Goal: Task Accomplishment & Management: Use online tool/utility

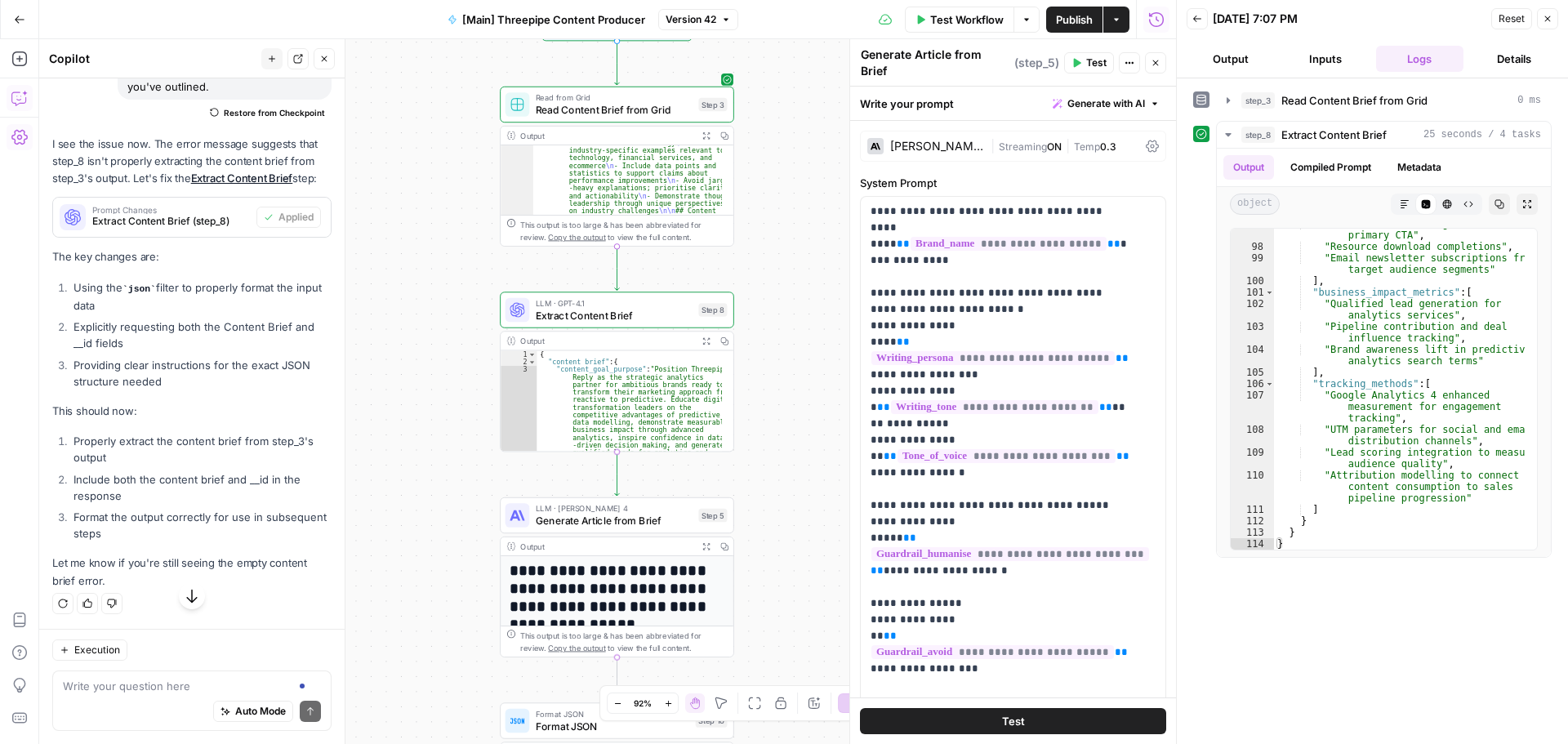
scroll to position [67507, 0]
click at [646, 312] on span "Extract Content Brief" at bounding box center [614, 315] width 157 height 14
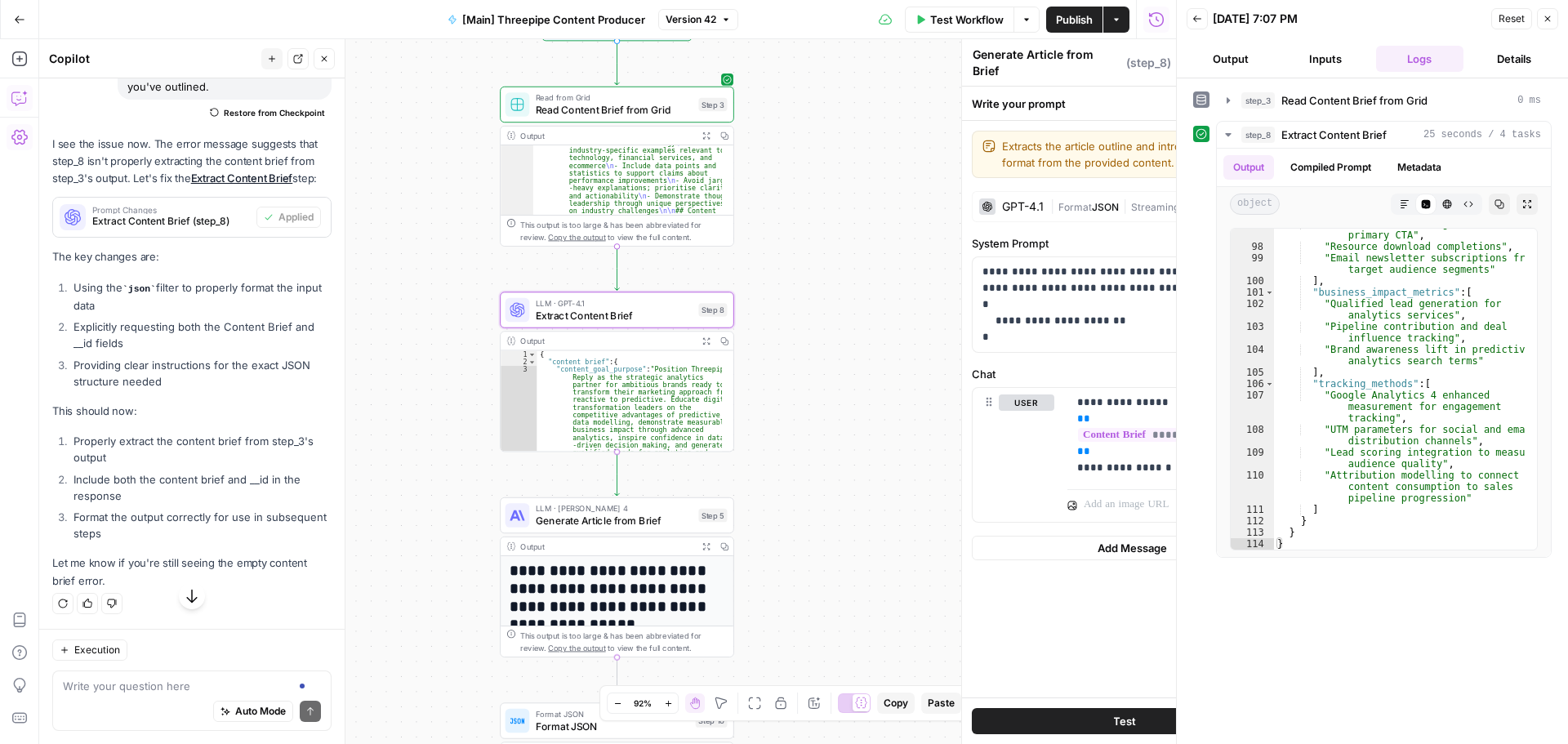
type textarea "Extract Content Brief"
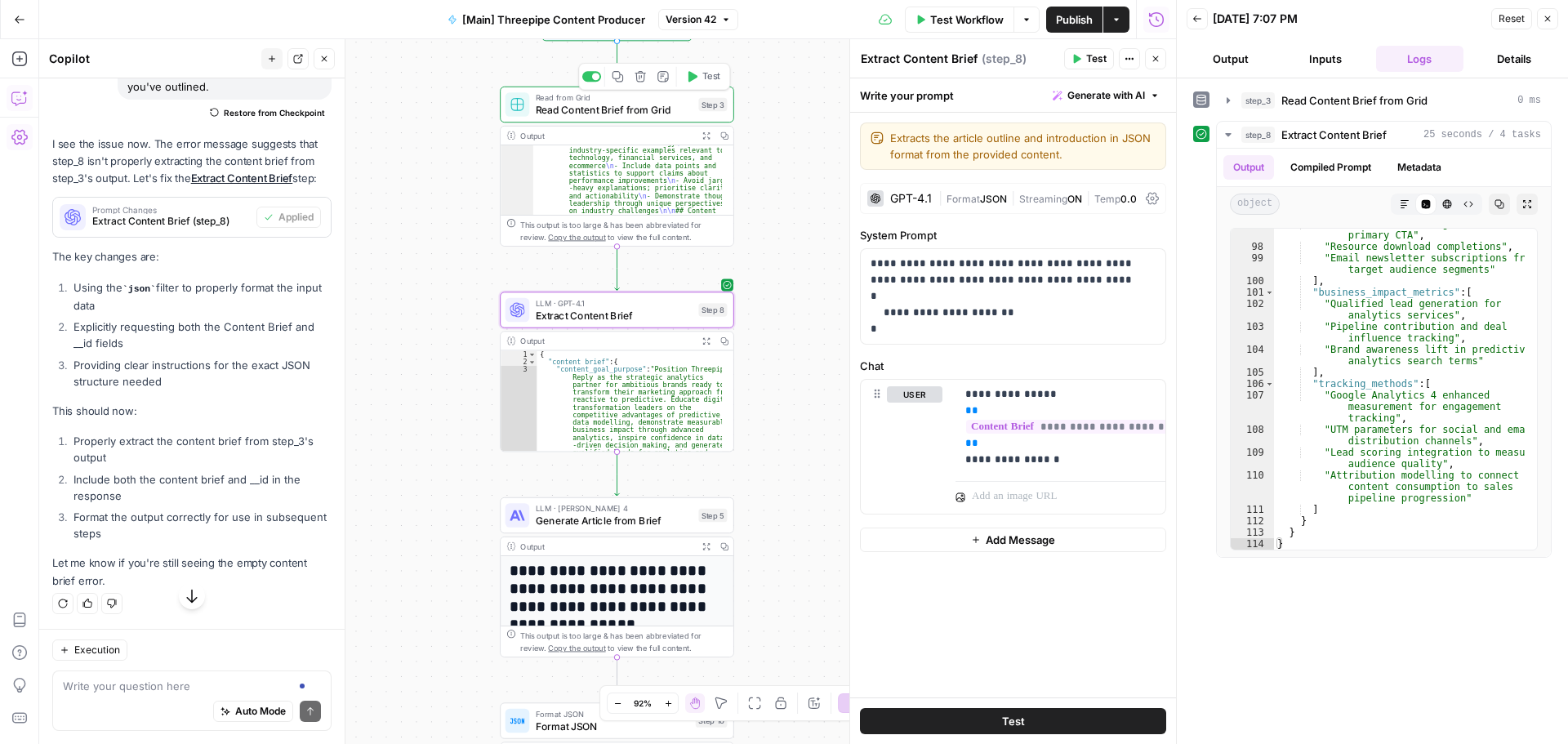
click at [621, 114] on span "Read Content Brief from Grid" at bounding box center [614, 109] width 157 height 14
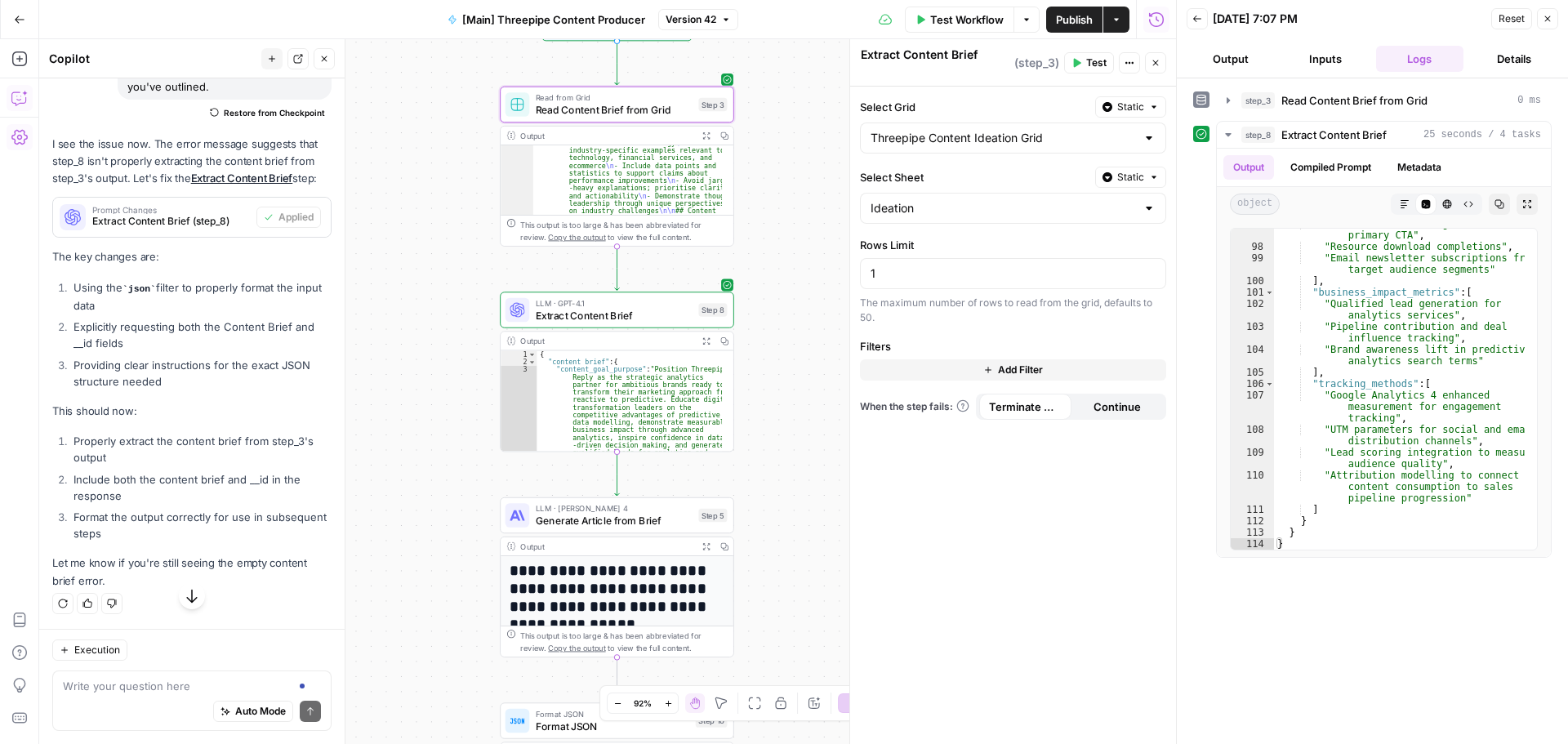
type textarea "Read Content Brief from Grid"
click at [20, 57] on icon "button" at bounding box center [19, 59] width 16 height 16
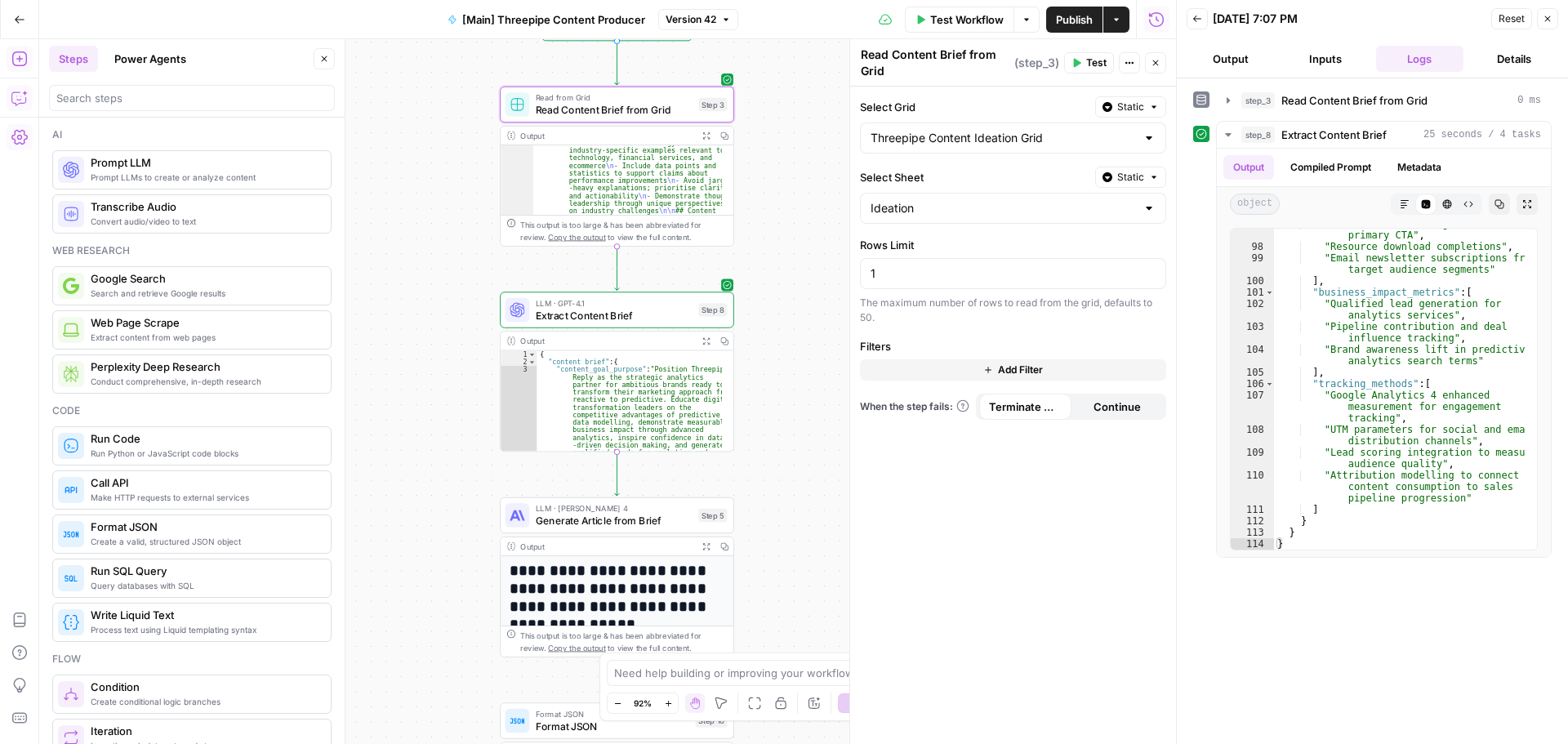
click at [153, 535] on span "Create a valid, structured JSON object" at bounding box center [204, 542] width 227 height 13
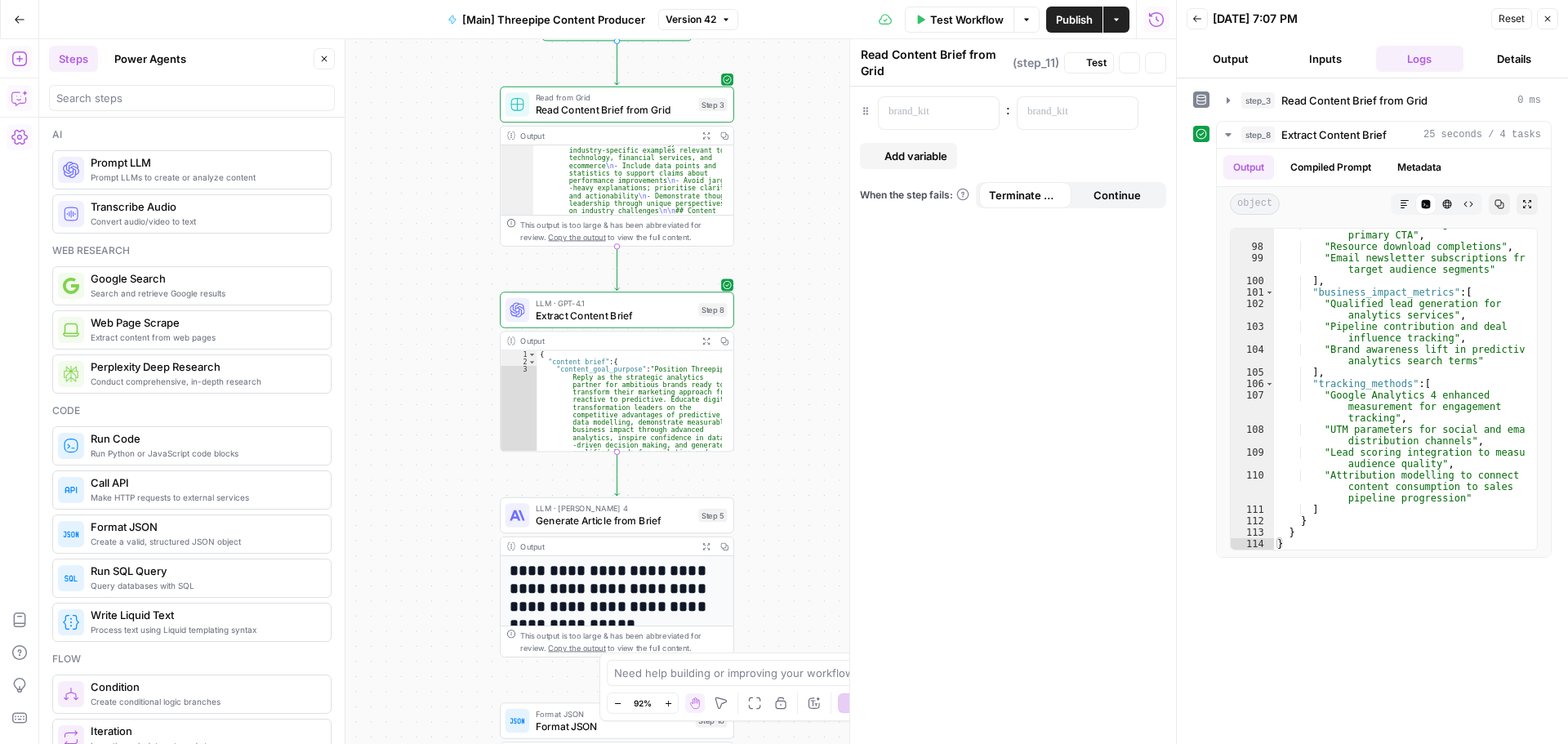
type textarea "Format JSON"
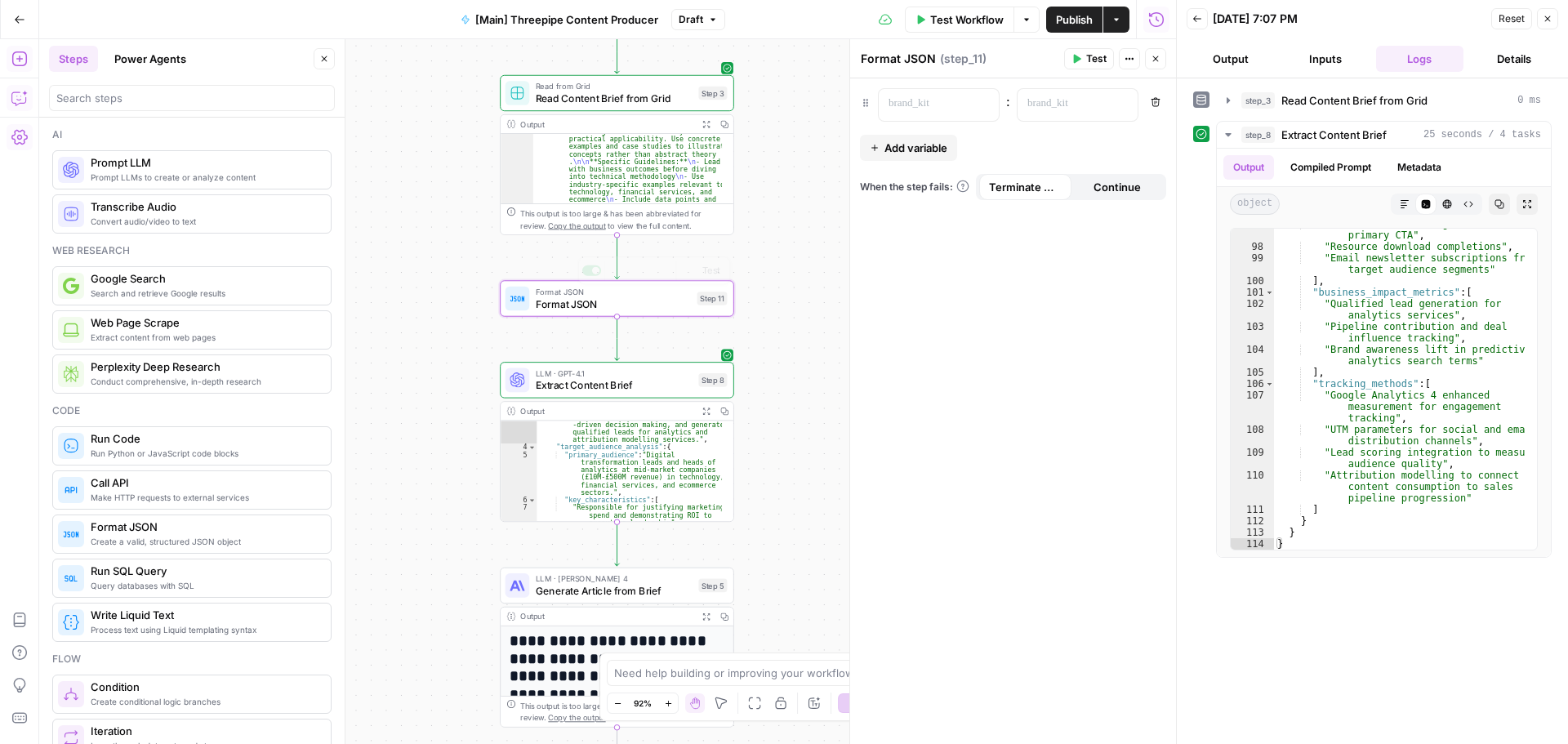
scroll to position [938, 0]
click at [918, 103] on p at bounding box center [925, 103] width 74 height 16
drag, startPoint x: 1095, startPoint y: 112, endPoint x: 1104, endPoint y: 112, distance: 9.0
click at [1095, 113] on div at bounding box center [1065, 105] width 94 height 32
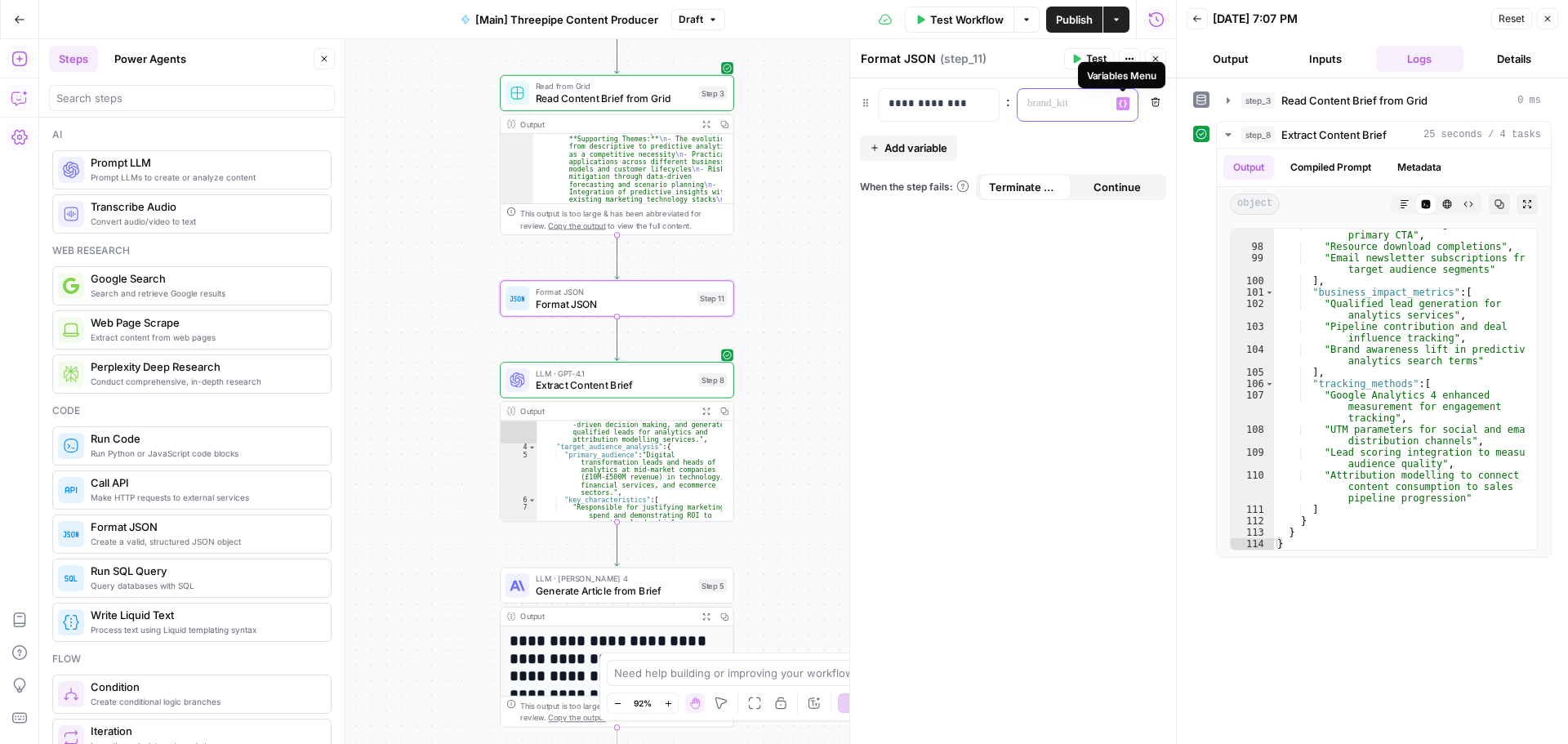
click at [1120, 104] on icon "button" at bounding box center [1123, 104] width 8 height 8
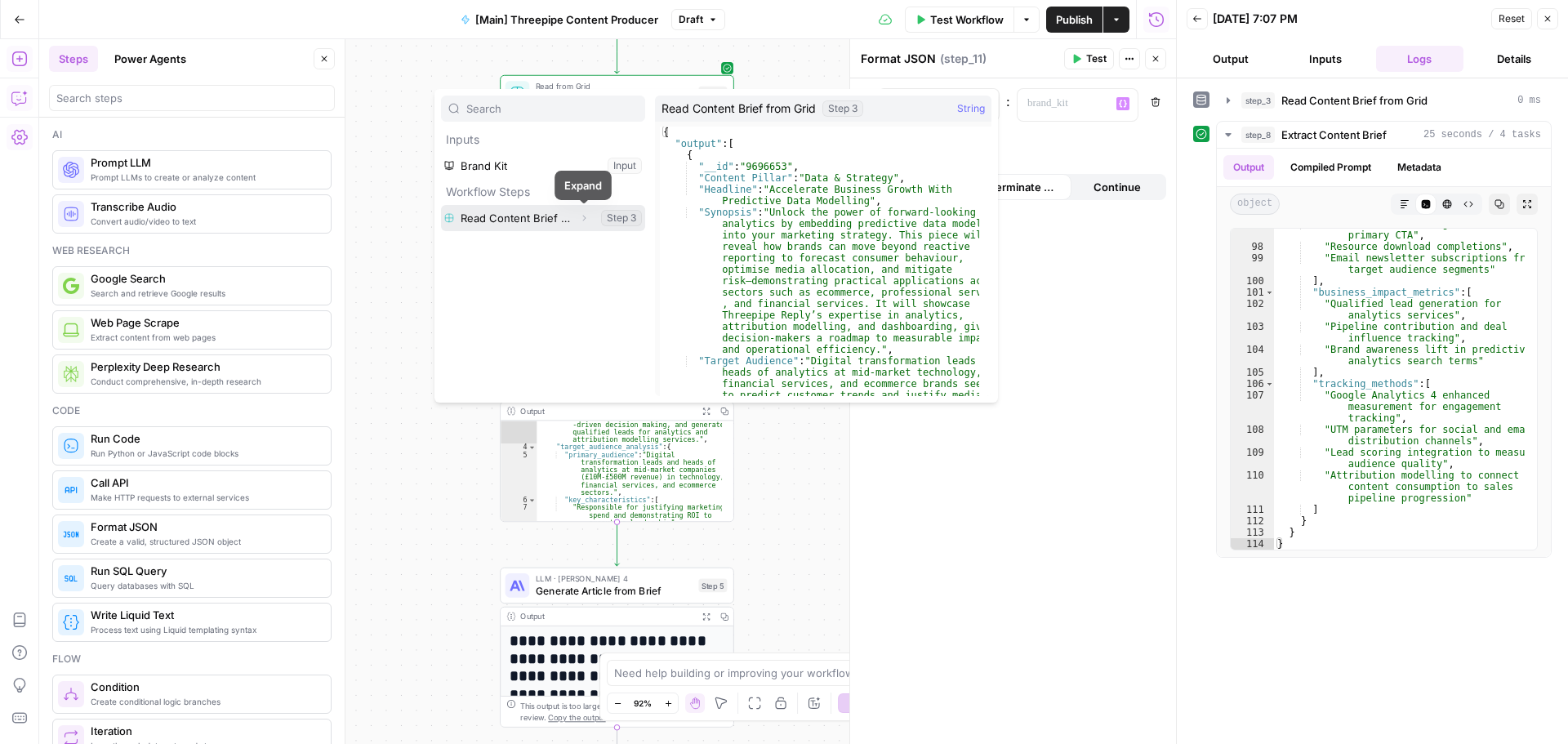
click at [584, 216] on icon "button" at bounding box center [584, 218] width 10 height 10
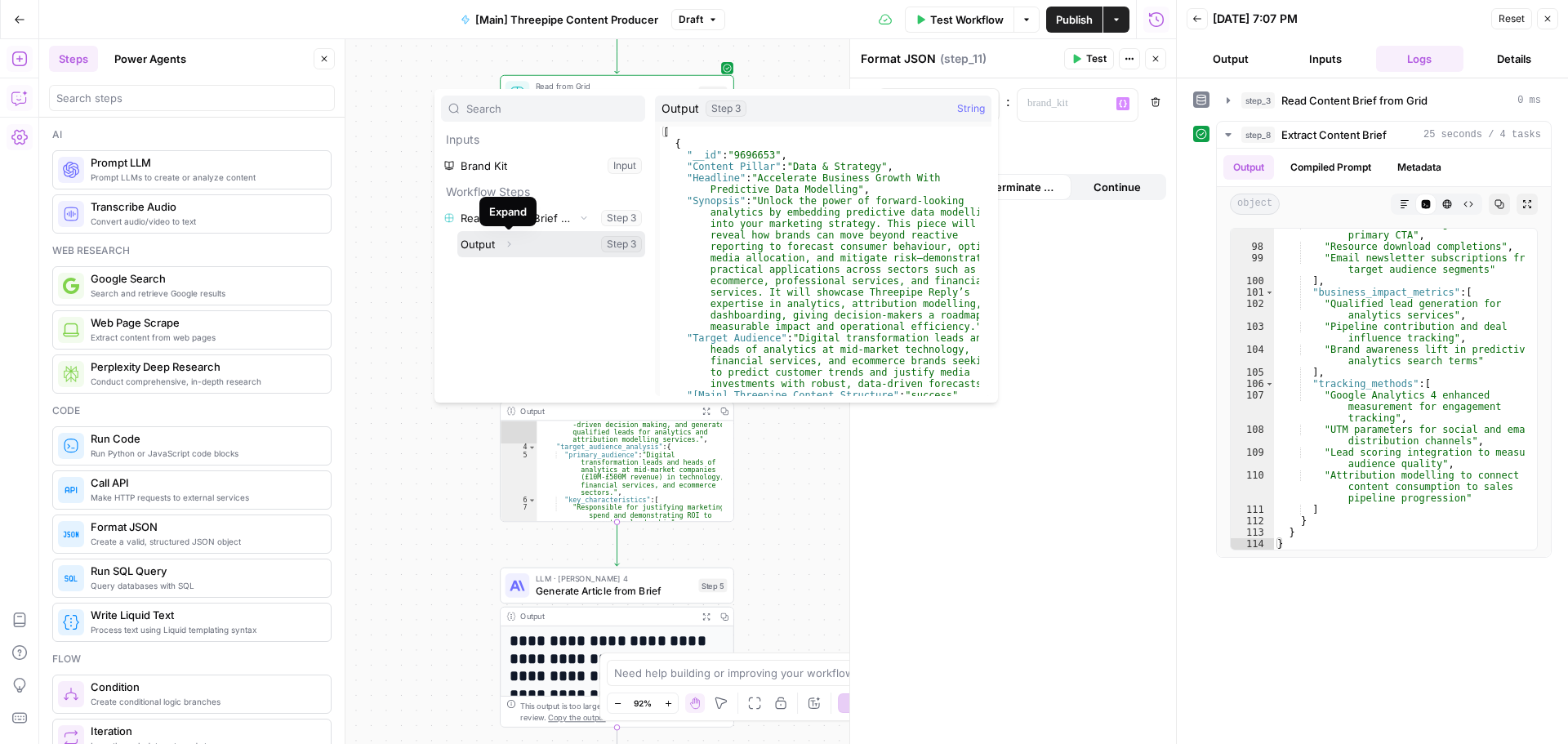
click at [510, 244] on icon "button" at bounding box center [509, 244] width 10 height 10
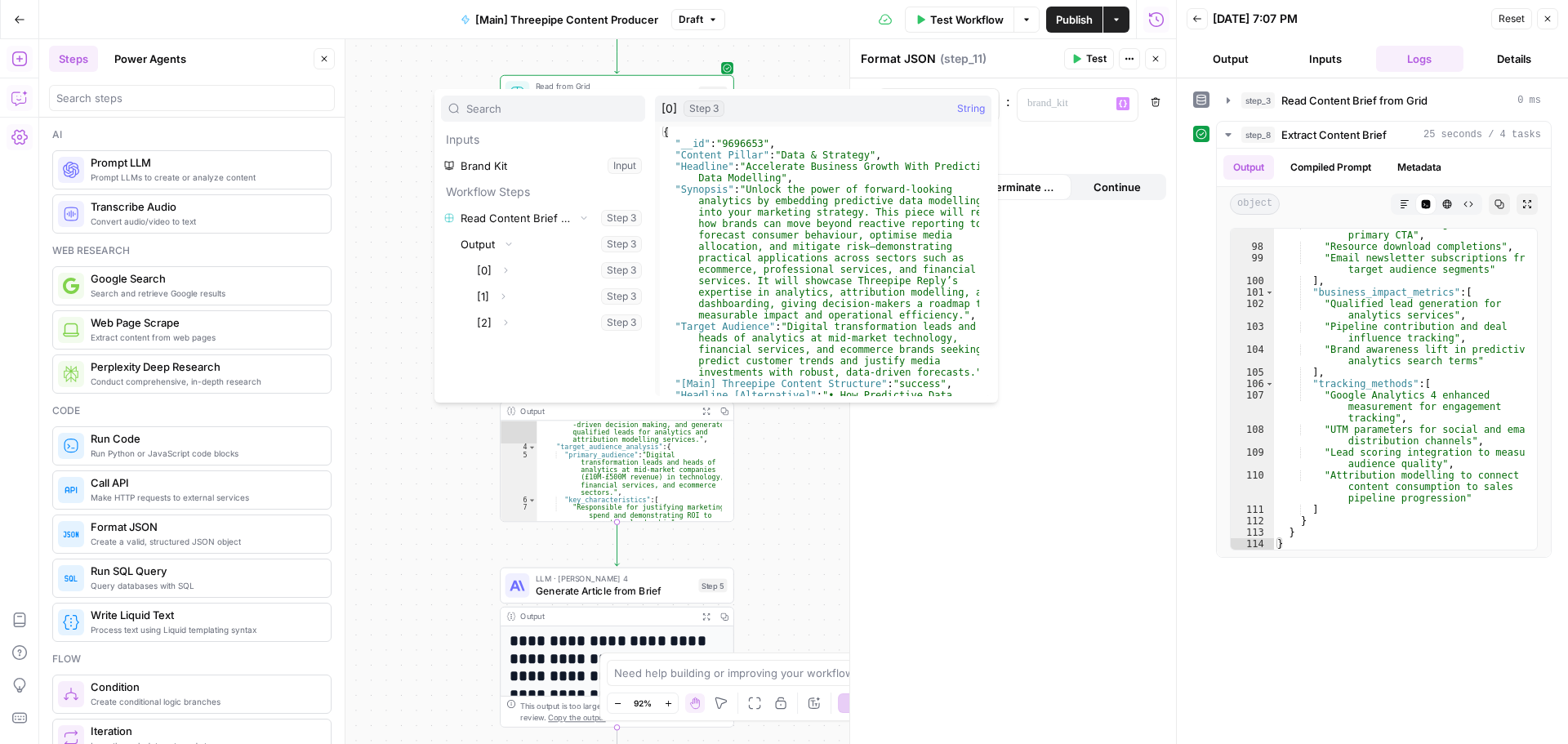
click at [1100, 462] on div "**********" at bounding box center [1013, 411] width 326 height 666
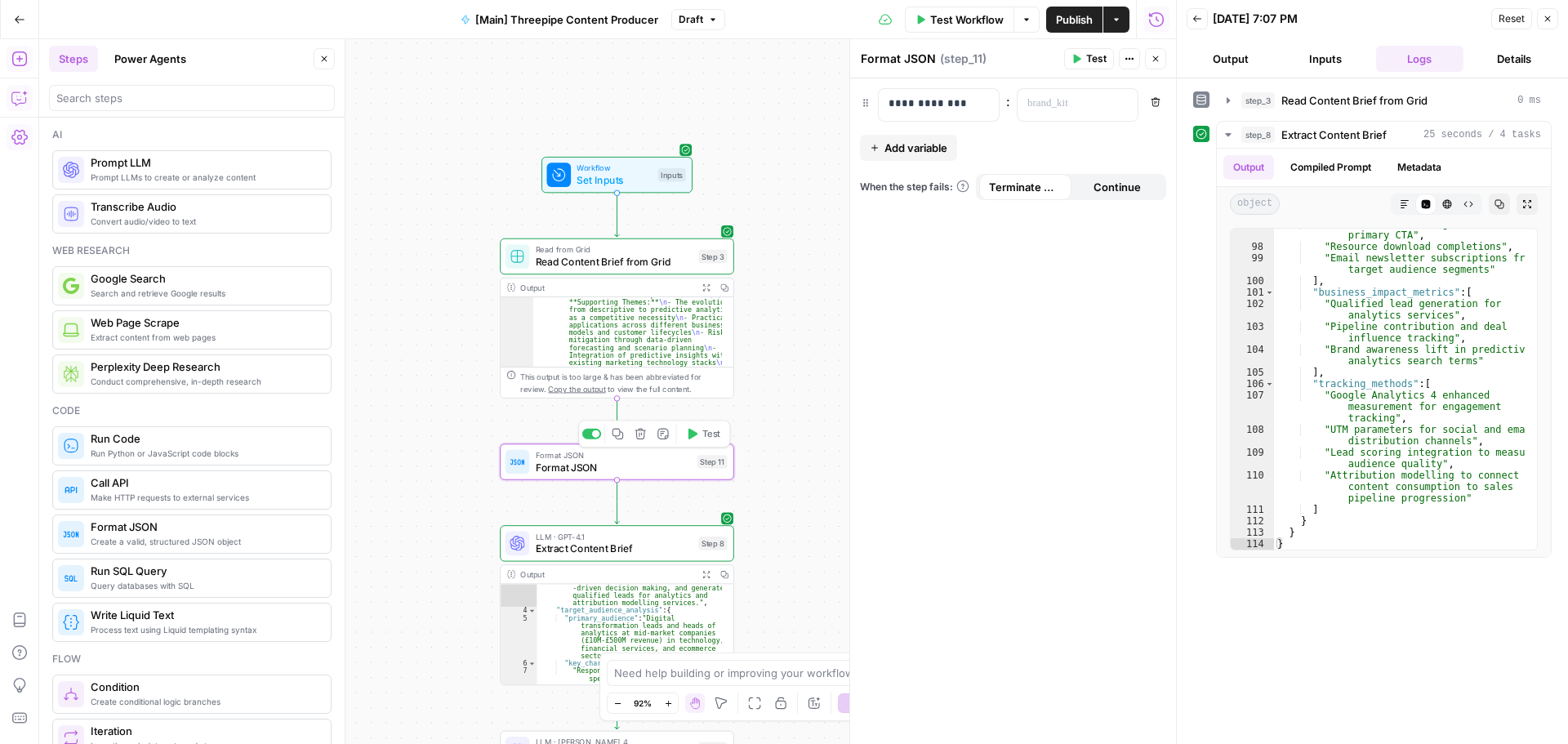
click at [668, 470] on span "Format JSON" at bounding box center [613, 467] width 155 height 14
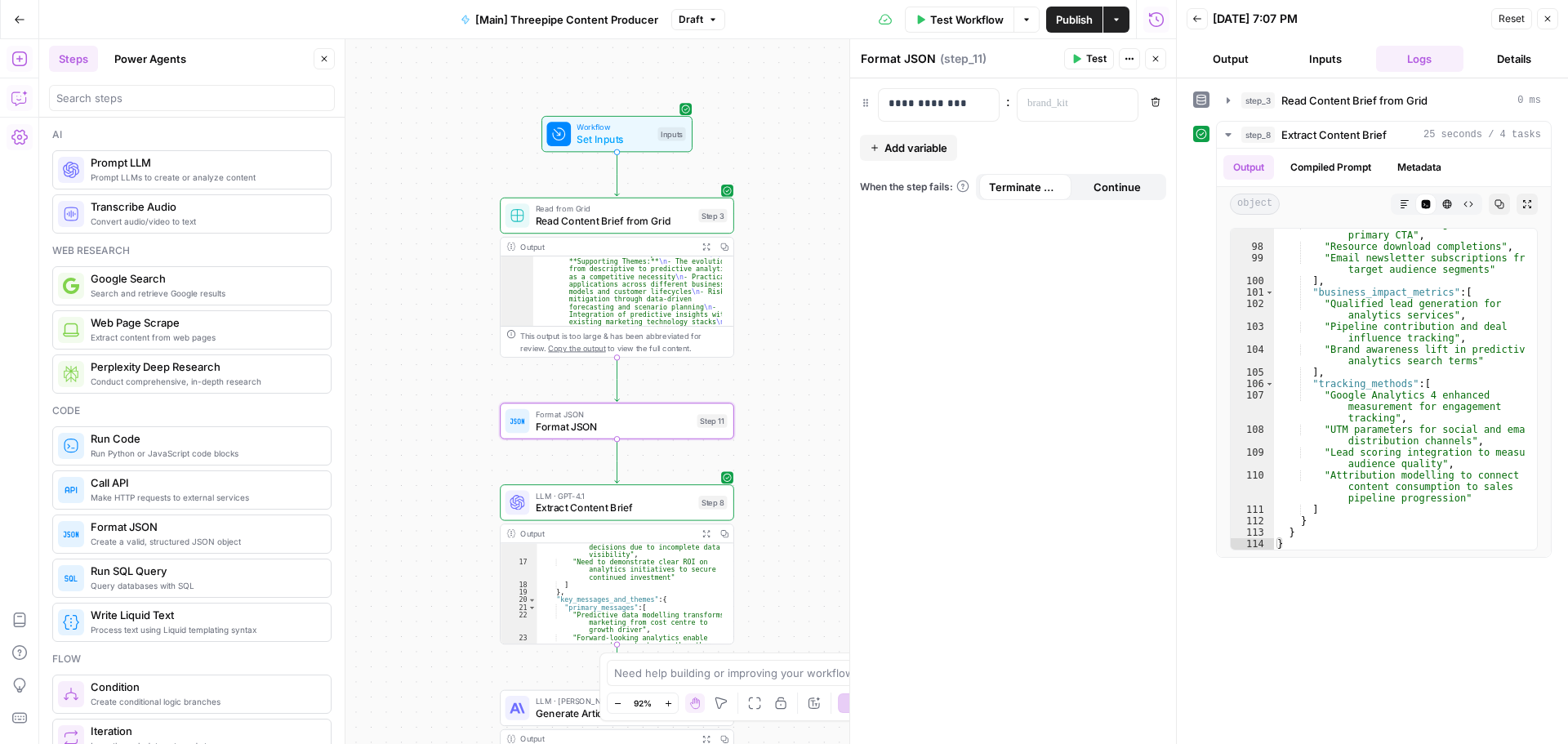
scroll to position [392, 0]
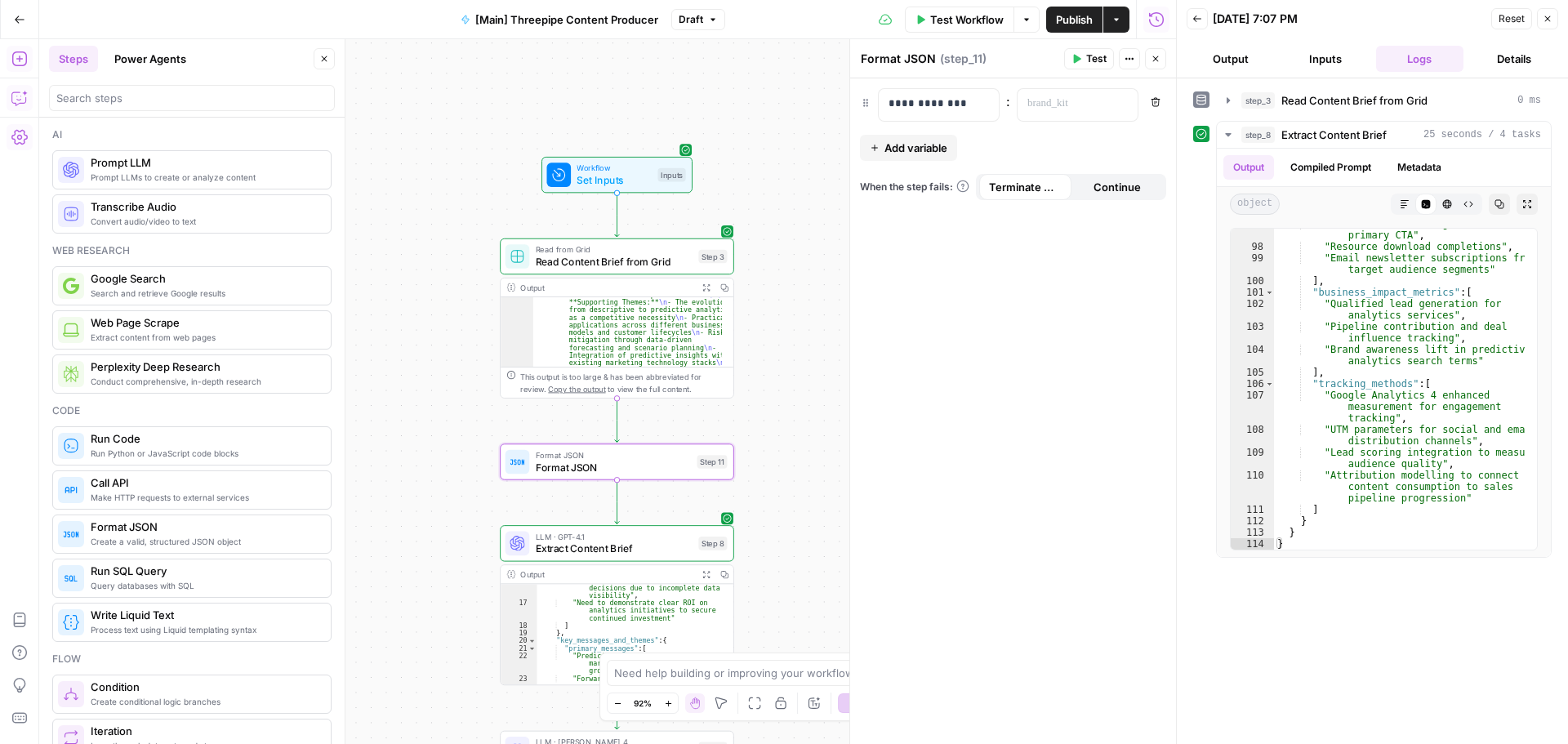
click at [921, 149] on span "Add variable" at bounding box center [915, 147] width 63 height 16
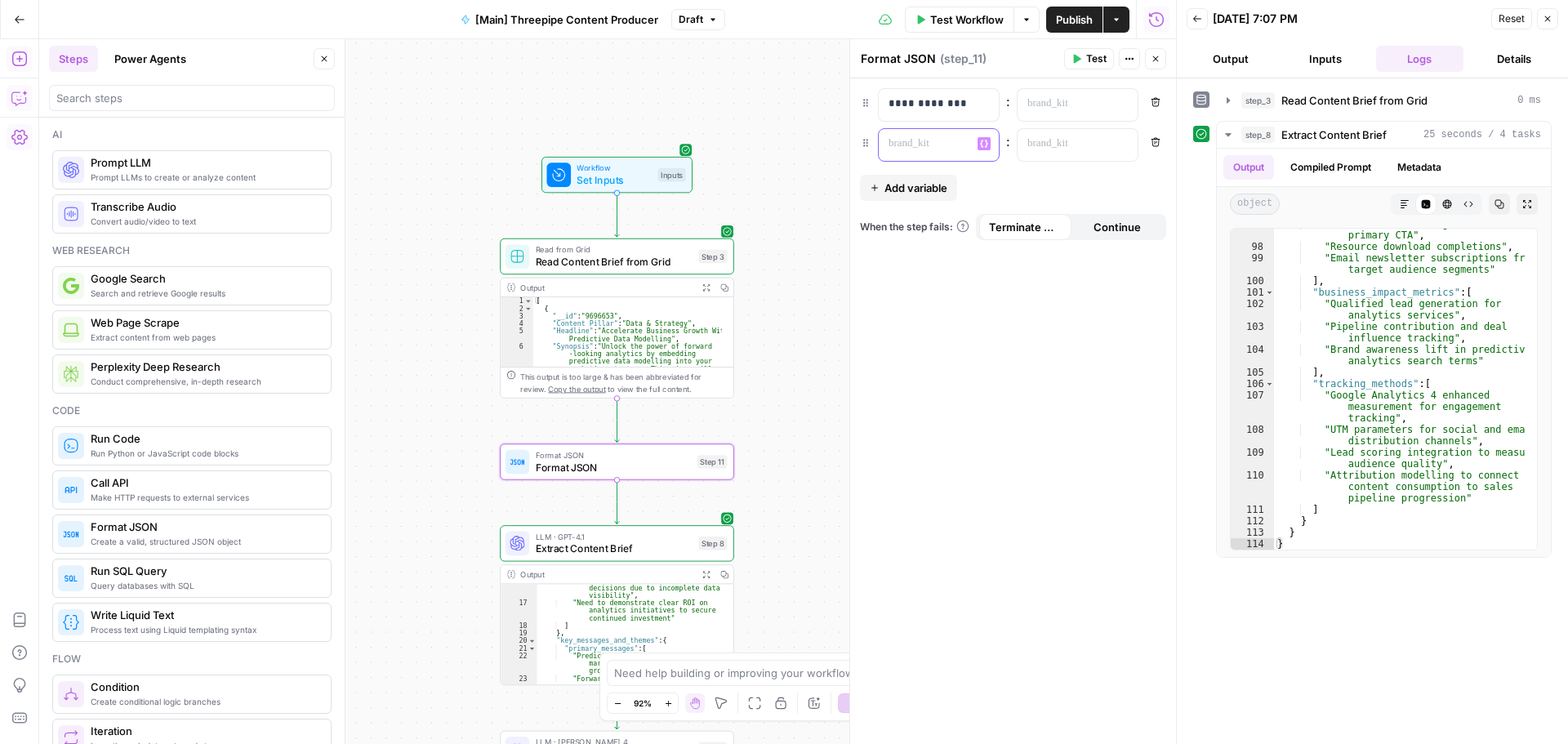
click at [950, 147] on p at bounding box center [925, 143] width 74 height 16
click at [1125, 141] on icon "button" at bounding box center [1123, 143] width 8 height 8
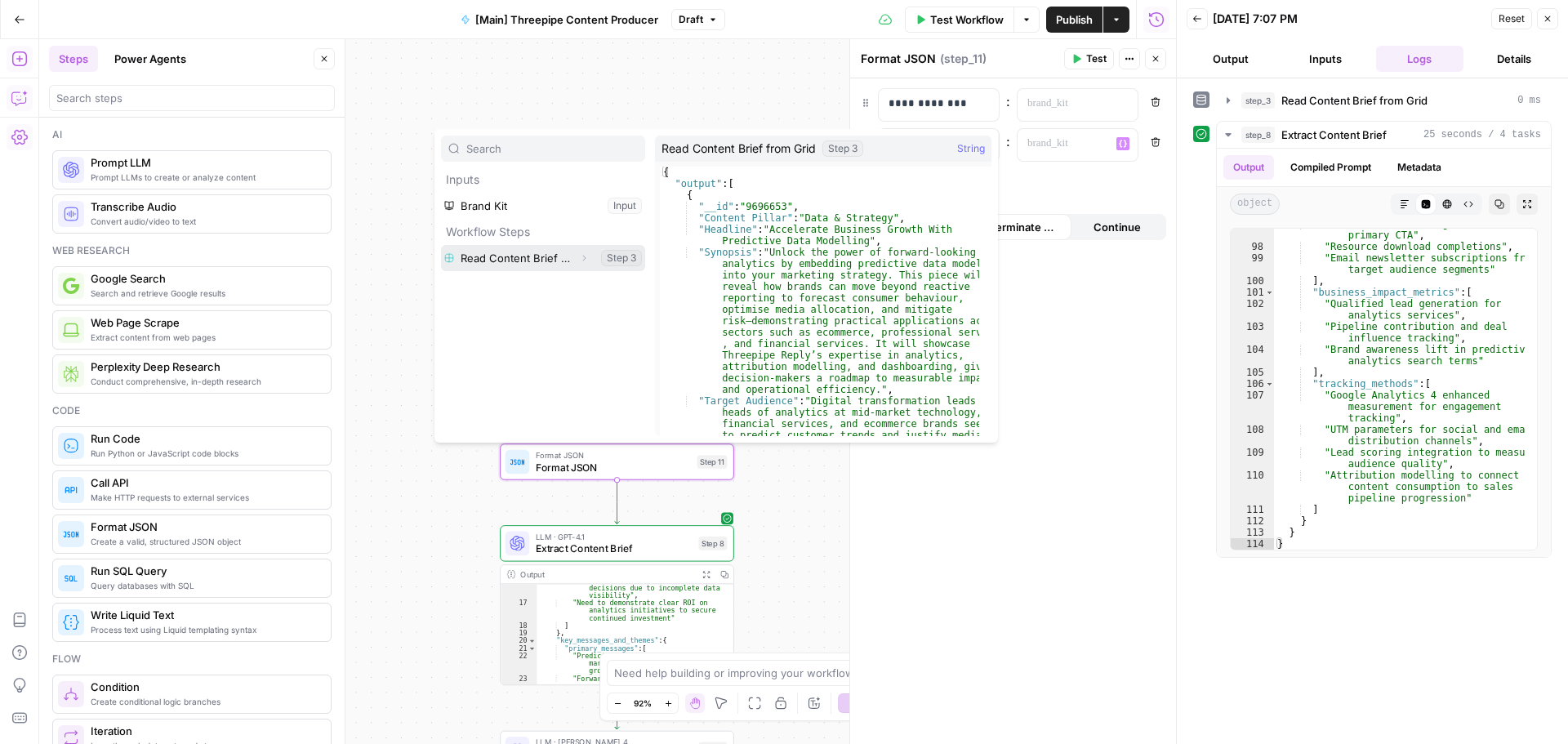
click at [581, 256] on icon "button" at bounding box center [584, 258] width 10 height 10
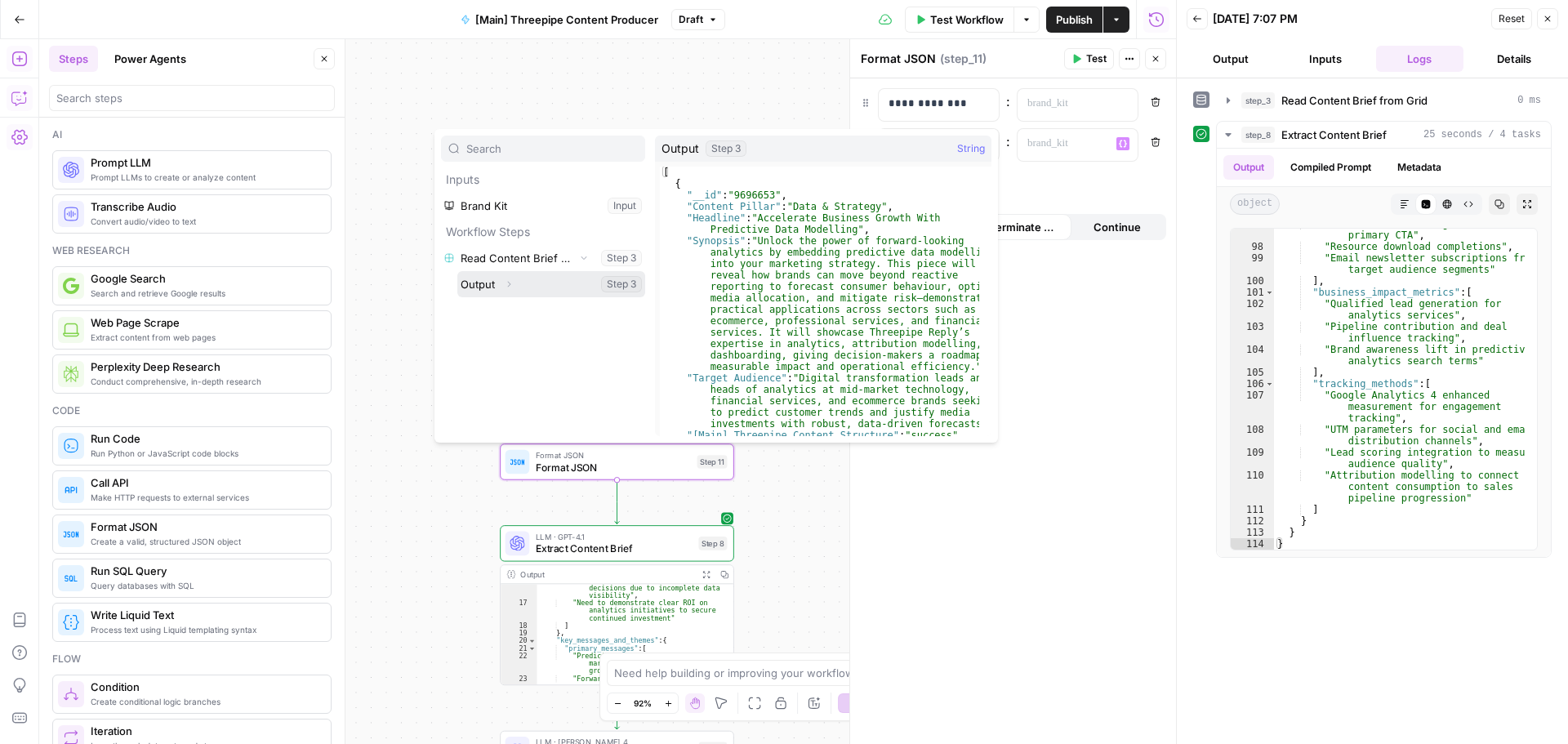
click at [508, 287] on icon "button" at bounding box center [508, 284] width 3 height 6
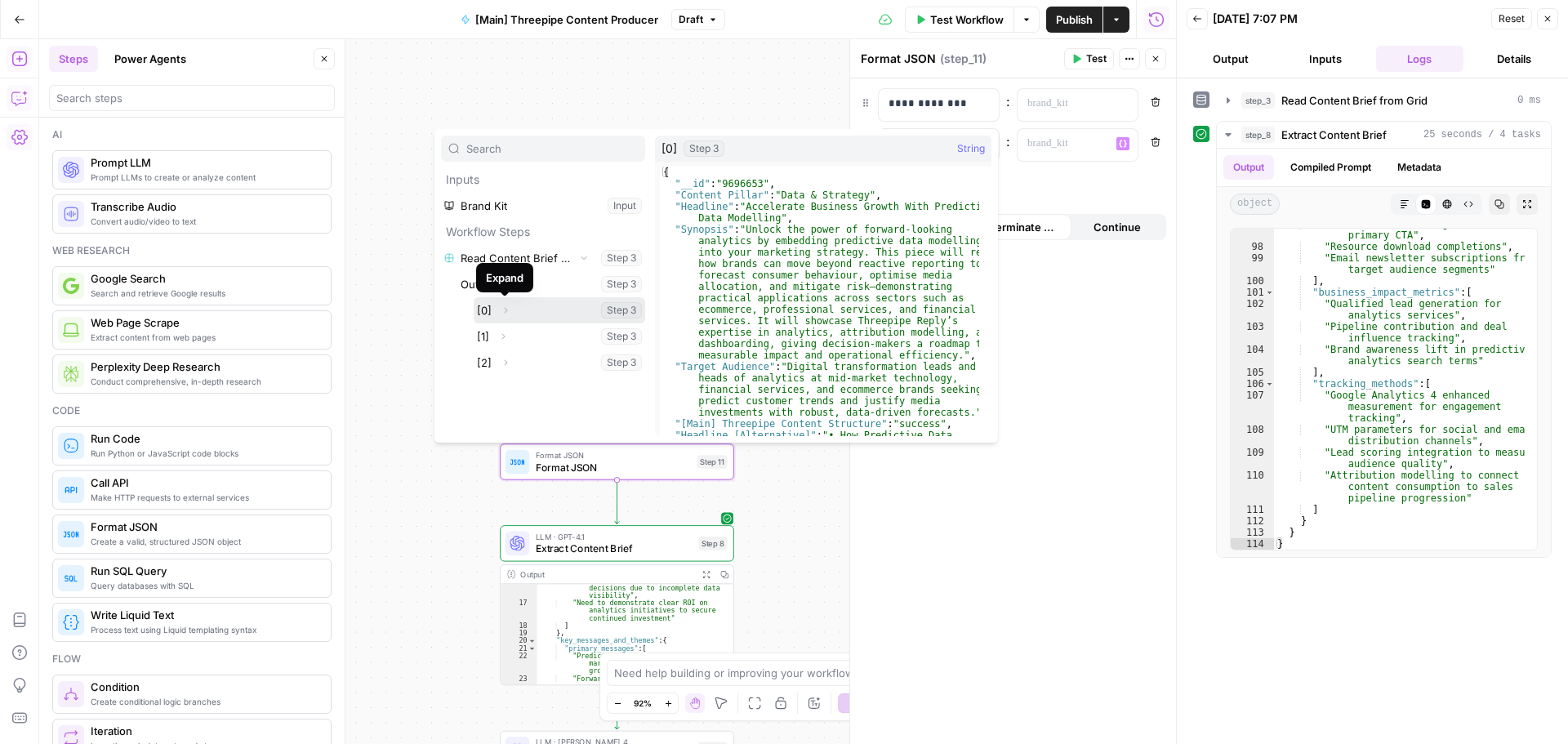
click at [508, 309] on icon "button" at bounding box center [505, 311] width 10 height 10
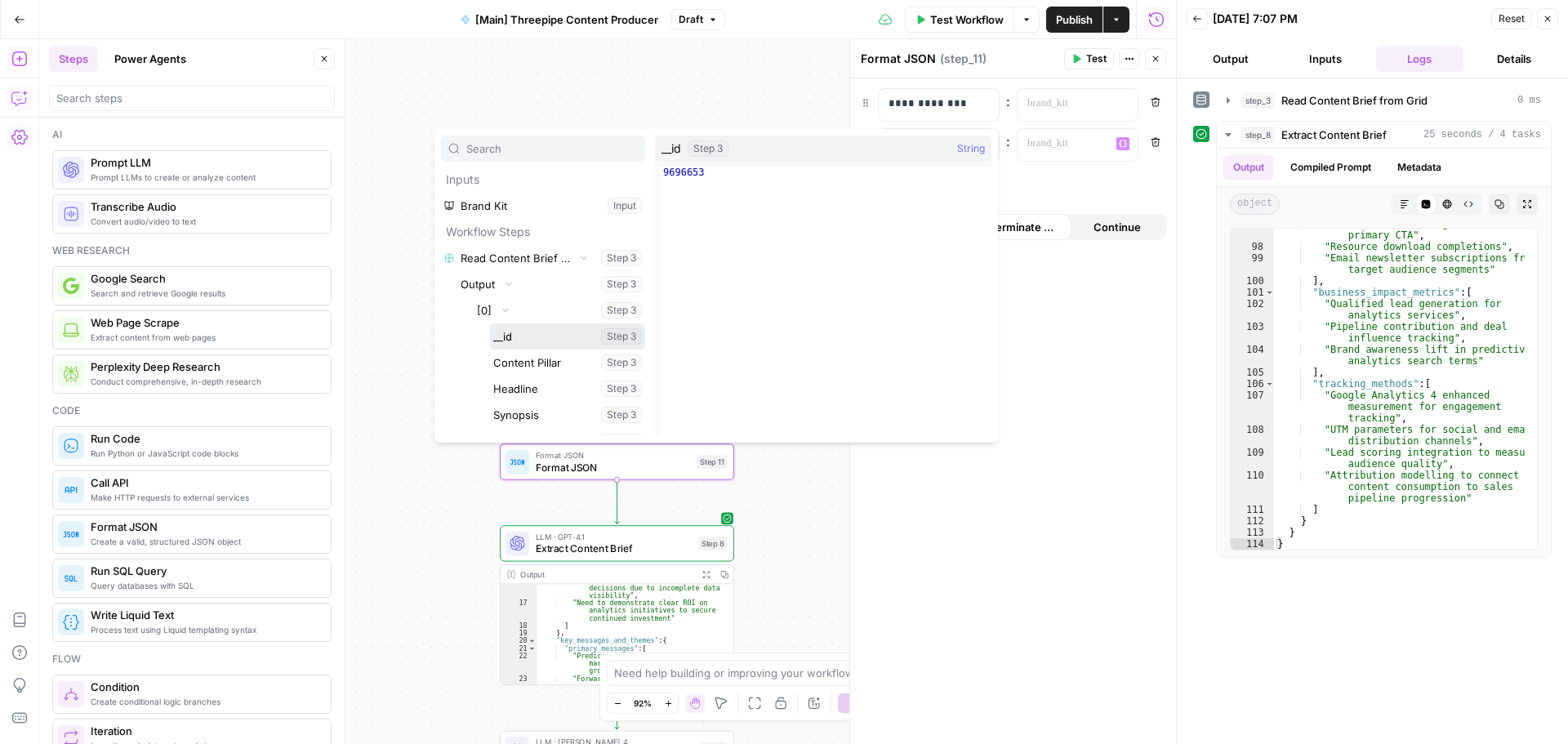
click at [516, 335] on button "Select variable __id" at bounding box center [567, 336] width 155 height 26
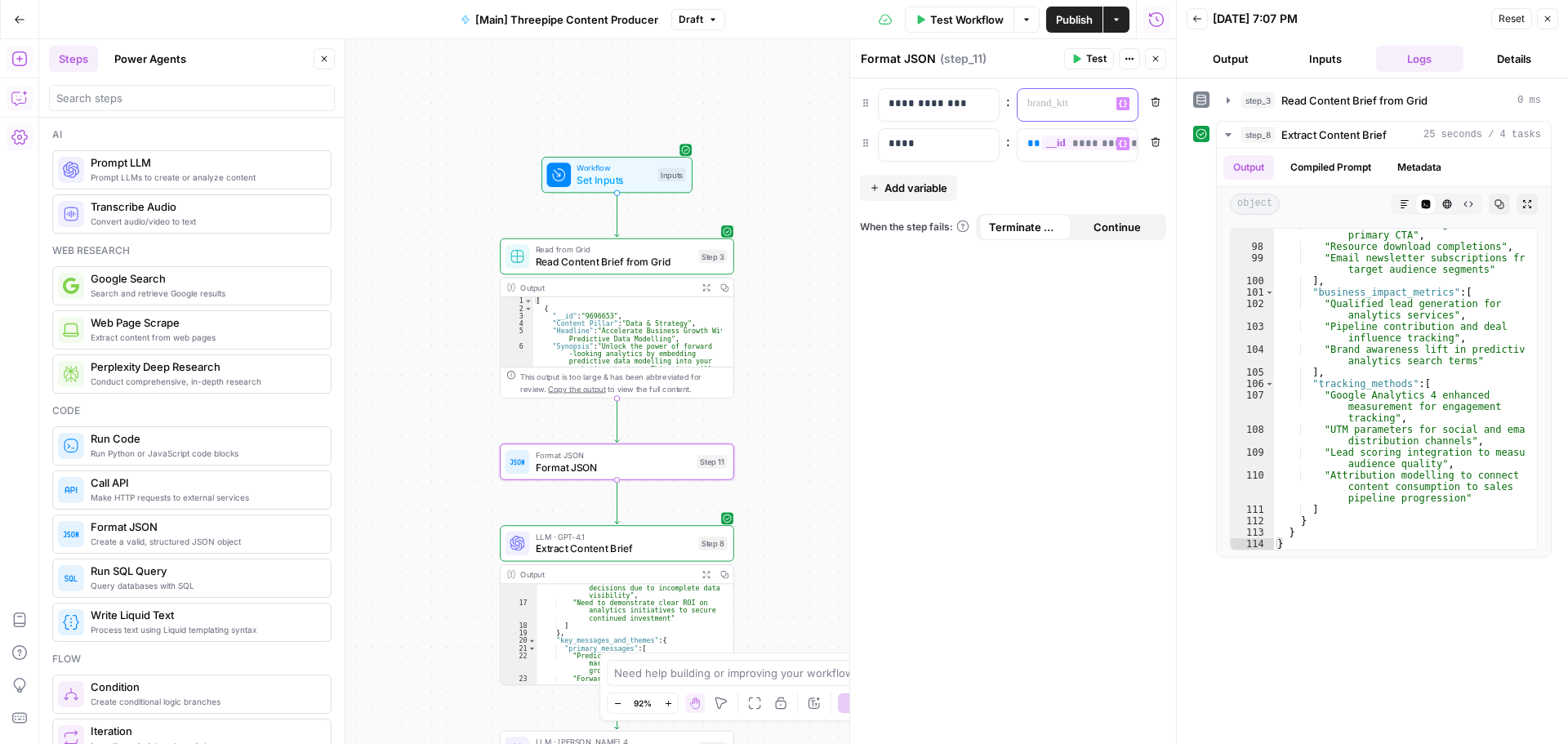
click at [1124, 110] on button "Variables Menu" at bounding box center [1123, 104] width 13 height 13
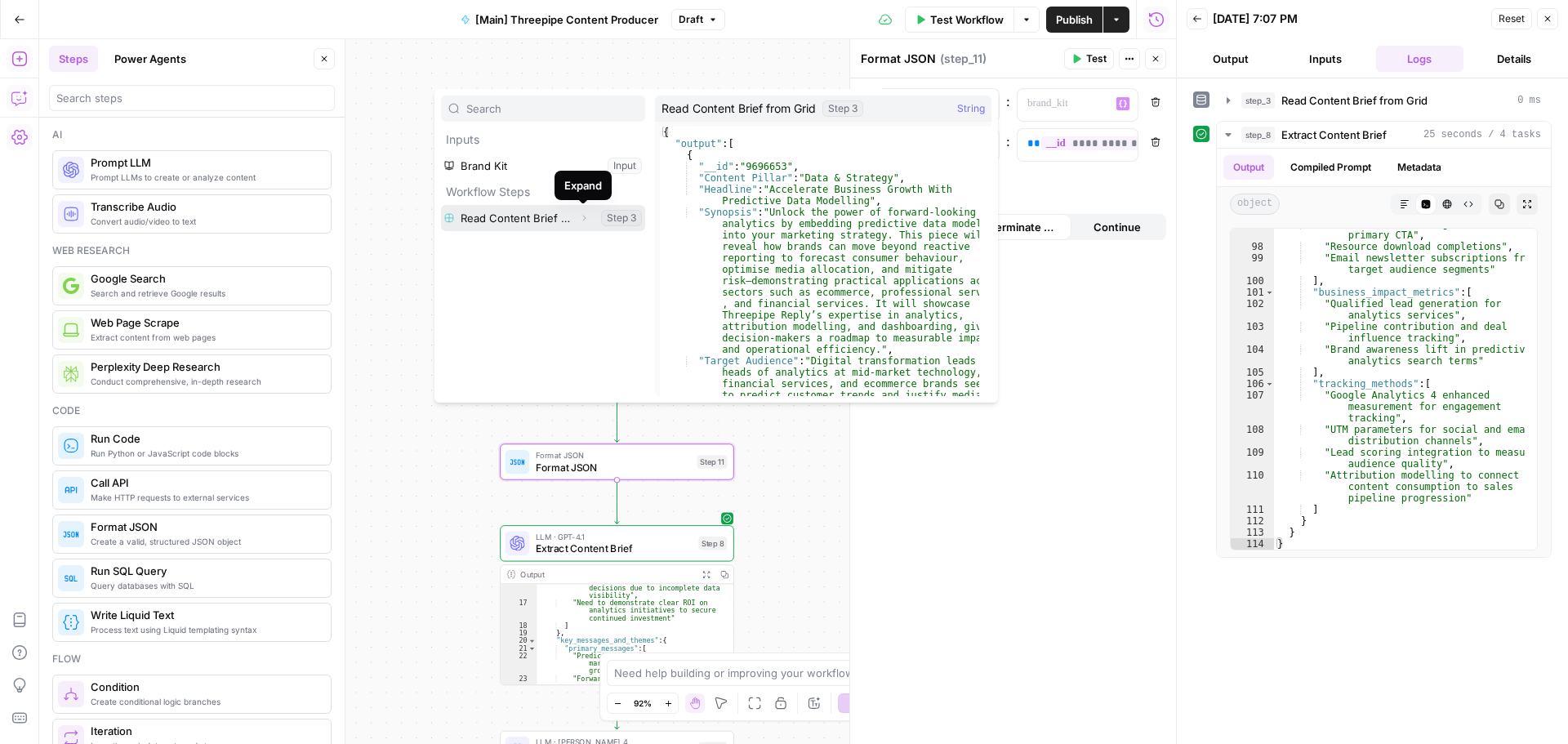
click at [581, 218] on icon "button" at bounding box center [584, 218] width 10 height 10
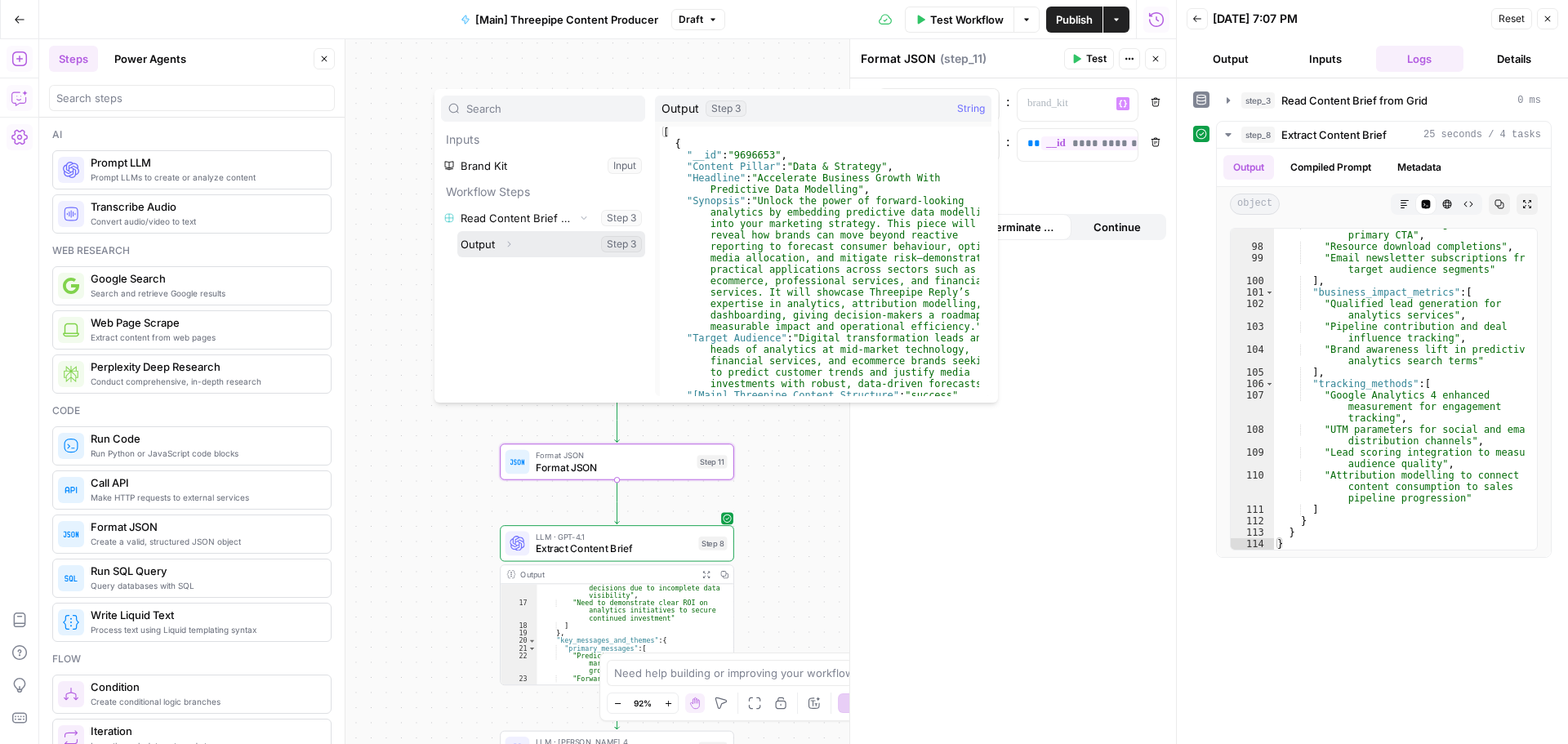
click at [511, 243] on icon "button" at bounding box center [509, 244] width 10 height 10
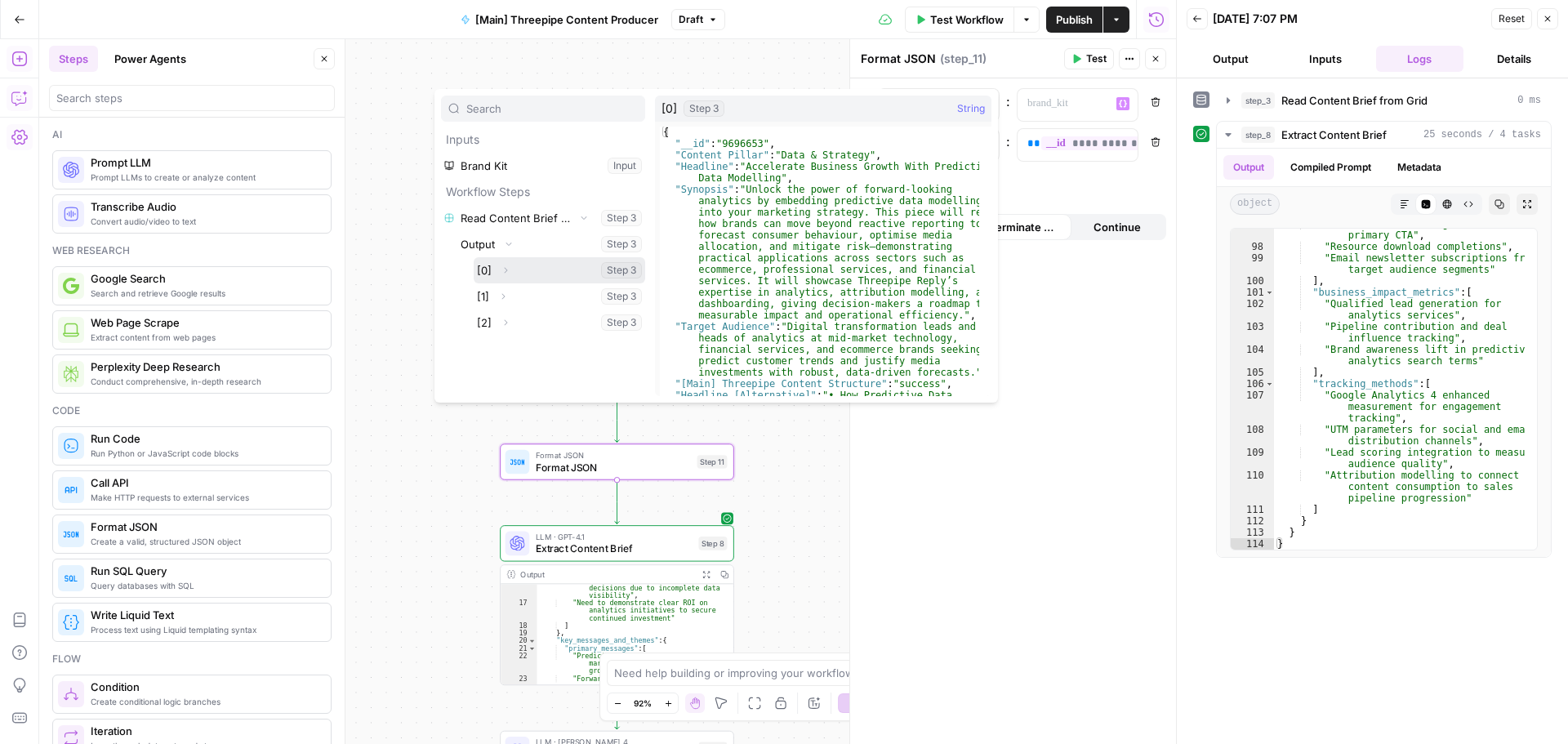
click at [498, 268] on button "Expand" at bounding box center [505, 270] width 21 height 21
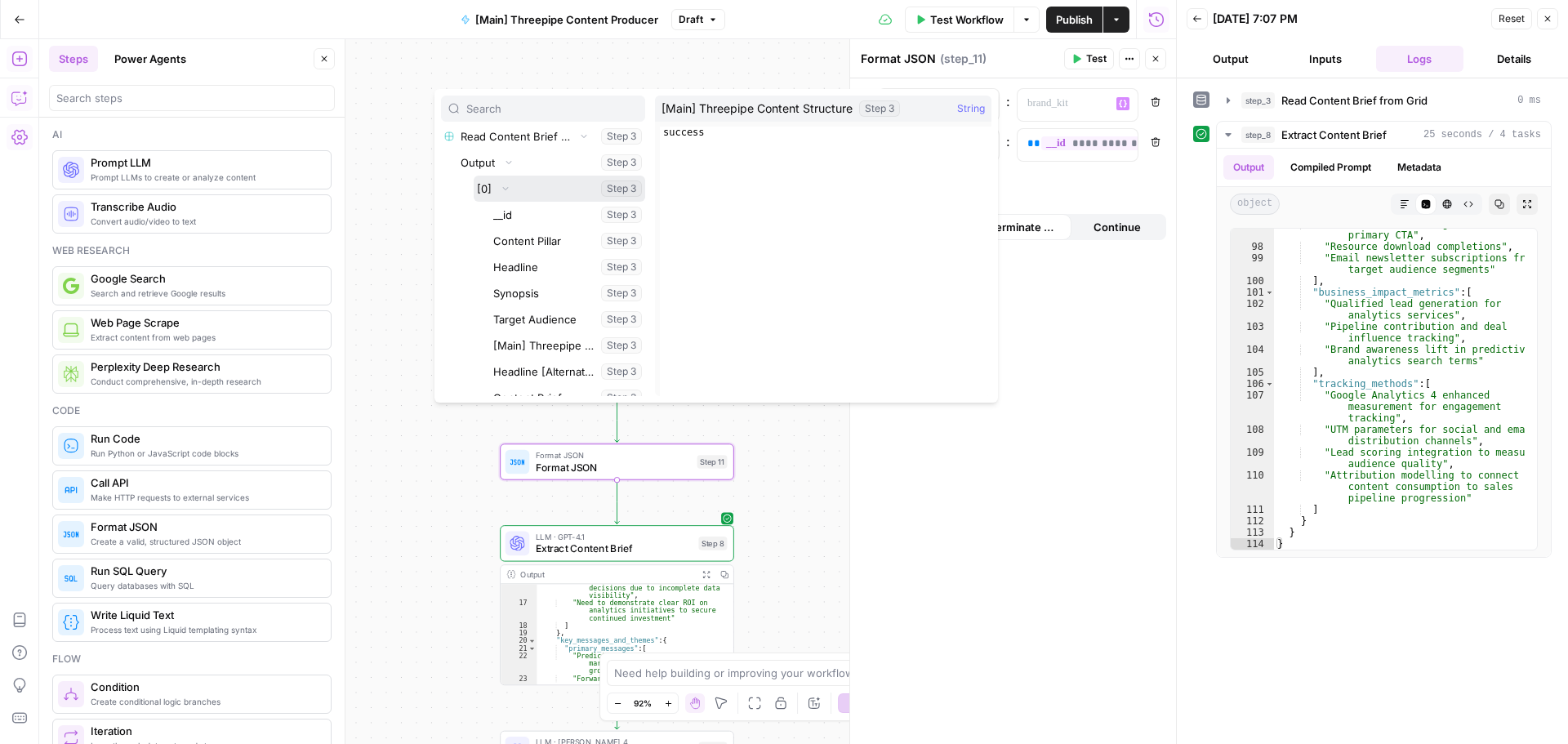
scroll to position [164, 0]
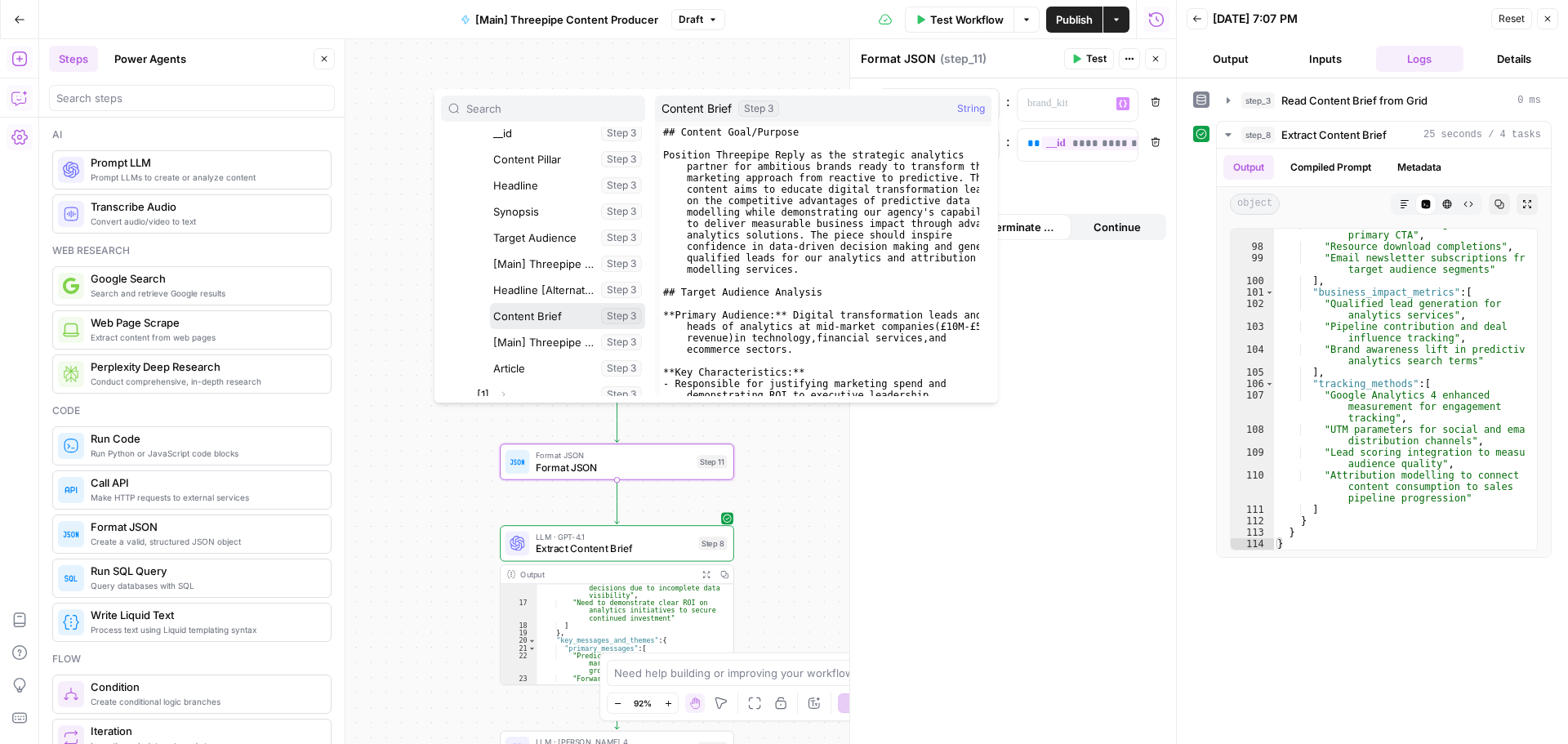
click at [533, 313] on button "Select variable Content Brief" at bounding box center [567, 316] width 155 height 26
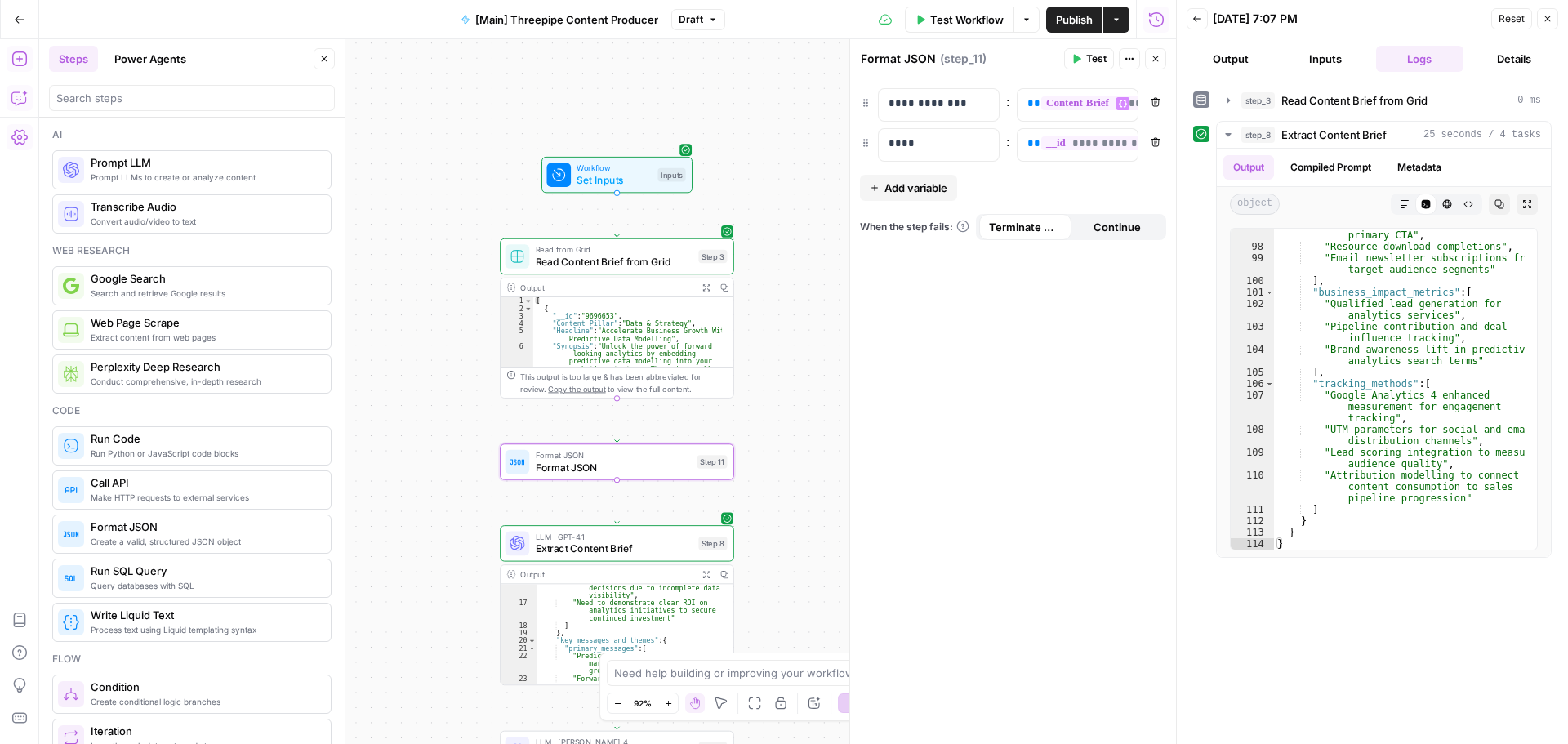
click at [933, 185] on span "Add variable" at bounding box center [915, 188] width 63 height 16
click at [917, 113] on div "**********" at bounding box center [925, 105] width 94 height 32
click at [917, 114] on div "**********" at bounding box center [925, 105] width 94 height 32
copy p "**********"
click at [928, 183] on p at bounding box center [925, 184] width 74 height 16
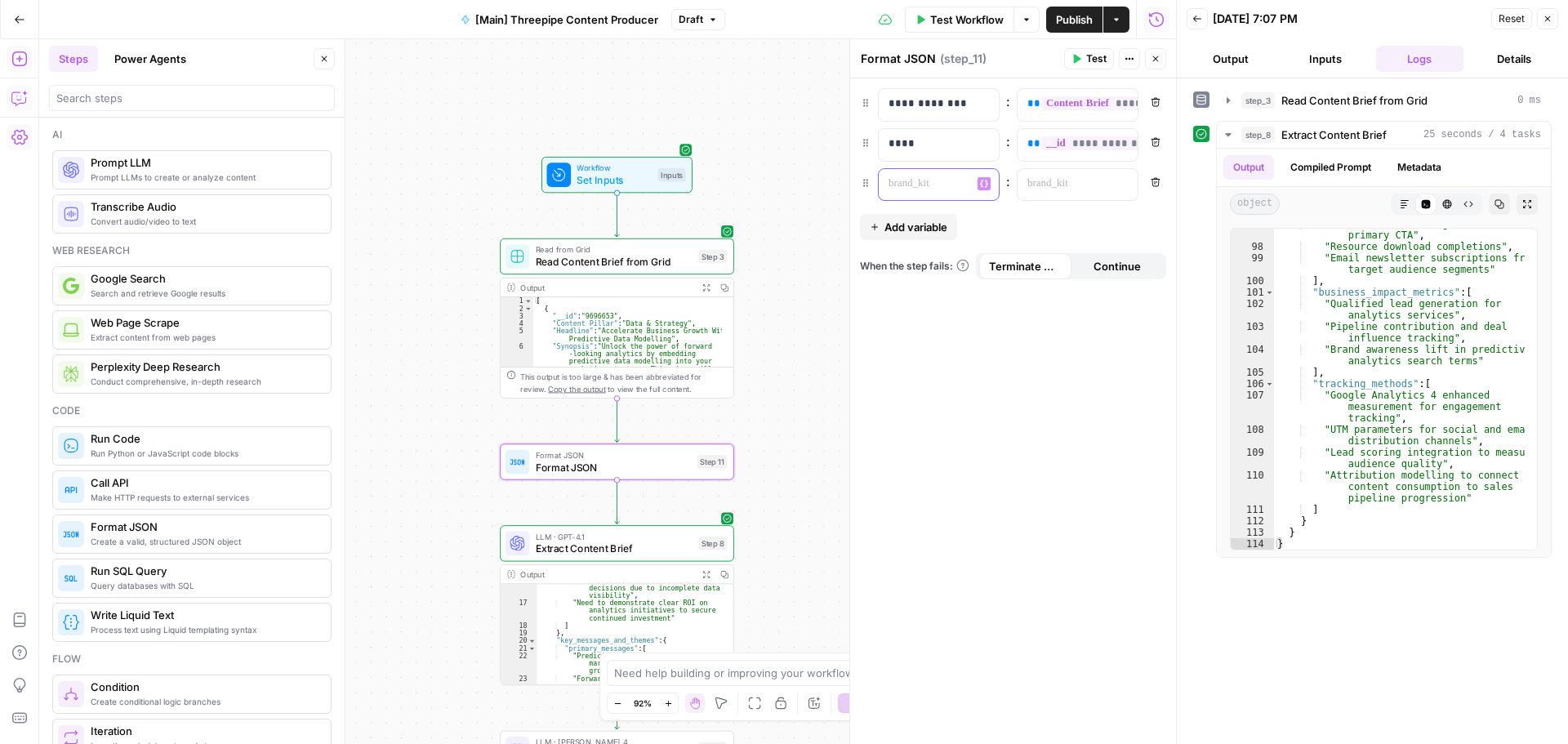
click at [928, 183] on p at bounding box center [925, 184] width 74 height 16
click at [1122, 185] on icon "button" at bounding box center [1123, 184] width 8 height 8
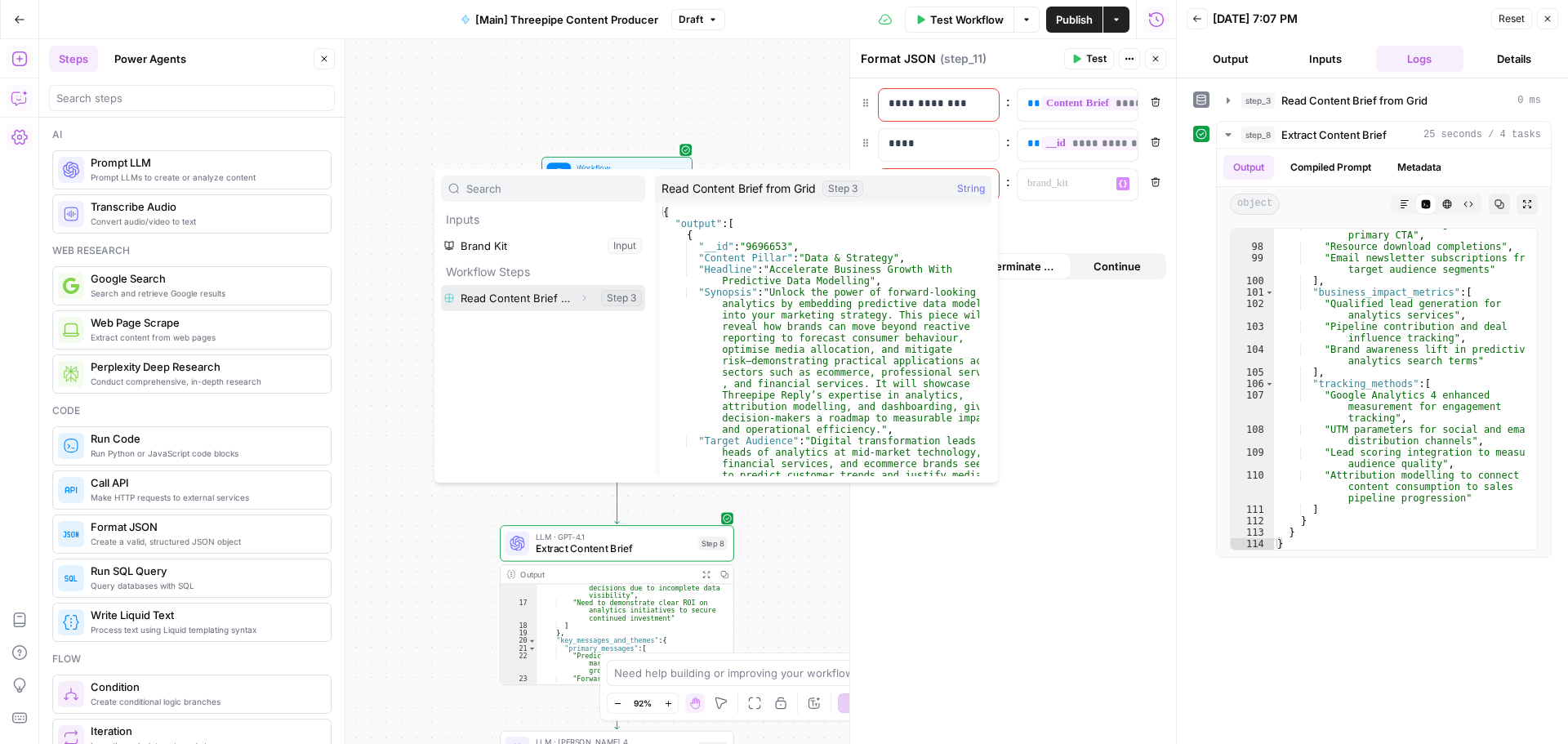
click at [562, 300] on button "Select variable Read Content Brief from Grid" at bounding box center [543, 297] width 204 height 26
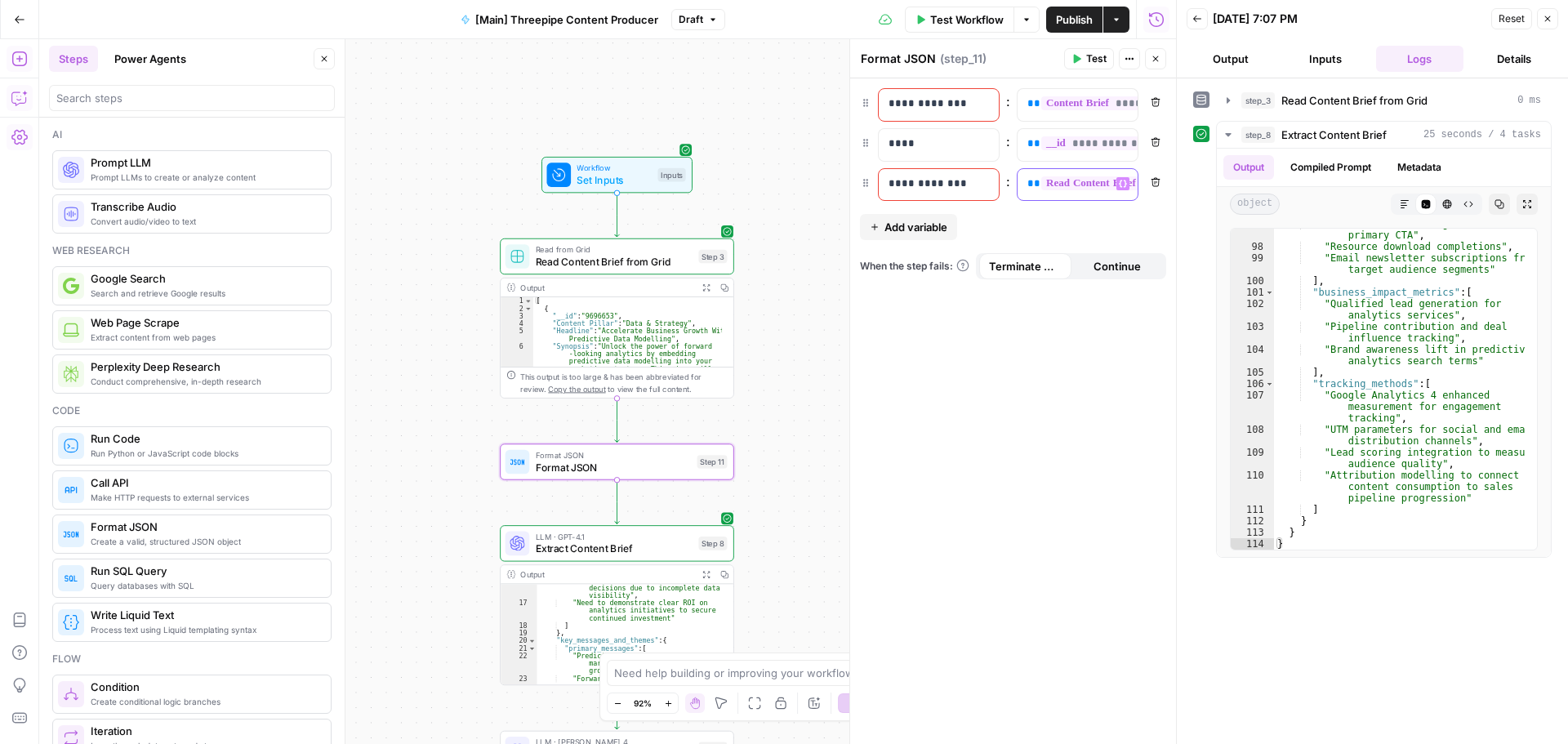
click at [1123, 186] on icon "button" at bounding box center [1123, 184] width 8 height 8
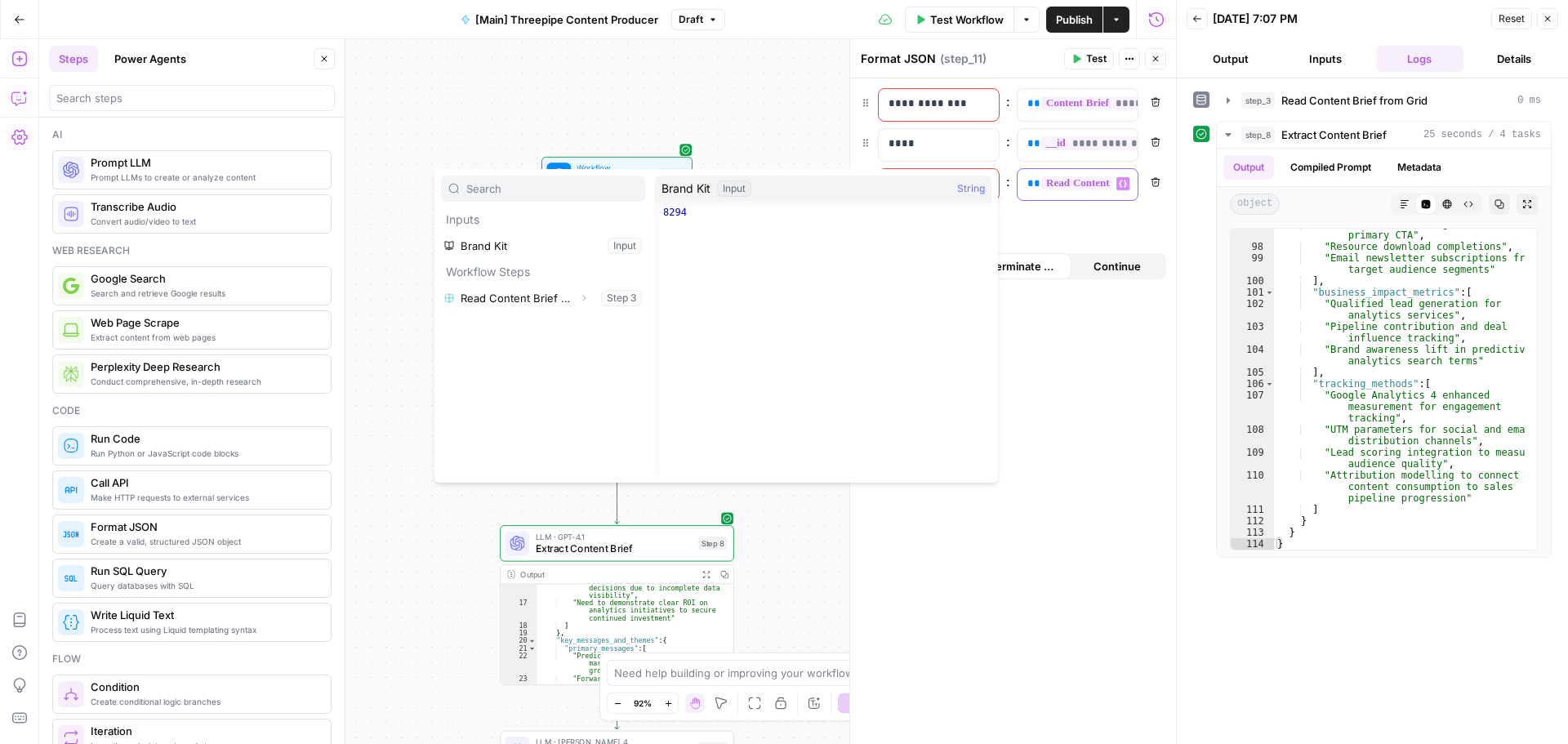
click at [1088, 180] on span "**********" at bounding box center [1158, 183] width 235 height 13
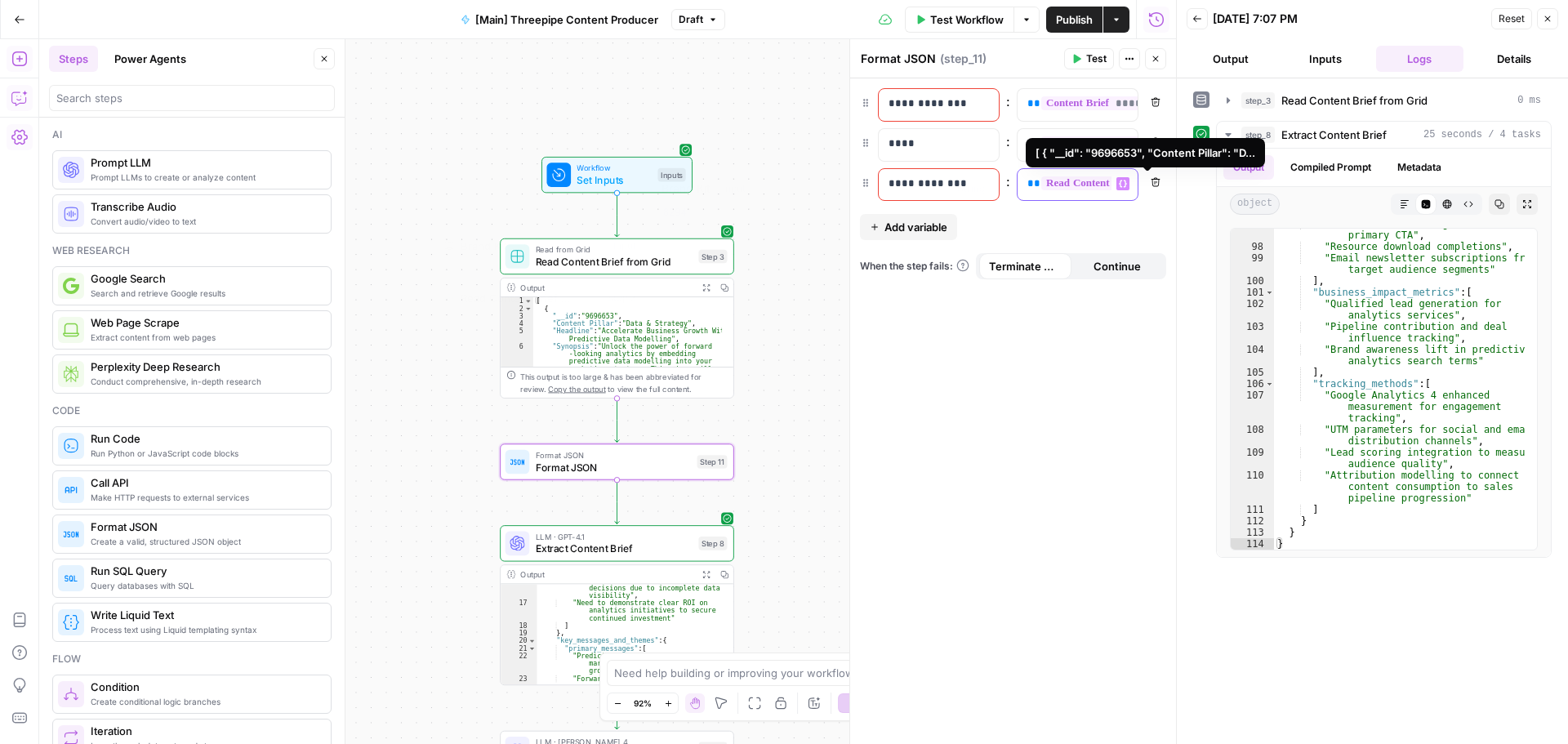
click at [1088, 180] on span "**********" at bounding box center [1158, 183] width 235 height 13
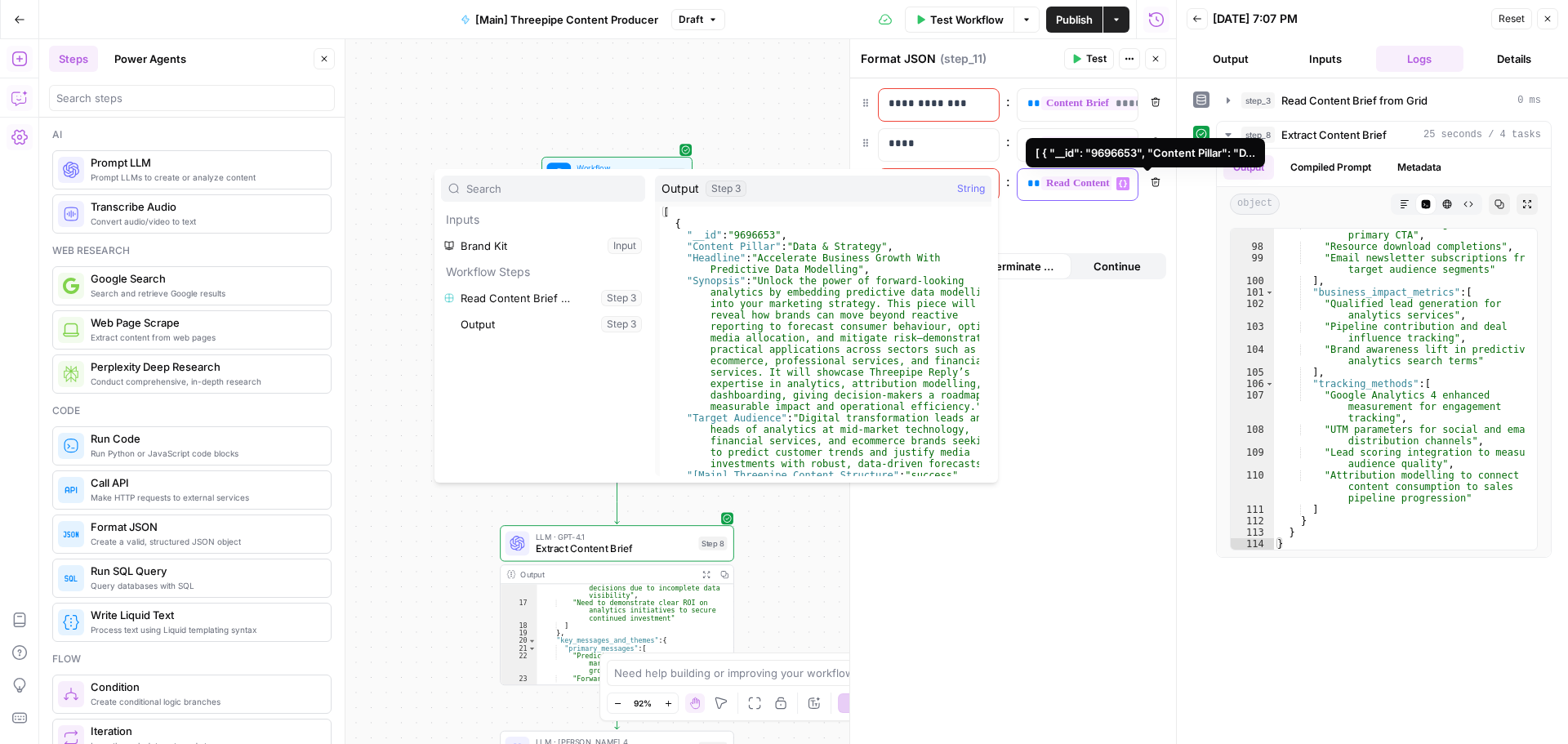
click at [1088, 180] on span "**********" at bounding box center [1158, 183] width 235 height 13
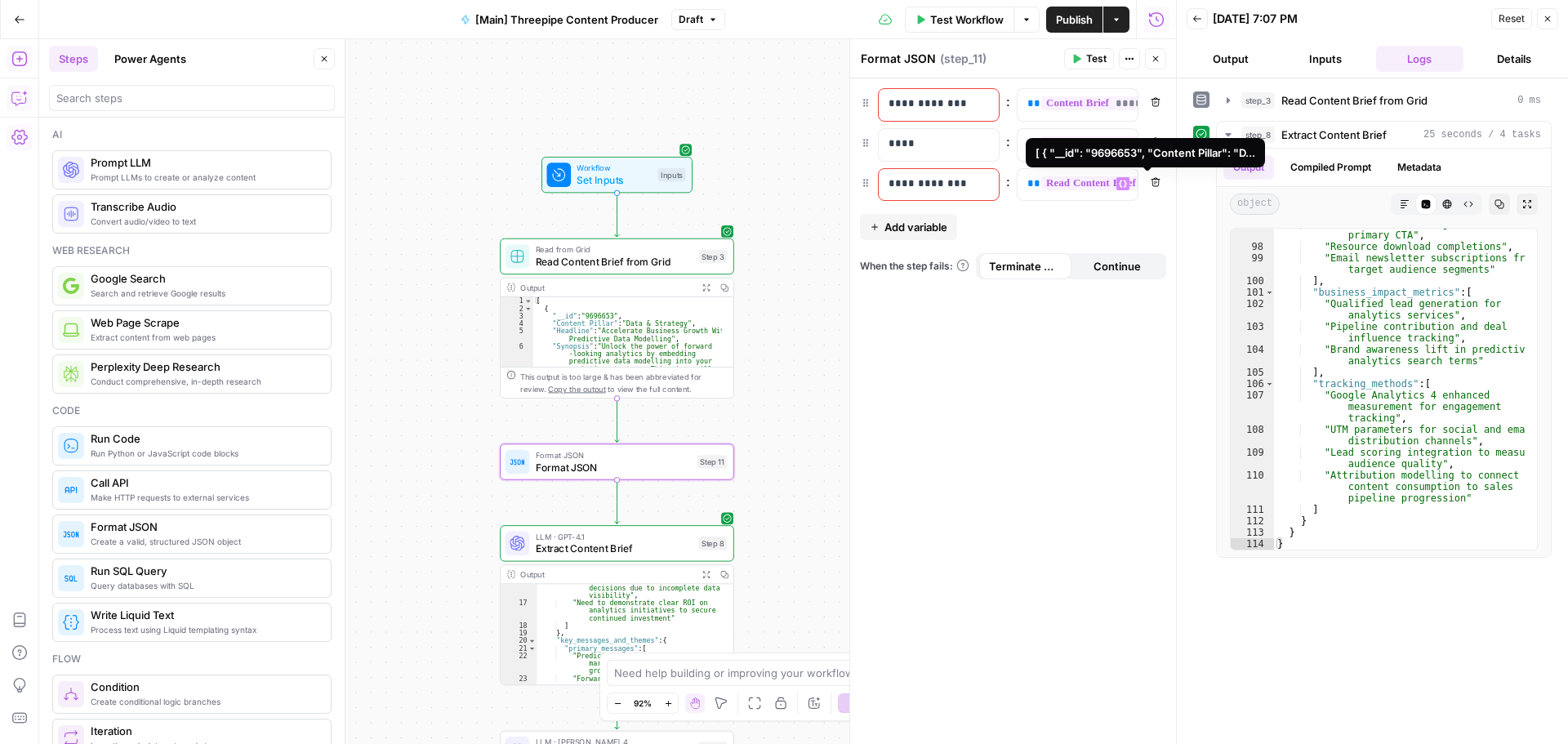
click at [1041, 184] on span "**********" at bounding box center [1158, 183] width 235 height 13
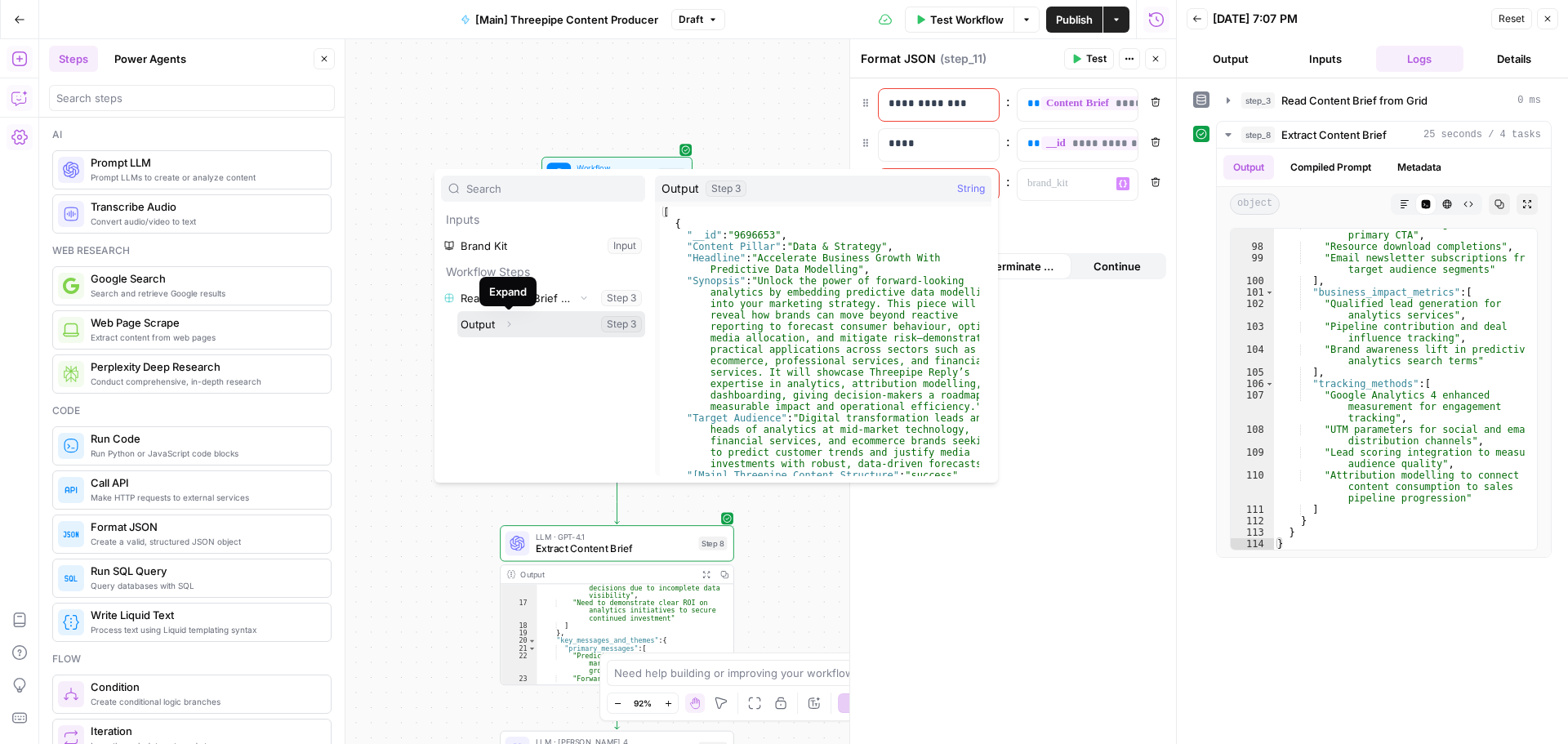
click at [508, 327] on icon "button" at bounding box center [509, 324] width 10 height 10
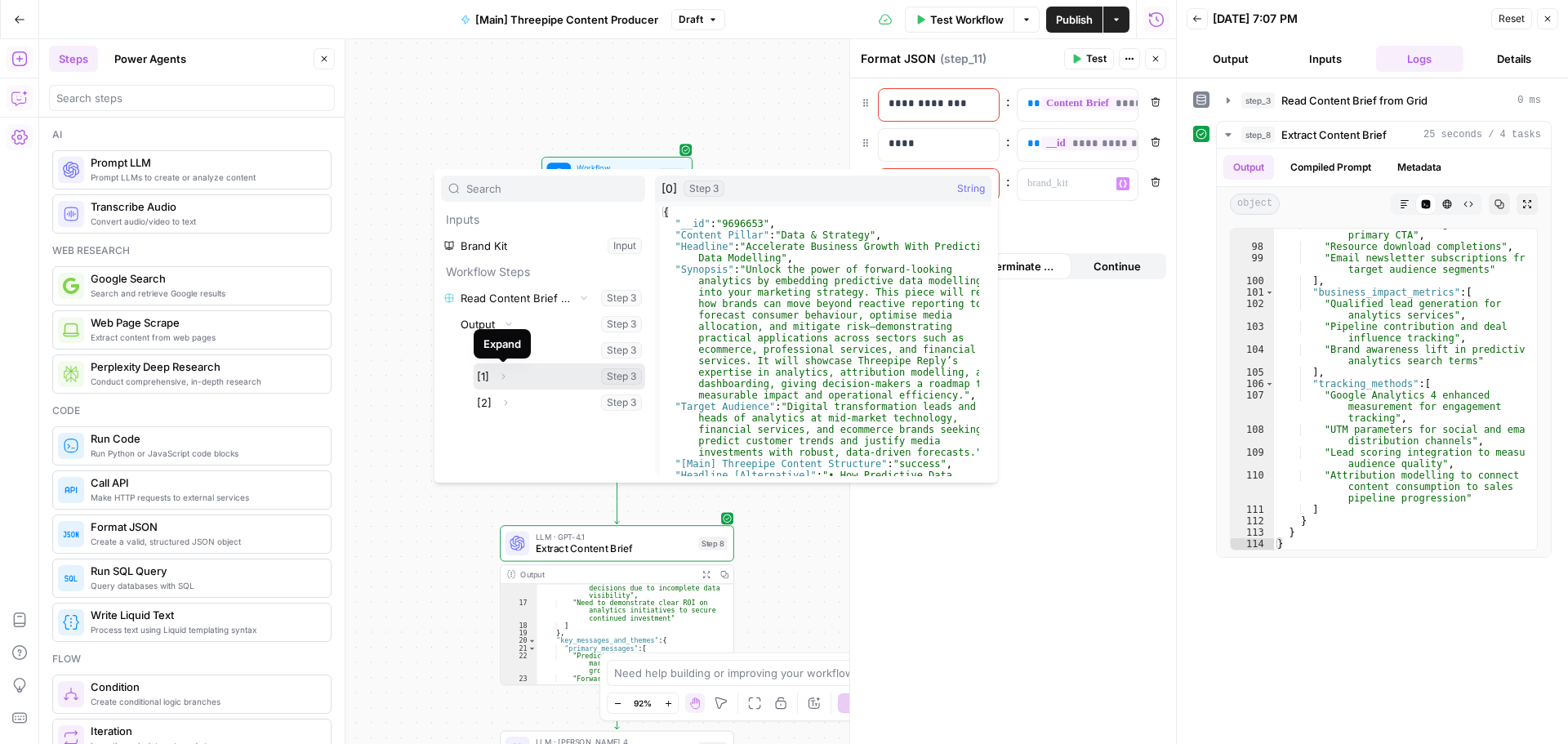
click at [507, 375] on icon "button" at bounding box center [503, 376] width 10 height 10
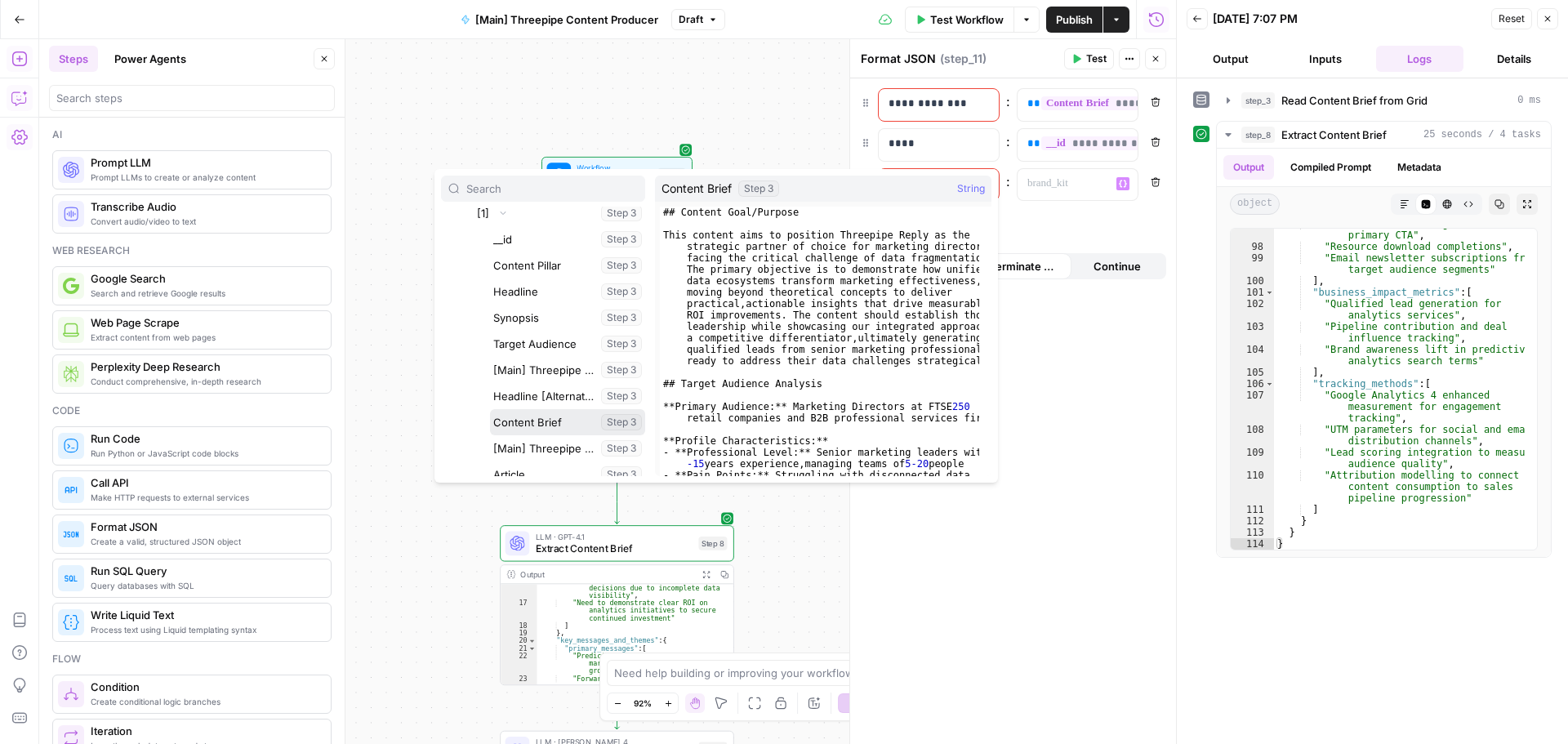
click at [539, 423] on button "Select variable Content Brief" at bounding box center [567, 422] width 155 height 26
click at [511, 419] on button "Select variable Content Brief" at bounding box center [567, 422] width 155 height 26
click at [597, 413] on button "Select variable Content Brief" at bounding box center [567, 422] width 155 height 26
click at [607, 420] on button "Select variable Content Brief" at bounding box center [567, 422] width 155 height 26
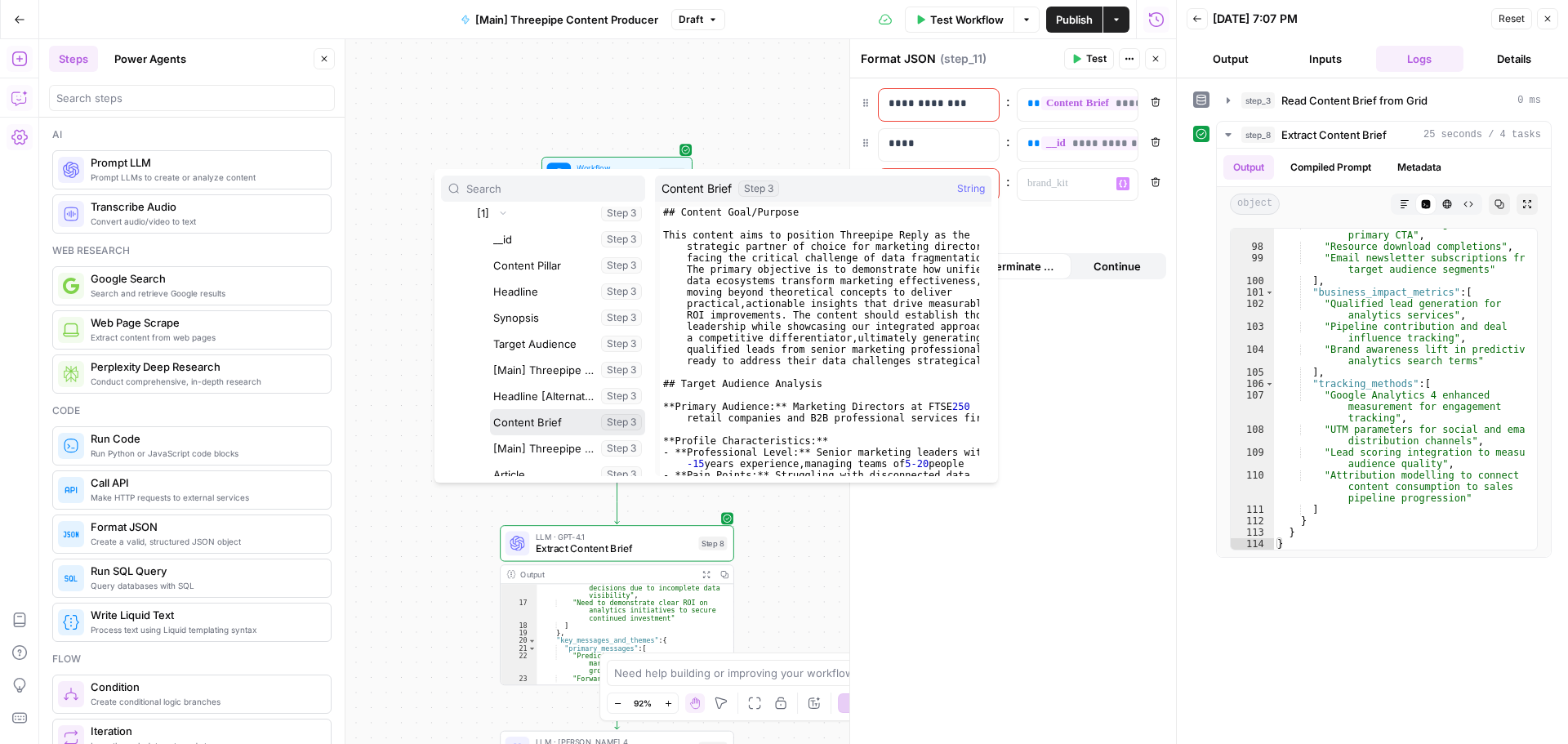
click at [607, 420] on button "Select variable Content Brief" at bounding box center [567, 422] width 155 height 26
click at [625, 420] on button "Select variable Content Brief" at bounding box center [567, 422] width 155 height 26
click at [554, 419] on button "Select variable Content Brief" at bounding box center [567, 422] width 155 height 26
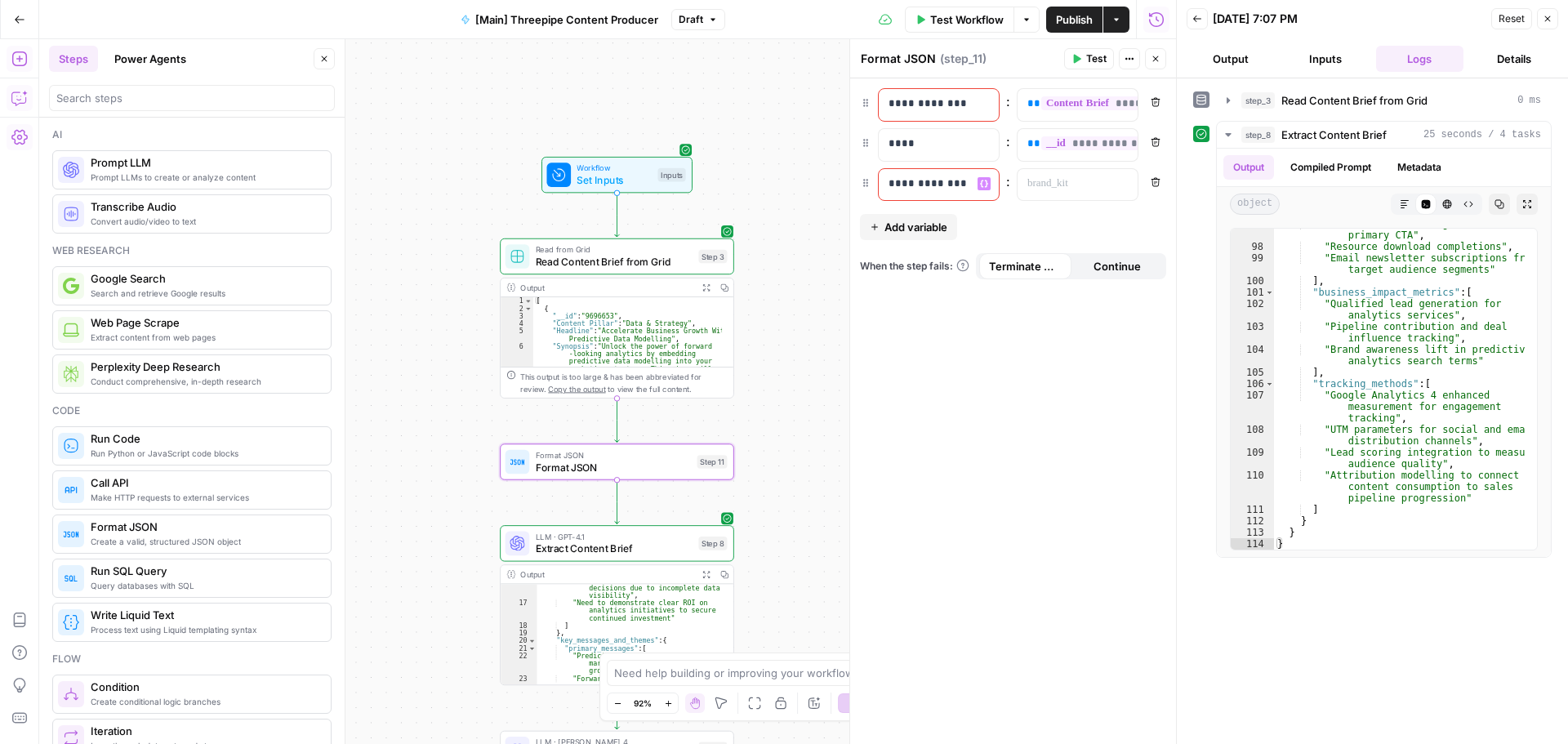
click at [953, 185] on p "**********" at bounding box center [925, 184] width 74 height 16
click at [1124, 182] on icon "button" at bounding box center [1123, 184] width 8 height 8
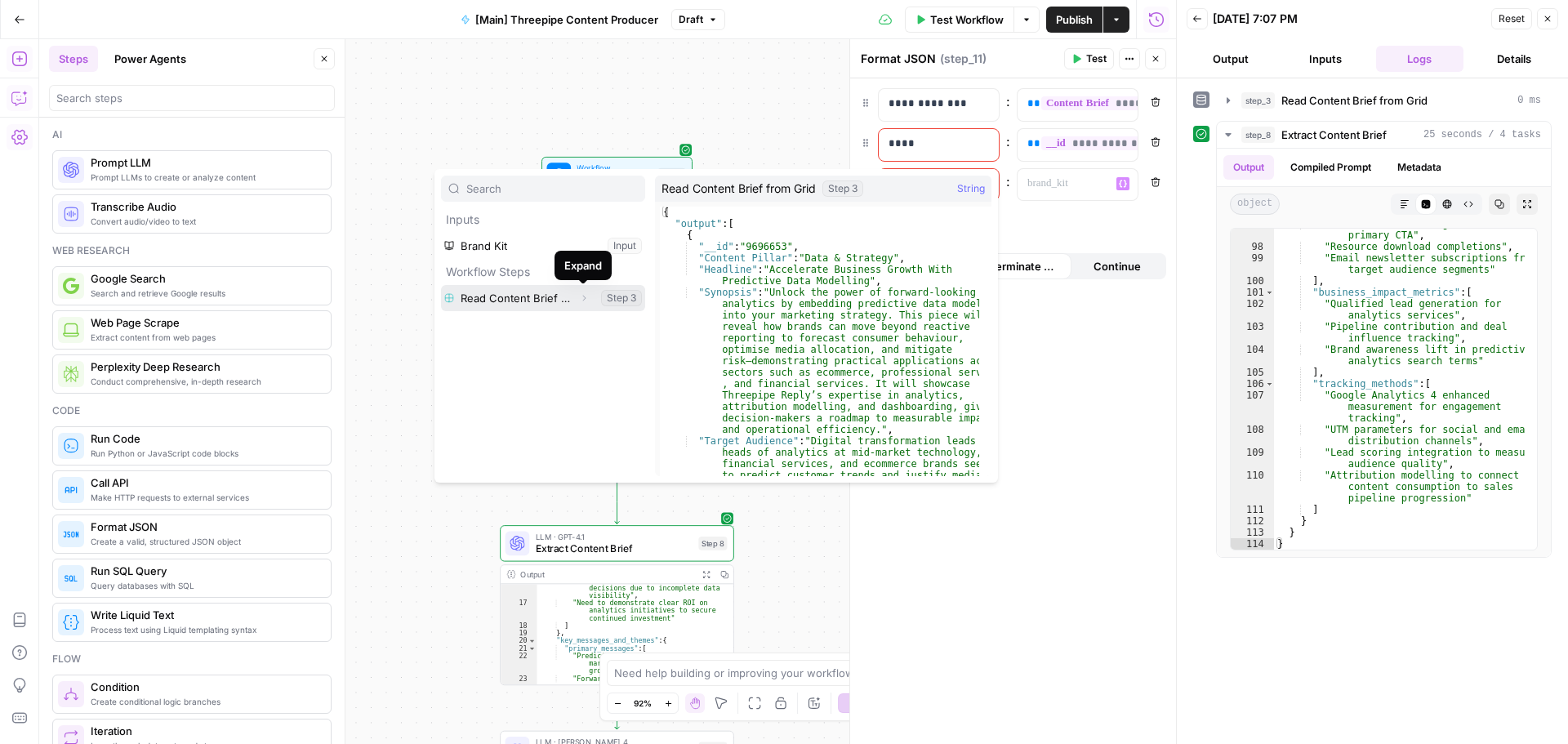
click at [585, 296] on icon "button" at bounding box center [584, 298] width 10 height 10
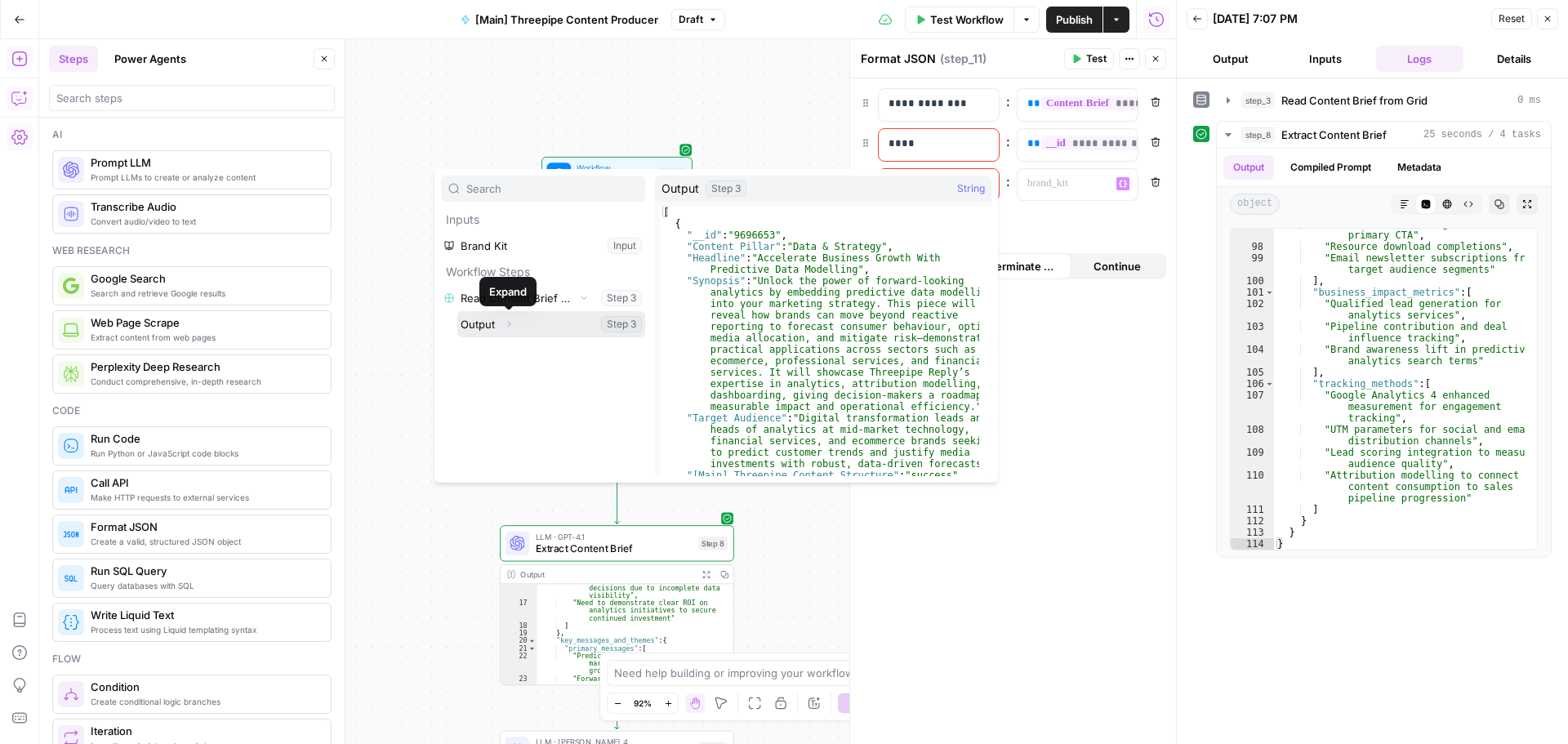
click at [507, 321] on icon "button" at bounding box center [509, 324] width 10 height 10
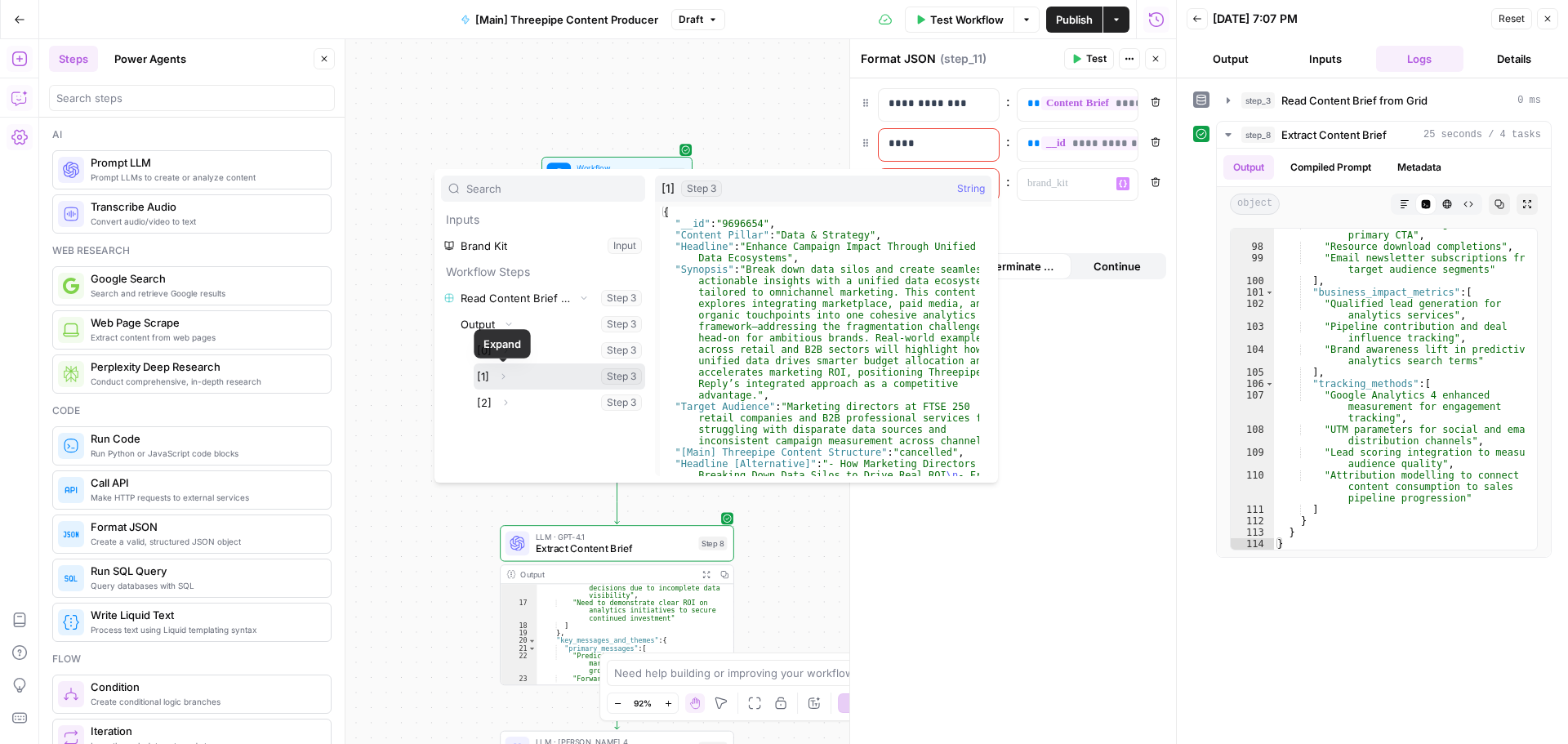
click at [504, 376] on icon "button" at bounding box center [502, 376] width 3 height 6
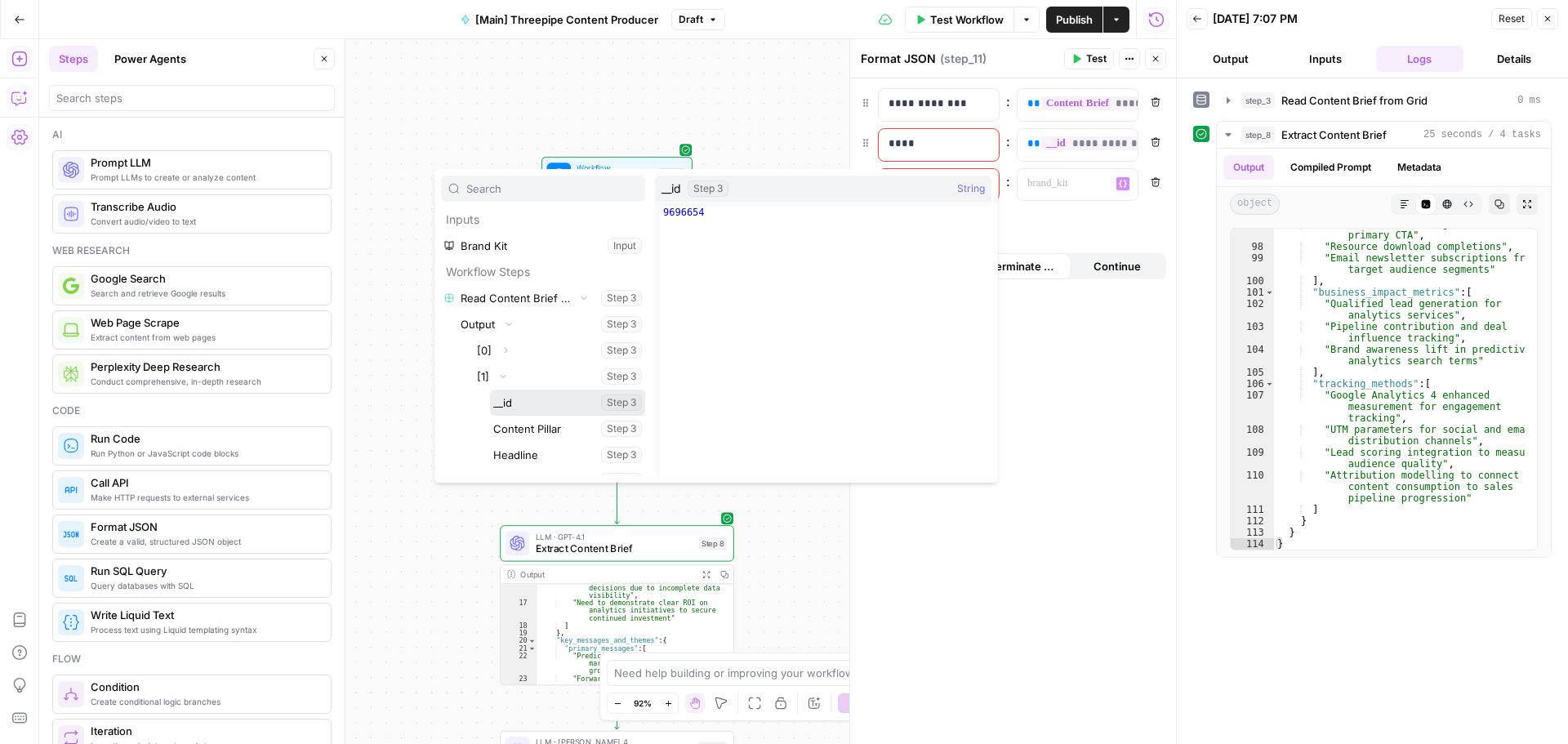
click at [519, 398] on button "Select variable __id" at bounding box center [567, 402] width 155 height 26
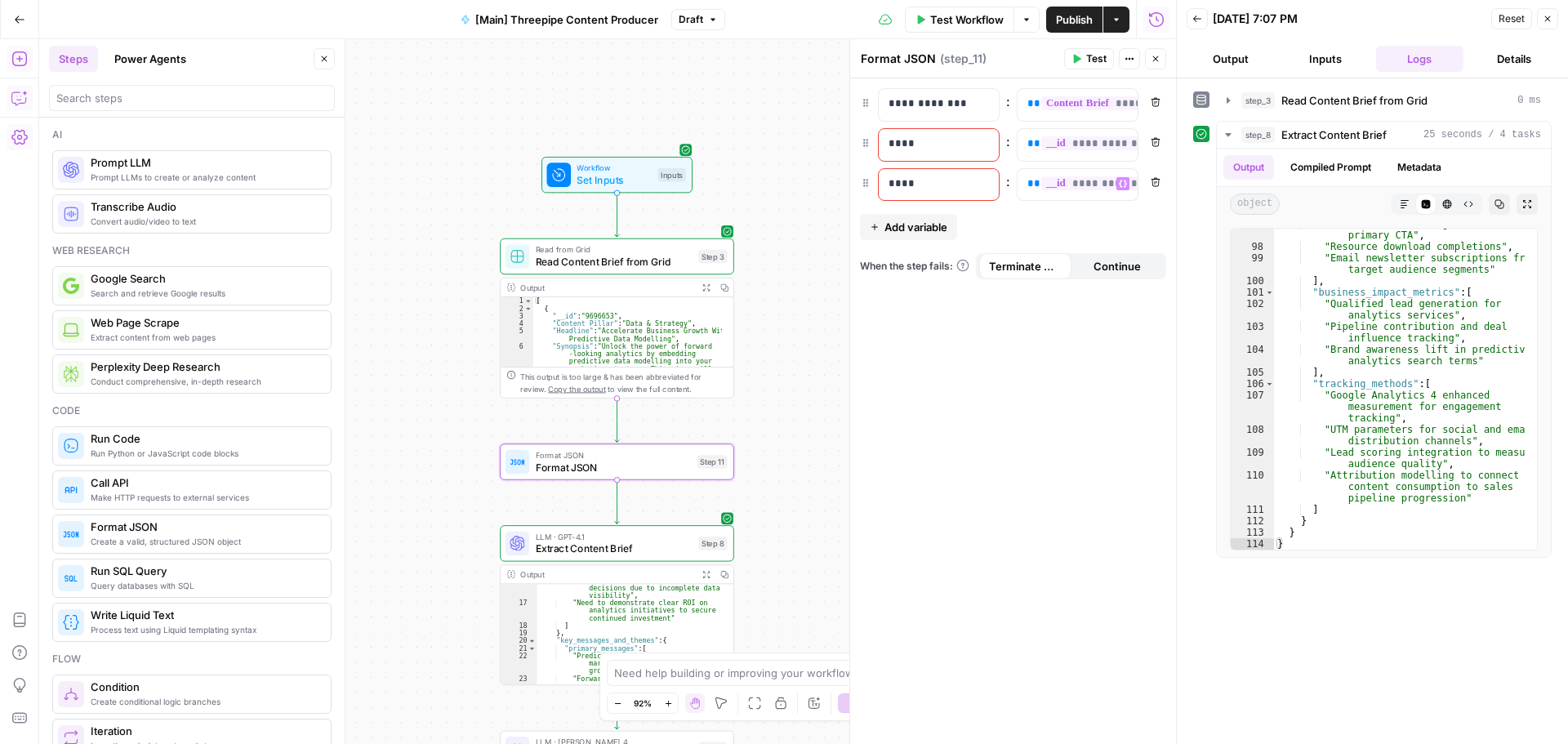
click at [923, 183] on p "****" at bounding box center [939, 184] width 100 height 16
click at [992, 548] on div "**********" at bounding box center [1013, 411] width 326 height 666
drag, startPoint x: 868, startPoint y: 147, endPoint x: 868, endPoint y: 97, distance: 50.0
click at [923, 227] on span "Add variable" at bounding box center [915, 227] width 63 height 16
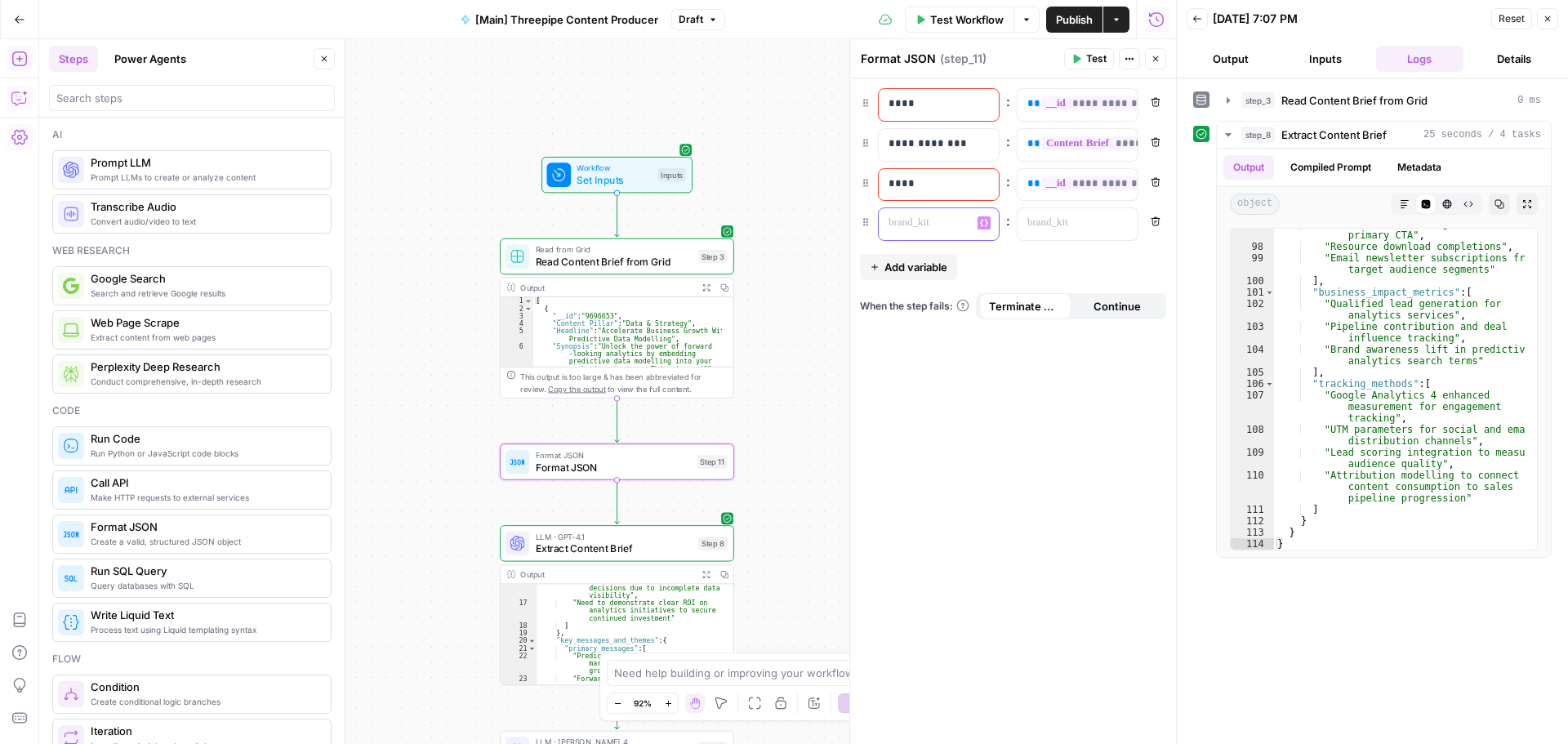
click at [923, 227] on p at bounding box center [925, 222] width 74 height 16
click at [911, 144] on p "**********" at bounding box center [925, 143] width 74 height 16
copy p "**********"
click at [917, 216] on p at bounding box center [925, 222] width 74 height 16
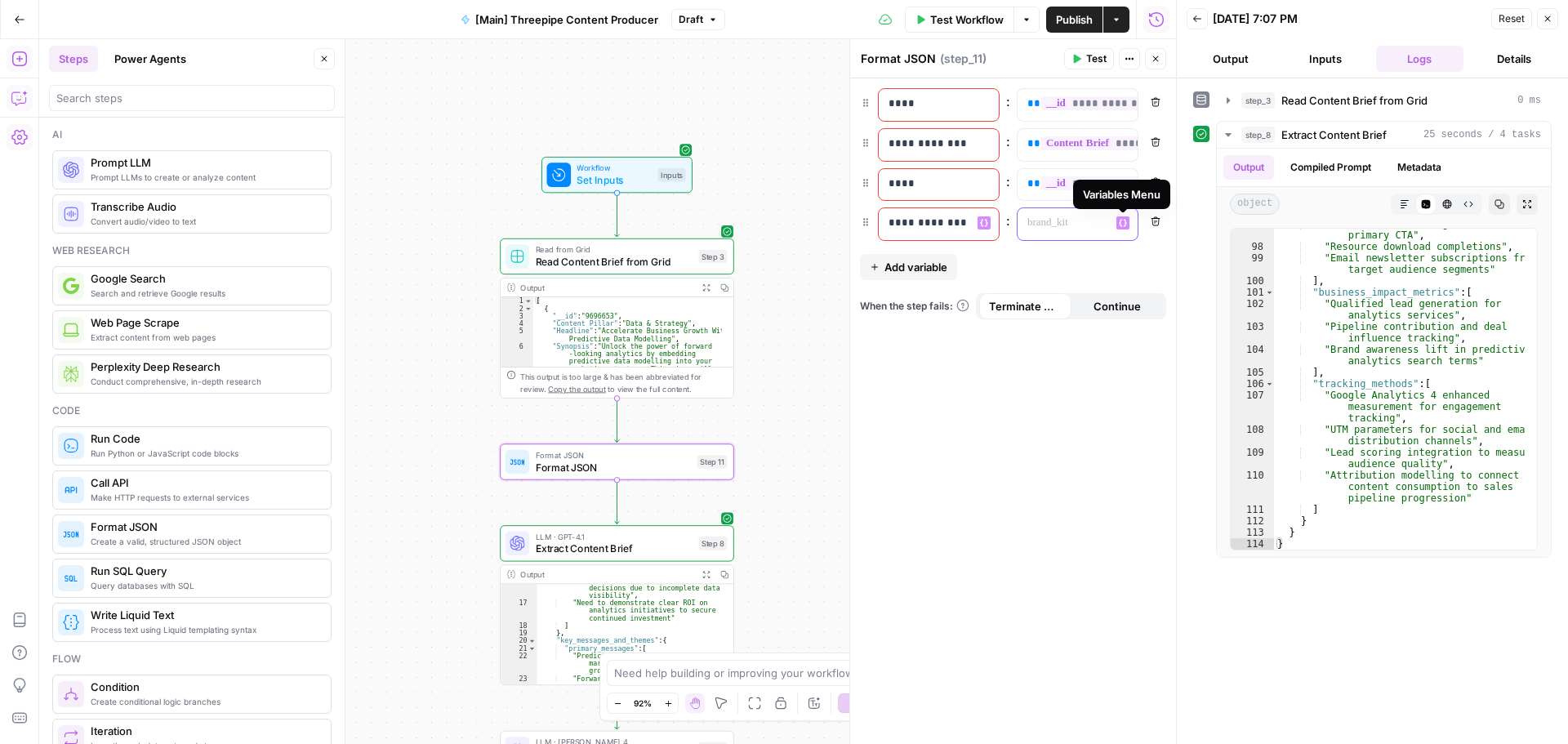
click at [1126, 225] on icon "button" at bounding box center [1123, 223] width 8 height 8
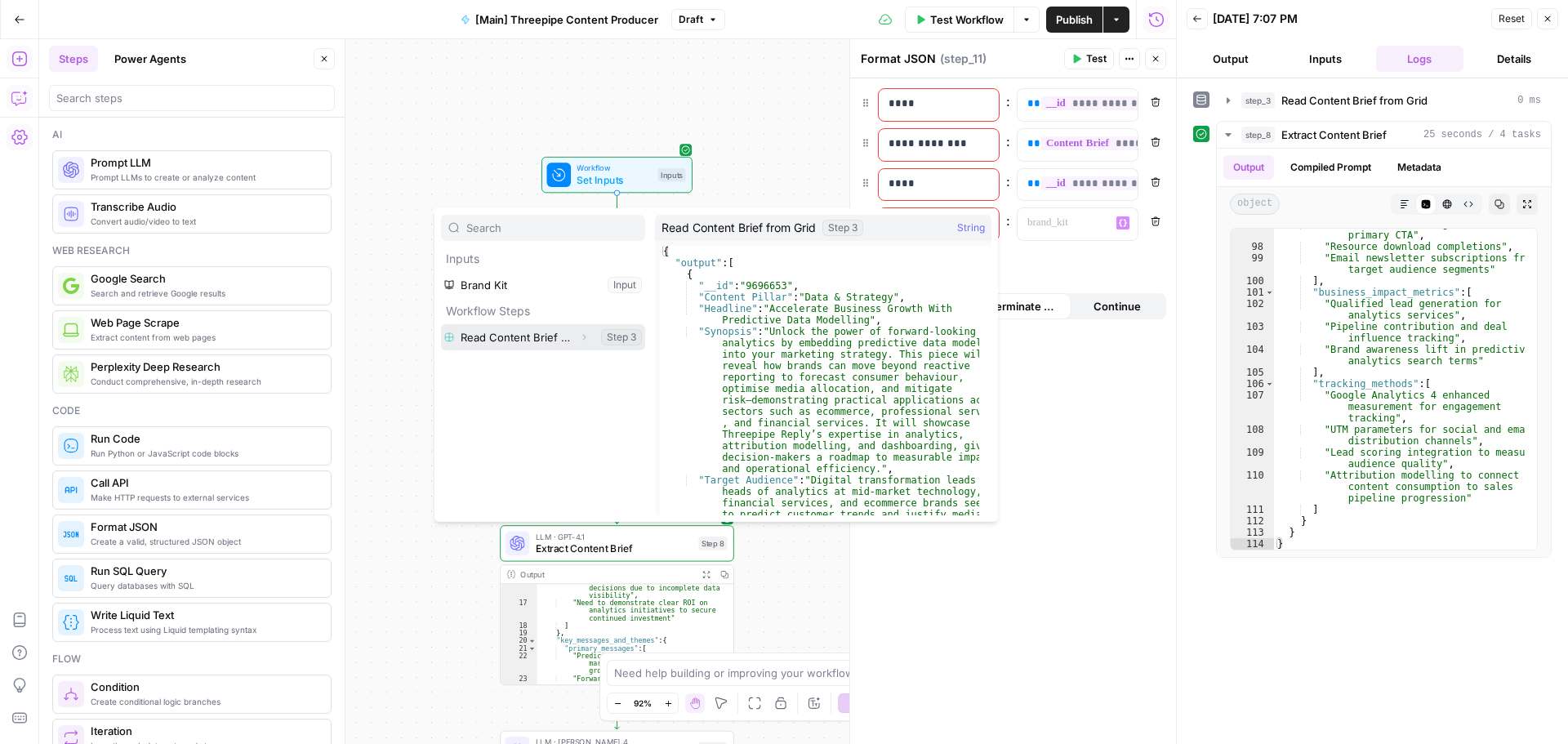
click at [581, 333] on icon "button" at bounding box center [584, 338] width 10 height 10
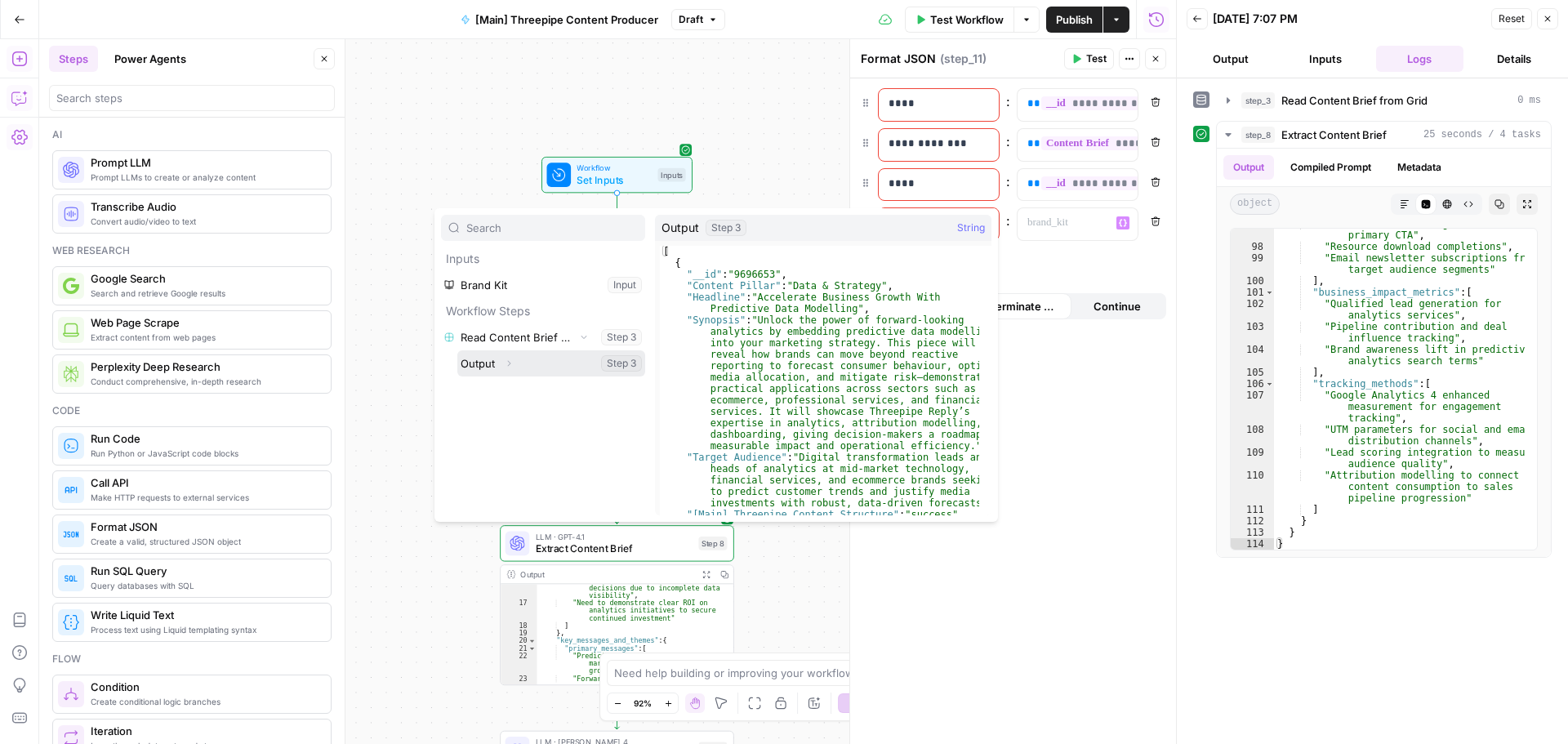
click at [509, 368] on icon "button" at bounding box center [509, 364] width 10 height 10
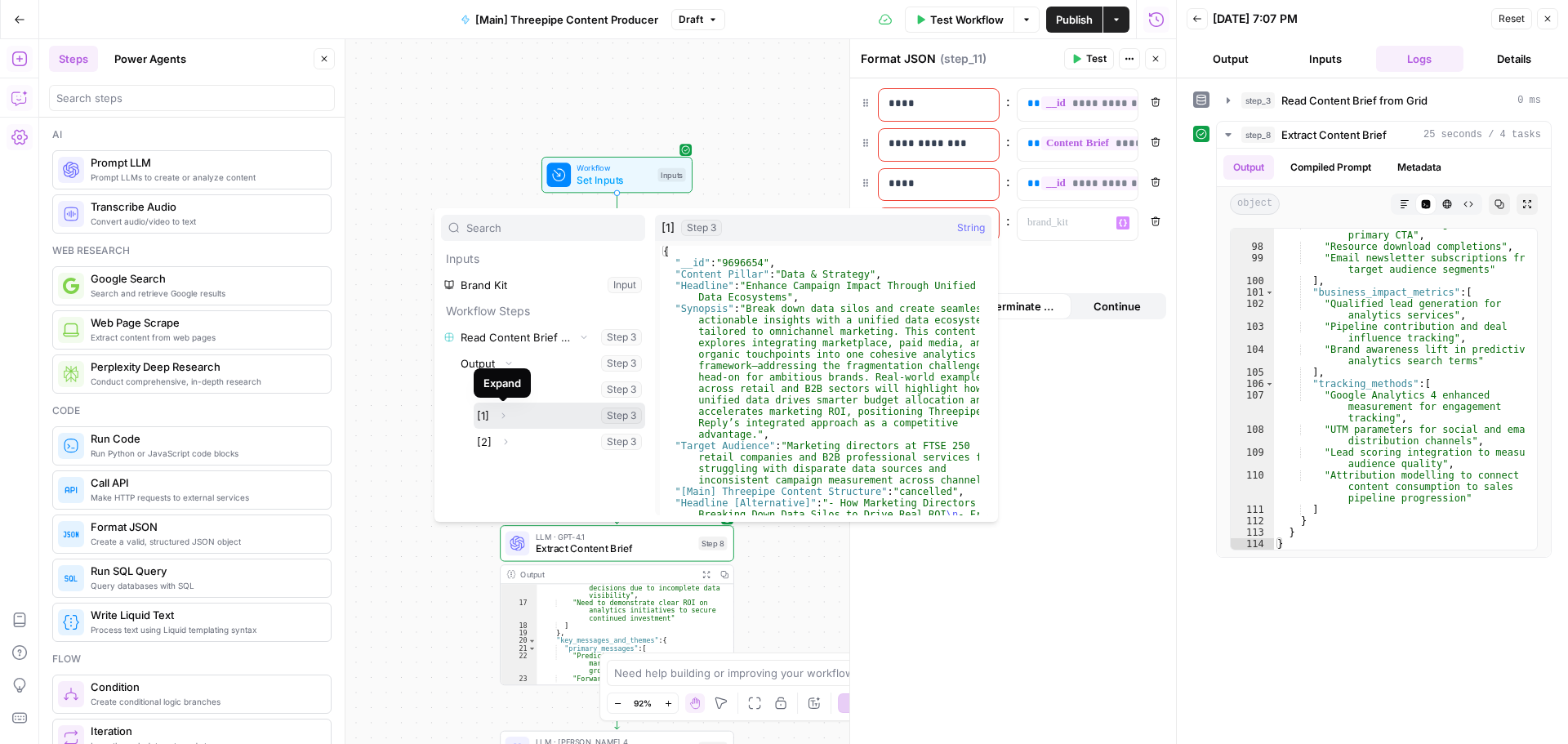
click at [502, 418] on icon "button" at bounding box center [503, 416] width 10 height 10
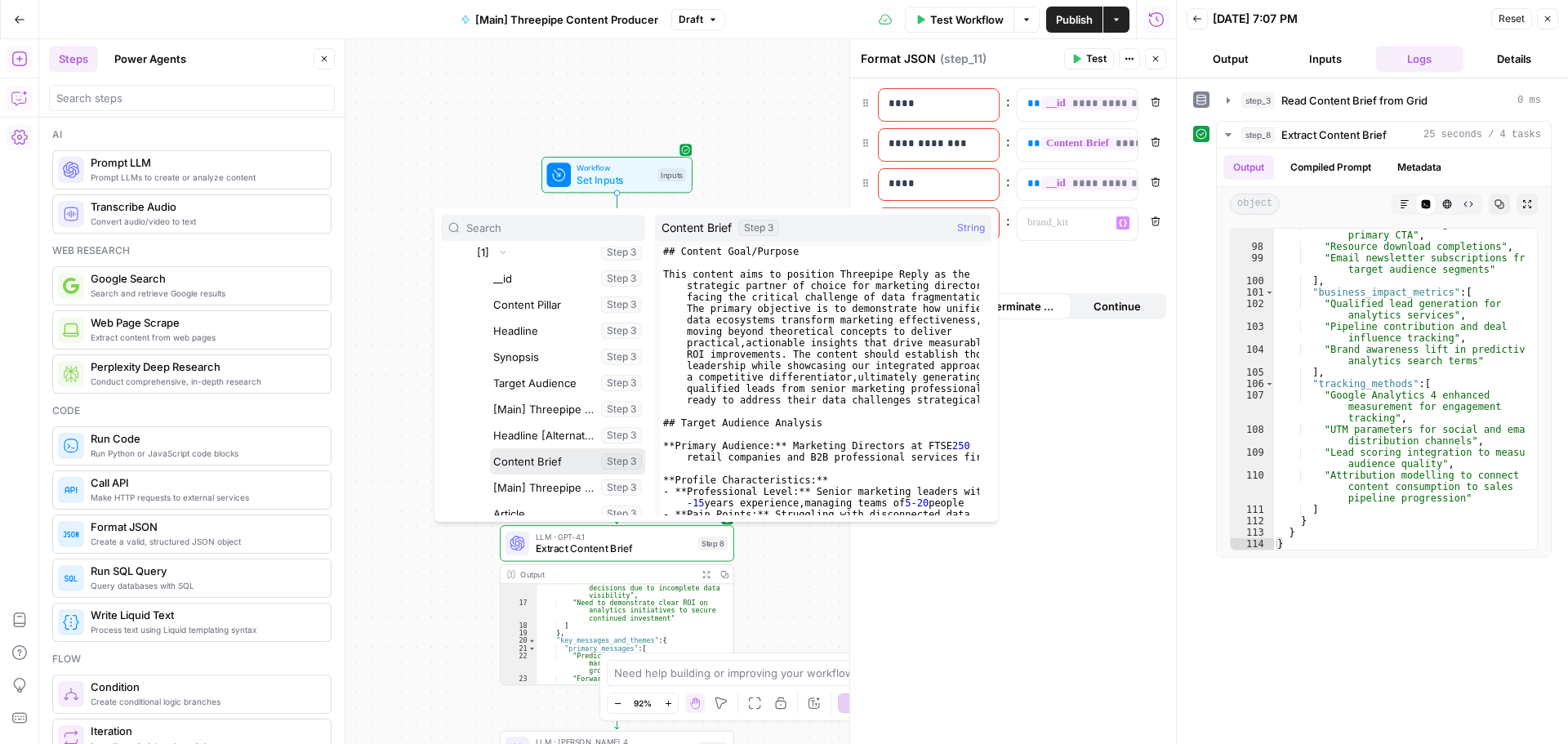
click at [543, 457] on button "Select variable Content Brief" at bounding box center [567, 461] width 155 height 26
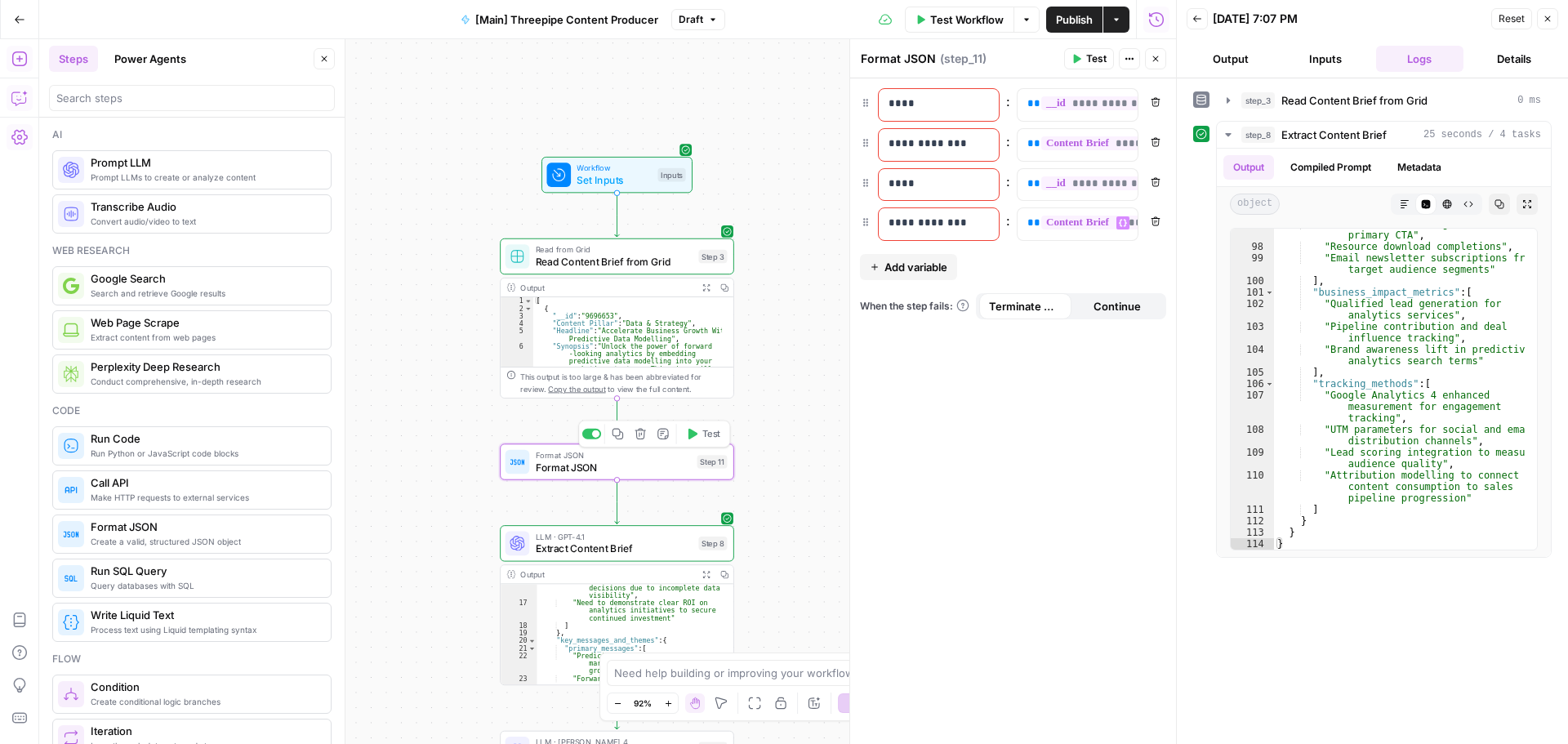
click at [1117, 498] on div "**********" at bounding box center [1013, 411] width 326 height 666
click at [1085, 62] on button "Test" at bounding box center [1089, 59] width 50 height 21
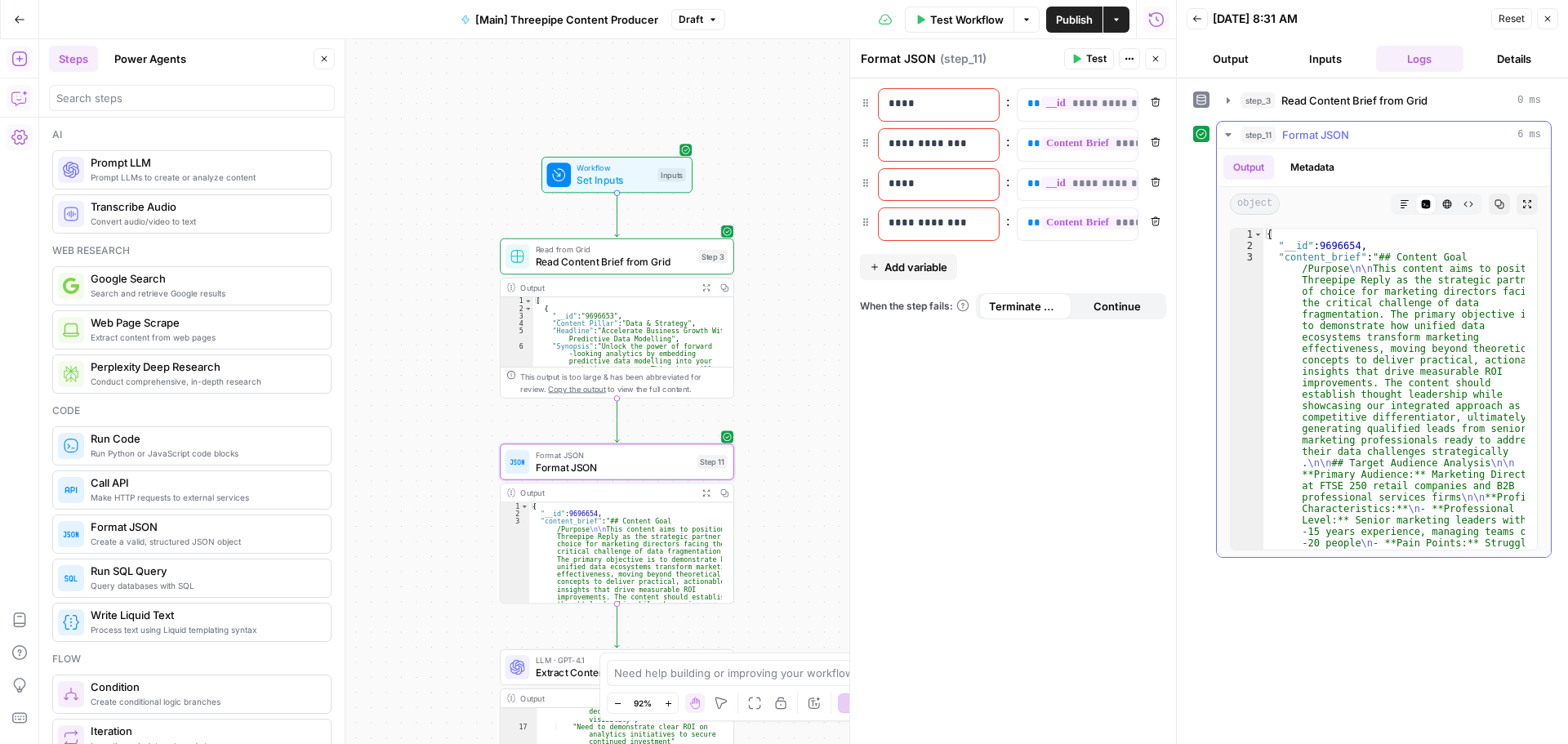
scroll to position [0, 0]
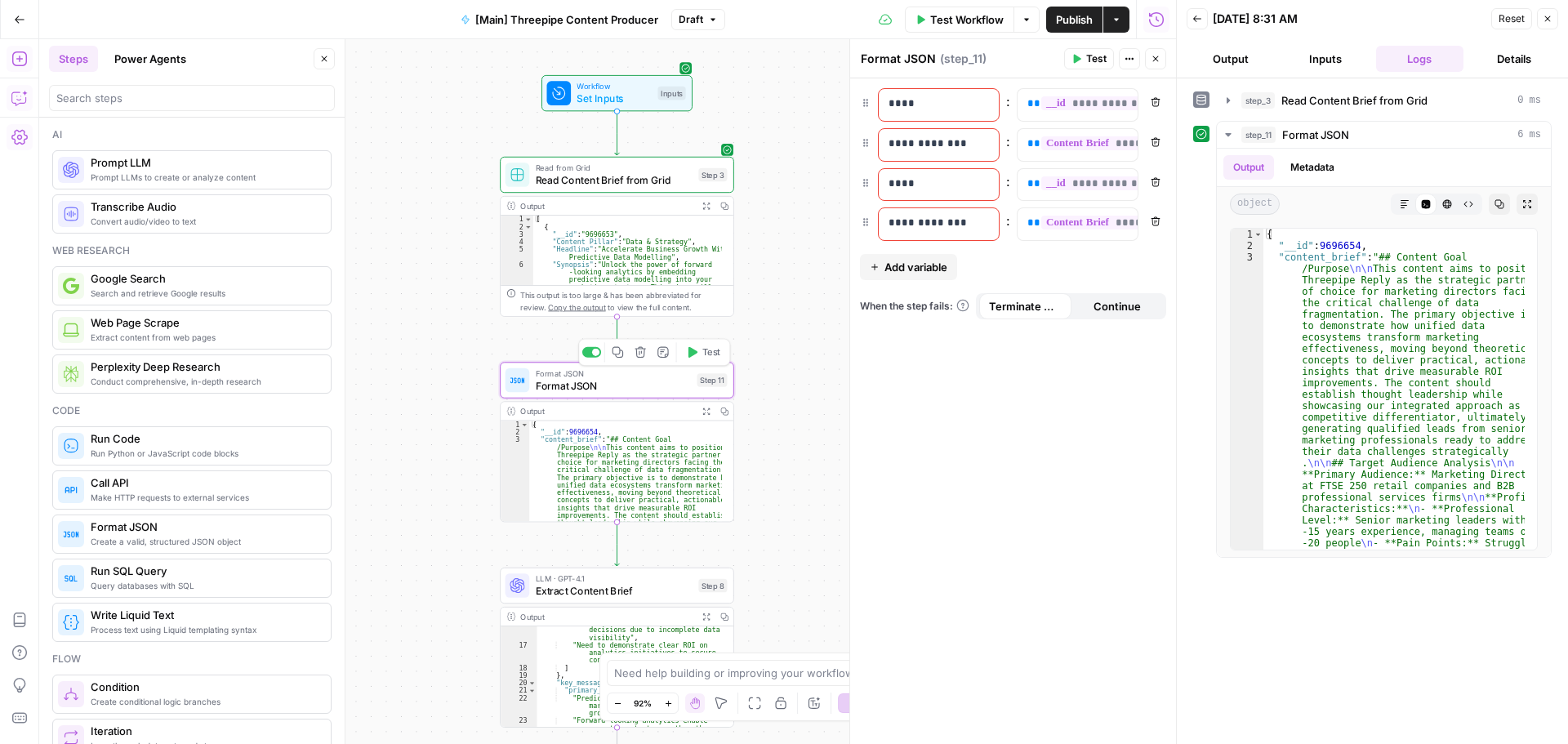
click at [641, 345] on button "Delete step" at bounding box center [640, 352] width 19 height 19
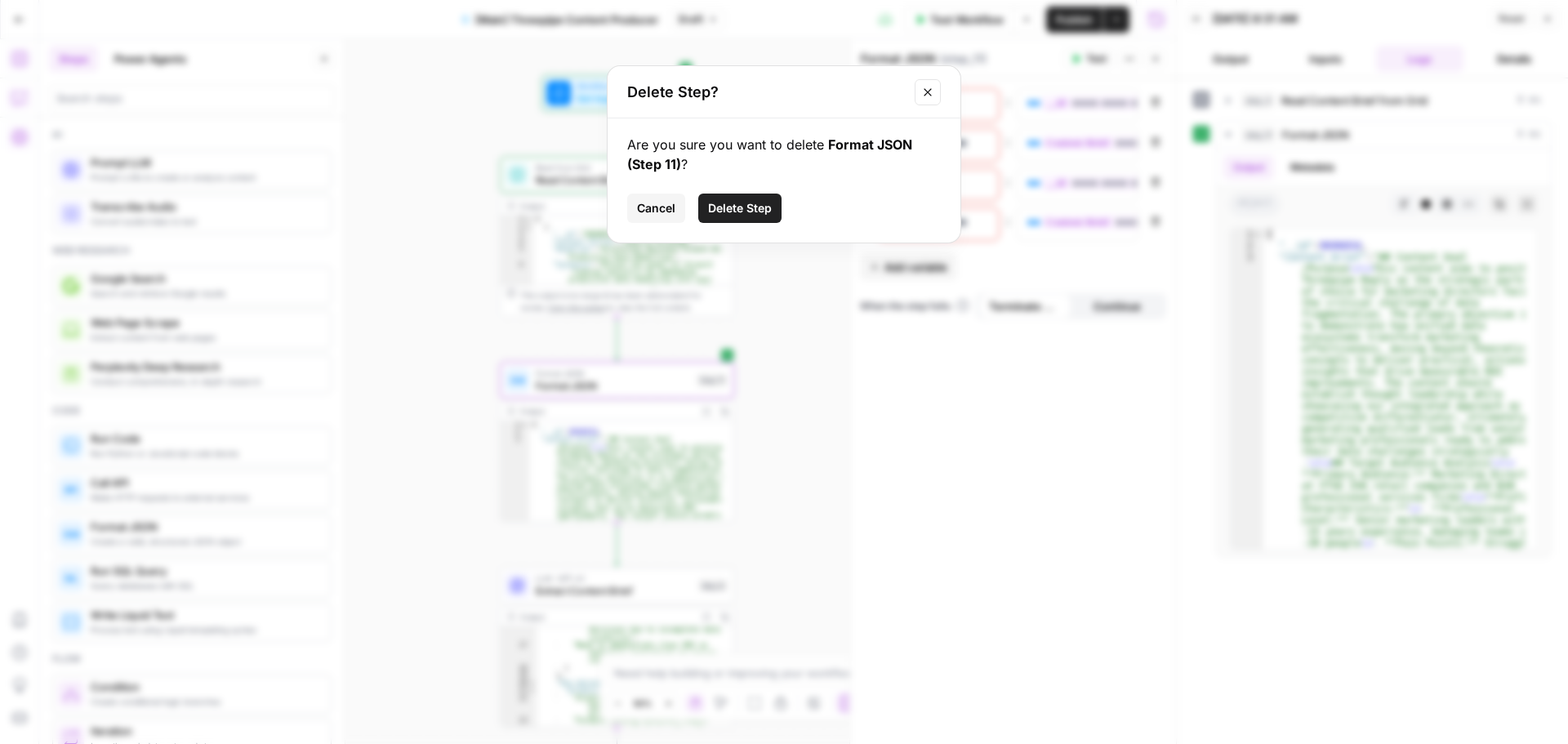
click at [724, 200] on span "Delete Step" at bounding box center [740, 208] width 63 height 16
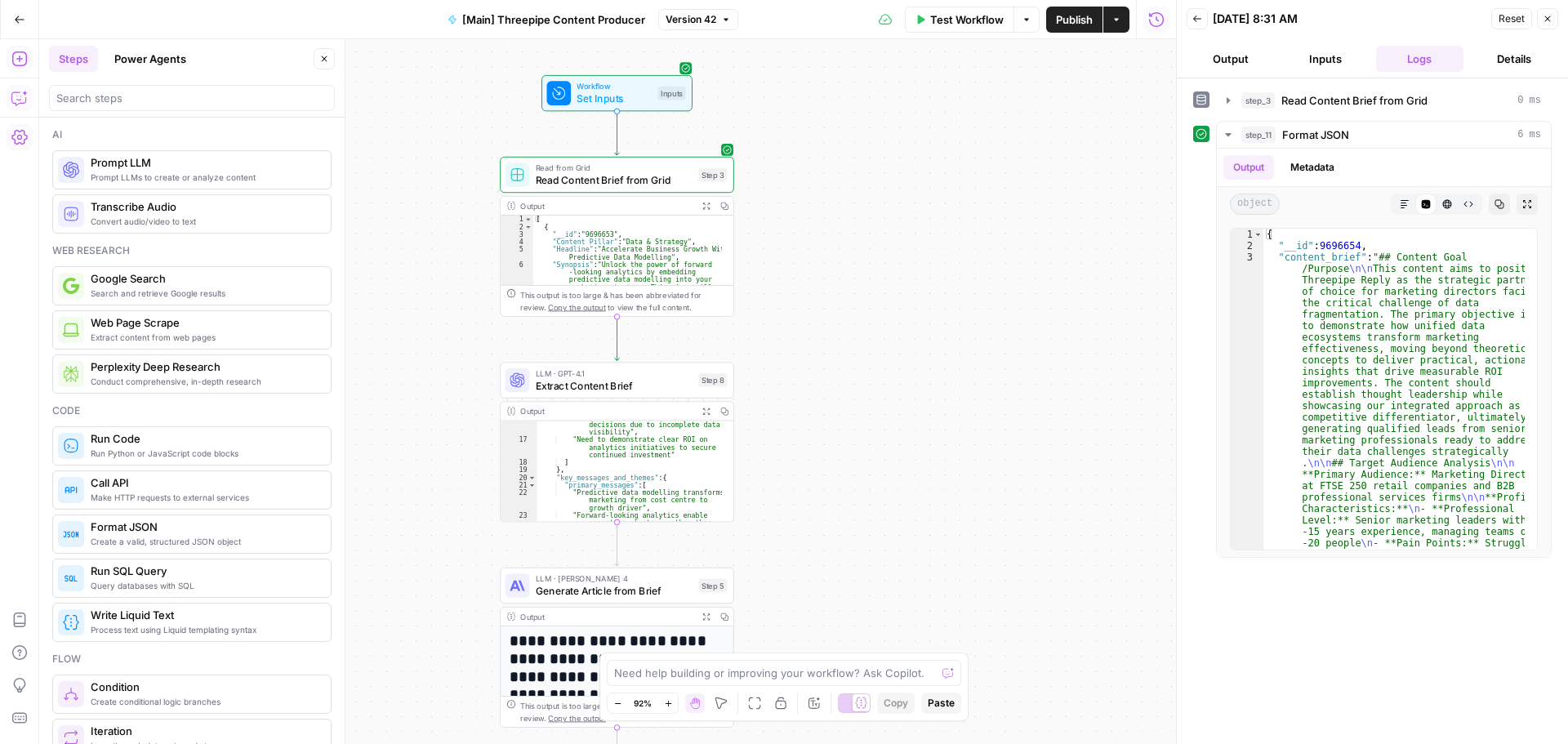
click at [440, 343] on div "Workflow Set Inputs Inputs Read from Grid Read Content Brief from Grid Step 3 O…" at bounding box center [608, 392] width 1137 height 706
click at [323, 53] on button "Close" at bounding box center [324, 59] width 21 height 21
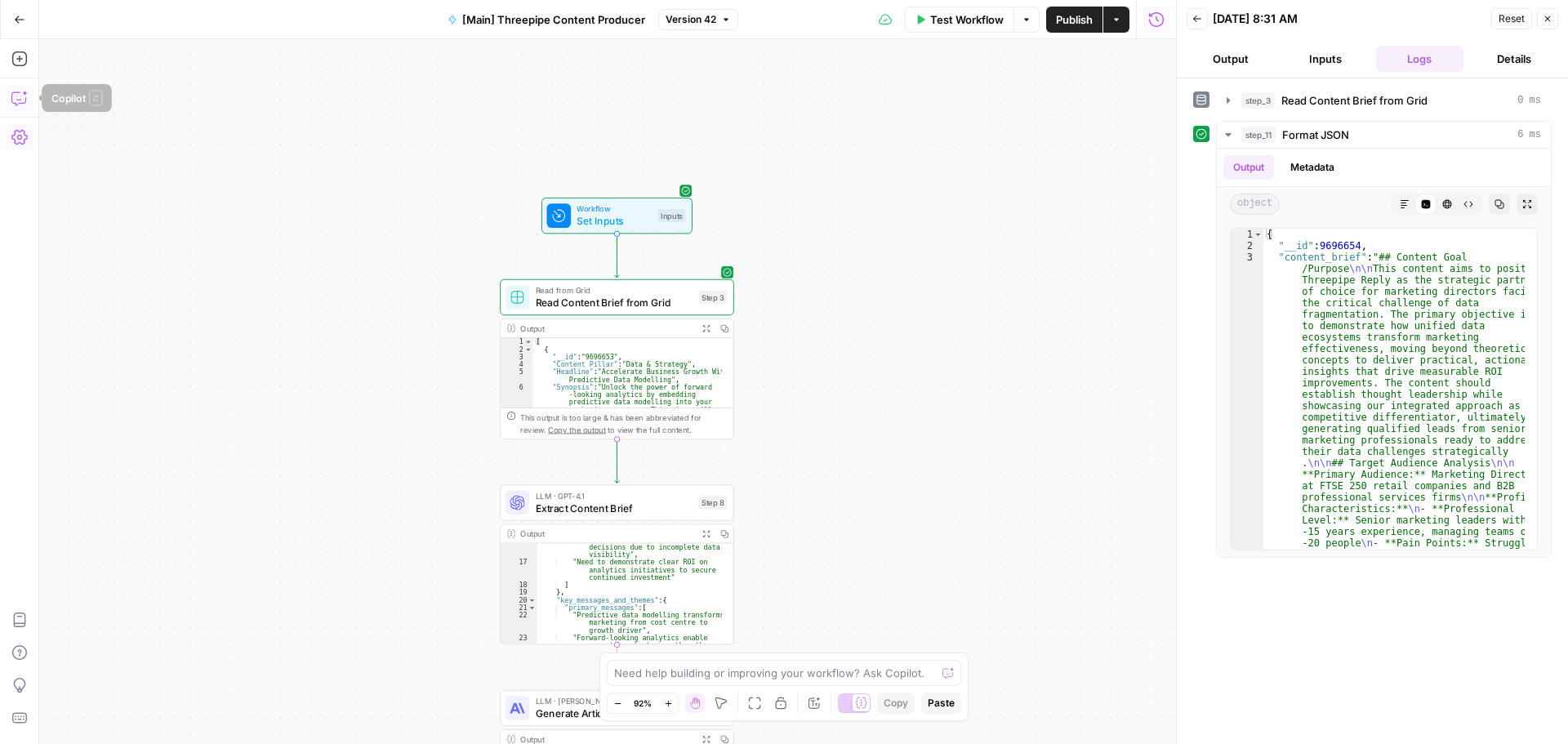
click at [19, 102] on icon "button" at bounding box center [19, 97] width 16 height 16
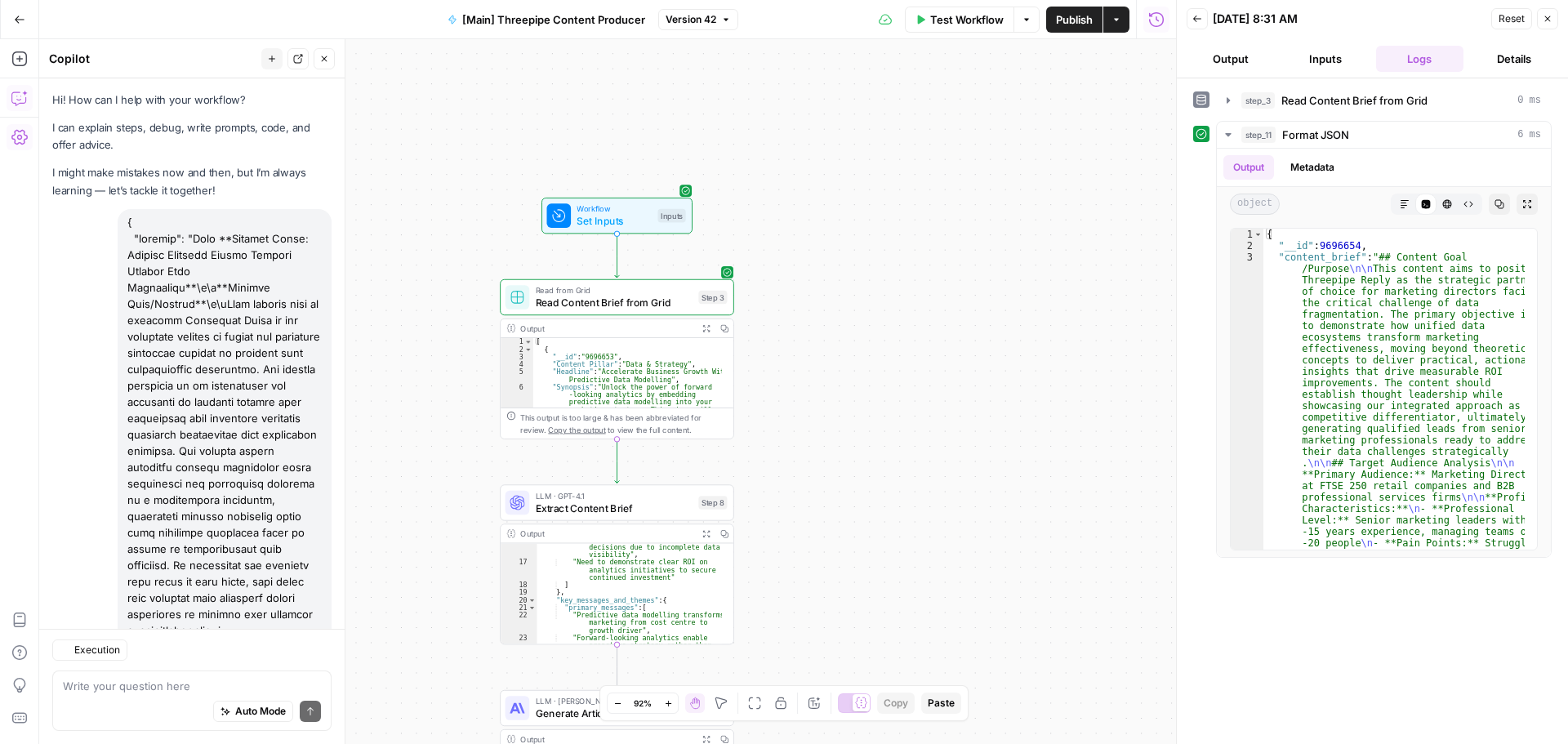
click at [118, 681] on textarea at bounding box center [191, 686] width 258 height 16
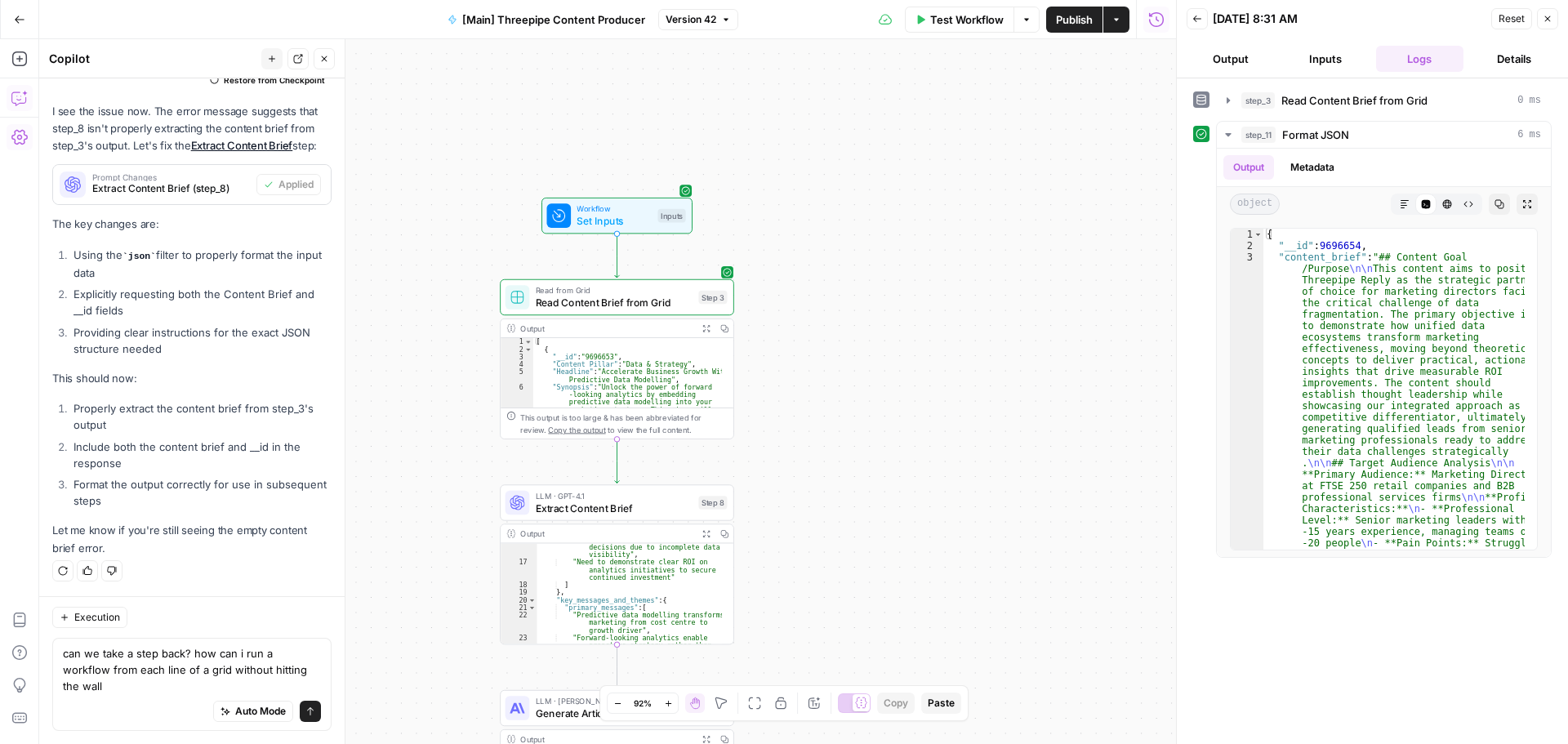
scroll to position [67647, 0]
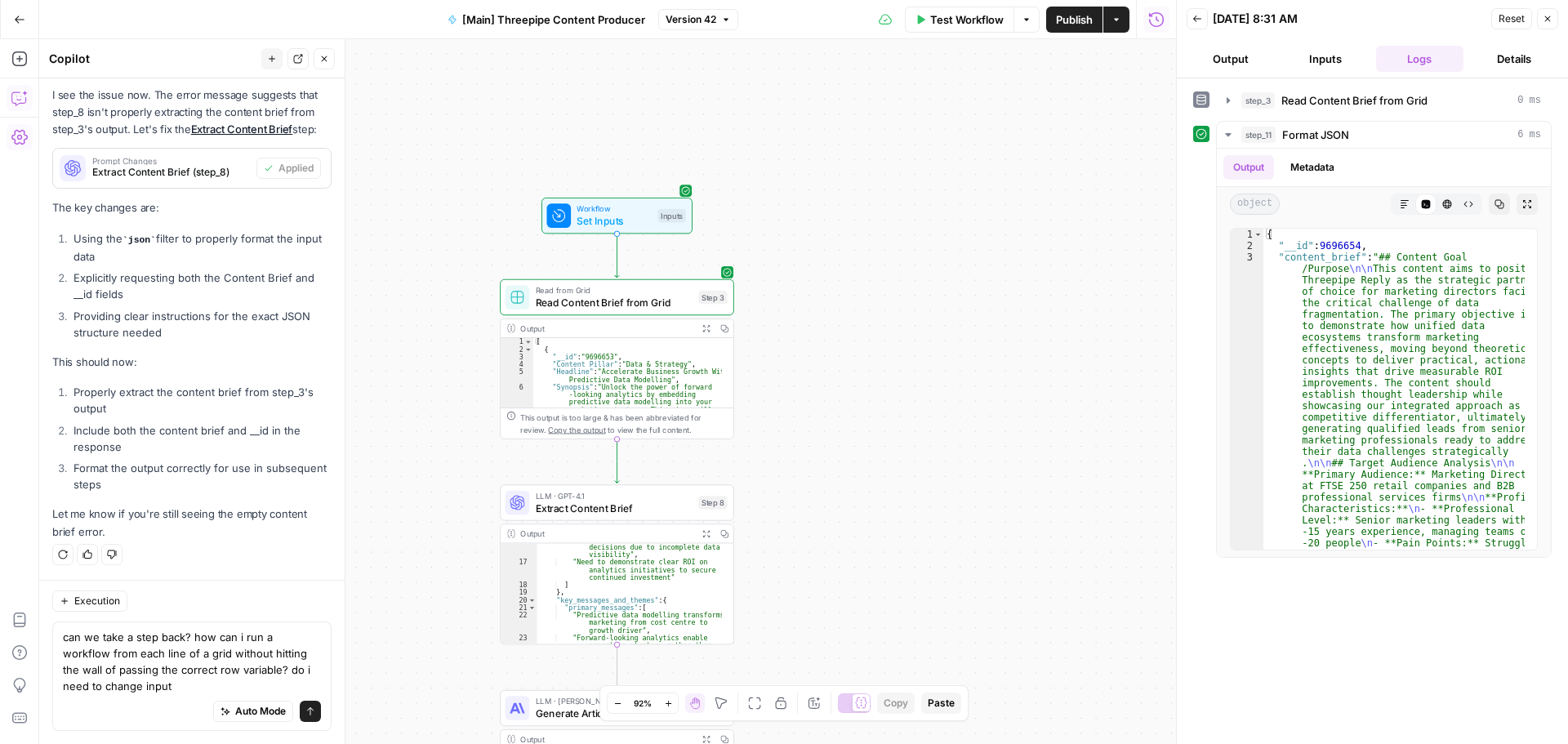
type textarea "can we take a step back? how can i run a workflow from each line of a grid with…"
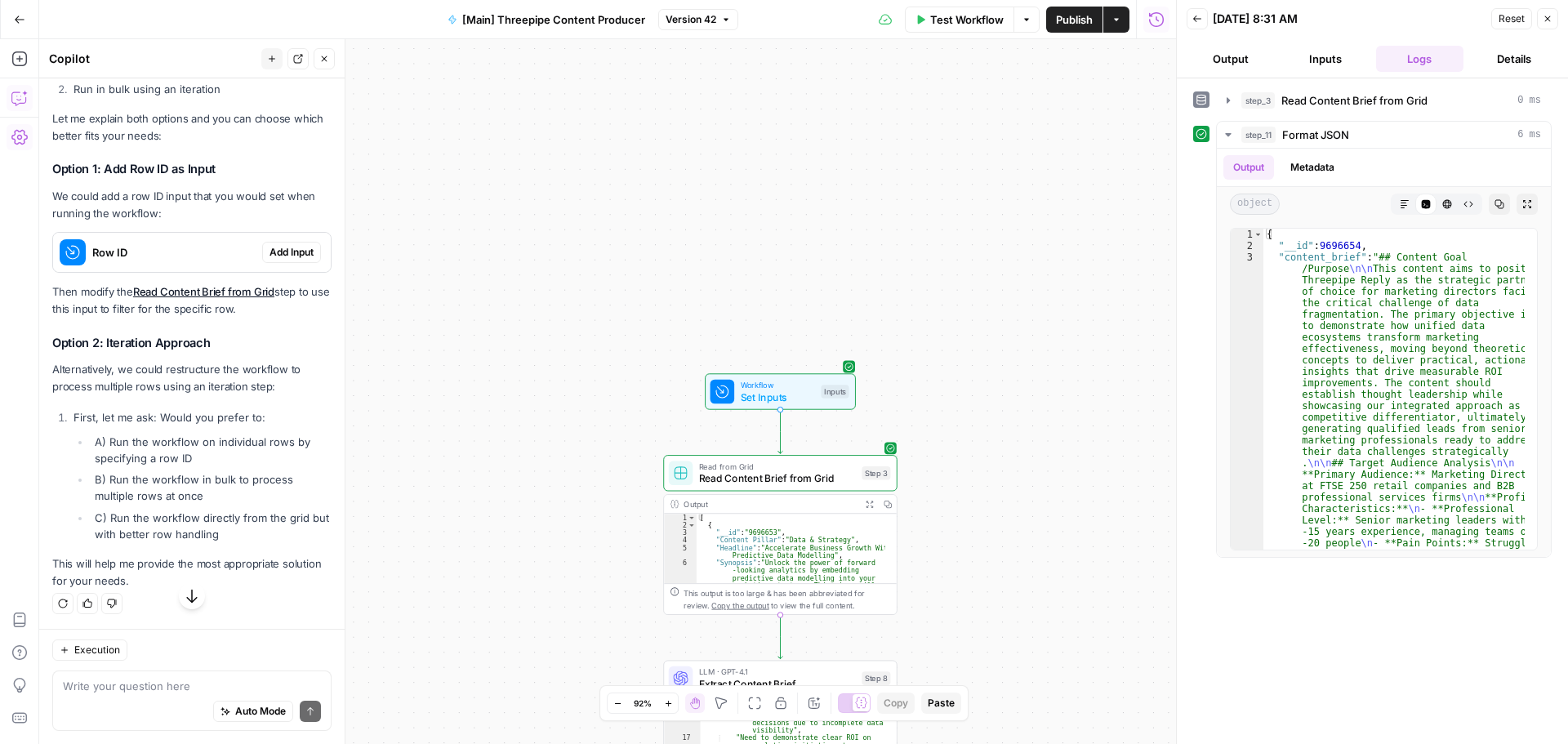
scroll to position [68321, 0]
drag, startPoint x: 107, startPoint y: 440, endPoint x: 199, endPoint y: 454, distance: 93.1
click at [199, 454] on li "A) Run the workflow on individual rows by specifying a row ID" at bounding box center [211, 450] width 240 height 33
copy li "Run the workflow on individual rows by specifying a row ID"
click at [103, 706] on div "Auto Mode Send" at bounding box center [191, 712] width 258 height 36
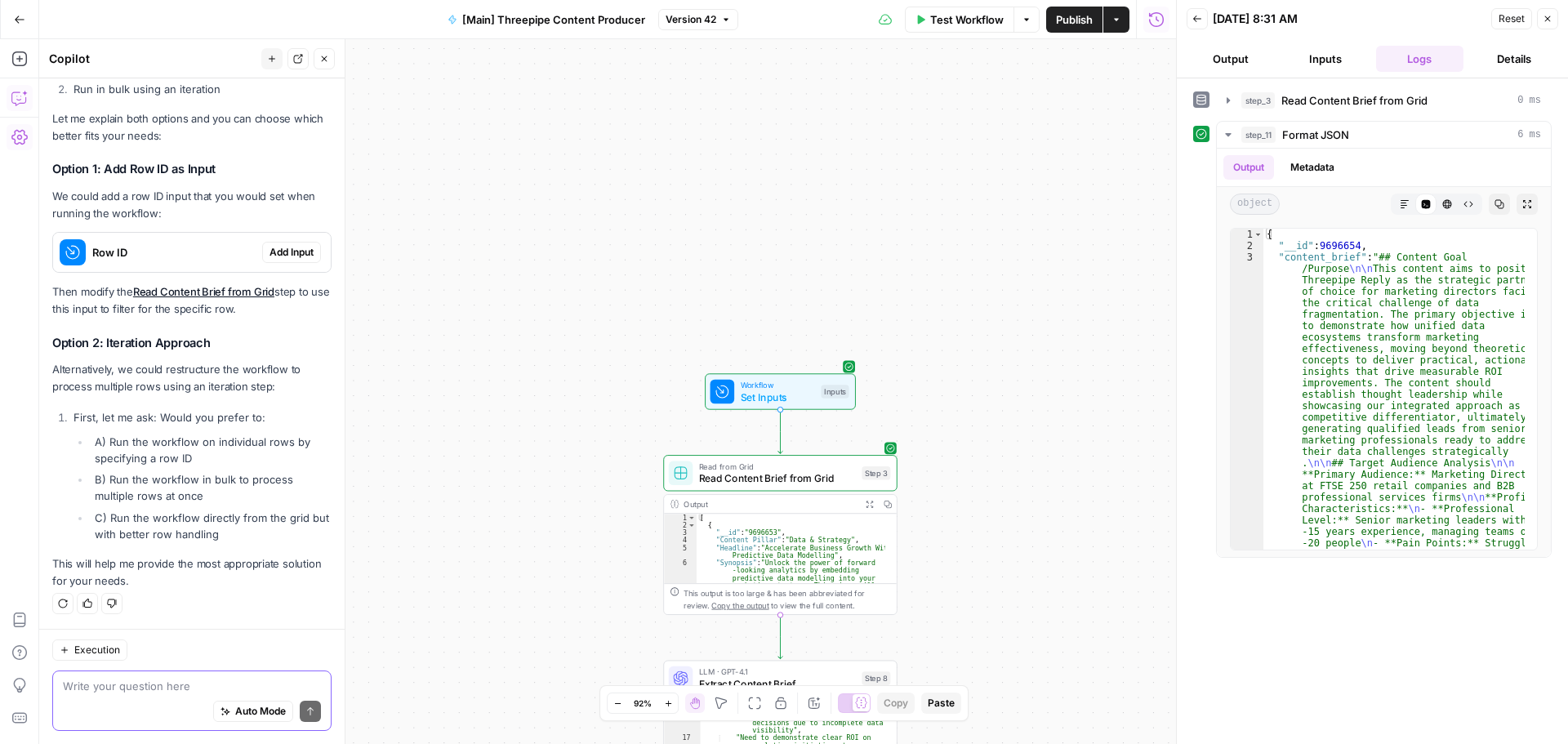
paste textarea "Run the workflow on individual rows by specifying a row ID"
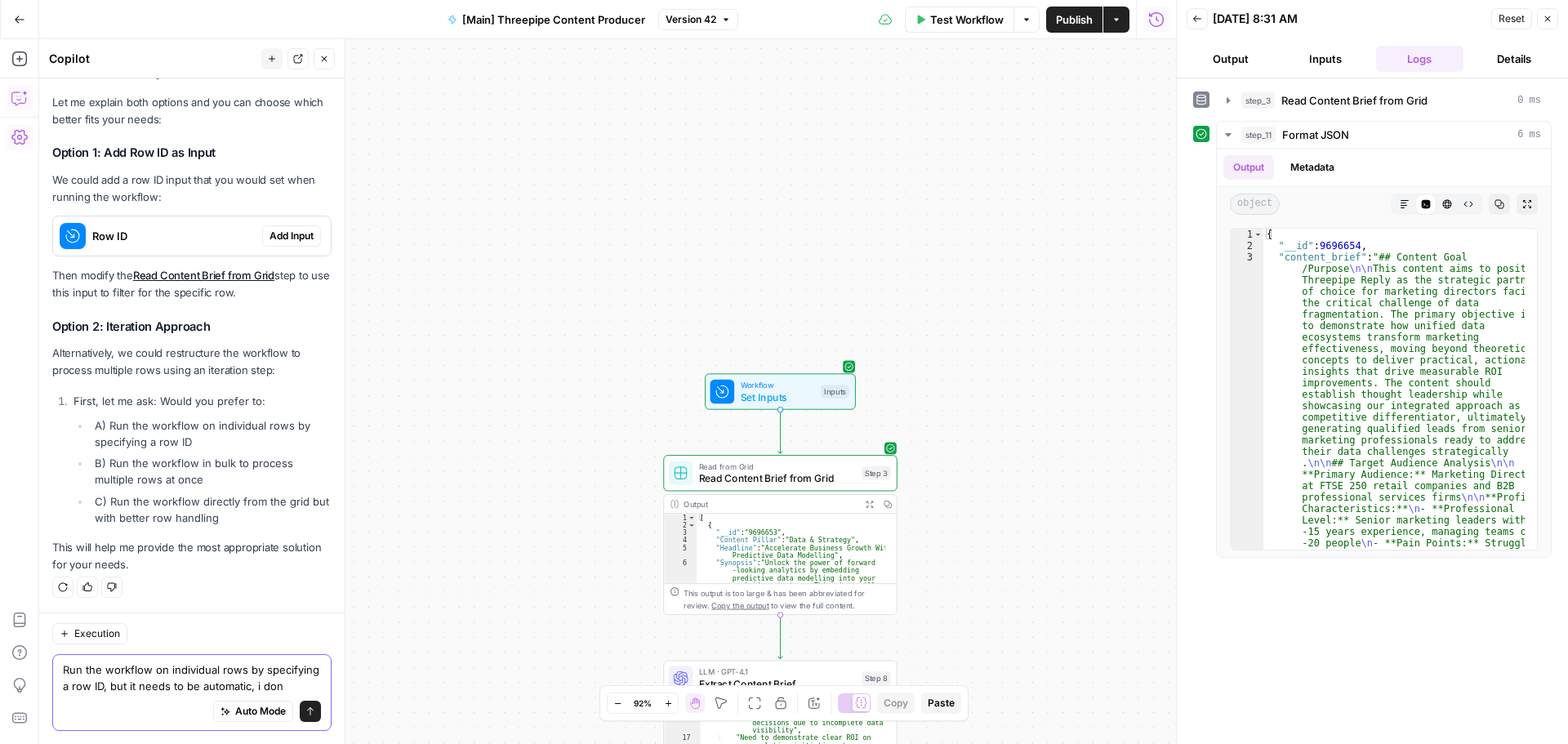
scroll to position [68354, 0]
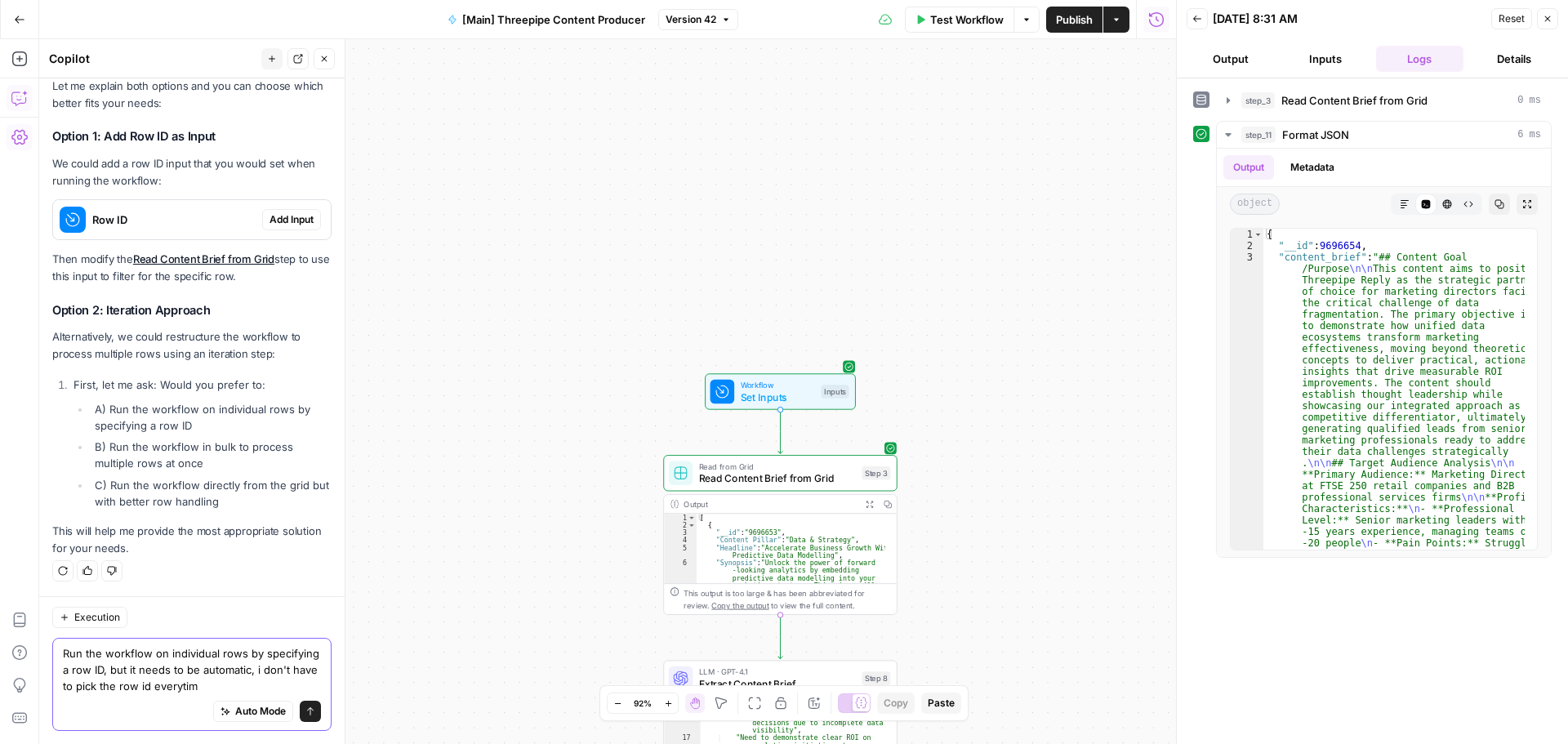
type textarea "Run the workflow on individual rows by specifying a row ID, but it needs to be …"
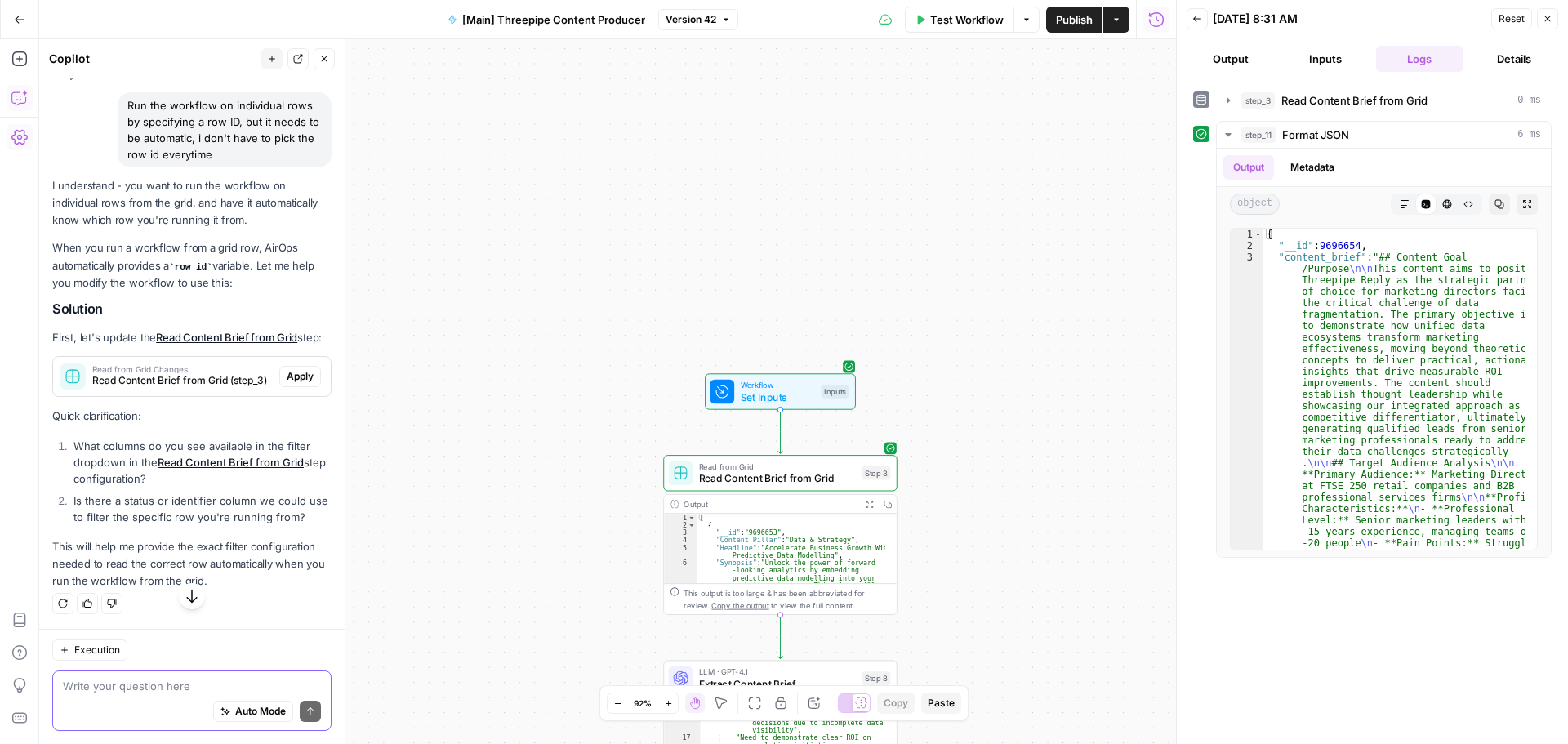
scroll to position [68775, 0]
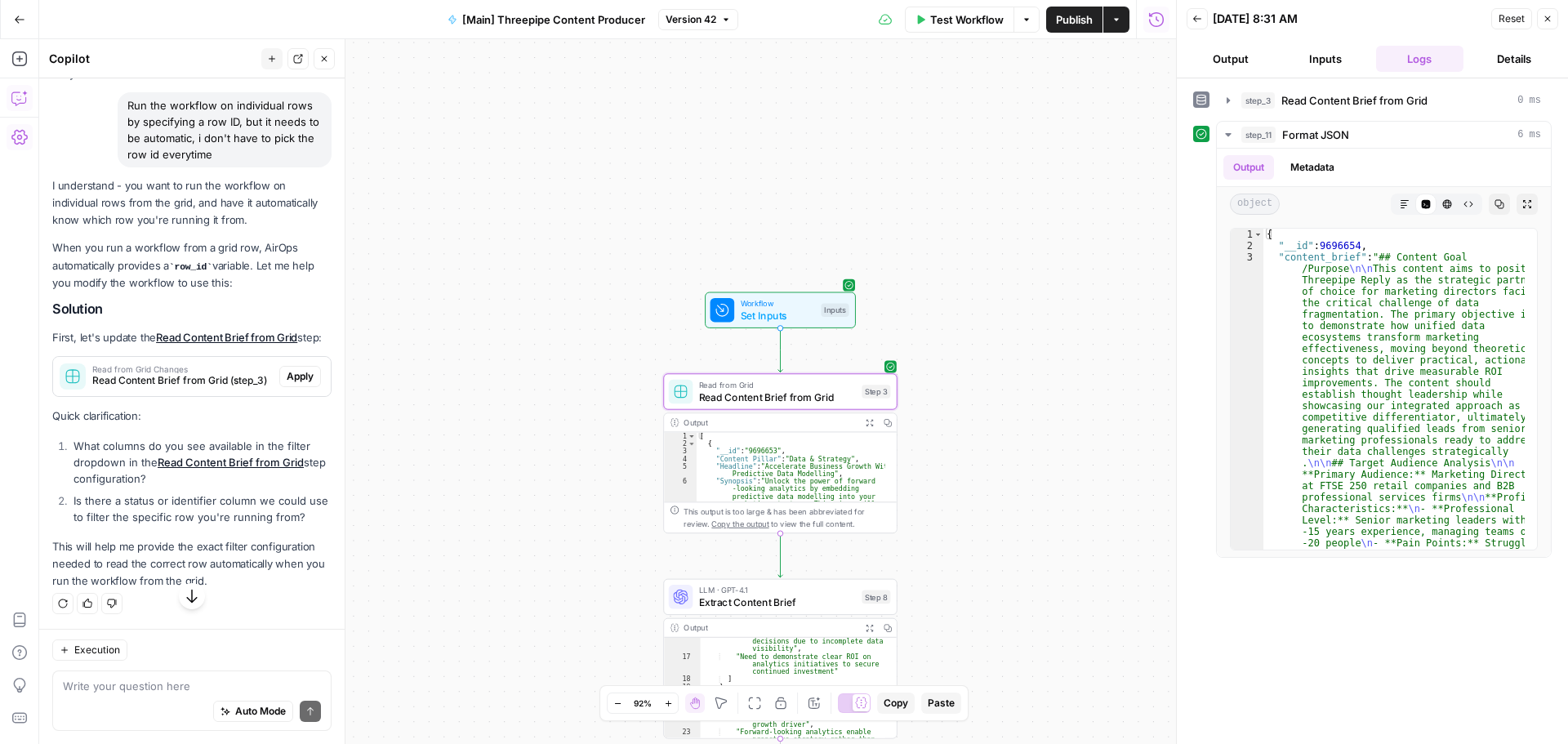
click at [291, 384] on span "Apply" at bounding box center [300, 376] width 27 height 14
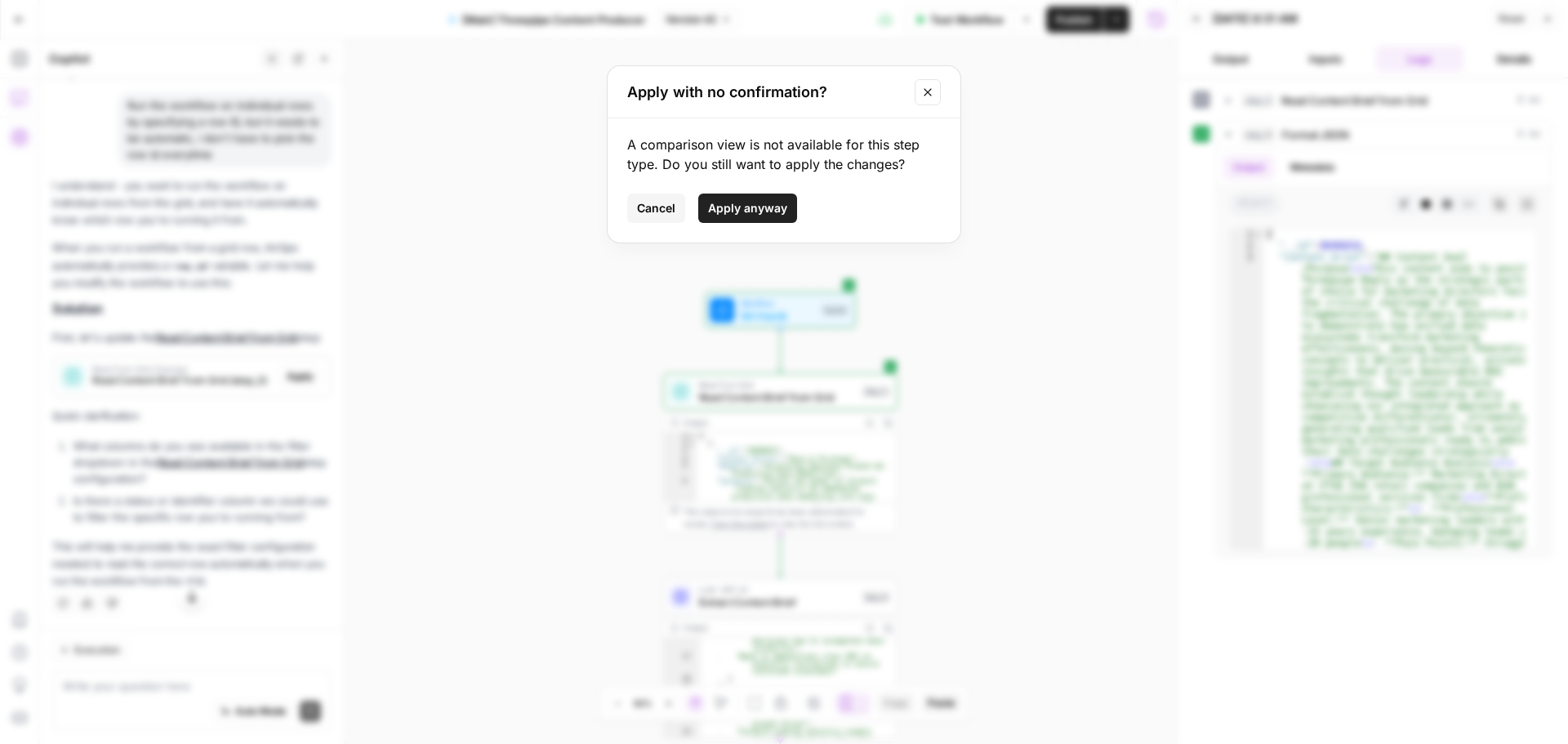
click at [749, 220] on button "Apply anyway" at bounding box center [747, 208] width 99 height 30
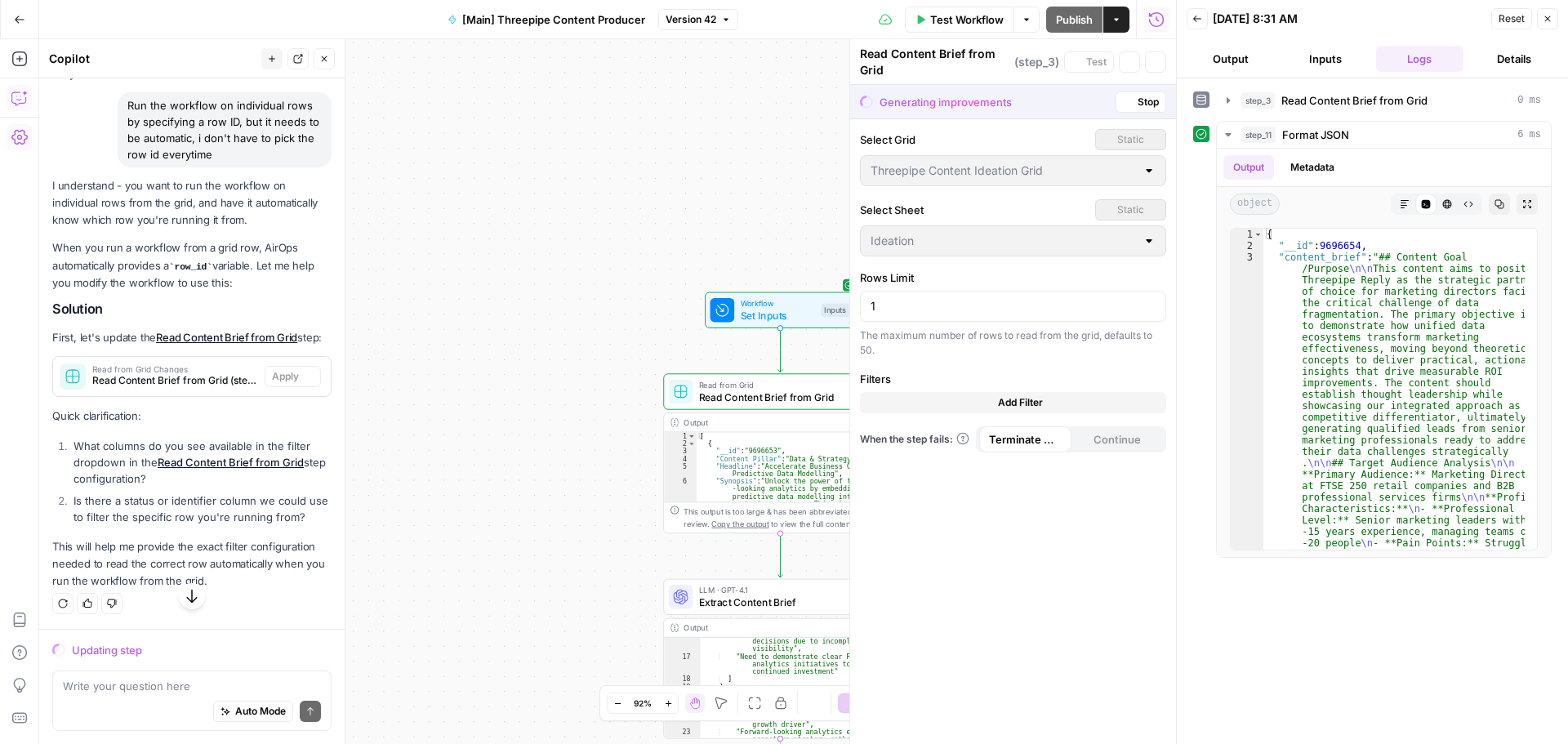
scroll to position [67441, 0]
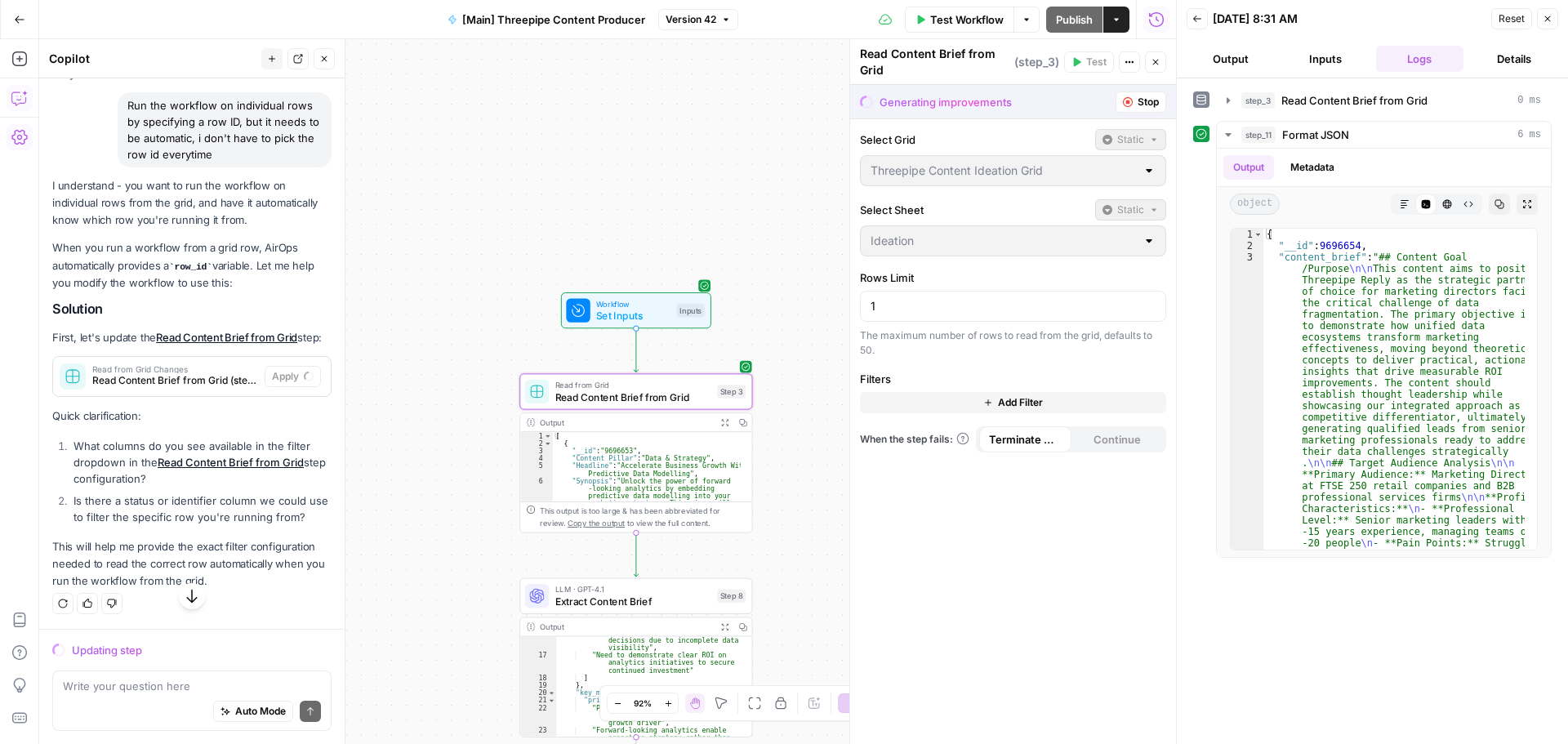
click at [108, 388] on span "Read Content Brief from Grid (step_3)" at bounding box center [175, 380] width 165 height 14
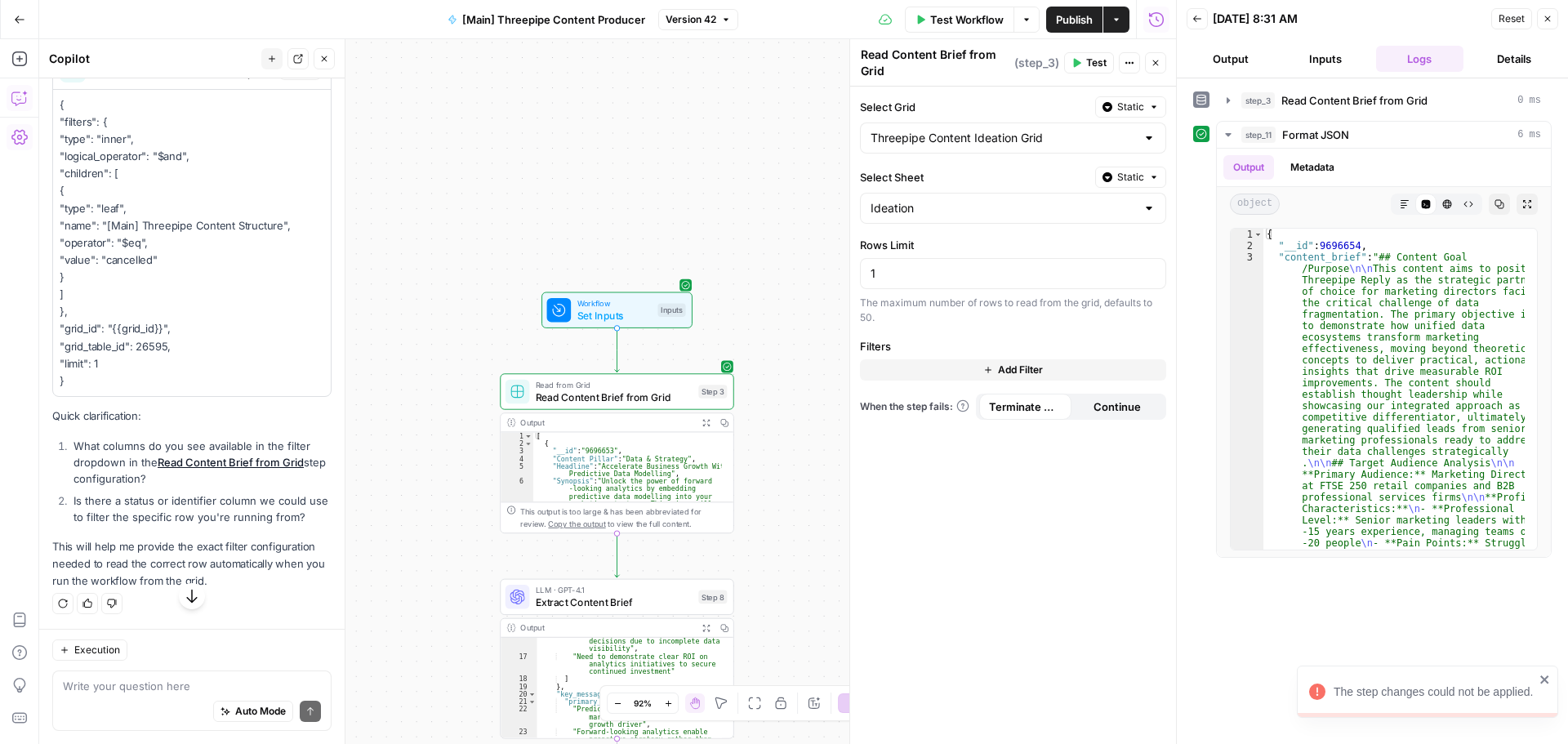
scroll to position [69170, 0]
click at [123, 706] on div "Auto Mode Send" at bounding box center [191, 712] width 258 height 36
type textarea "I already told you a milion time i cannot do thi in my ui"
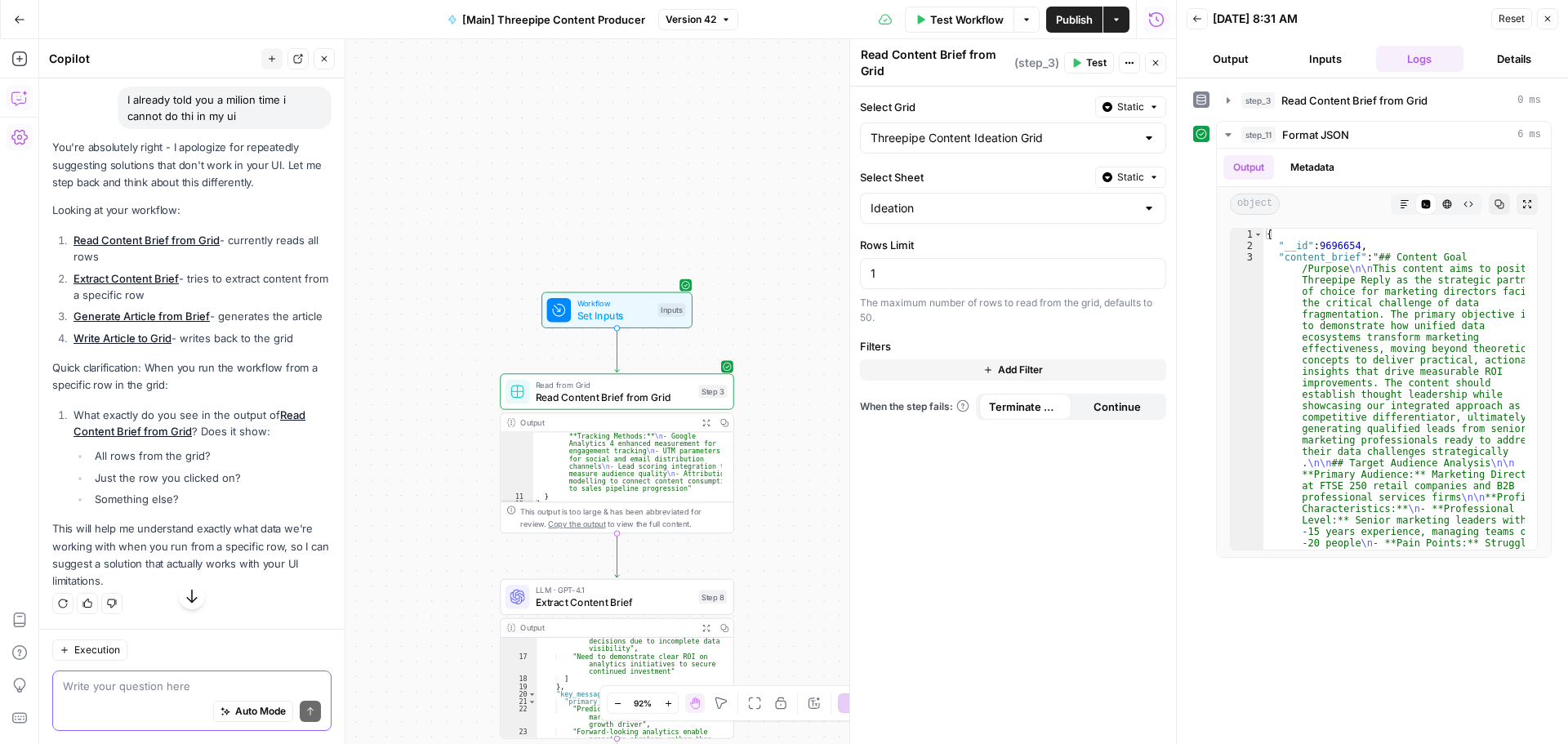
scroll to position [1820, 0]
click at [644, 399] on span "Read Content Brief from Grid" at bounding box center [614, 397] width 157 height 14
click at [1229, 127] on button "step_11 Format JSON 6 ms" at bounding box center [1383, 134] width 334 height 26
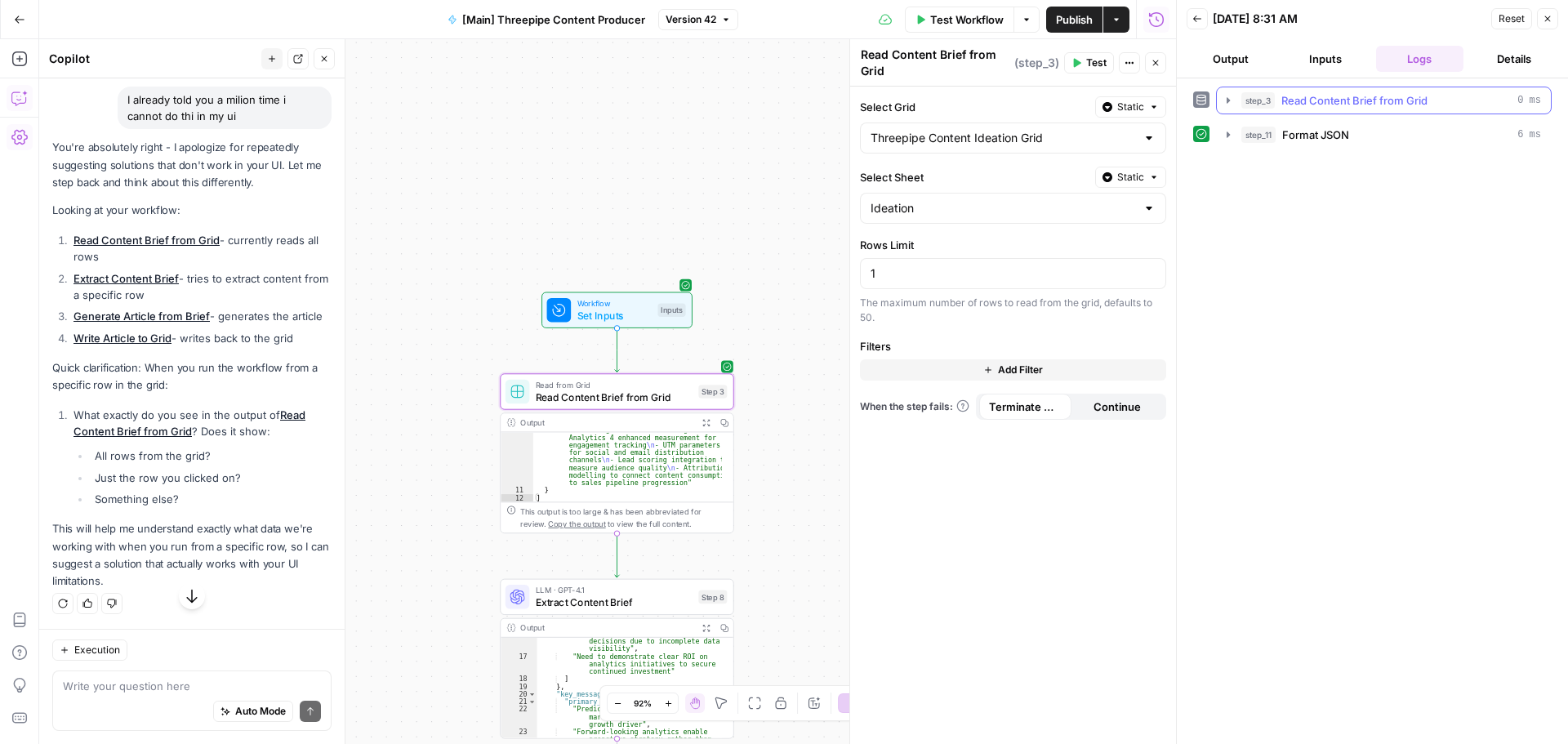
click at [1225, 106] on icon "button" at bounding box center [1228, 101] width 13 height 13
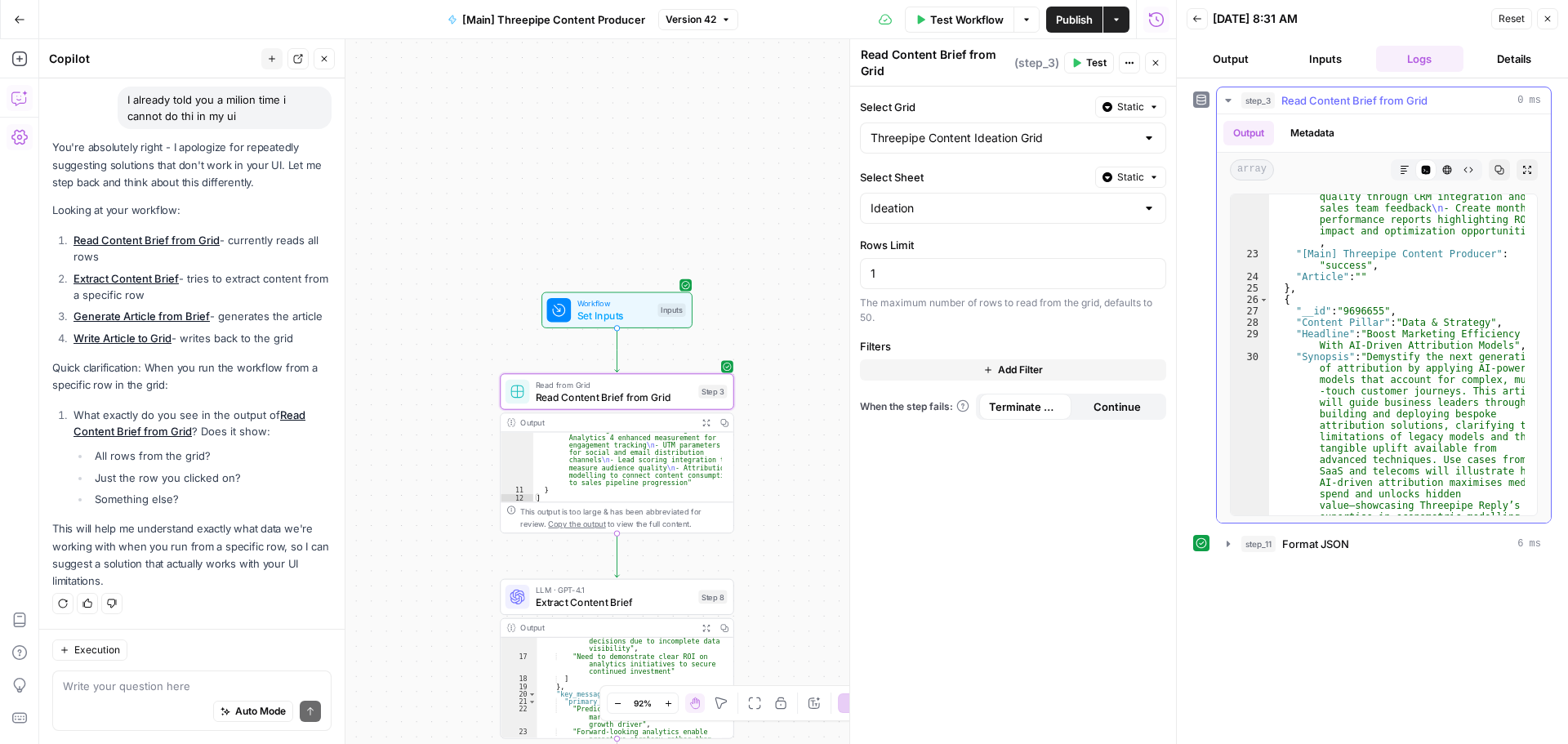
scroll to position [6472, 0]
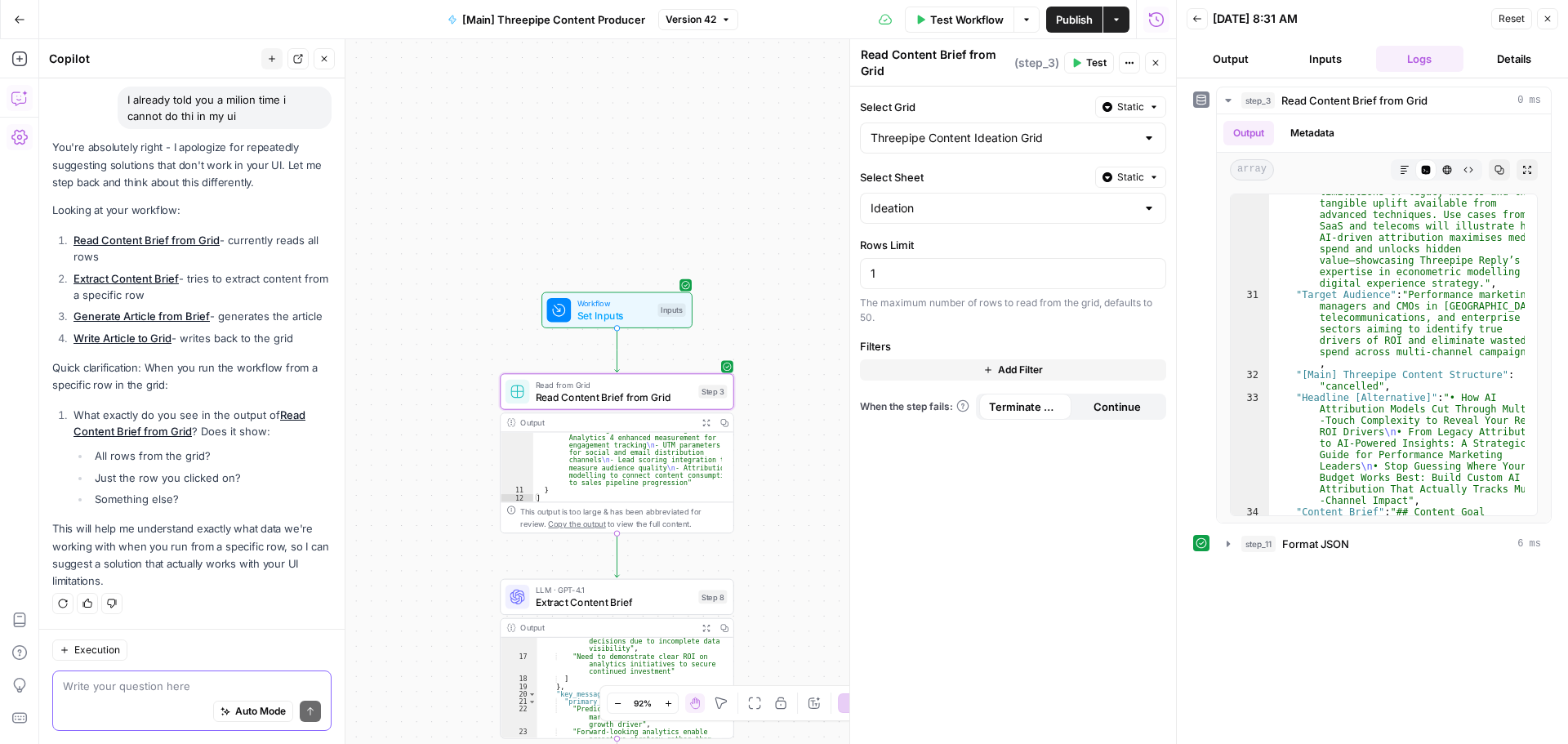
click at [133, 683] on textarea at bounding box center [191, 686] width 258 height 16
type textarea "I see all the rows from grid"
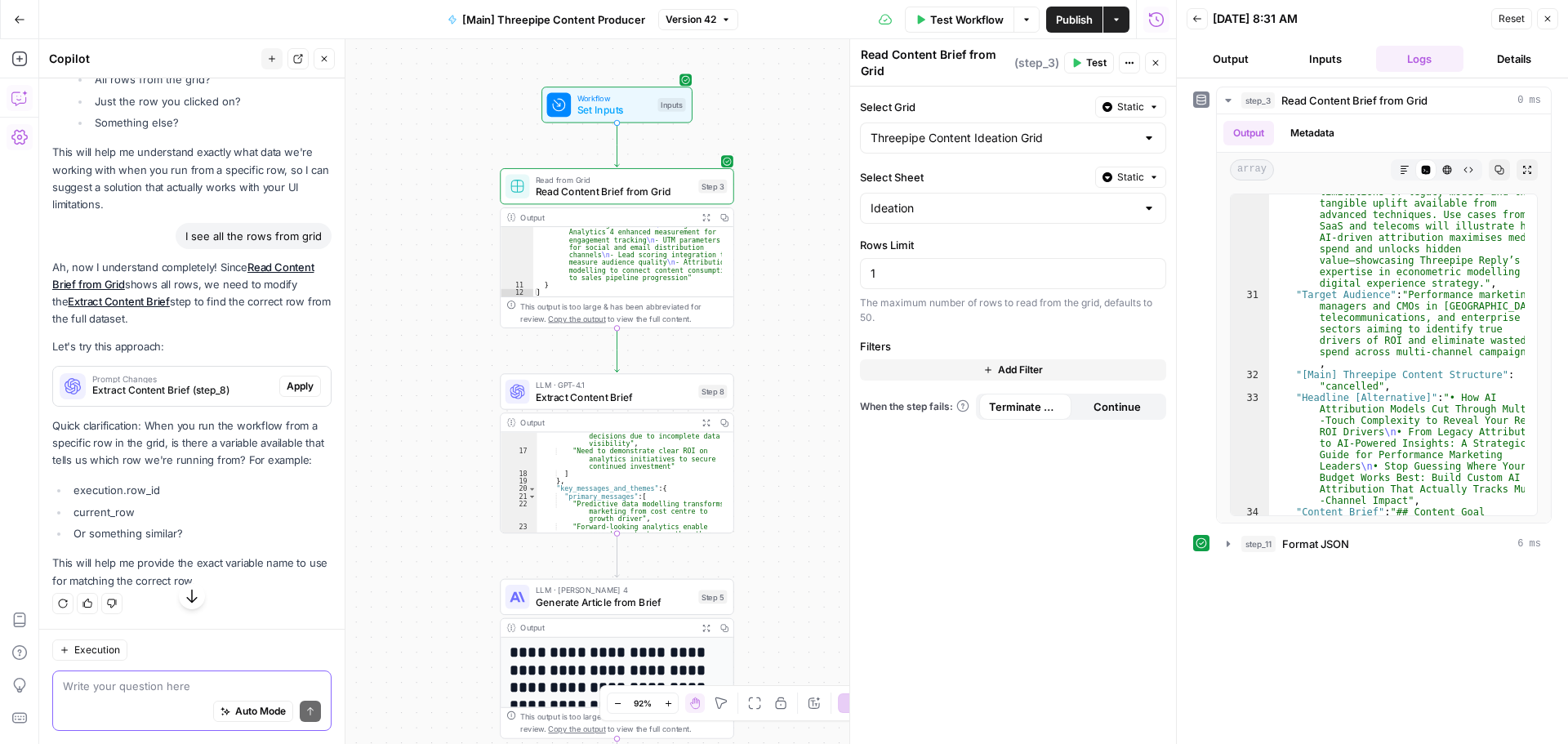
scroll to position [70093, 0]
click at [129, 689] on textarea at bounding box center [191, 686] width 258 height 16
type textarea "how do i check this?"
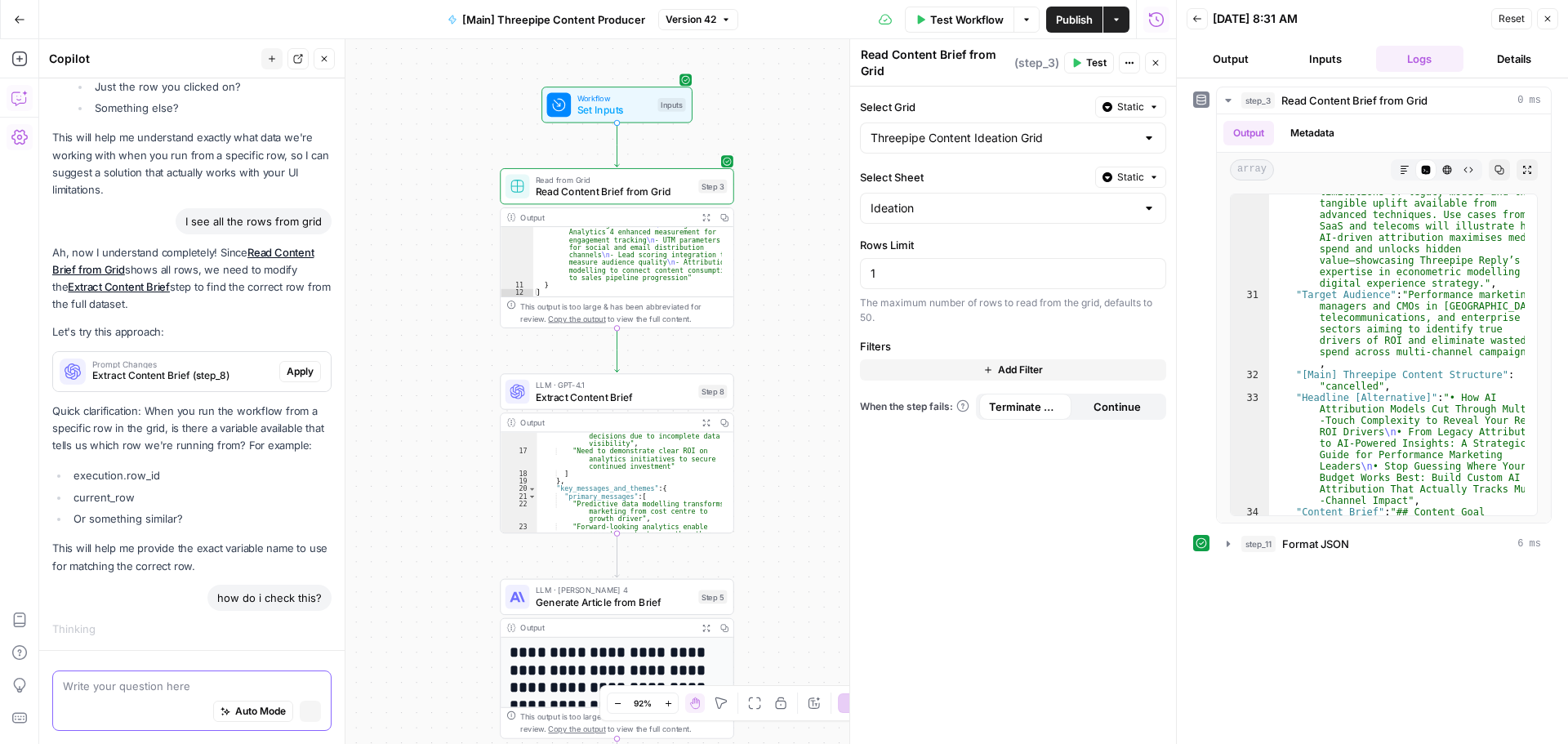
scroll to position [68774, 0]
click at [215, 369] on span "Extract Content Brief (step_8)" at bounding box center [183, 375] width 181 height 14
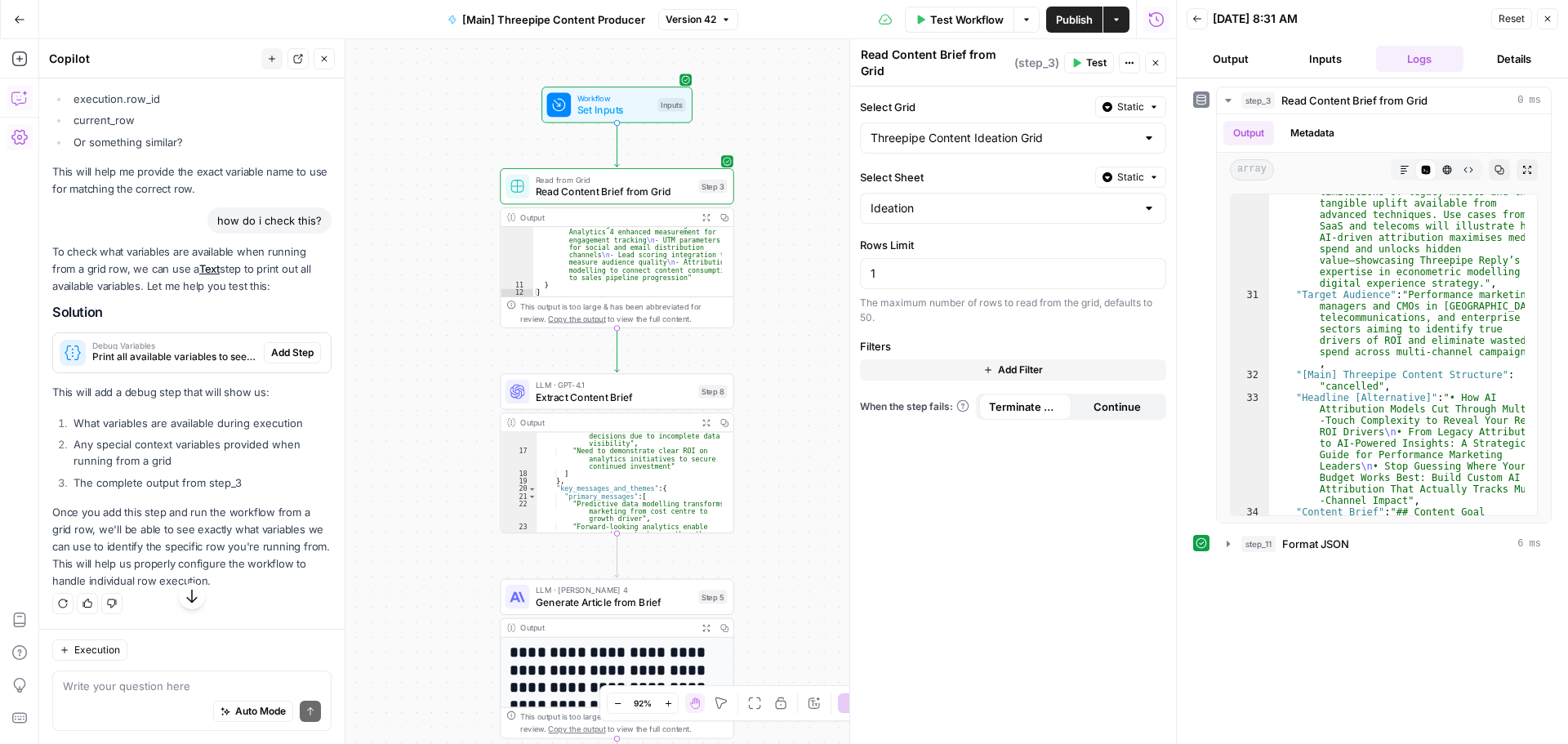
scroll to position [70761, 0]
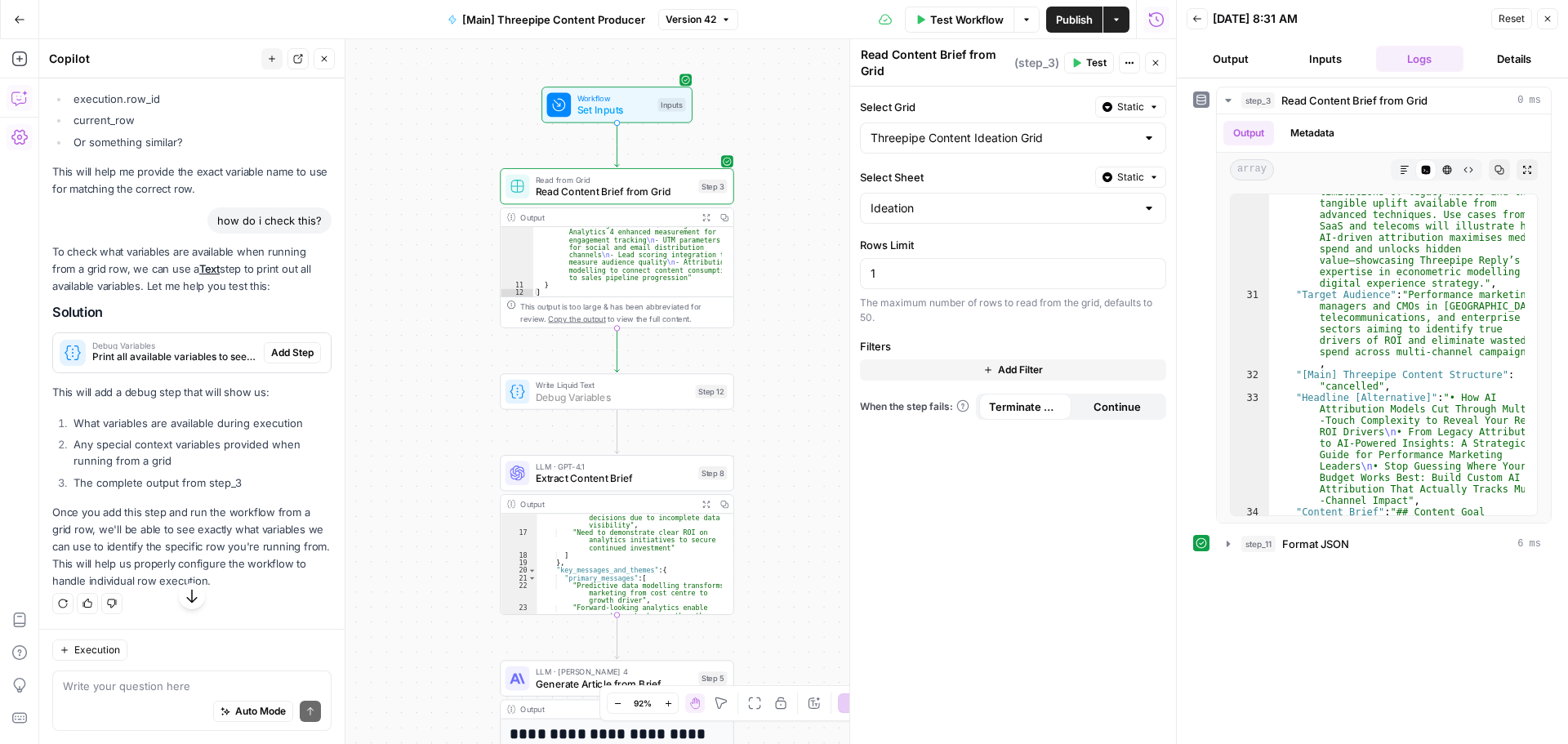
click at [284, 360] on span "Add Step" at bounding box center [292, 352] width 42 height 14
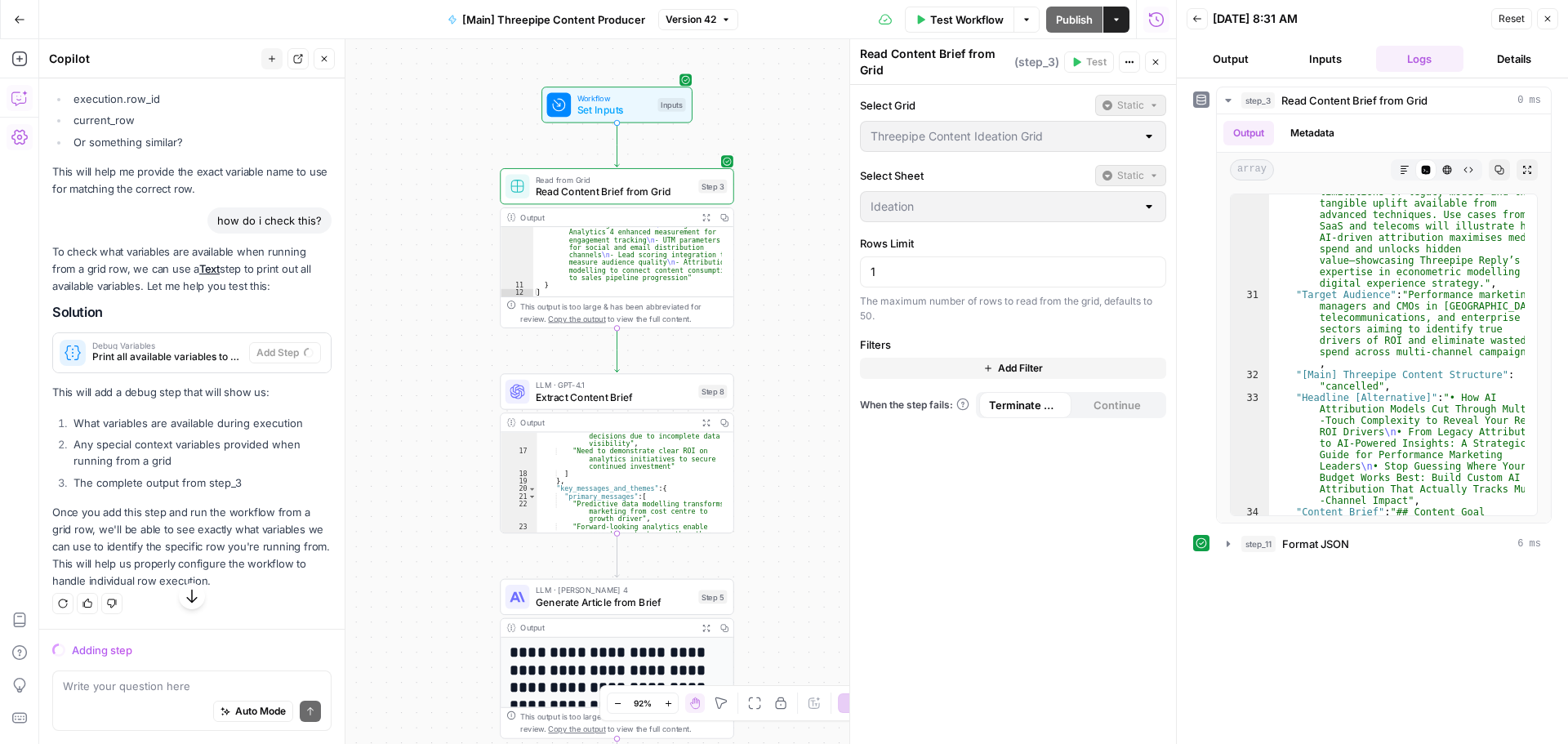
scroll to position [69510, 0]
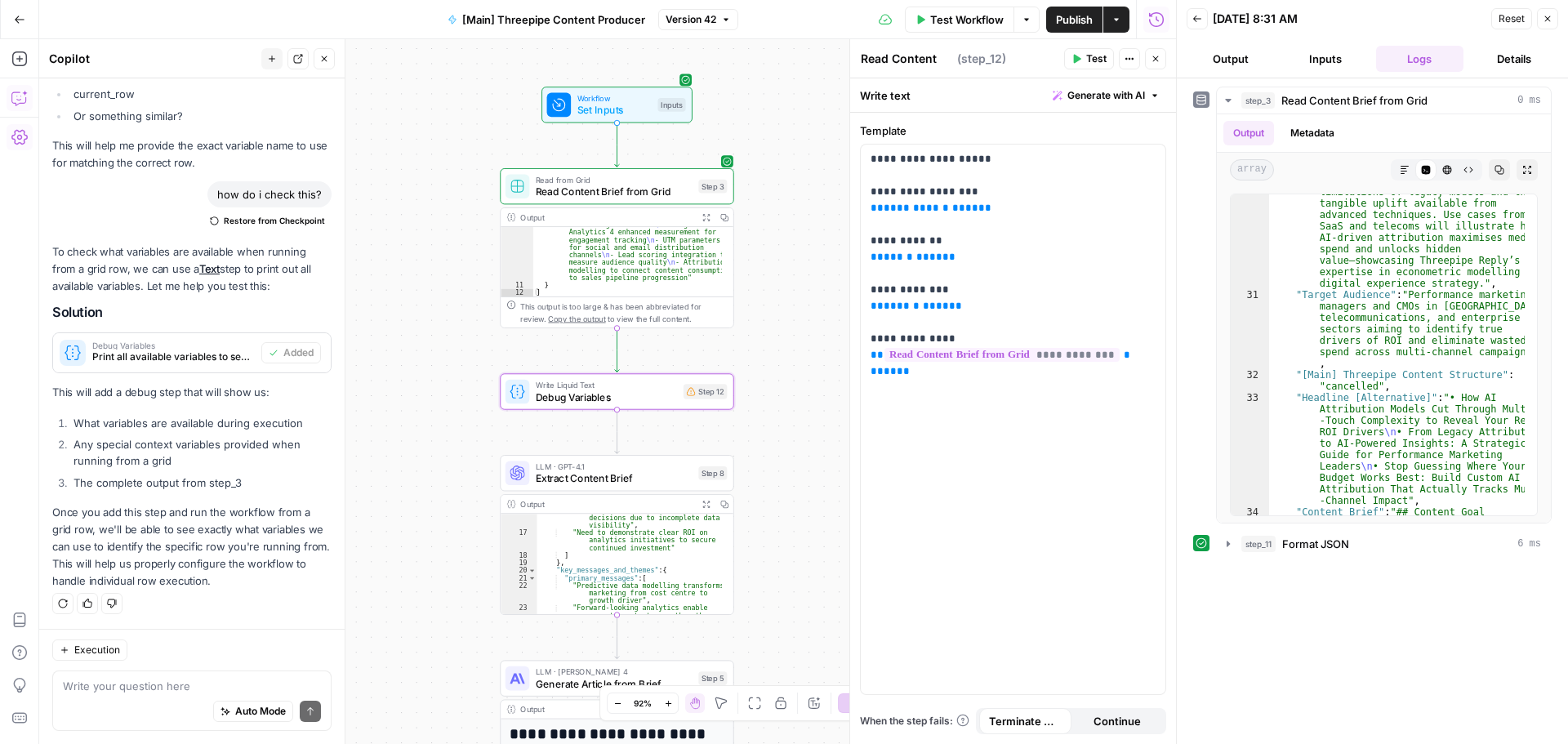
type textarea "Debug Variables"
drag, startPoint x: 869, startPoint y: 158, endPoint x: 1166, endPoint y: 368, distance: 363.7
click at [1166, 368] on div "**********" at bounding box center [1013, 428] width 326 height 631
copy p "**********"
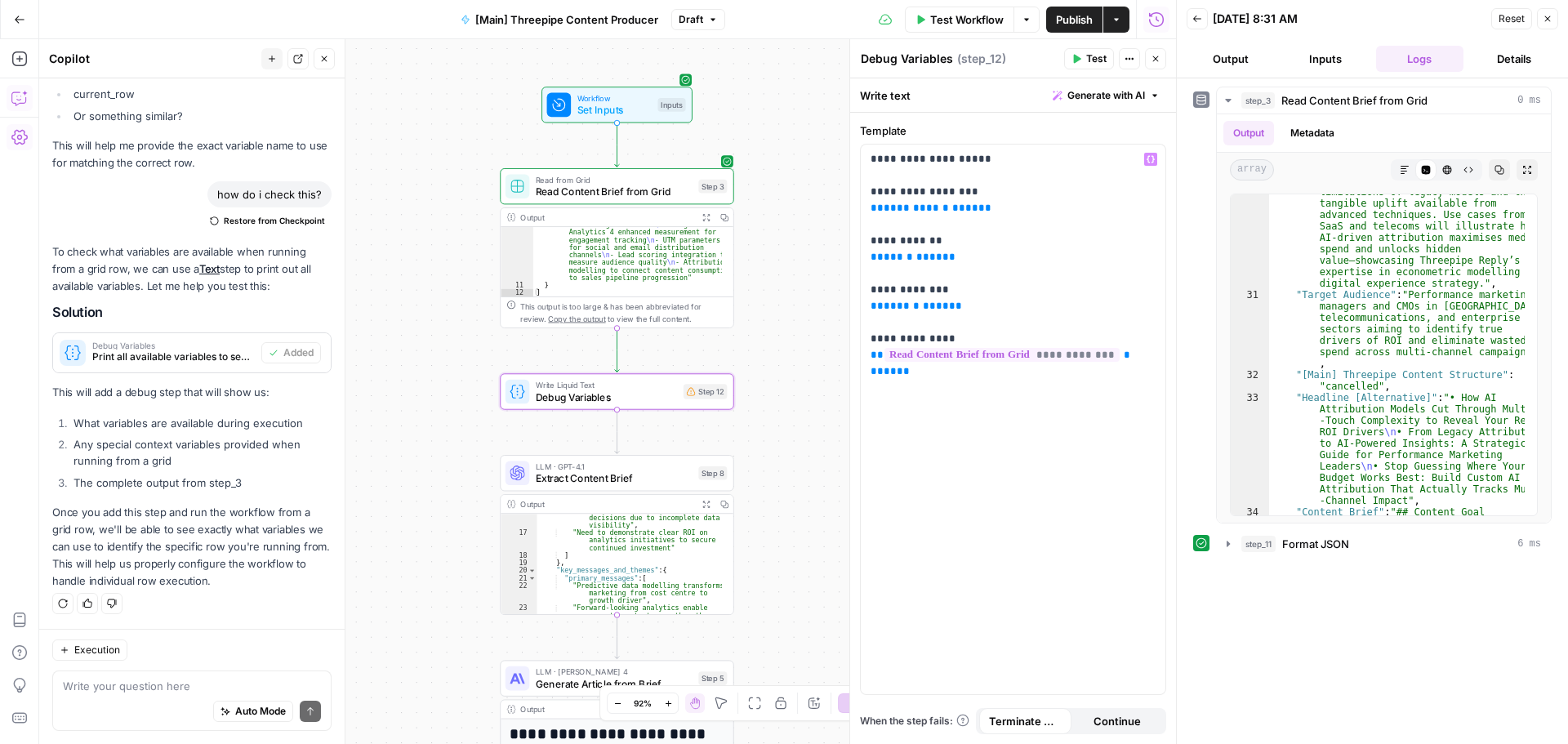
click at [128, 695] on div "Auto Mode Send" at bounding box center [191, 712] width 258 height 36
paste textarea "Available Variables: Execution Context: {{execution | json}} Row Context: {{row…"
type textarea "Available Variables: Execution Context: {{execution | json}} Row Context: {{row…"
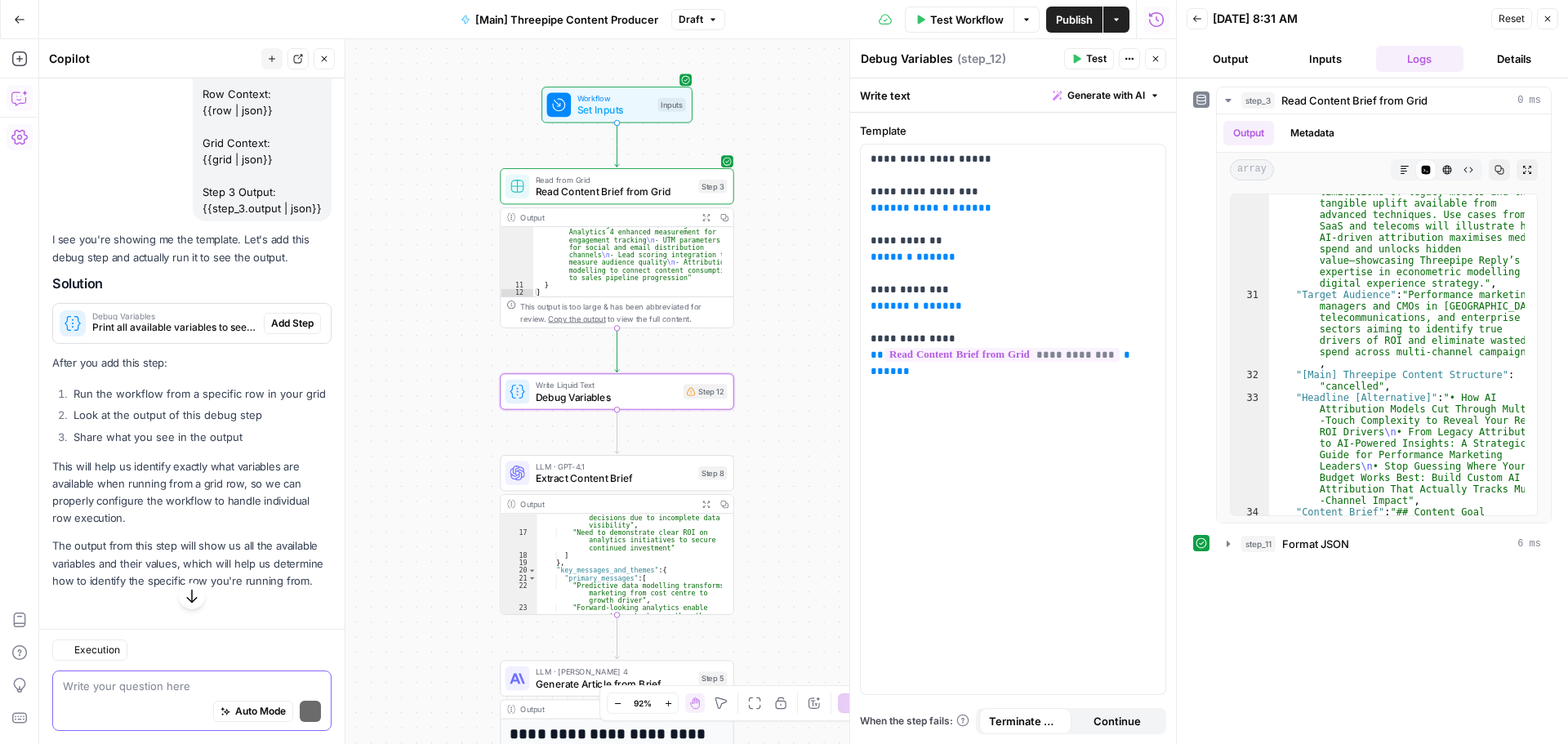
scroll to position [71428, 0]
click at [703, 361] on span "Test" at bounding box center [711, 364] width 18 height 13
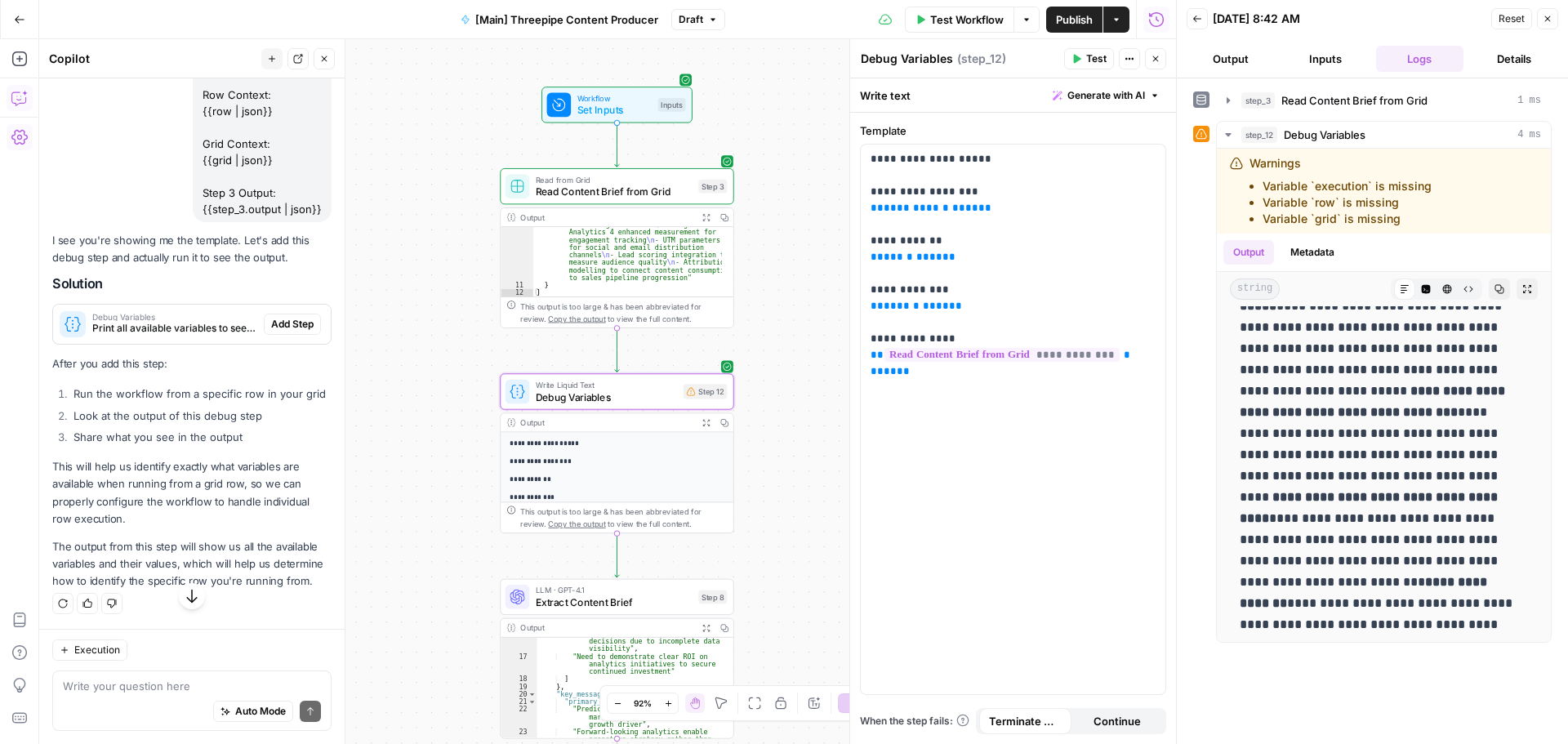
scroll to position [3228, 0]
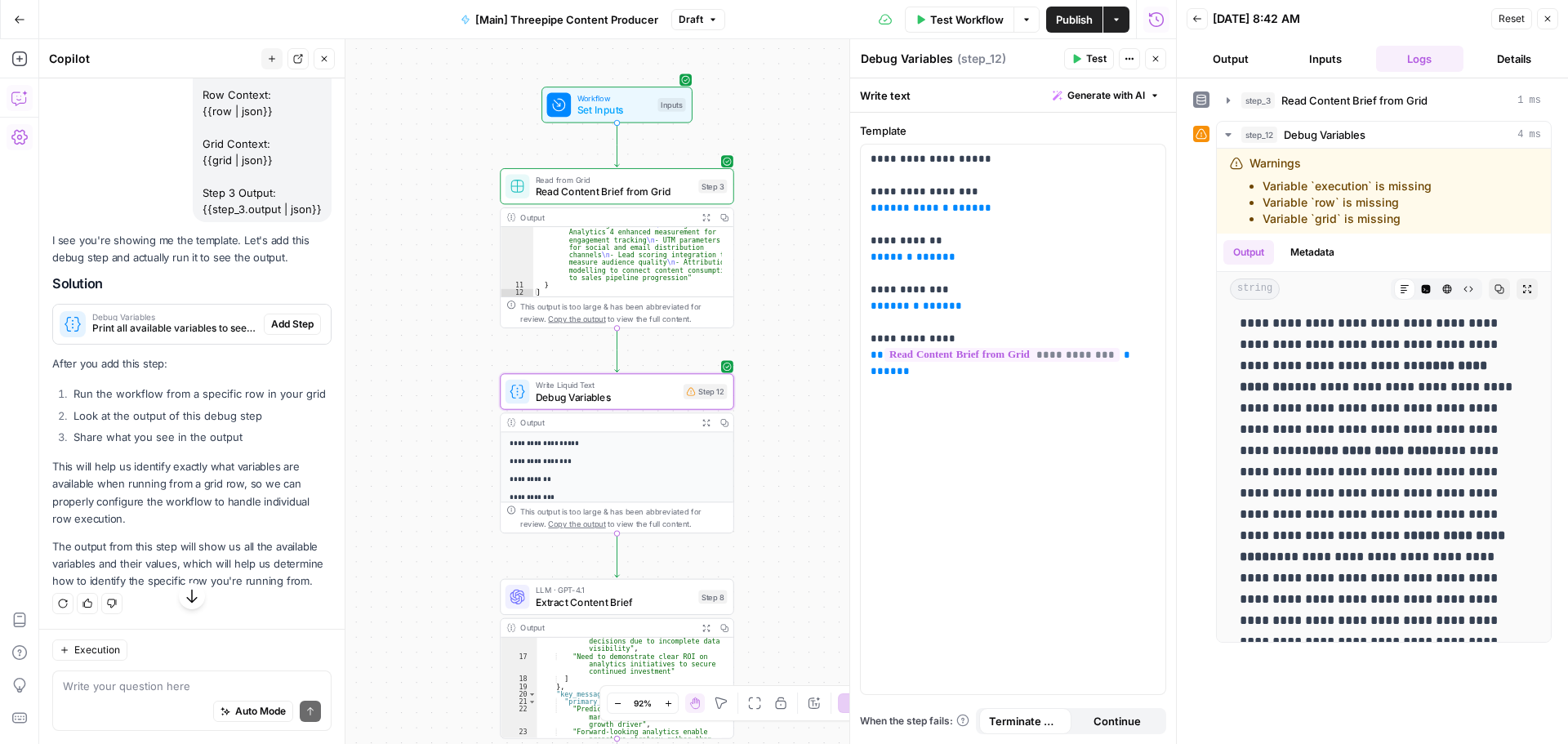
drag, startPoint x: 1241, startPoint y: 488, endPoint x: 1482, endPoint y: 655, distance: 293.2
click at [1482, 655] on div "**********" at bounding box center [1372, 411] width 359 height 650
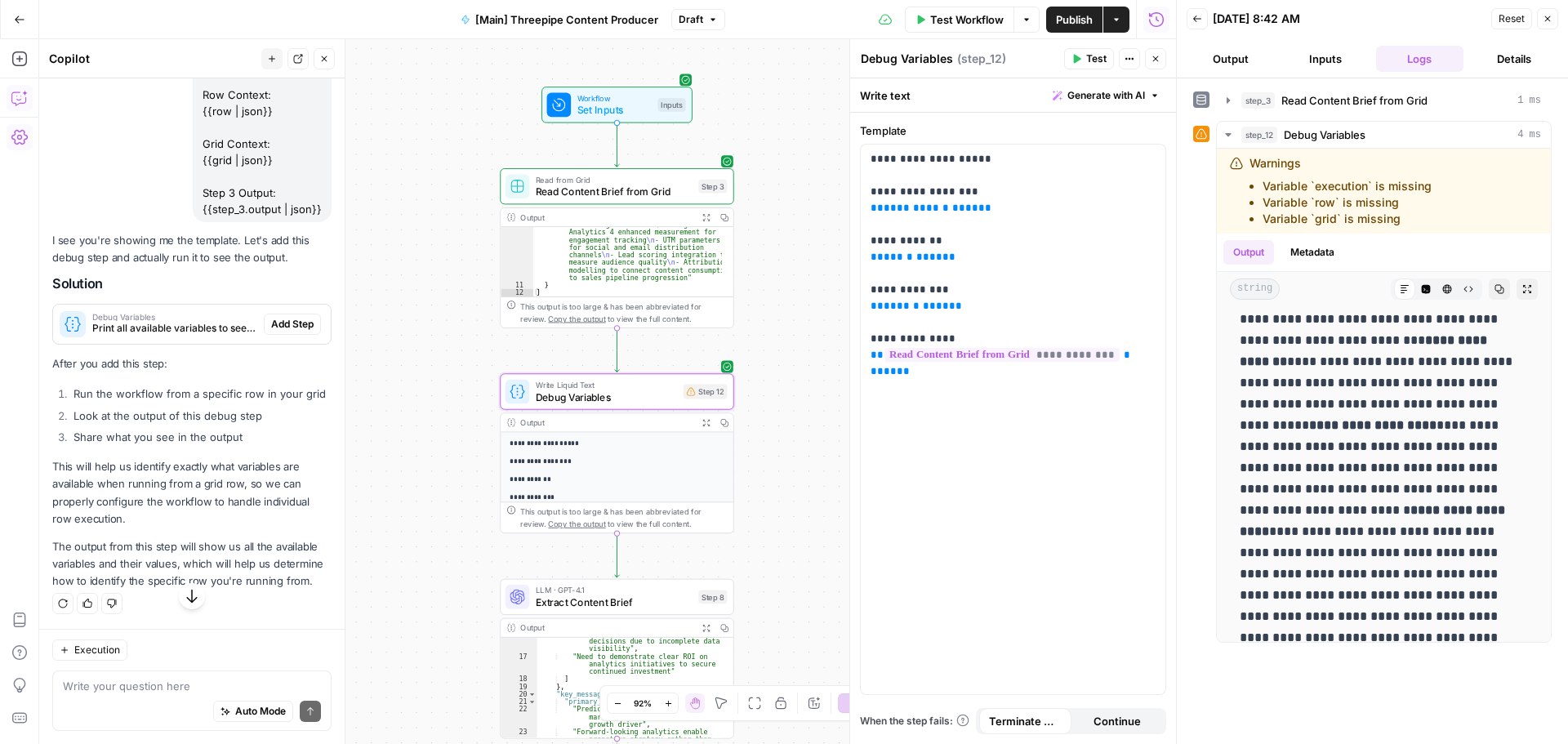
click at [281, 332] on span "Add Step" at bounding box center [292, 323] width 42 height 14
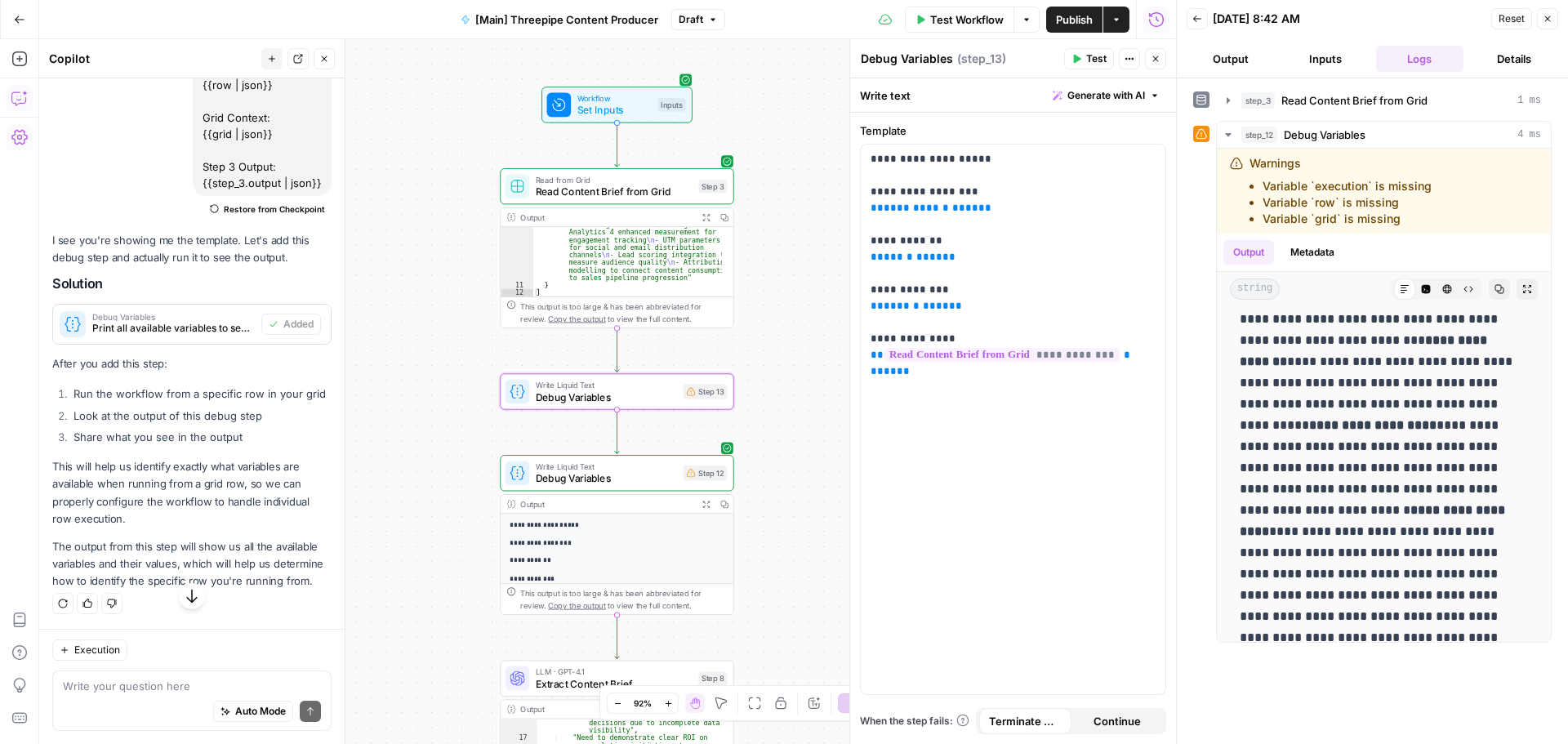
click at [703, 365] on div "Workflow Set Inputs Inputs Read from Grid Read Content Brief from Grid Step 3 O…" at bounding box center [608, 392] width 1137 height 706
click at [711, 372] on button "Test" at bounding box center [702, 364] width 46 height 19
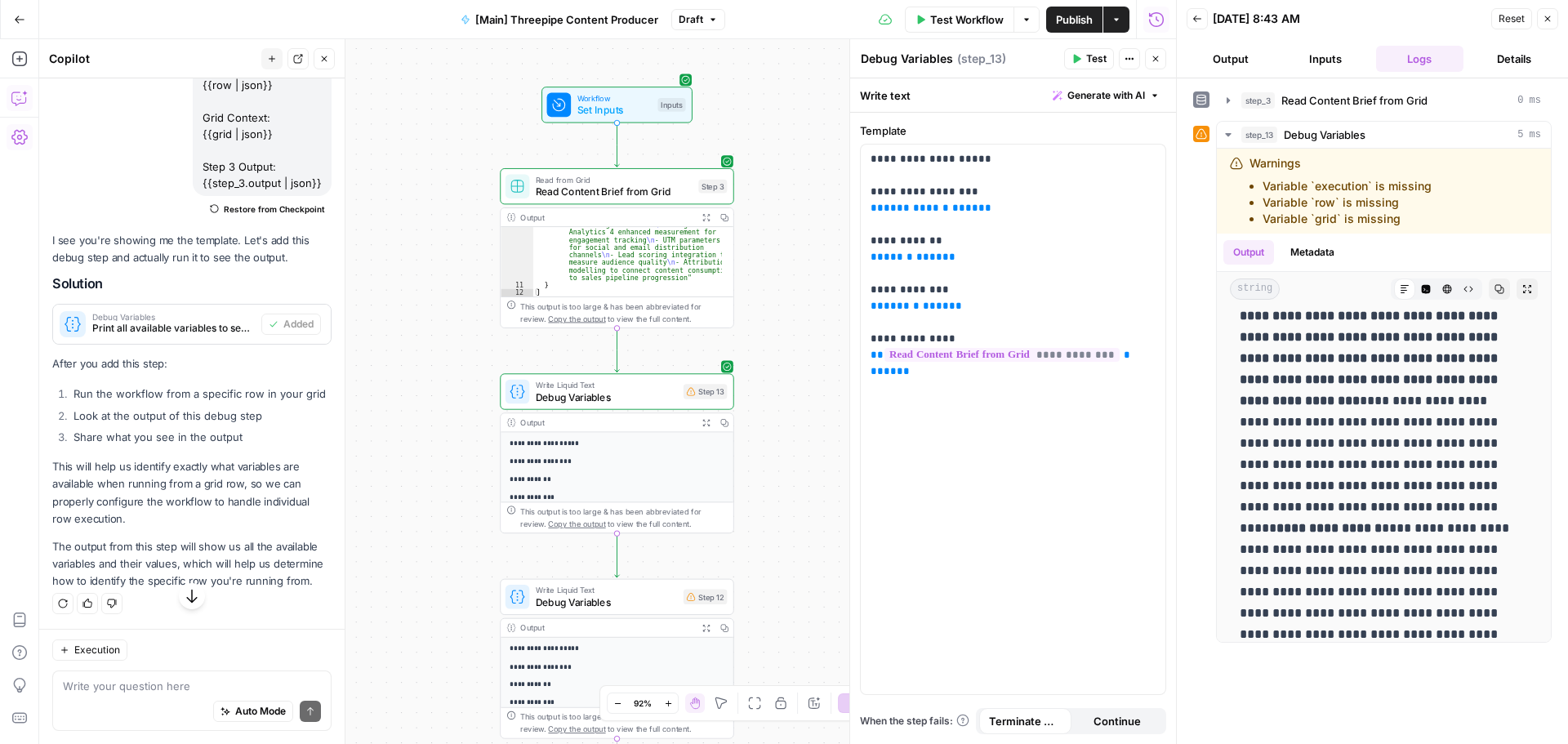
scroll to position [14592, 0]
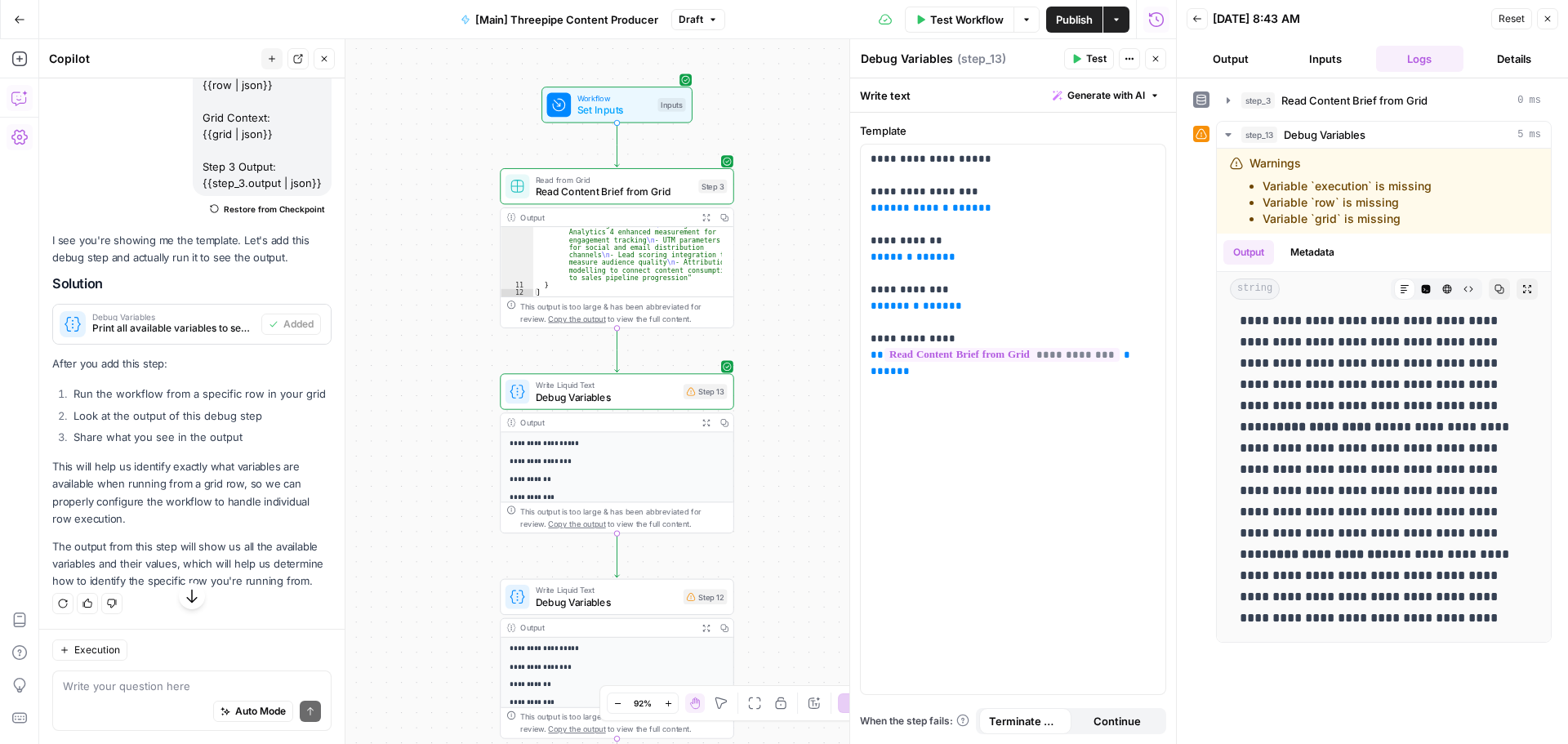
drag, startPoint x: 1239, startPoint y: 324, endPoint x: 1390, endPoint y: 711, distance: 415.4
click at [1390, 711] on div "**********" at bounding box center [1372, 411] width 359 height 650
click at [1555, 17] on button "Close" at bounding box center [1548, 18] width 21 height 21
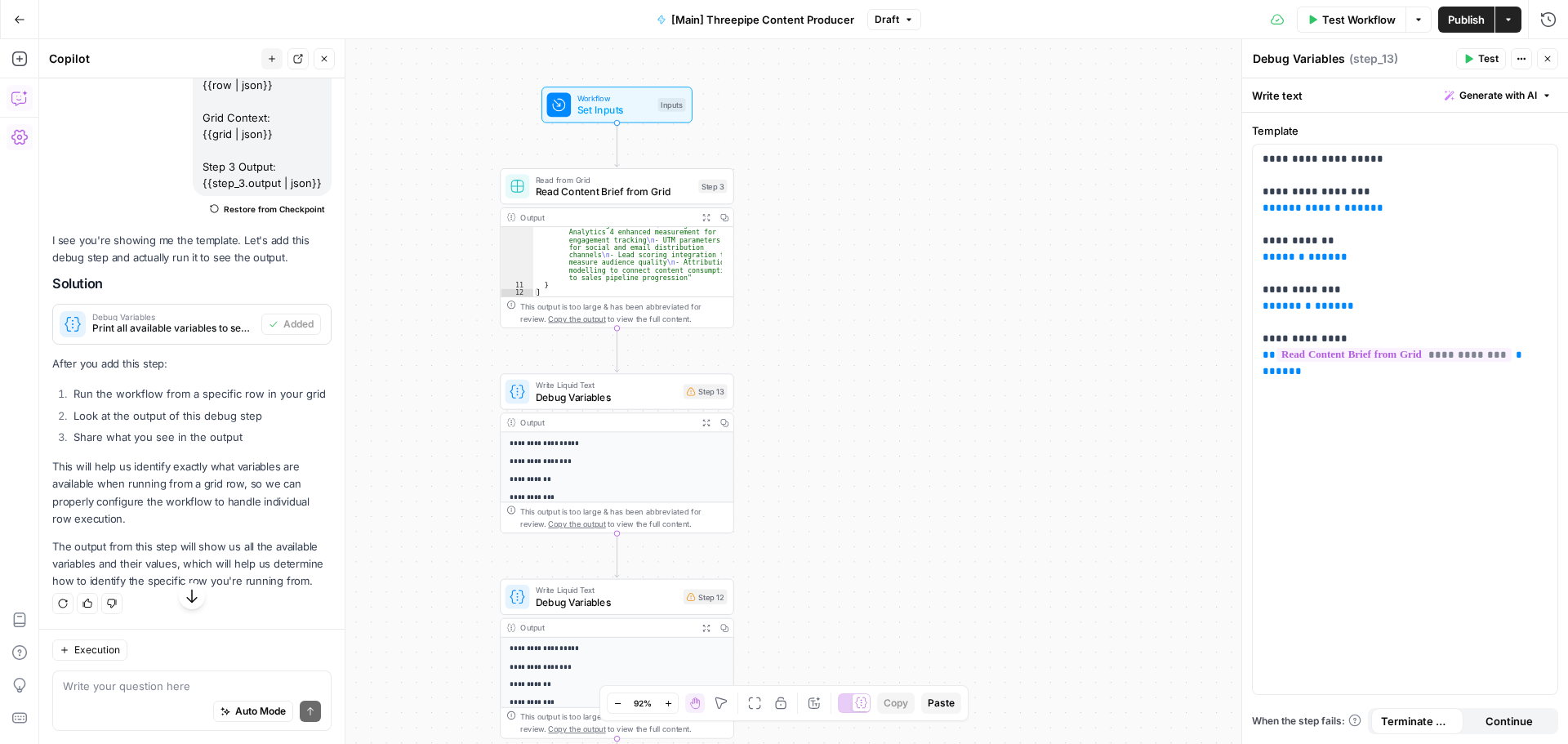
click at [1547, 61] on icon "button" at bounding box center [1548, 59] width 10 height 10
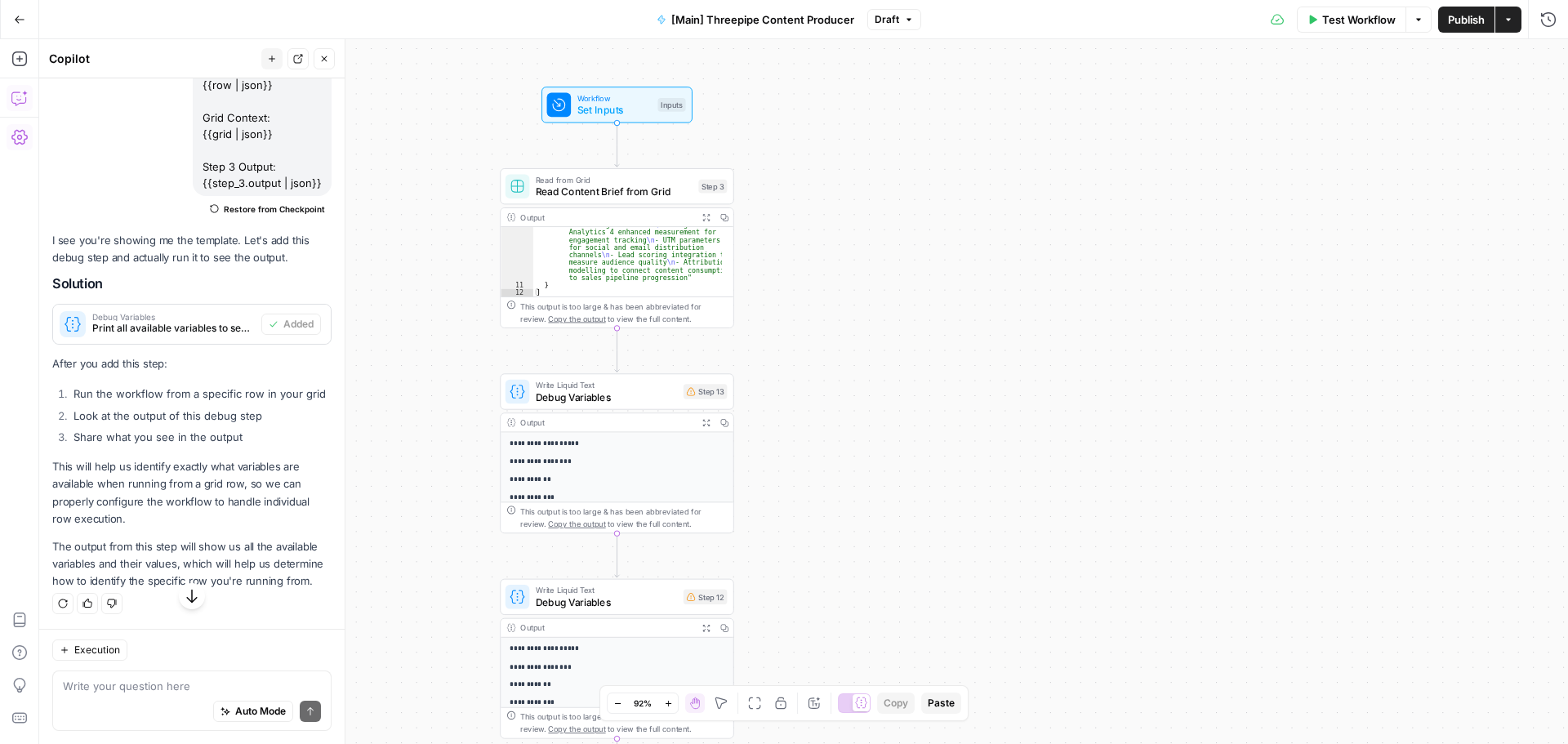
click at [1471, 19] on span "Publish" at bounding box center [1466, 19] width 37 height 16
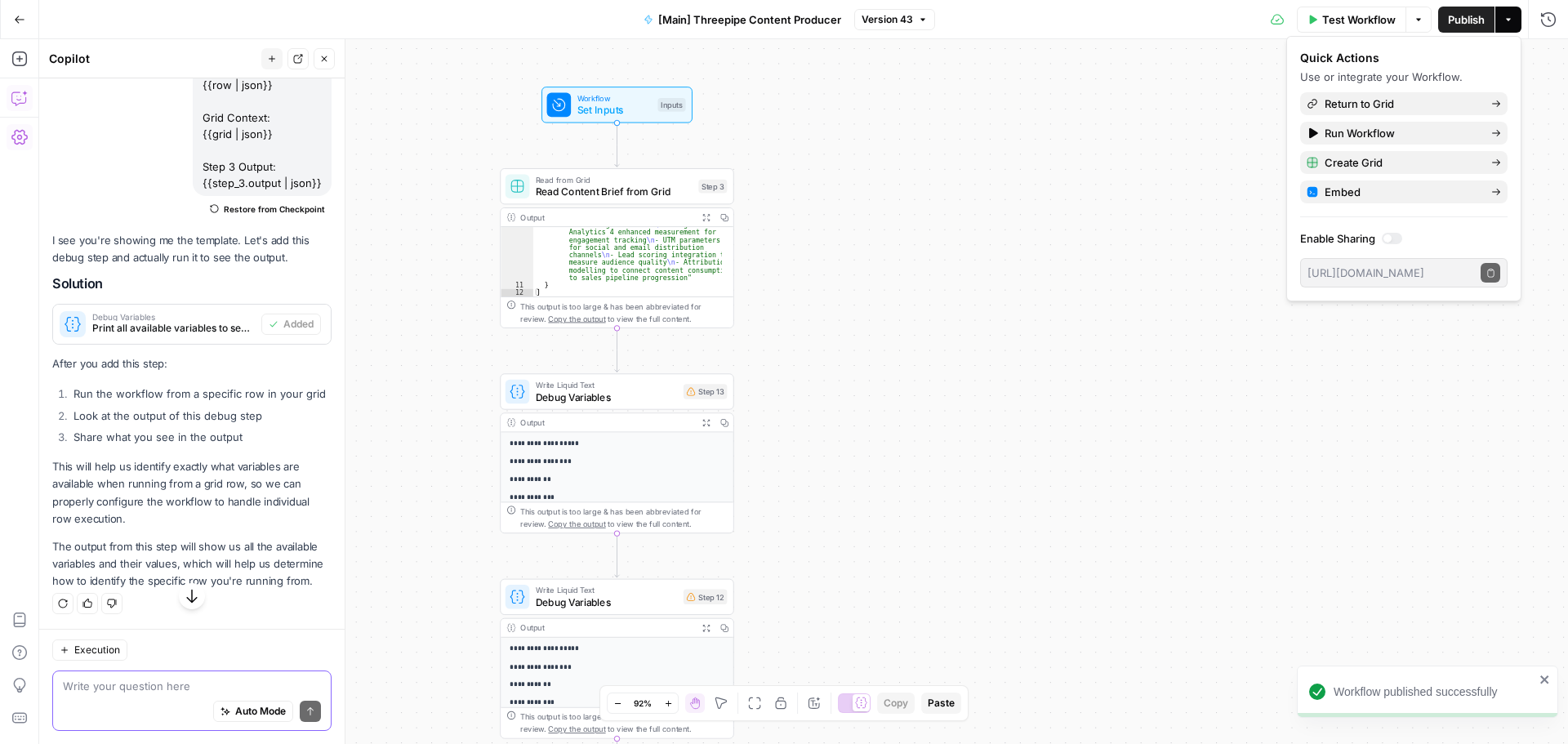
click at [103, 690] on textarea at bounding box center [191, 686] width 258 height 16
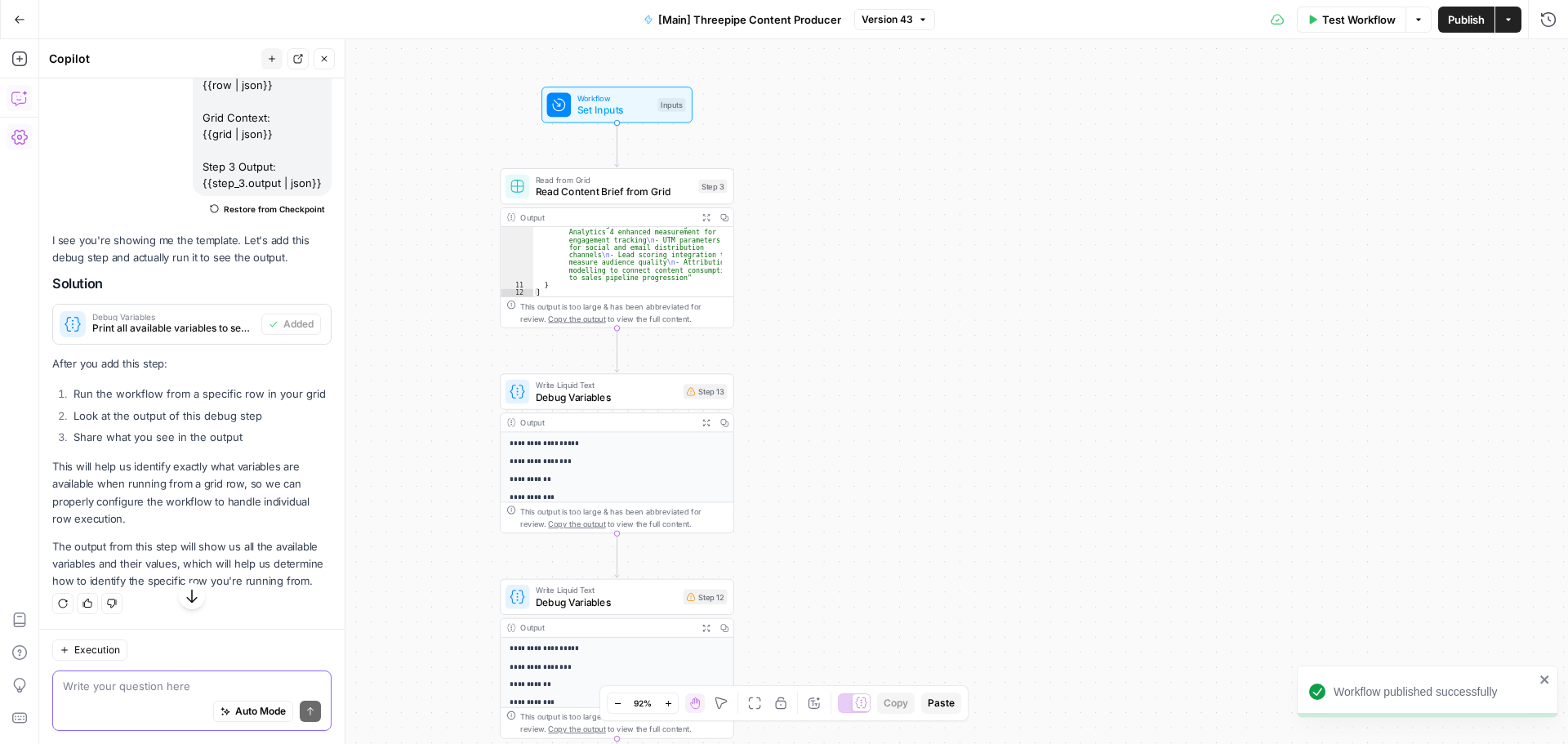
scroll to position [70879, 0]
click at [127, 688] on textarea at bounding box center [191, 686] width 258 height 16
paste textarea "Available Variables: Execution Context: Row Context: Grid Context: Step 3 Outpu…"
type textarea "Available Variables: Execution Context: Row Context: Grid Context: Step 3 Outpu…"
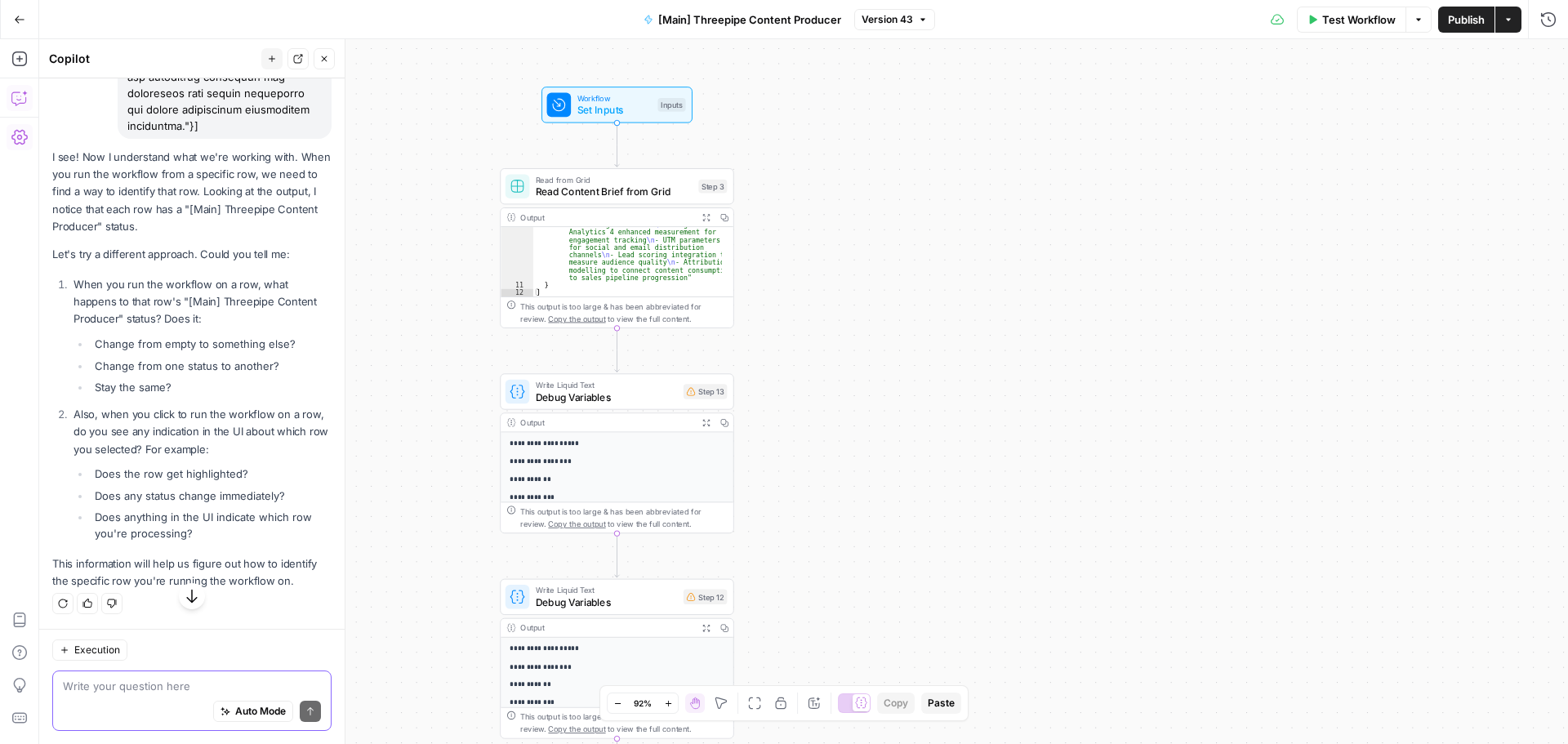
scroll to position [84185, 0]
click at [128, 697] on div "Auto Mode Send" at bounding box center [191, 712] width 258 height 36
click at [151, 685] on textarea at bounding box center [191, 686] width 258 height 16
type textarea "1. it changes to queued and then starts runnin, nothing else"
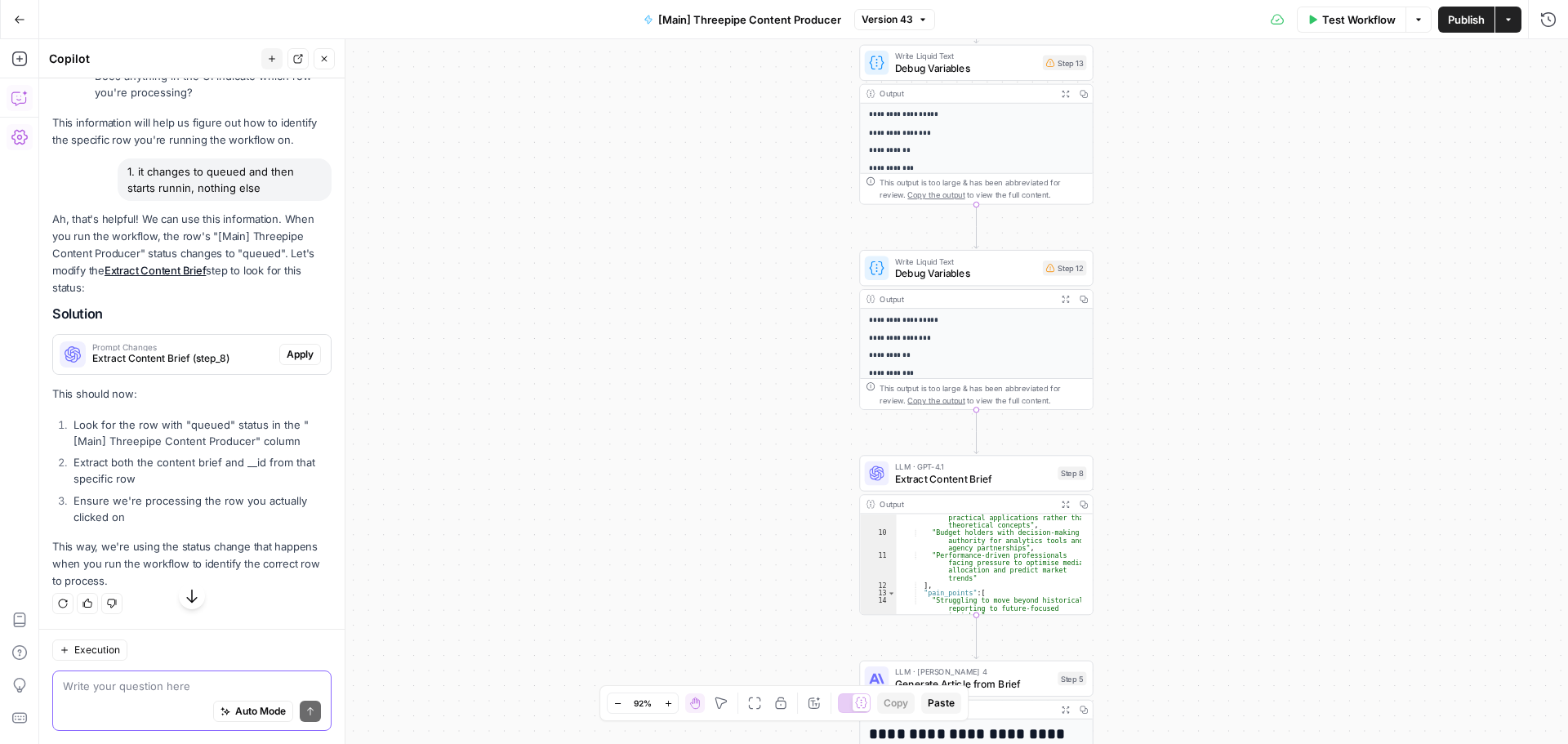
scroll to position [245, 0]
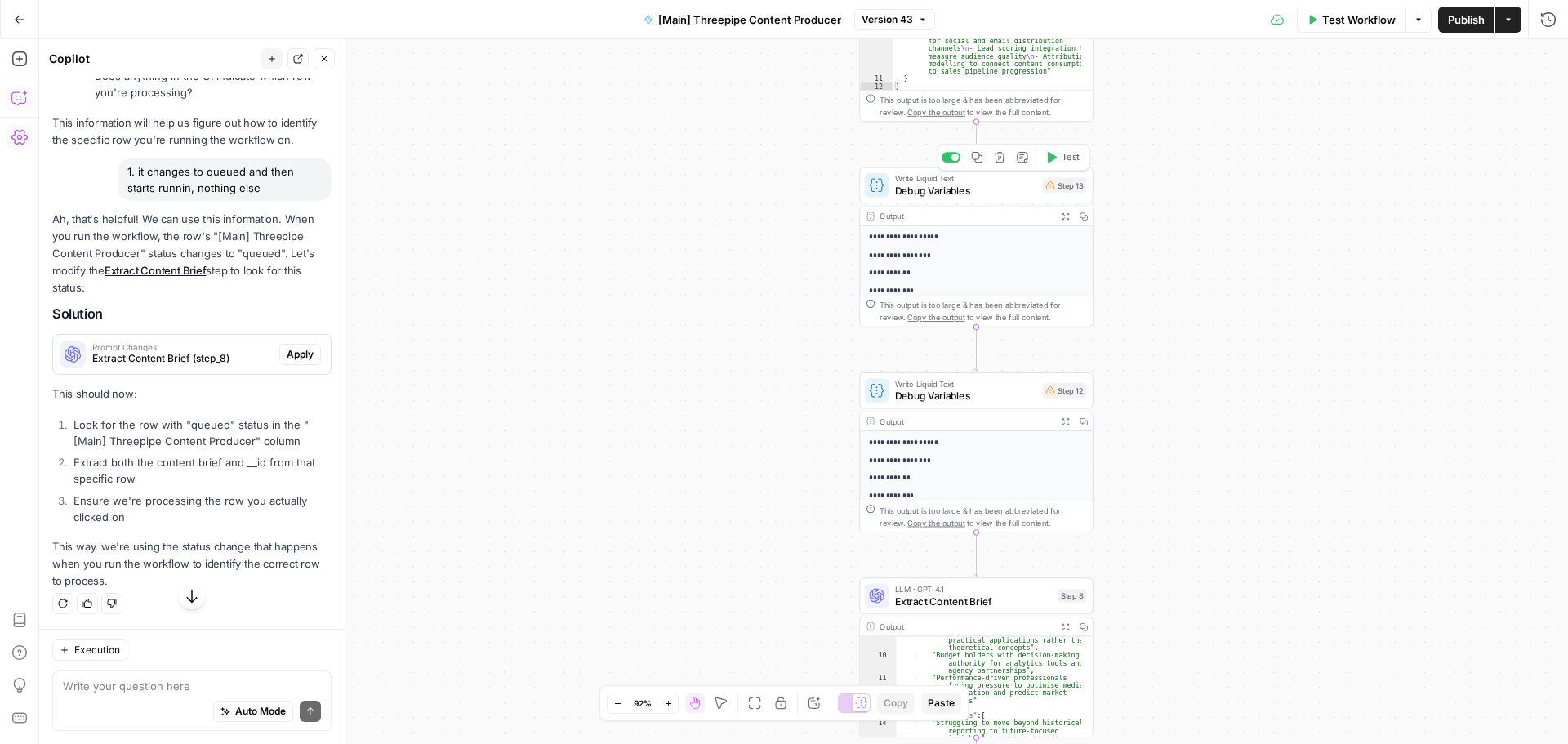
click at [1000, 160] on icon "button" at bounding box center [999, 157] width 13 height 13
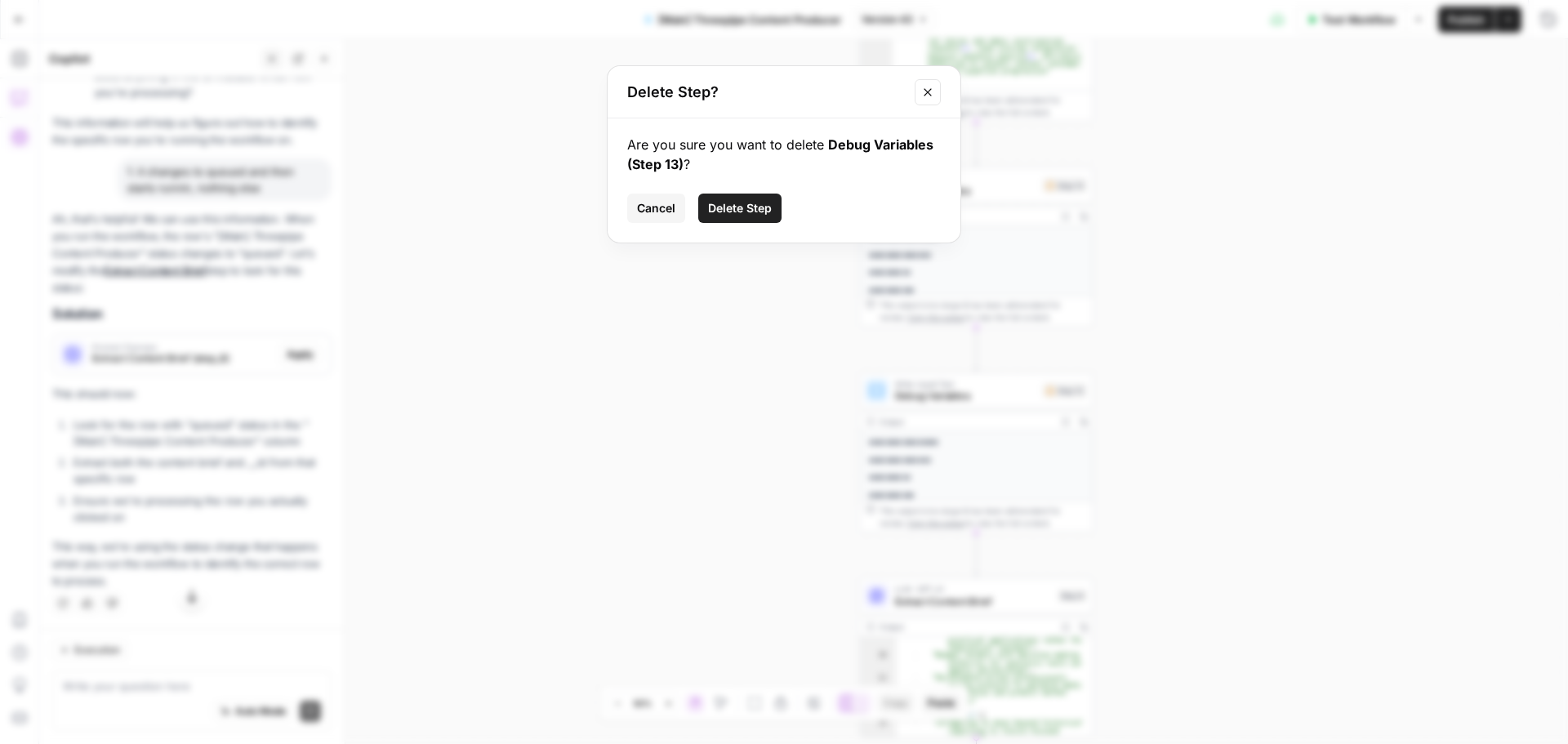
click at [739, 202] on span "Delete Step" at bounding box center [740, 208] width 63 height 16
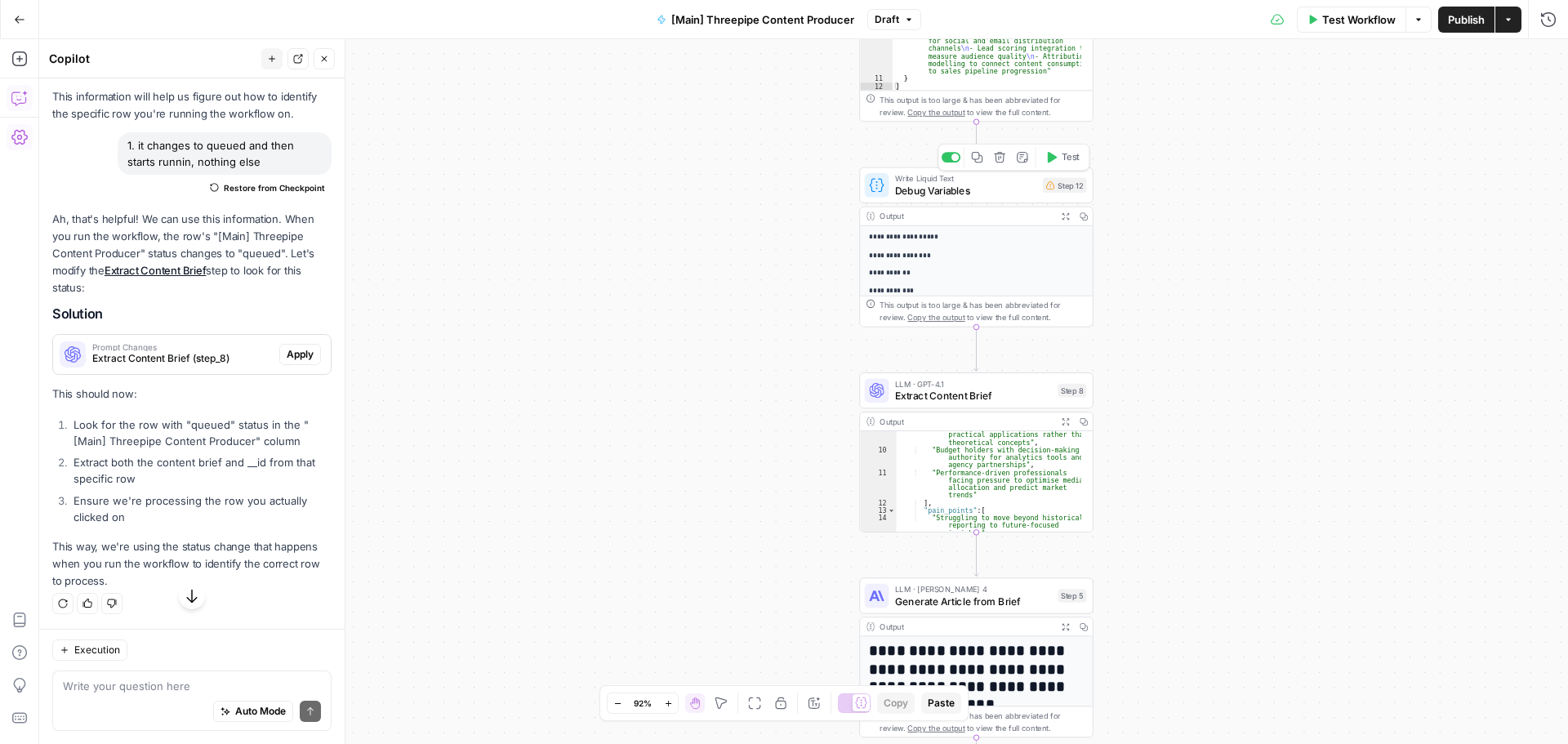
click at [1001, 159] on icon "button" at bounding box center [999, 157] width 13 height 13
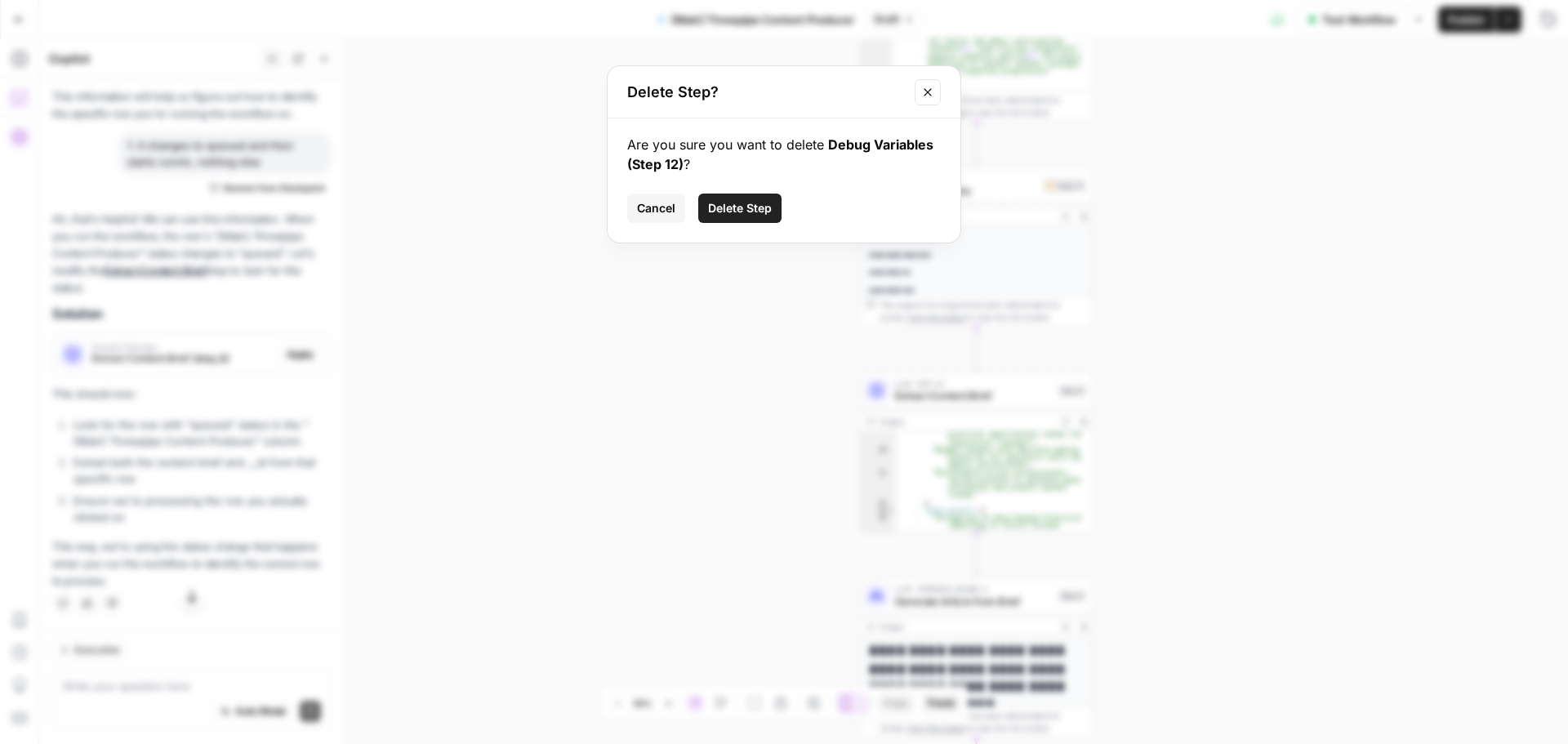
click at [731, 208] on span "Delete Step" at bounding box center [740, 208] width 63 height 16
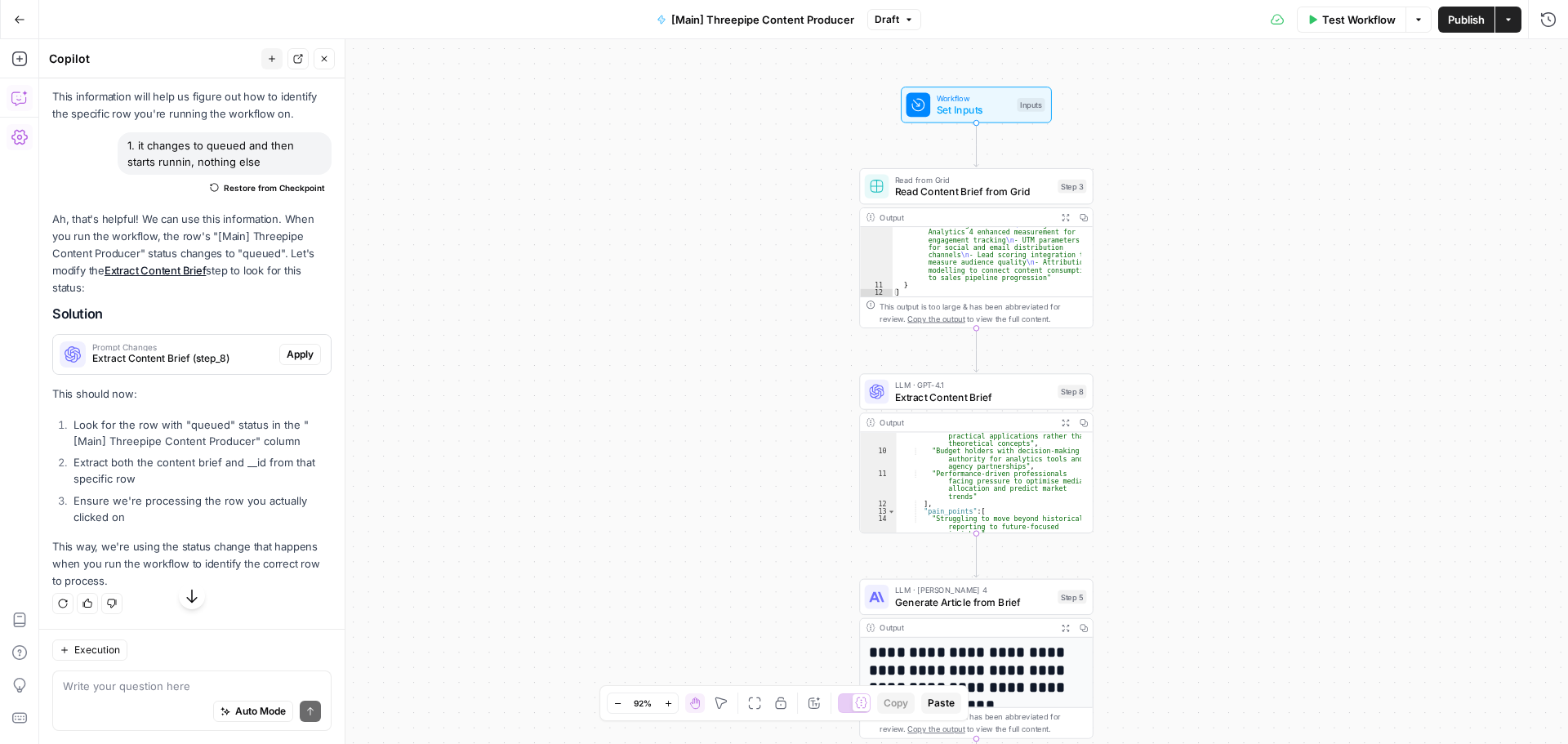
scroll to position [84547, 0]
click at [190, 355] on span "Extract Content Brief (step_8)" at bounding box center [183, 358] width 181 height 14
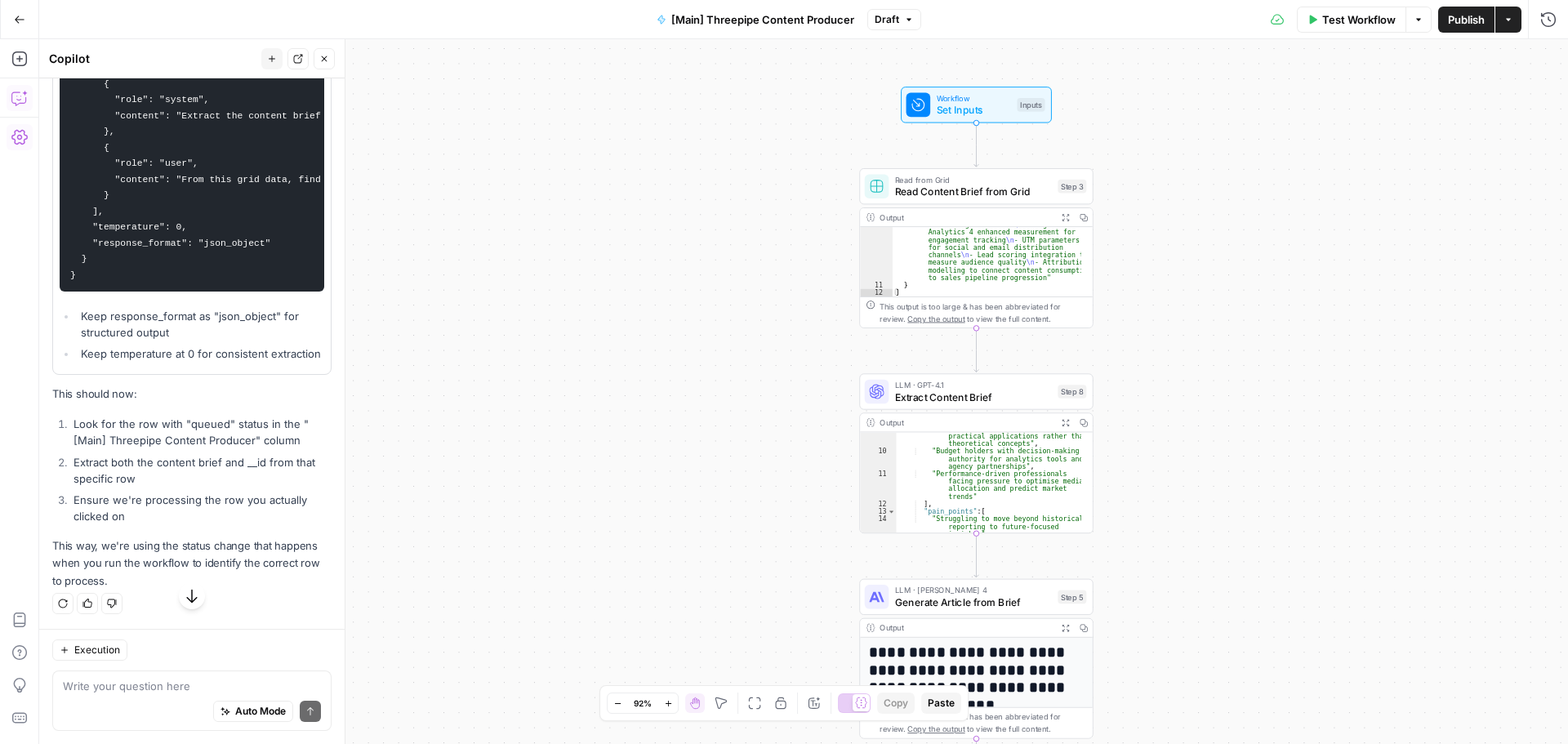
scroll to position [84953, 0]
click at [172, 680] on textarea at bounding box center [191, 686] width 258 height 16
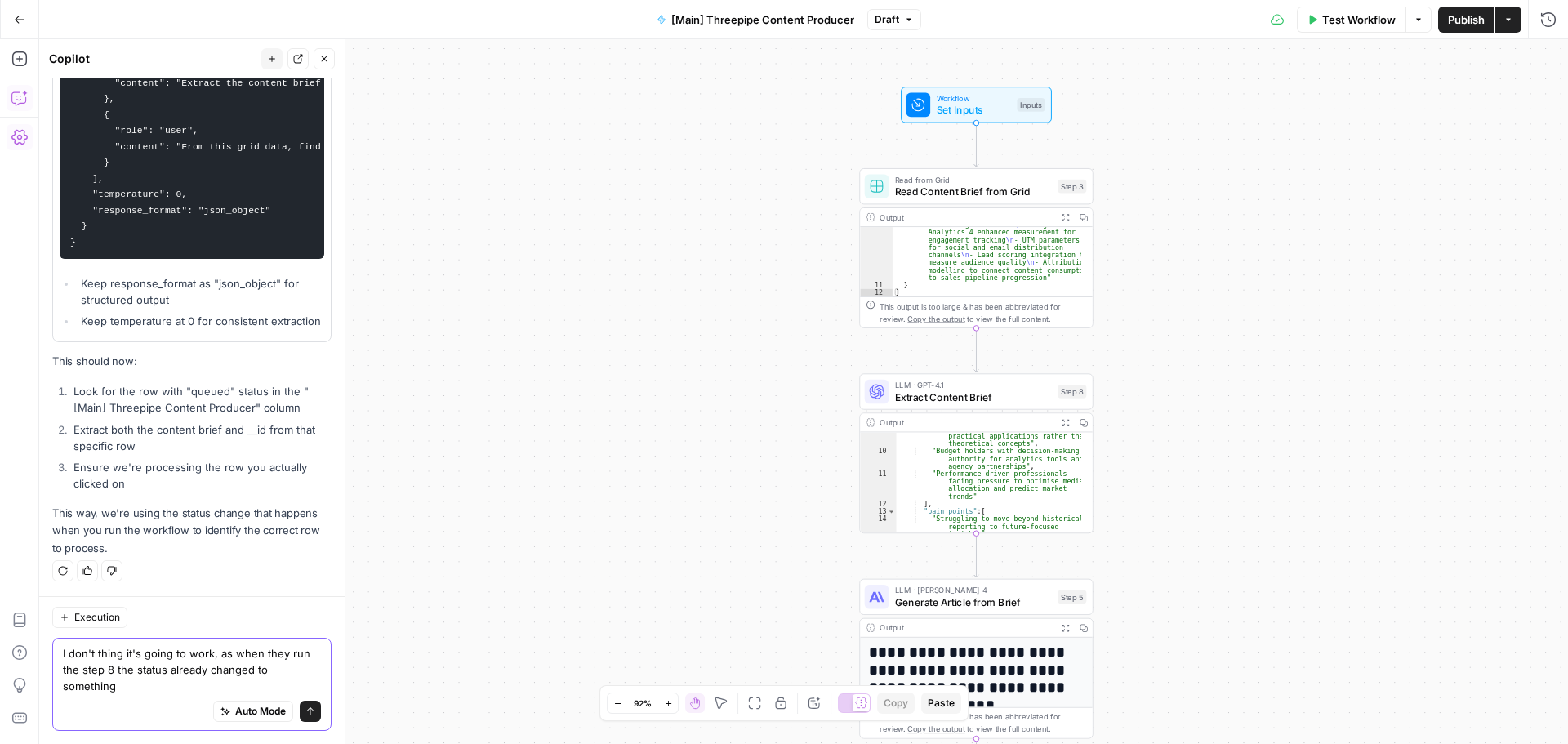
scroll to position [84985, 0]
type textarea "I don't thing it's going to work, as when they run the step 8 the status alread…"
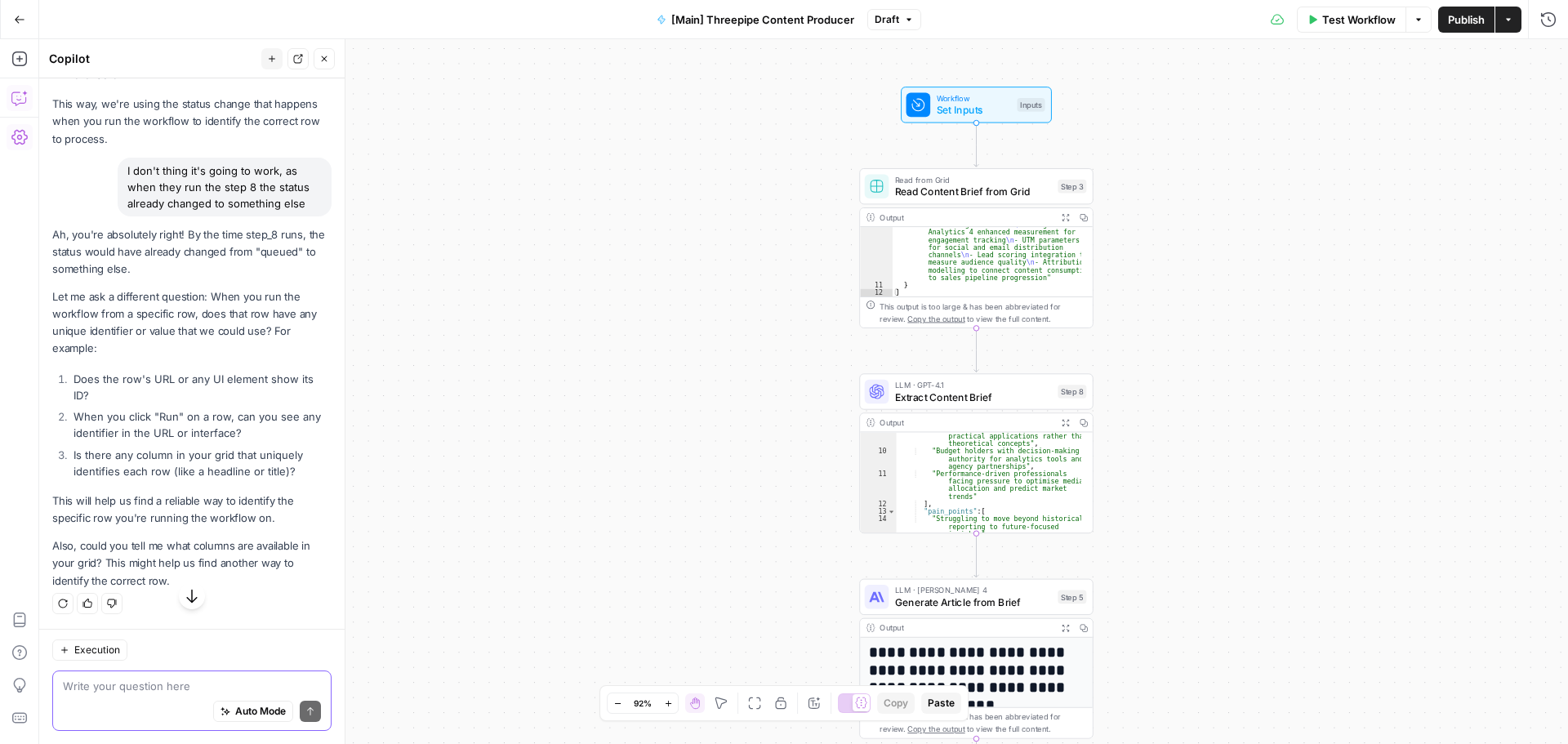
scroll to position [85394, 0]
click at [185, 702] on div "Auto Mode Send" at bounding box center [191, 712] width 258 height 36
paste textarea "column_id=403955&row_id=9696655&d=1755849017"
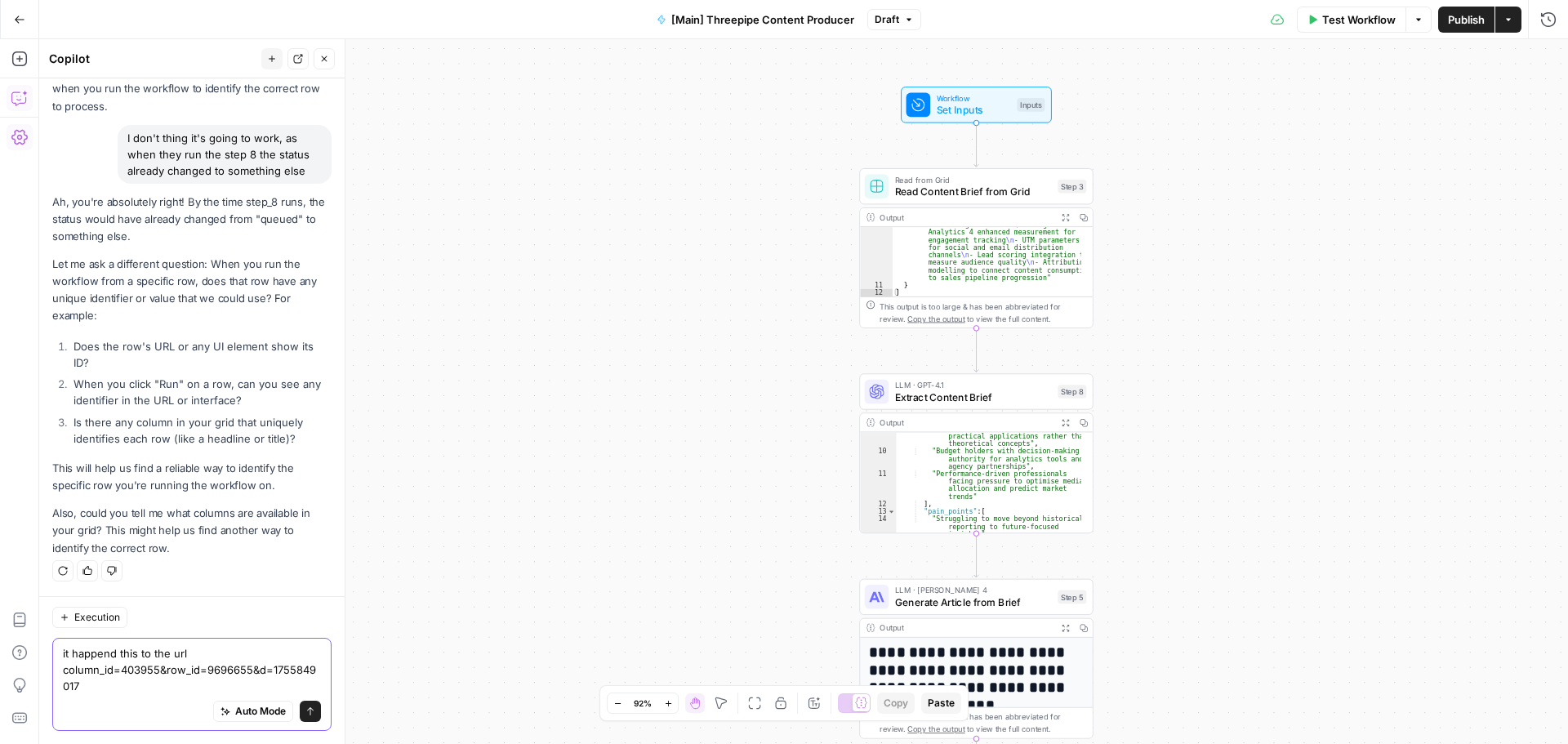
scroll to position [85427, 0]
type textarea "it happend this to the url column_id=403955&row_id=9696655&d=1755849017 and it'…"
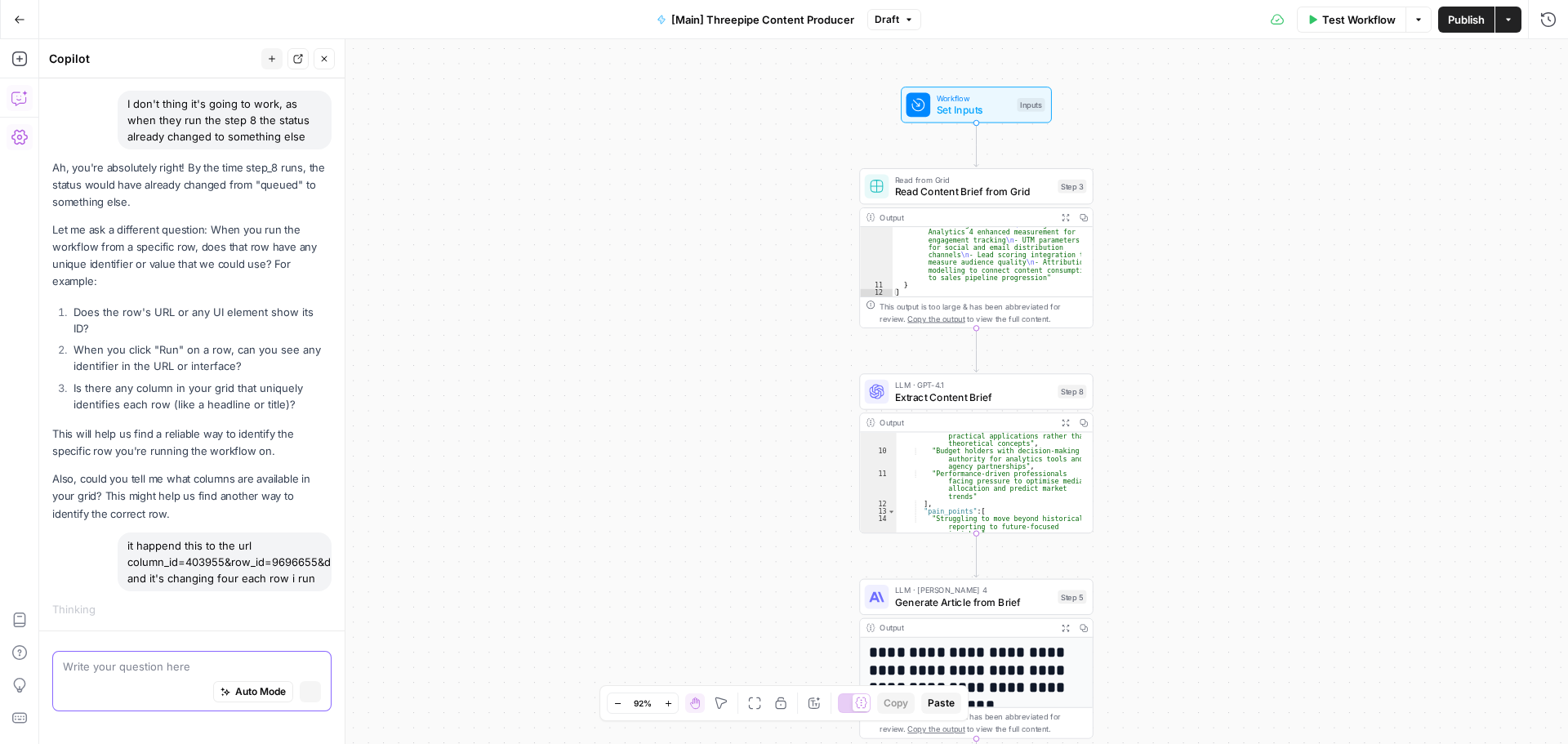
scroll to position [84030, 0]
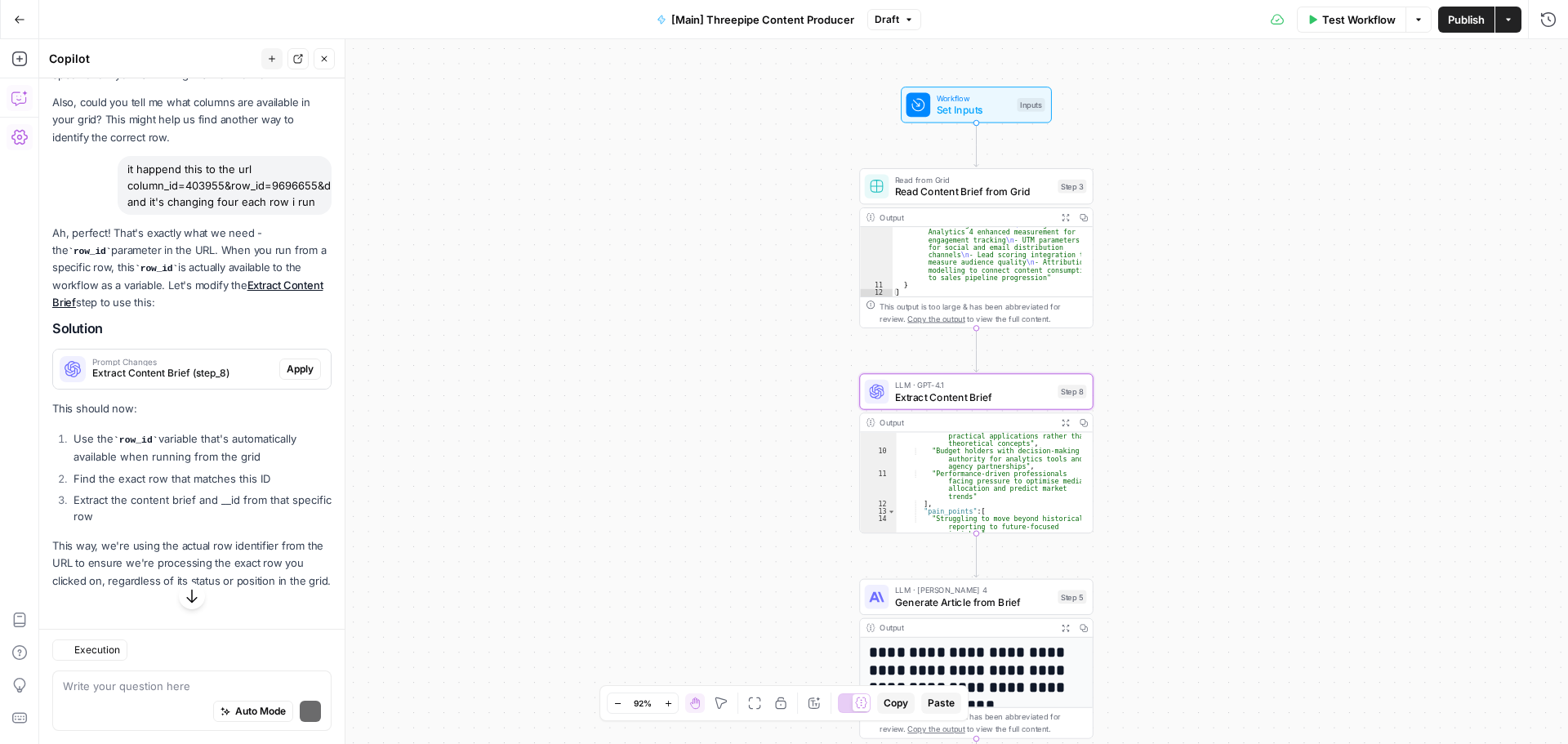
scroll to position [85645, 0]
click at [230, 381] on span "Extract Content Brief (step_8)" at bounding box center [183, 372] width 181 height 14
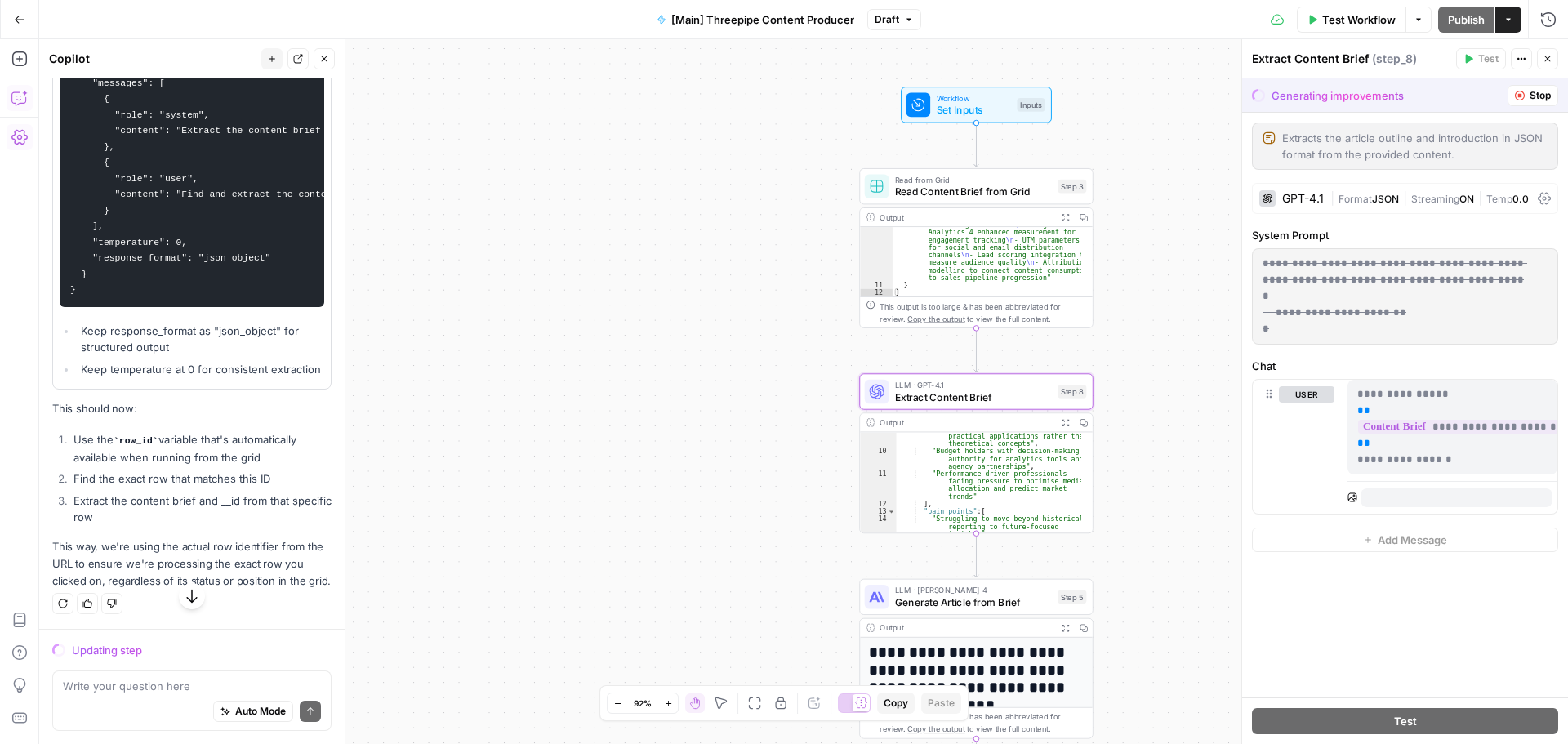
scroll to position [84233, 0]
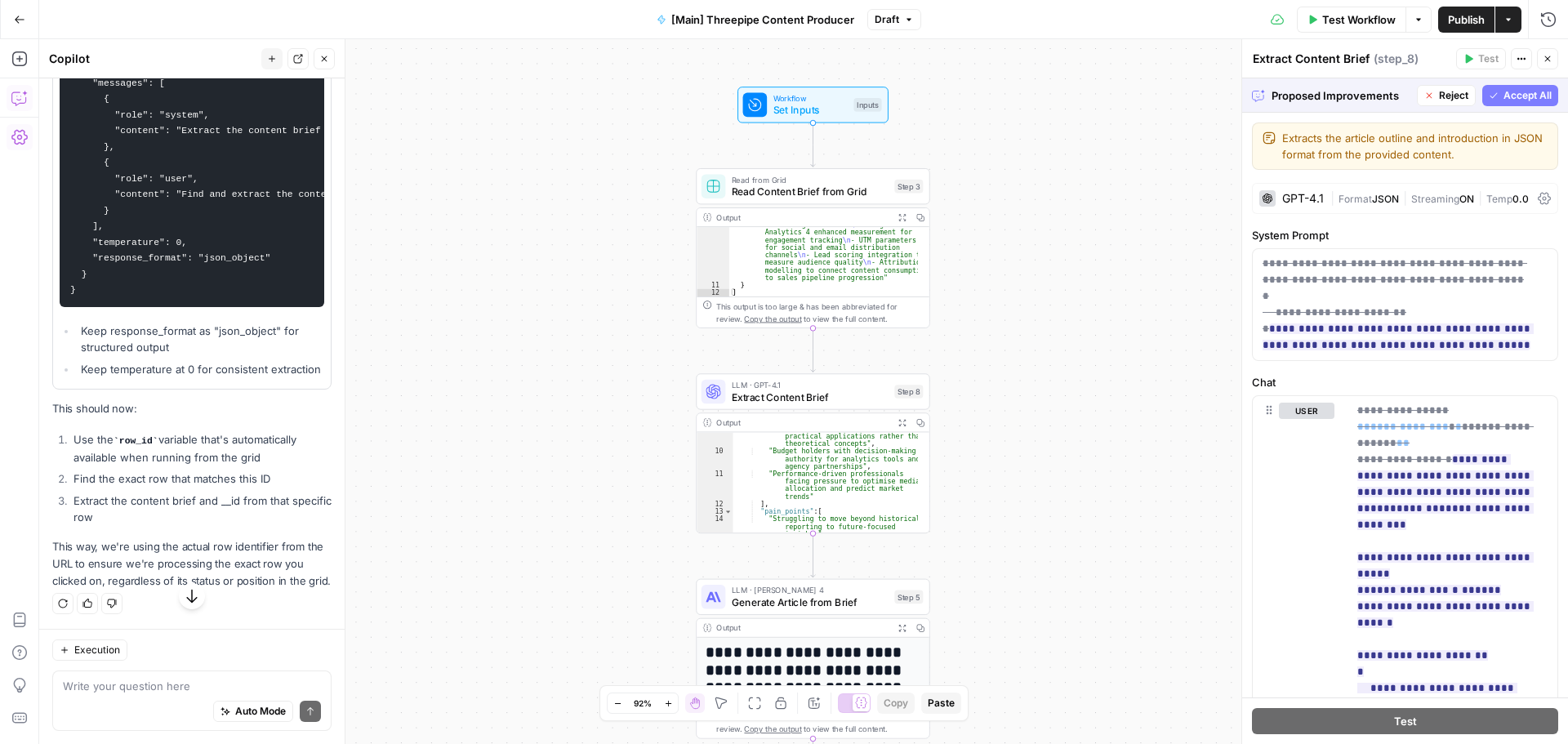
click at [1504, 93] on span "Accept All" at bounding box center [1528, 95] width 48 height 14
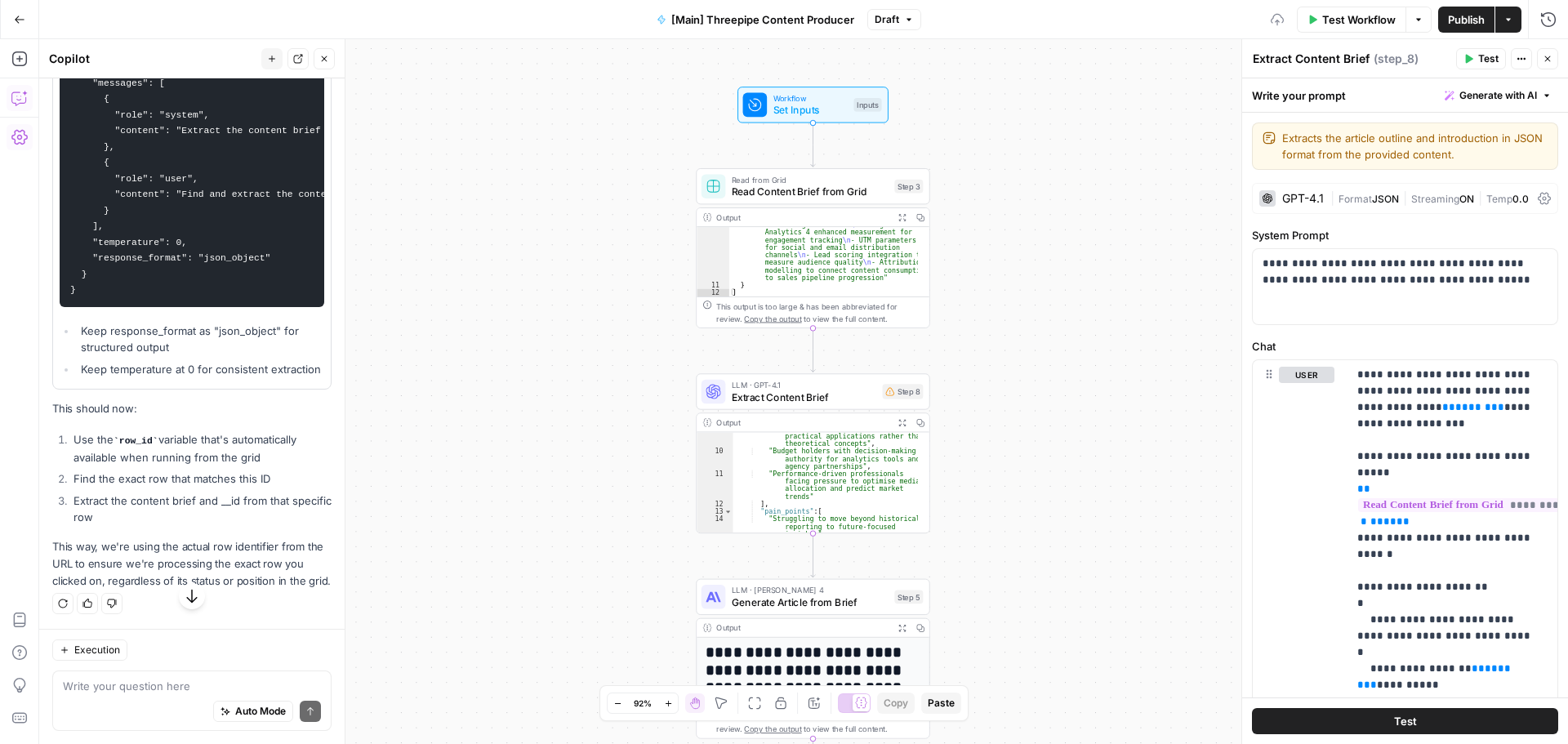
scroll to position [85802, 0]
click at [1475, 57] on button "Test" at bounding box center [1481, 59] width 50 height 21
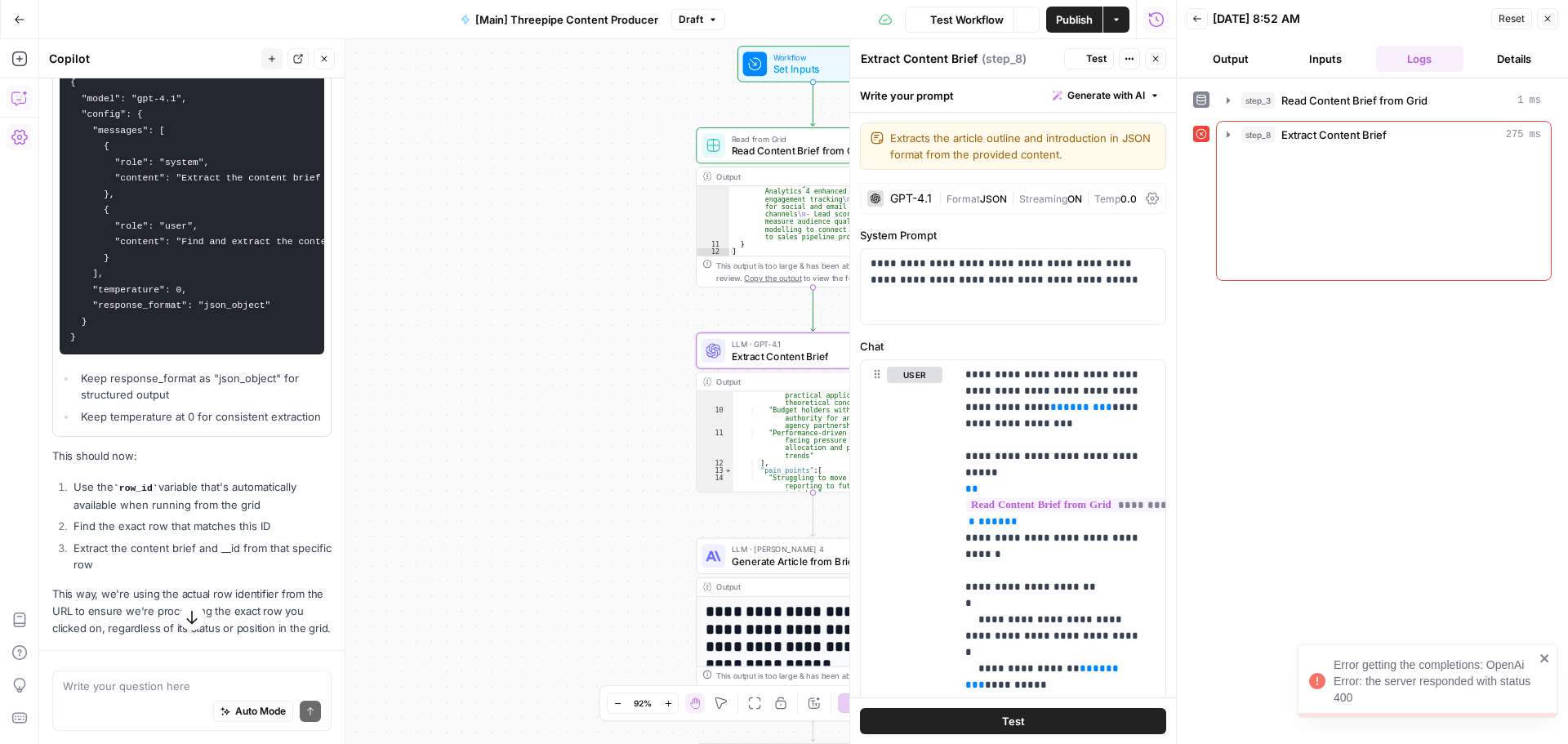
scroll to position [85633, 0]
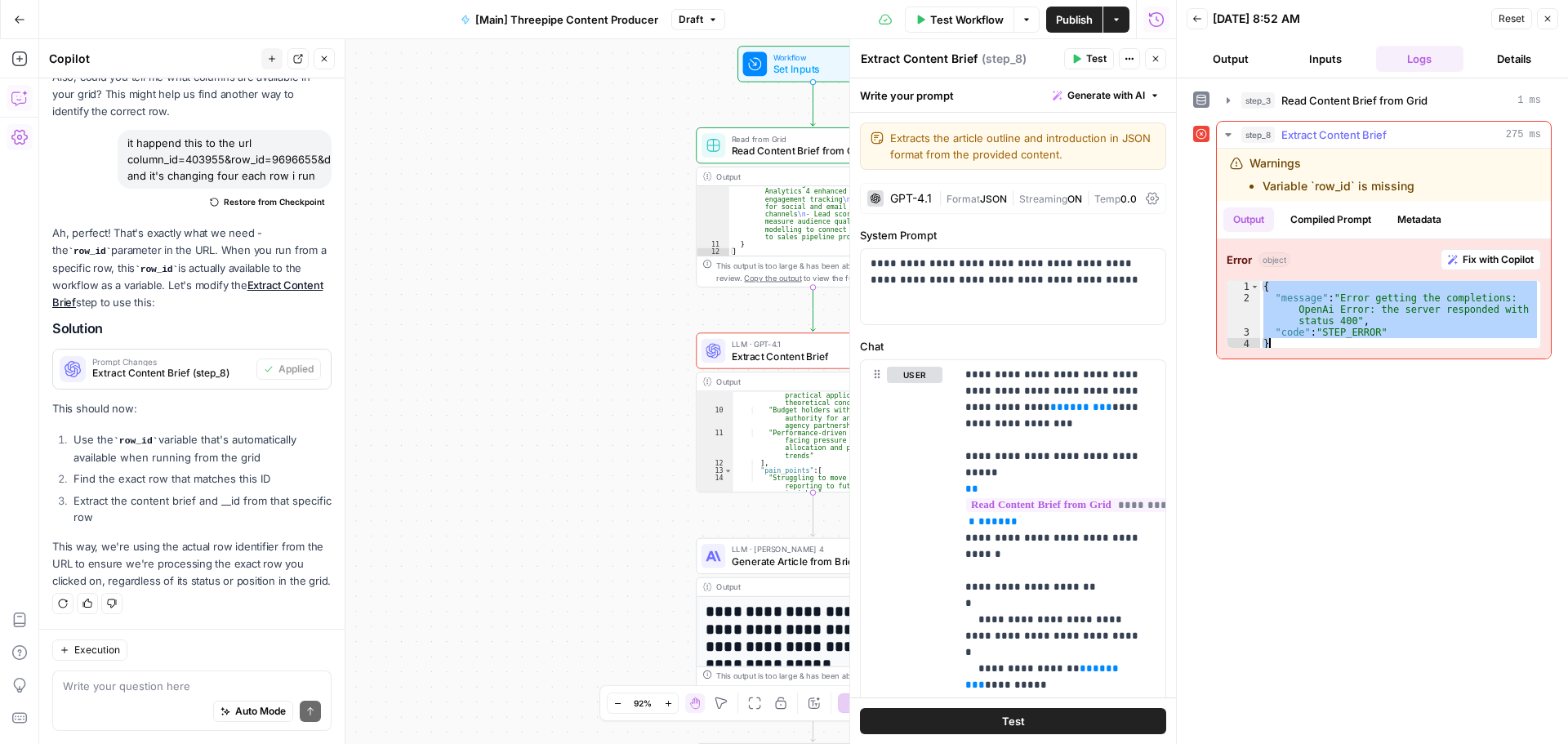
drag, startPoint x: 1264, startPoint y: 292, endPoint x: 1444, endPoint y: 273, distance: 181.0
click at [1396, 345] on div "{ "message" : "Error getting the completions: OpenAi Error: the server responde…" at bounding box center [1400, 326] width 280 height 91
type textarea "**********"
click at [165, 702] on div "Auto Mode Send" at bounding box center [191, 712] width 258 height 36
paste textarea "{ "message": "Error getting the completions: OpenAi Error: the server responded…"
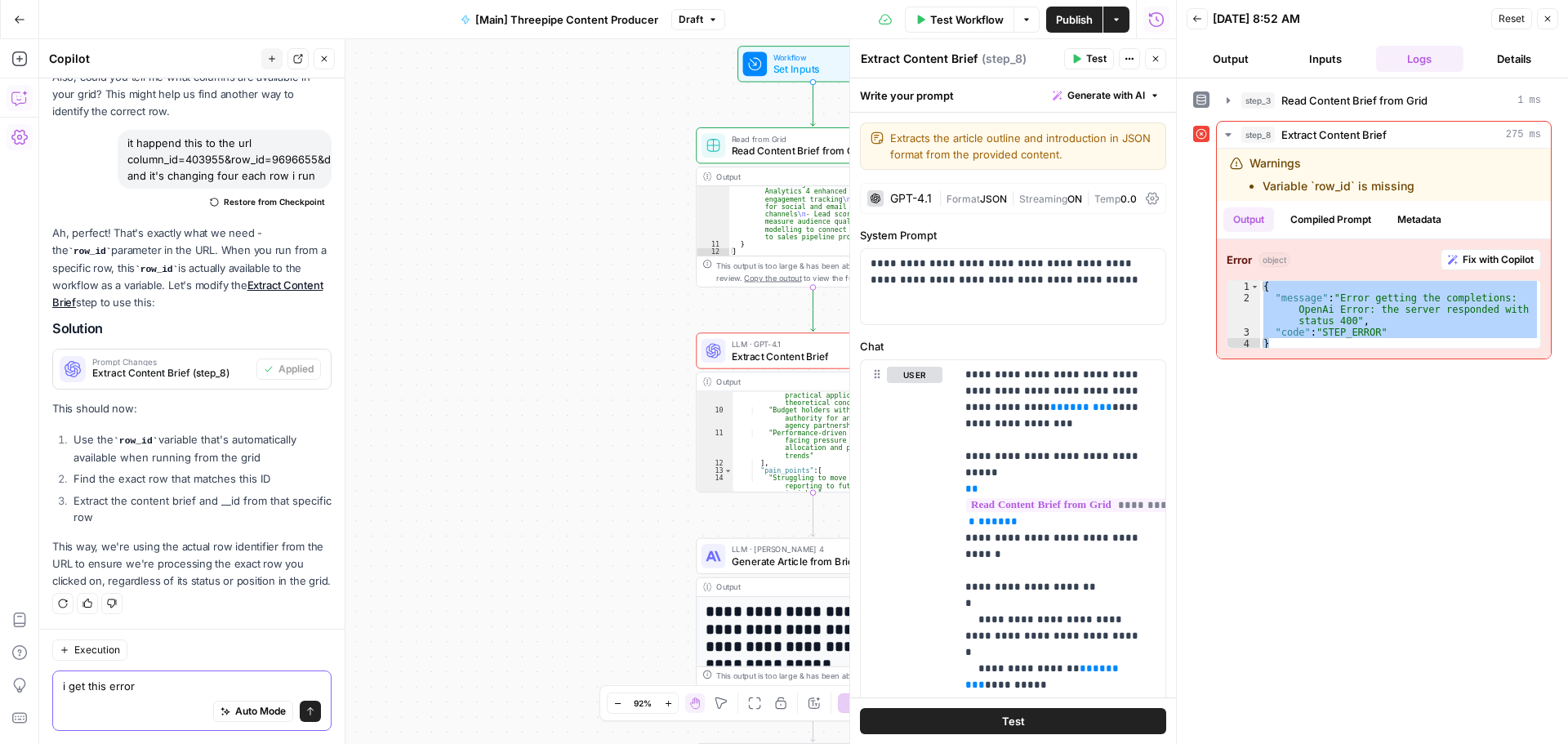
type textarea "i get this error { "message": "Error getting the completions: OpenAi Error: the…"
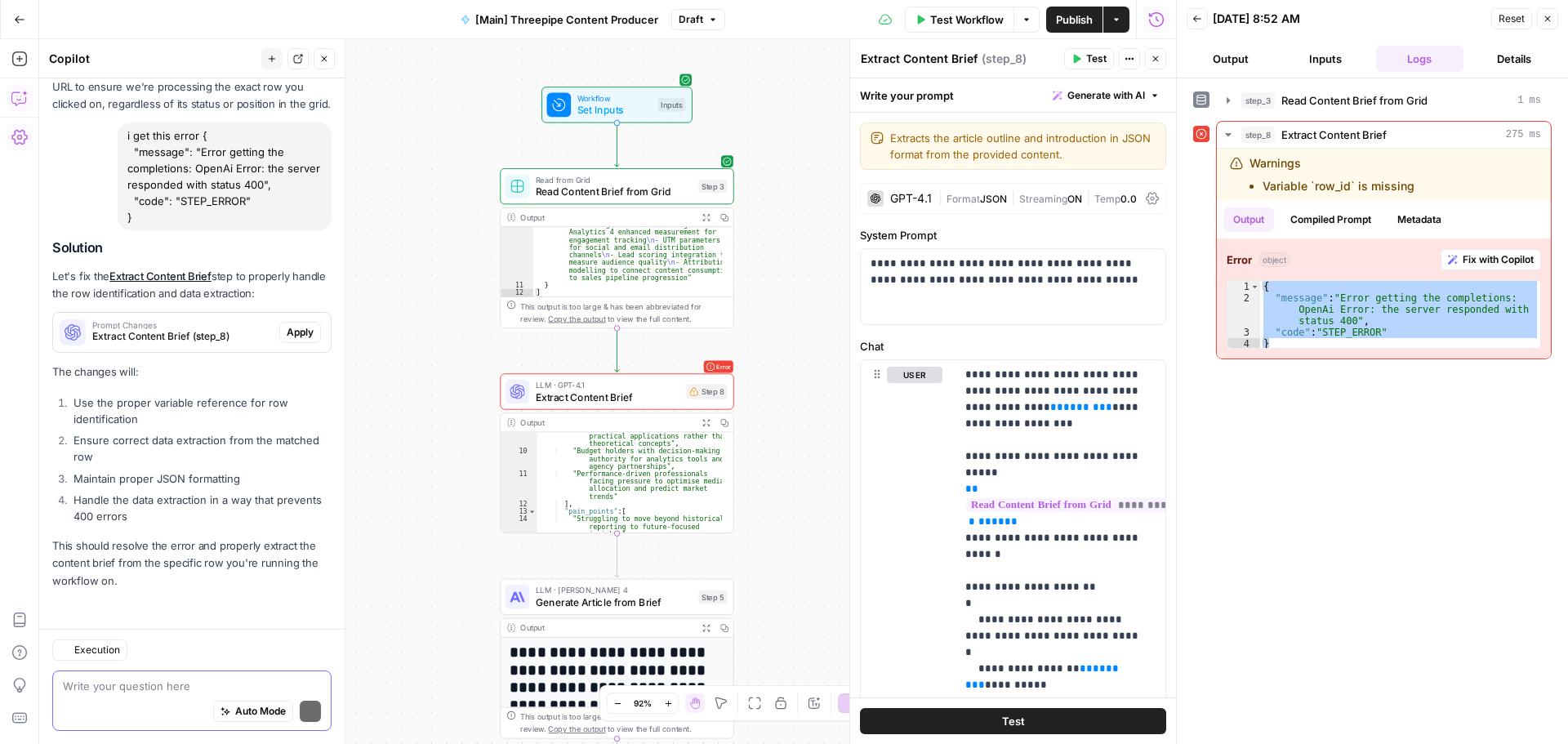
scroll to position [86111, 0]
click at [287, 327] on span "Apply" at bounding box center [300, 332] width 27 height 14
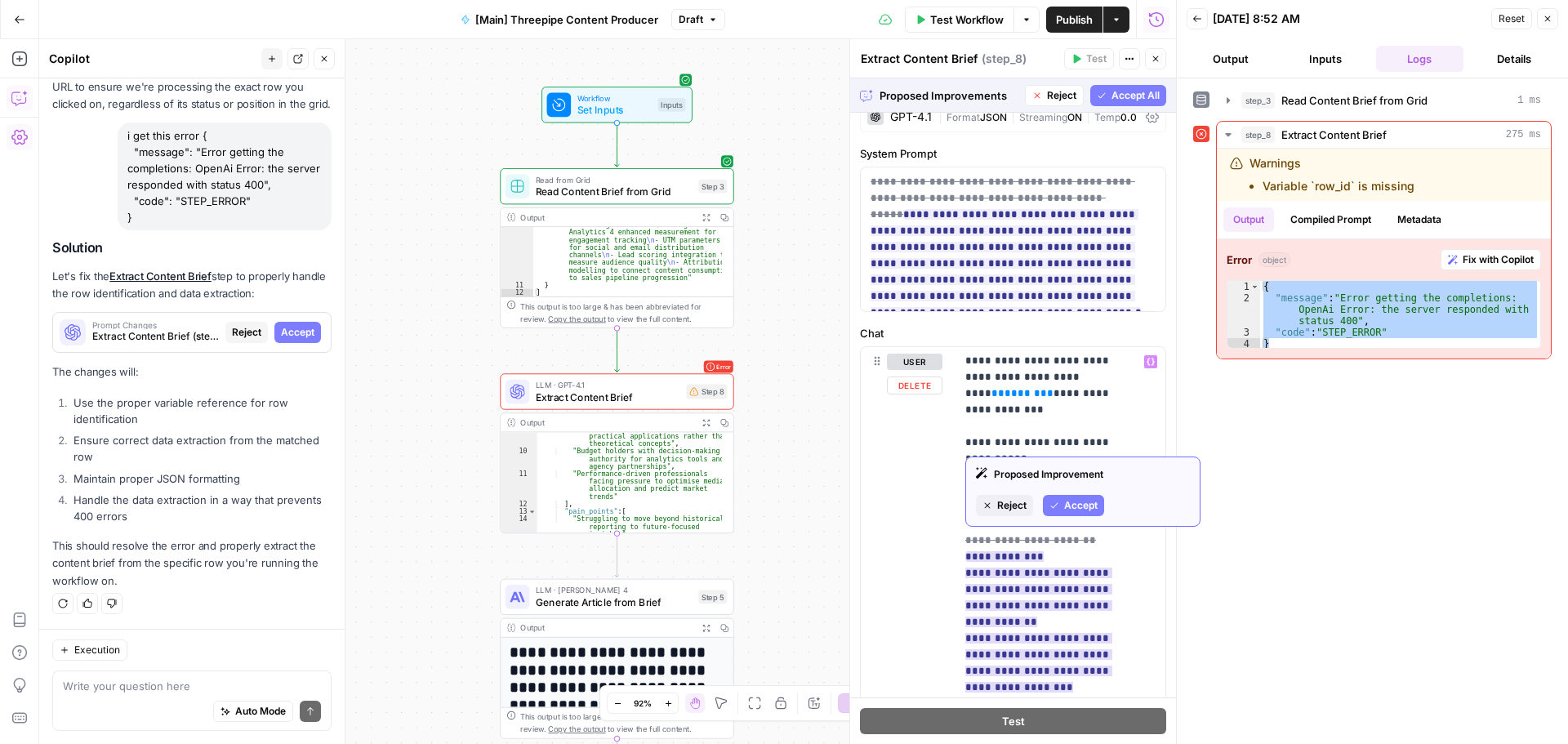
scroll to position [0, 0]
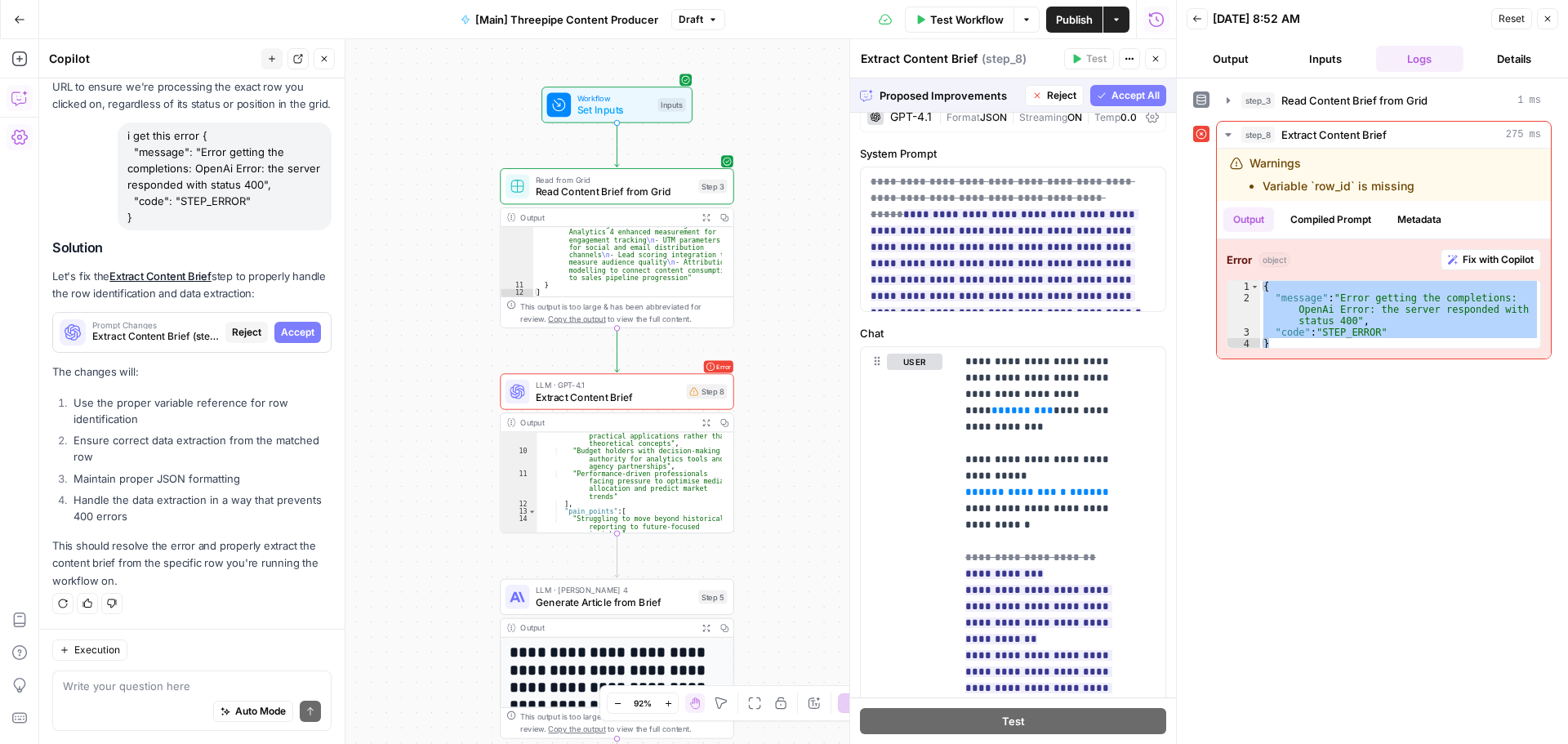
click at [1118, 99] on span "Accept All" at bounding box center [1135, 95] width 48 height 14
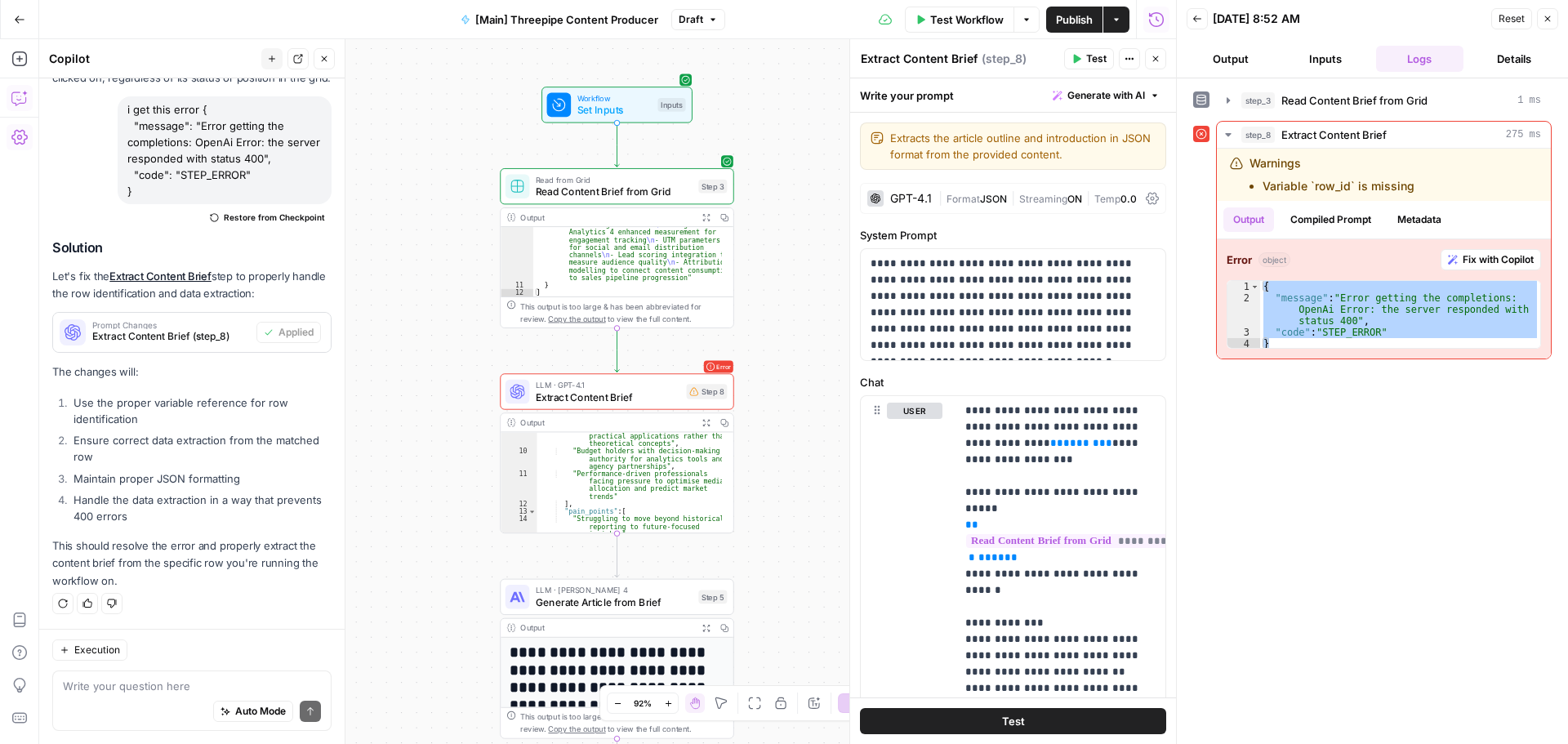
click at [1099, 61] on span "Test" at bounding box center [1096, 58] width 20 height 14
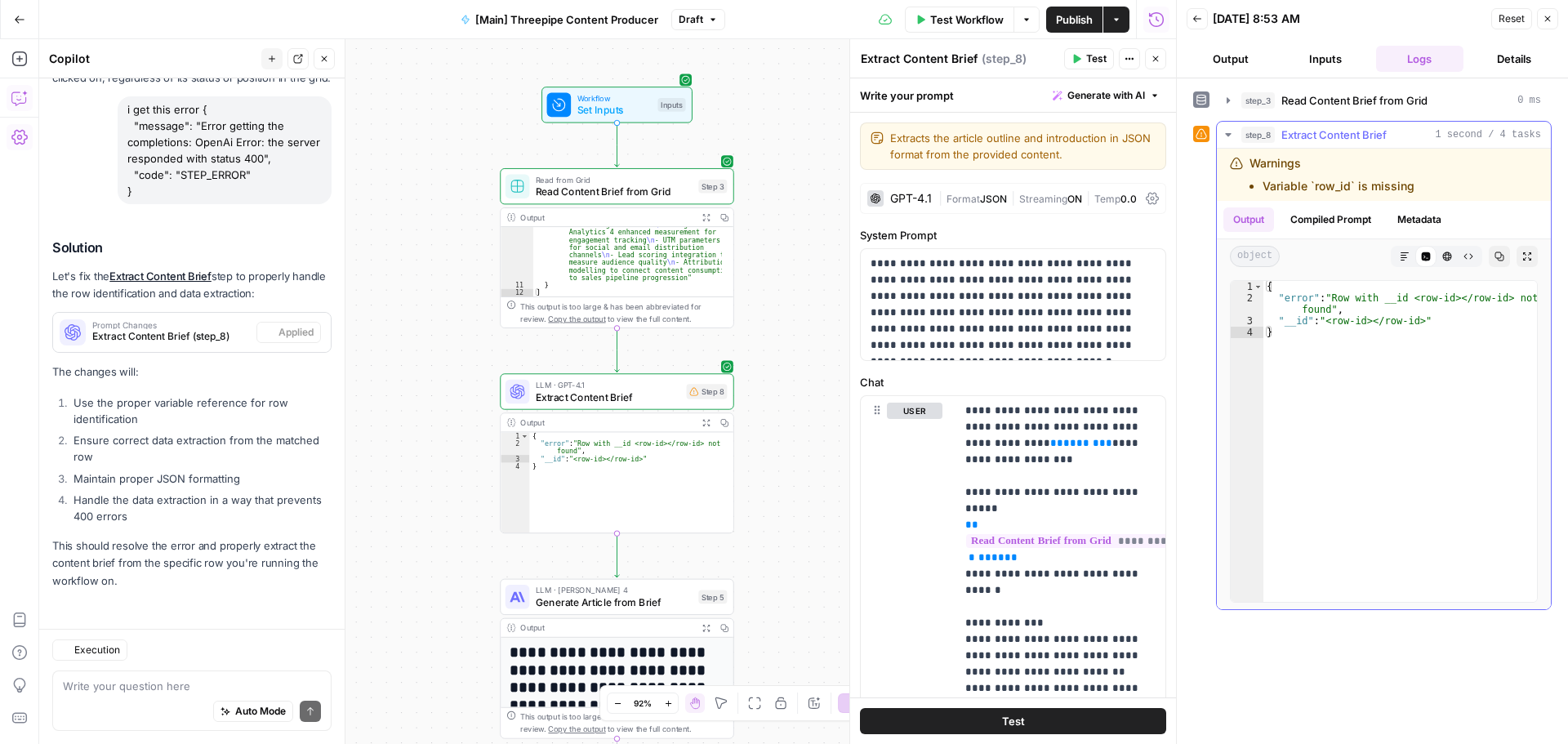
scroll to position [86137, 0]
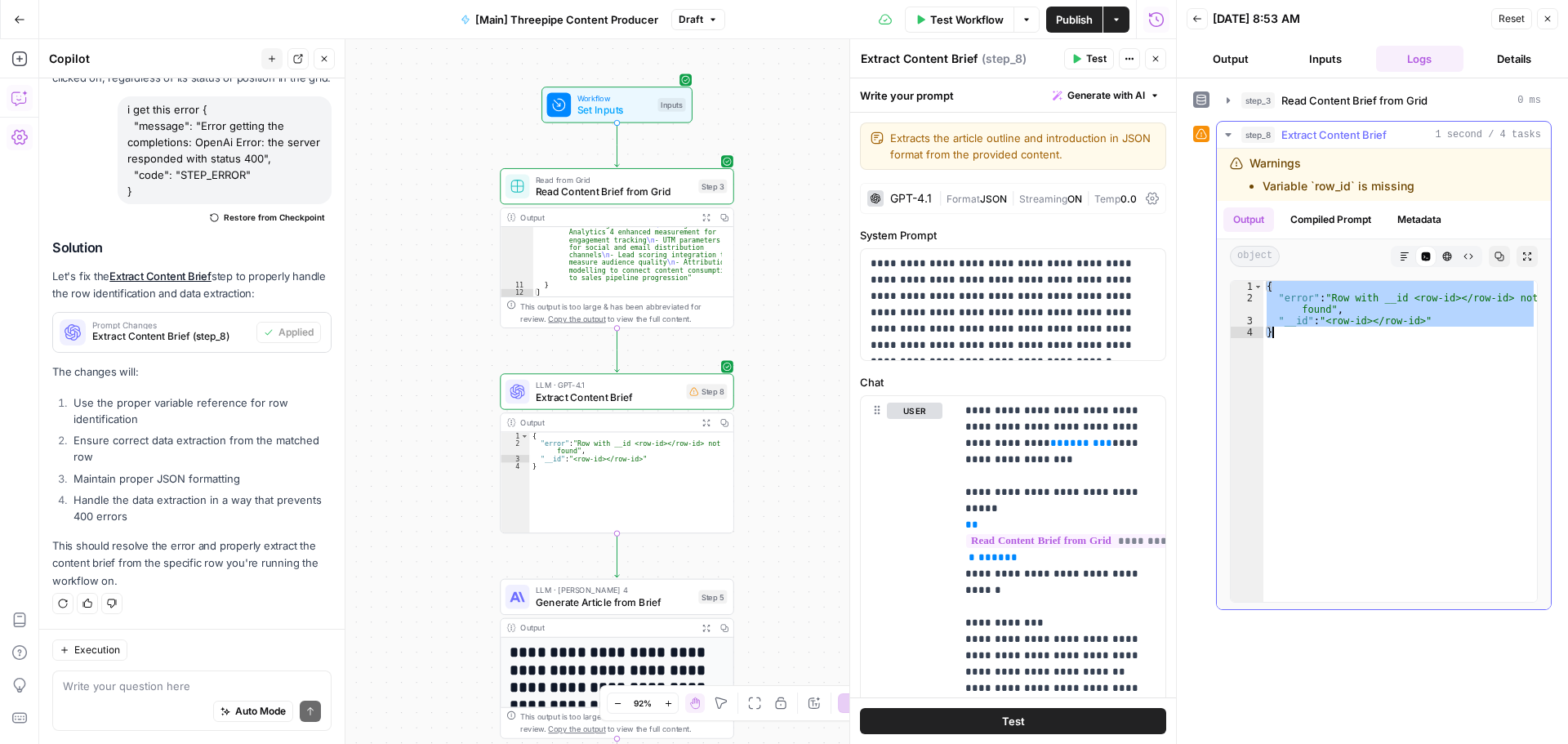
drag, startPoint x: 1268, startPoint y: 288, endPoint x: 1339, endPoint y: 338, distance: 86.8
click at [1339, 339] on div "{ "error" : "Row with __id <row-id></row-id> not found" , "__id" : "<row-id></r…" at bounding box center [1400, 452] width 273 height 344
type textarea "**********"
click at [178, 679] on textarea at bounding box center [191, 686] width 258 height 16
paste textarea "{ "error": "Row with __id <row-id></row-id> not found", "__id": "<row-id></row-…"
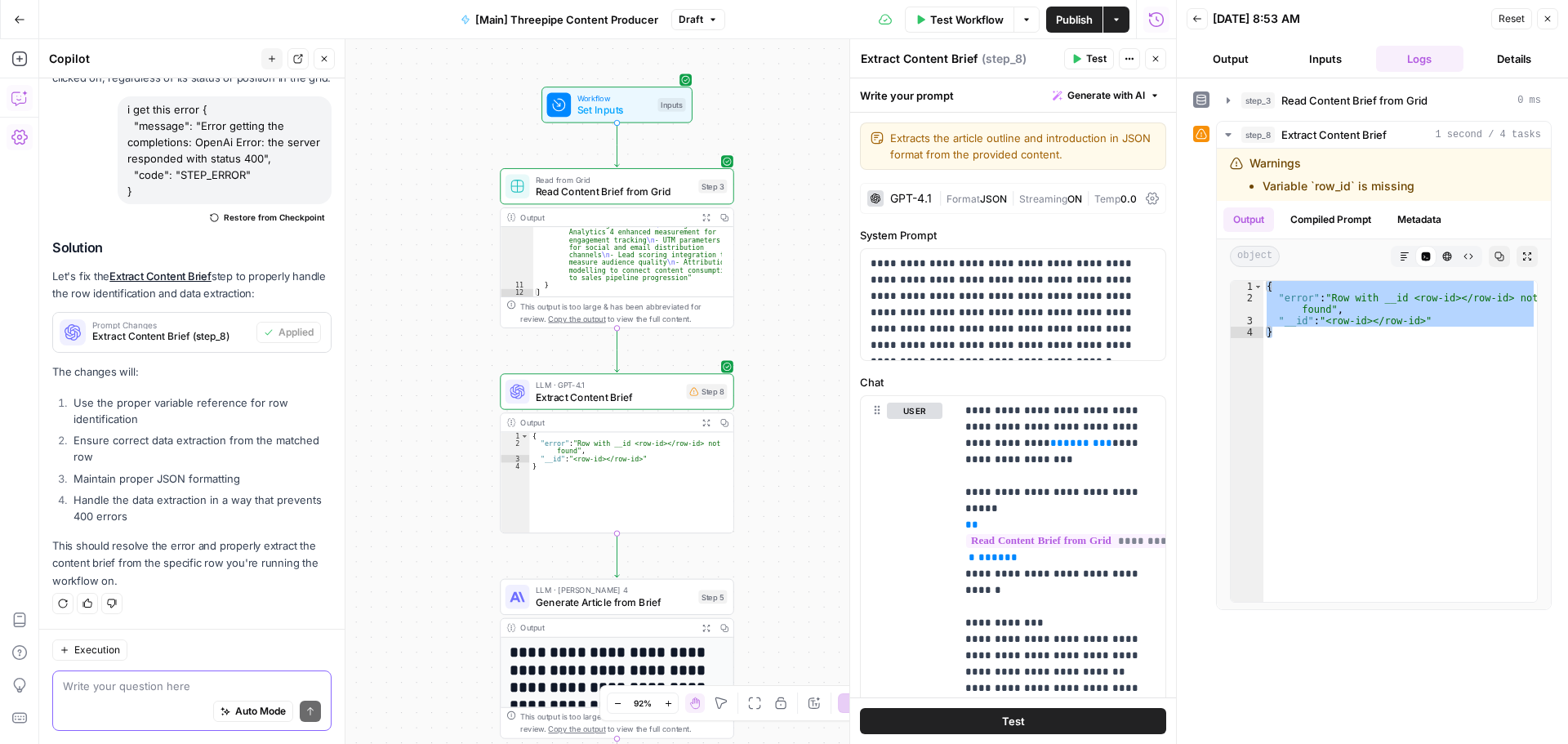
type textarea "{ "error": "Row with __id <row-id></row-id> not found", "__id": "<row-id></row-…"
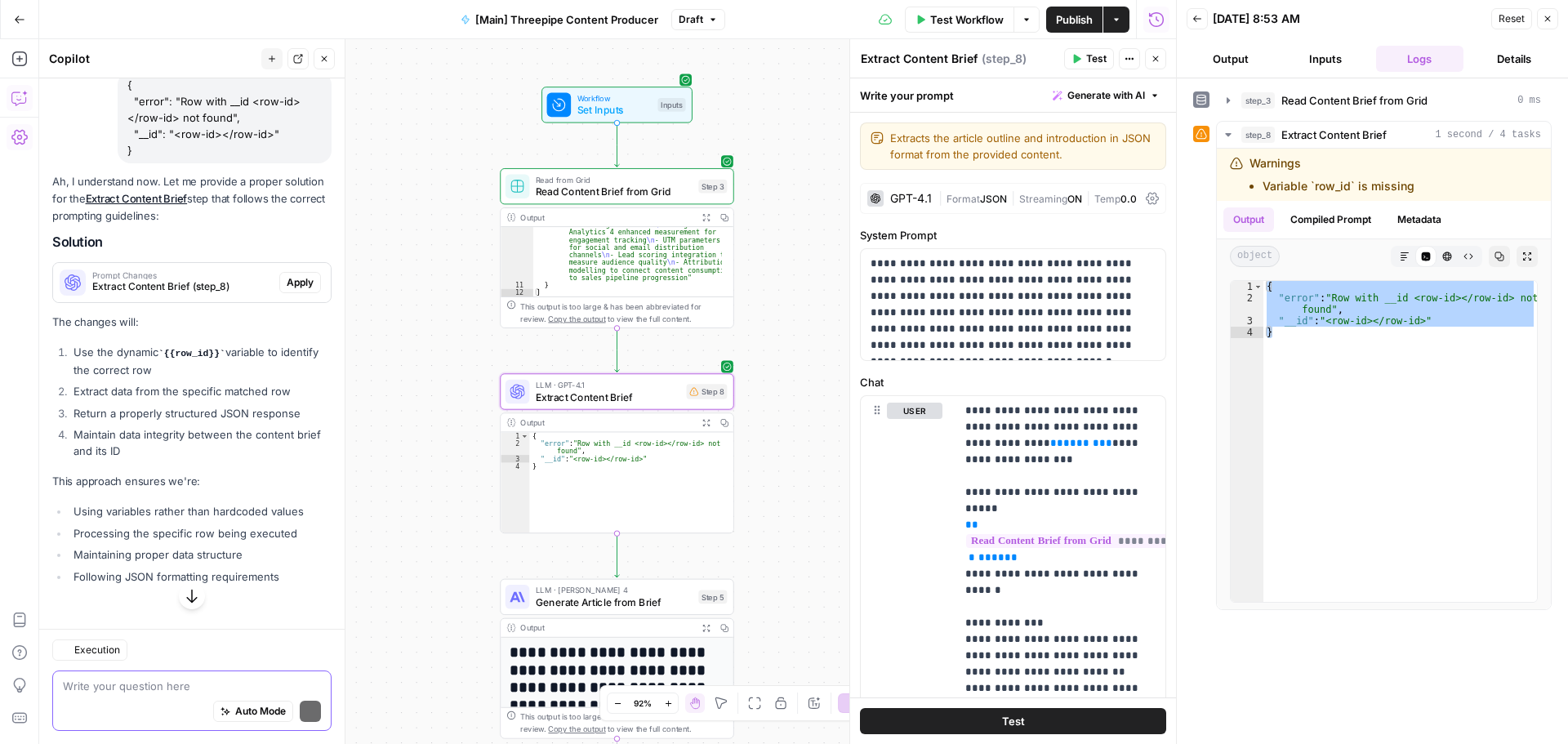
scroll to position [86573, 0]
click at [287, 290] on span "Apply" at bounding box center [300, 282] width 27 height 14
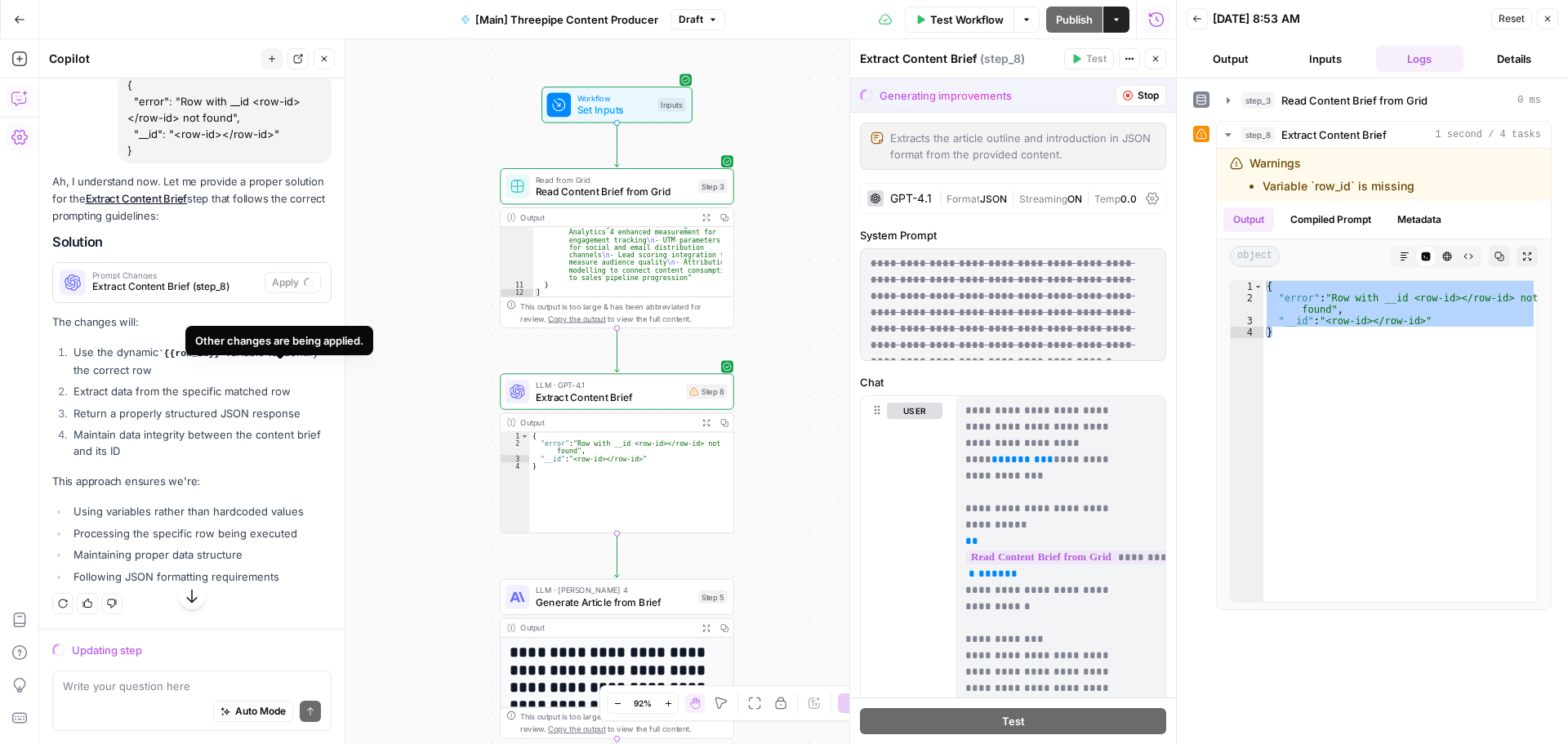
scroll to position [85043, 0]
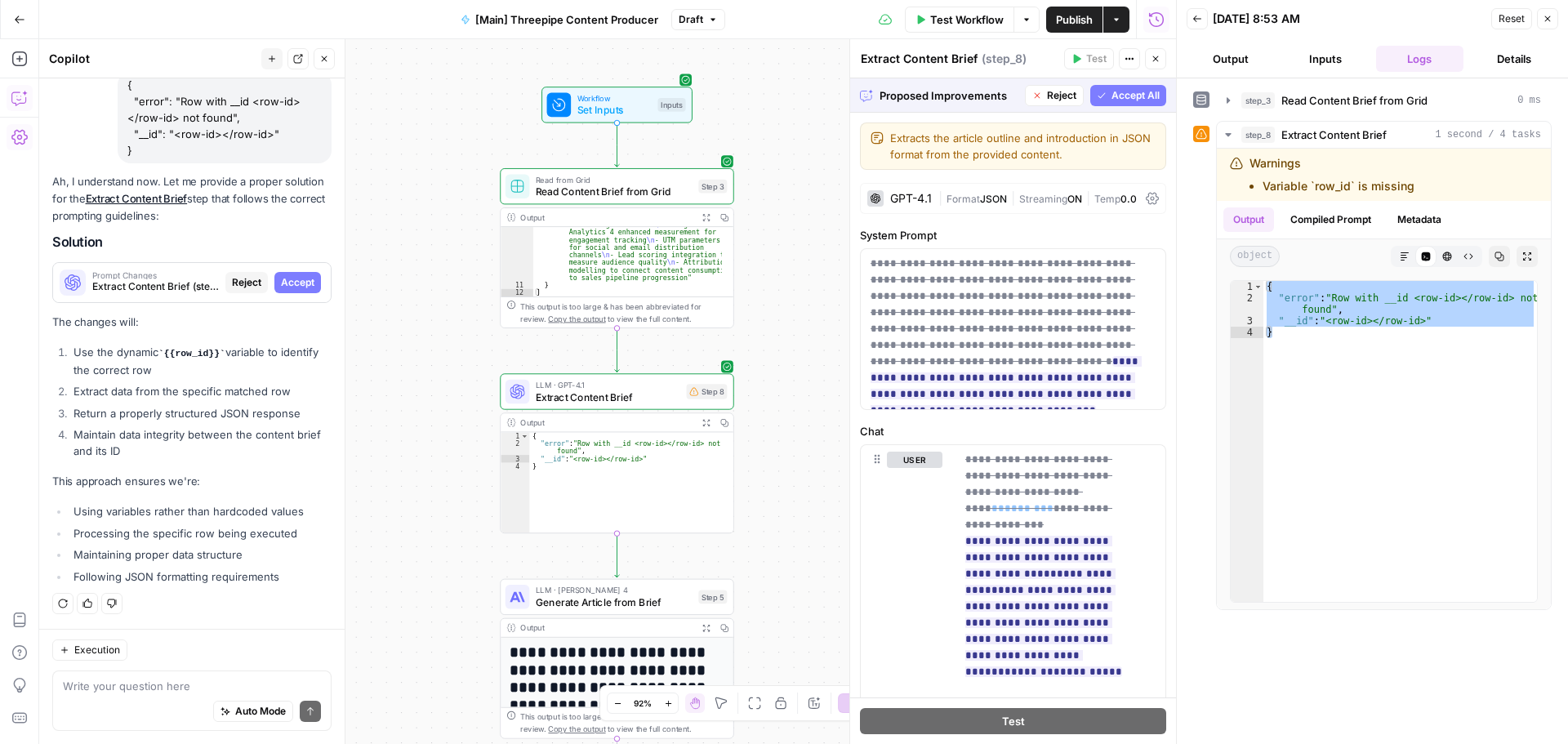
click at [1122, 99] on span "Accept All" at bounding box center [1135, 95] width 48 height 14
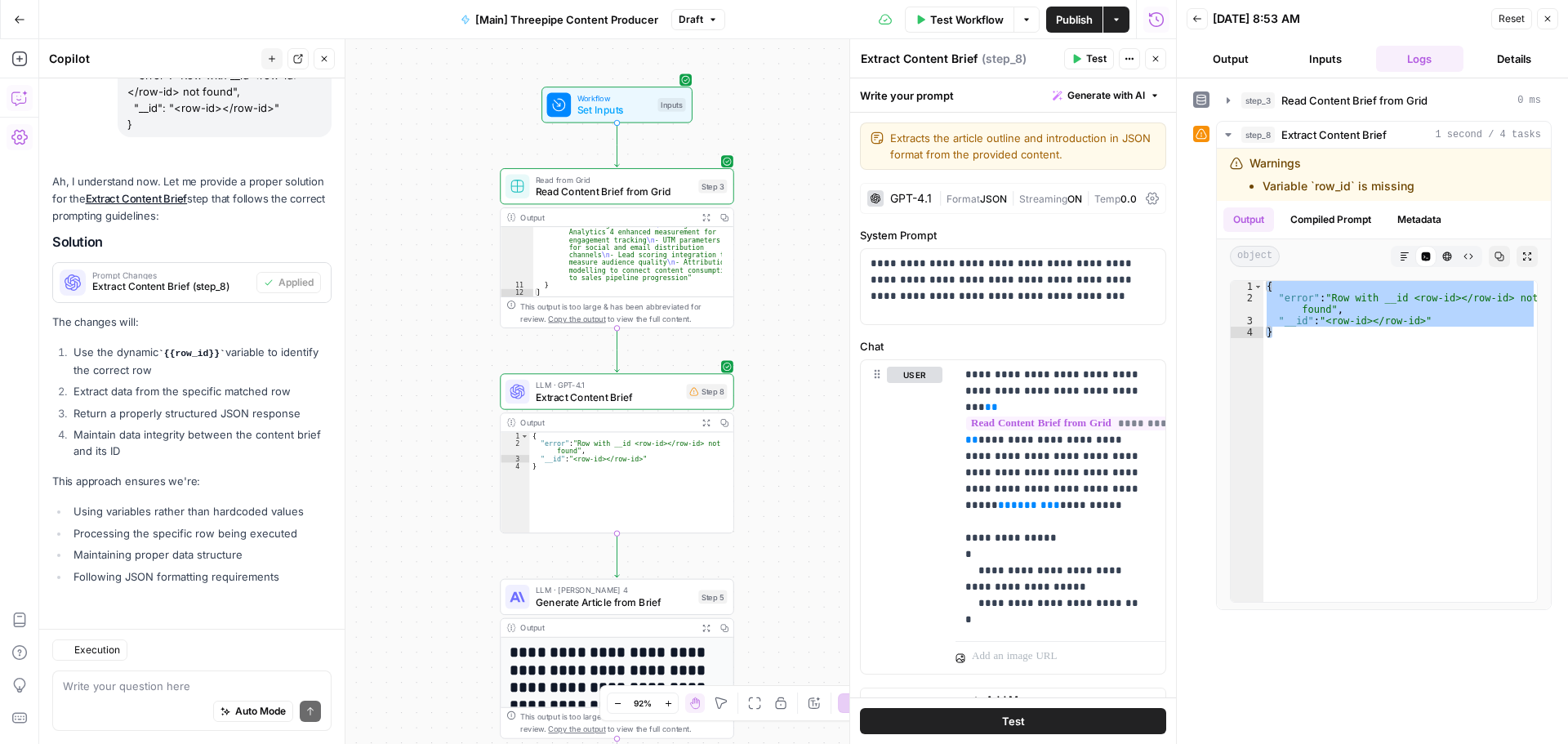
scroll to position [86690, 0]
click at [1081, 66] on button "Test" at bounding box center [1089, 59] width 50 height 21
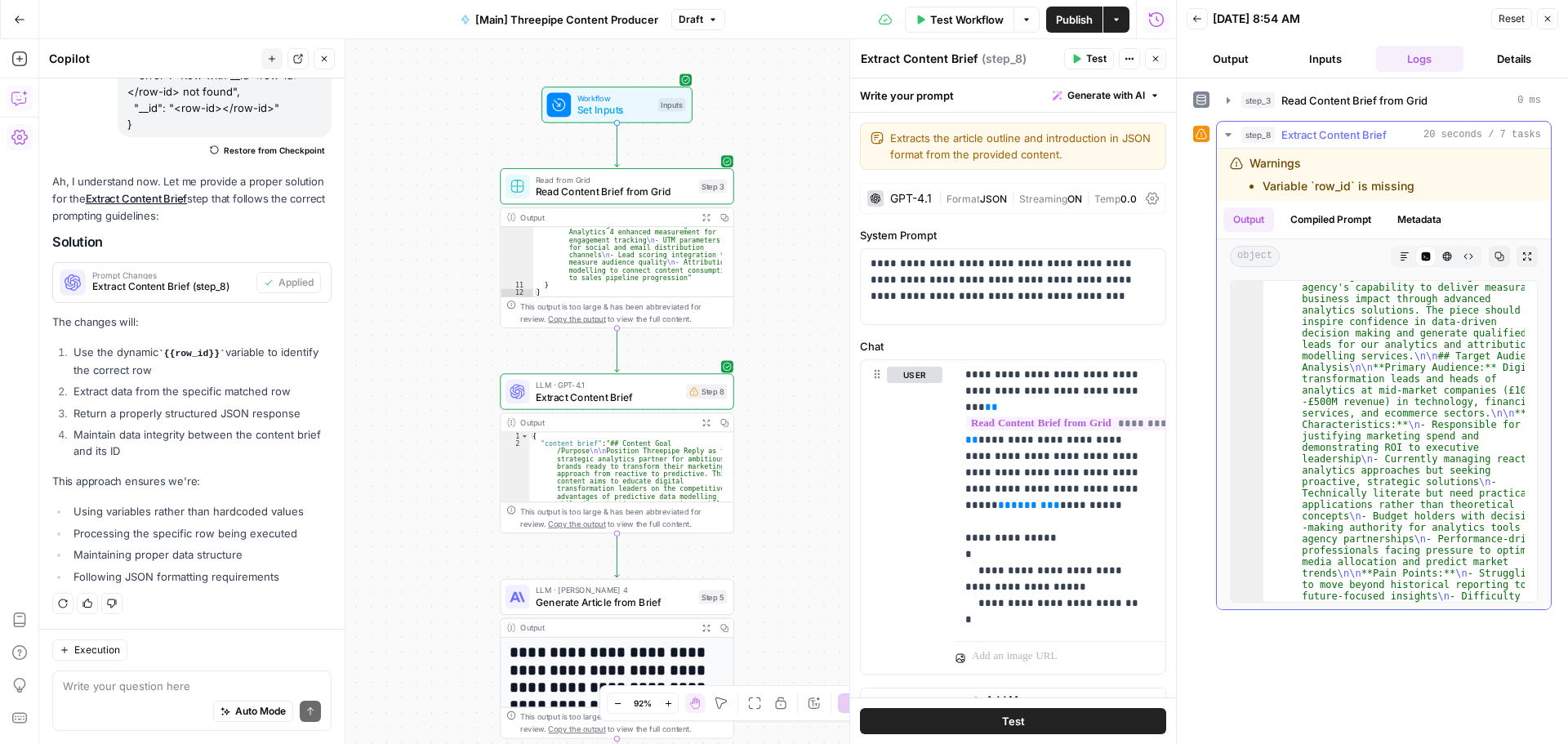
scroll to position [0, 0]
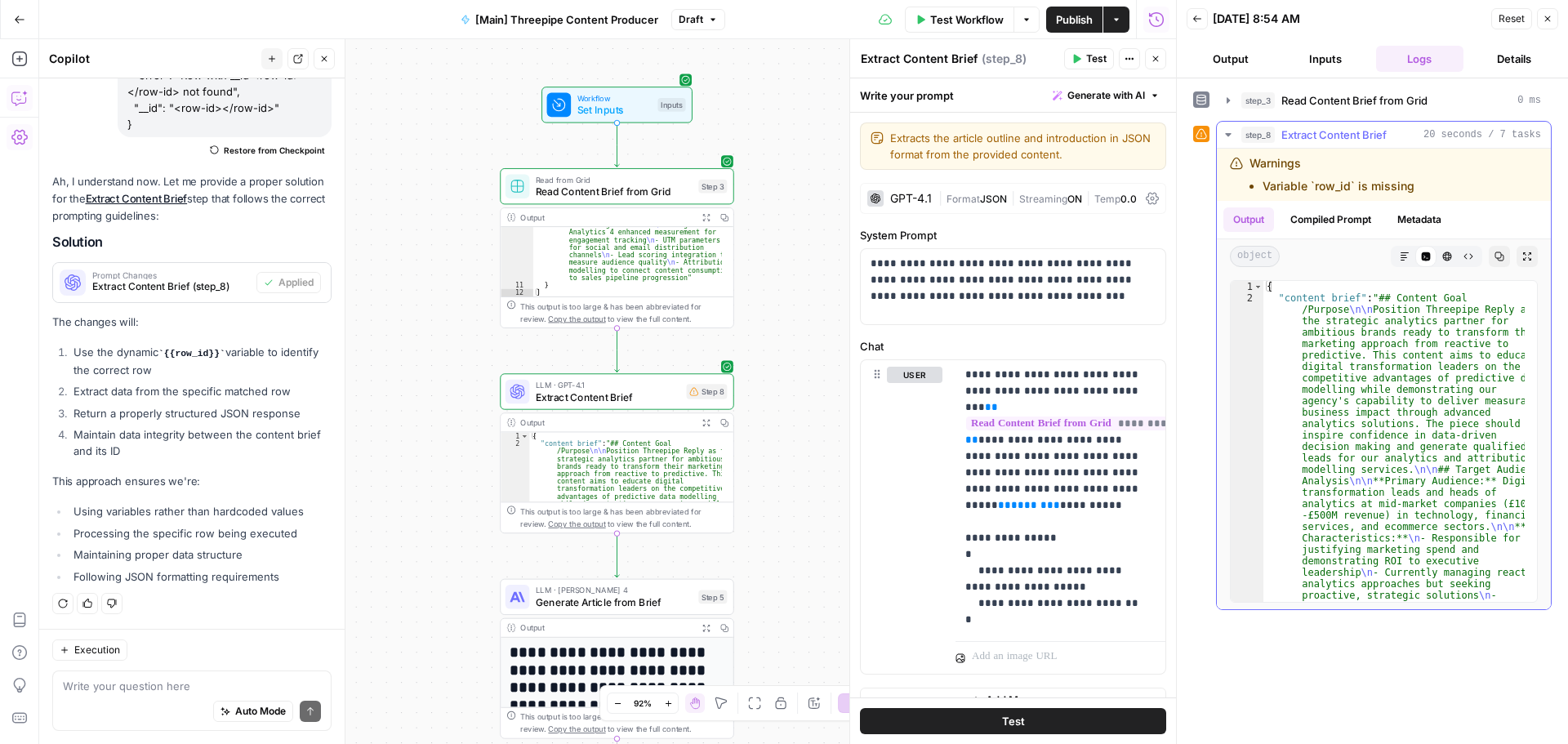
drag, startPoint x: 1252, startPoint y: 166, endPoint x: 1418, endPoint y: 173, distance: 166.1
click at [1421, 182] on div "Warnings Variable `row_id` is missing" at bounding box center [1353, 174] width 246 height 39
copy div "Warnings Variable `row_id` is missing"
click at [205, 689] on textarea at bounding box center [191, 686] width 258 height 16
paste textarea "Warnings Variable `row_id` is missing"
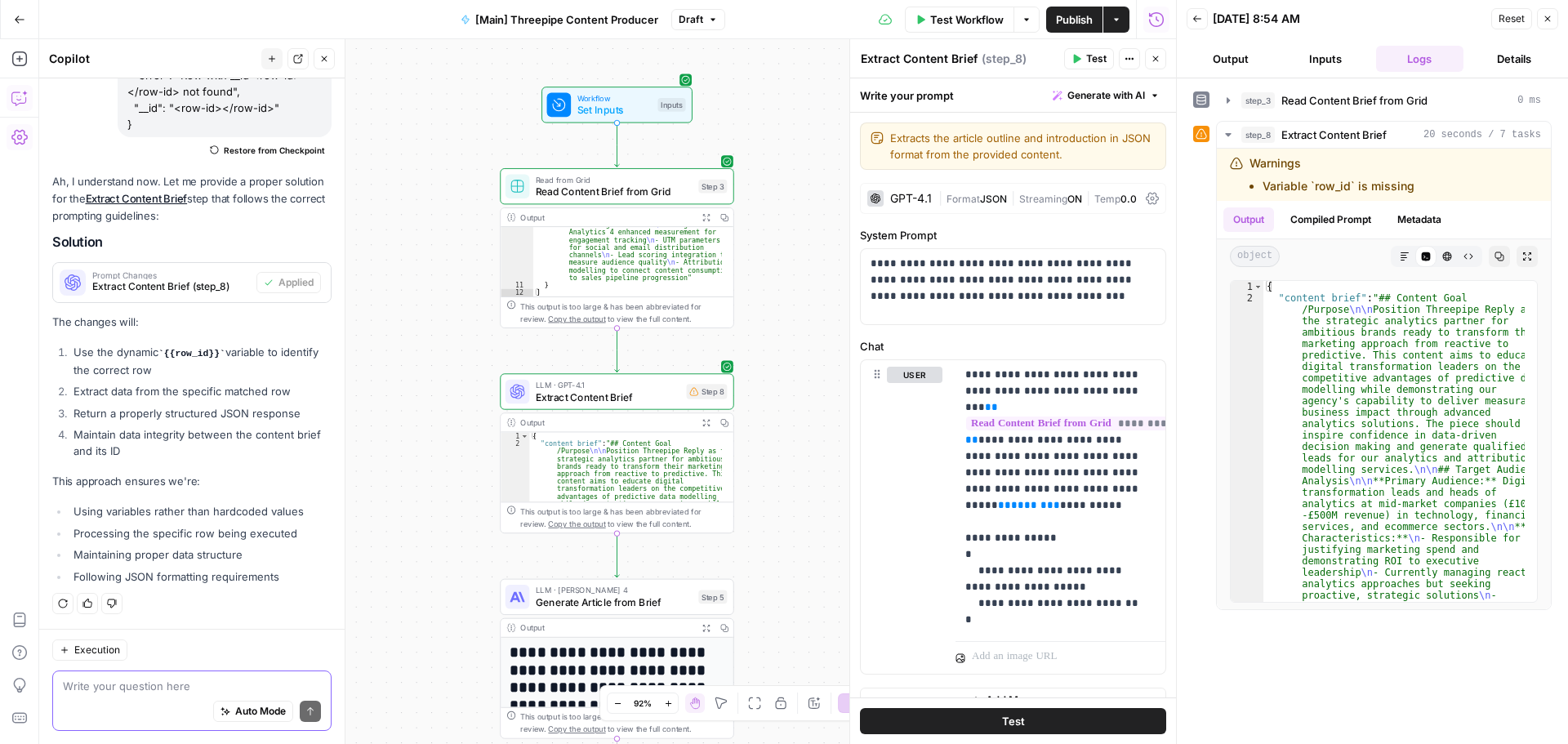
type textarea "Warnings Variable `row_id` is missing"
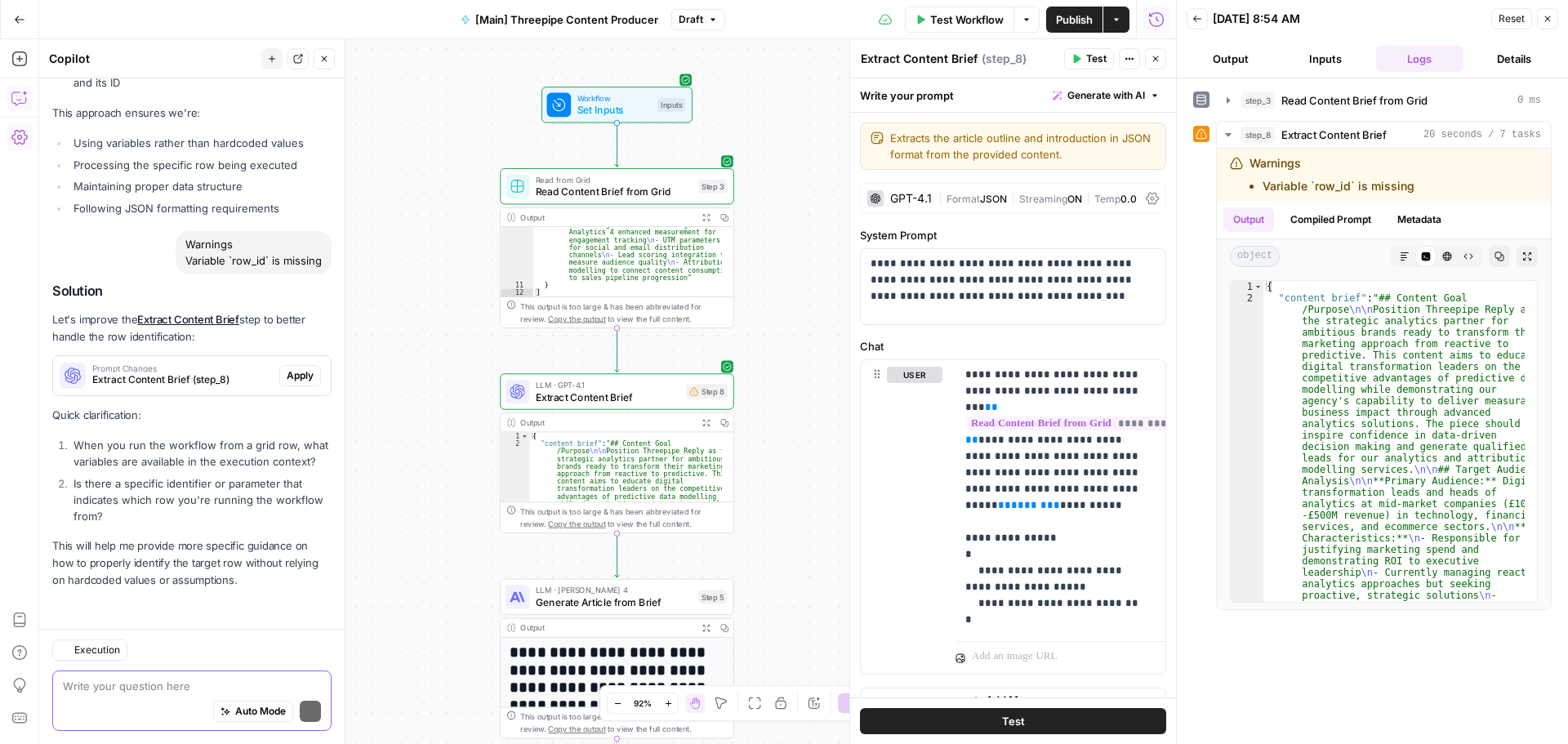
scroll to position [87075, 0]
click at [287, 369] on span "Apply" at bounding box center [300, 375] width 27 height 14
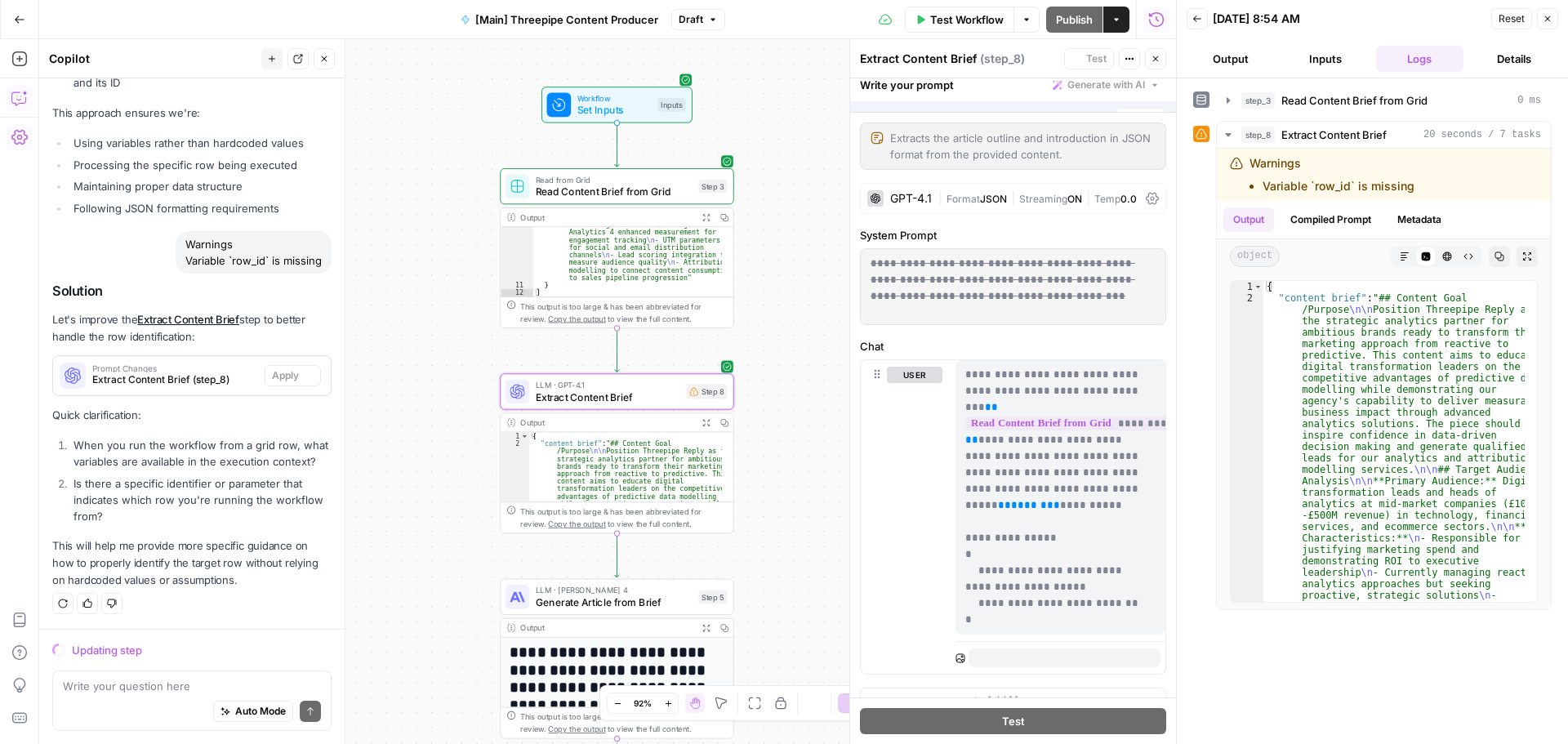
scroll to position [85428, 0]
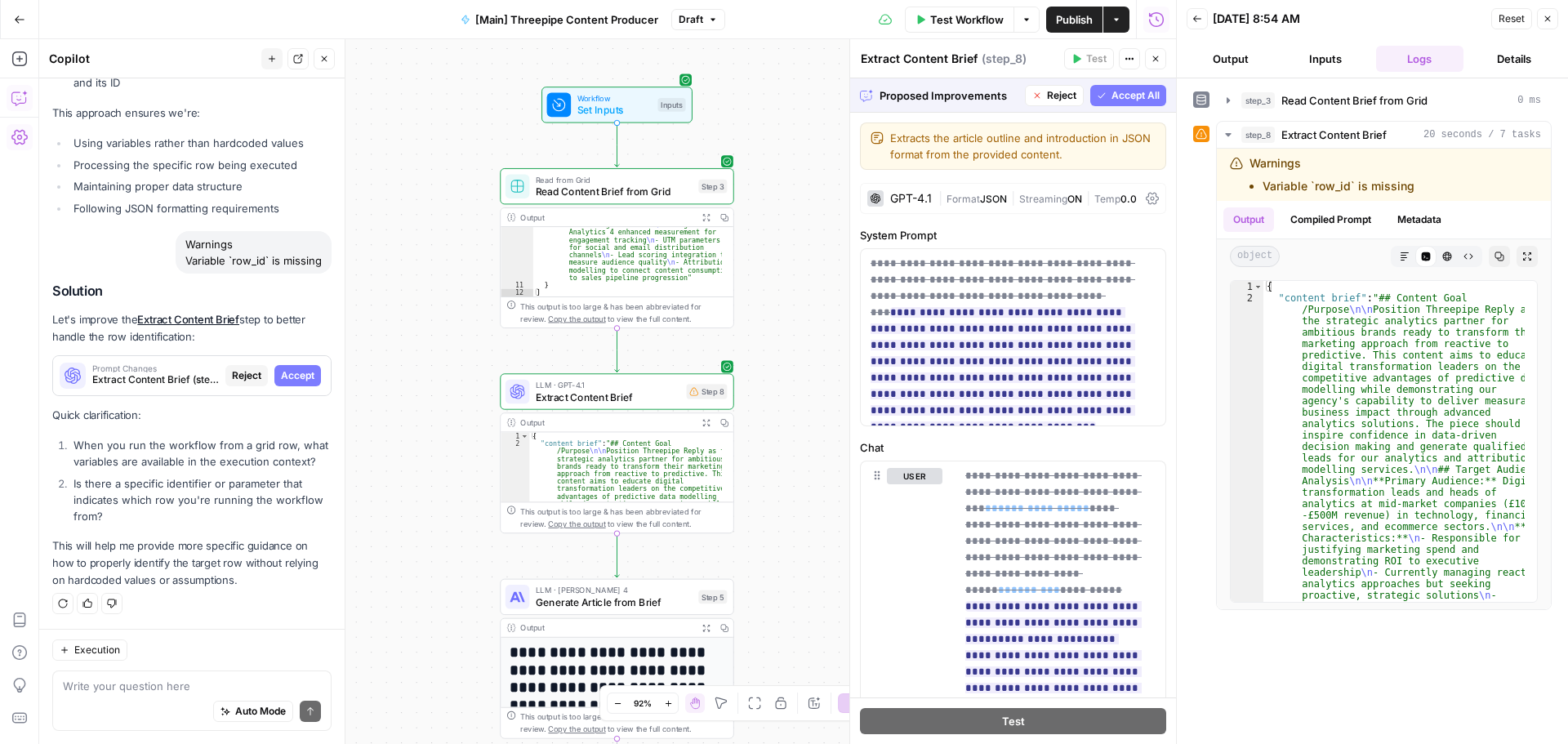
click at [1113, 97] on span "Accept All" at bounding box center [1135, 95] width 48 height 14
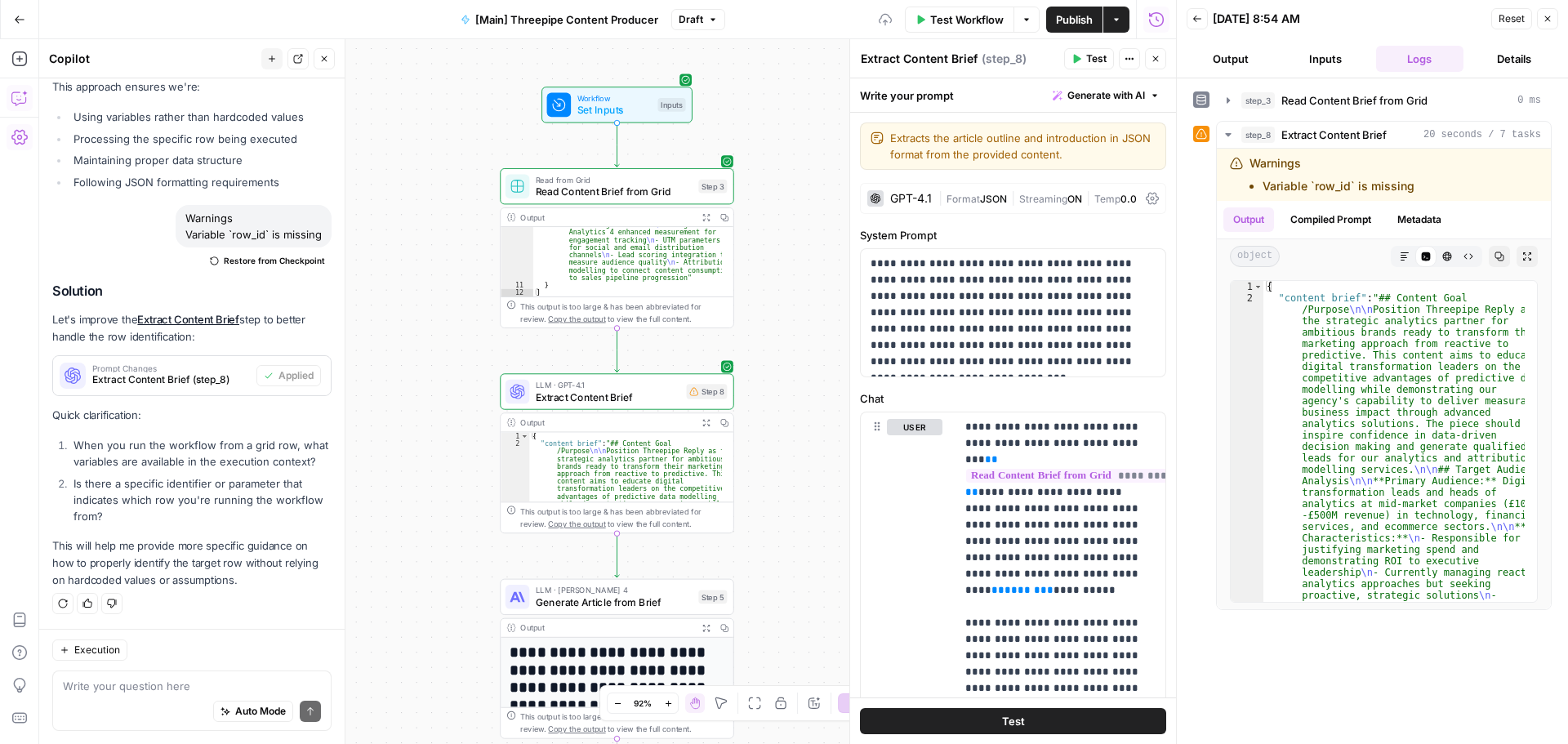
scroll to position [87101, 0]
click at [1098, 54] on span "Test" at bounding box center [1096, 58] width 20 height 14
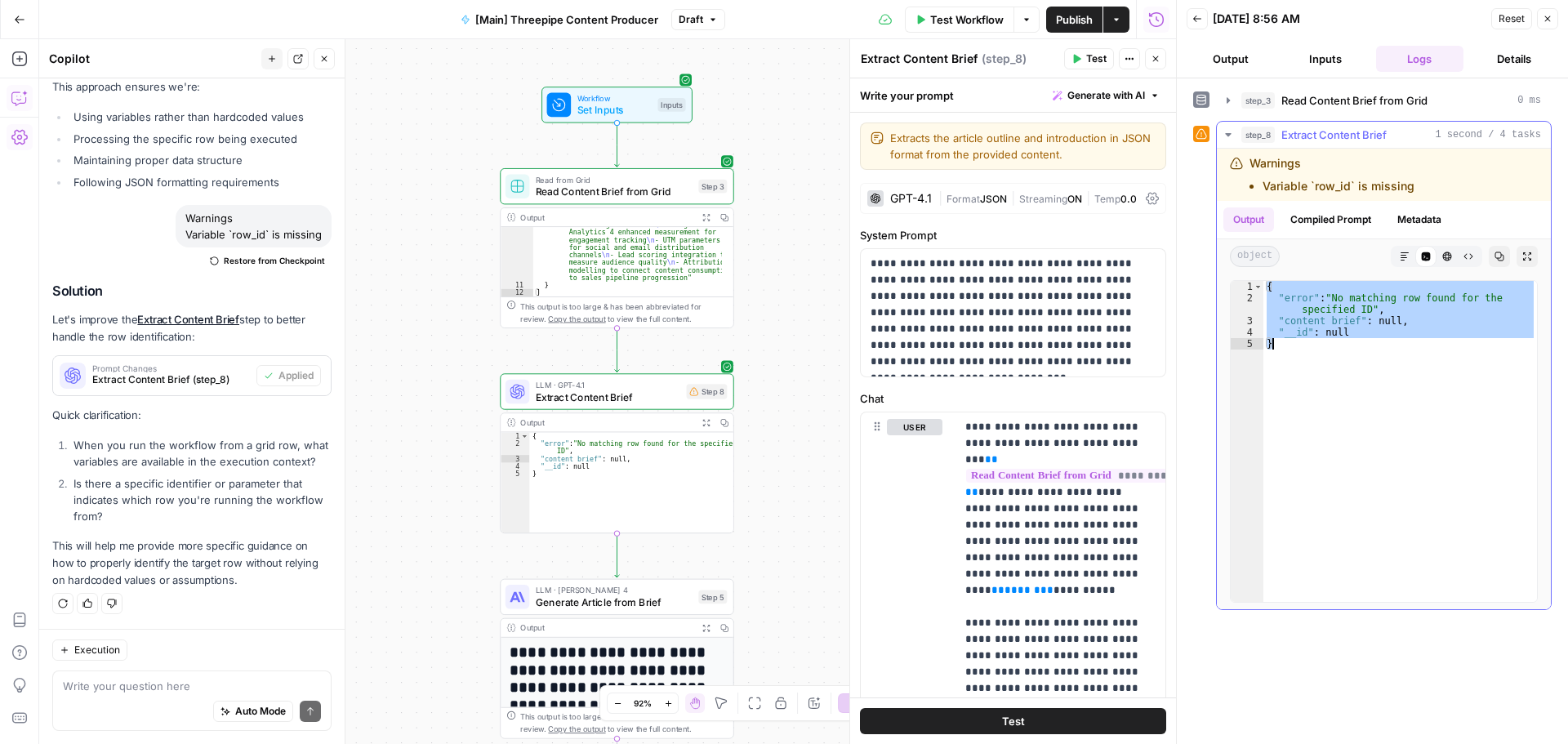
drag, startPoint x: 1268, startPoint y: 290, endPoint x: 1301, endPoint y: 370, distance: 86.5
click at [1301, 370] on div "{ "error" : "No matching row found for the specified ID" , "content brief" : nu…" at bounding box center [1400, 452] width 273 height 344
type textarea "**********"
click at [171, 689] on textarea at bounding box center [191, 686] width 258 height 16
paste textarea "{ "error": "No matching row found for the specified ID", "content brief": null,…"
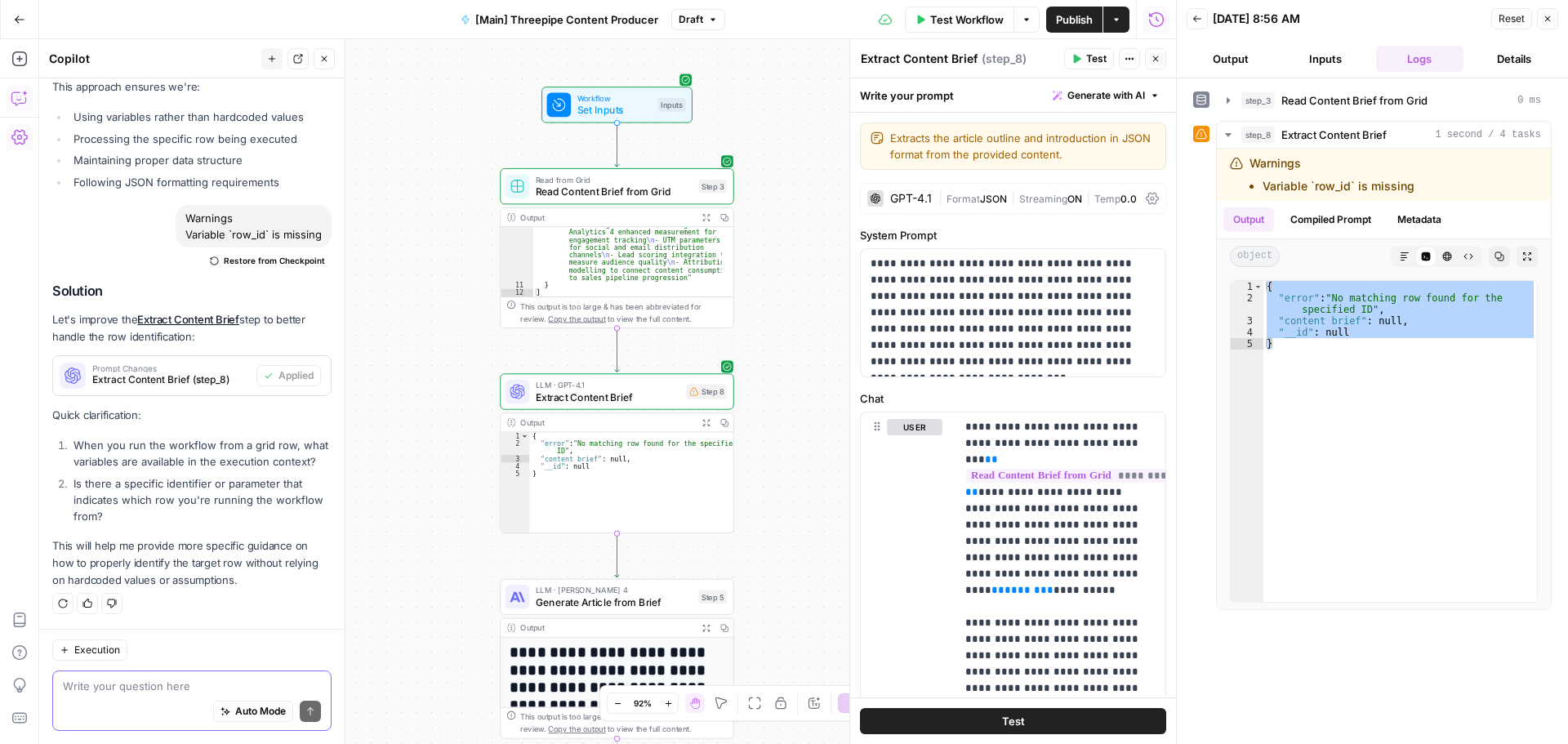
type textarea "{ "error": "No matching row found for the specified ID", "content brief": null,…"
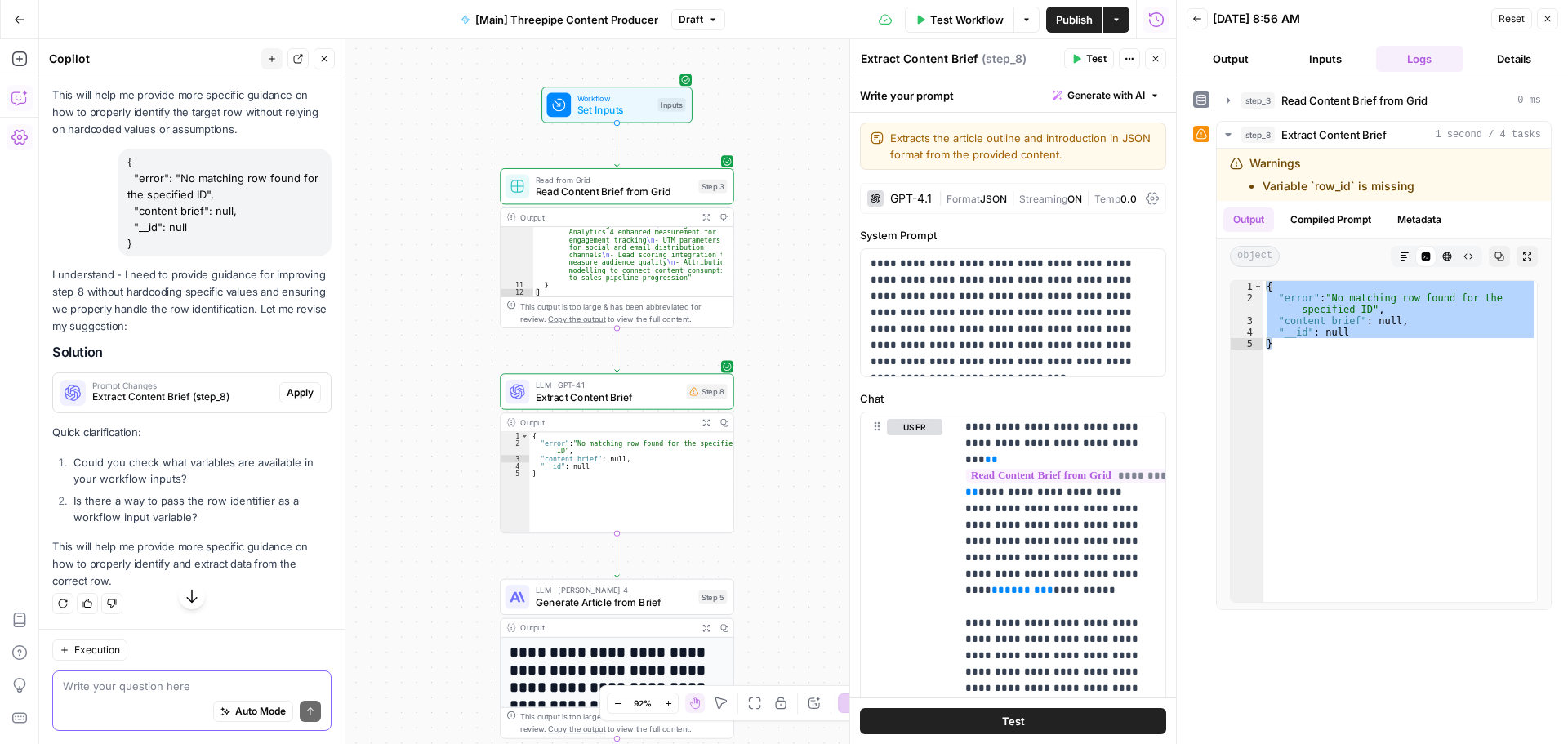
scroll to position [87552, 0]
click at [160, 694] on textarea at bounding box center [191, 686] width 258 height 16
type textarea "no there aren't"
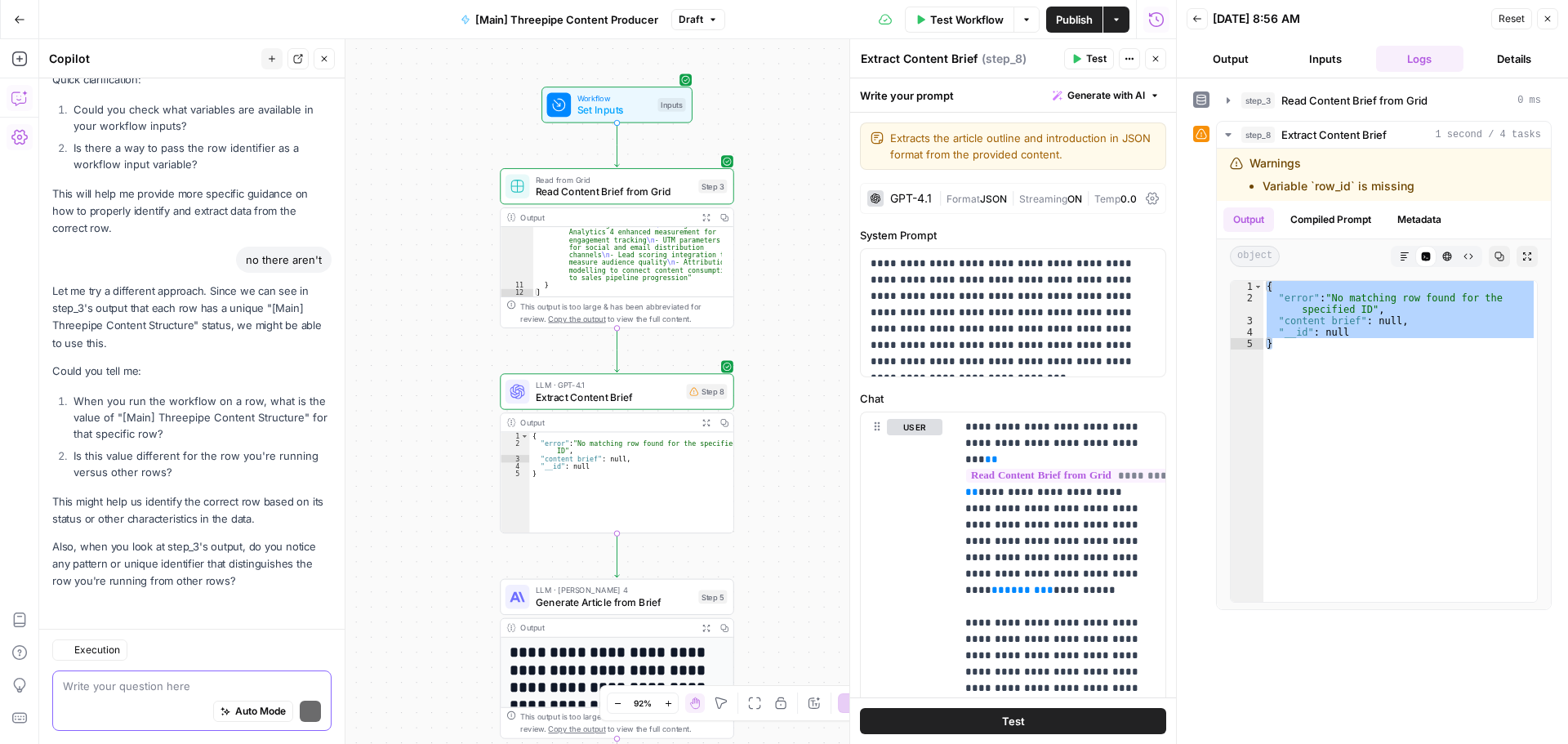
scroll to position [87906, 0]
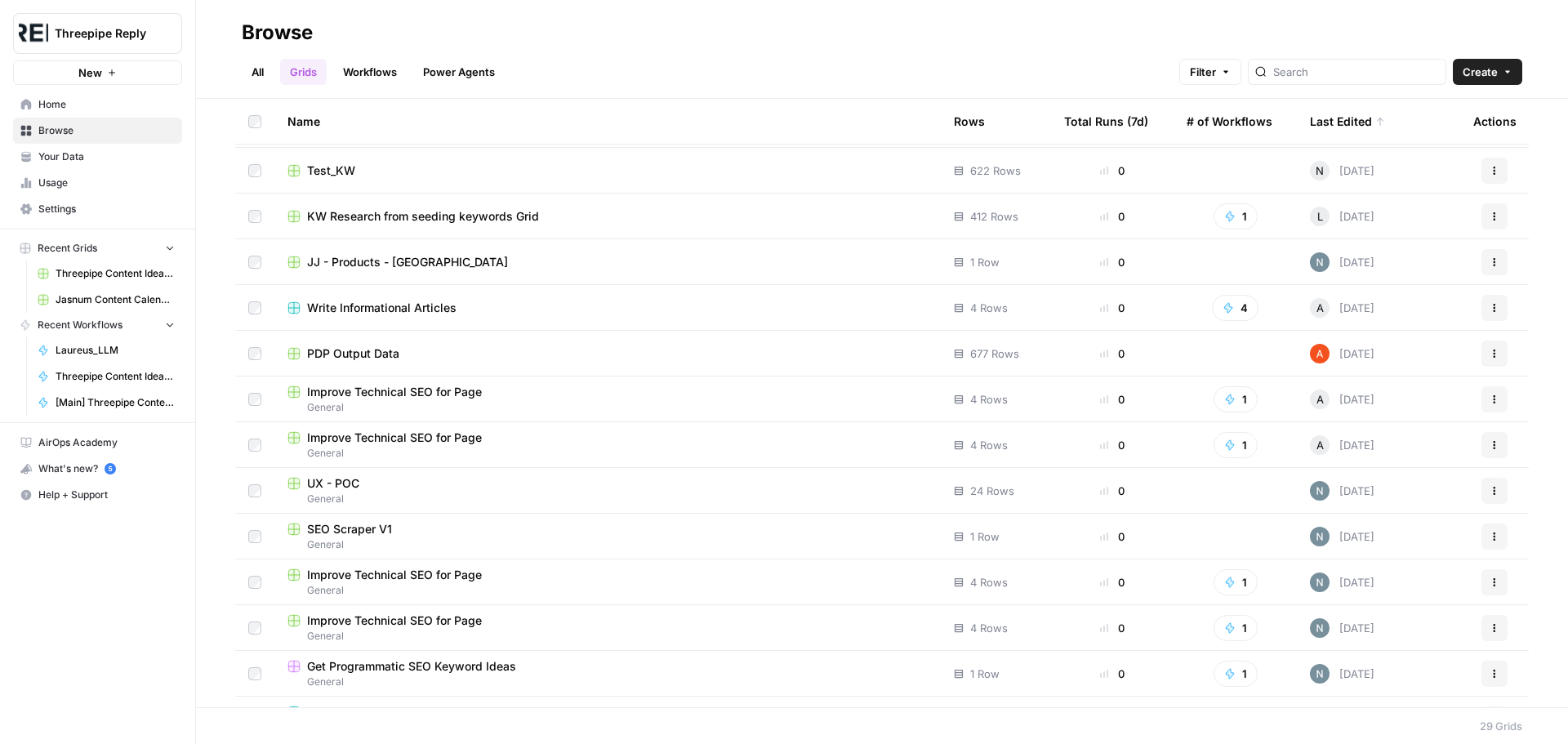
scroll to position [490, 0]
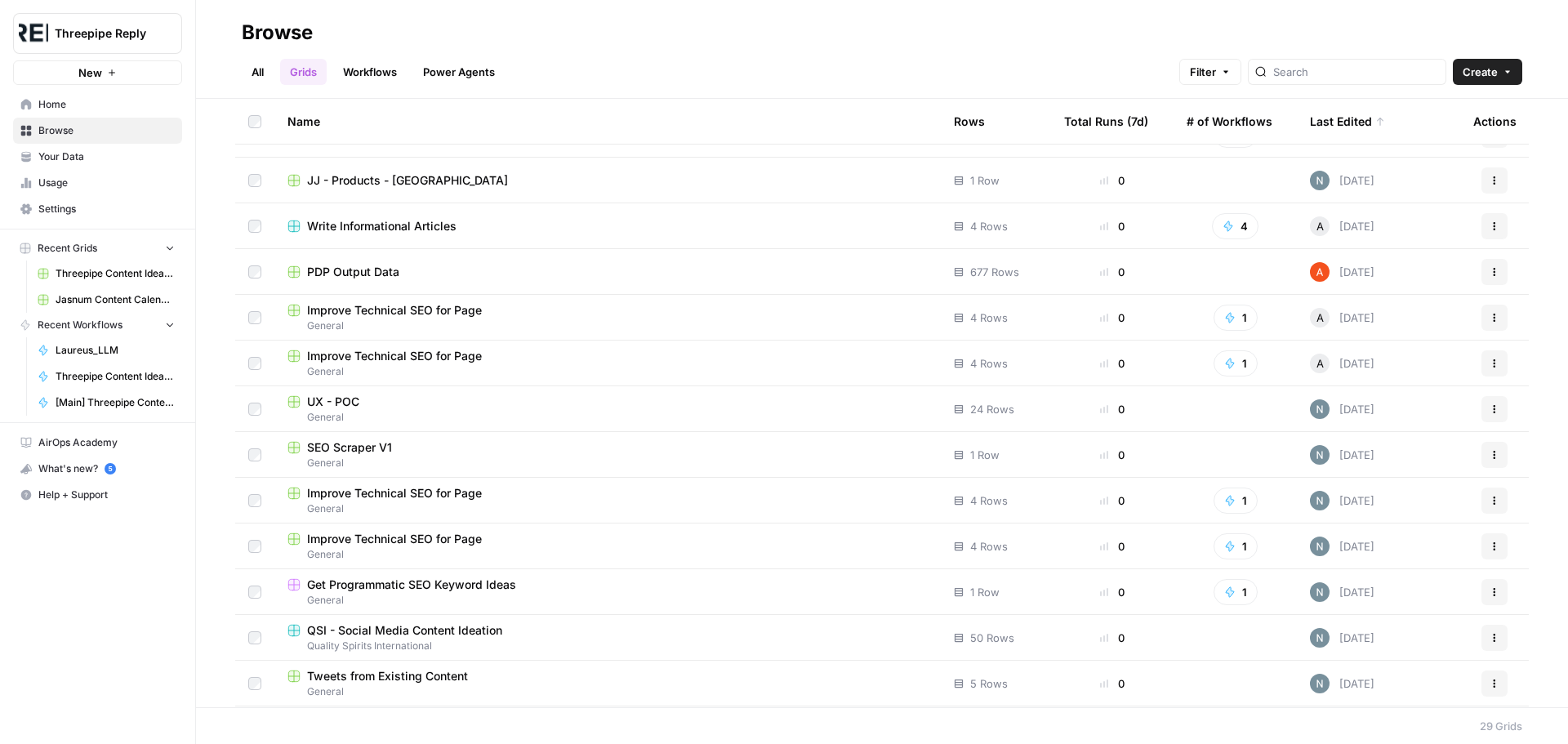
click at [354, 277] on span "PDP Output Data" at bounding box center [353, 271] width 92 height 16
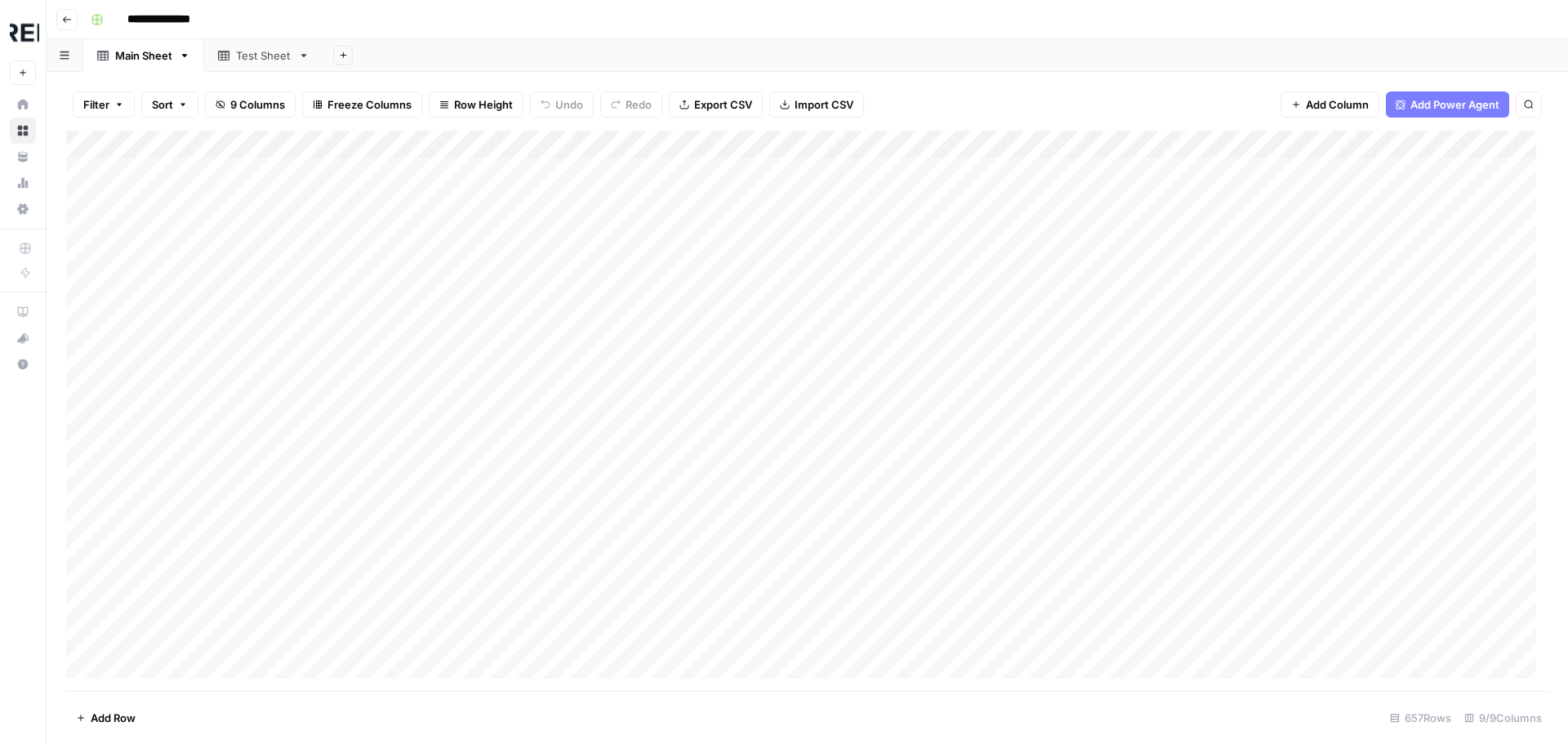
click at [63, 19] on icon "button" at bounding box center [67, 19] width 10 height 10
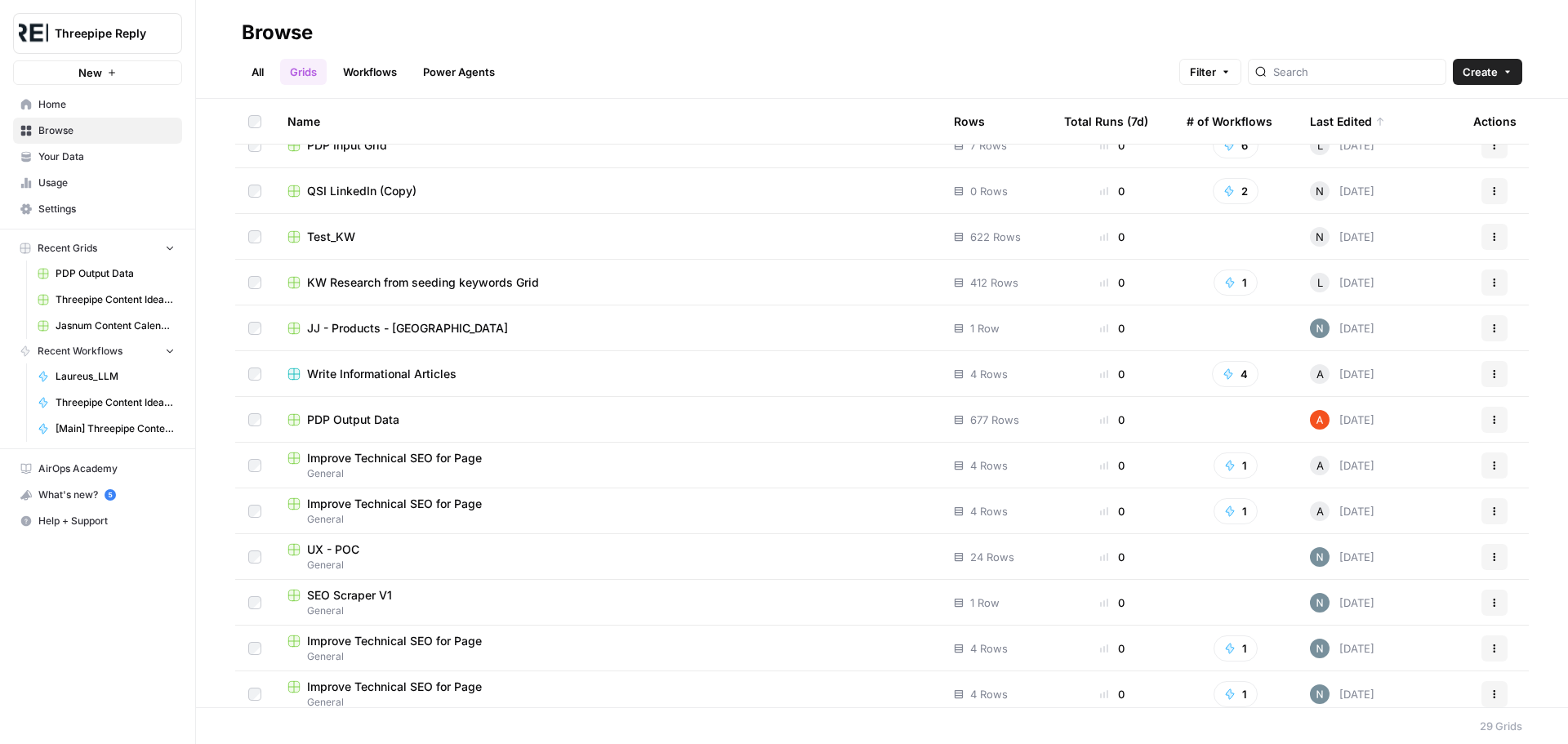
scroll to position [327, 0]
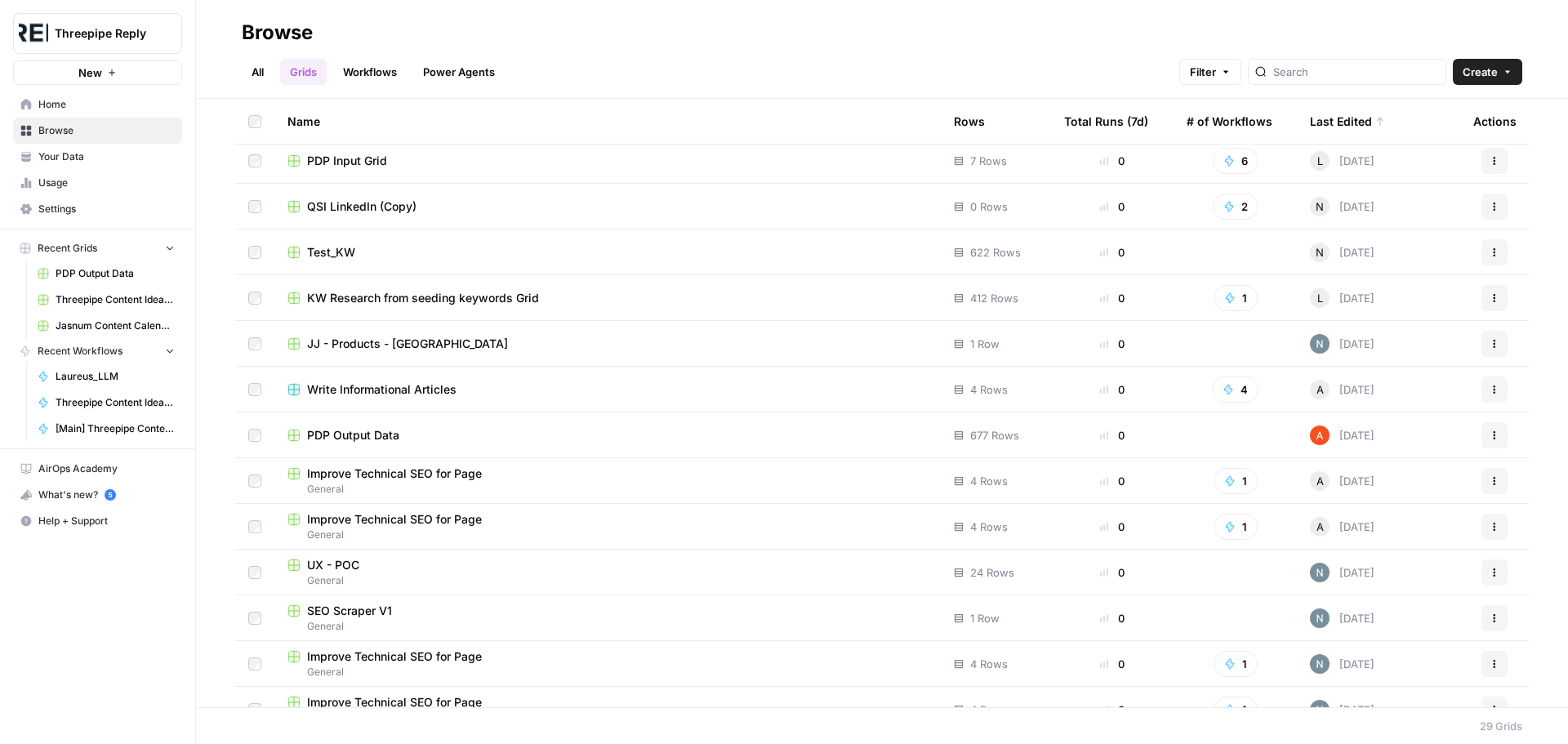
click at [363, 159] on span "PDP Input Grid" at bounding box center [346, 161] width 80 height 16
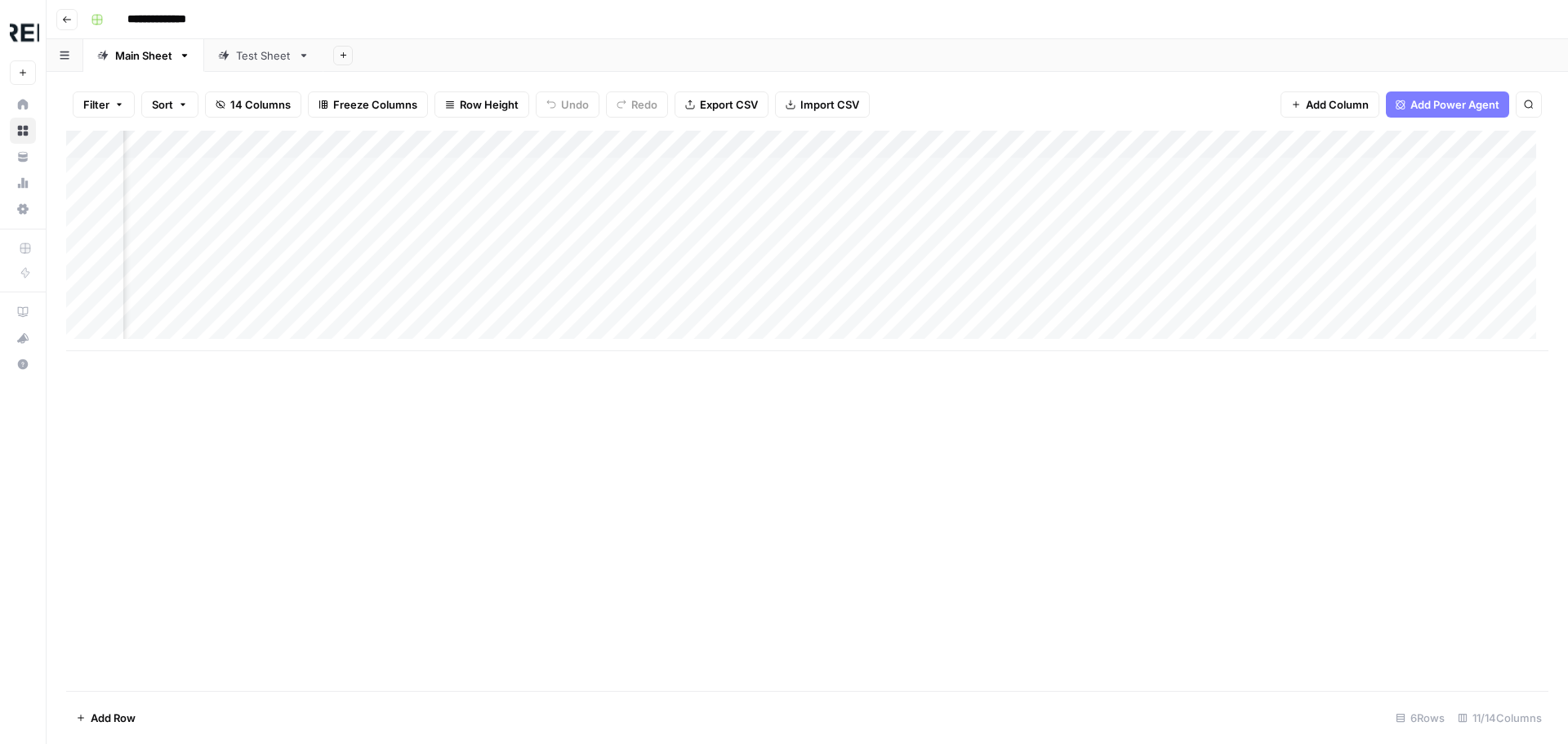
scroll to position [0, 441]
click at [938, 142] on div "Add Column" at bounding box center [807, 241] width 1482 height 220
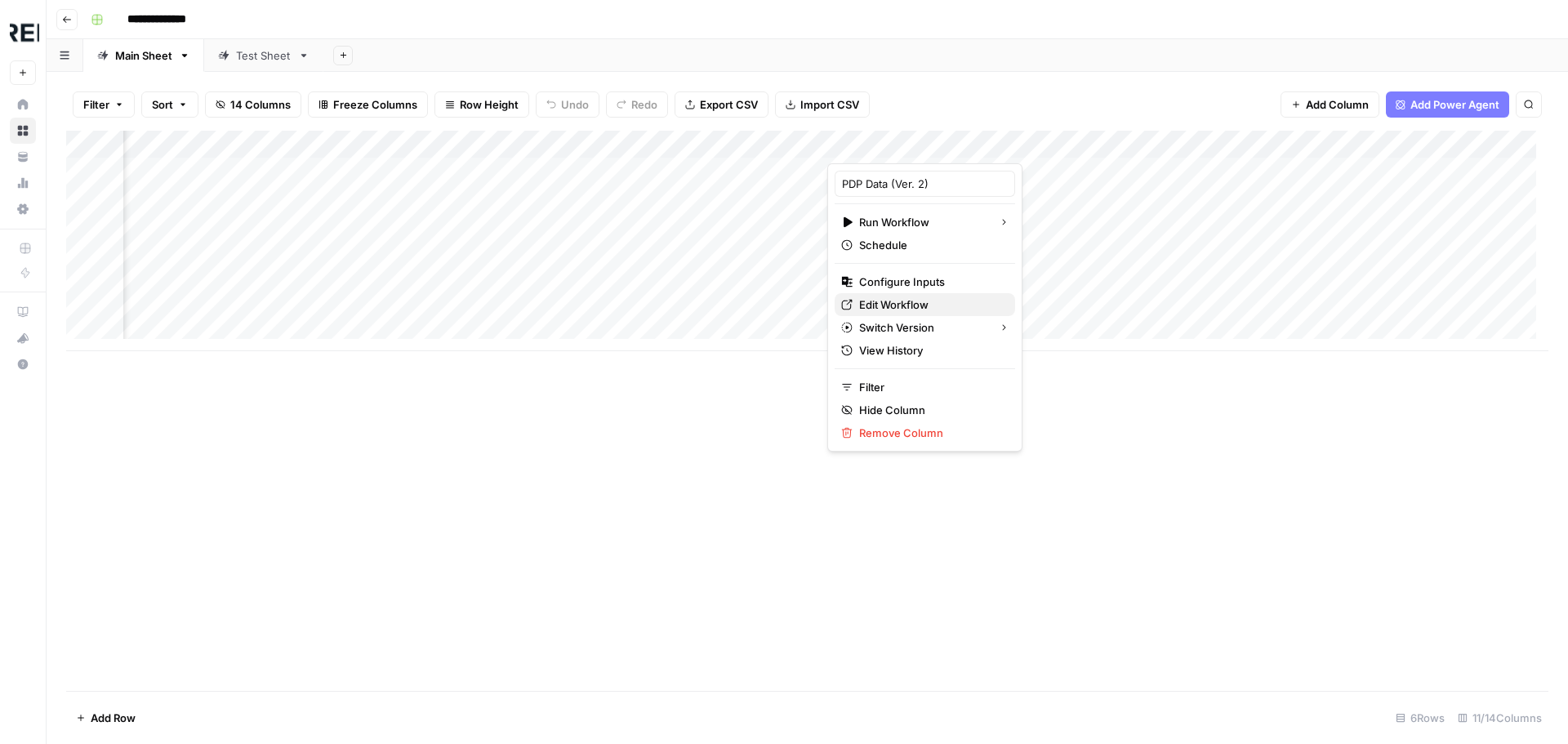
click at [936, 299] on span "Edit Workflow" at bounding box center [930, 304] width 143 height 16
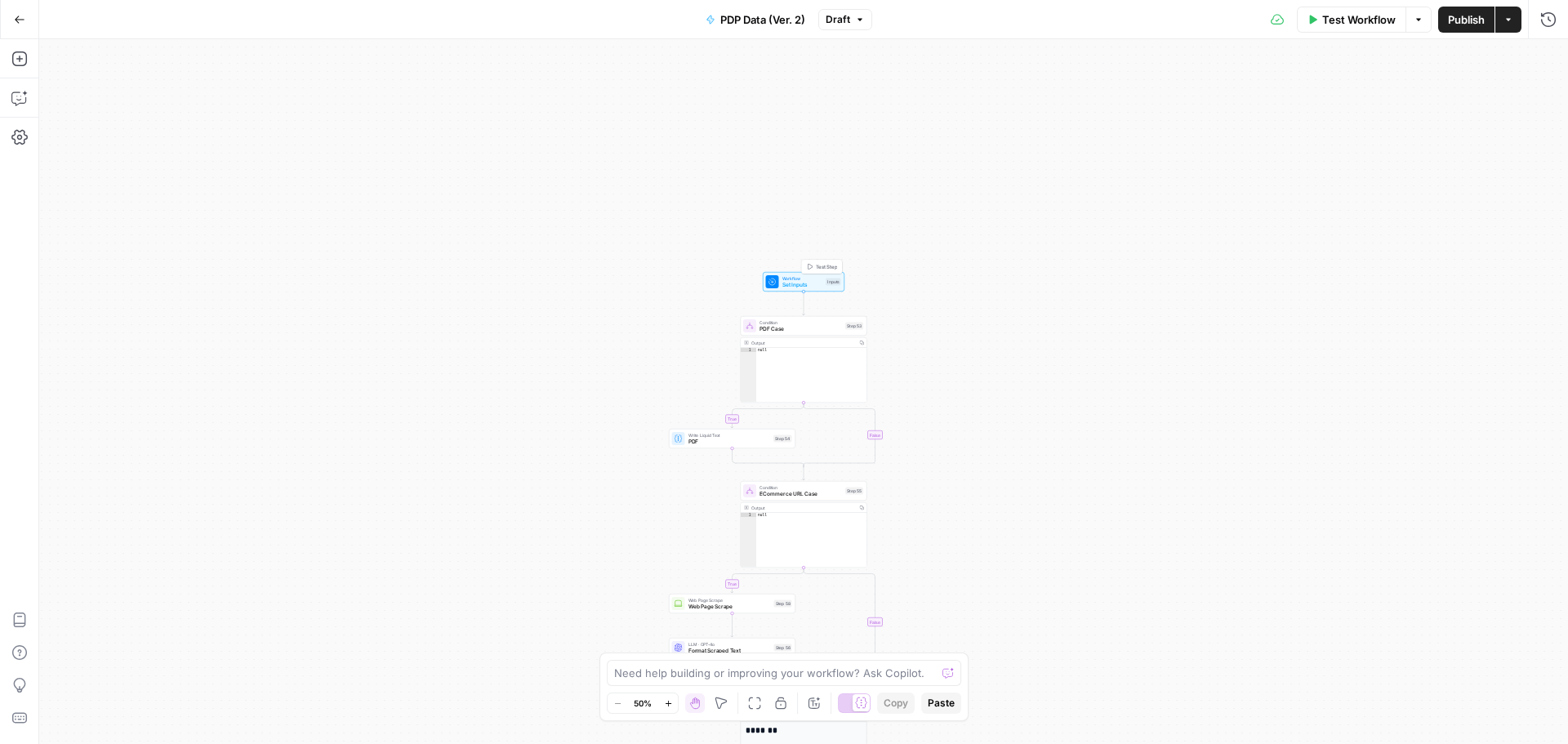
click at [803, 278] on span "Workflow" at bounding box center [802, 278] width 40 height 7
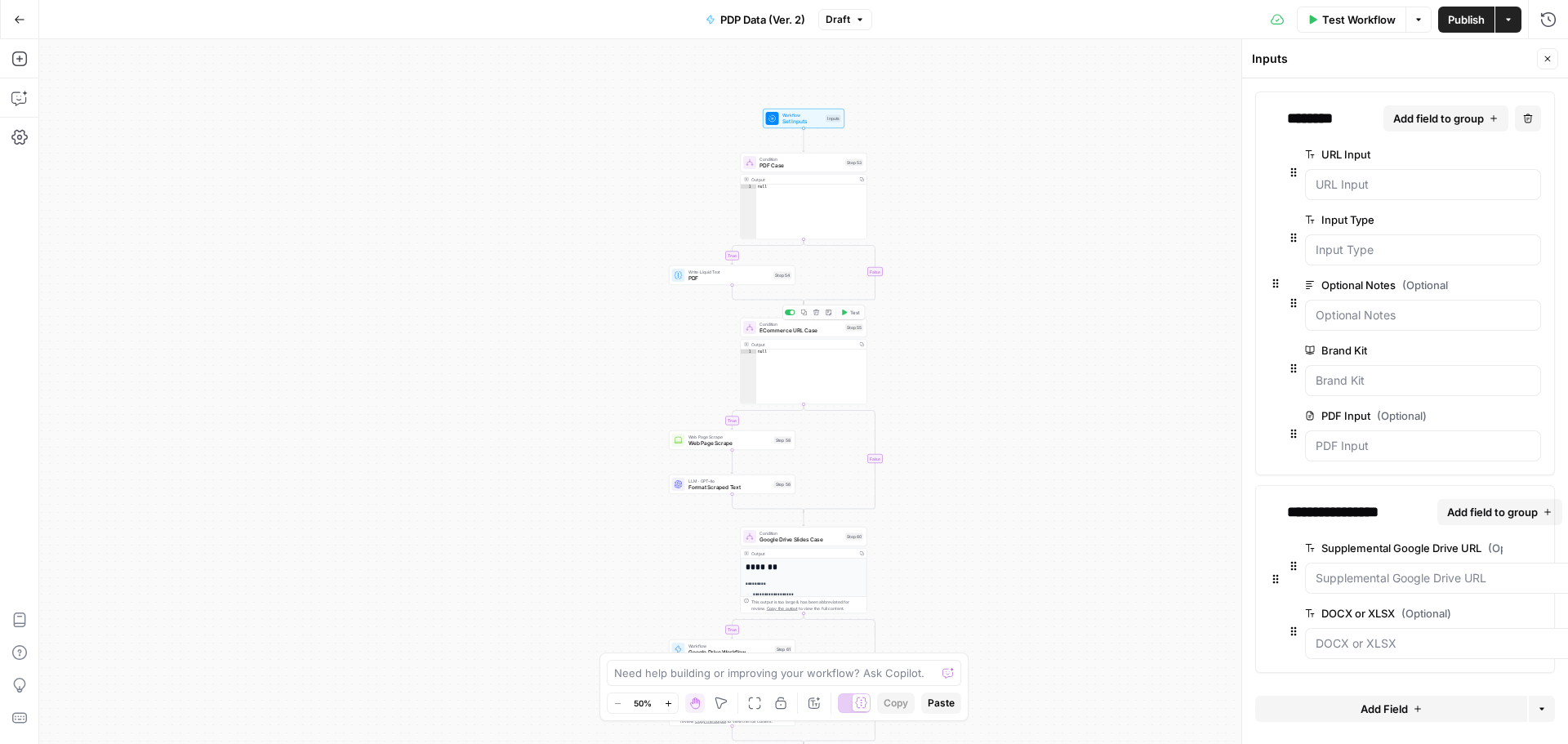
click at [808, 333] on span "ECommerce URL Case" at bounding box center [801, 331] width 83 height 8
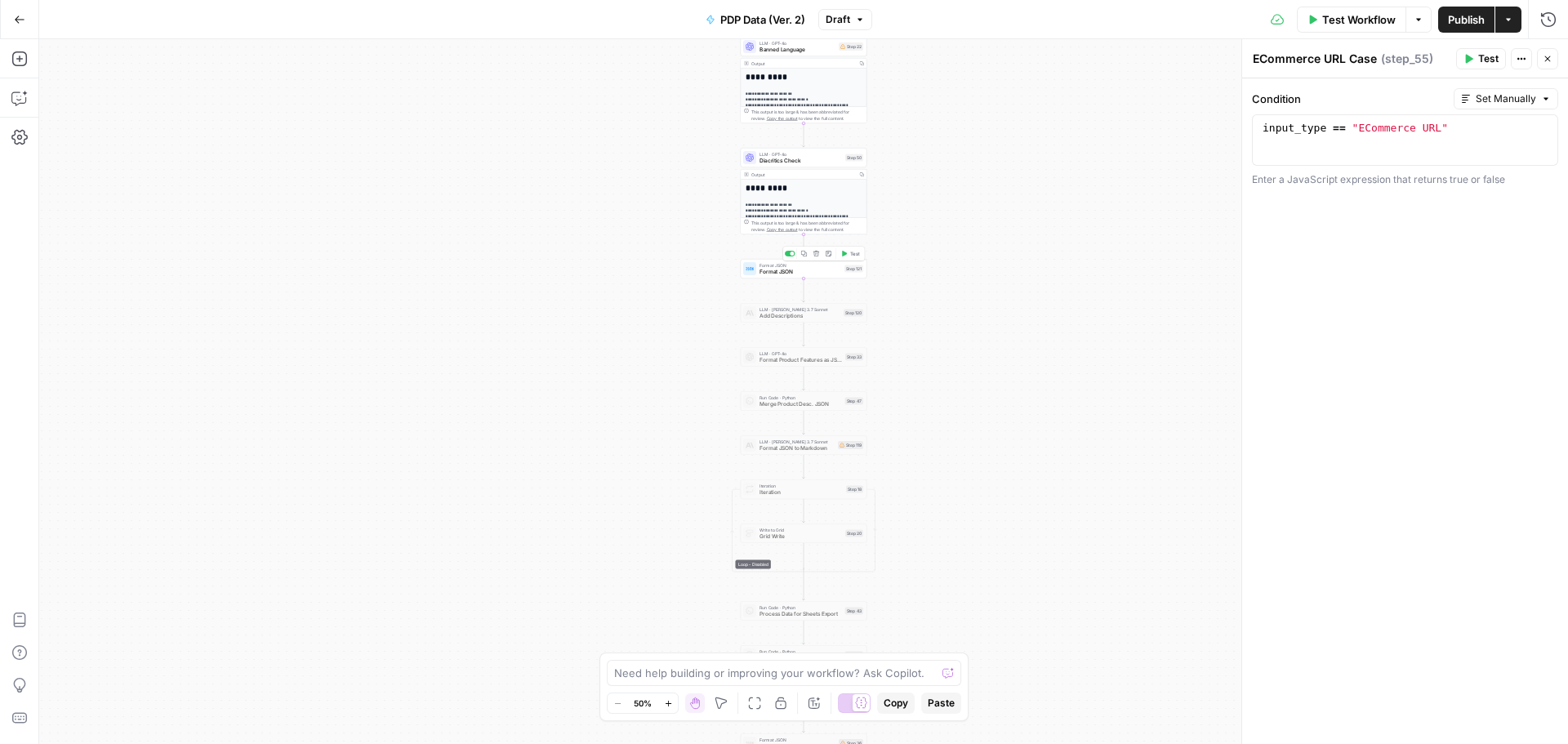
click at [819, 271] on span "Format JSON" at bounding box center [800, 271] width 82 height 8
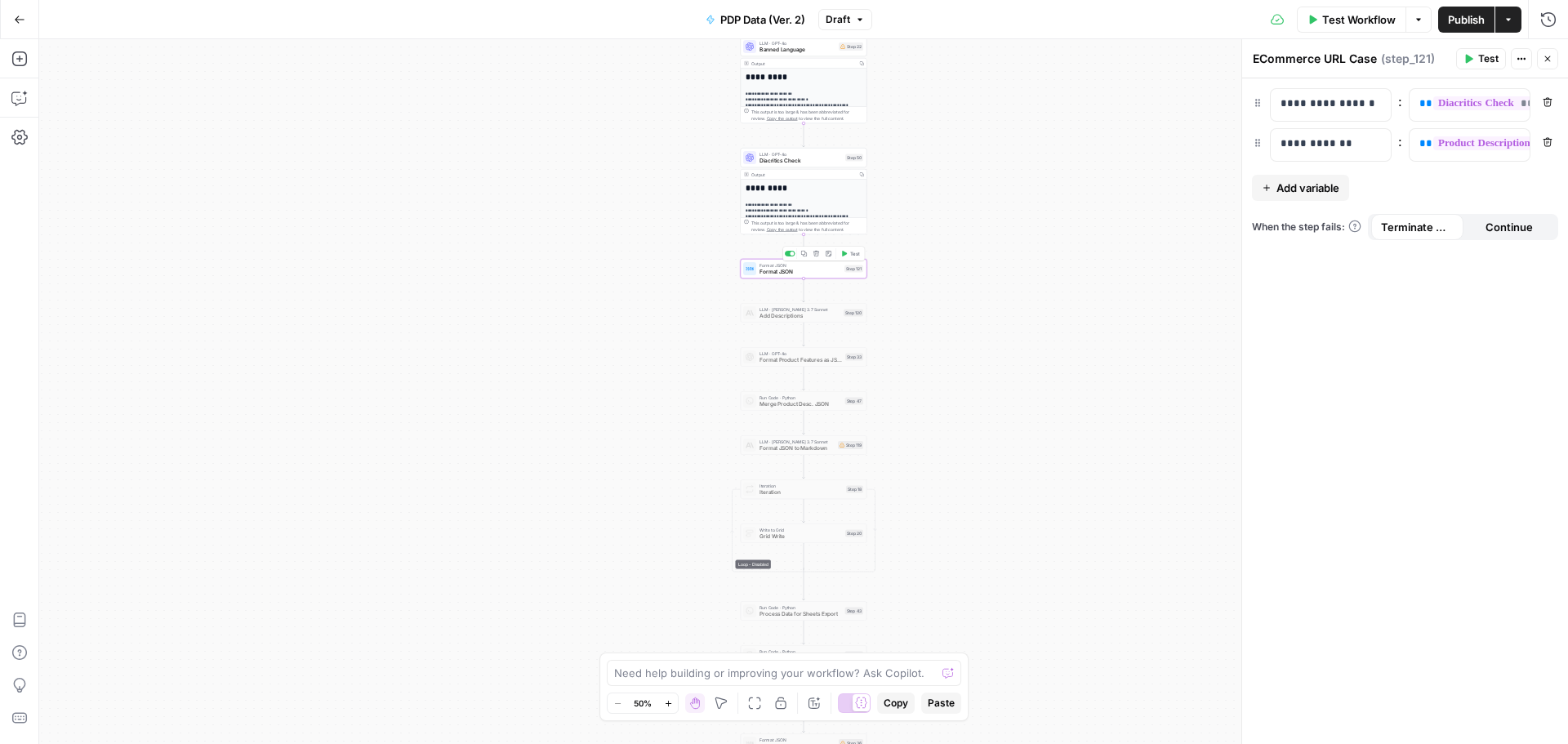
type textarea "Format JSON"
click at [1419, 147] on span "**" at bounding box center [1426, 142] width 13 height 11
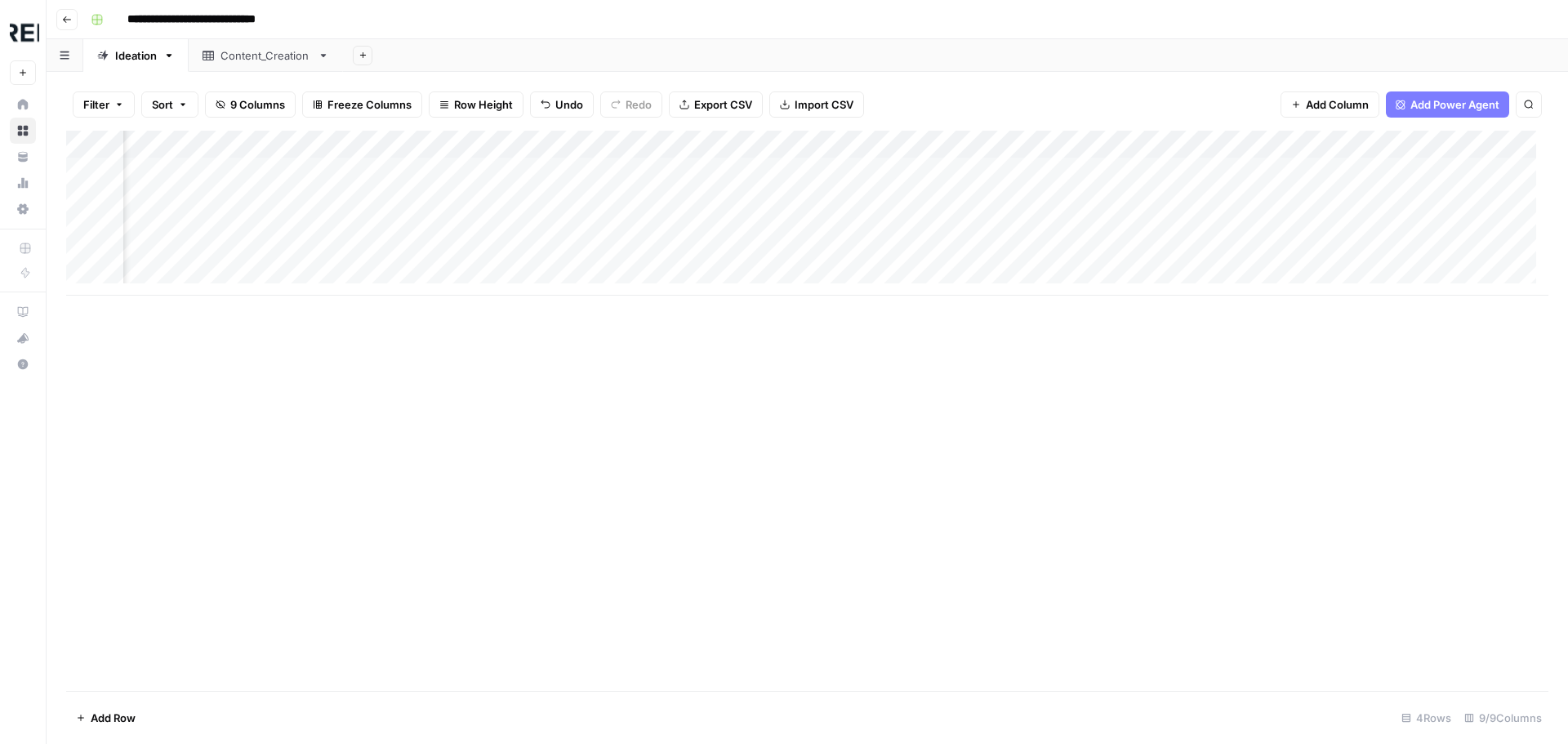
scroll to position [0, 900]
click at [89, 248] on div "Add Column" at bounding box center [807, 213] width 1482 height 165
click at [106, 717] on span "Delete 1 Row" at bounding box center [109, 718] width 65 height 16
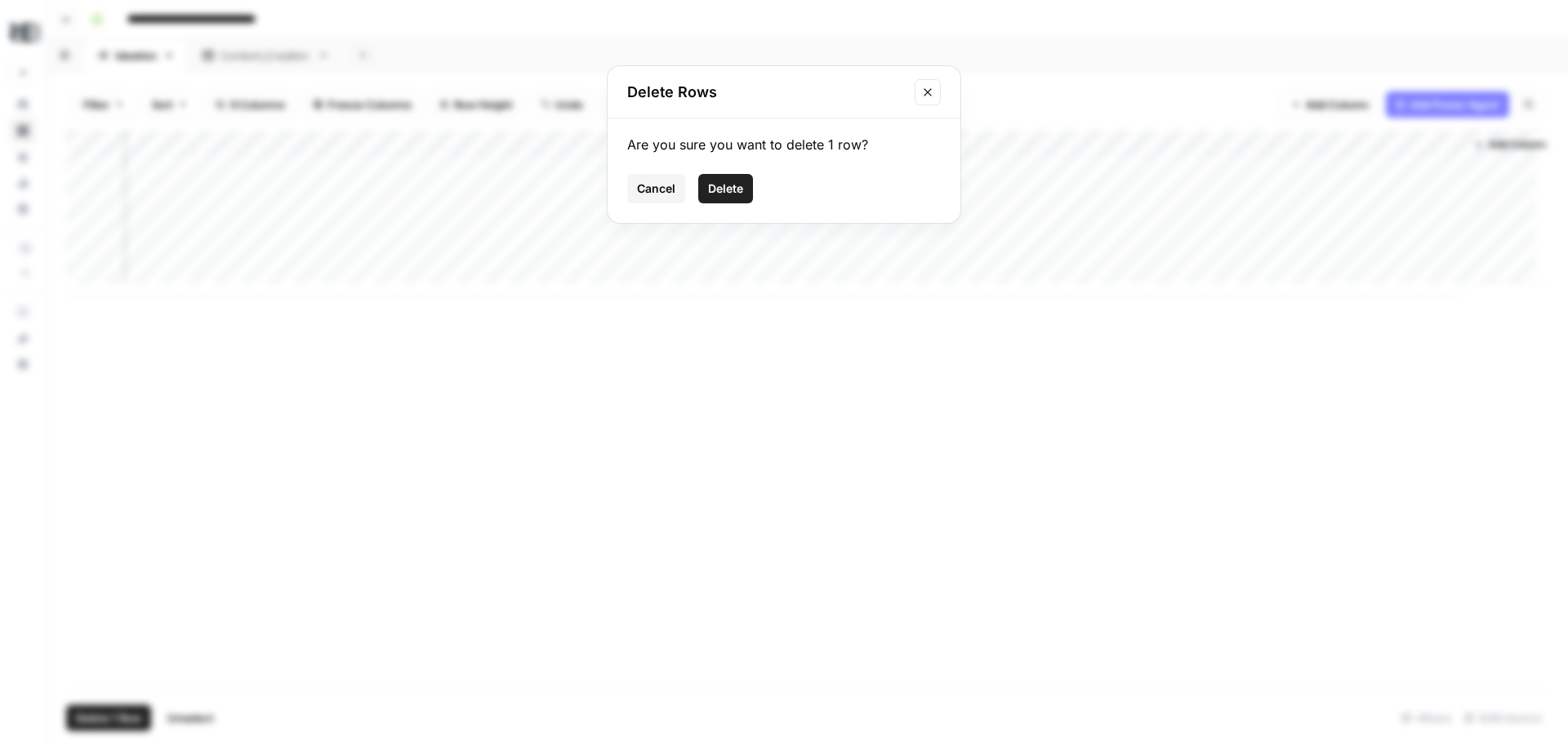
click at [723, 184] on span "Delete" at bounding box center [725, 189] width 36 height 16
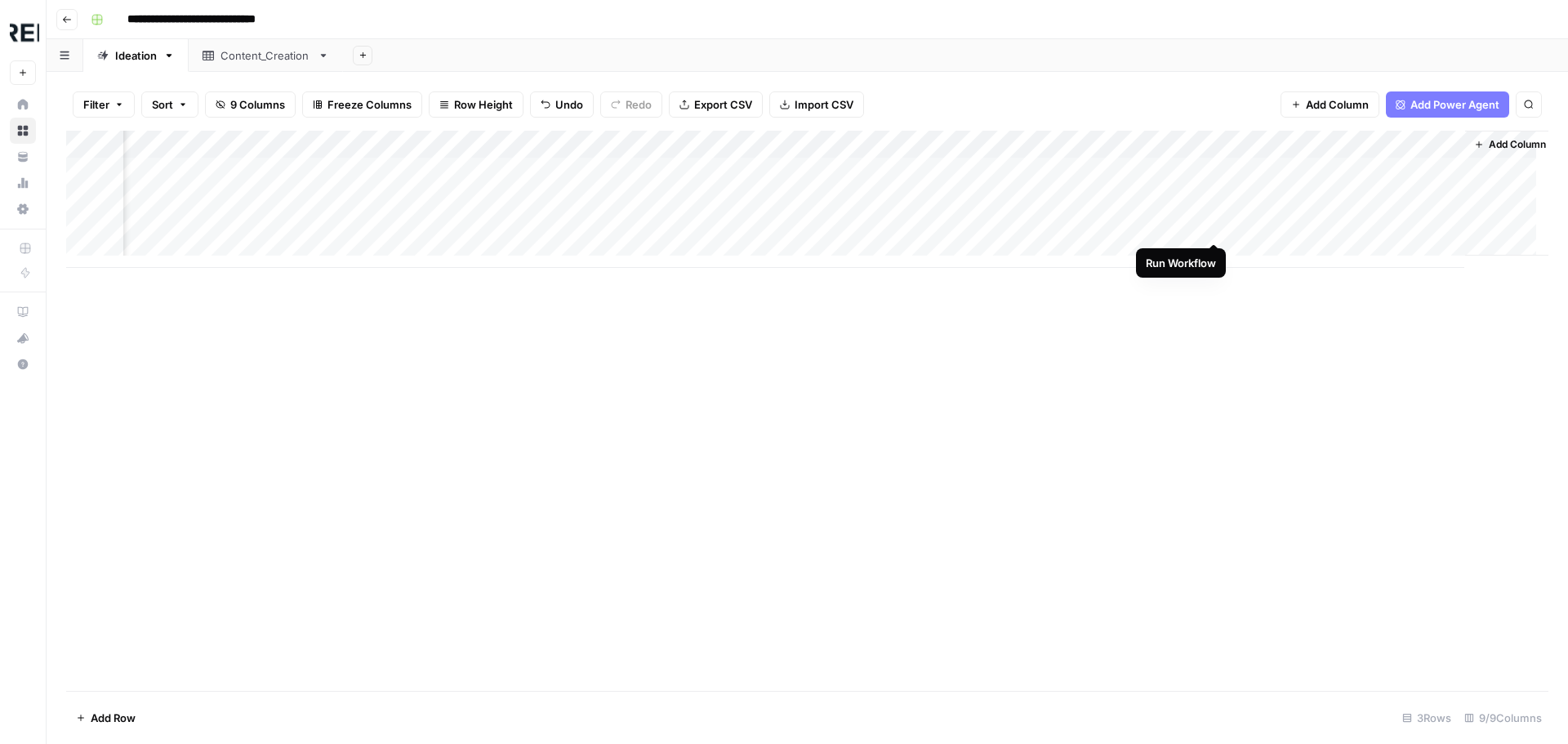
click at [1211, 224] on div "Add Column" at bounding box center [807, 199] width 1482 height 138
click at [1158, 230] on div "Add Column" at bounding box center [807, 199] width 1482 height 138
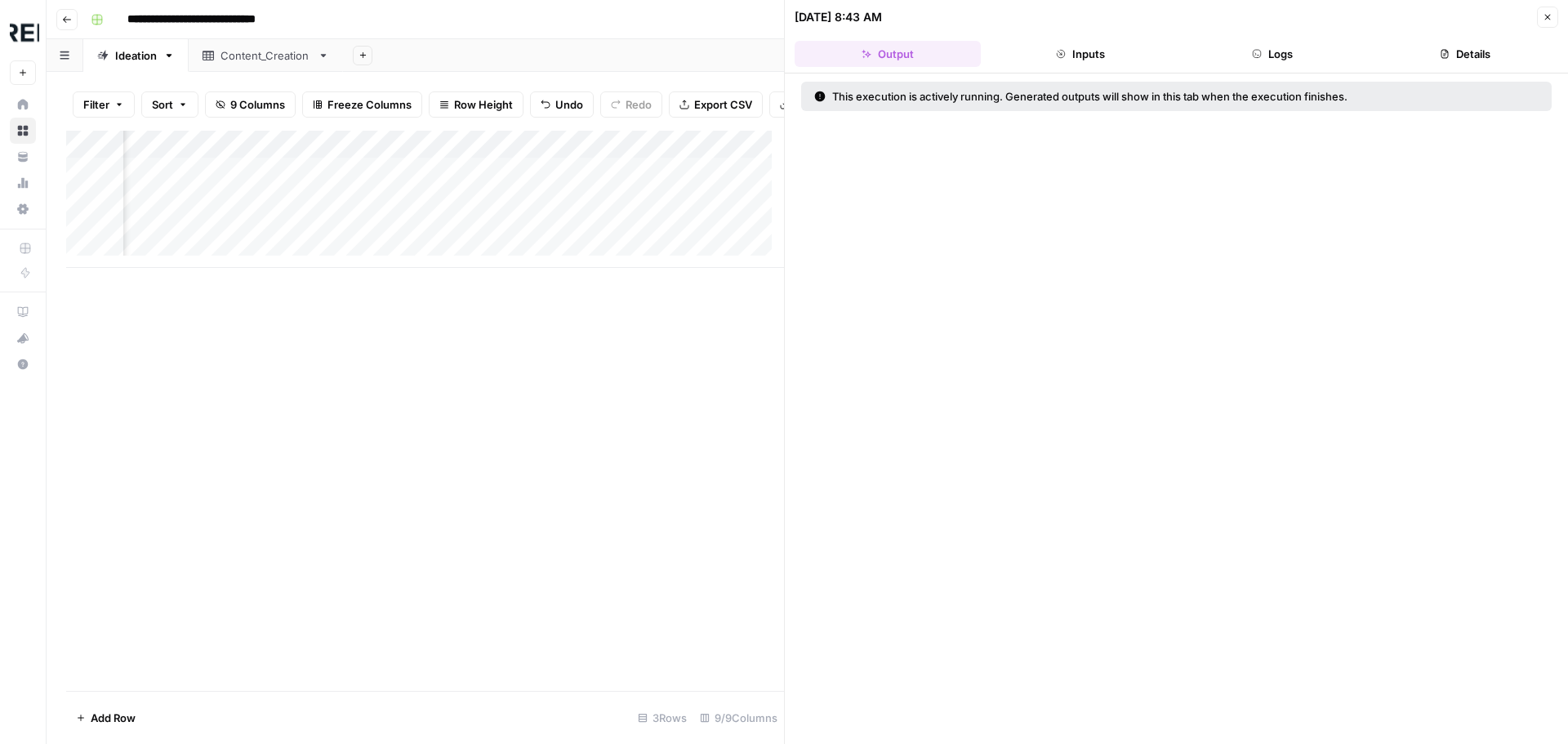
click at [1302, 57] on button "Logs" at bounding box center [1274, 53] width 187 height 26
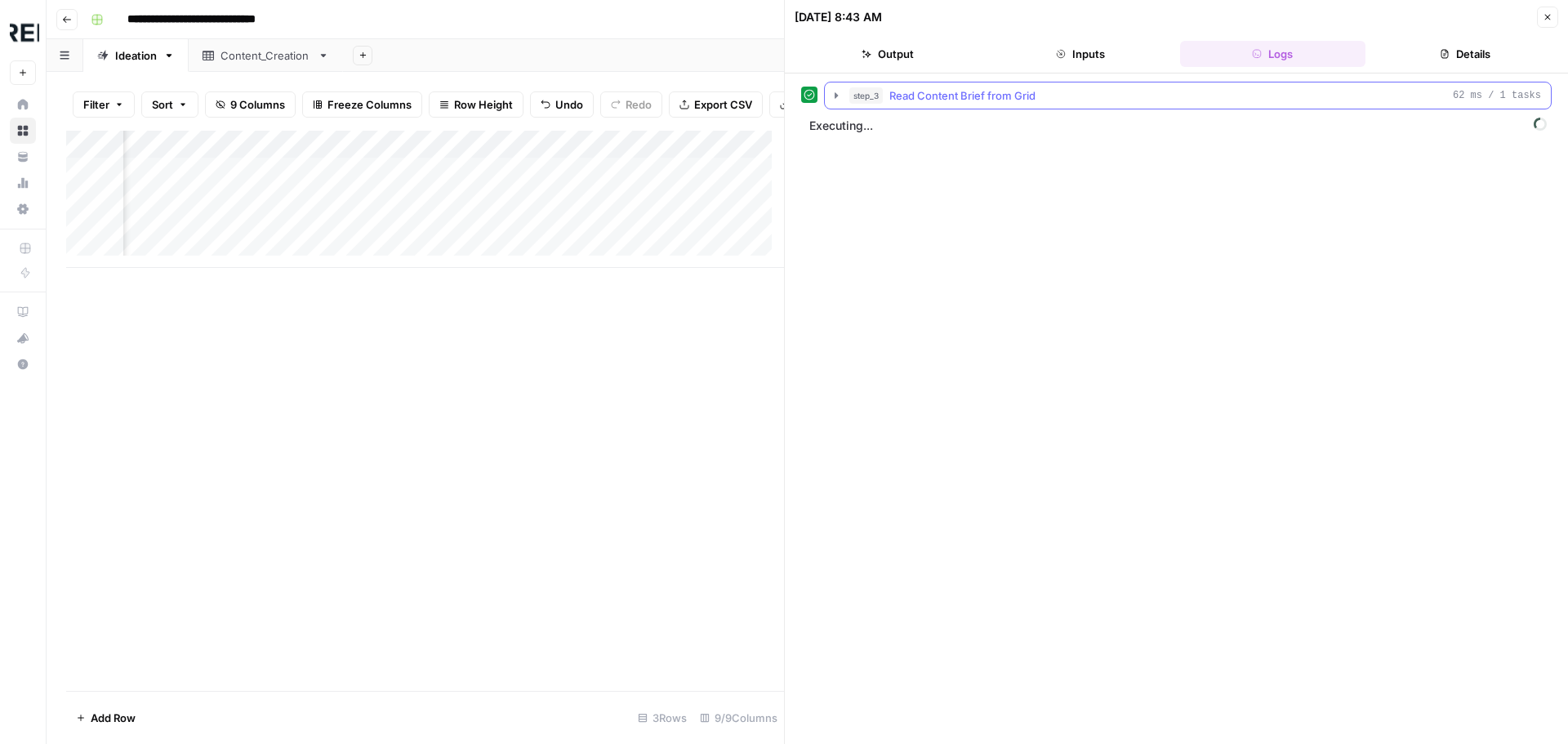
click at [835, 94] on icon "button" at bounding box center [837, 96] width 13 height 13
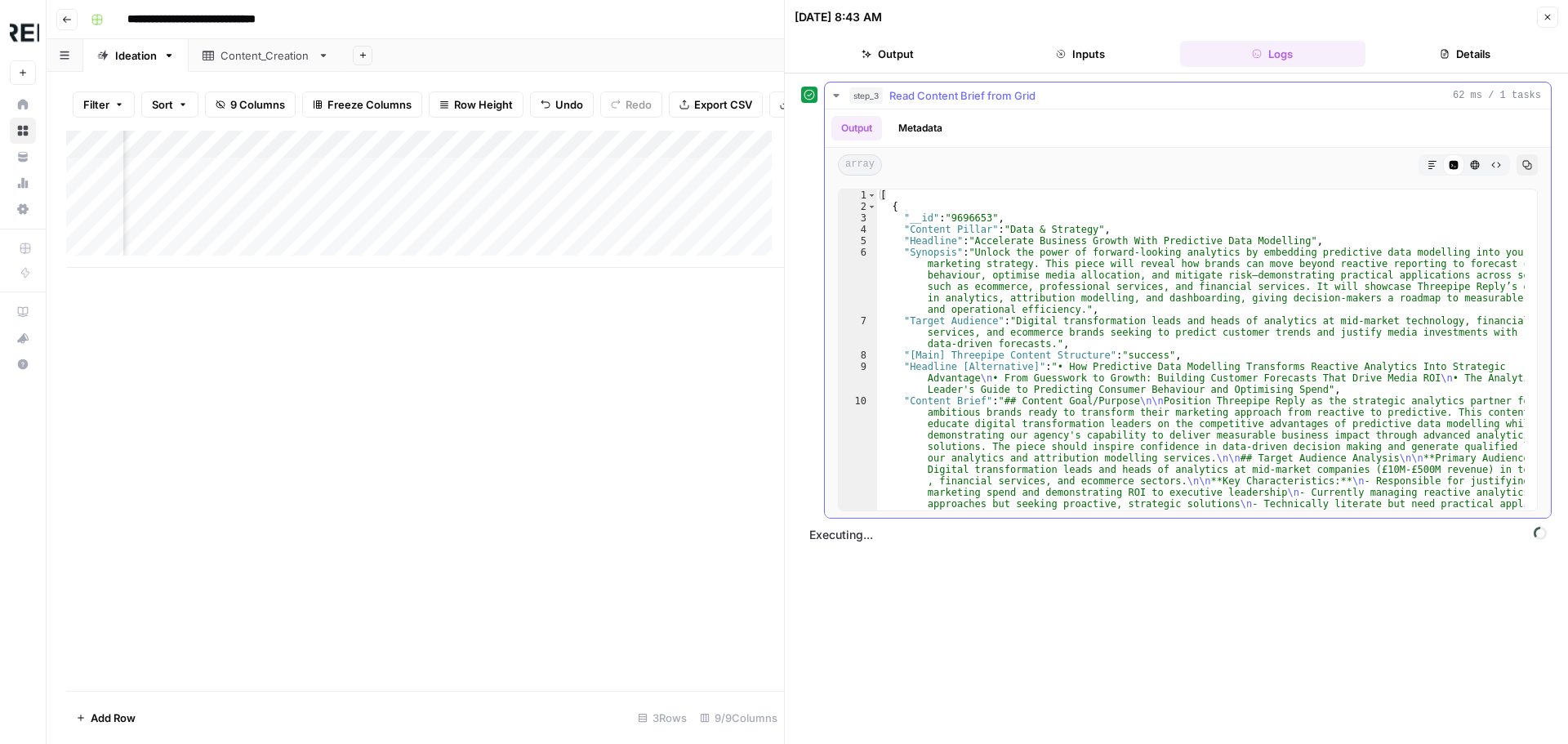
click at [835, 94] on icon "button" at bounding box center [836, 95] width 6 height 3
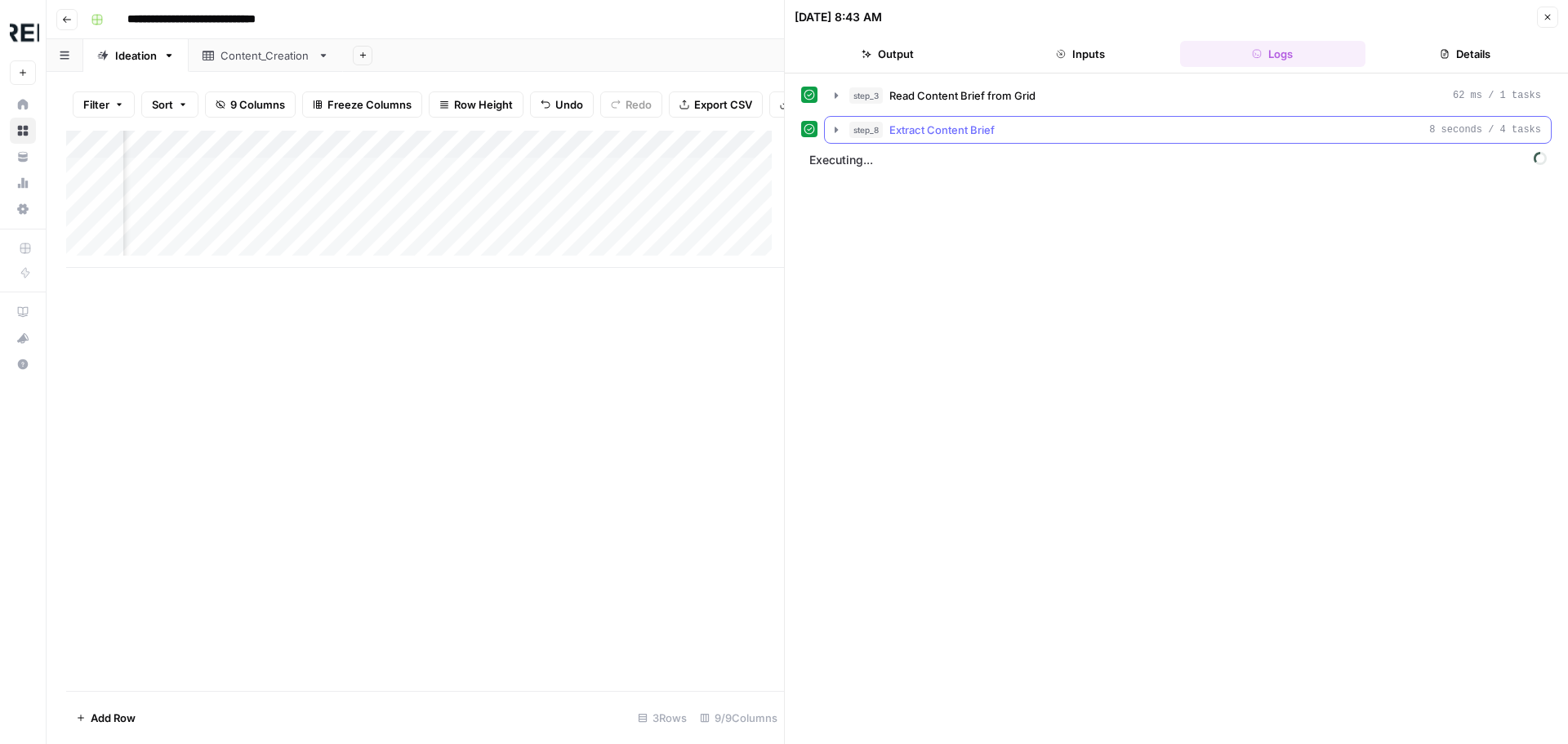
click at [832, 126] on icon "button" at bounding box center [837, 130] width 13 height 13
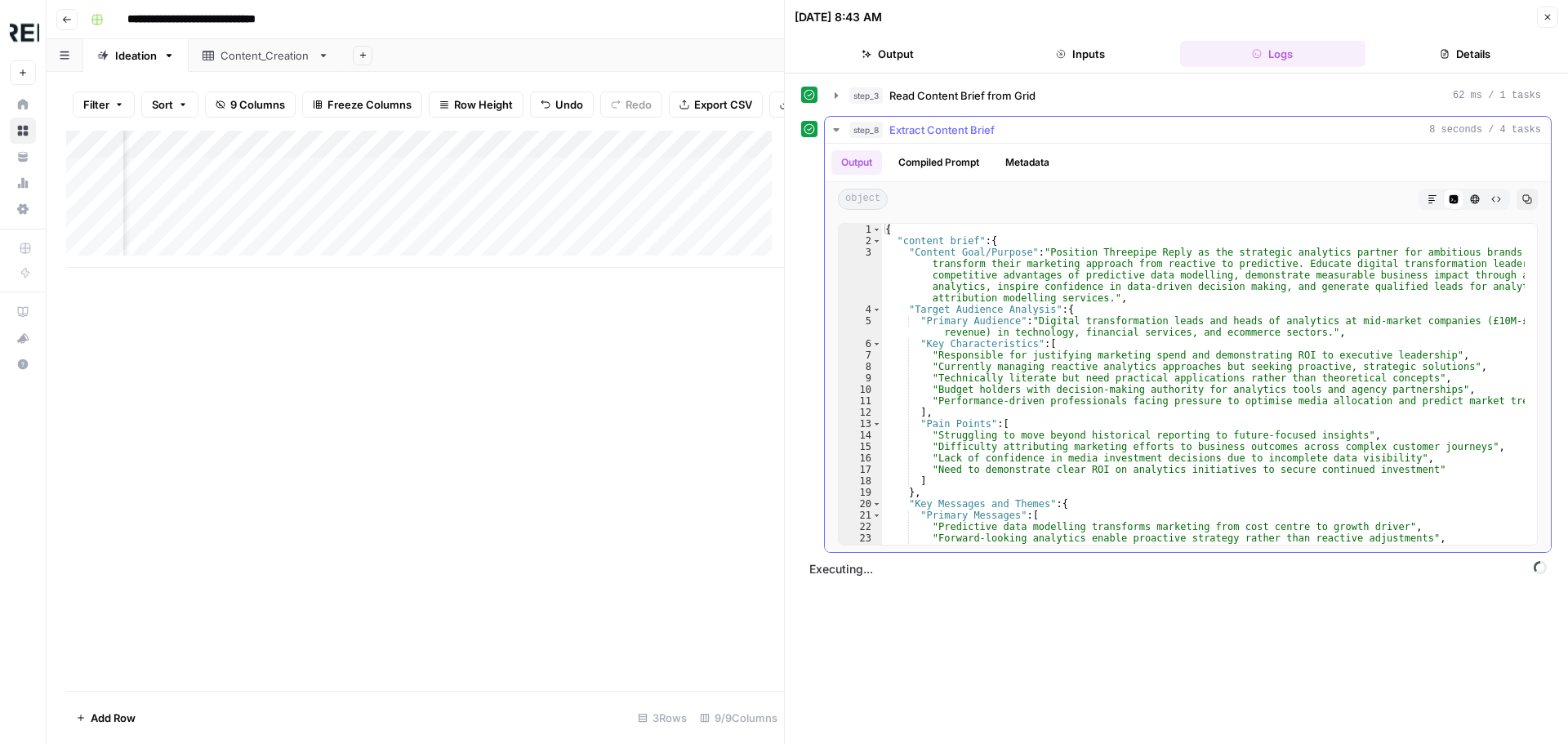
click at [835, 124] on icon "button" at bounding box center [837, 130] width 13 height 13
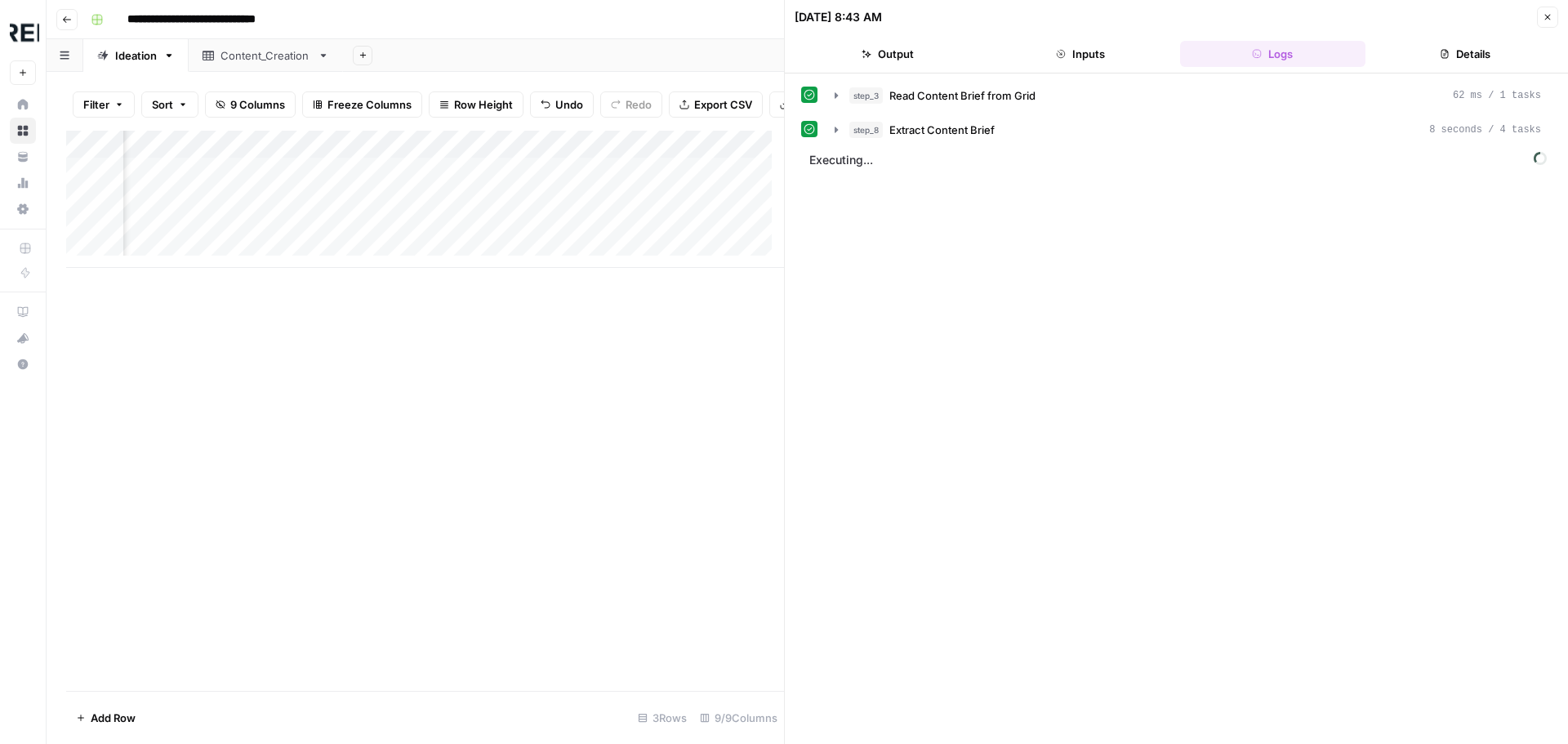
scroll to position [0, 1569]
click at [547, 237] on div "Add Column" at bounding box center [425, 199] width 718 height 138
click at [546, 236] on div "Add Column" at bounding box center [425, 199] width 718 height 138
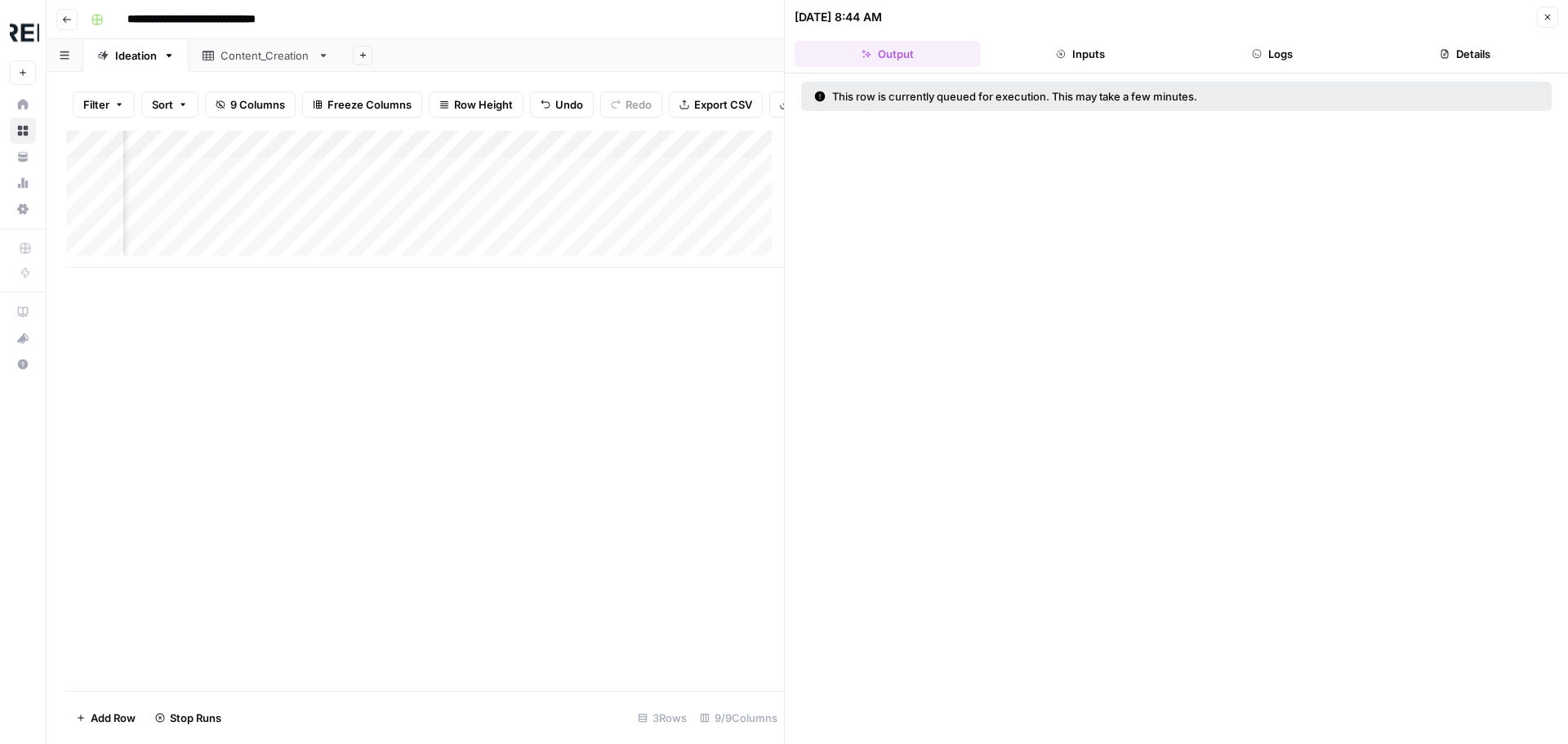
click at [1252, 55] on button "Logs" at bounding box center [1274, 53] width 187 height 26
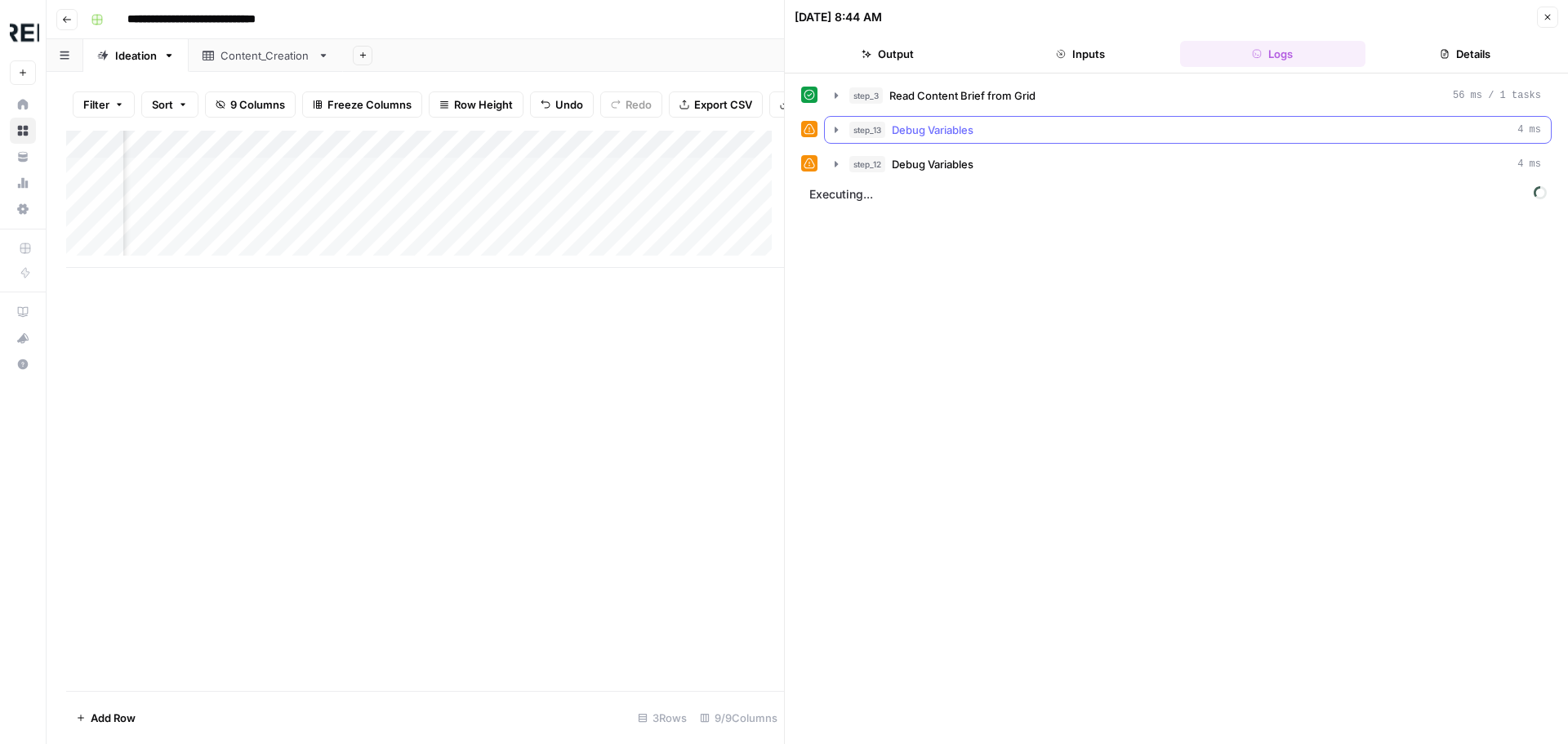
click at [834, 128] on icon "button" at bounding box center [837, 130] width 13 height 13
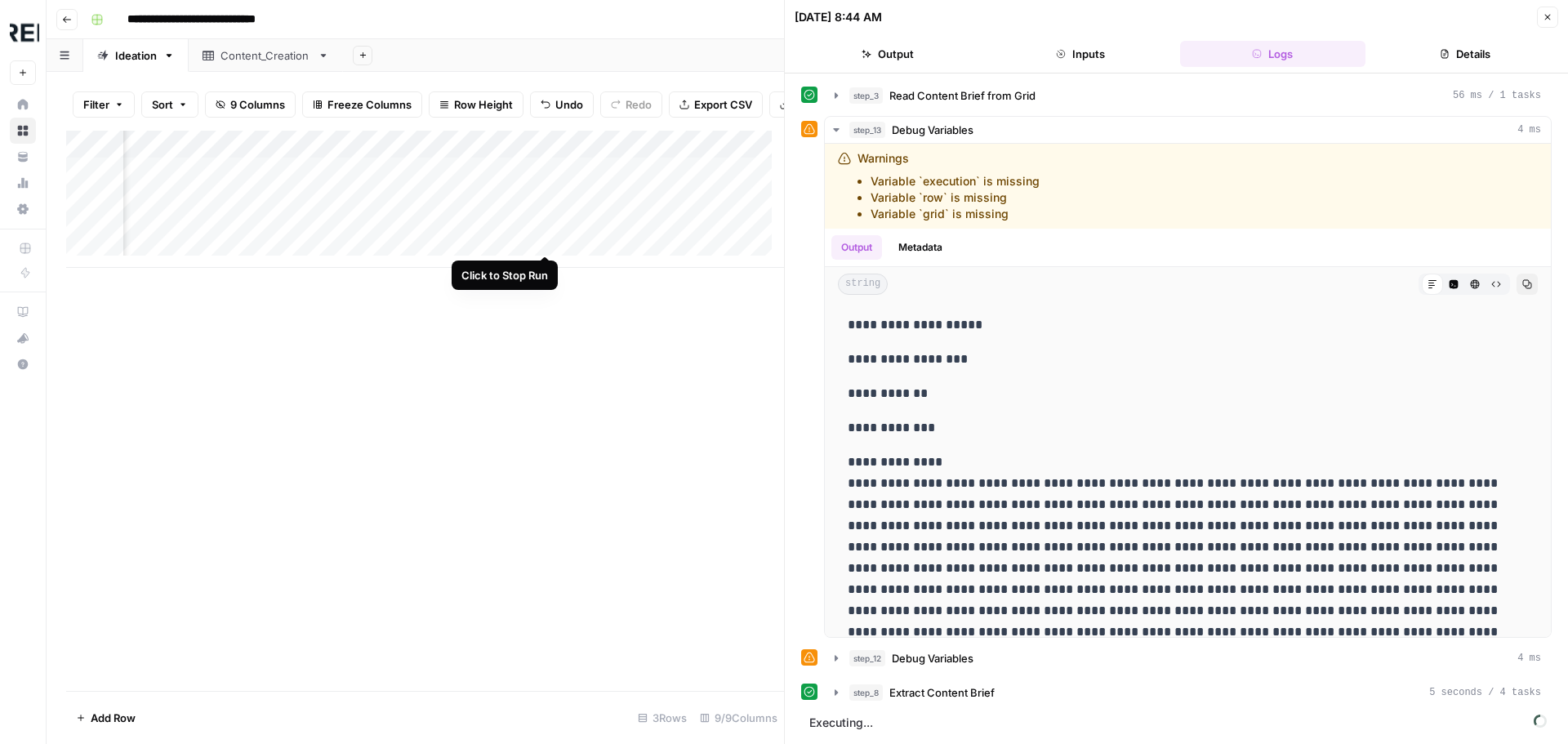
click at [539, 240] on div "Add Column" at bounding box center [425, 199] width 718 height 138
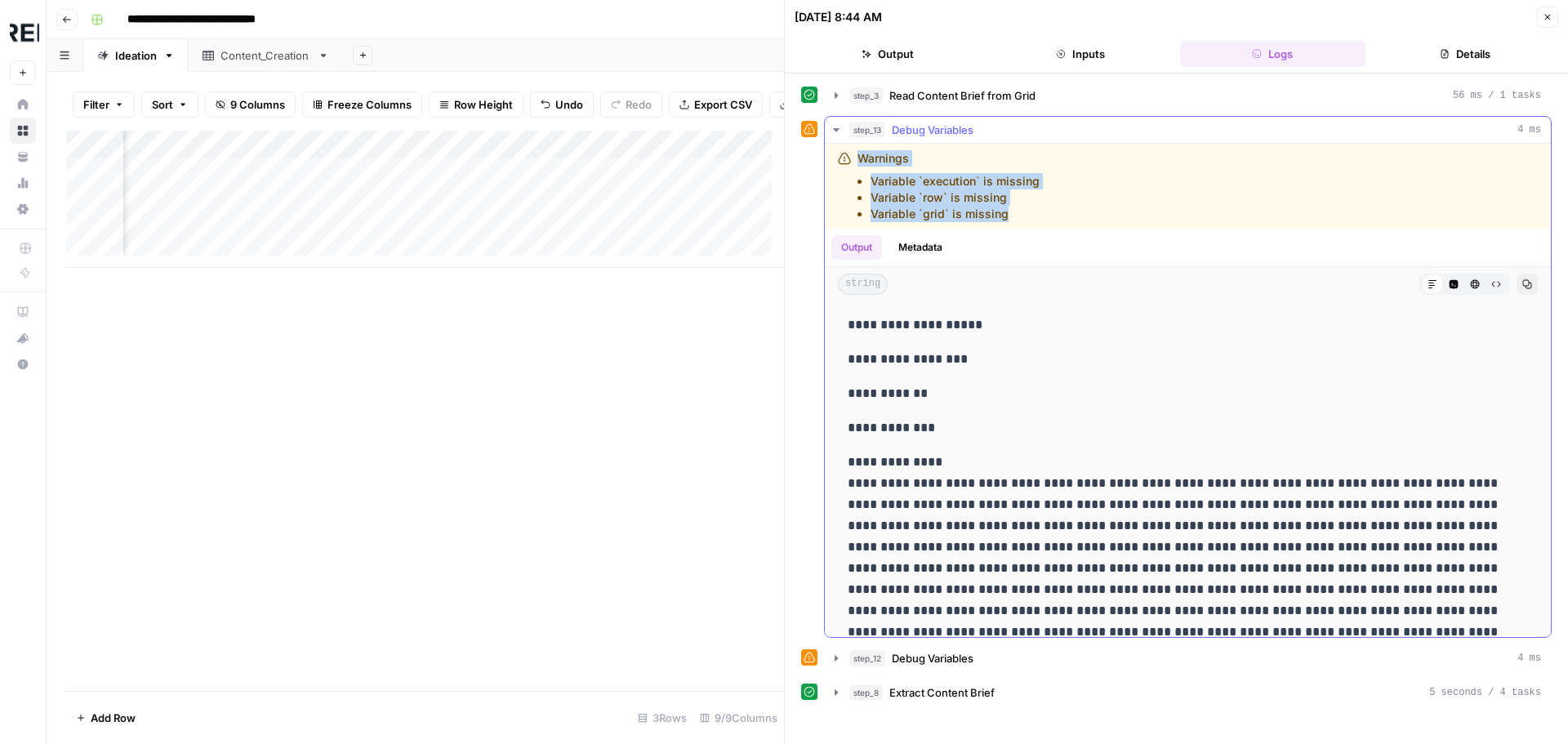
drag, startPoint x: 836, startPoint y: 153, endPoint x: 1051, endPoint y: 217, distance: 224.3
click at [1051, 217] on div "Warnings Variable `execution` is missing Variable `row` is missing Variable `gr…" at bounding box center [1187, 186] width 726 height 85
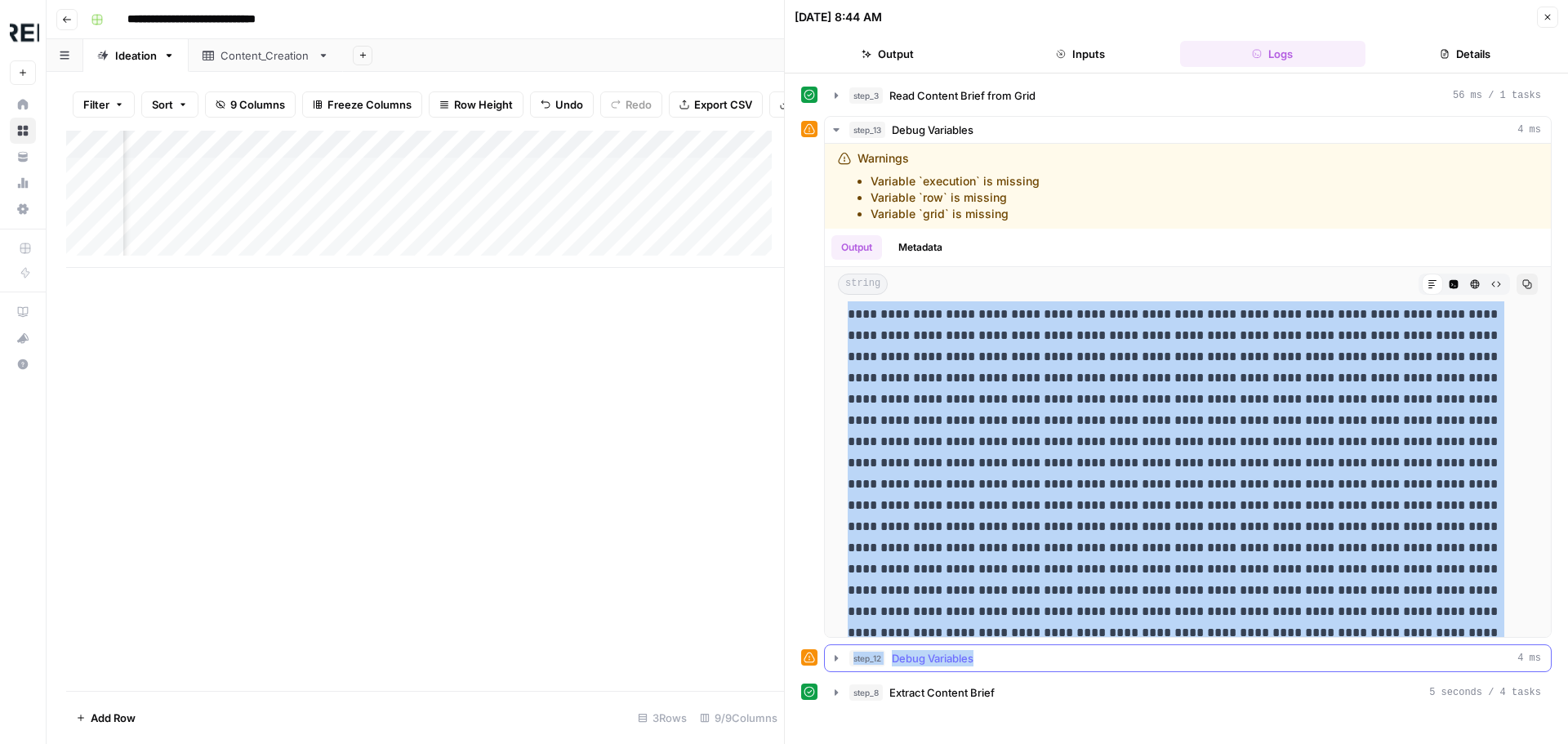
scroll to position [4735, 0]
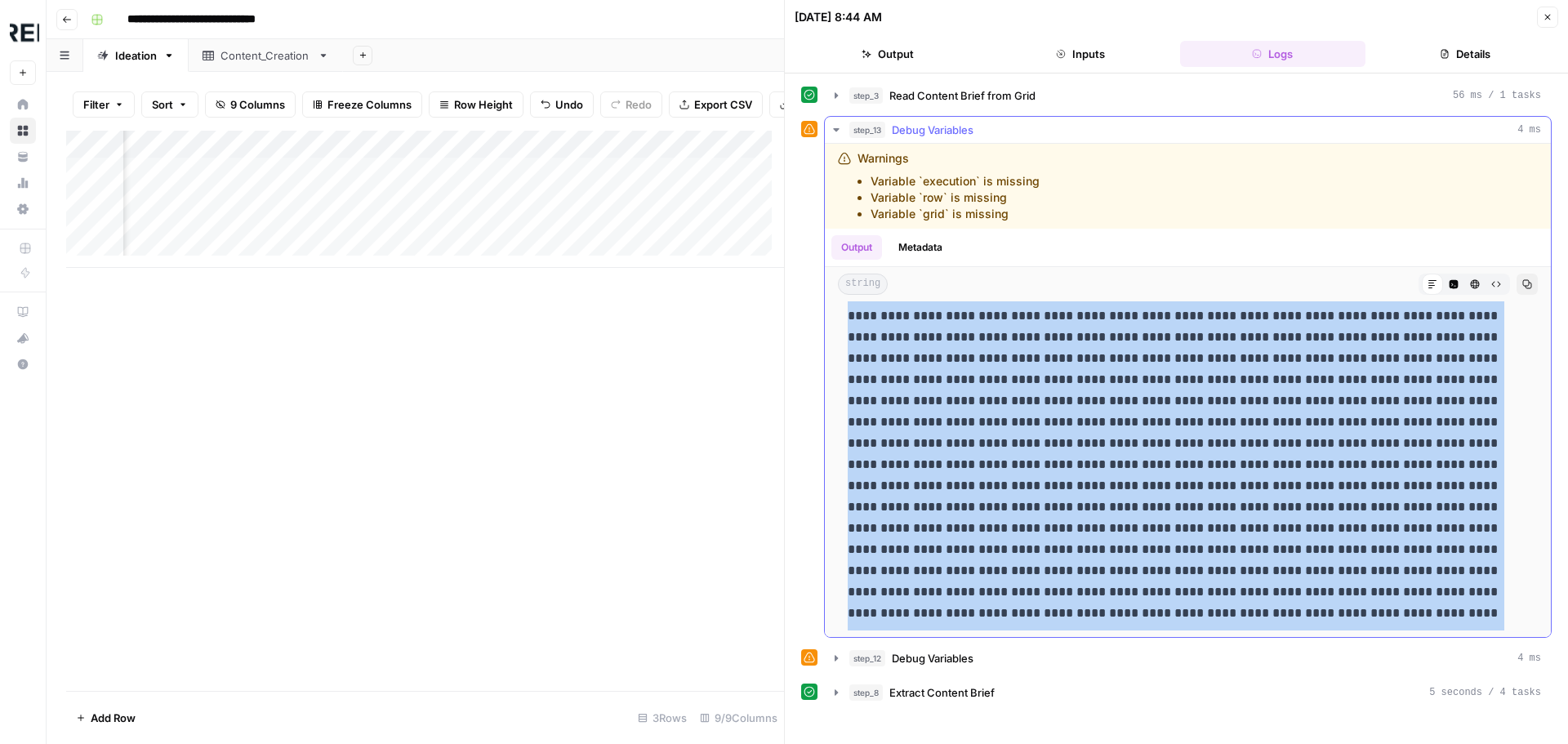
drag, startPoint x: 847, startPoint y: 321, endPoint x: 1090, endPoint y: 614, distance: 380.7
copy div "**********"
click at [835, 652] on icon "button" at bounding box center [837, 658] width 13 height 13
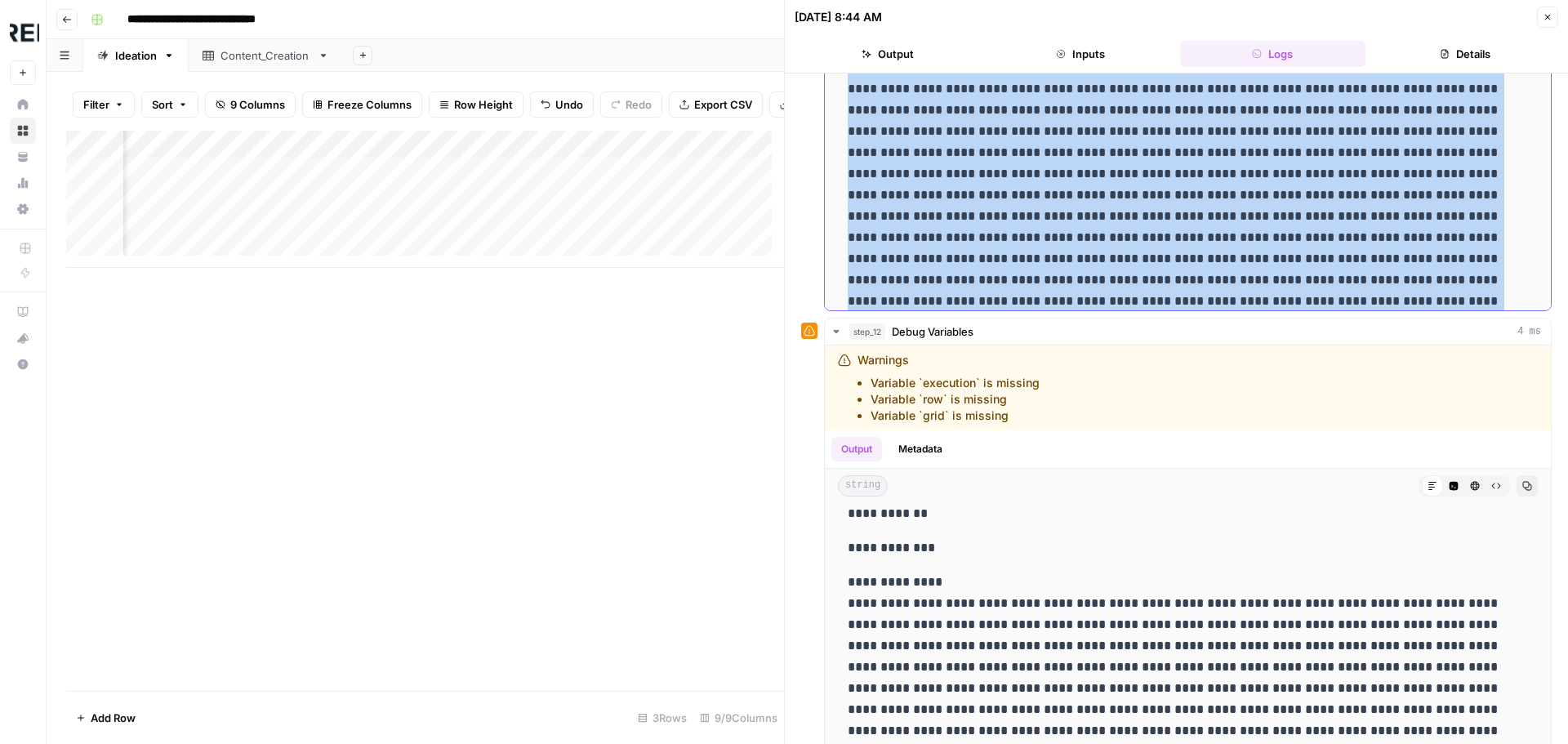
scroll to position [4432, 0]
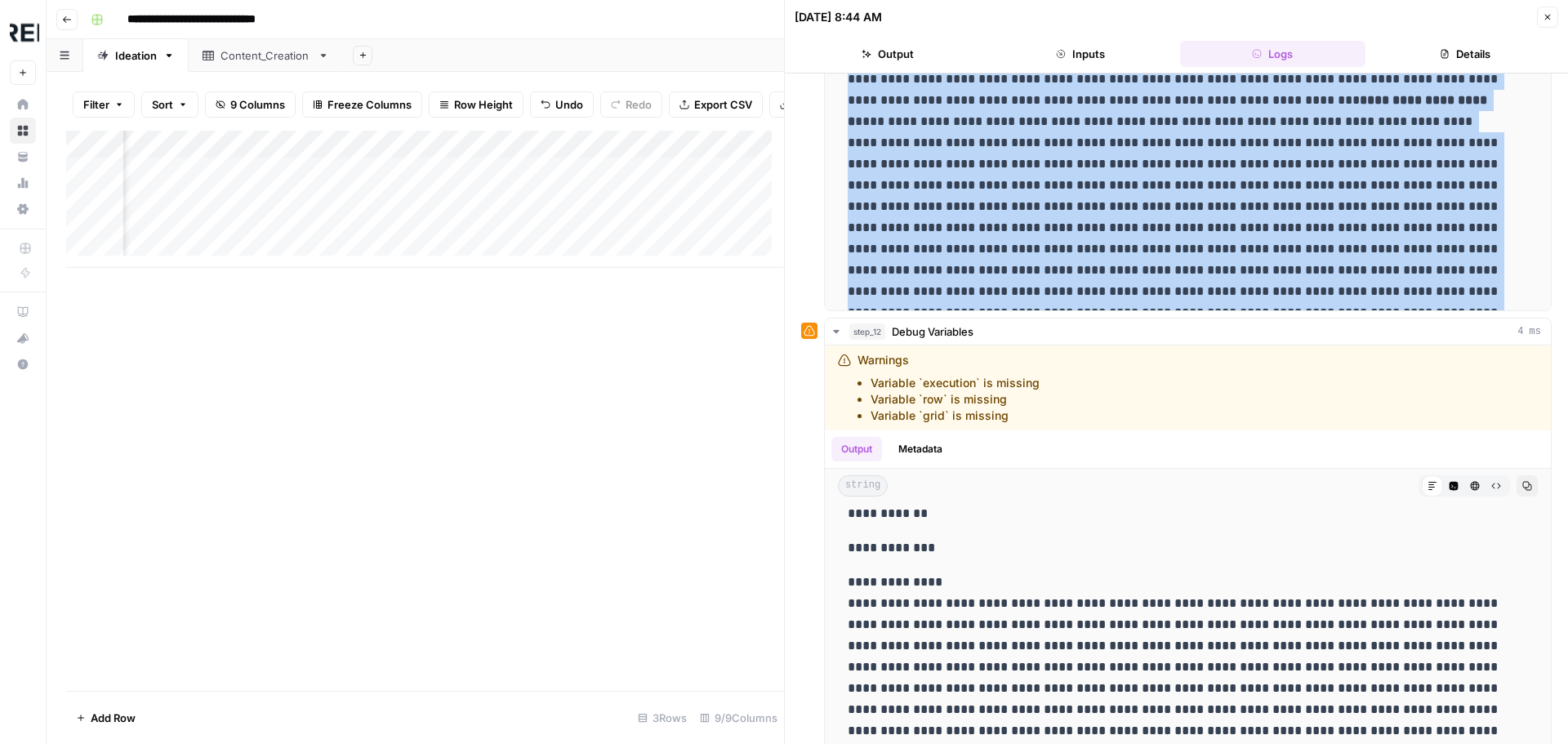
click at [461, 216] on div "Add Column" at bounding box center [425, 199] width 718 height 138
click at [545, 206] on div "Add Column" at bounding box center [425, 199] width 718 height 138
click at [546, 208] on div "Add Column" at bounding box center [425, 199] width 718 height 138
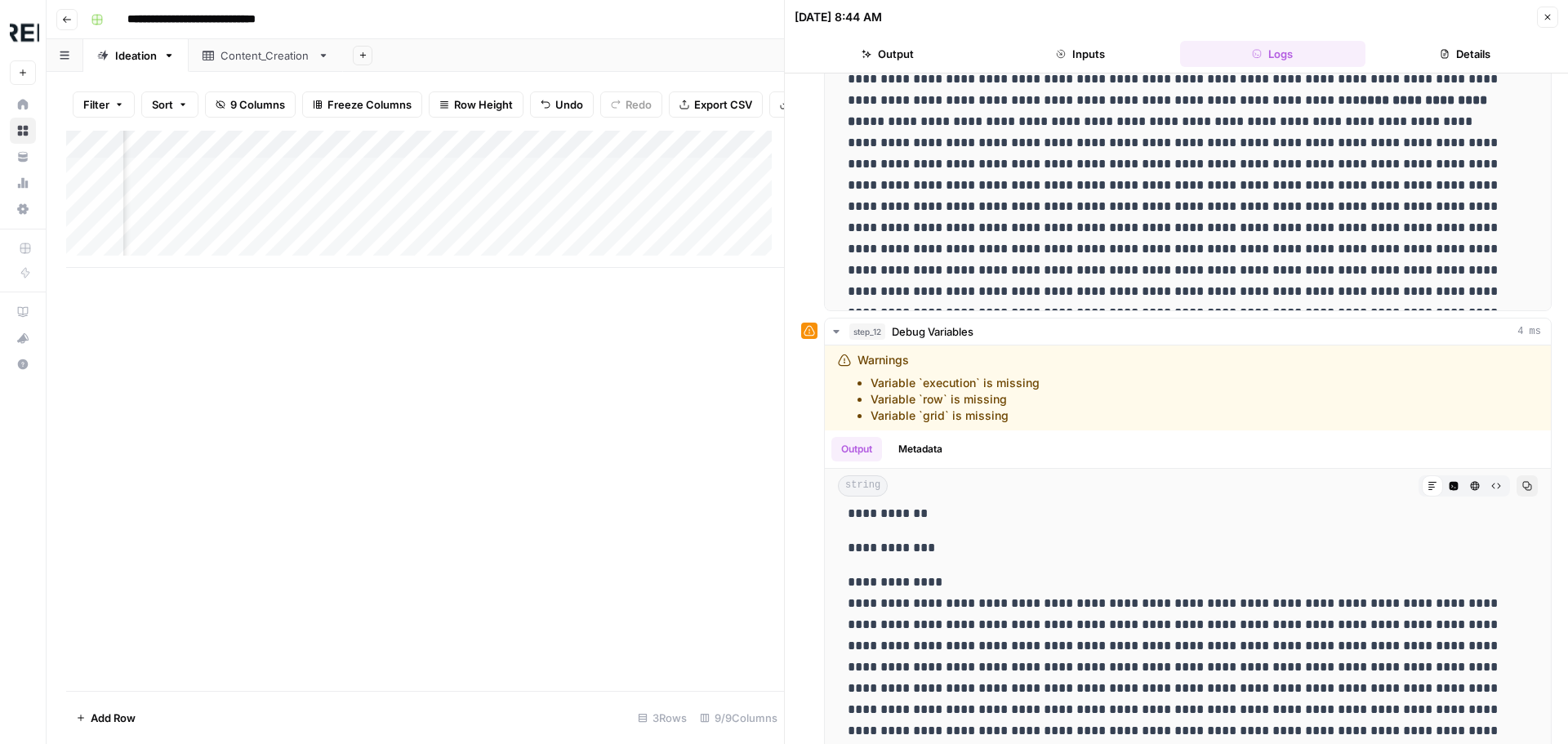
click at [490, 405] on div "Add Column" at bounding box center [425, 411] width 718 height 560
click at [548, 236] on div "Add Column" at bounding box center [425, 199] width 718 height 138
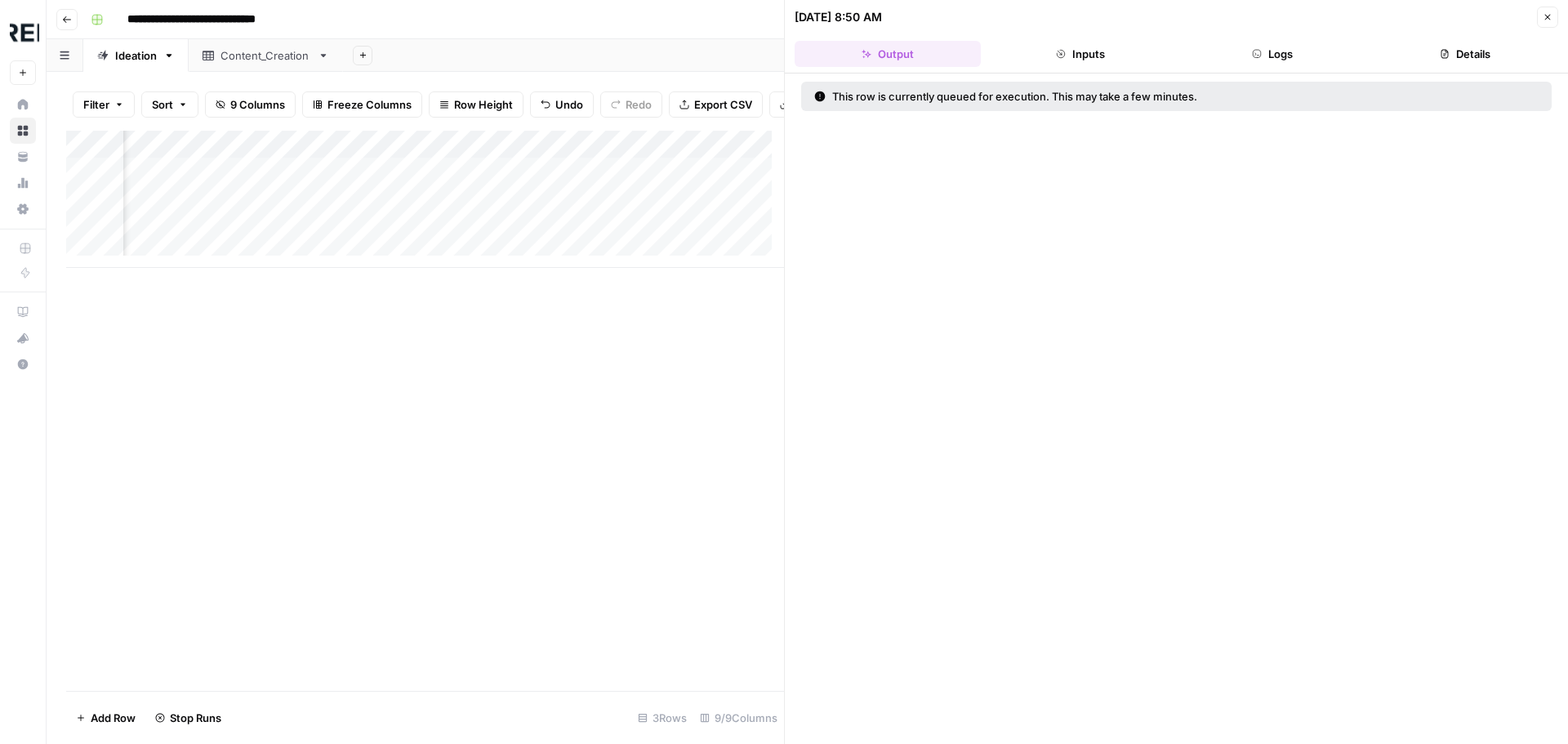
click at [544, 237] on div "Add Column" at bounding box center [425, 199] width 718 height 138
click at [443, 237] on div "Add Column" at bounding box center [425, 199] width 718 height 138
click at [1298, 52] on button "Logs" at bounding box center [1274, 53] width 187 height 26
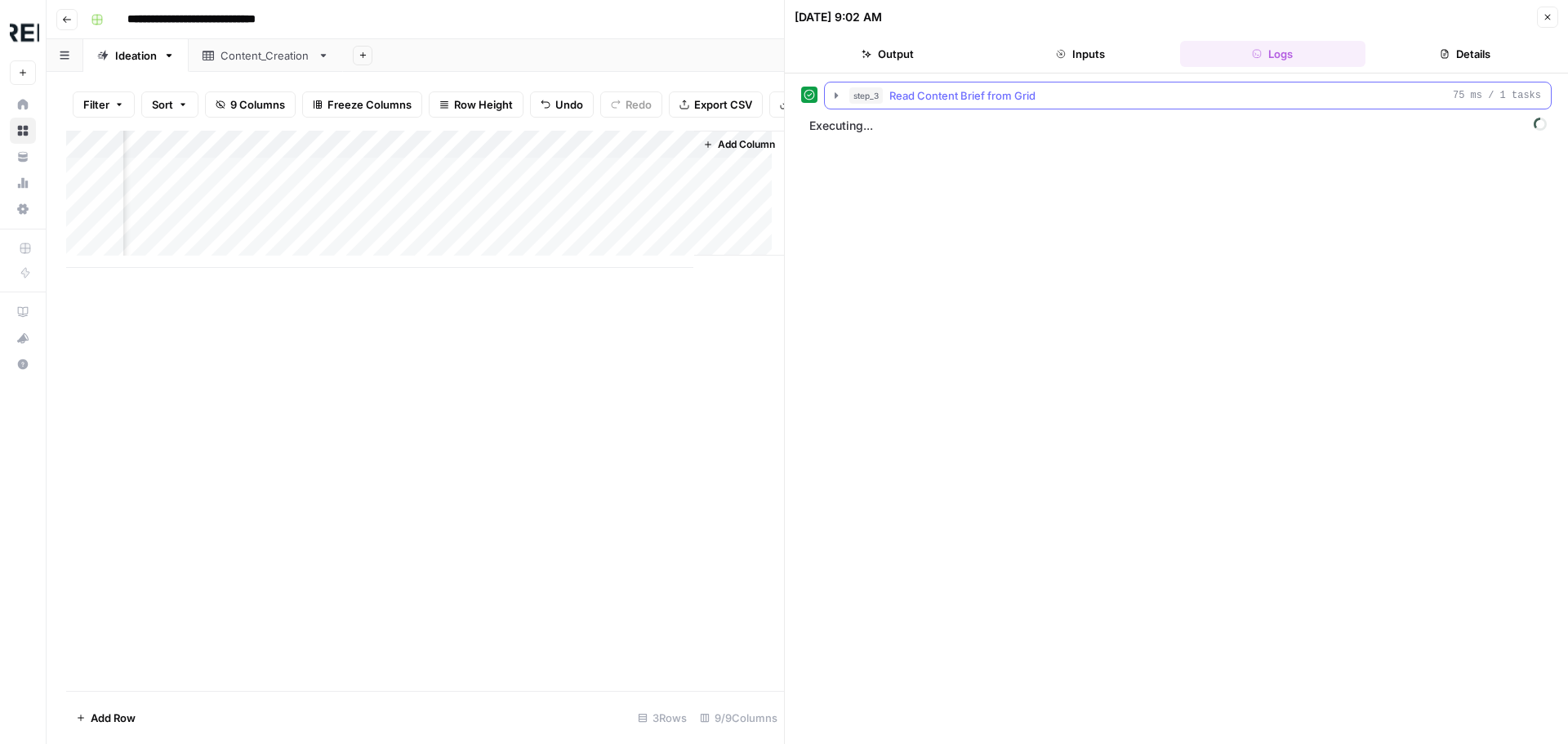
click at [836, 94] on icon "button" at bounding box center [836, 95] width 3 height 6
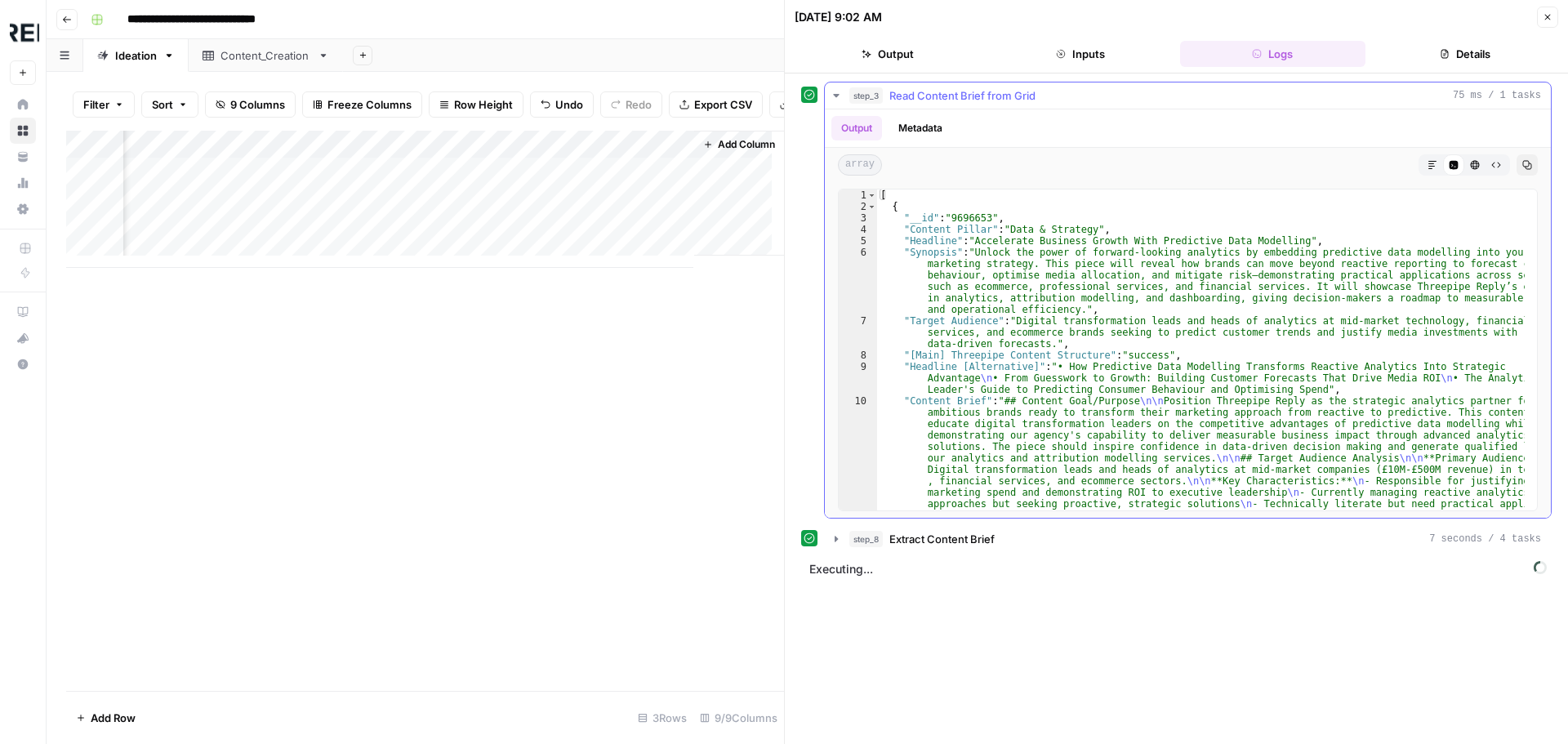
click at [838, 93] on icon "button" at bounding box center [837, 96] width 13 height 13
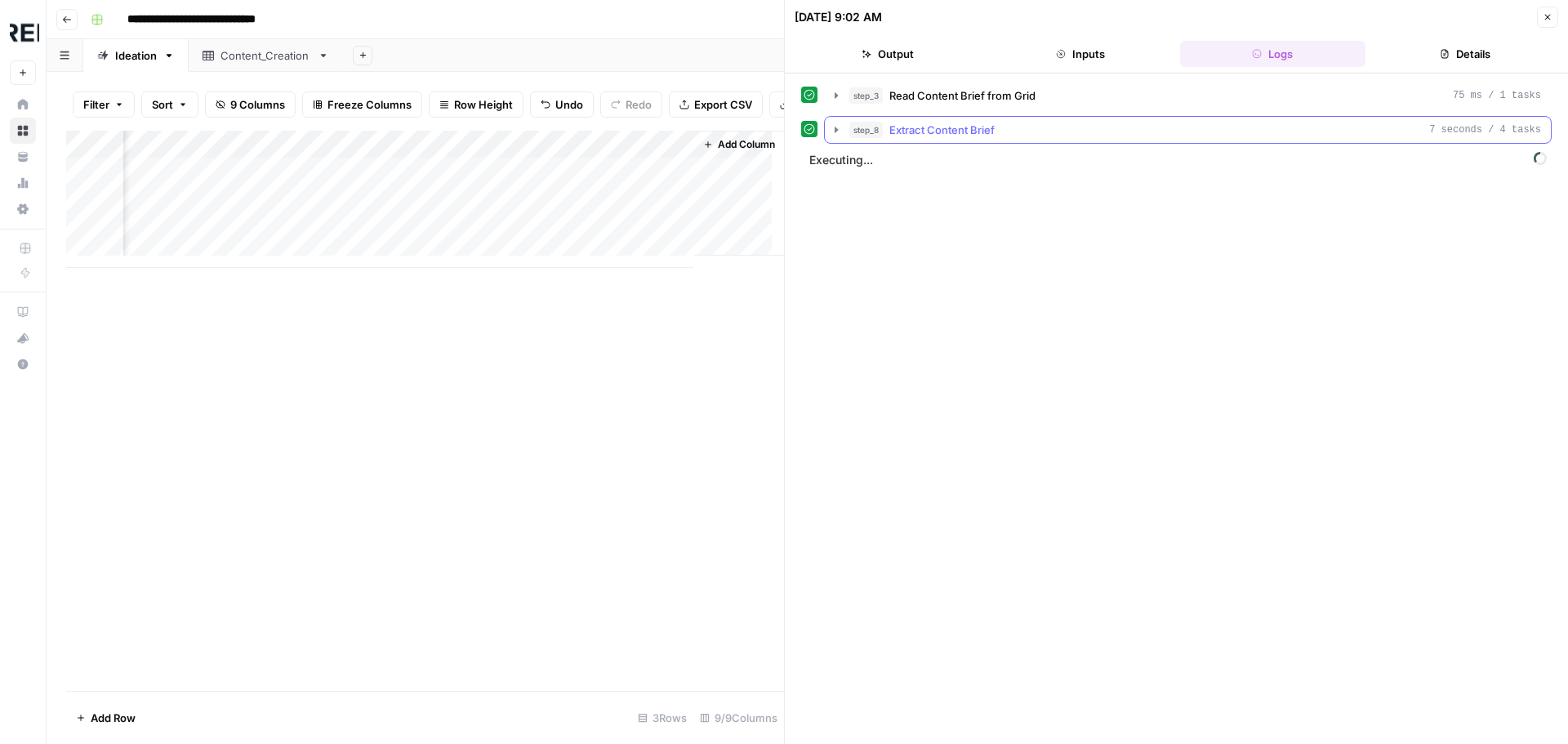
click at [833, 130] on icon "button" at bounding box center [837, 130] width 13 height 13
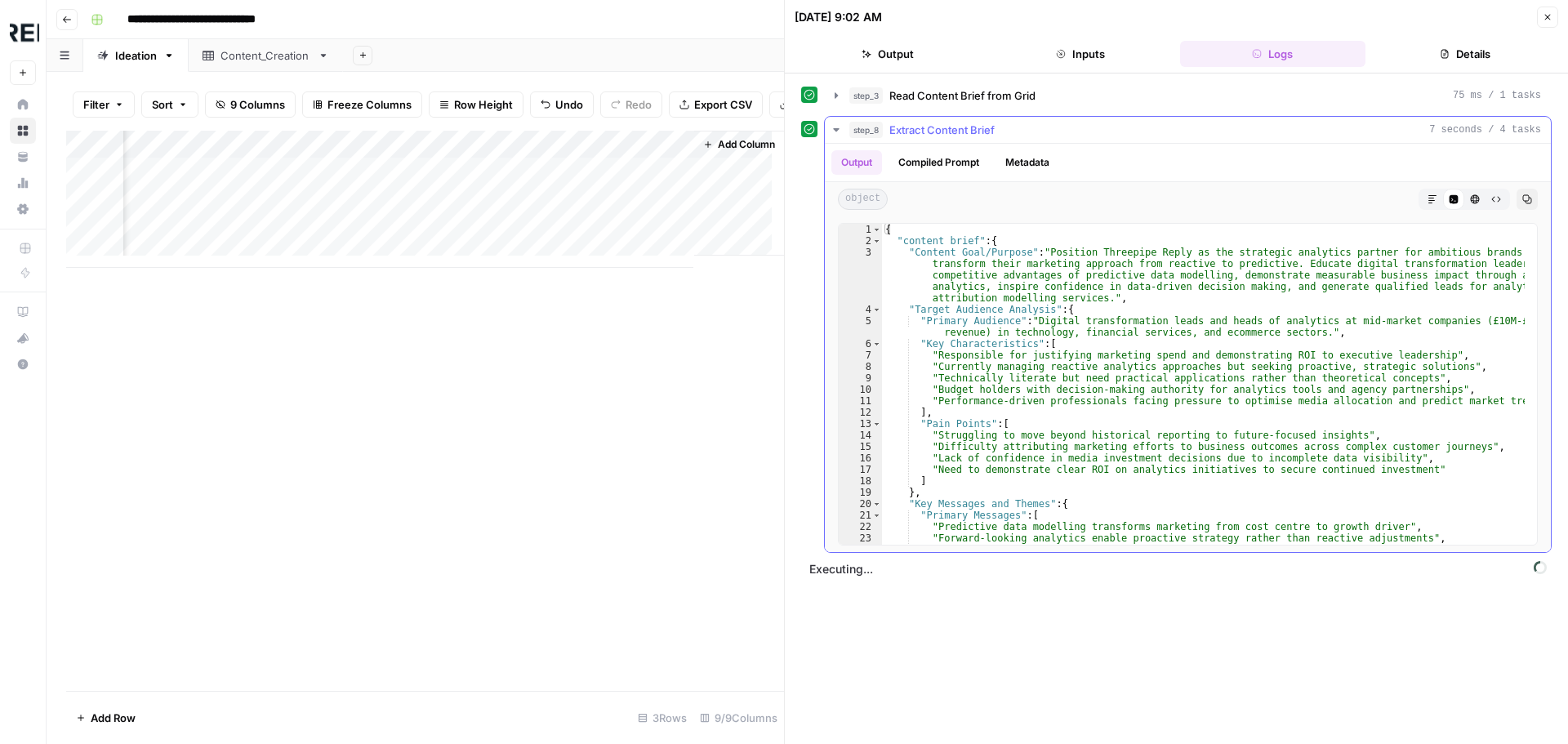
click at [835, 129] on icon "button" at bounding box center [836, 129] width 6 height 3
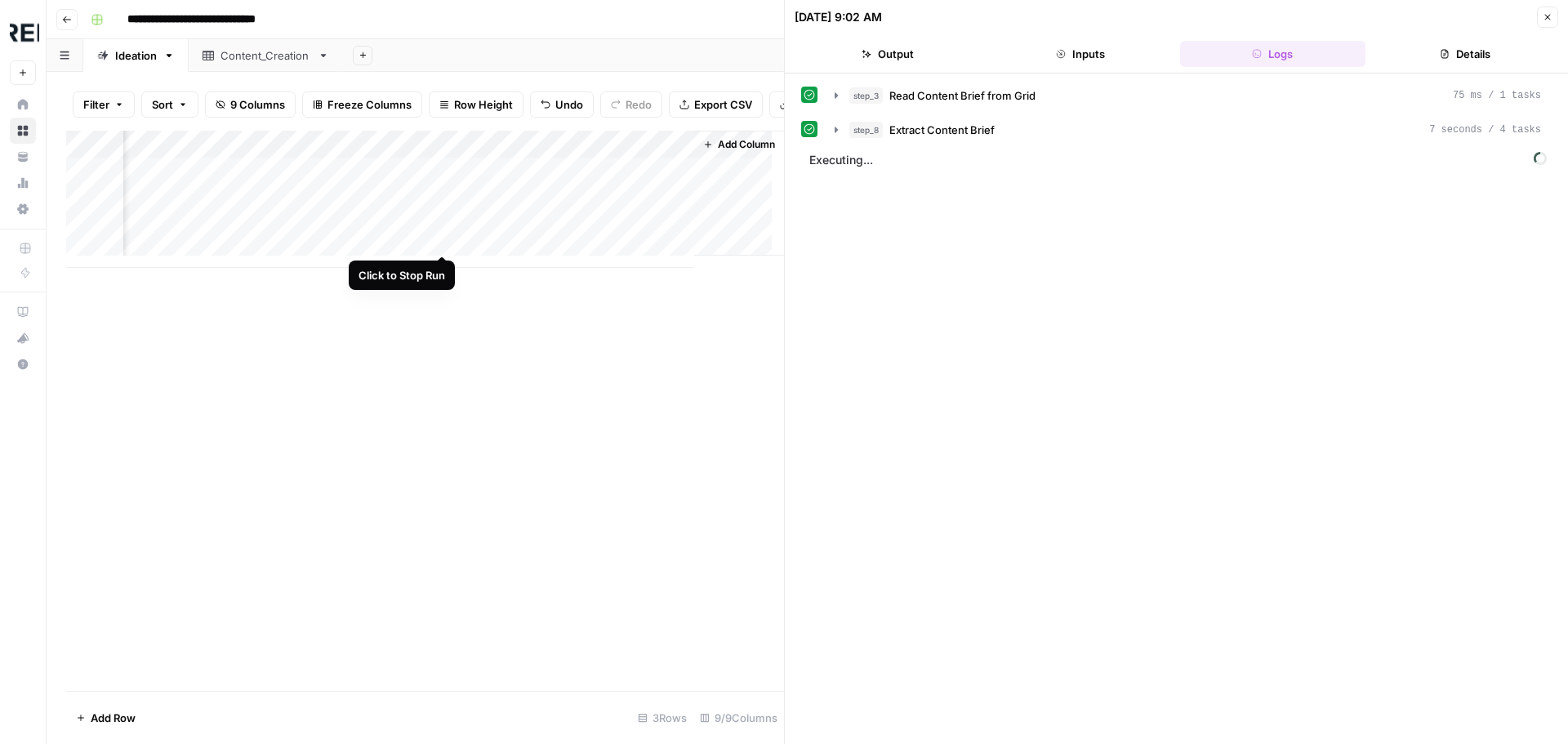
click at [440, 232] on div "Add Column" at bounding box center [425, 199] width 718 height 138
click at [835, 123] on icon "button" at bounding box center [837, 130] width 13 height 13
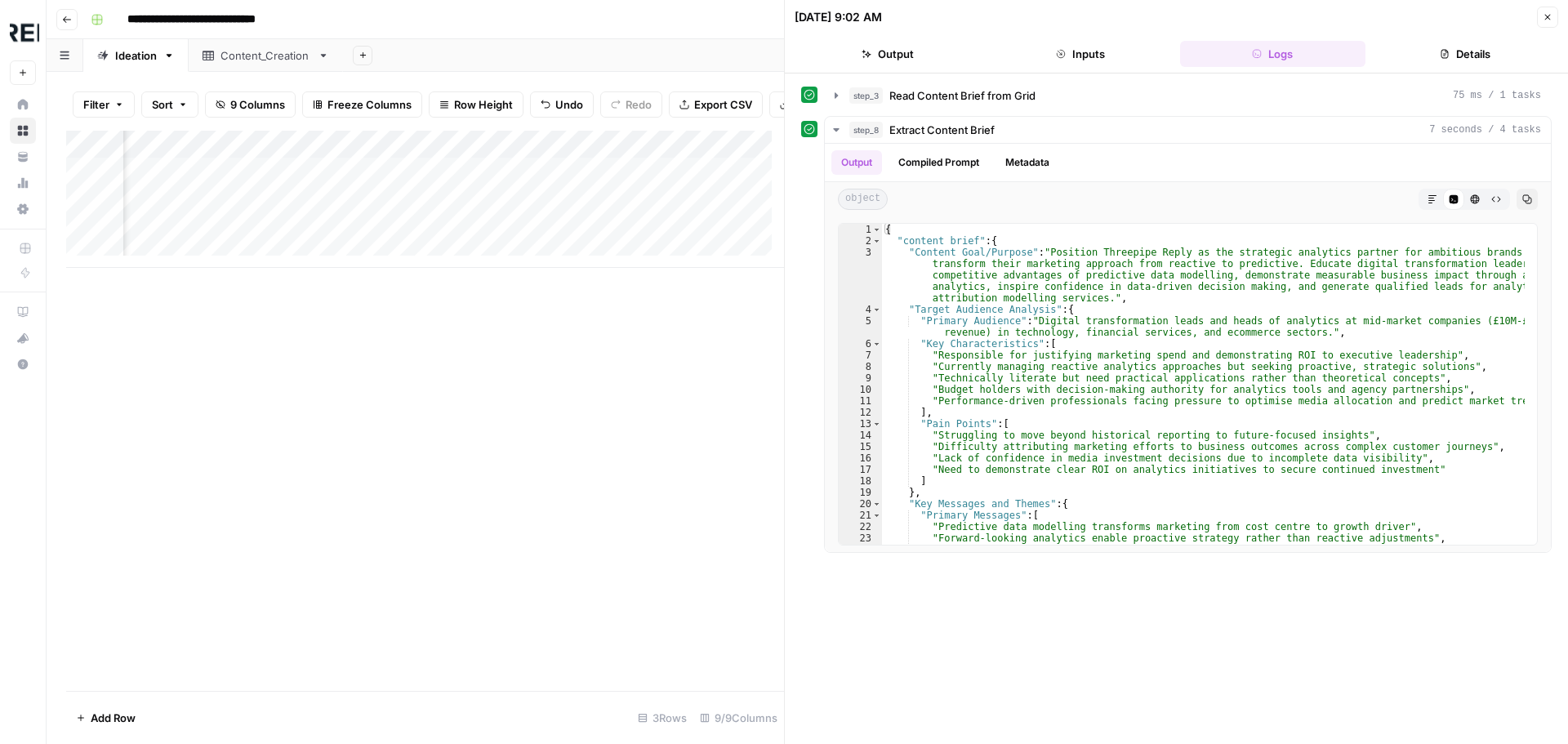
scroll to position [0, 1306]
click at [396, 152] on div "Add Column" at bounding box center [425, 199] width 718 height 138
click at [387, 195] on input "Content Brief" at bounding box center [415, 195] width 165 height 16
click at [391, 195] on input "Content Brief" at bounding box center [415, 195] width 165 height 16
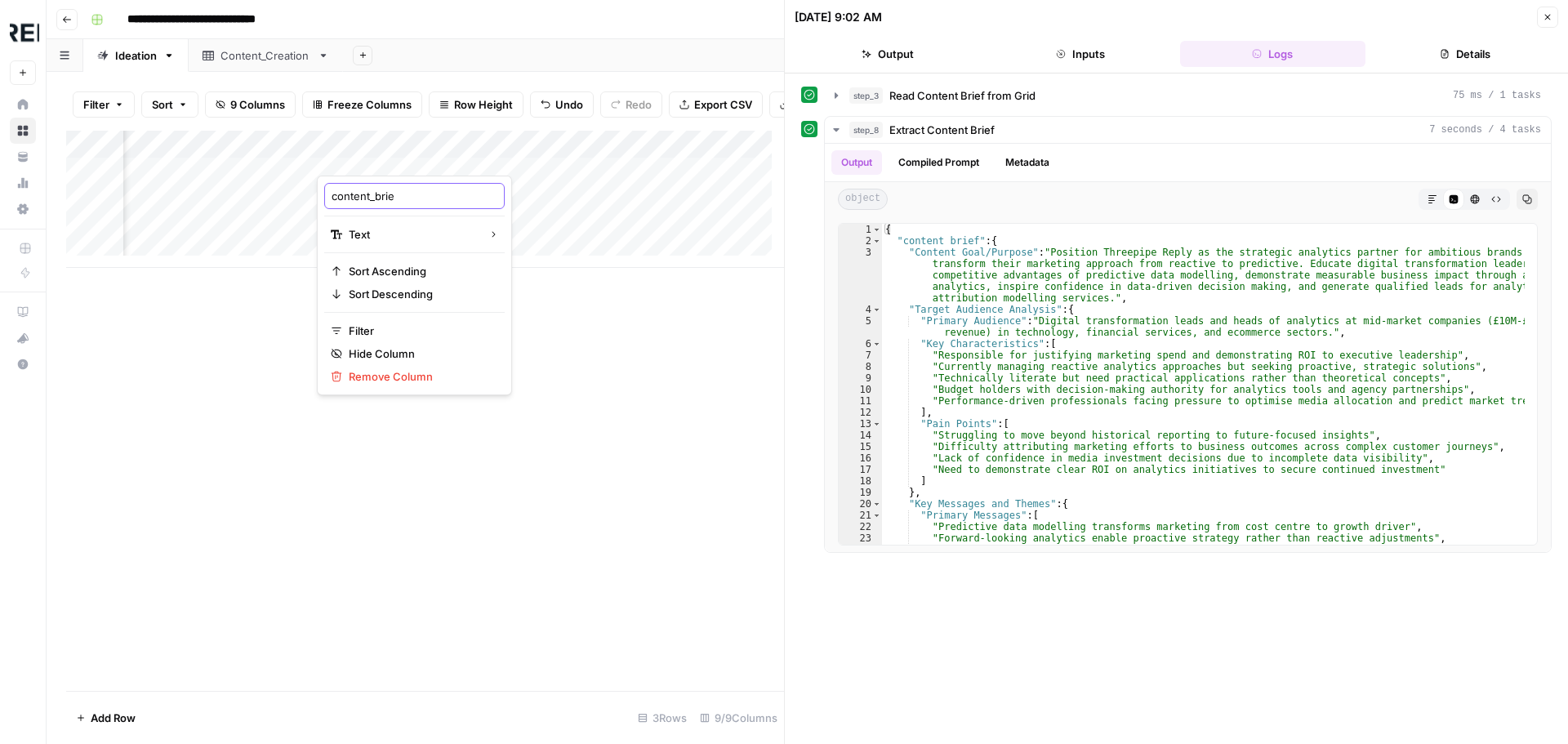
type input "content_brief"
click at [589, 435] on div "Add Column" at bounding box center [425, 411] width 718 height 560
click at [410, 157] on div "Add Column" at bounding box center [425, 199] width 718 height 138
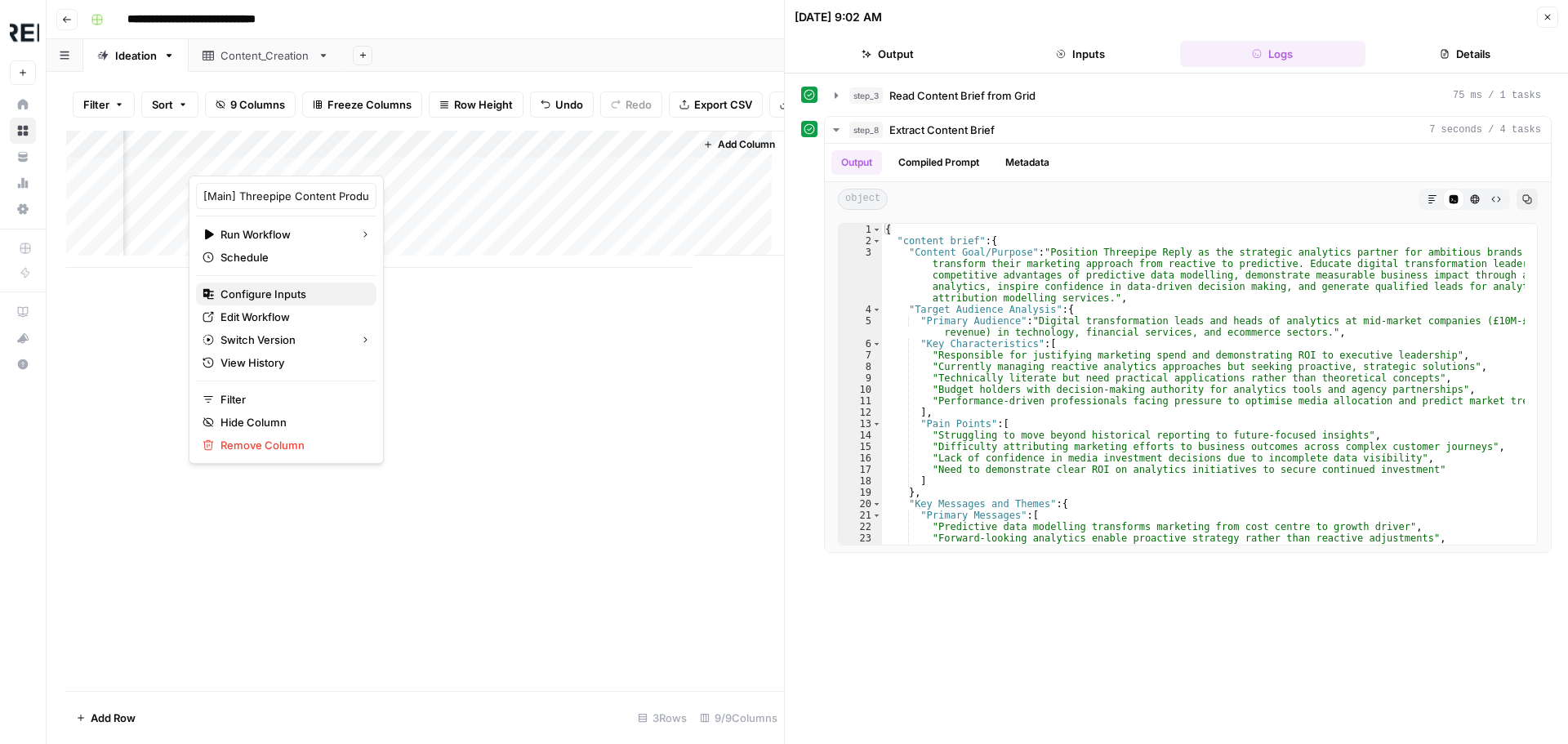
click at [300, 291] on span "Configure Inputs" at bounding box center [291, 294] width 143 height 16
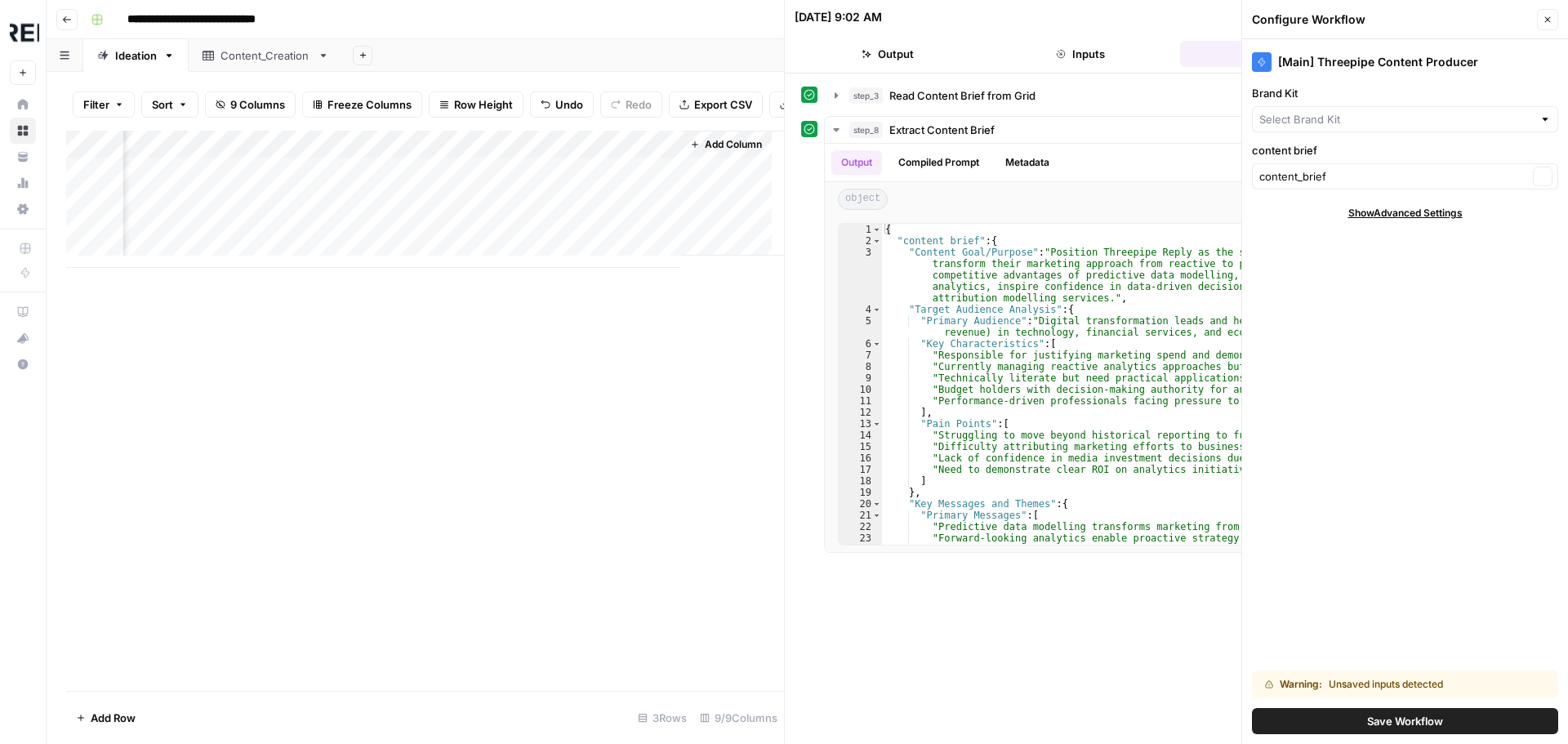
type input "Threepipe Reply"
click at [1425, 214] on span "Show Advanced Settings" at bounding box center [1405, 213] width 114 height 14
click at [1545, 263] on div at bounding box center [1545, 261] width 12 height 16
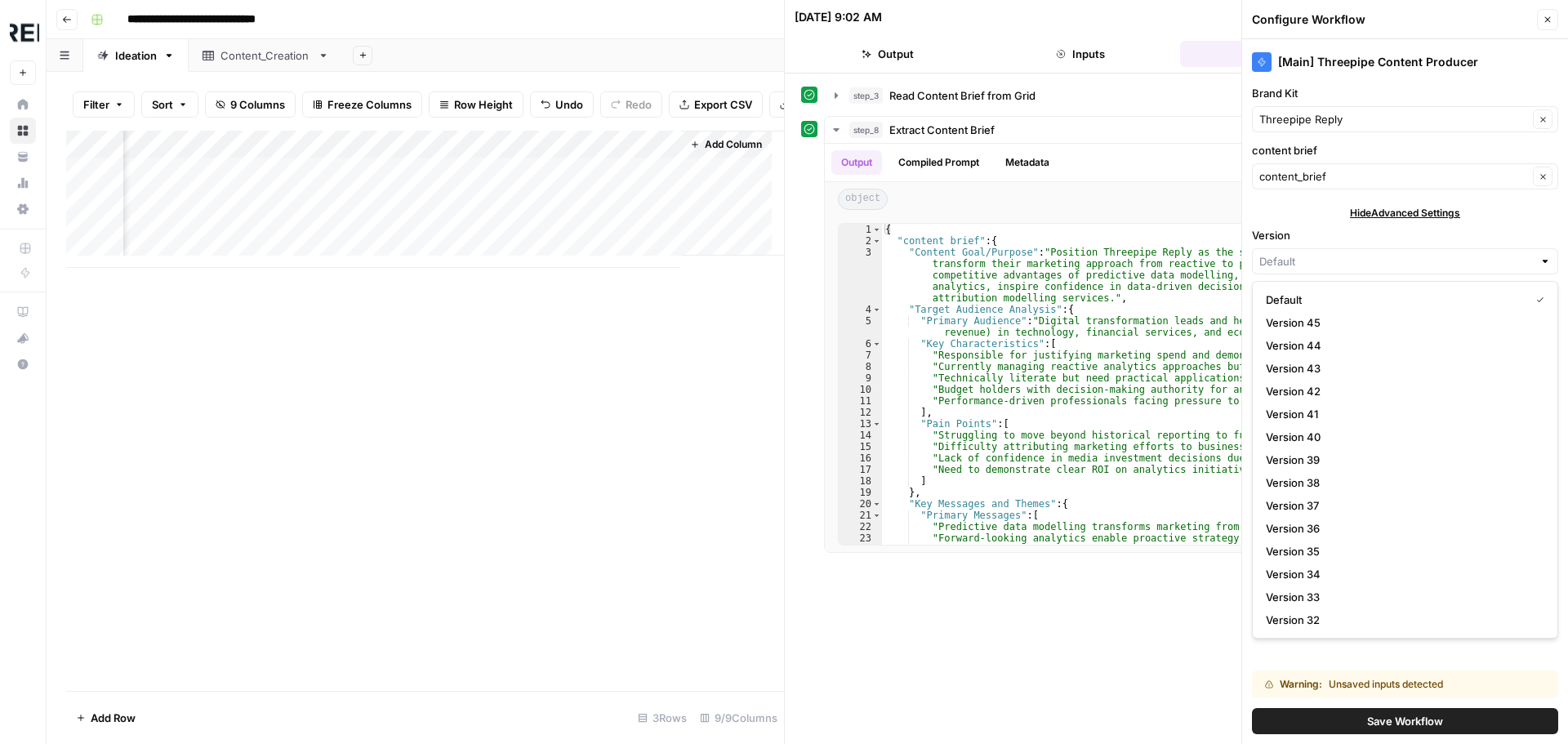
click at [1545, 263] on div at bounding box center [1545, 261] width 12 height 16
type input "Default"
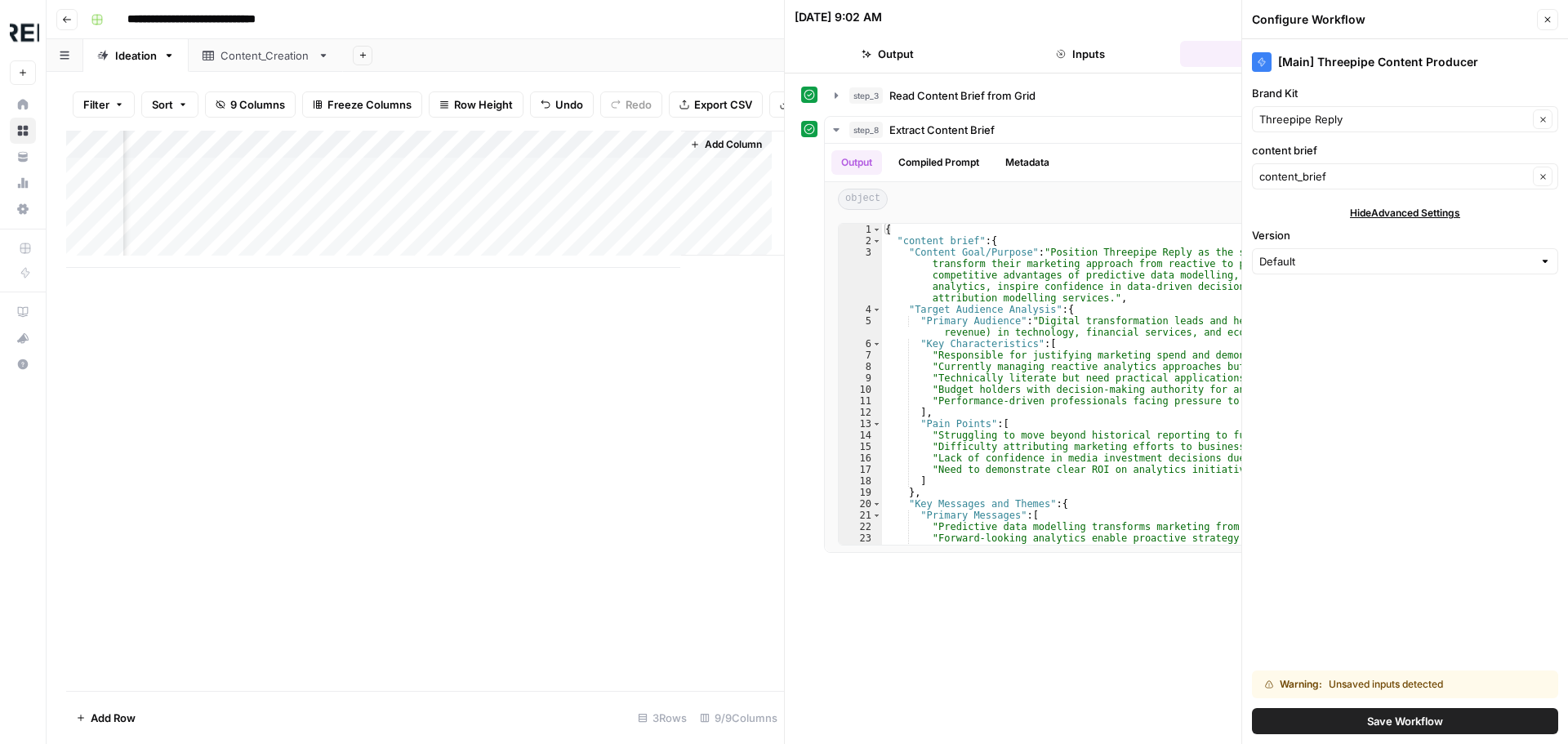
click at [1515, 228] on label "Version" at bounding box center [1404, 235] width 306 height 16
click at [1515, 253] on input "Default" at bounding box center [1396, 261] width 273 height 16
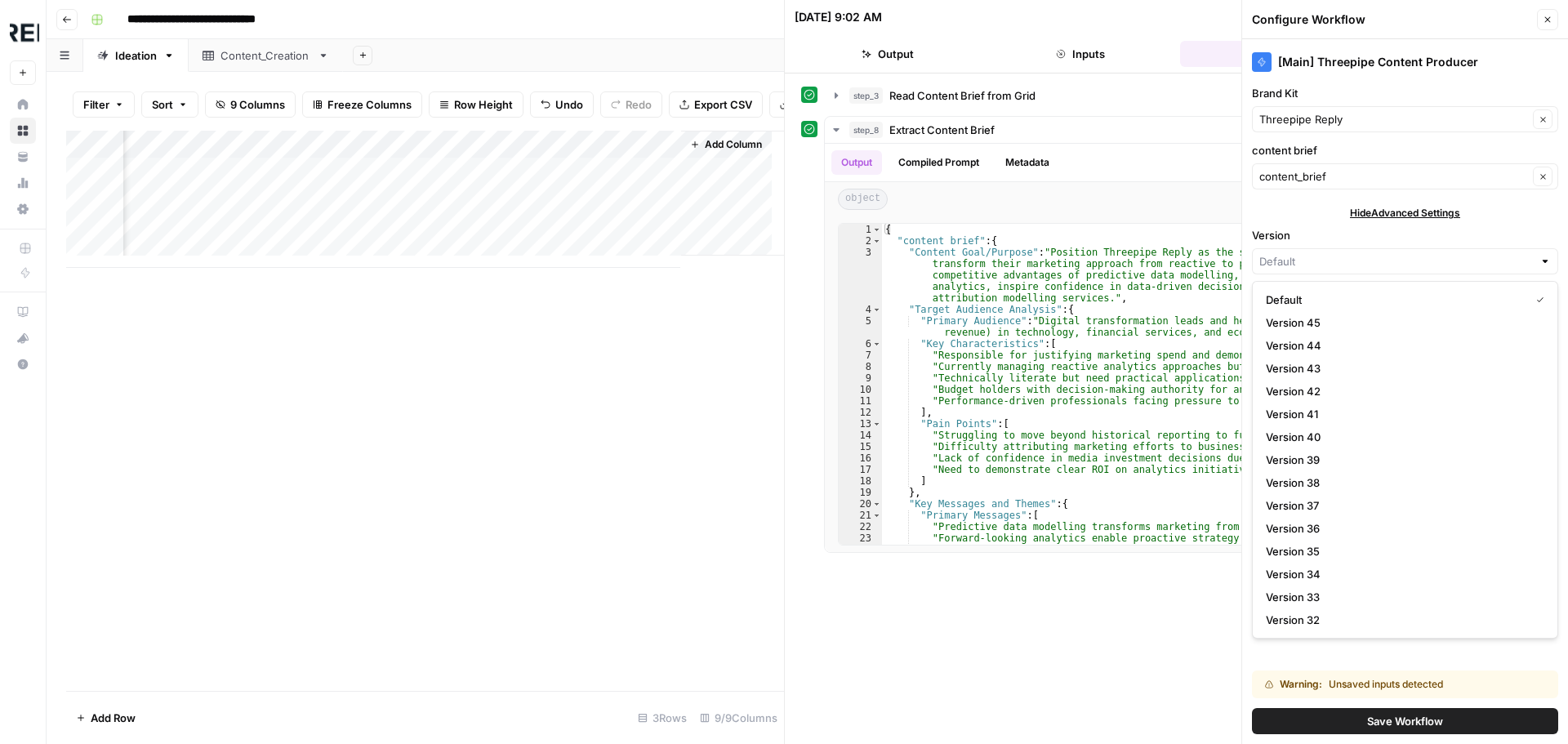
type input "Default"
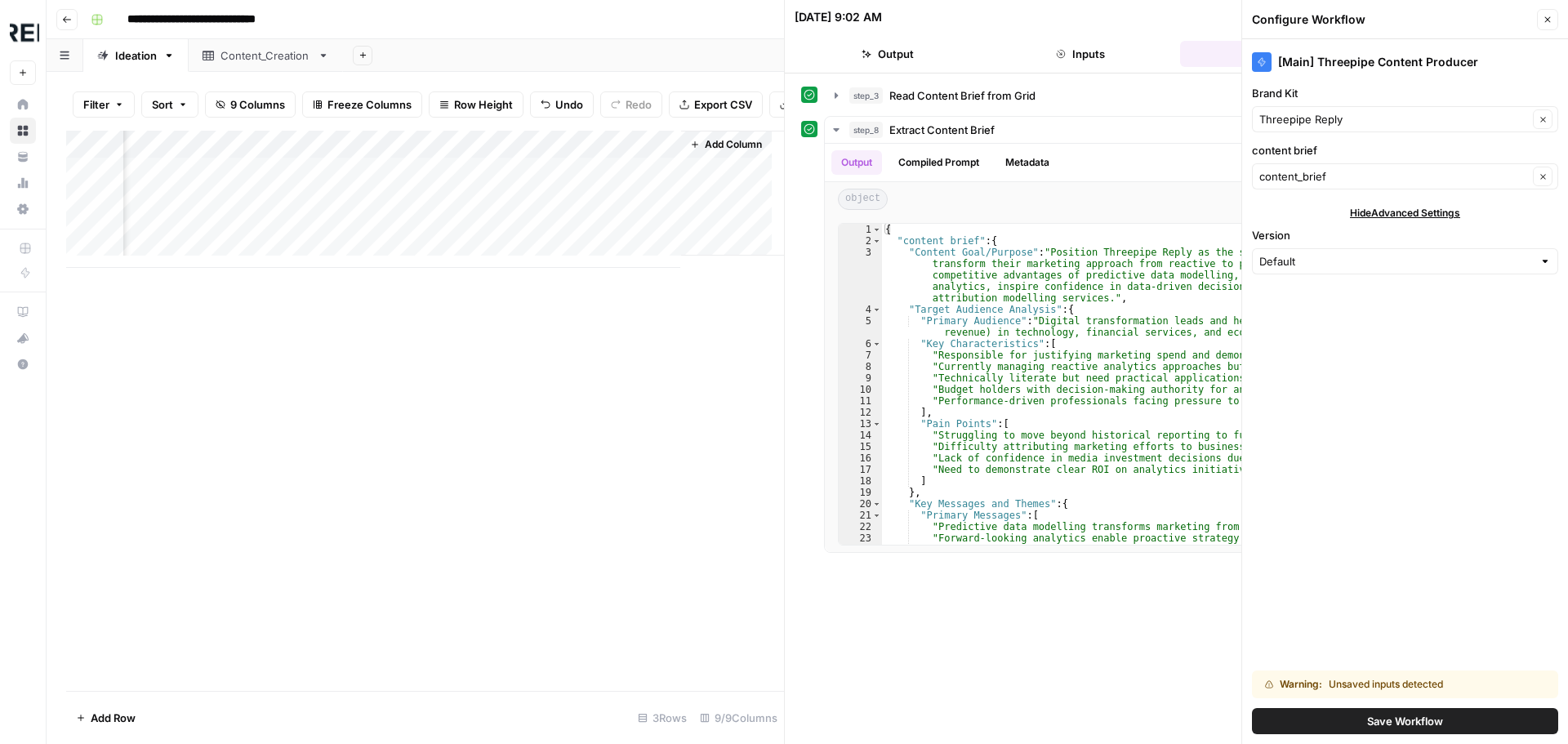
click at [1515, 228] on label "Version" at bounding box center [1404, 235] width 306 height 16
click at [1515, 253] on input "Default" at bounding box center [1396, 261] width 273 height 16
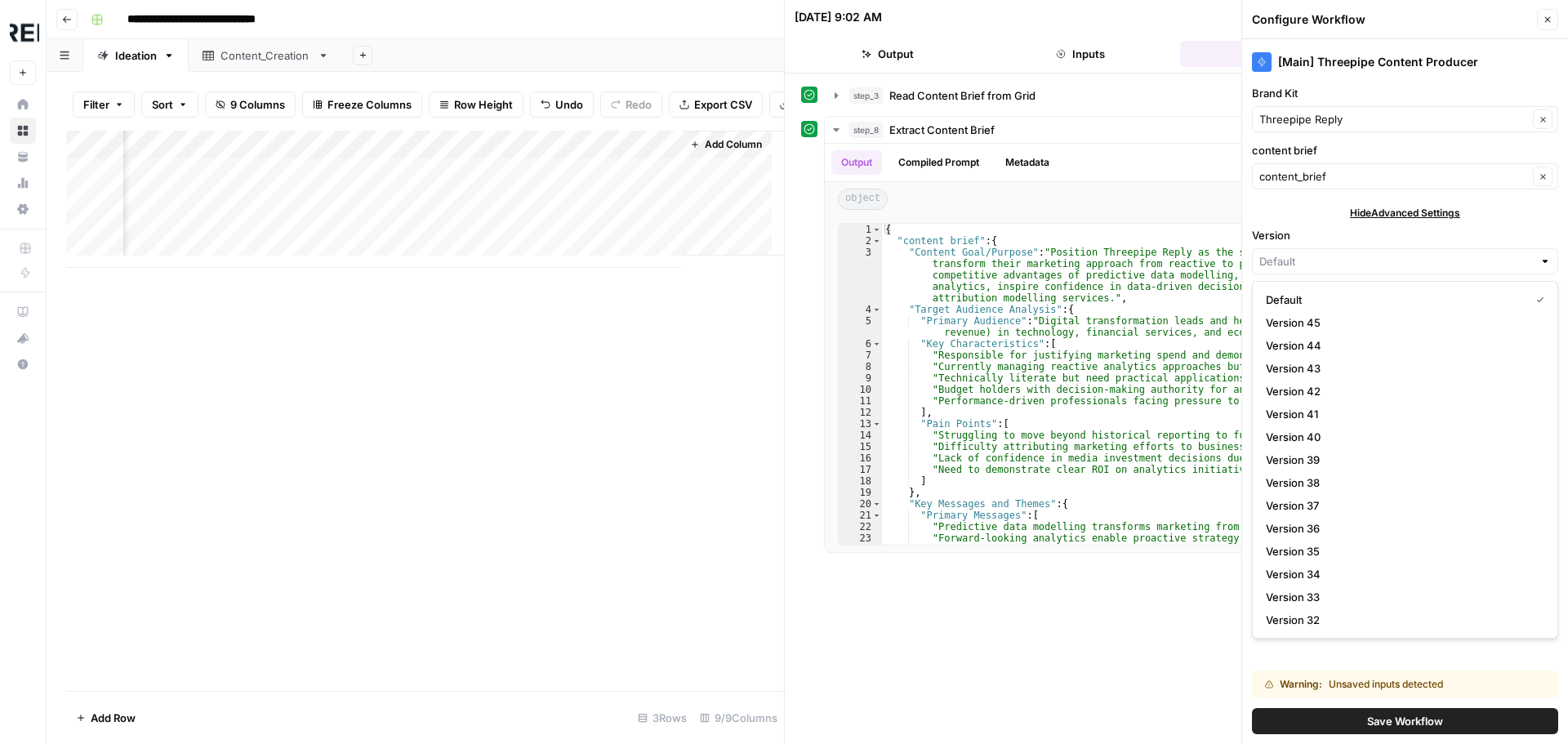
type input "Default"
click at [1024, 658] on div "step_3 Read Content Brief from Grid 75 ms / 1 tasks step_8 Extract Content Brie…" at bounding box center [1176, 409] width 750 height 654
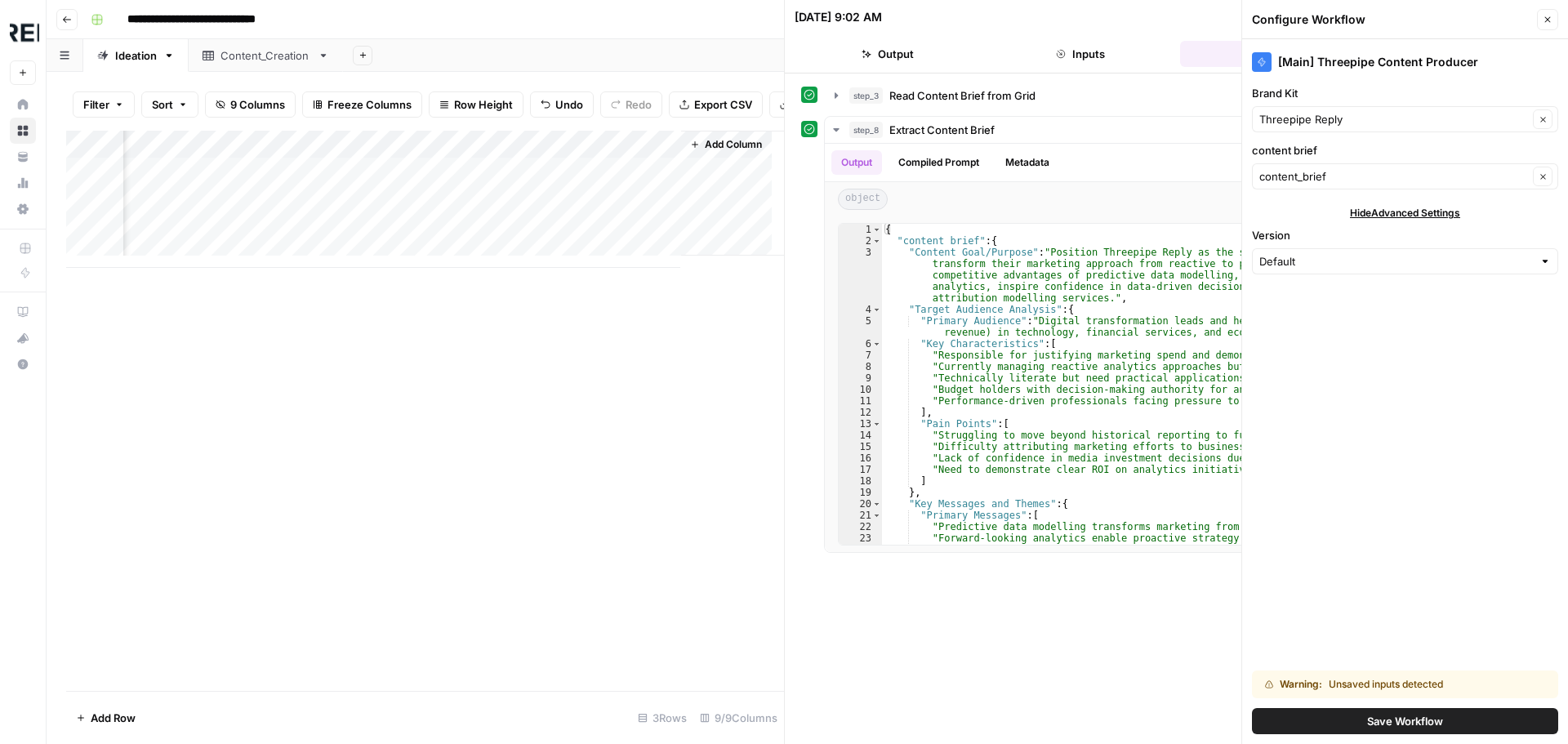
click at [1403, 717] on span "Save Workflow" at bounding box center [1404, 721] width 76 height 16
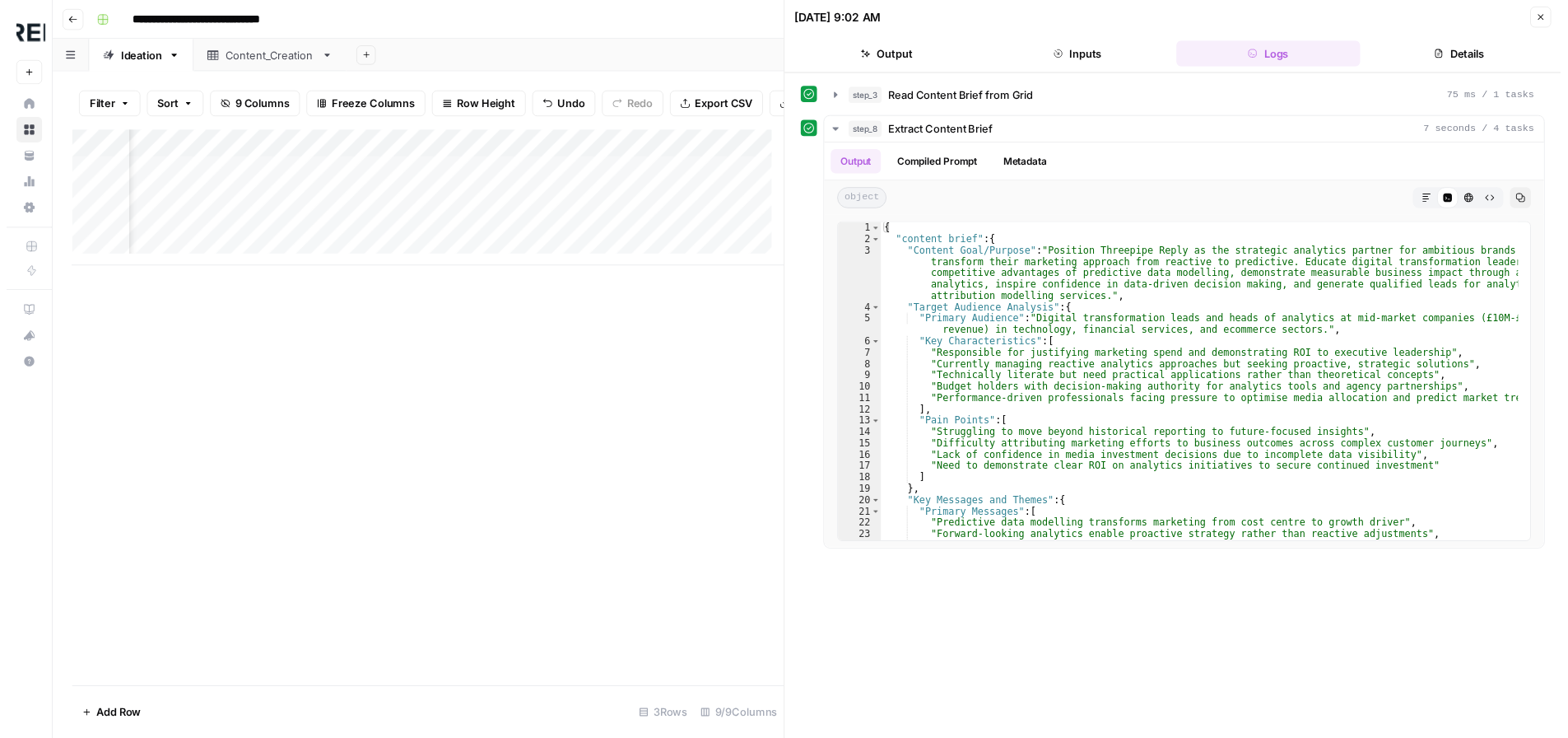
scroll to position [0, 1134]
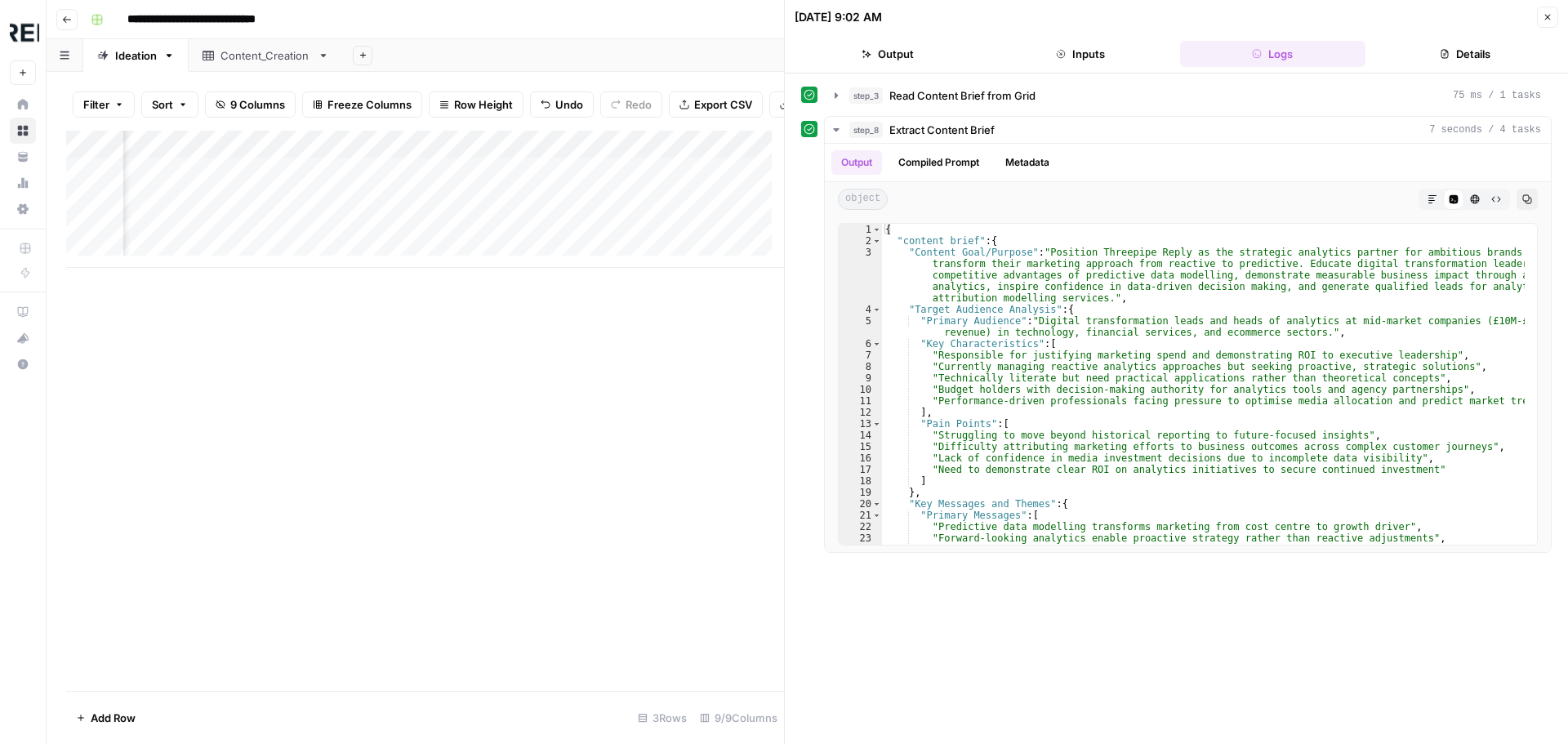
click at [735, 163] on div "Add Column" at bounding box center [425, 199] width 718 height 138
click at [422, 451] on div "Add Column" at bounding box center [425, 411] width 718 height 560
click at [737, 159] on div "Add Column" at bounding box center [425, 199] width 718 height 138
click at [737, 158] on div at bounding box center [624, 160] width 250 height 33
click at [686, 401] on div "Add Column" at bounding box center [425, 411] width 718 height 560
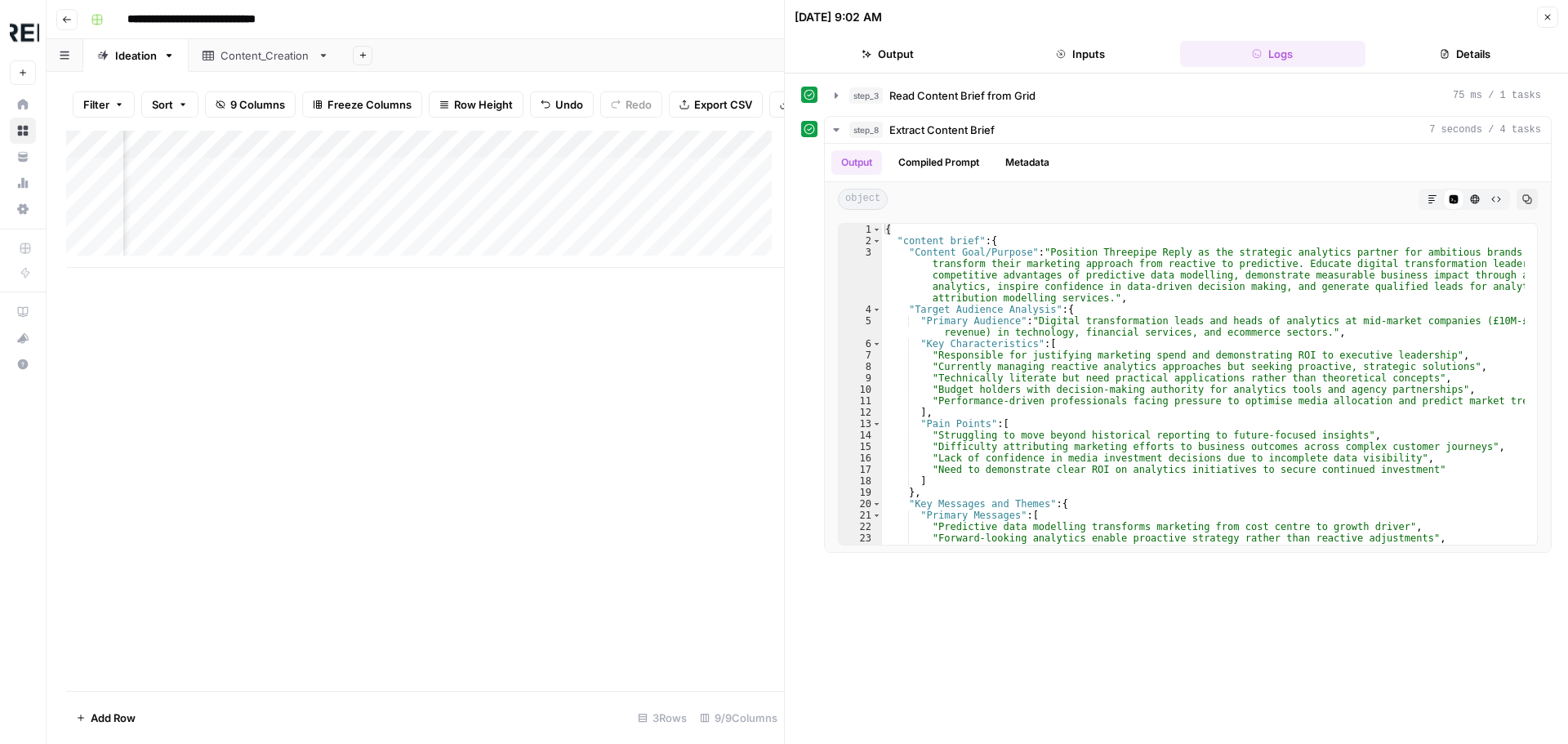
click at [1551, 16] on icon "button" at bounding box center [1548, 17] width 10 height 10
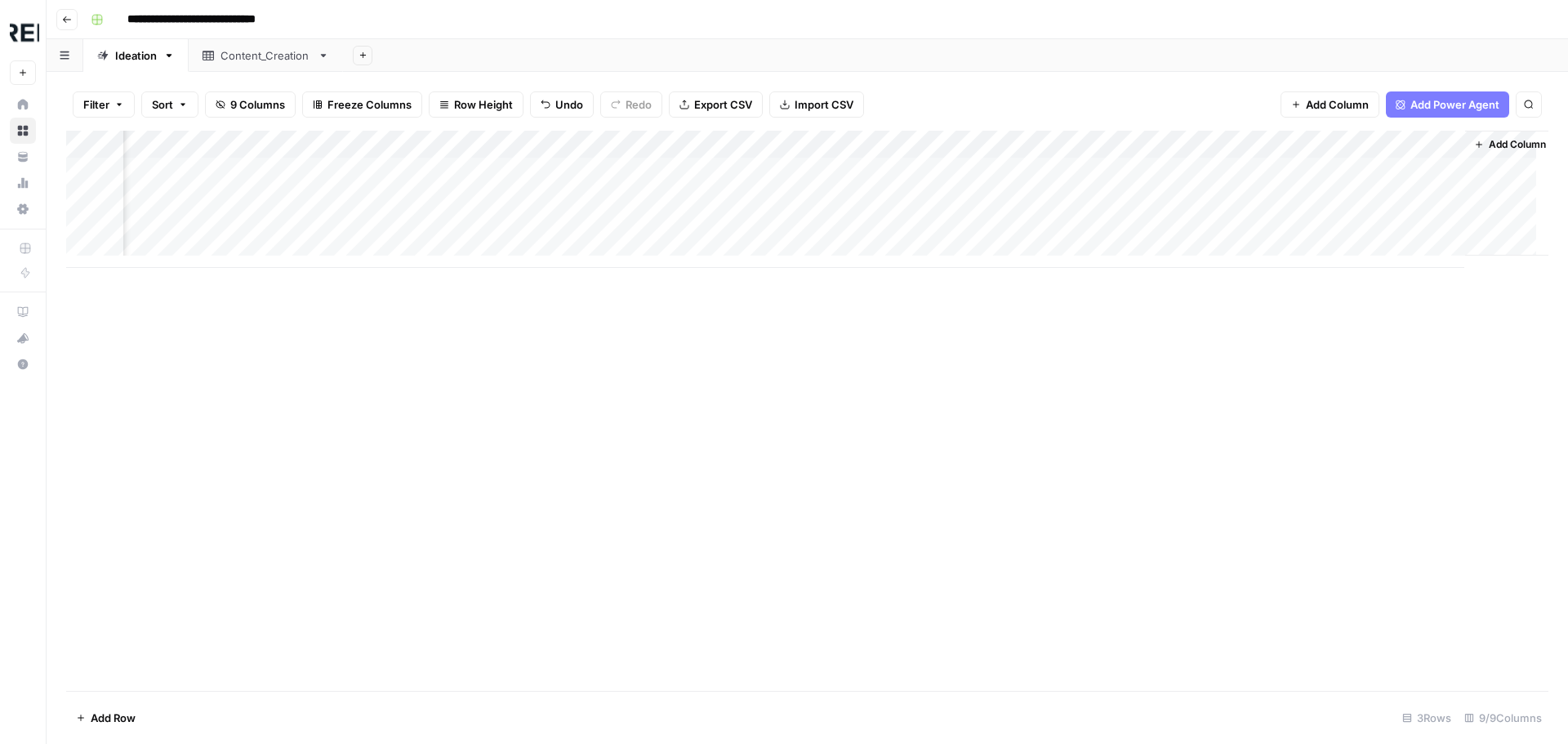
scroll to position [0, 920]
click at [1192, 225] on div "Add Column" at bounding box center [807, 199] width 1482 height 138
click at [1173, 224] on div "Add Column" at bounding box center [807, 199] width 1482 height 138
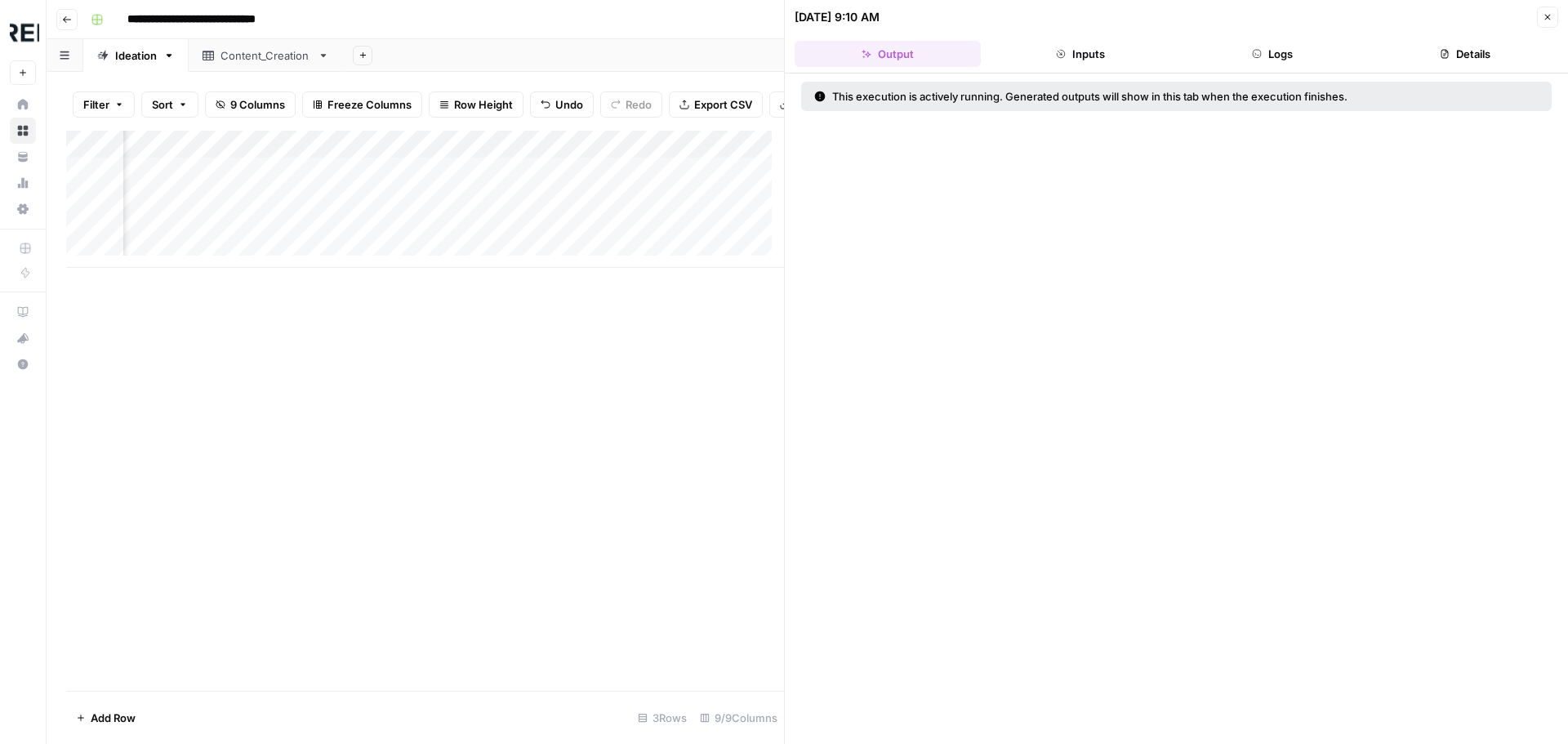
click at [1315, 54] on button "Logs" at bounding box center [1274, 53] width 187 height 26
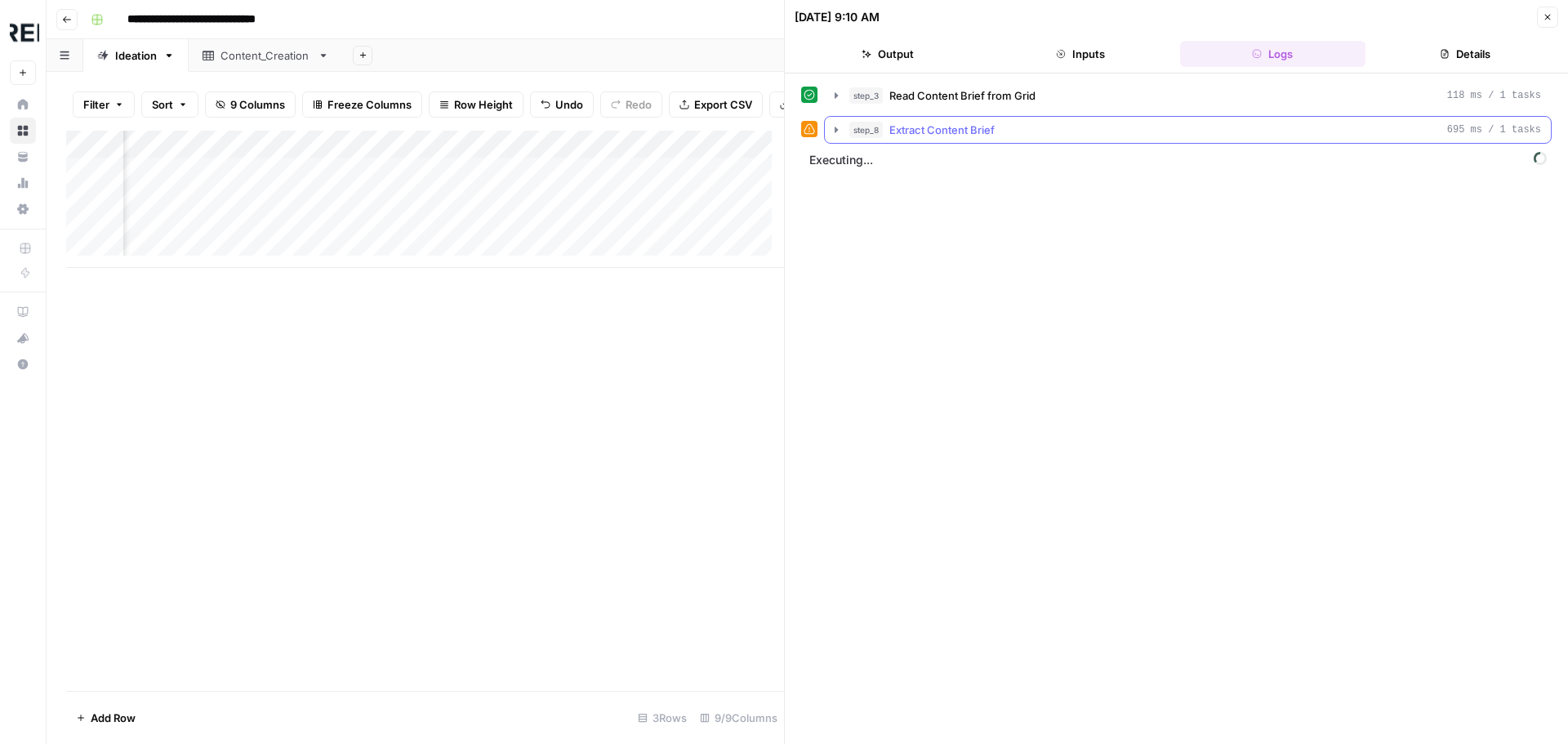
click at [836, 128] on icon "button" at bounding box center [836, 130] width 3 height 6
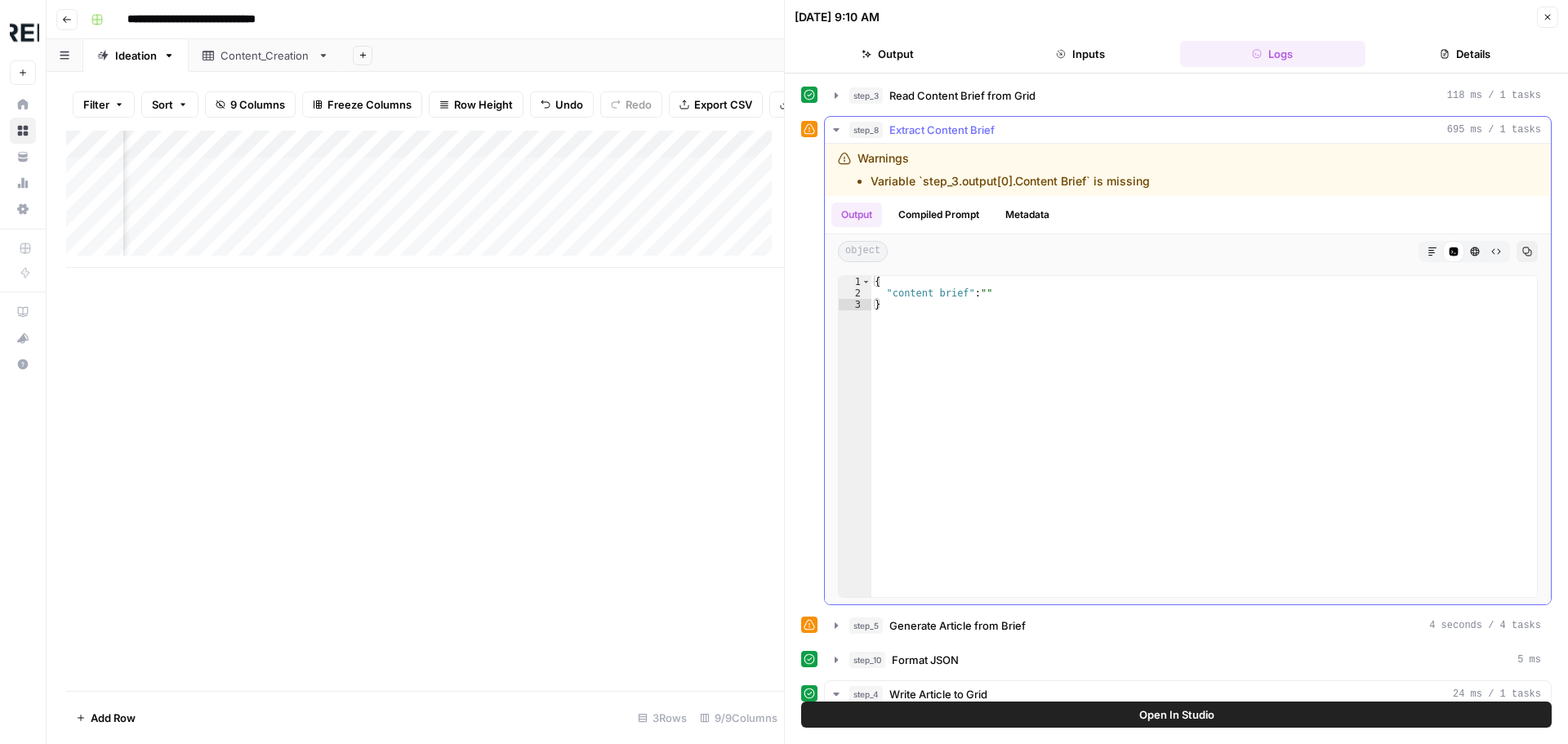
click at [836, 126] on icon "button" at bounding box center [837, 130] width 13 height 13
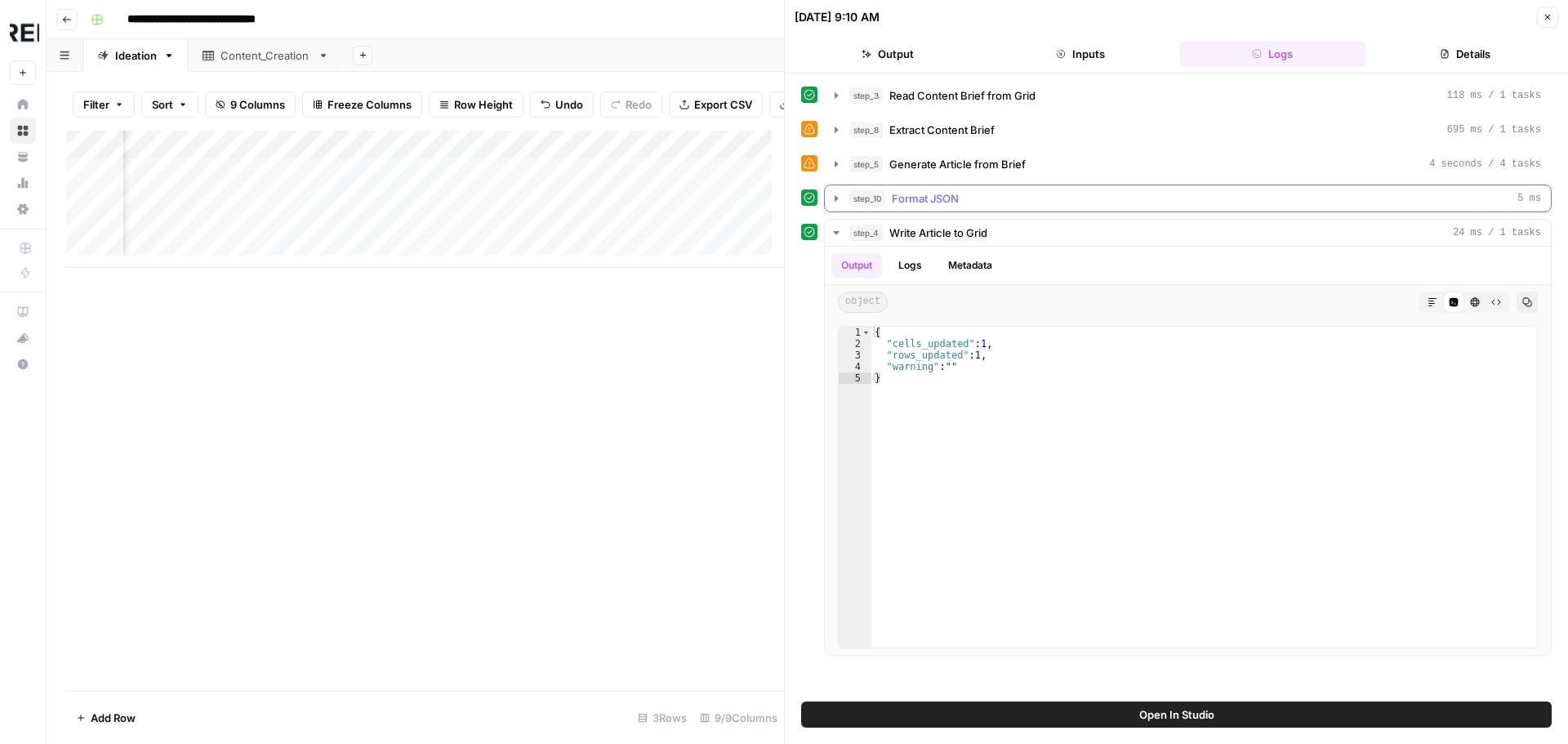
click at [841, 201] on icon "button" at bounding box center [837, 198] width 13 height 13
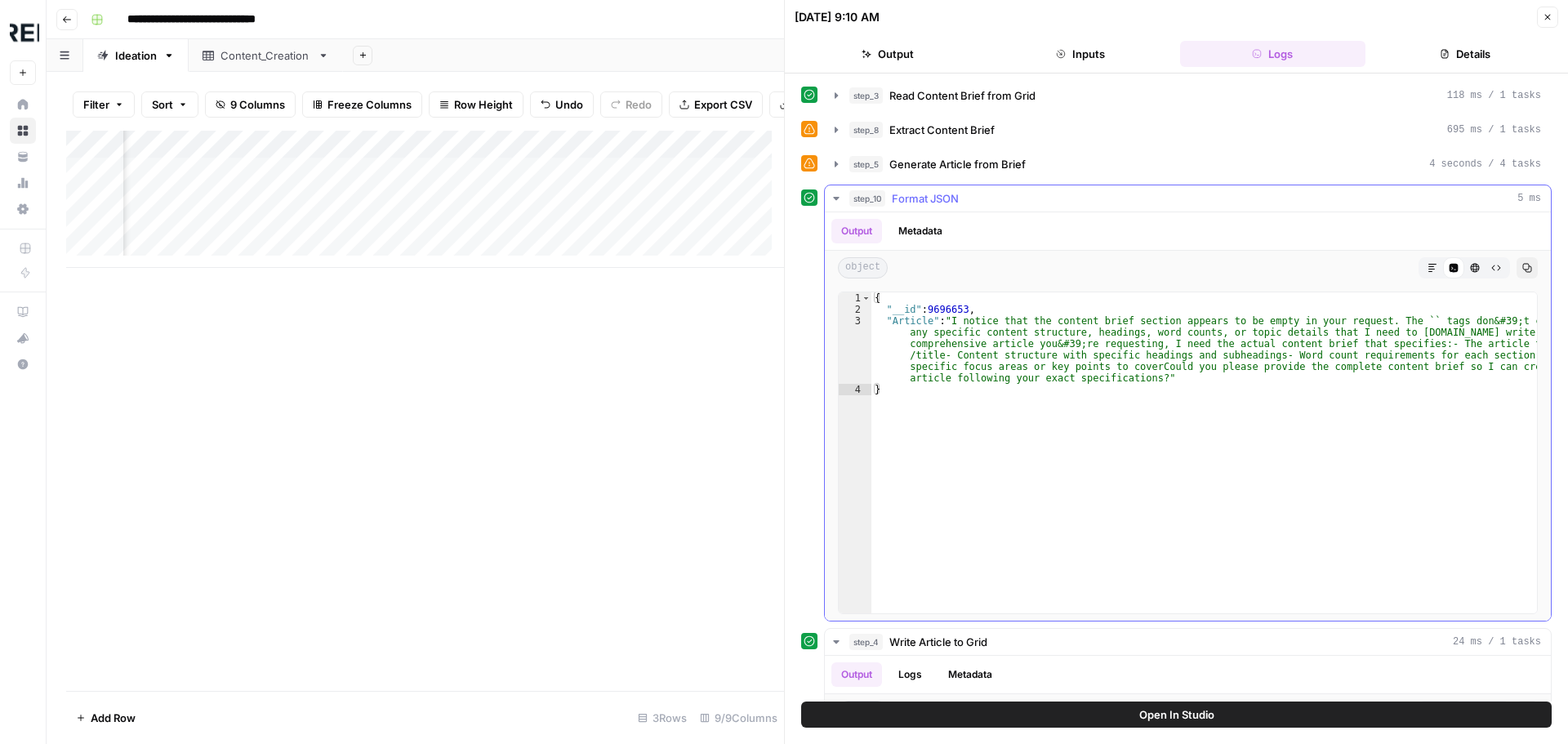
click at [835, 197] on icon "button" at bounding box center [836, 198] width 6 height 3
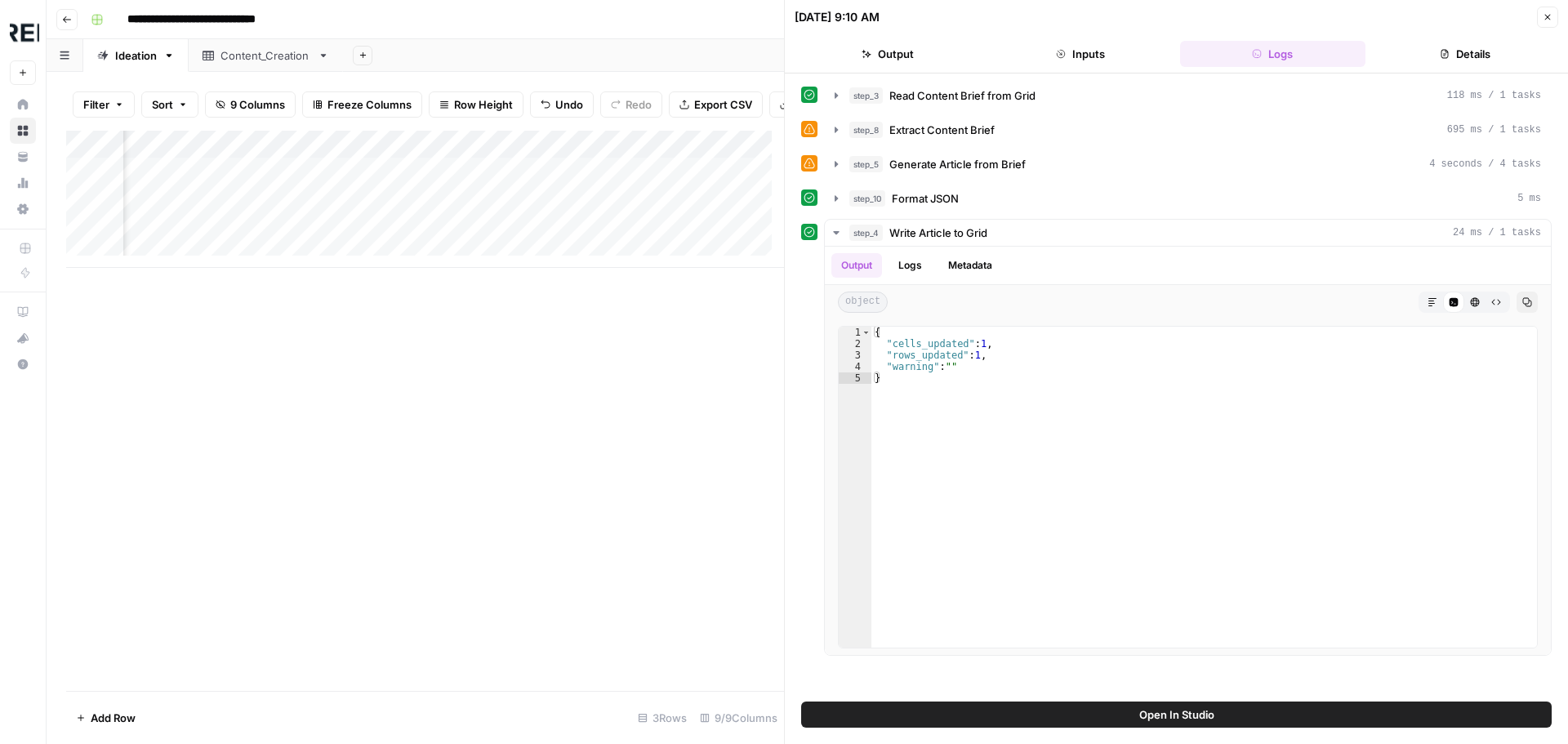
click at [1551, 17] on icon "button" at bounding box center [1548, 17] width 10 height 10
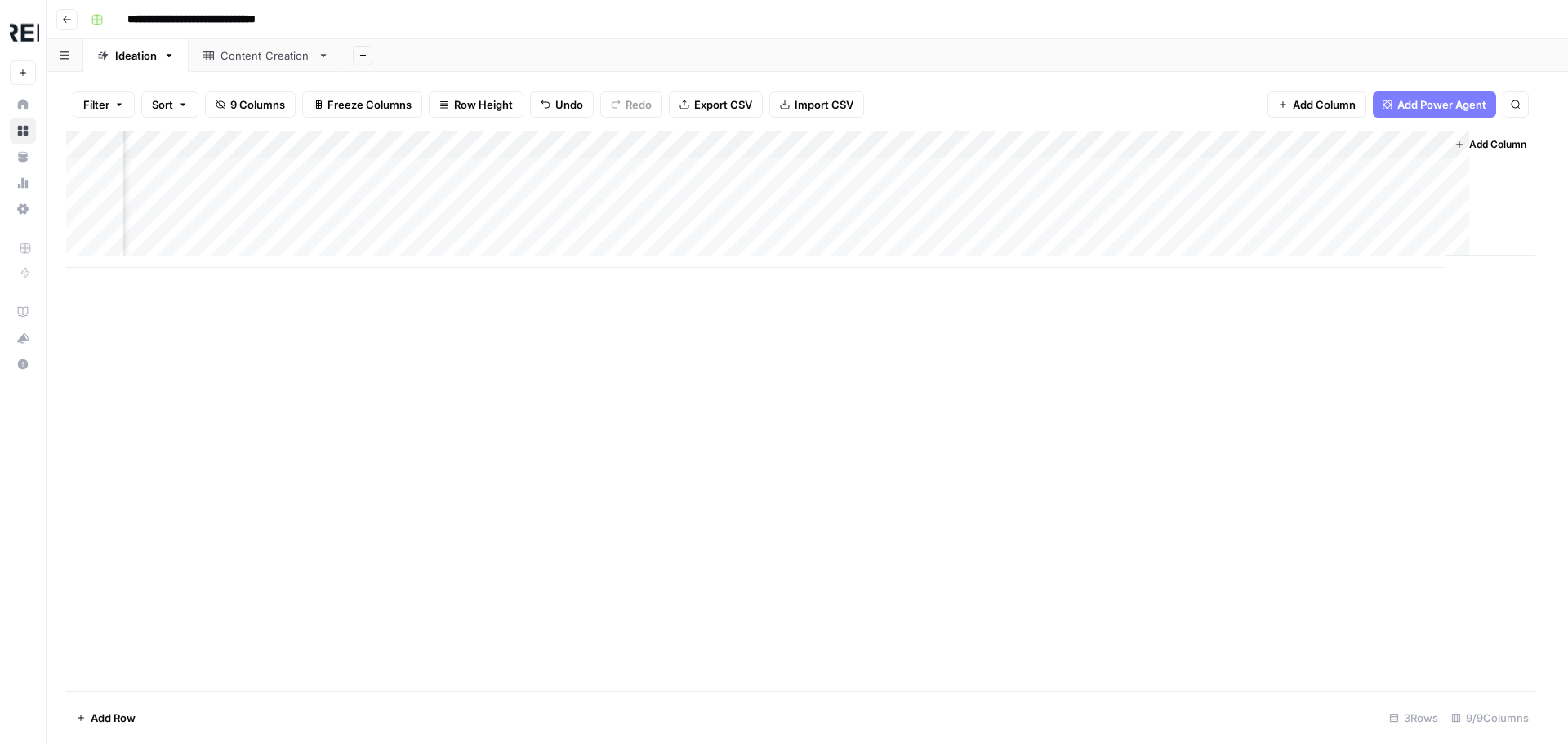
scroll to position [0, 900]
click at [1214, 227] on div "Add Column" at bounding box center [807, 199] width 1482 height 138
click at [1188, 229] on div "Add Column" at bounding box center [807, 199] width 1482 height 138
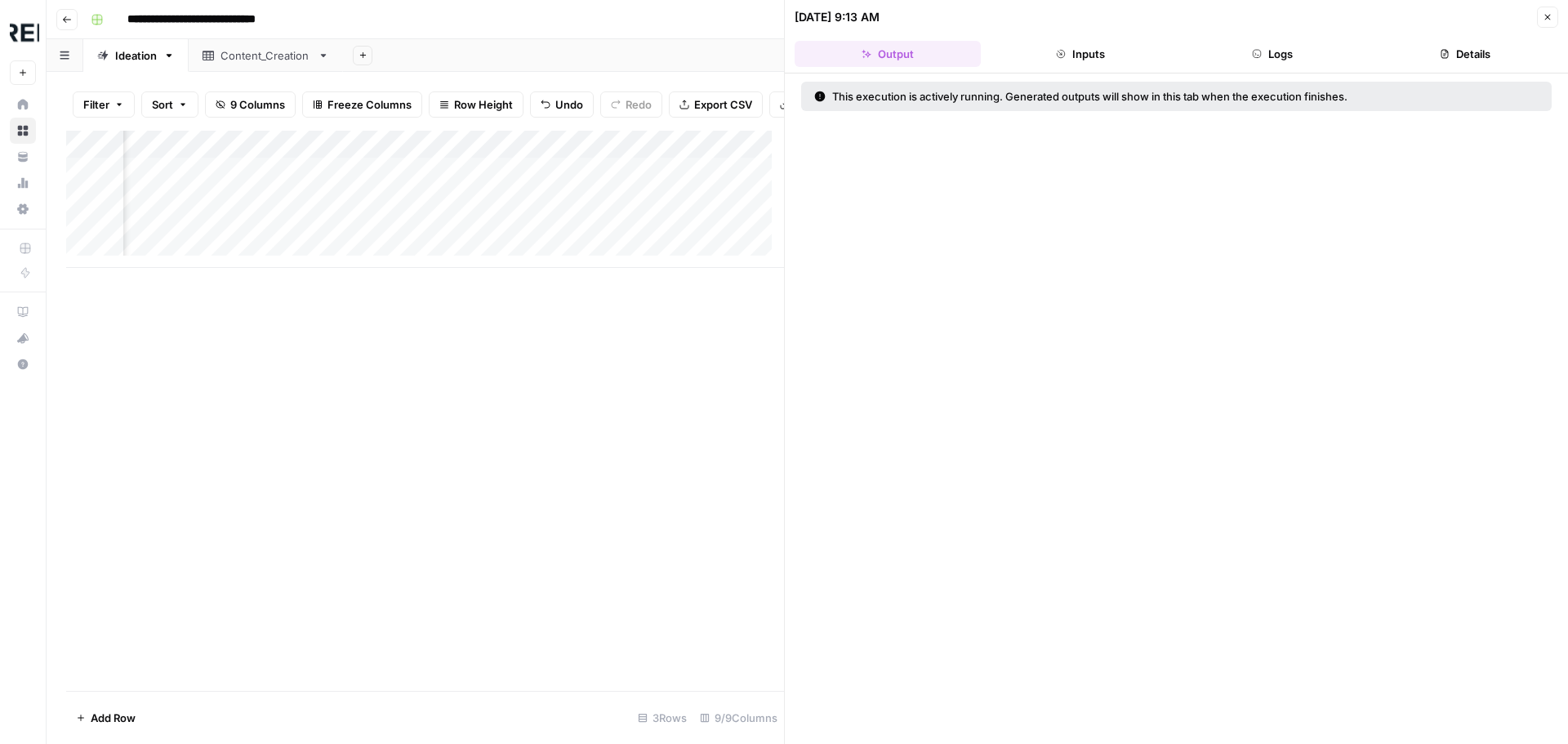
click at [1252, 57] on icon "button" at bounding box center [1256, 54] width 10 height 10
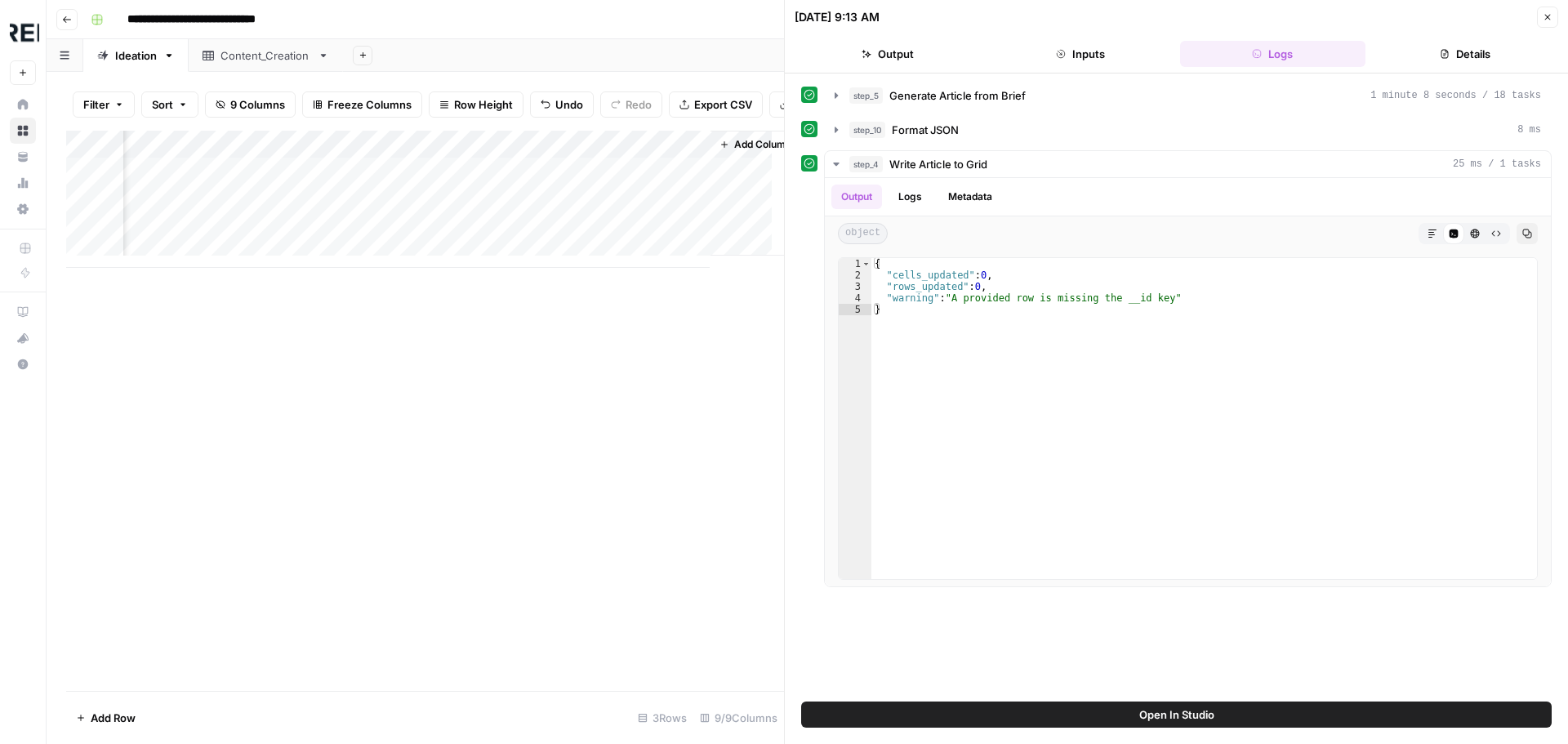
scroll to position [0, 1684]
click at [840, 162] on icon "button" at bounding box center [837, 165] width 13 height 13
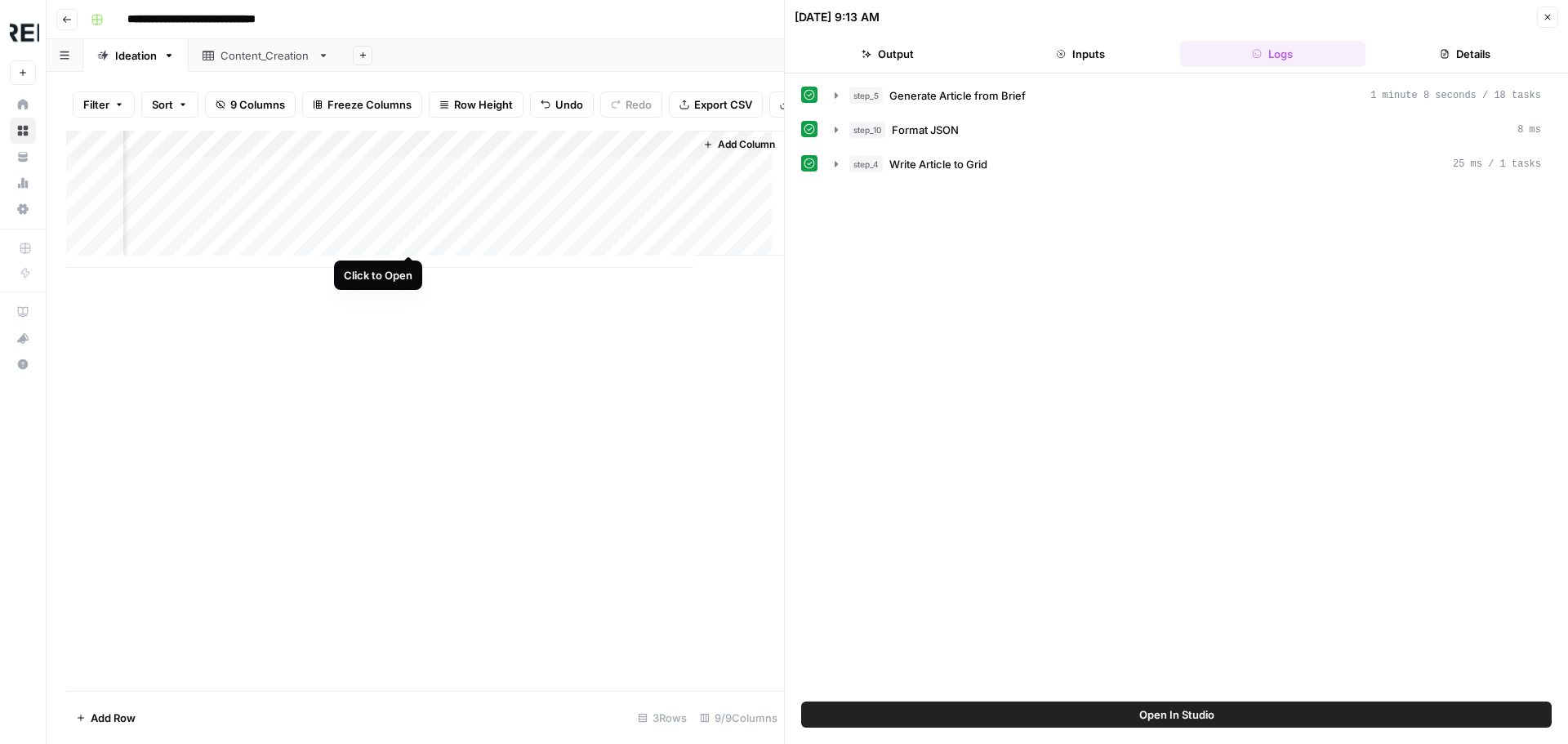
click at [412, 235] on div "Add Column" at bounding box center [425, 199] width 718 height 138
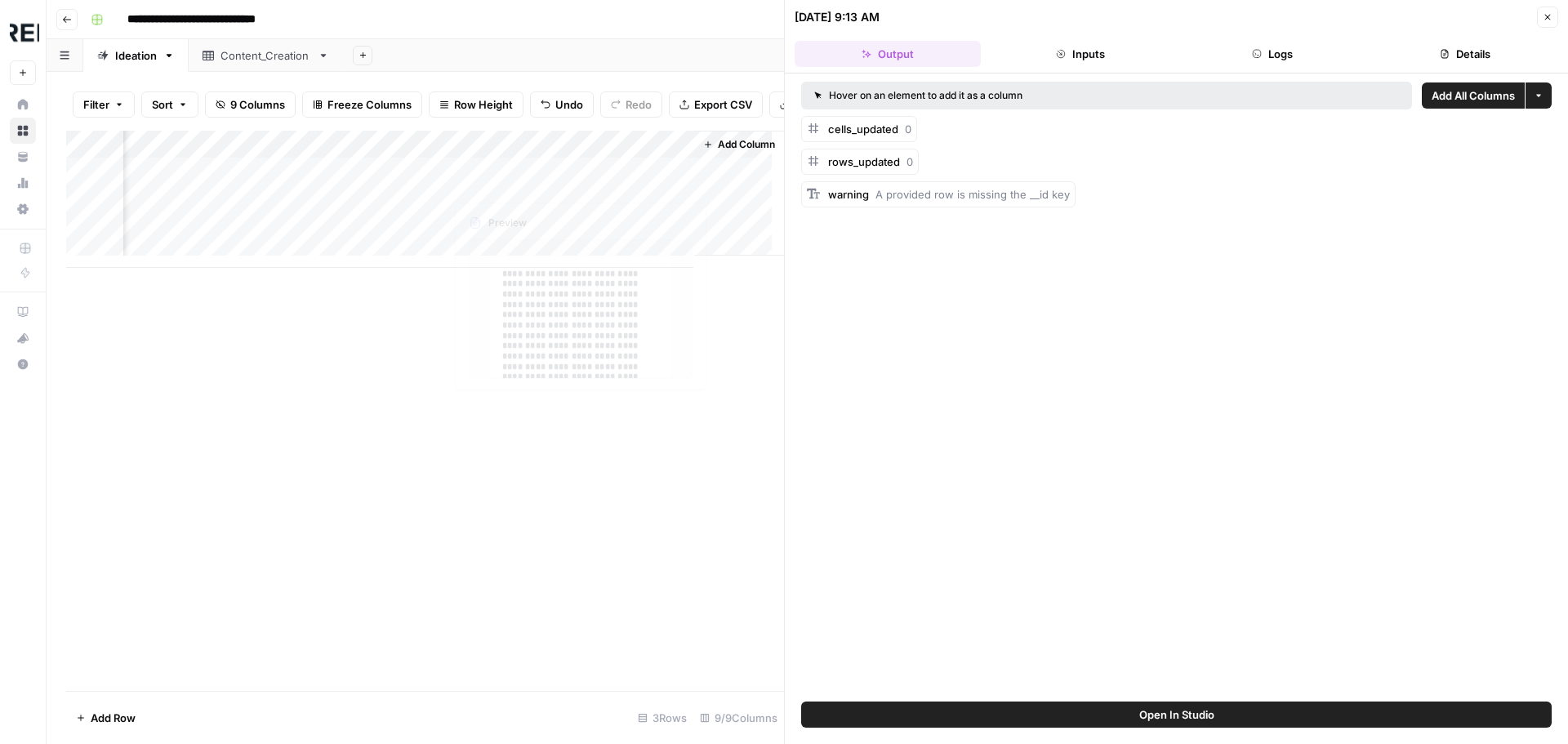
click at [1311, 64] on button "Logs" at bounding box center [1274, 53] width 187 height 26
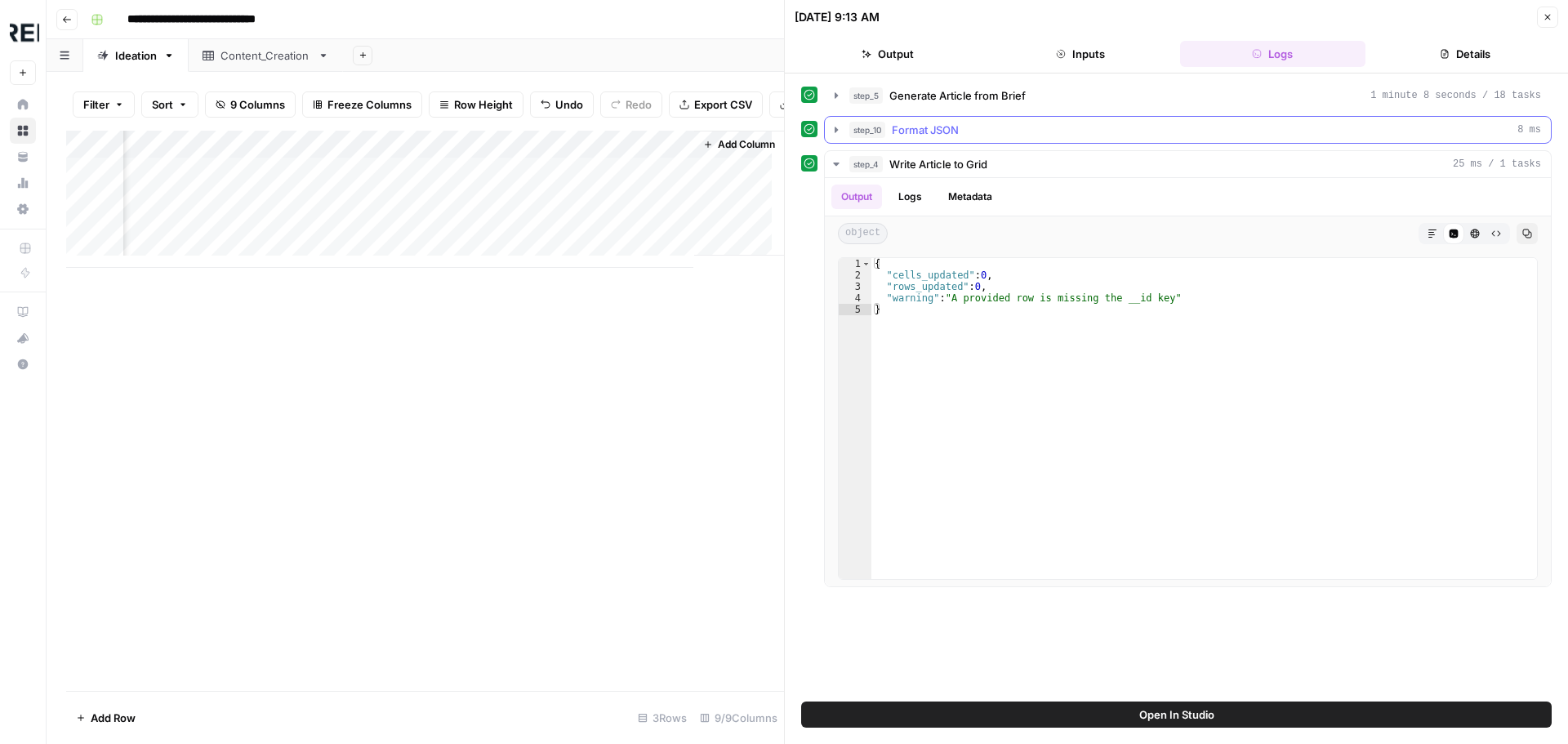
click at [836, 135] on icon "button" at bounding box center [837, 130] width 13 height 13
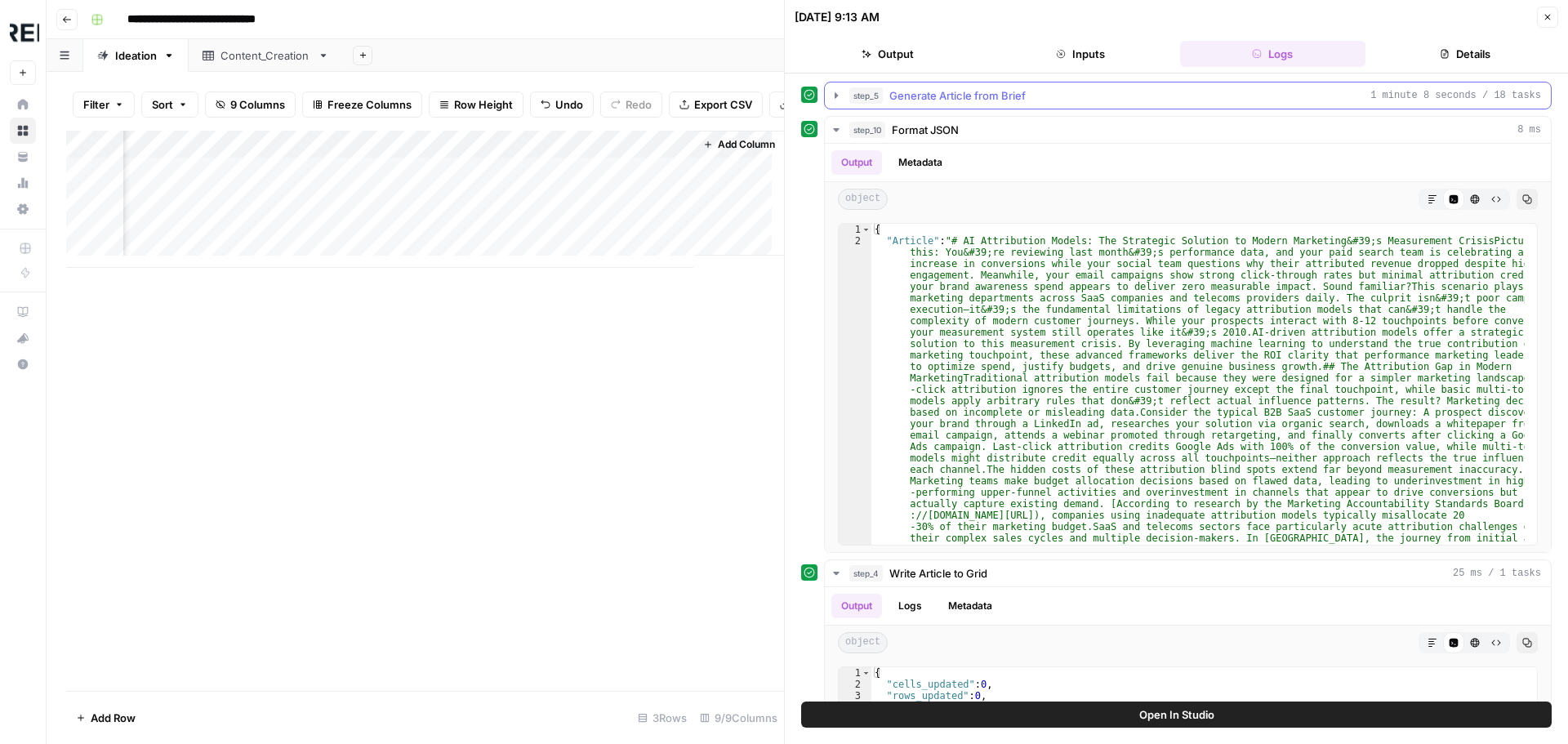
click at [840, 98] on icon "button" at bounding box center [837, 96] width 13 height 13
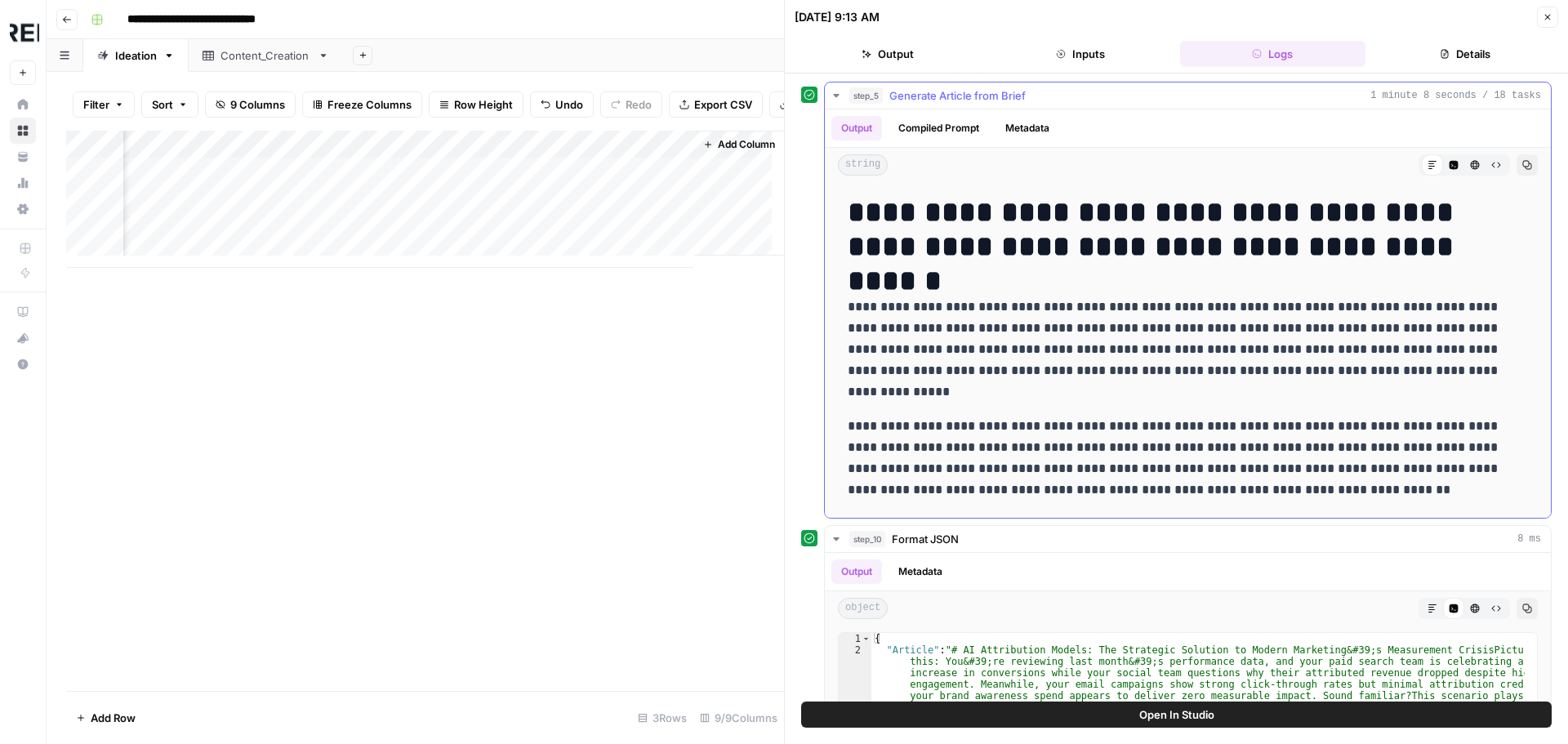
click at [840, 98] on icon "button" at bounding box center [837, 96] width 13 height 13
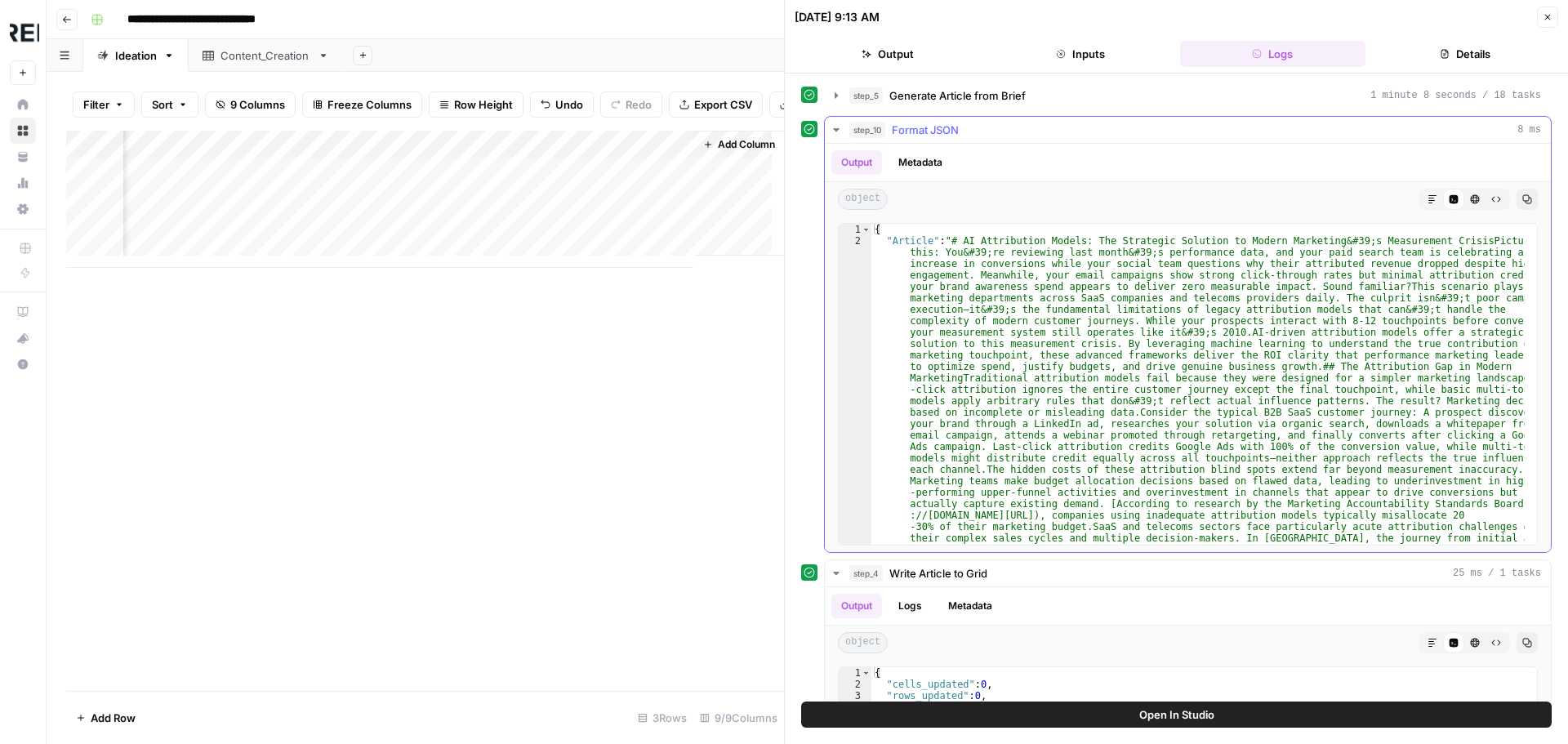
click at [835, 132] on icon "button" at bounding box center [837, 130] width 13 height 13
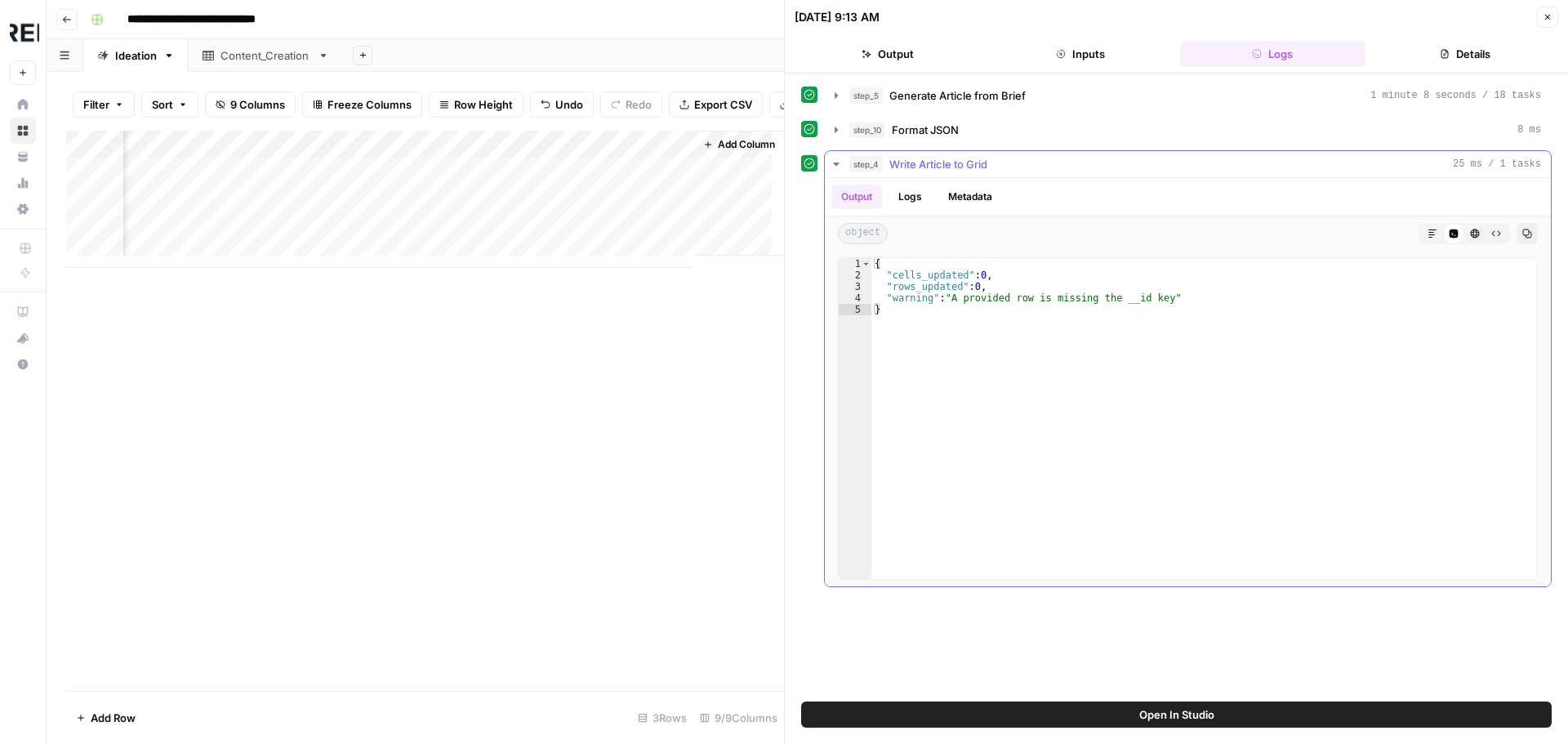
click at [835, 166] on icon "button" at bounding box center [837, 165] width 13 height 13
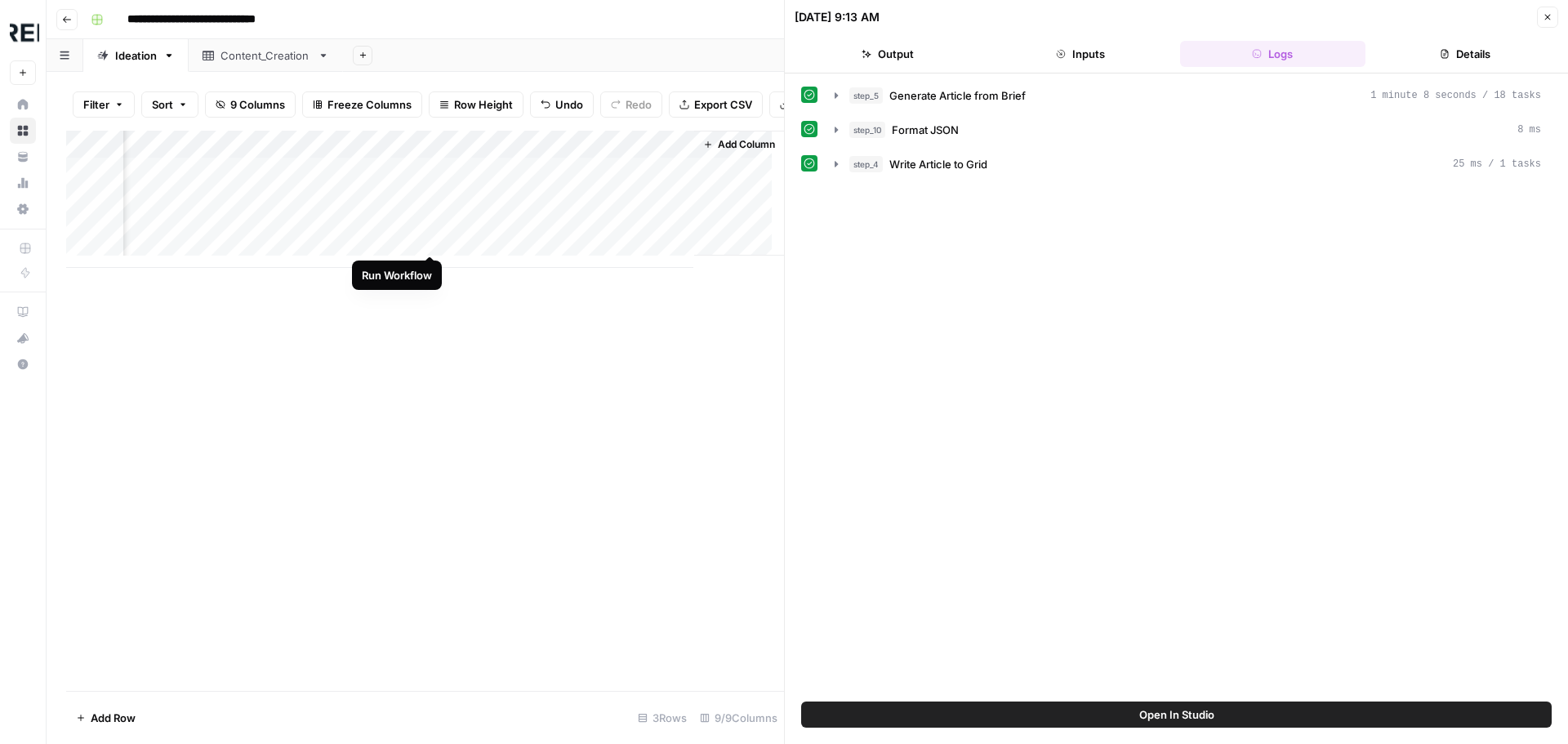
click at [425, 235] on div "Add Column" at bounding box center [425, 199] width 718 height 138
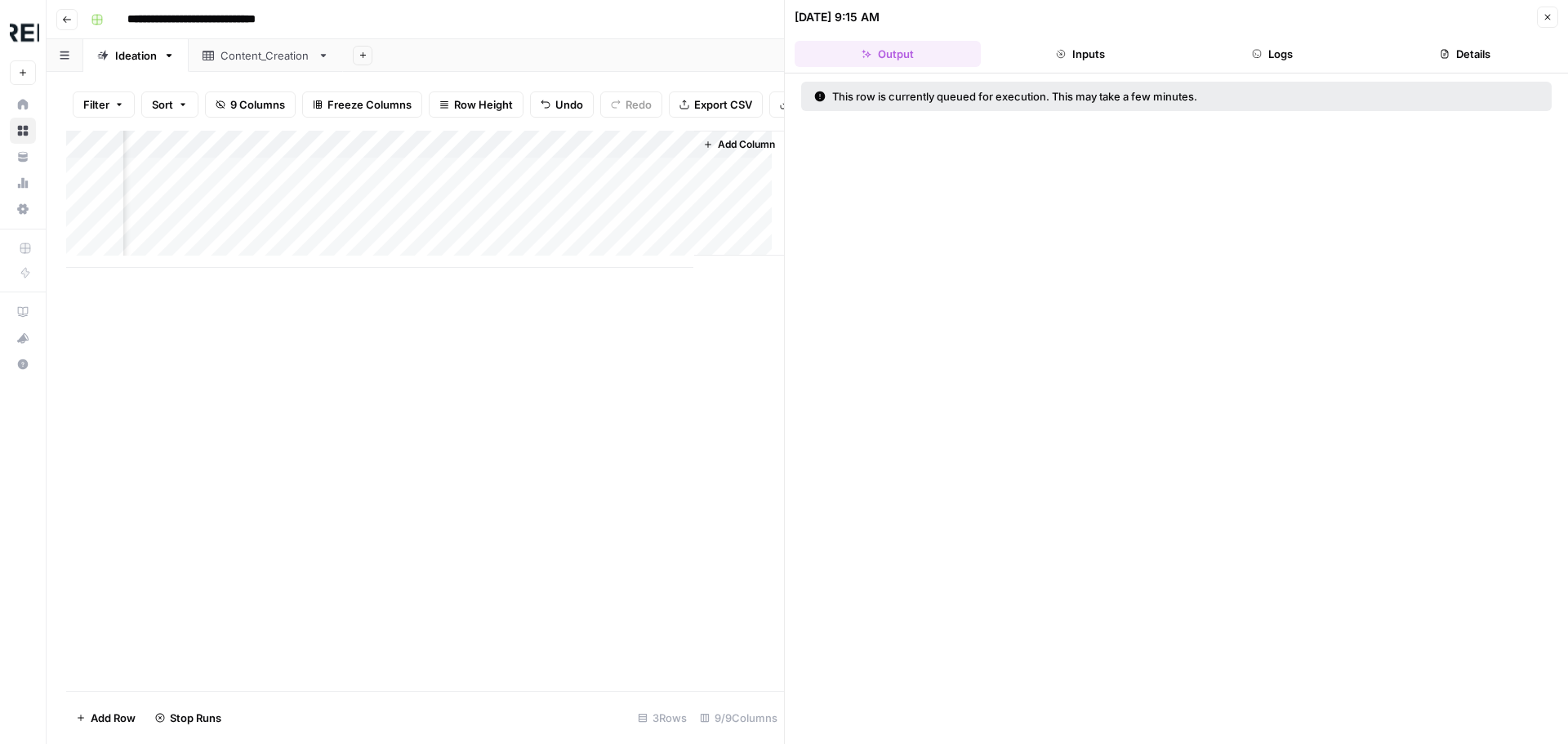
click at [1270, 54] on button "Logs" at bounding box center [1274, 53] width 187 height 26
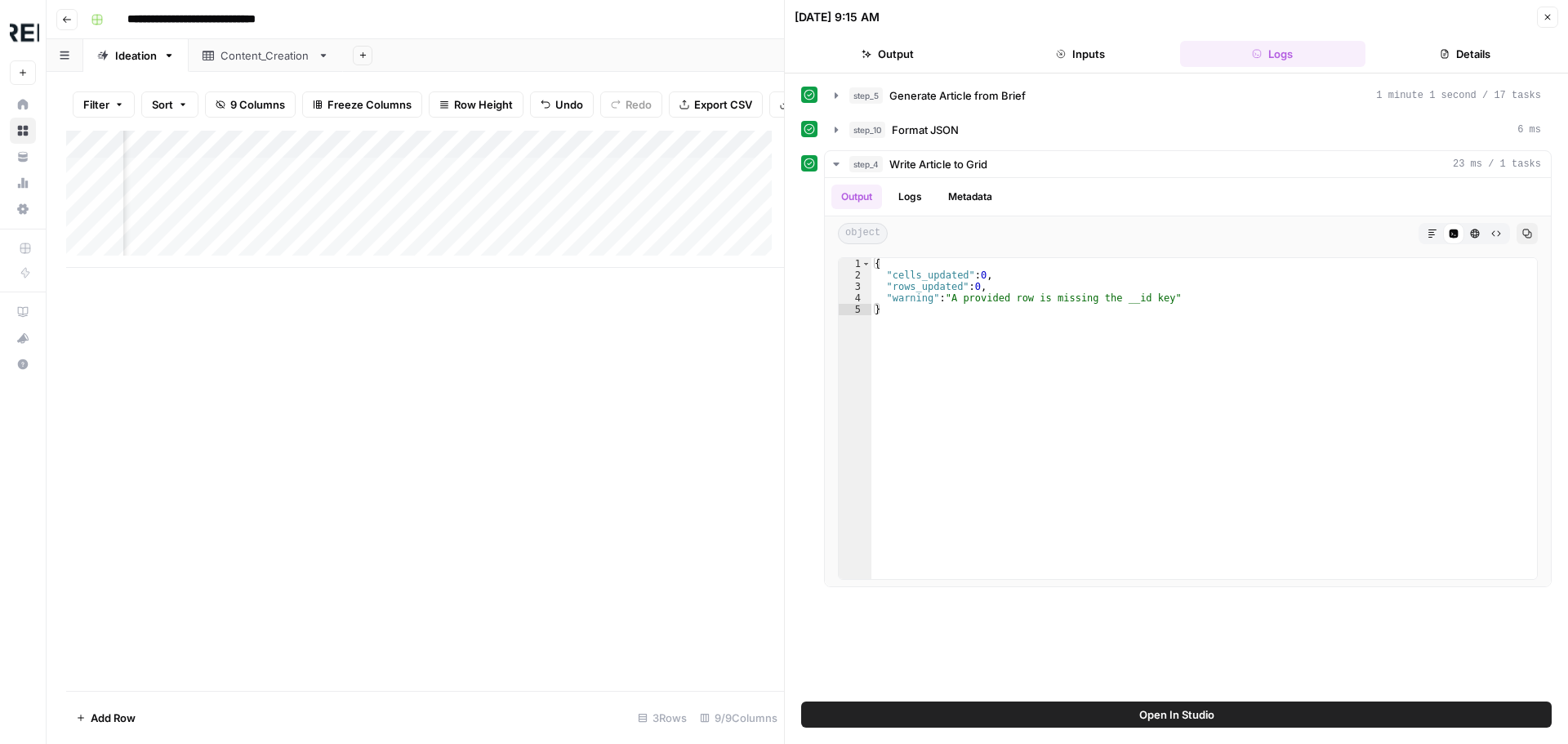
scroll to position [0, 1309]
click at [459, 184] on div "Add Column" at bounding box center [425, 199] width 718 height 138
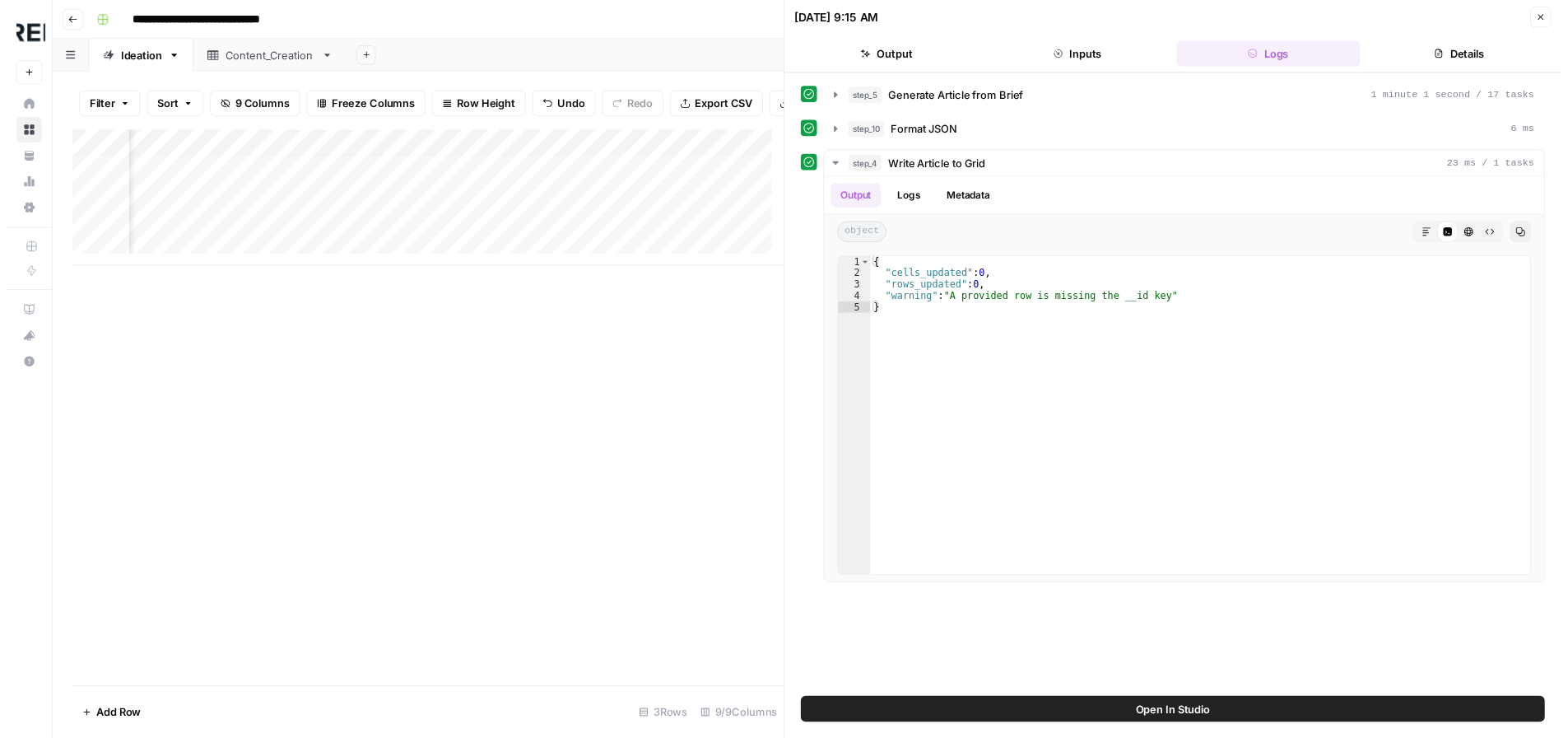
scroll to position [0, 1698]
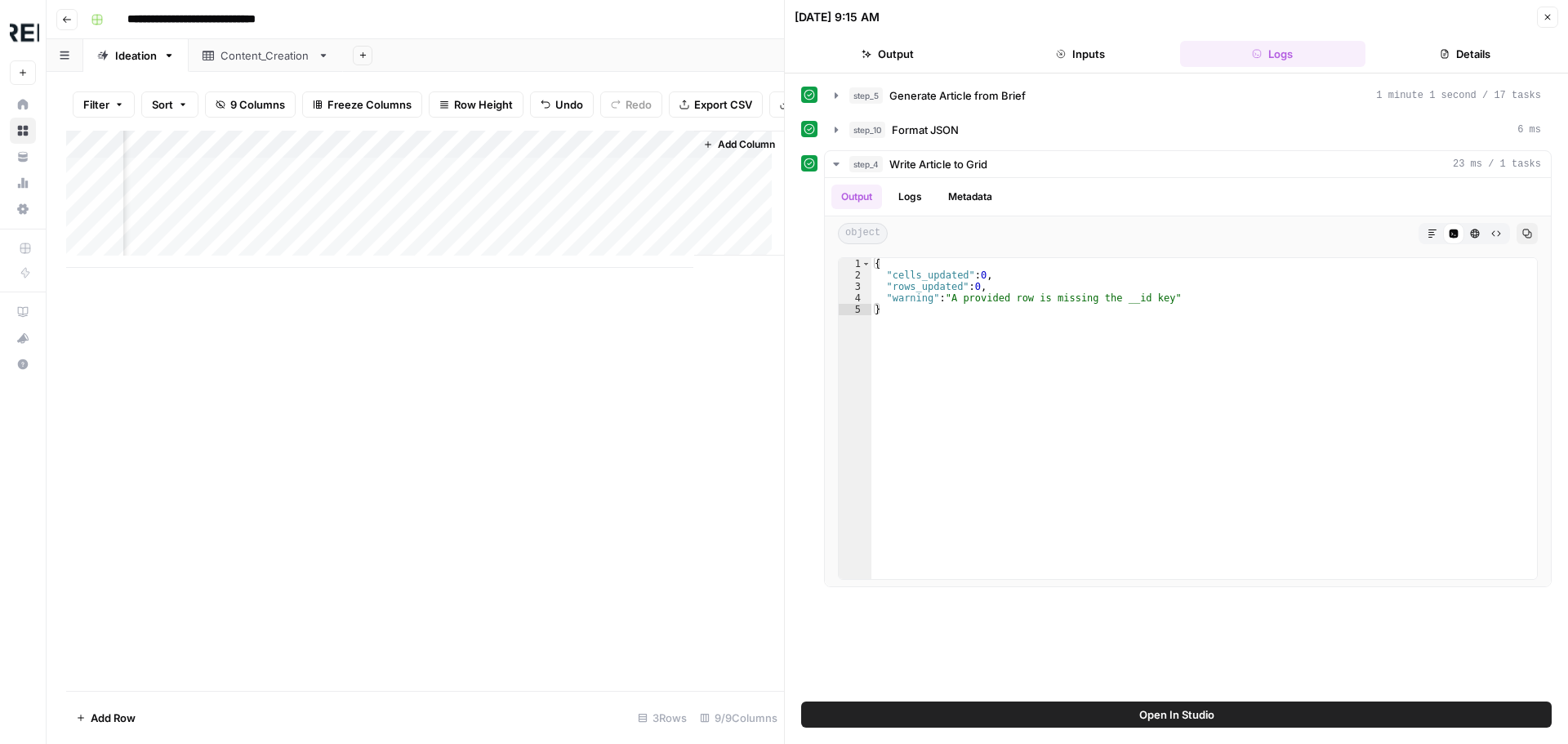
click at [367, 235] on div "Add Column" at bounding box center [425, 199] width 718 height 138
click at [601, 230] on div "Add Column" at bounding box center [425, 199] width 718 height 138
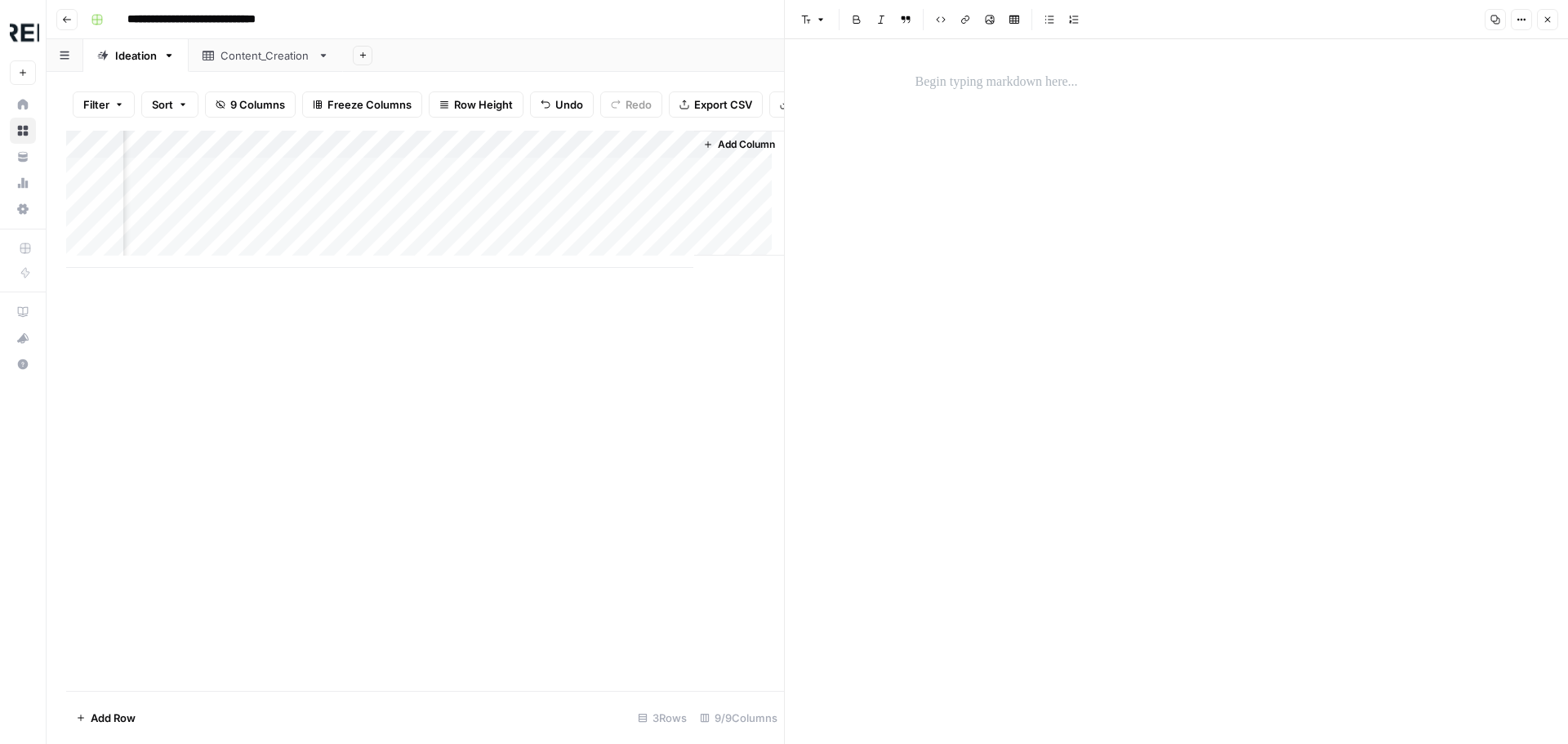
click at [352, 238] on div "Add Column" at bounding box center [425, 199] width 718 height 138
click at [433, 240] on div "Add Column" at bounding box center [425, 199] width 718 height 138
click at [1549, 13] on button "Close" at bounding box center [1548, 19] width 21 height 21
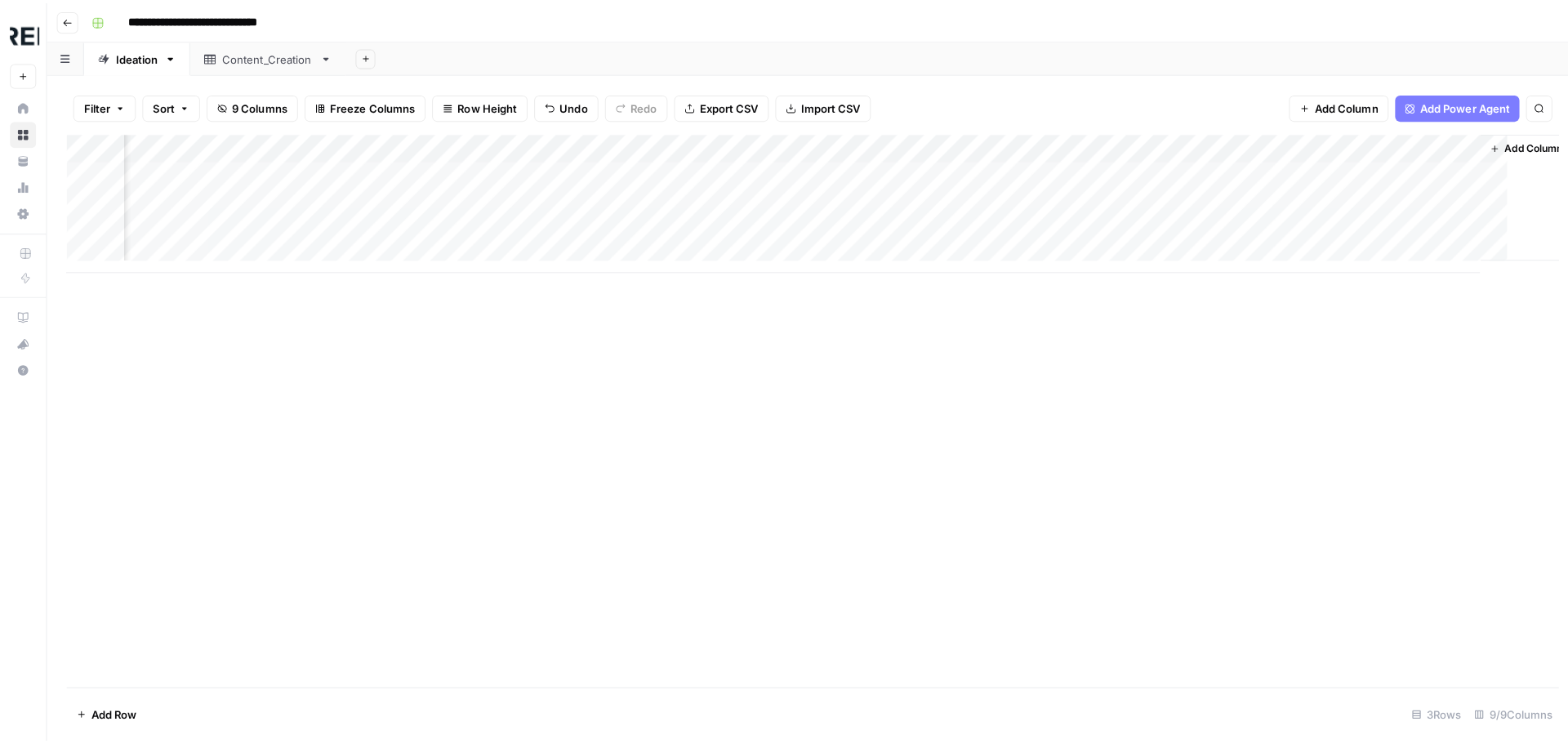
scroll to position [0, 900]
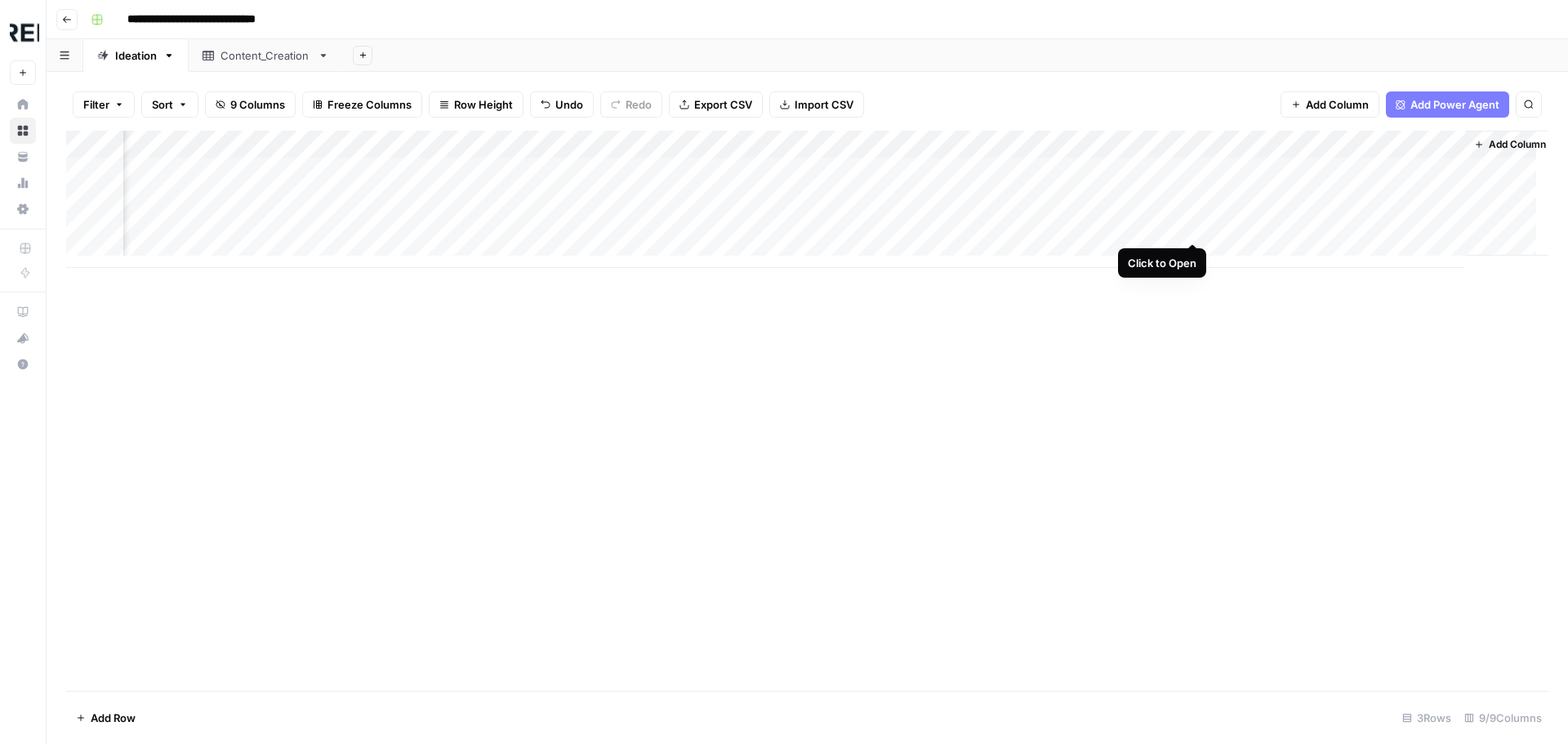
click at [1188, 228] on div "Add Column" at bounding box center [807, 199] width 1482 height 138
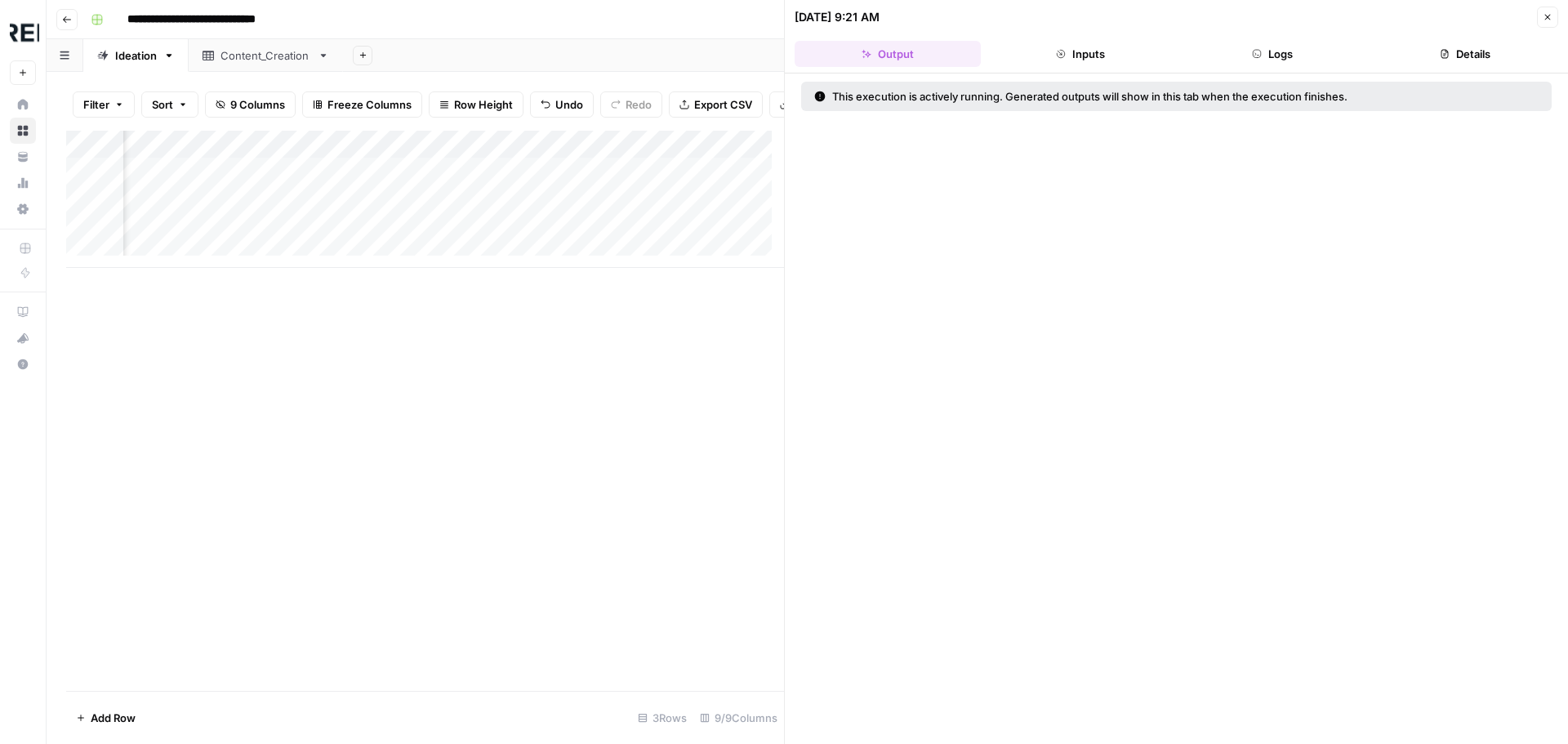
click at [1281, 49] on button "Logs" at bounding box center [1274, 53] width 187 height 26
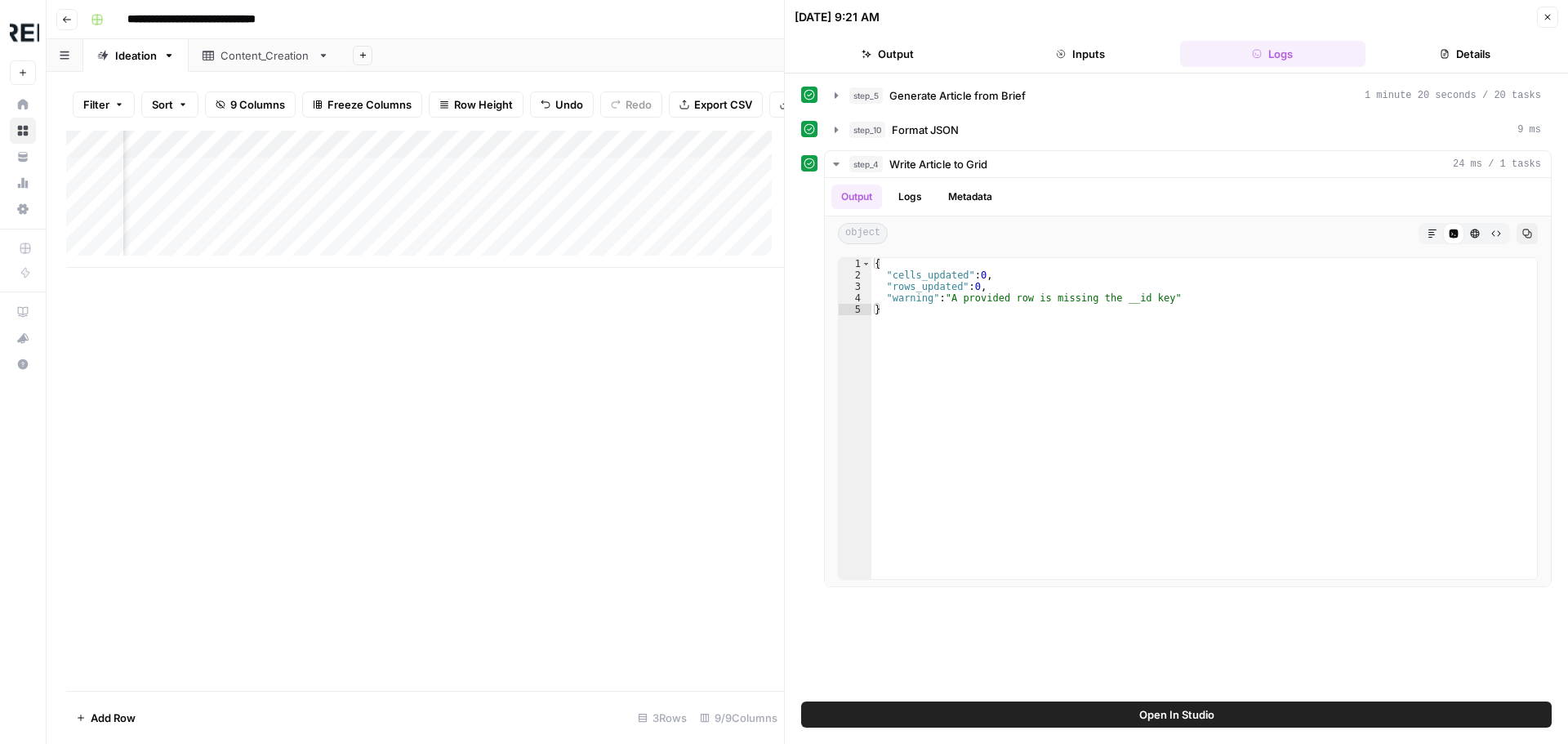
scroll to position [0, 1565]
click at [549, 236] on div "Add Column" at bounding box center [425, 199] width 718 height 138
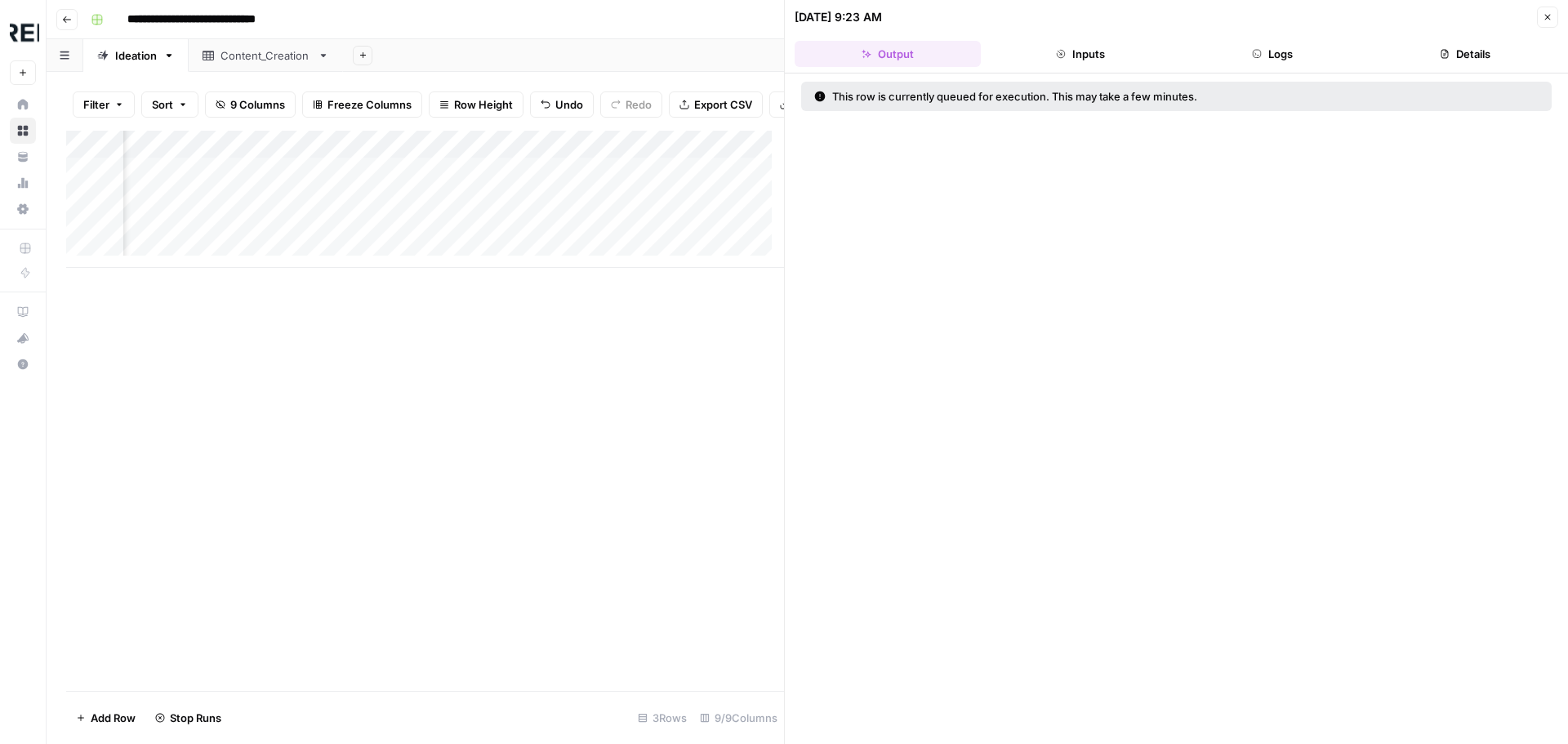
click at [1266, 60] on button "Logs" at bounding box center [1274, 53] width 187 height 26
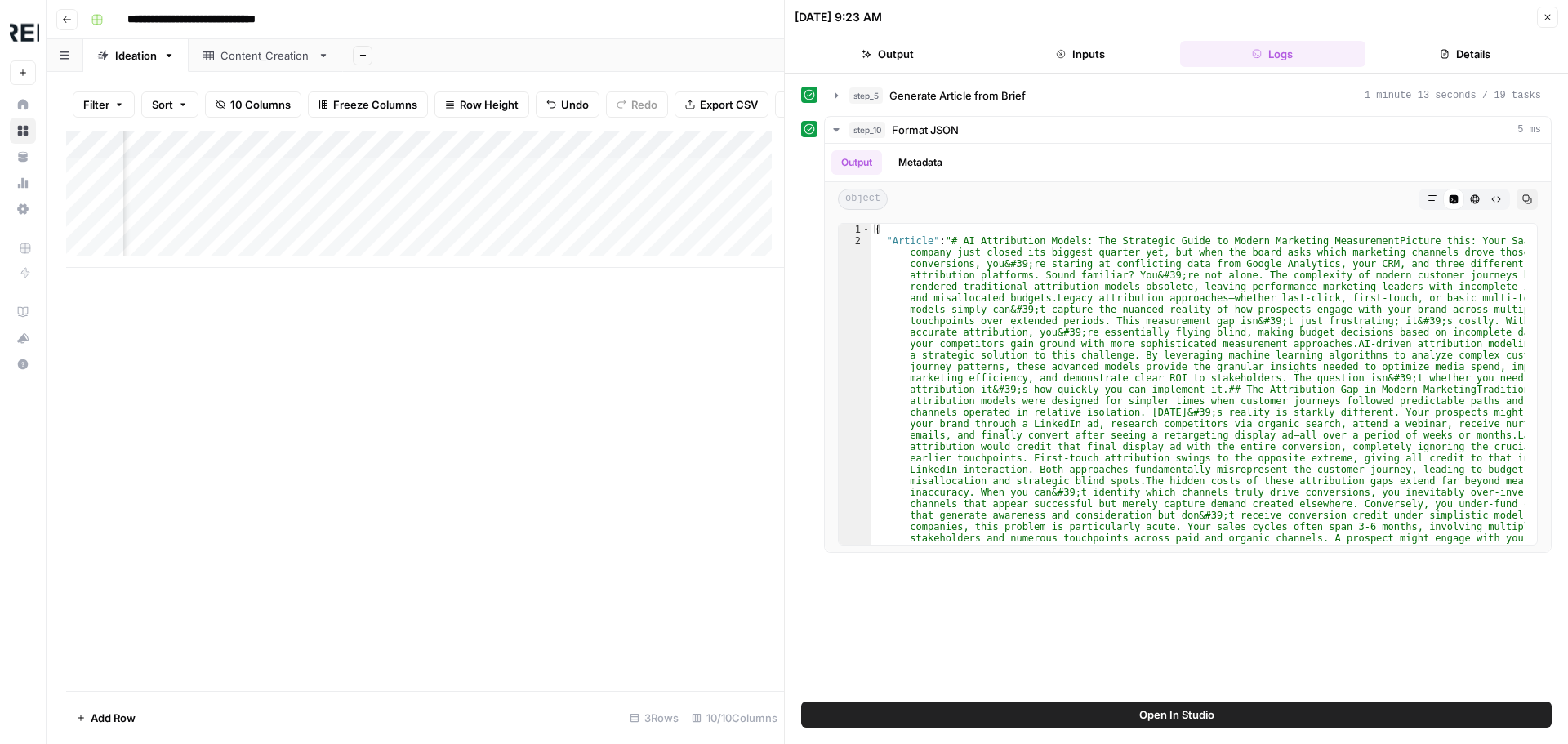
click at [1542, 17] on button "Close" at bounding box center [1548, 17] width 21 height 21
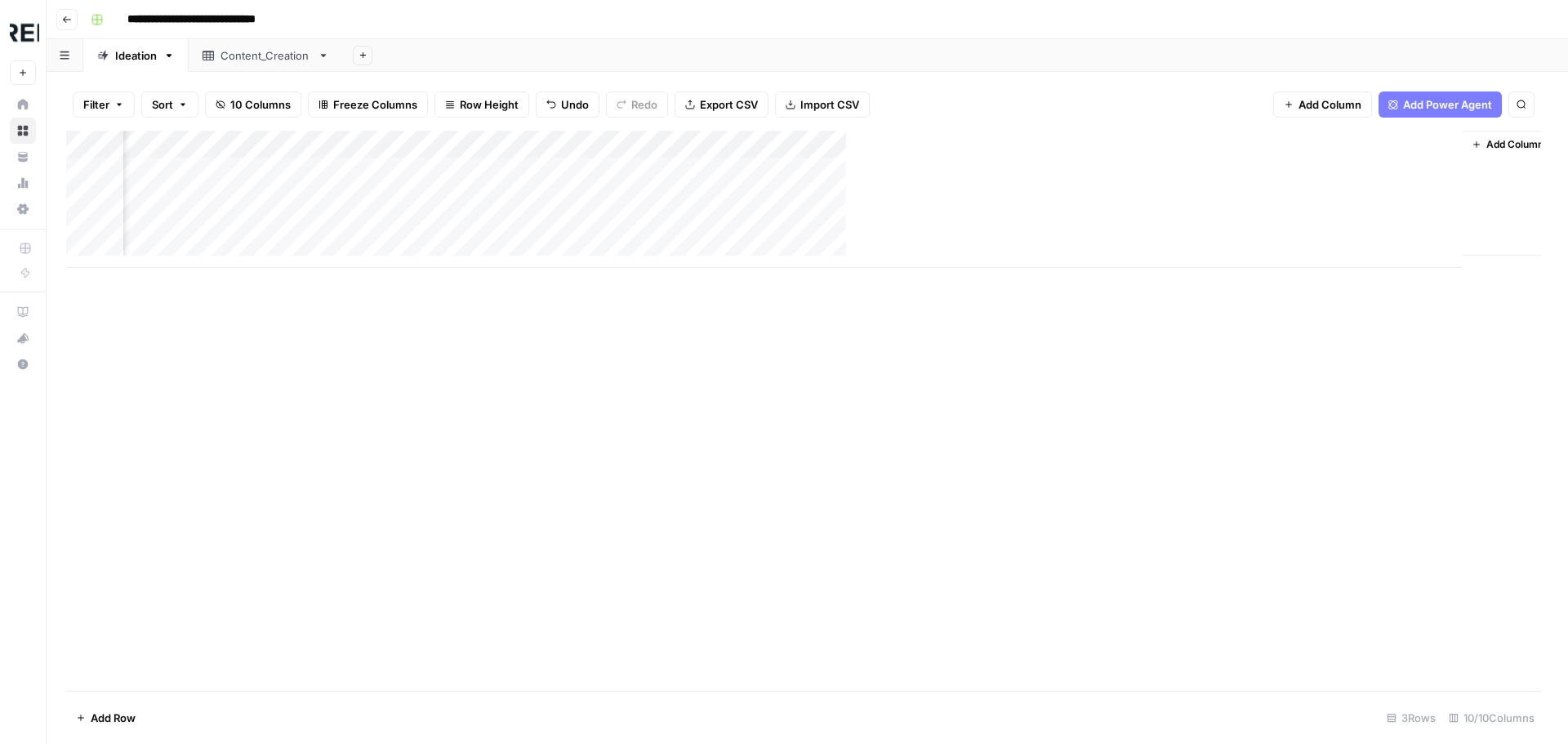
scroll to position [0, 1047]
click at [1449, 141] on div "Add Column" at bounding box center [807, 199] width 1482 height 138
click at [1067, 195] on div "Add Column" at bounding box center [807, 199] width 1482 height 138
click at [1214, 143] on div "Add Column" at bounding box center [807, 199] width 1482 height 138
click at [1214, 142] on div at bounding box center [1156, 147] width 148 height 33
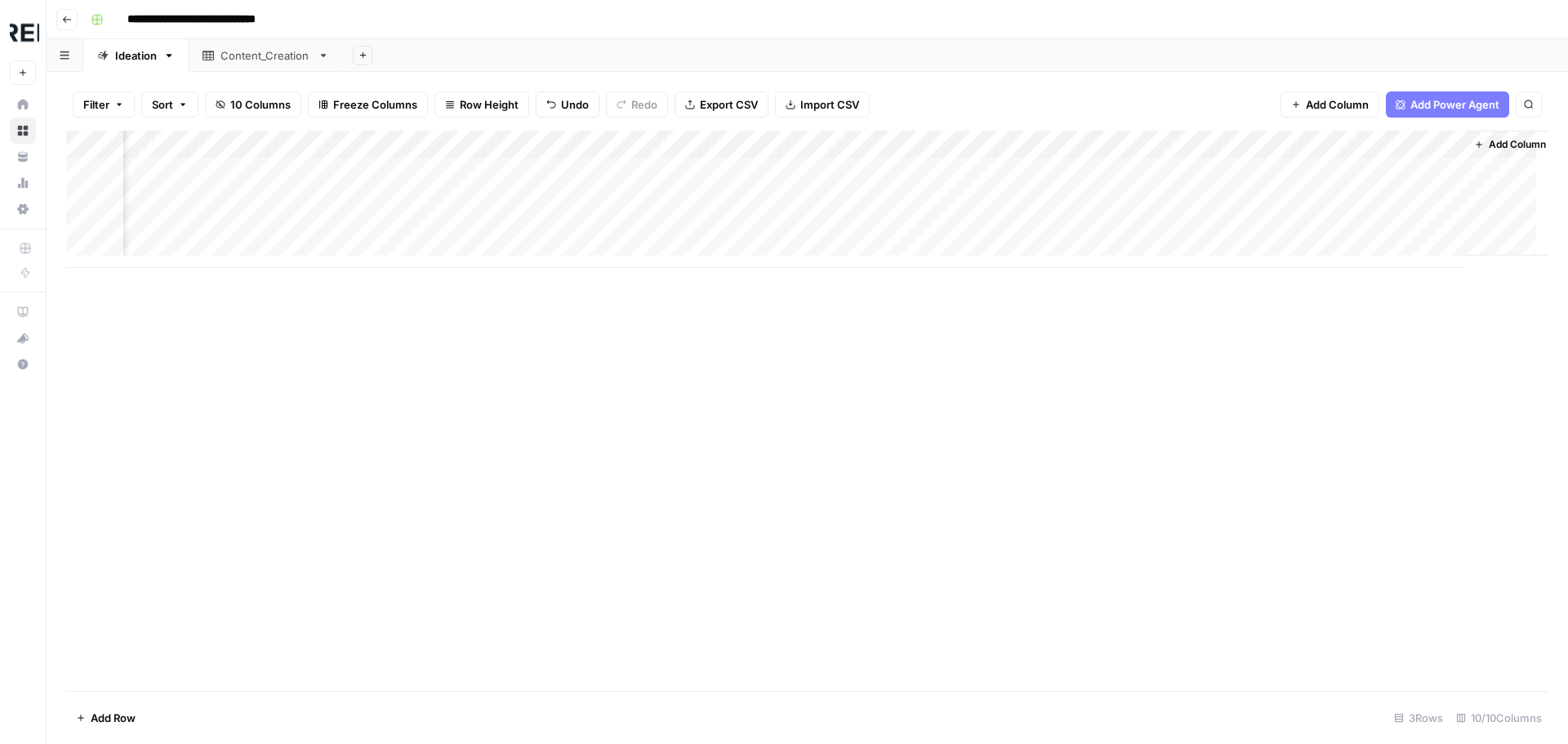
click at [1174, 105] on div "Filter Sort 10 Columns Freeze Columns Row Height Undo Redo Export CSV Import CS…" at bounding box center [807, 104] width 1482 height 52
click at [1452, 141] on div "Add Column" at bounding box center [807, 199] width 1482 height 138
click at [1320, 307] on span "Remove Column" at bounding box center [1332, 304] width 143 height 16
click at [730, 178] on button "Delete" at bounding box center [725, 168] width 55 height 30
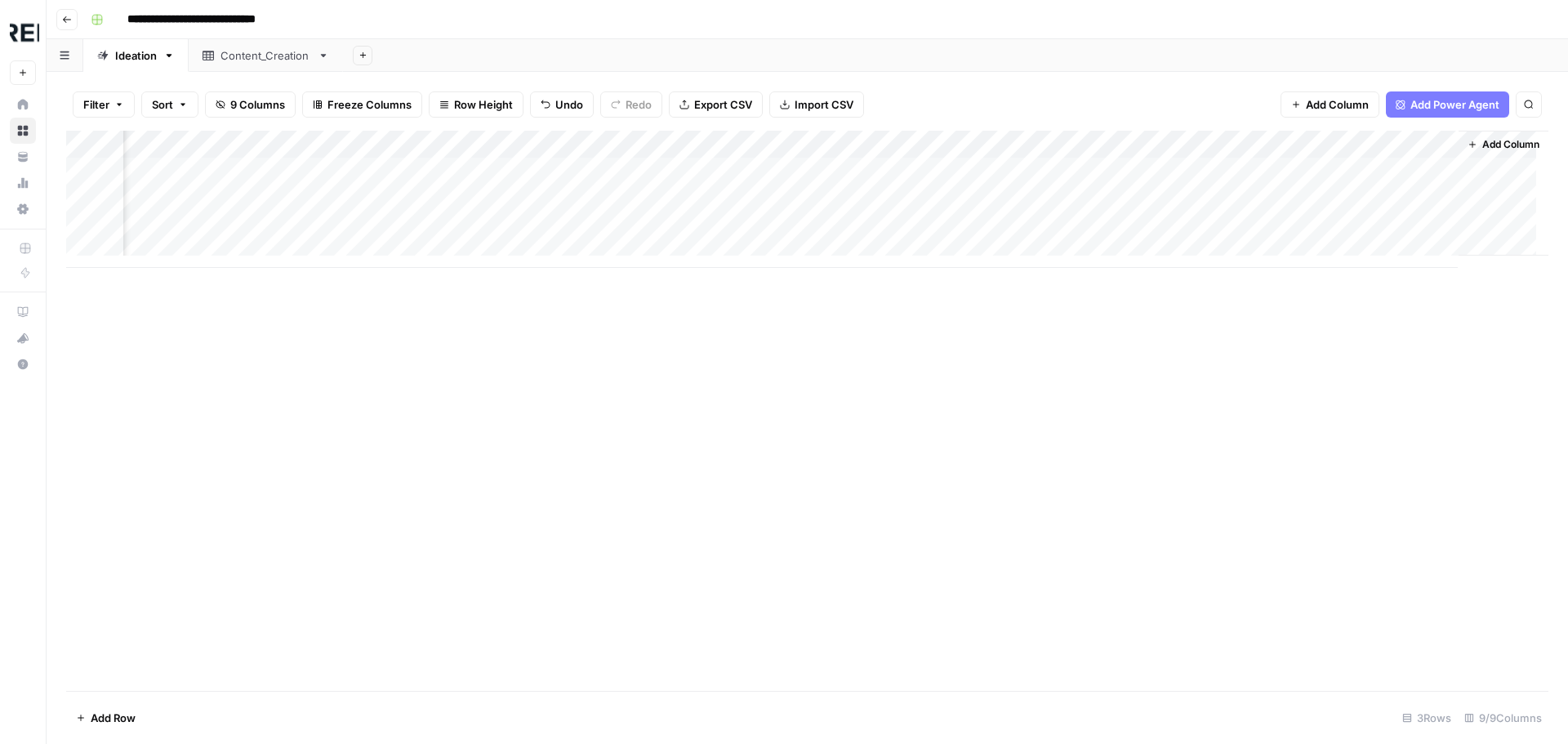
click at [1392, 224] on div "Add Column" at bounding box center [807, 199] width 1482 height 138
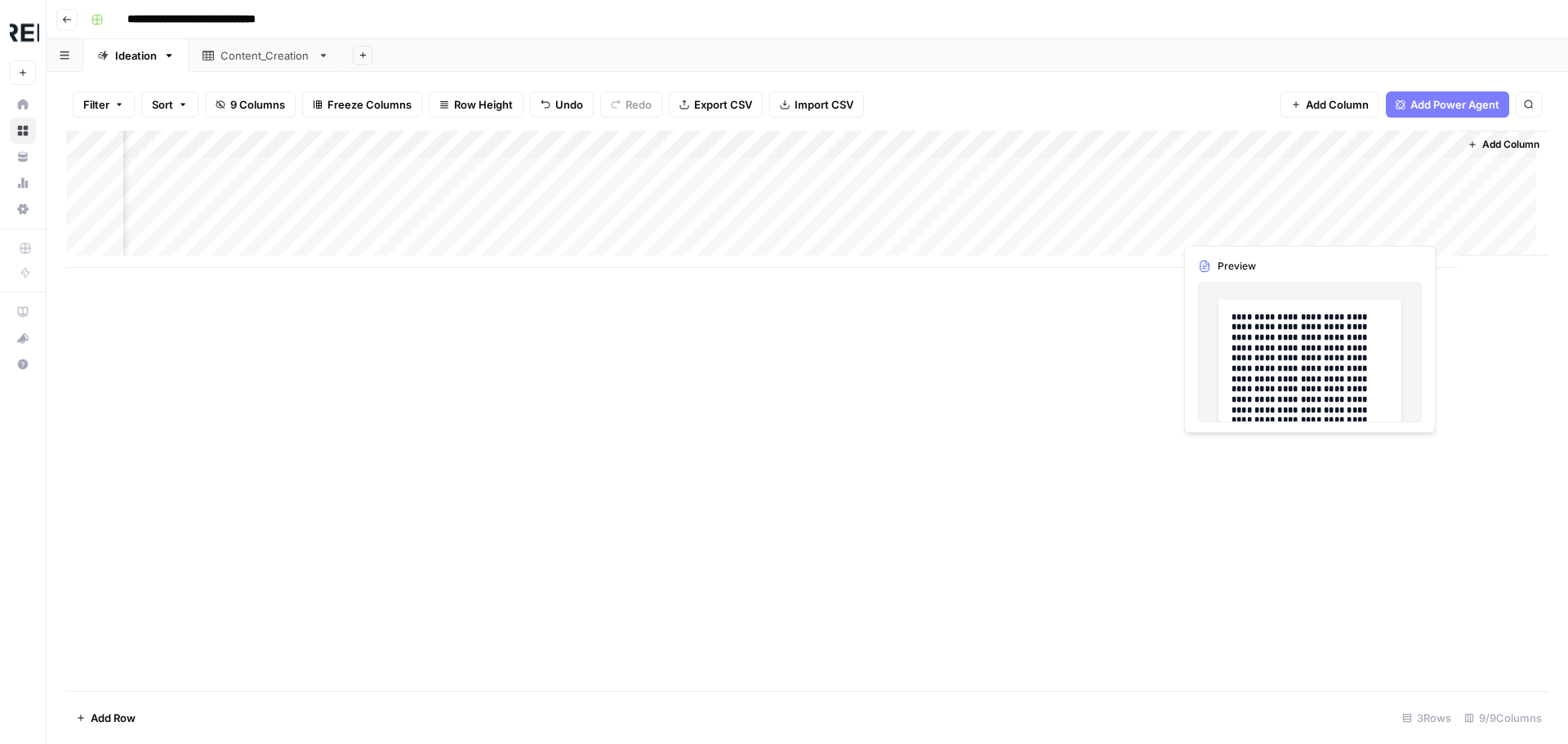
click at [1392, 224] on div "Add Column" at bounding box center [807, 199] width 1482 height 138
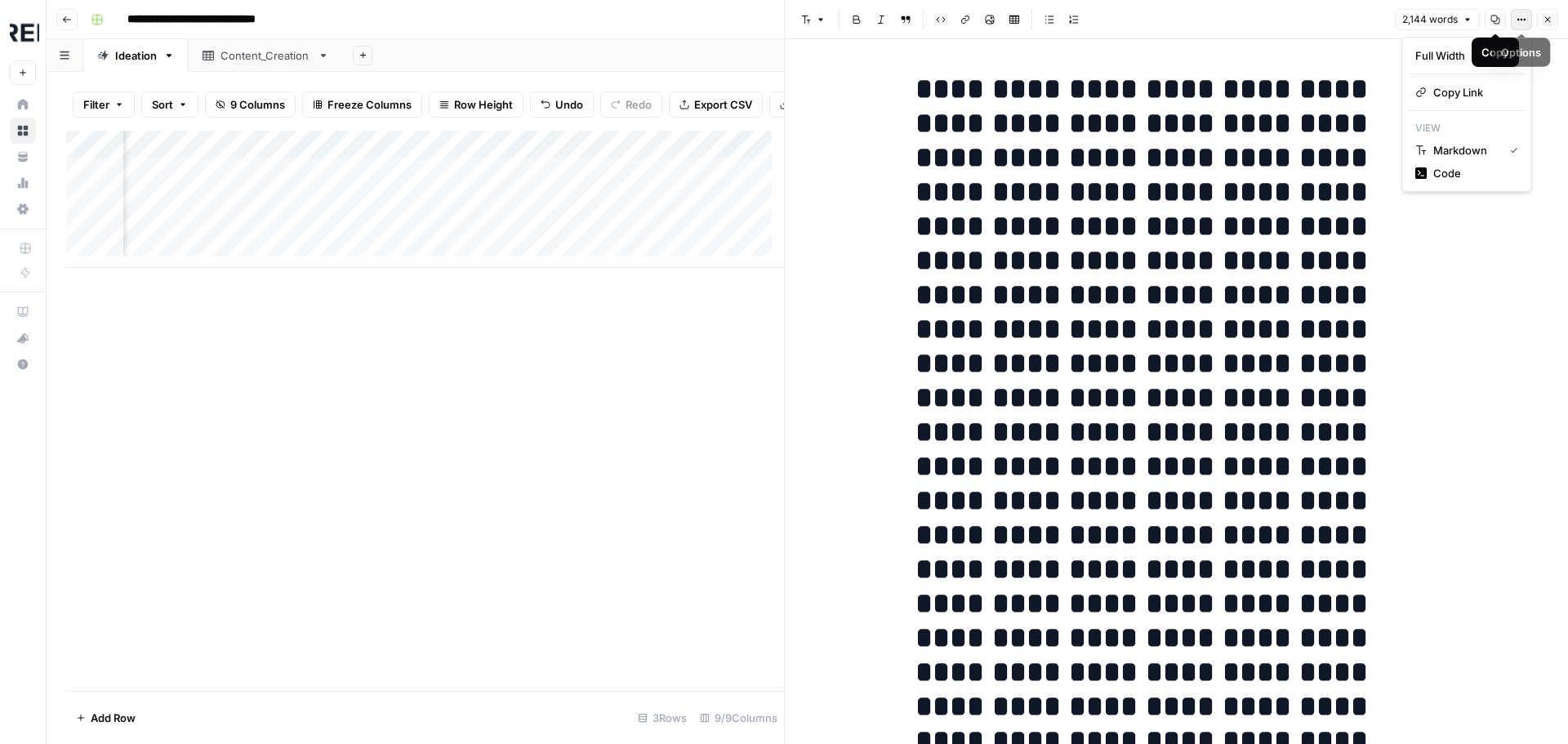
click at [1523, 15] on button "Options" at bounding box center [1522, 19] width 21 height 21
click at [1500, 51] on div "button" at bounding box center [1501, 56] width 20 height 12
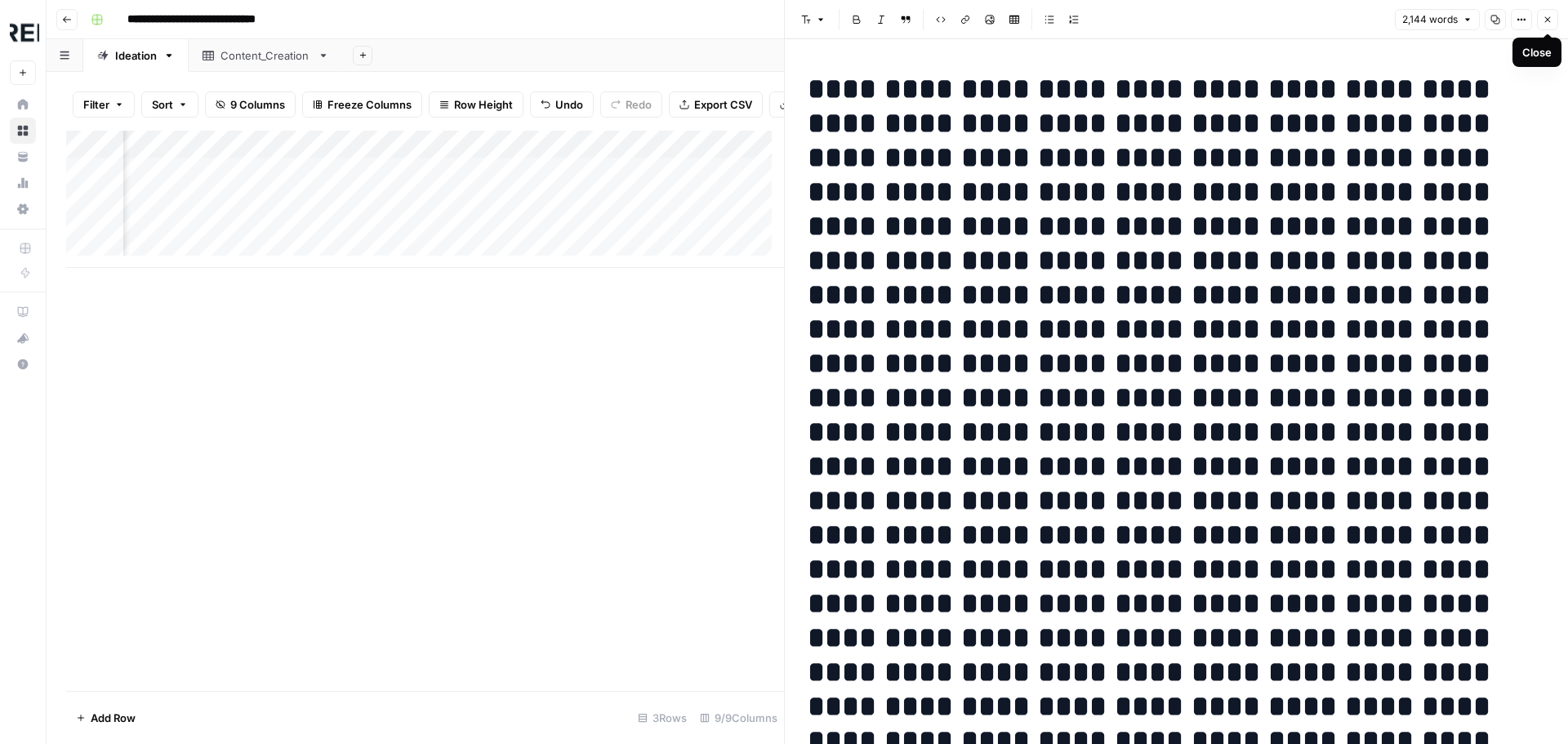
click at [1548, 18] on icon "button" at bounding box center [1548, 19] width 10 height 10
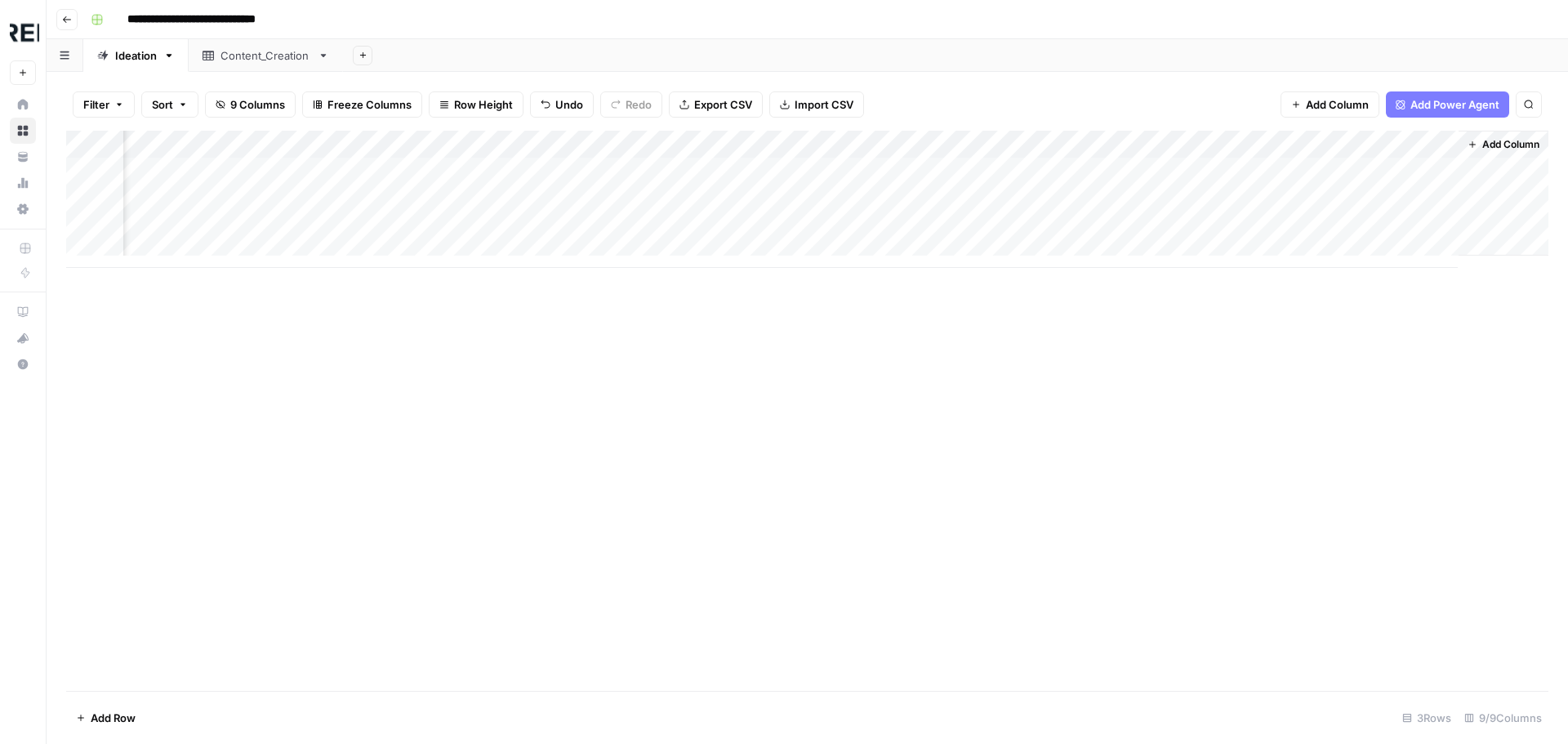
scroll to position [0, 812]
click at [1280, 222] on div "Add Column" at bounding box center [807, 199] width 1482 height 138
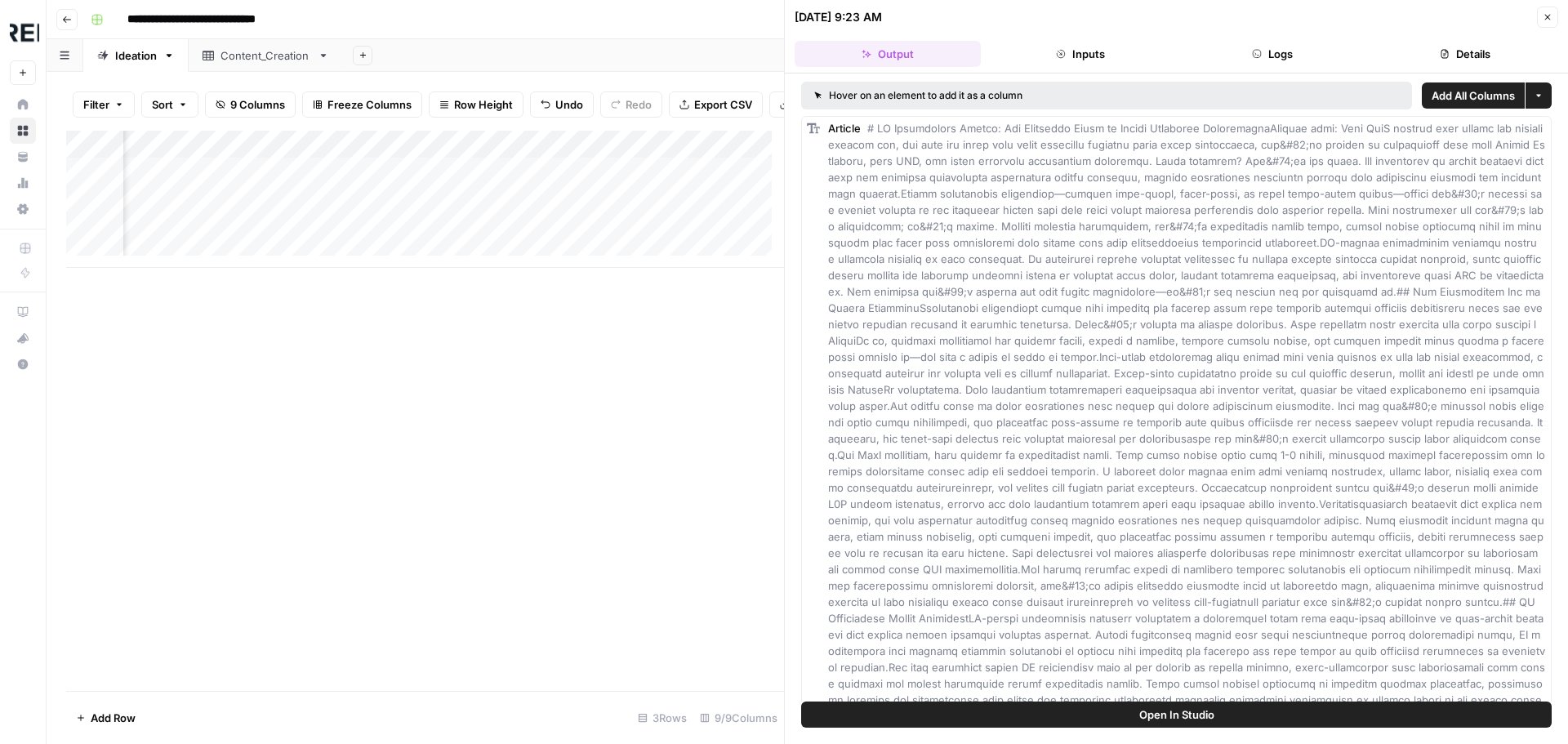
click at [1276, 51] on button "Logs" at bounding box center [1274, 53] width 187 height 26
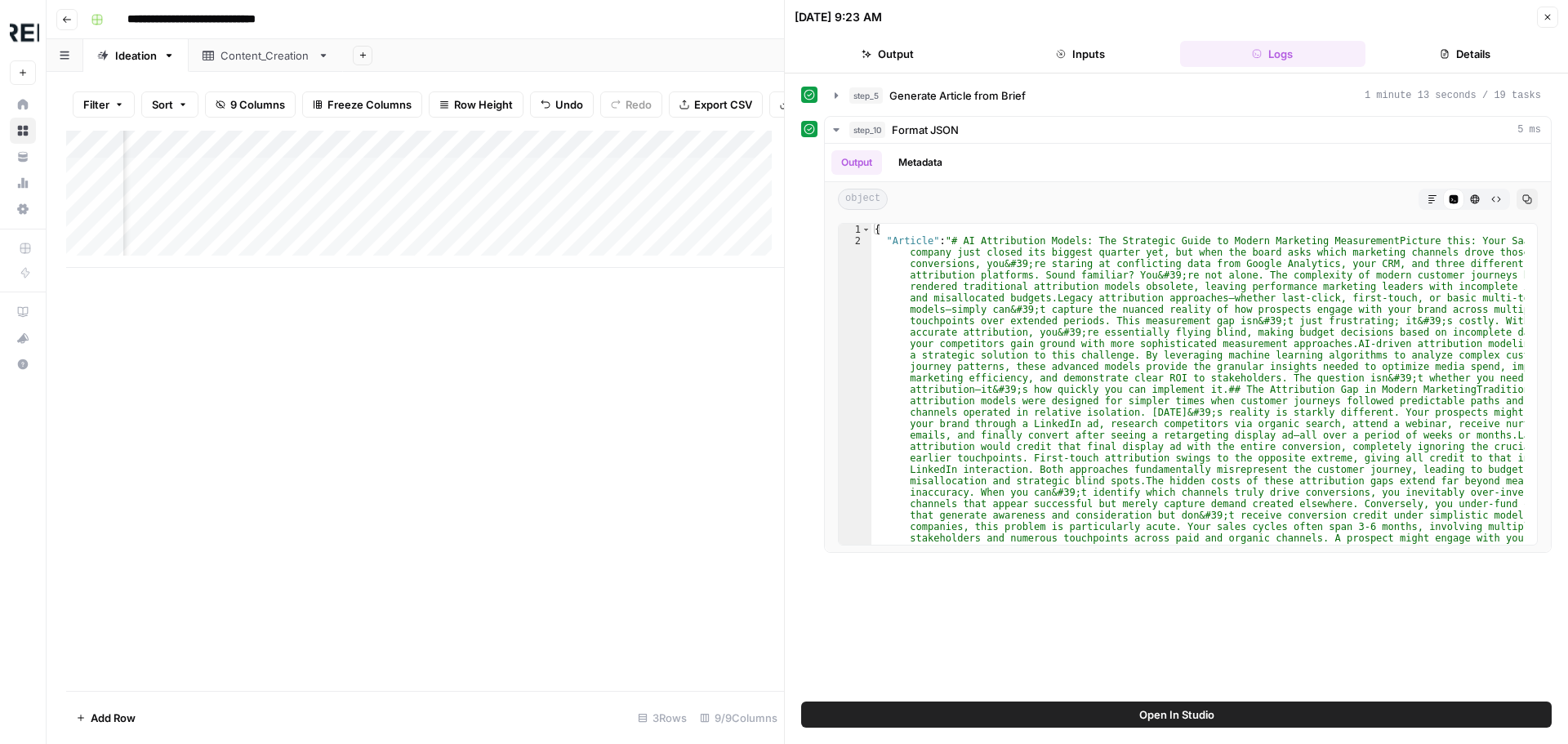
click at [1084, 59] on button "Inputs" at bounding box center [1080, 53] width 187 height 26
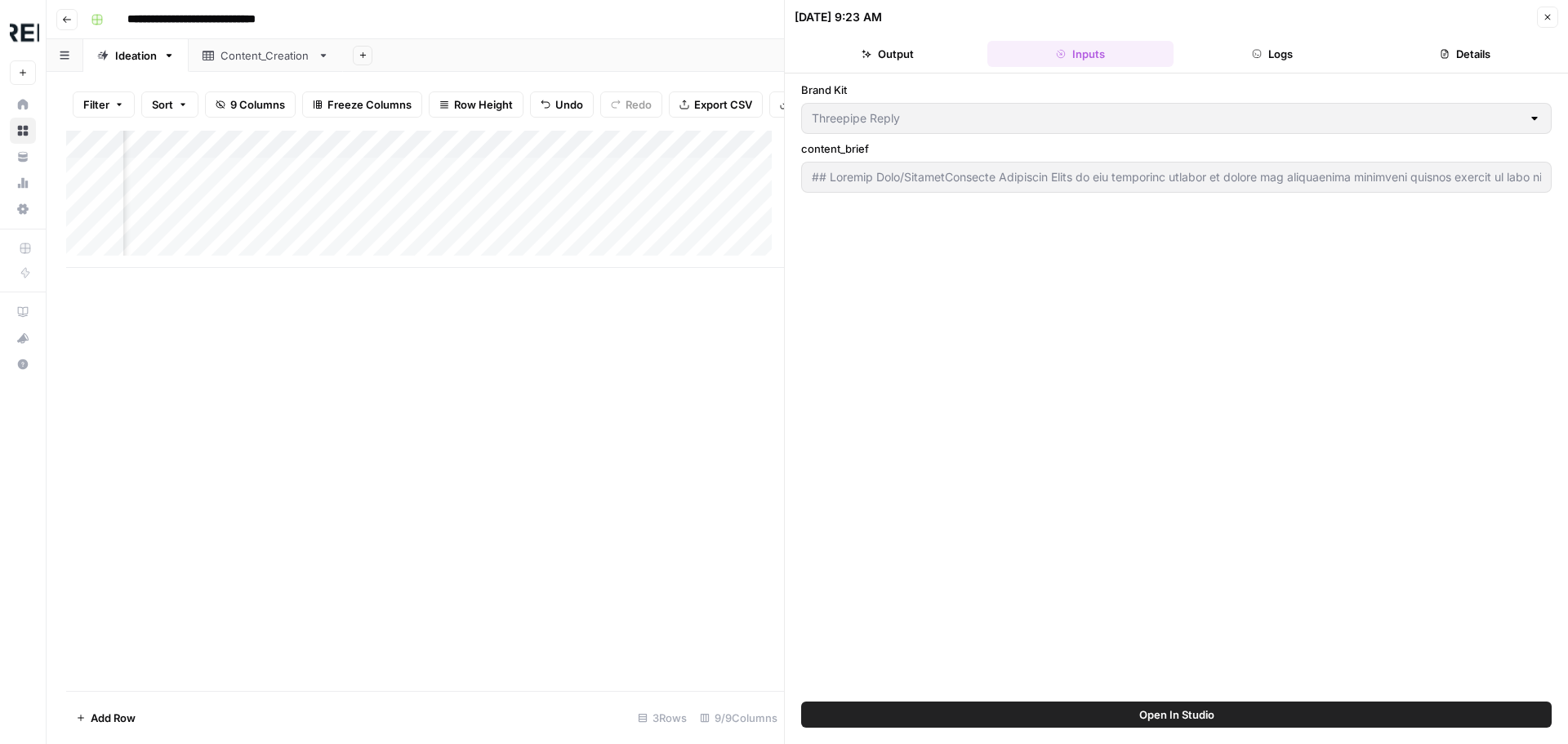
click at [1215, 42] on button "Logs" at bounding box center [1274, 53] width 187 height 26
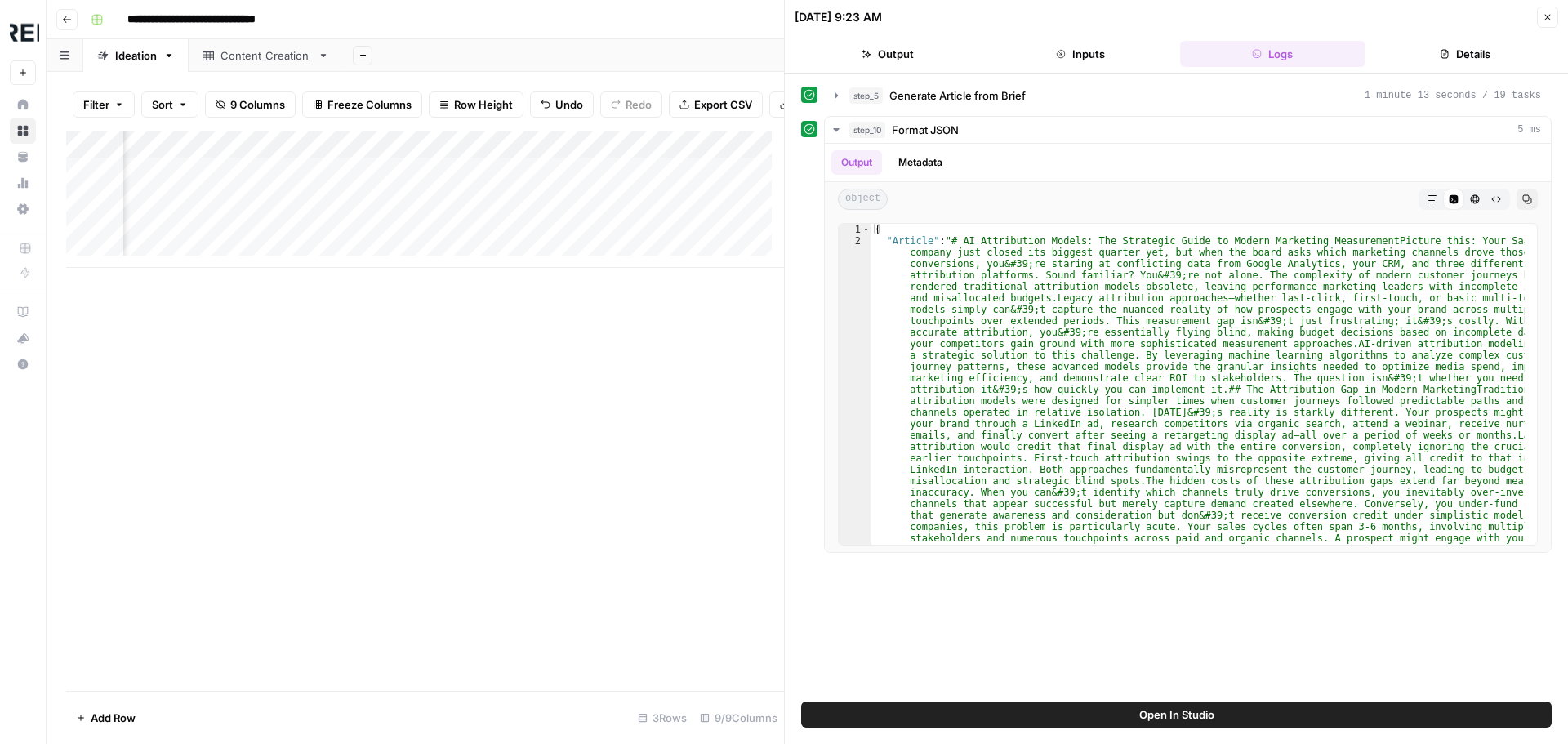
click at [1462, 45] on button "Details" at bounding box center [1465, 53] width 187 height 26
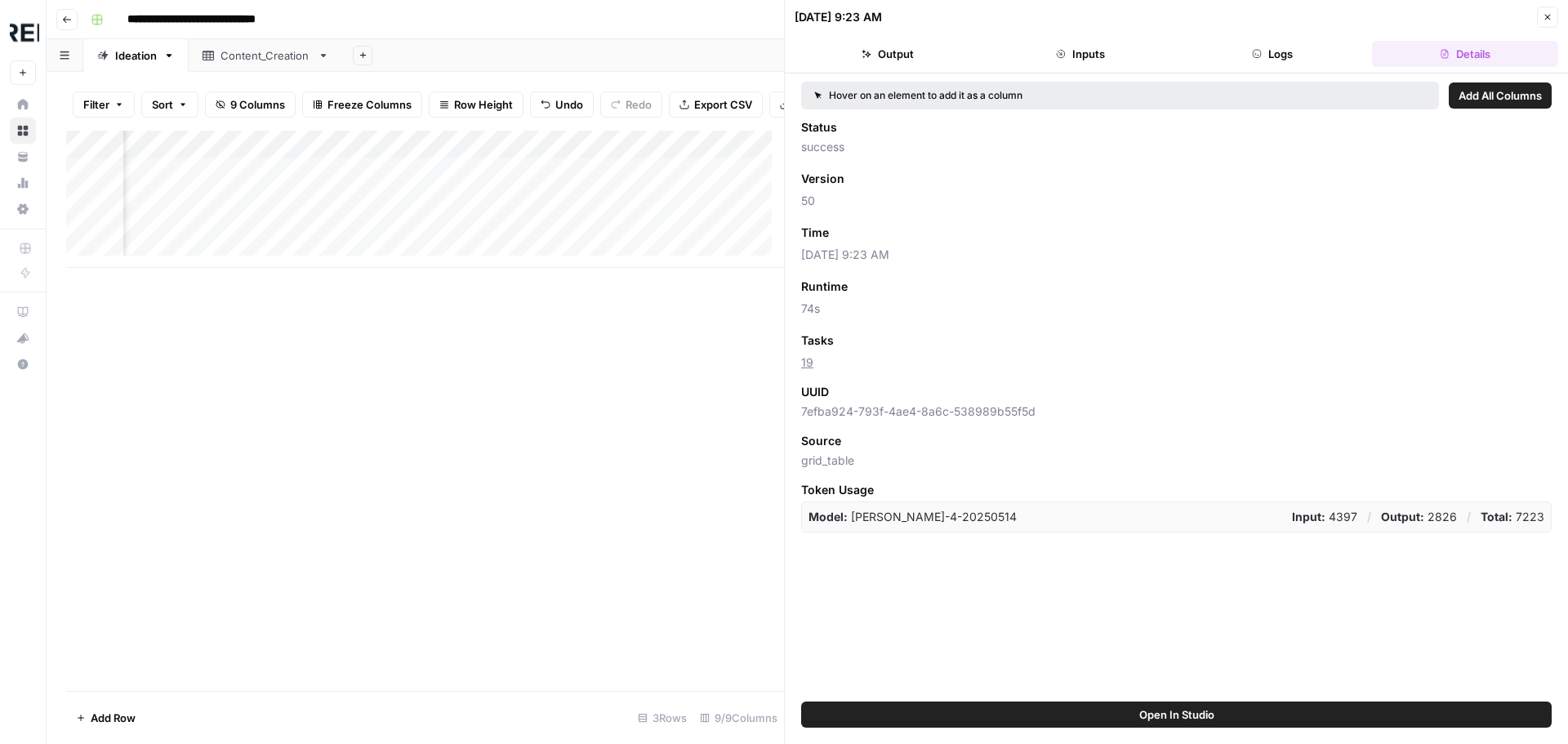
click at [1268, 54] on button "Logs" at bounding box center [1274, 53] width 187 height 26
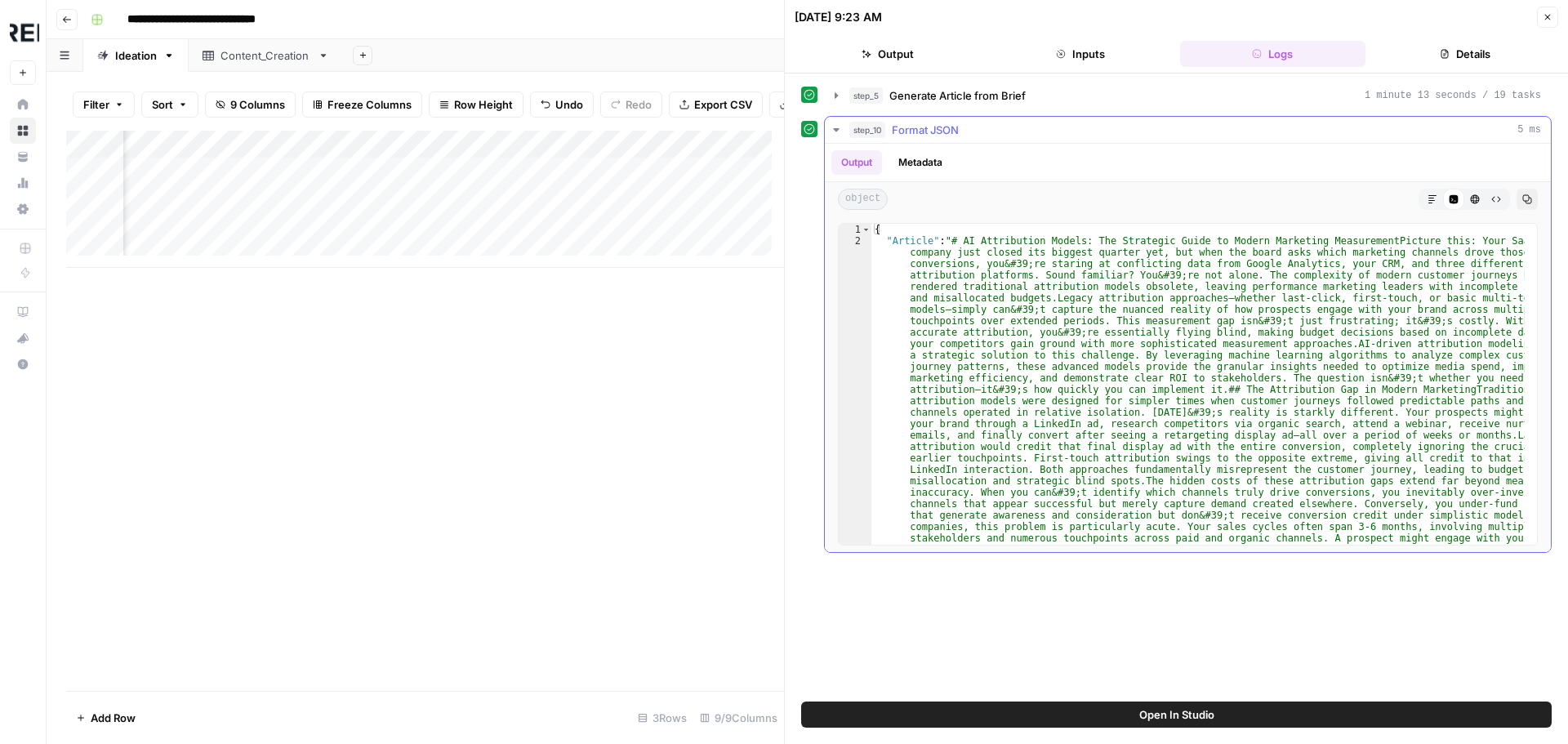
click at [833, 130] on icon "button" at bounding box center [837, 130] width 13 height 13
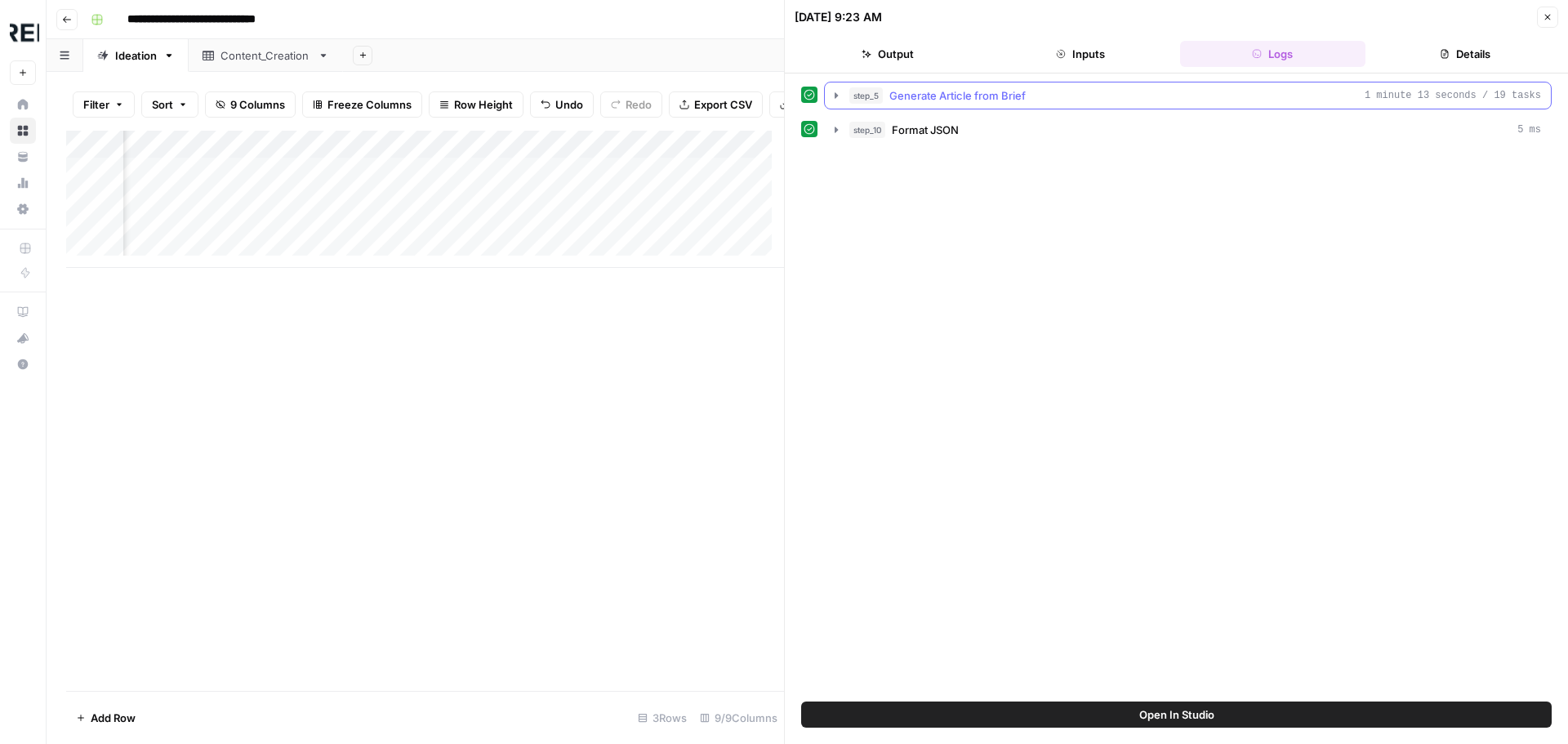
click at [835, 95] on icon "button" at bounding box center [836, 95] width 3 height 6
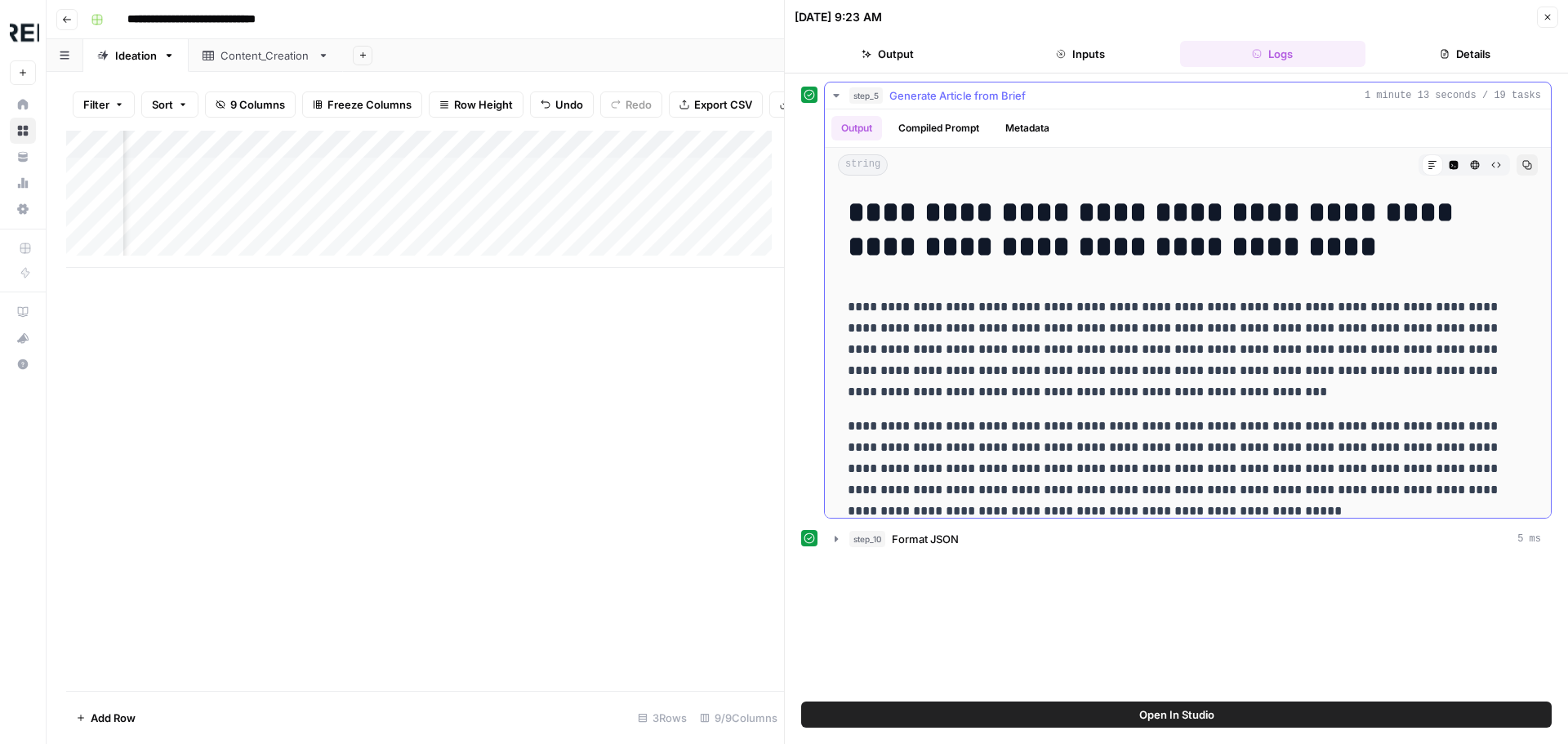
click at [956, 127] on button "Compiled Prompt" at bounding box center [939, 128] width 100 height 24
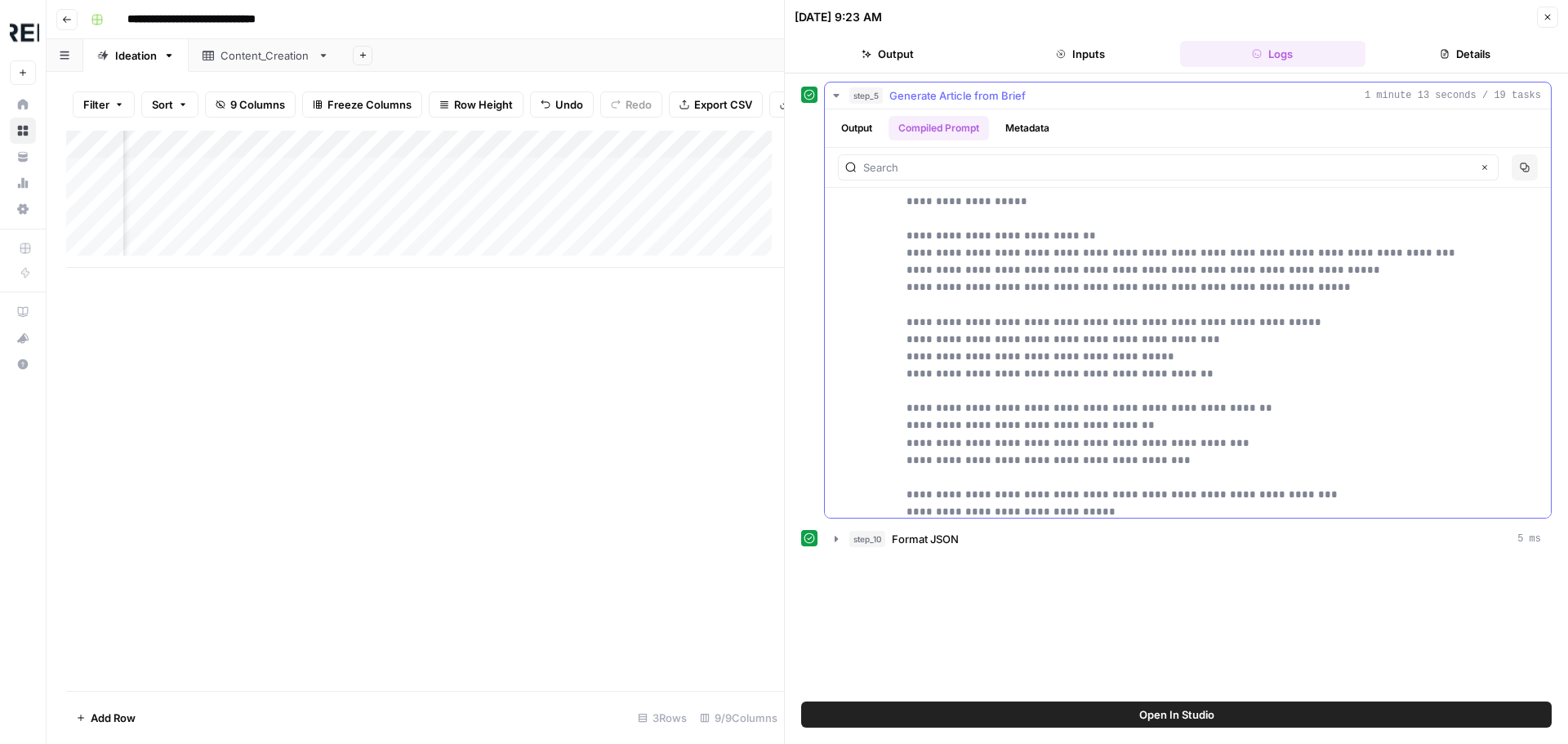
scroll to position [4370, 0]
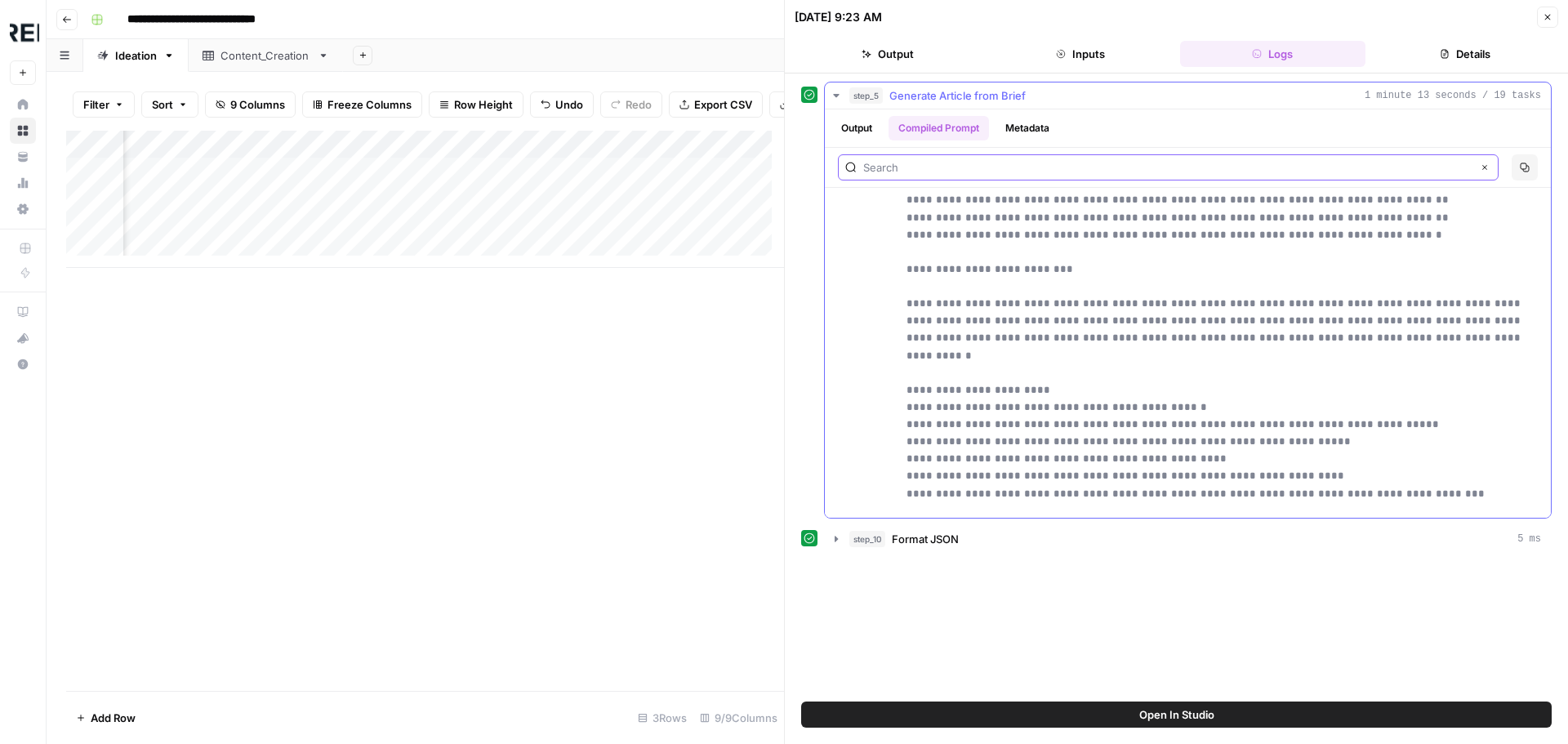
click at [1149, 172] on input "text" at bounding box center [1167, 167] width 608 height 16
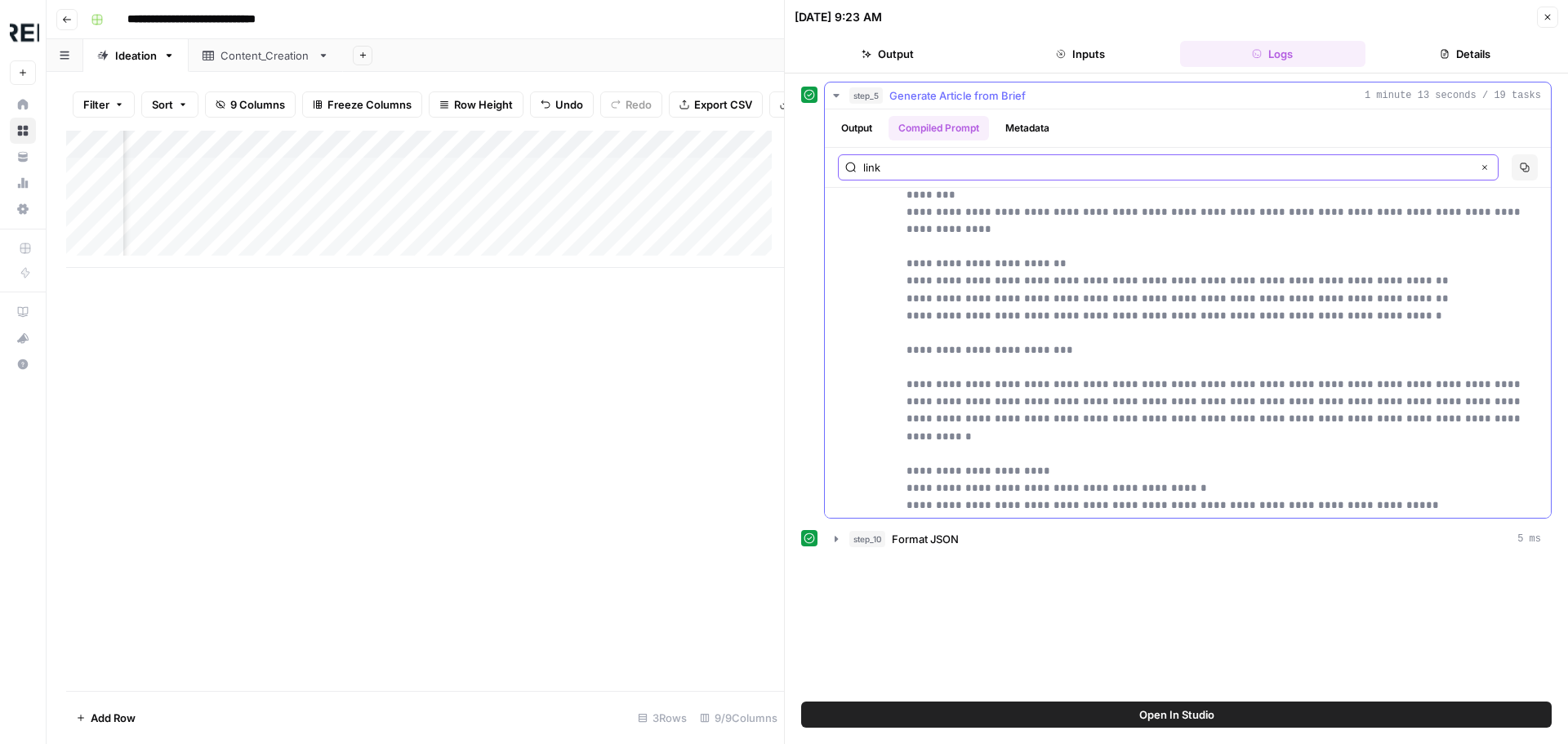
scroll to position [4262, 0]
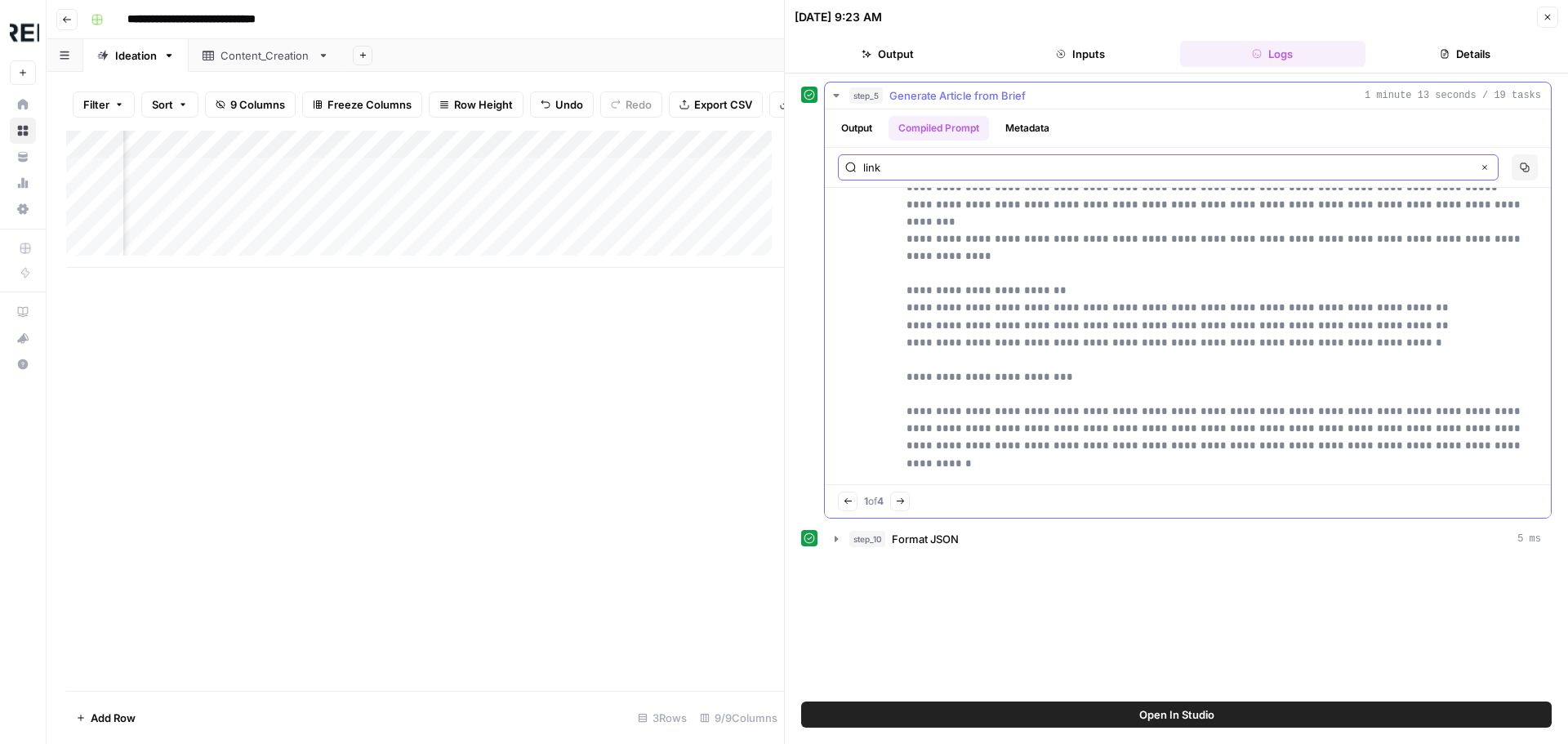
type input "link"
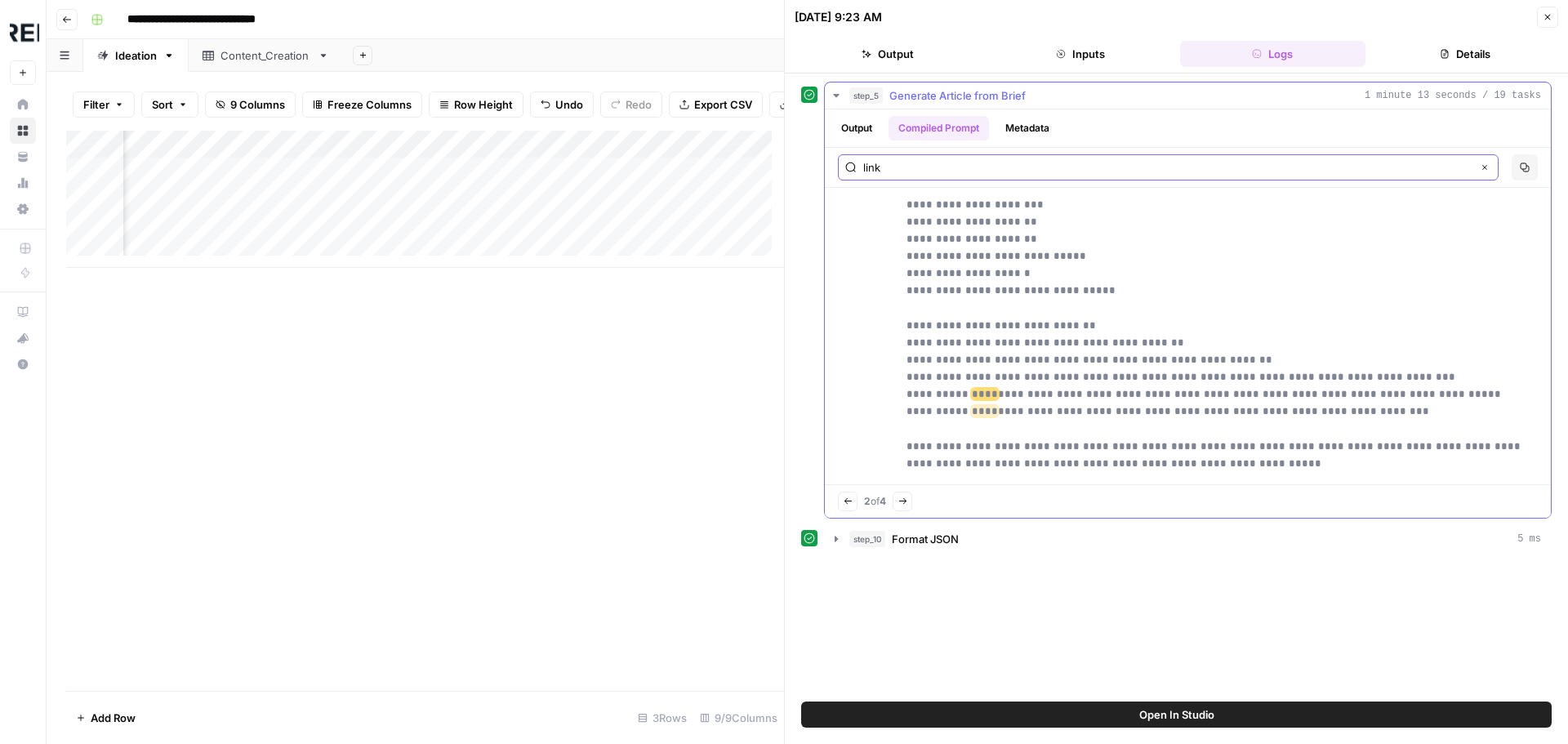
scroll to position [5347, 0]
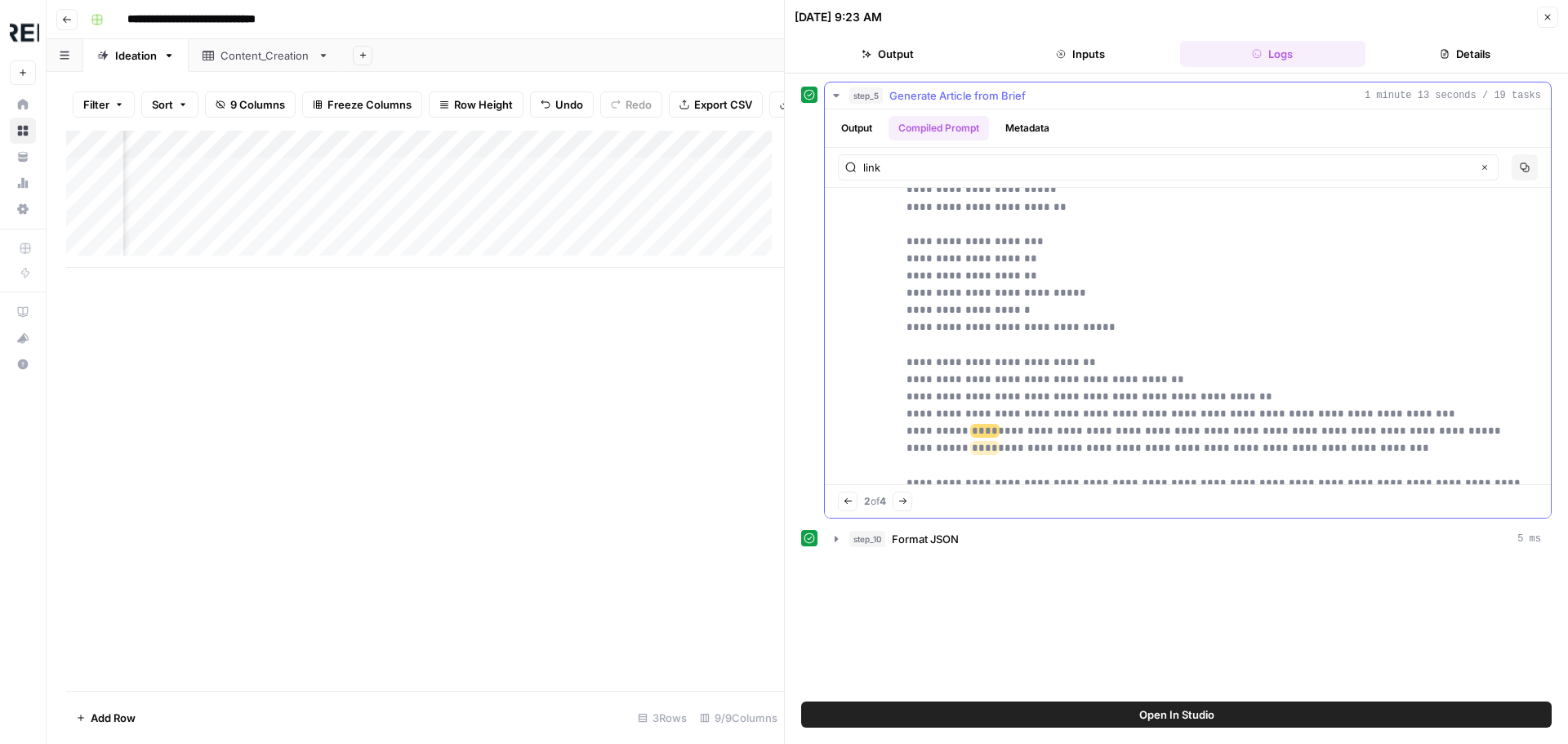
click at [905, 502] on icon "button" at bounding box center [902, 501] width 9 height 9
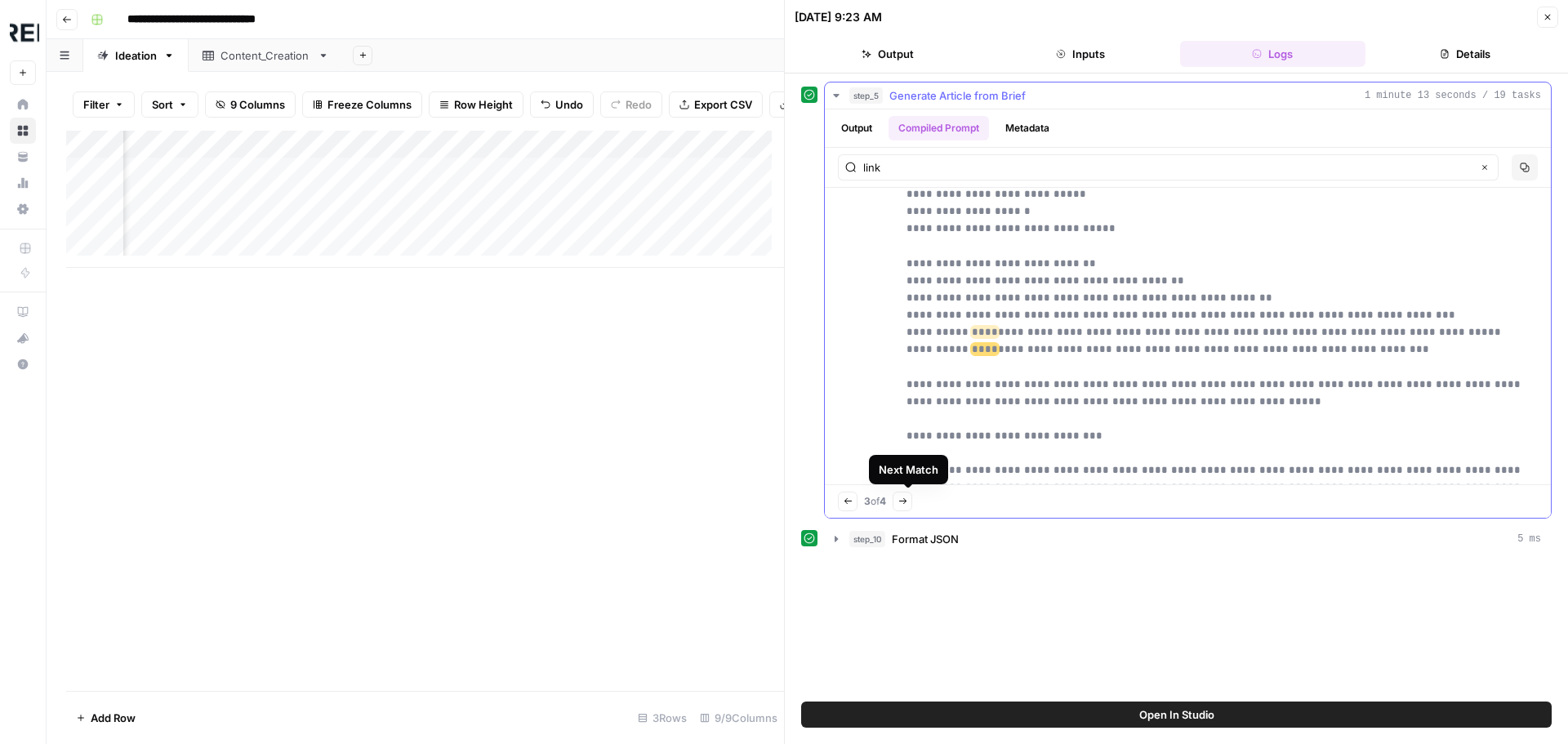
click at [905, 503] on icon "button" at bounding box center [902, 501] width 9 height 9
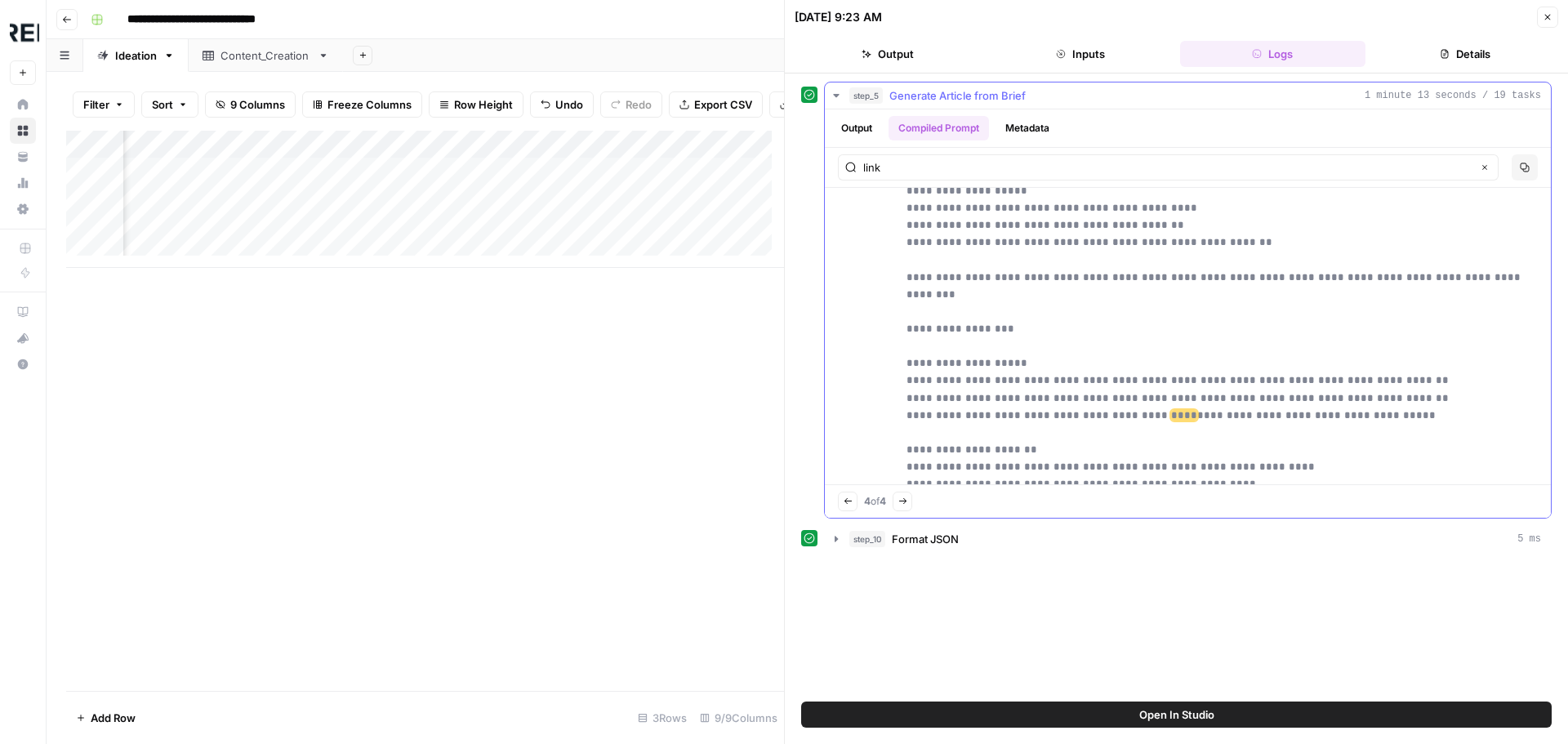
scroll to position [5877, 0]
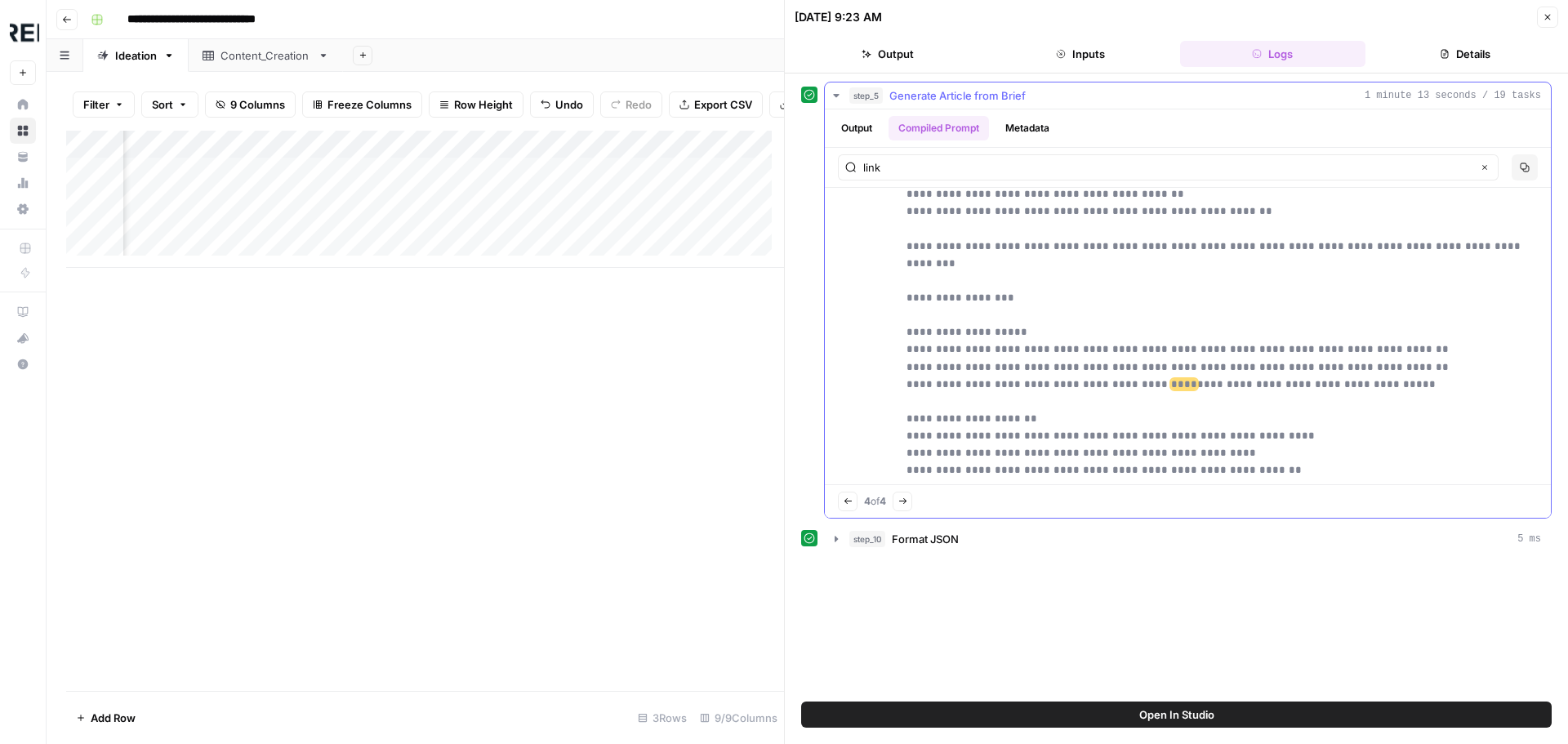
click at [905, 503] on icon "button" at bounding box center [902, 501] width 9 height 9
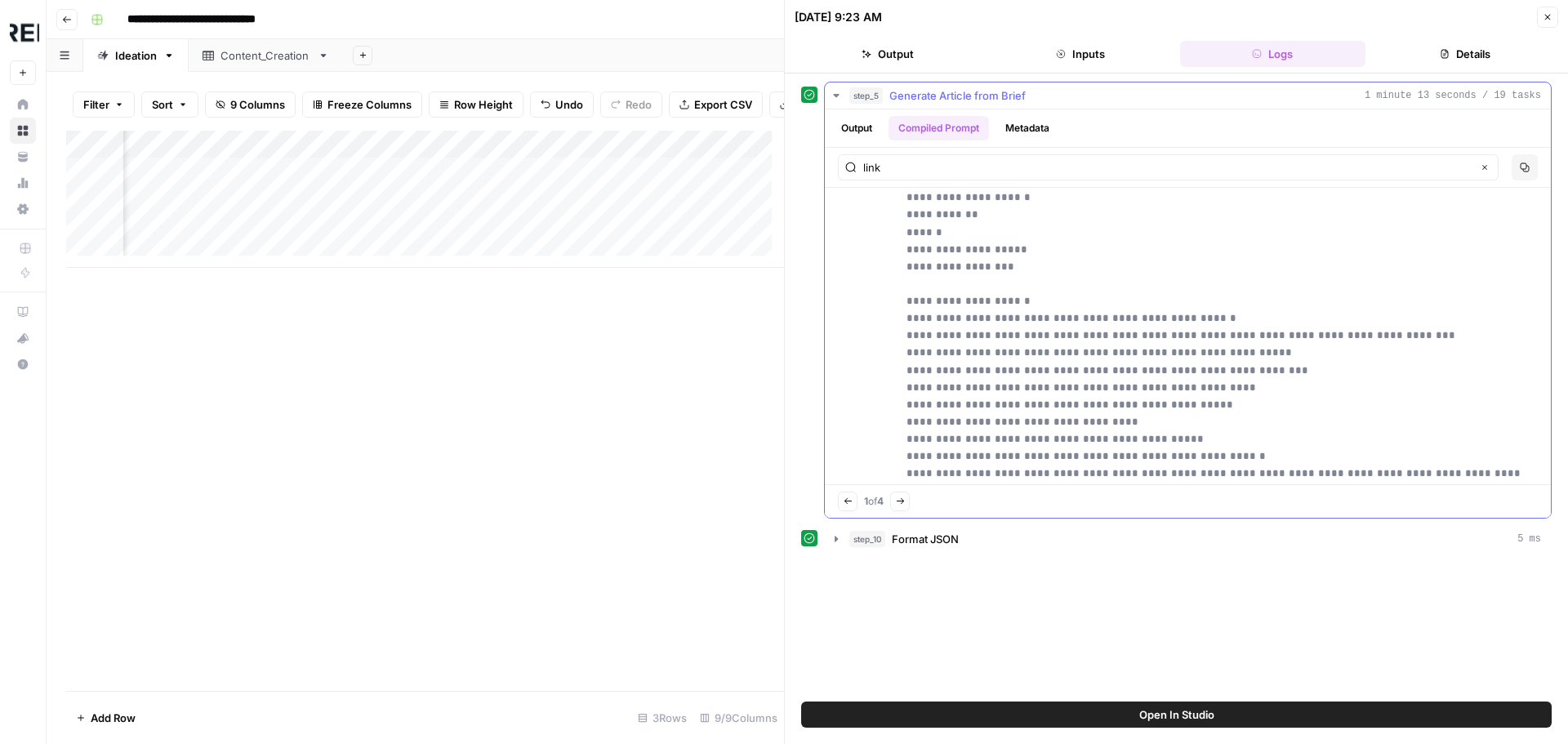
scroll to position [2618, 0]
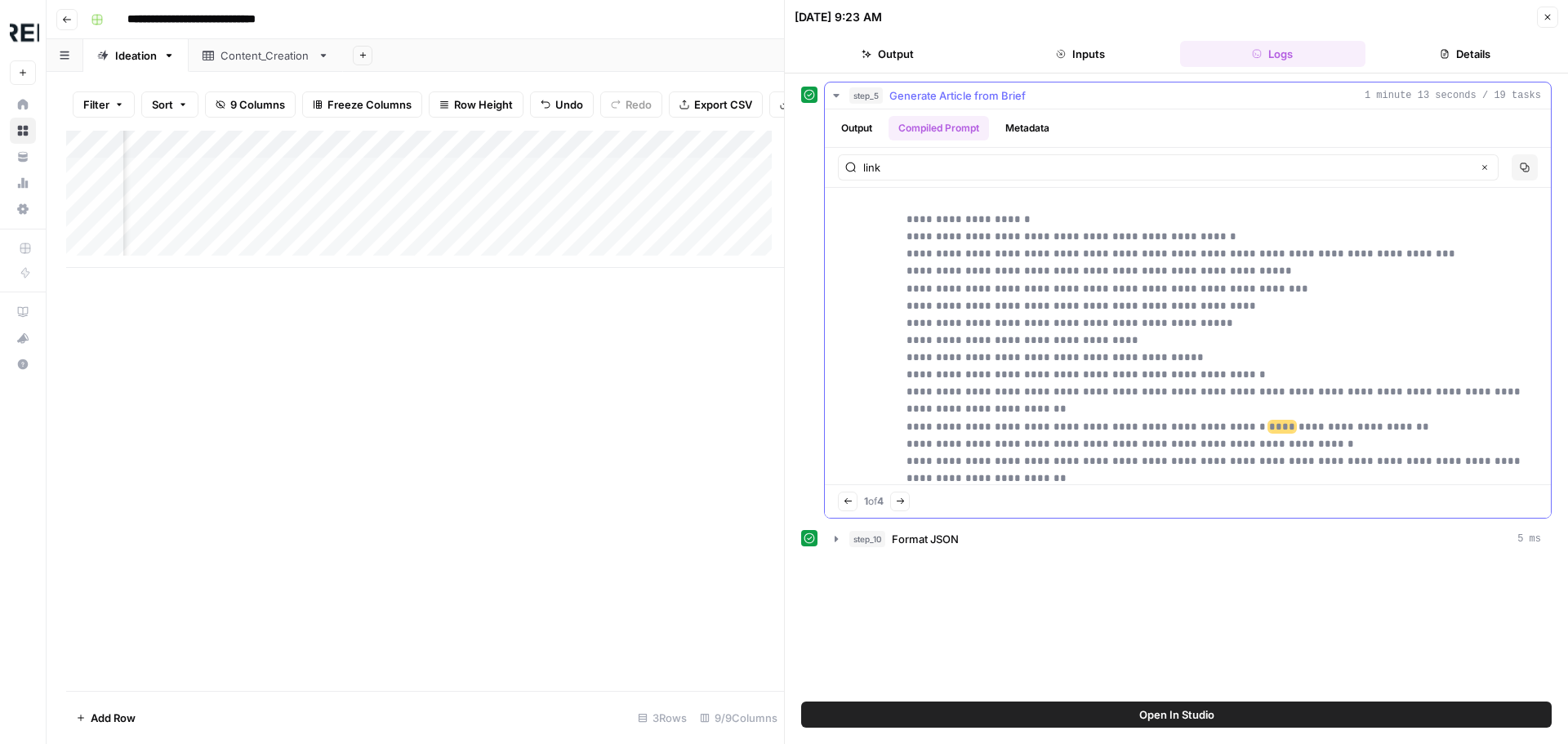
click at [835, 91] on icon "button" at bounding box center [837, 96] width 13 height 13
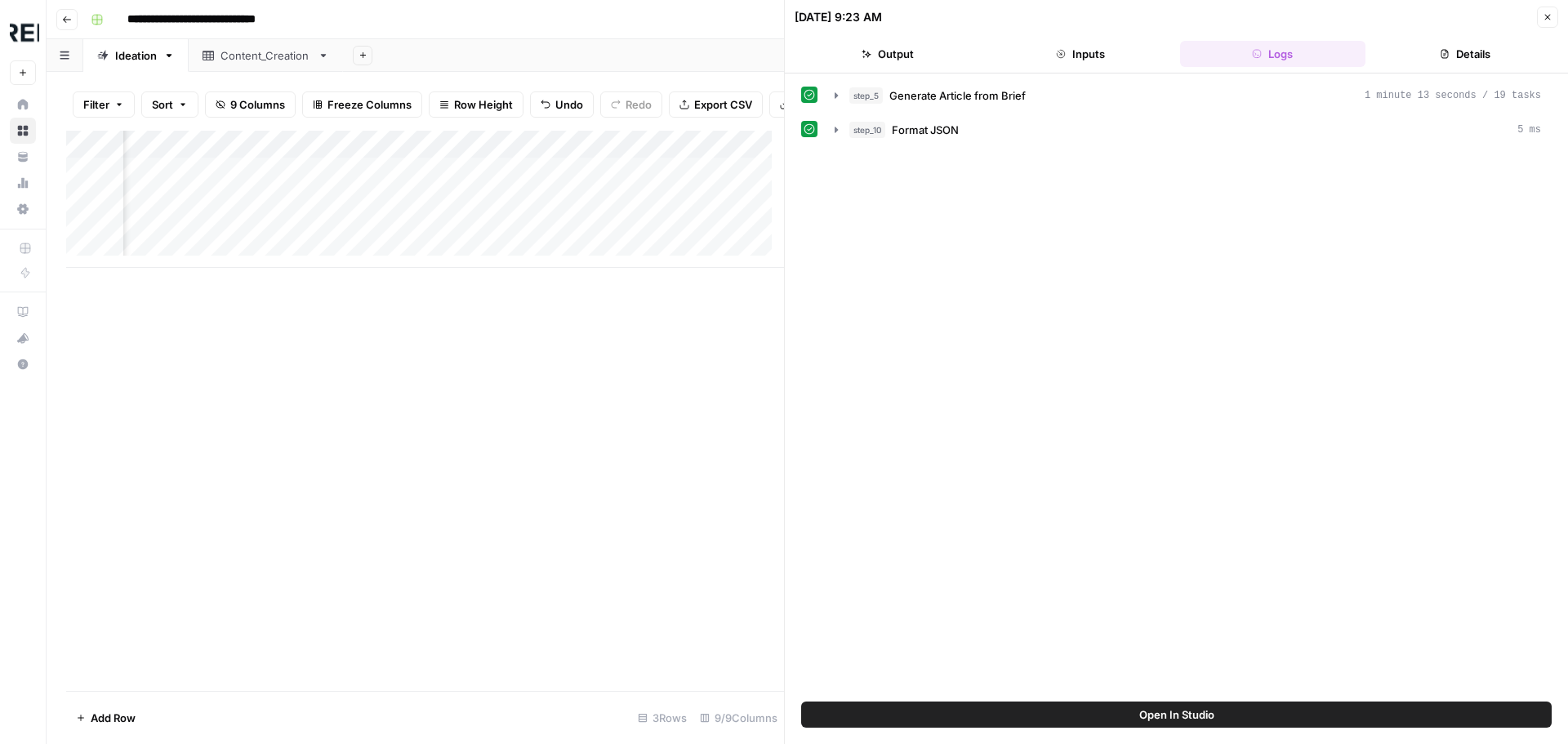
click at [1542, 24] on button "Close" at bounding box center [1548, 17] width 21 height 21
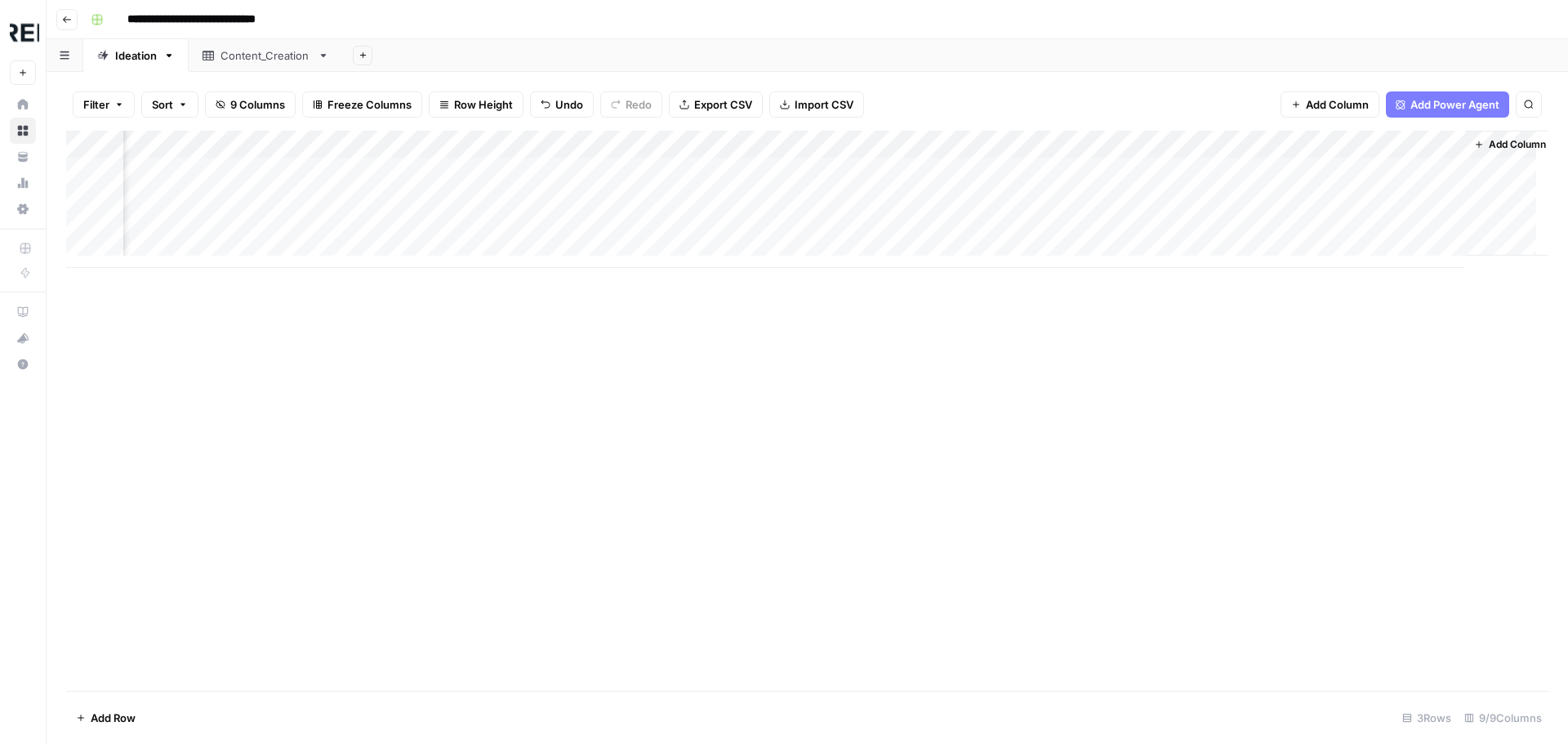
click at [1450, 136] on div "Add Column" at bounding box center [807, 199] width 1482 height 138
click at [1397, 190] on input "Article (1)" at bounding box center [1415, 184] width 165 height 16
type input "Article"
click at [1095, 558] on div "Add Column" at bounding box center [807, 411] width 1482 height 560
click at [1299, 171] on div "Add Column" at bounding box center [807, 199] width 1482 height 138
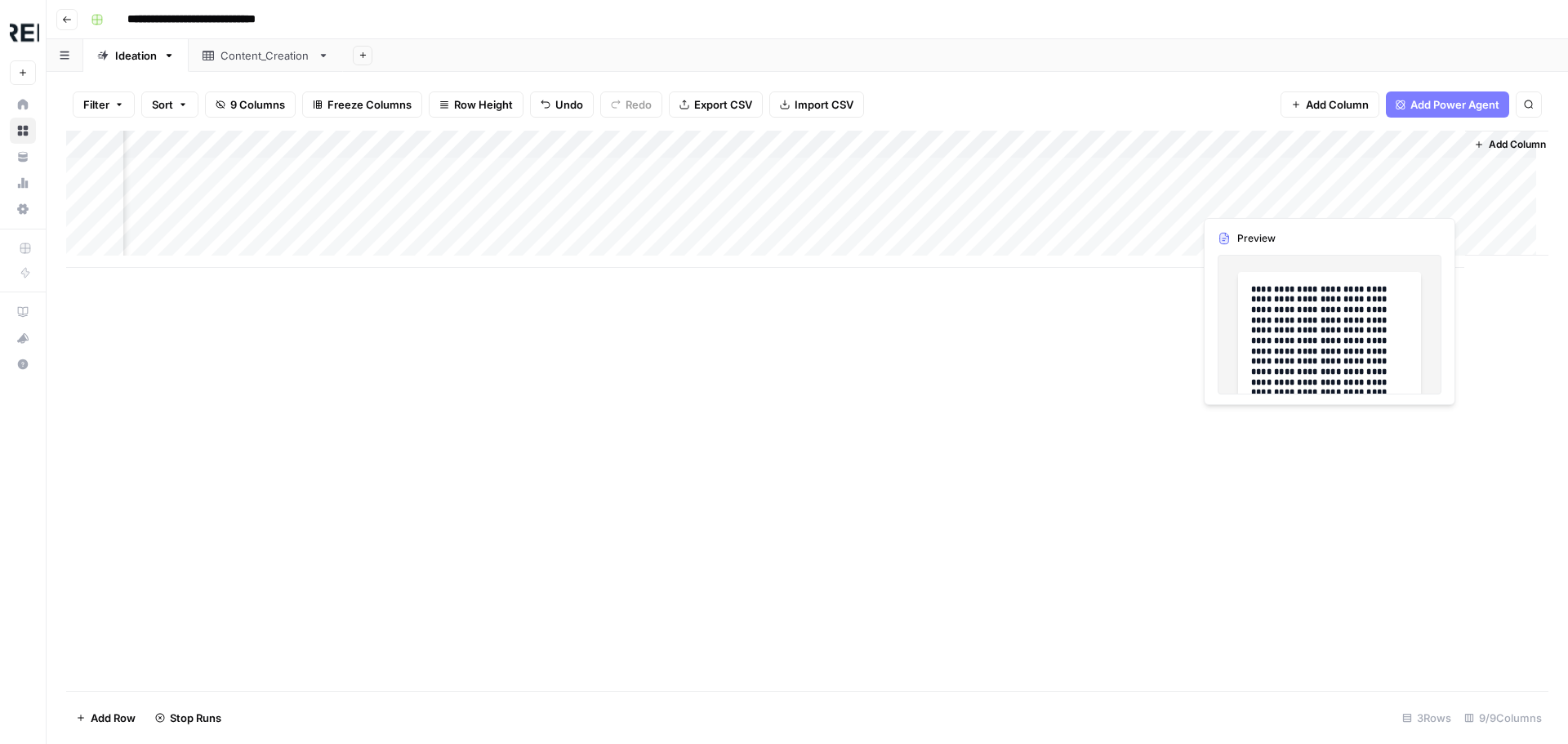
click at [1378, 195] on div "Add Column" at bounding box center [807, 199] width 1482 height 138
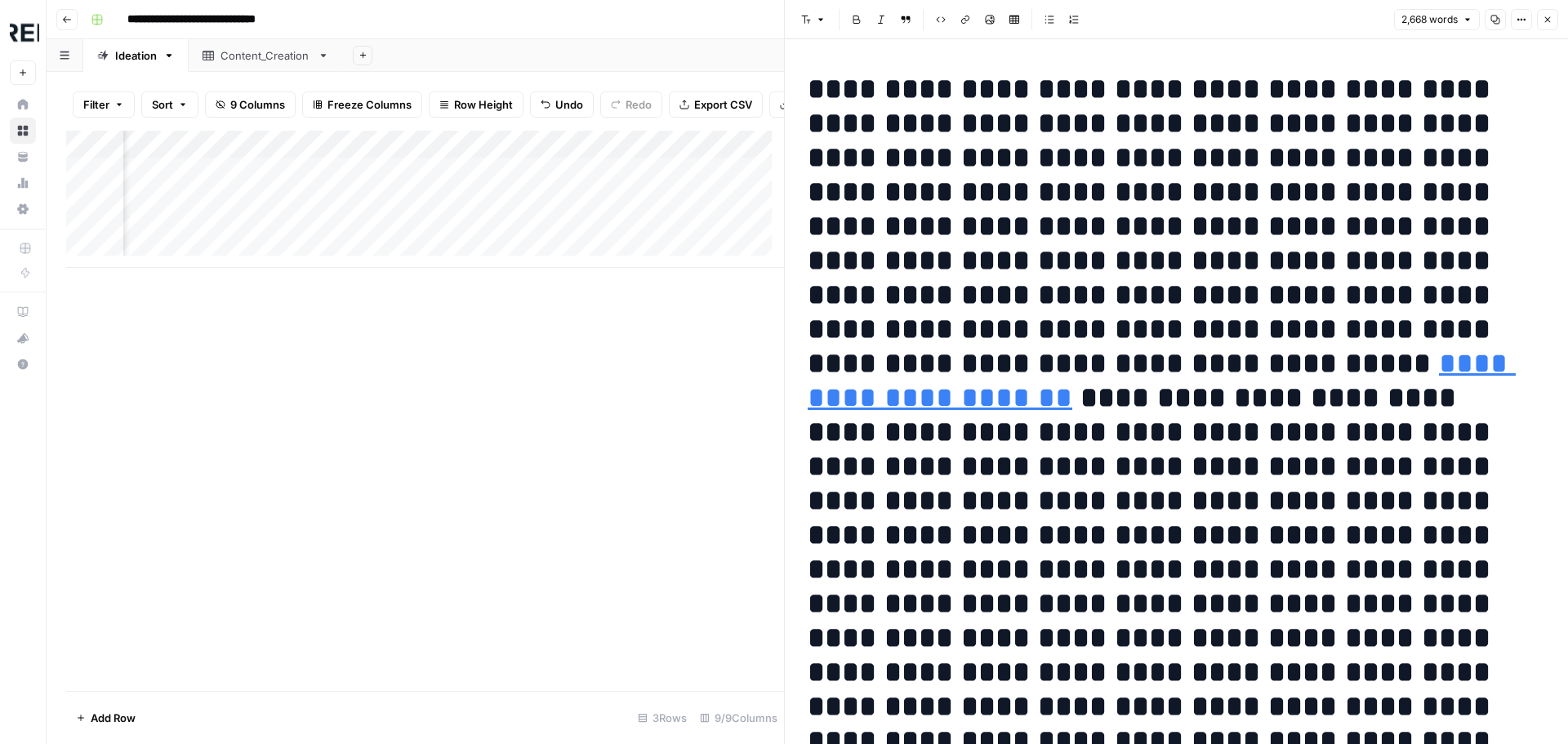
click at [1544, 18] on icon "button" at bounding box center [1548, 19] width 10 height 10
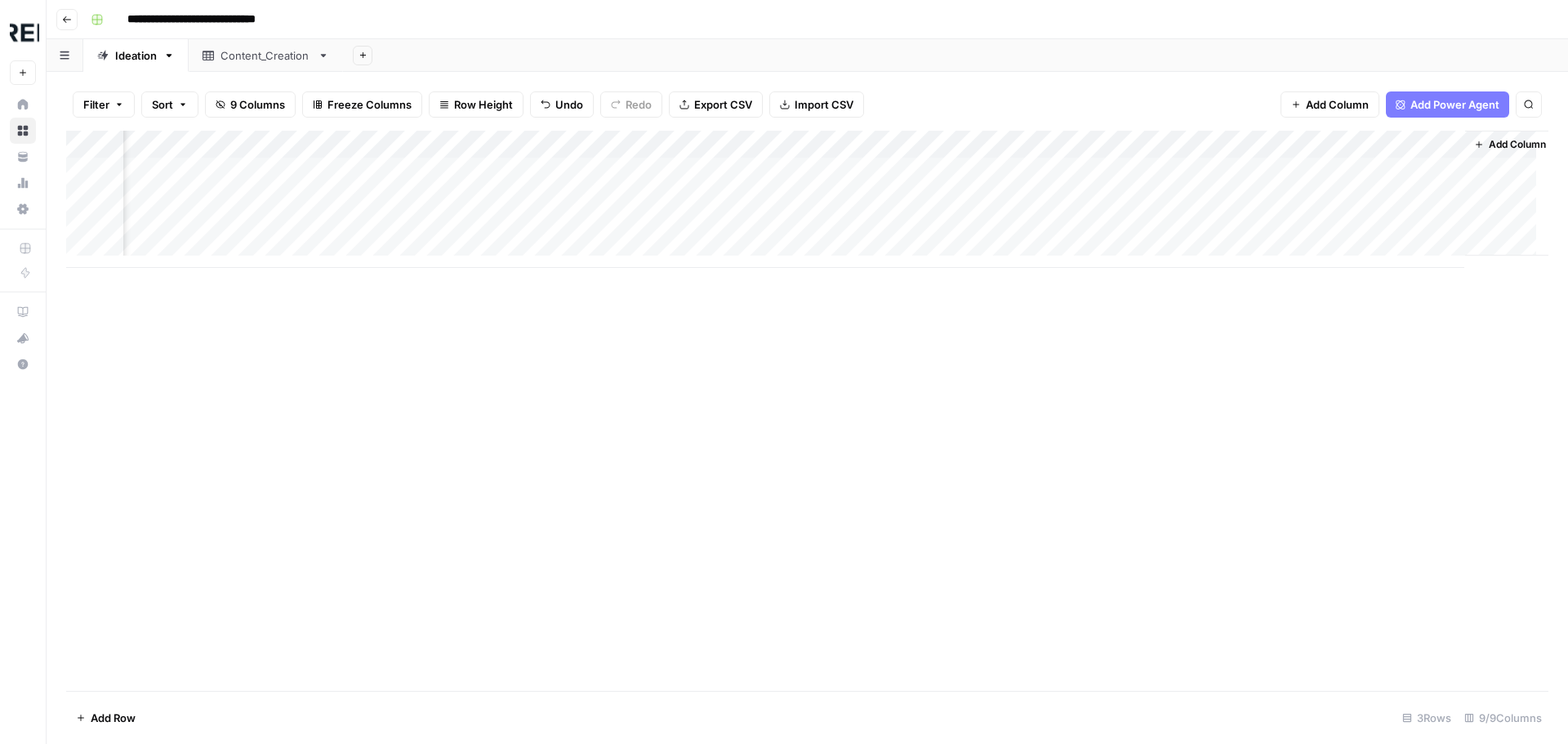
scroll to position [0, 831]
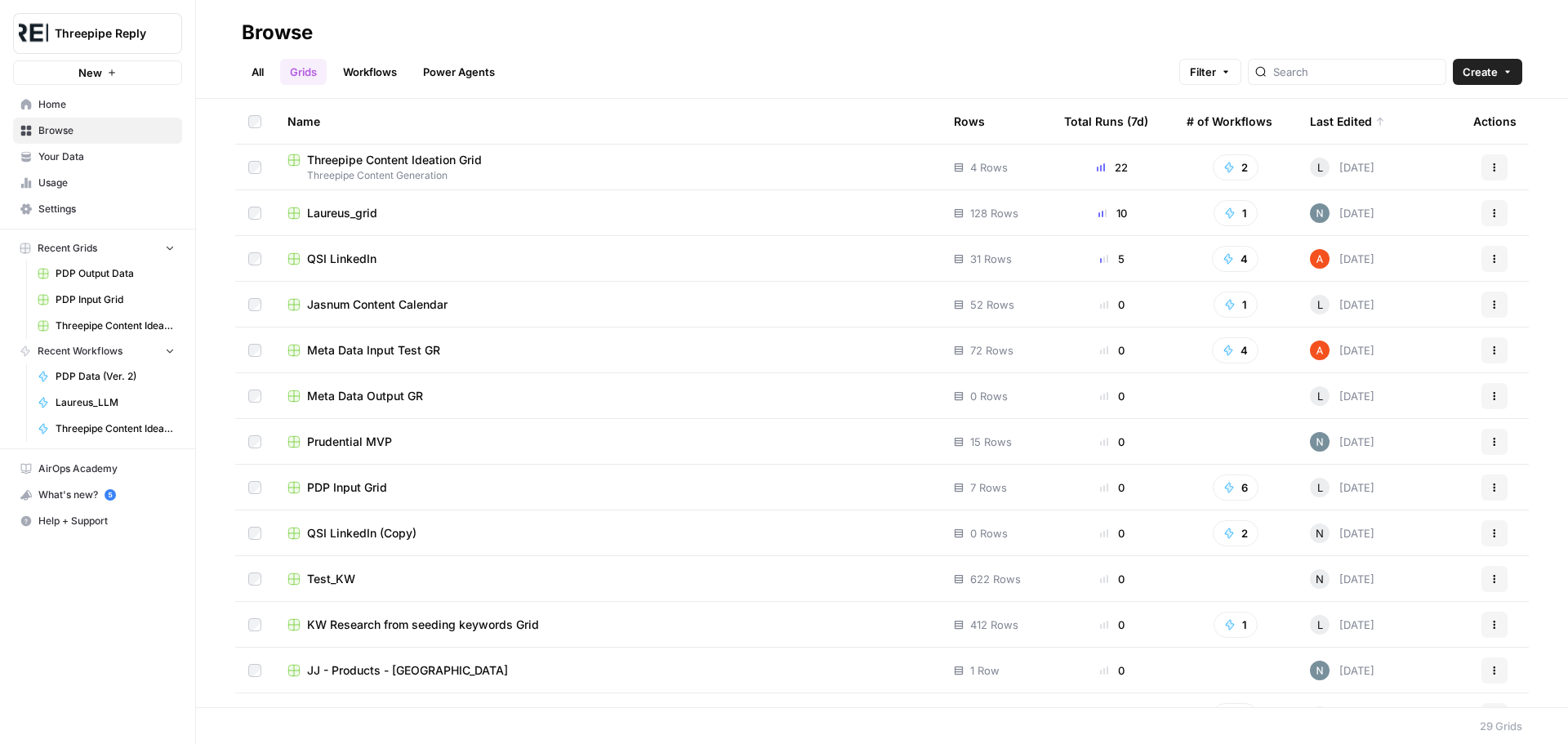
click at [382, 67] on link "Workflows" at bounding box center [369, 71] width 73 height 26
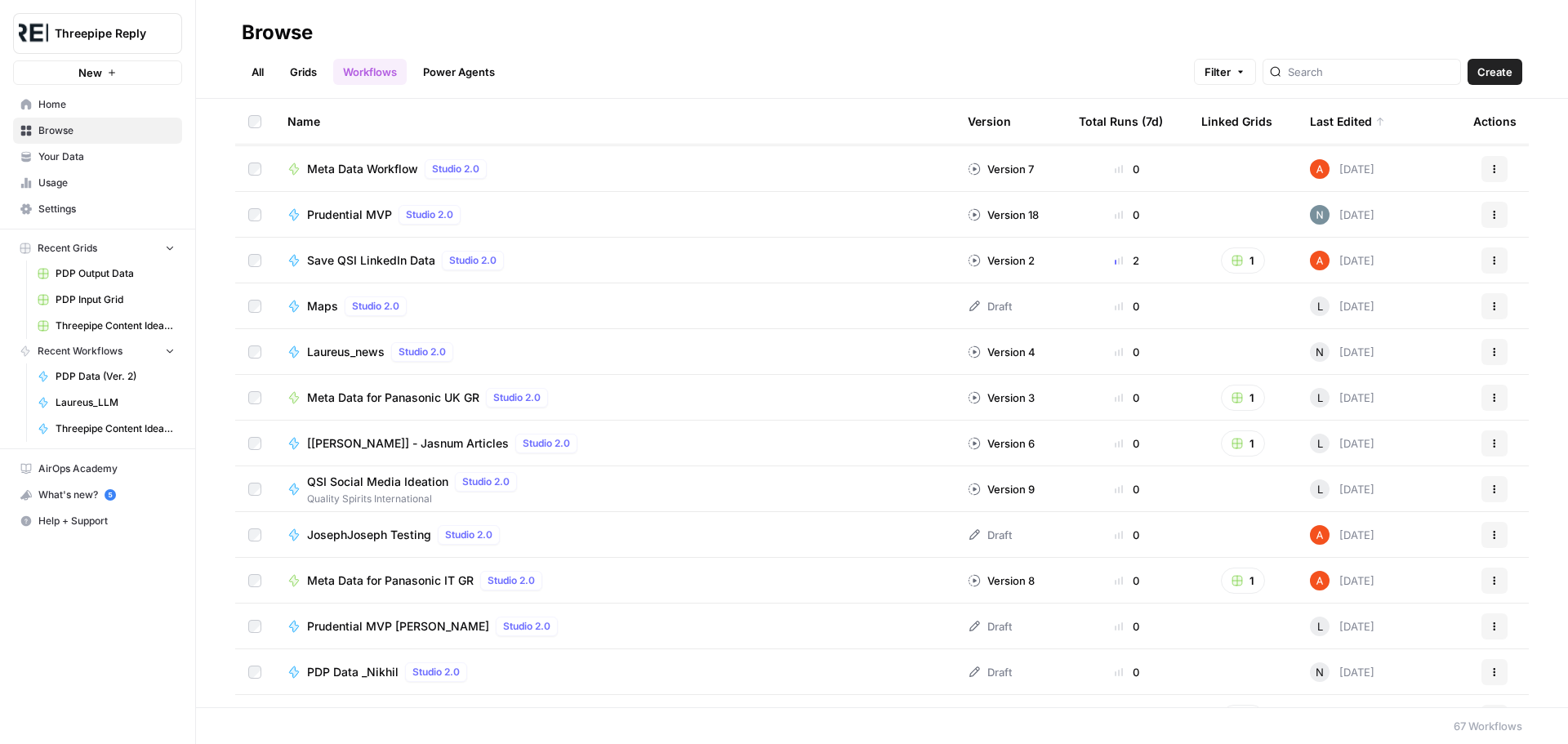
scroll to position [572, 0]
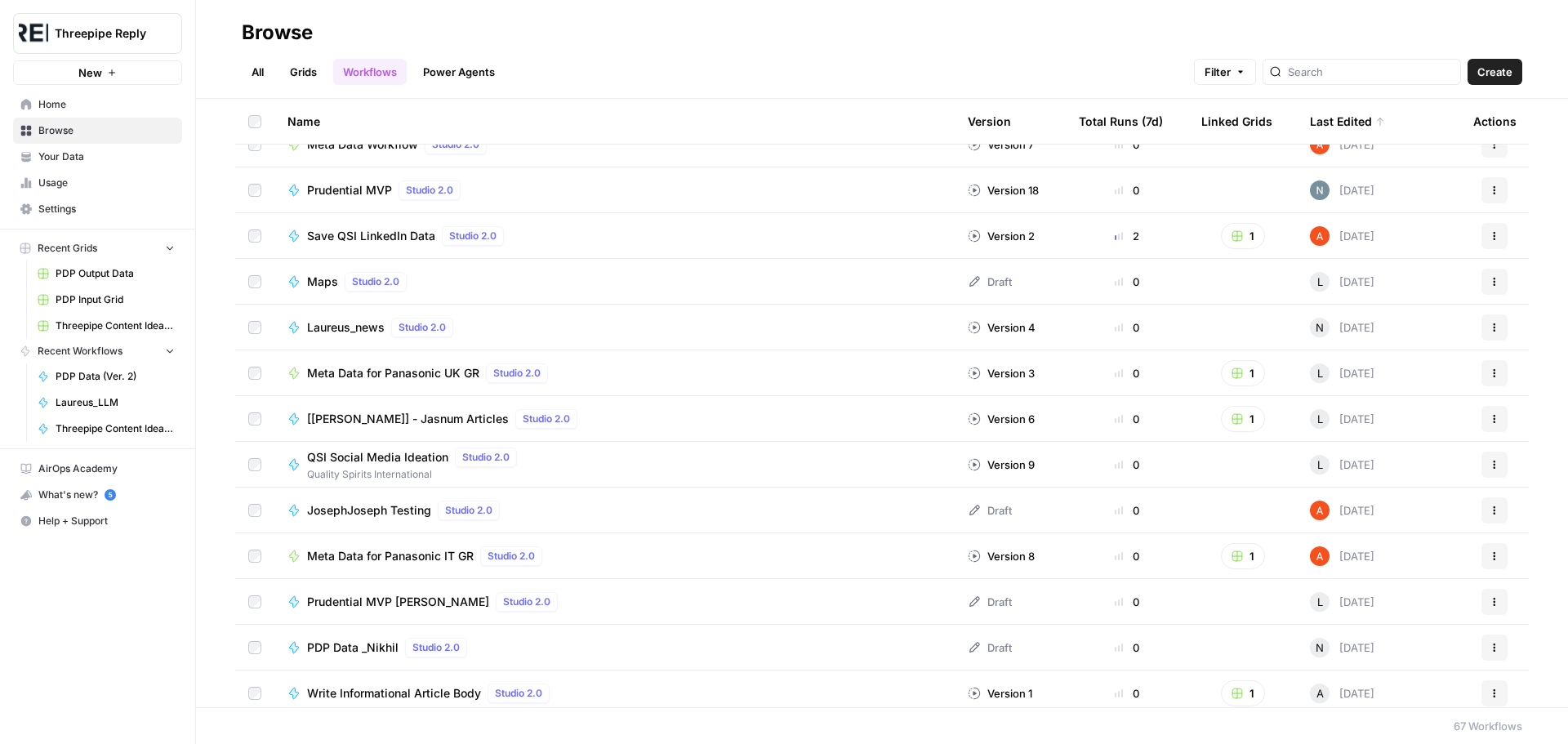
click at [406, 420] on span "[[PERSON_NAME]] - Jasnum Articles" at bounding box center [408, 419] width 202 height 16
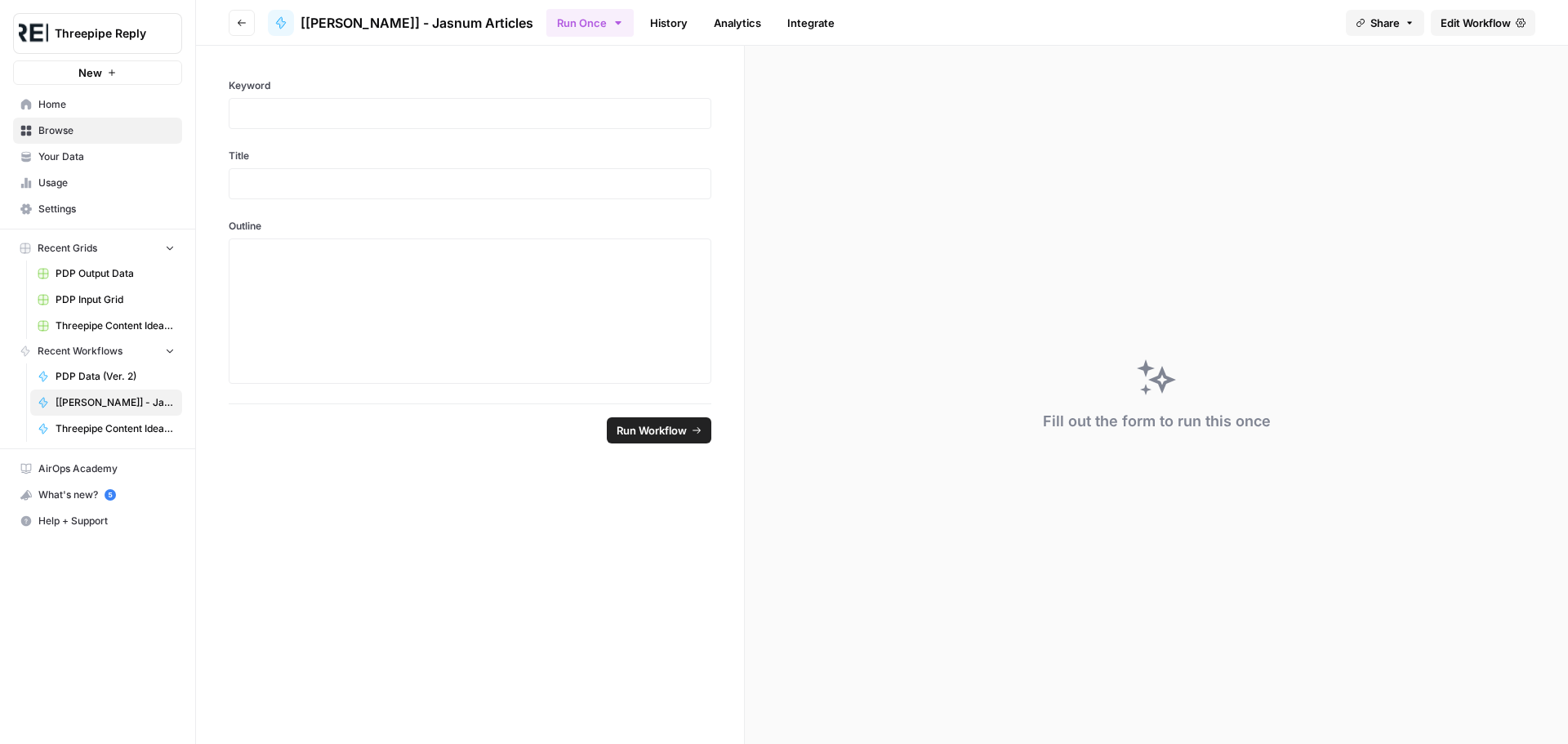
click at [1480, 19] on span "Edit Workflow" at bounding box center [1476, 22] width 70 height 16
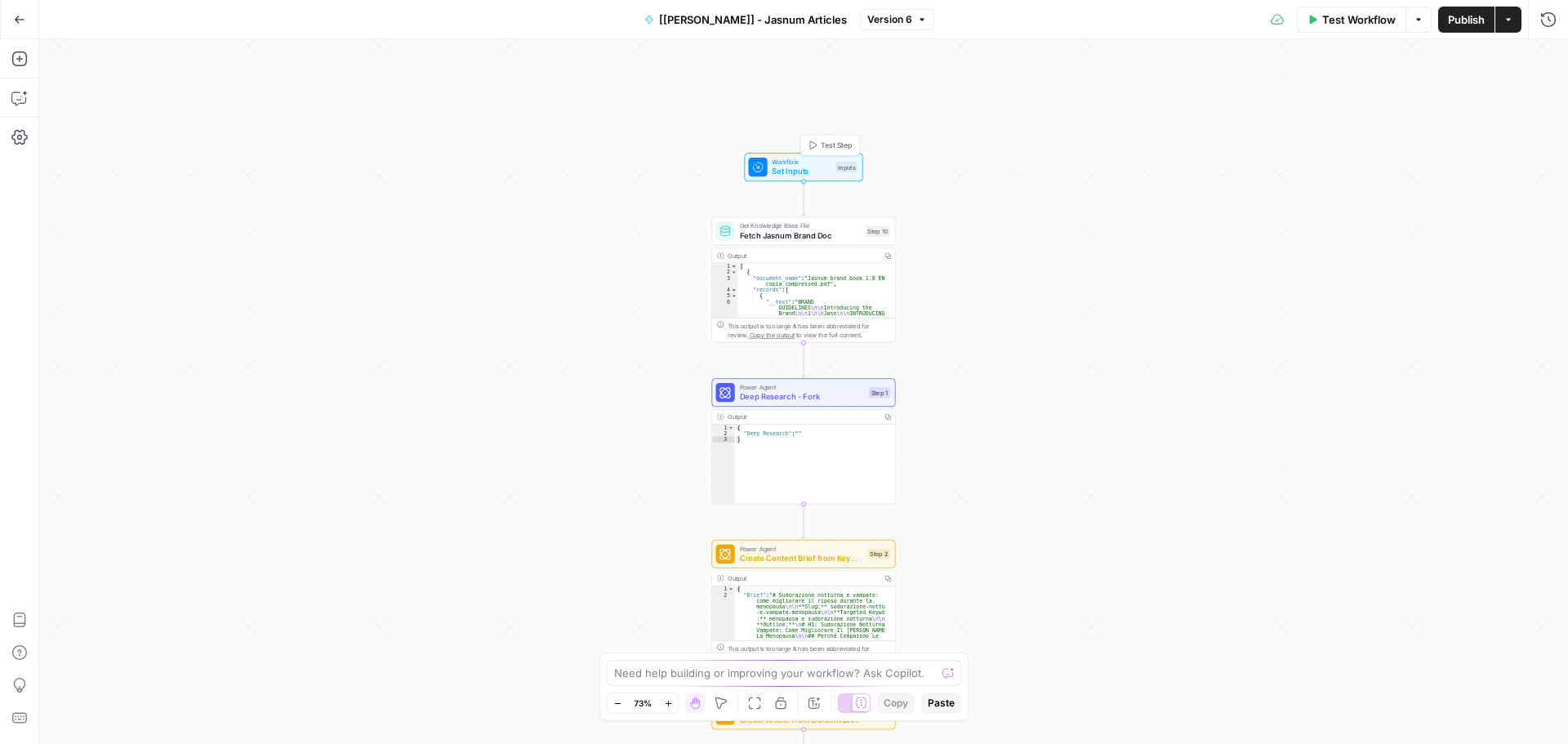
click at [819, 162] on span "Workflow" at bounding box center [800, 162] width 59 height 10
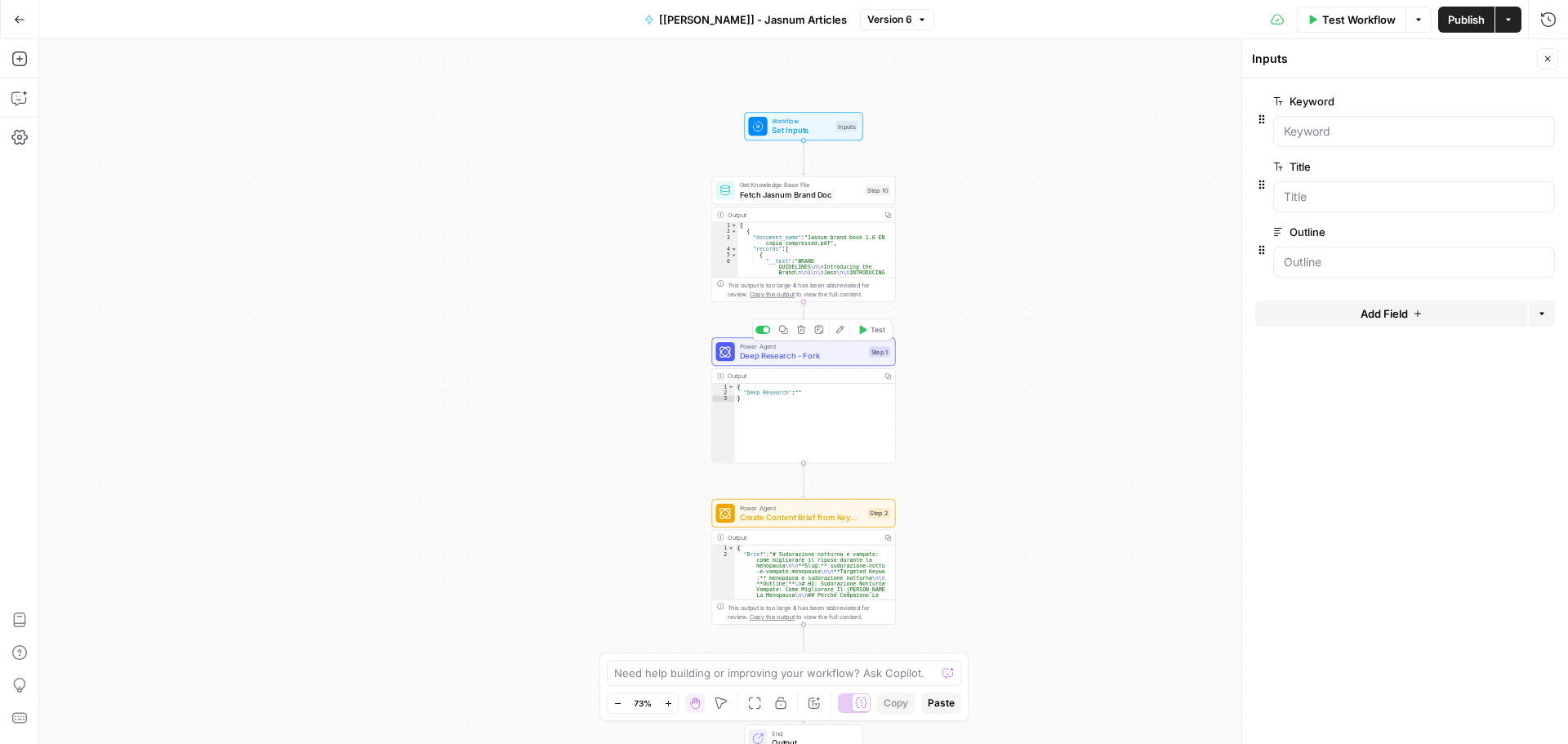
click at [837, 354] on span "Deep Research - Fork" at bounding box center [802, 356] width 125 height 13
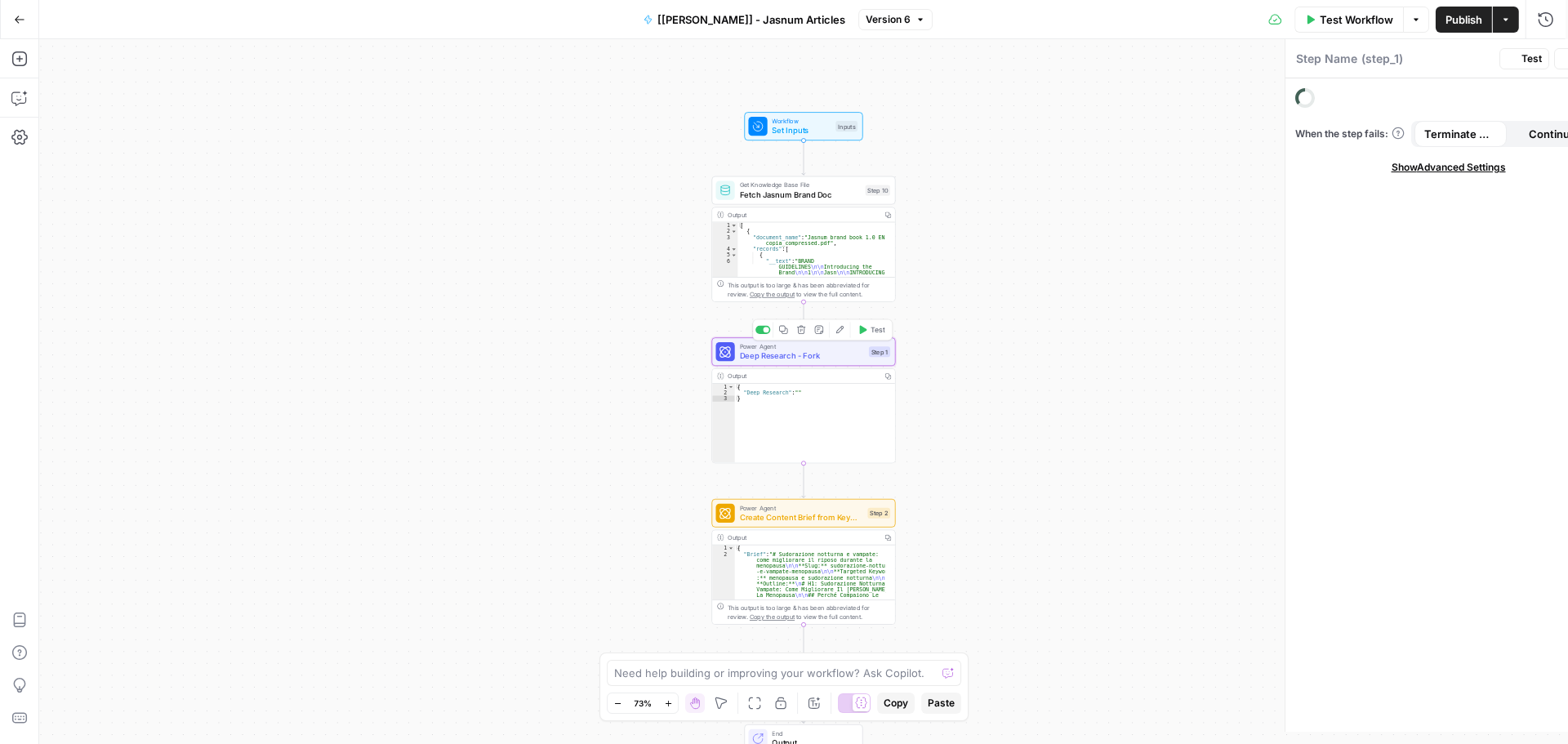
type textarea "Deep Research - Fork"
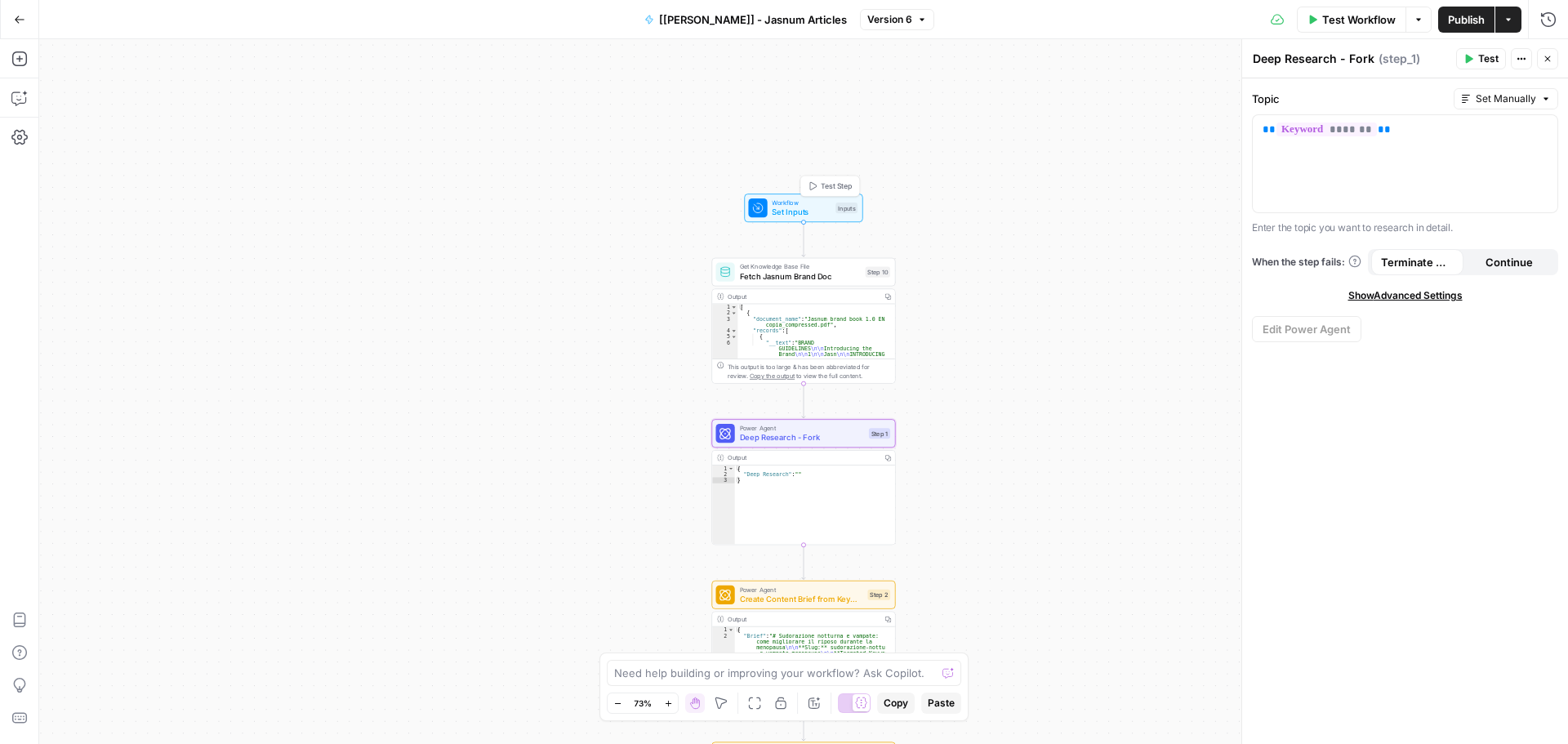
click at [822, 202] on span "Workflow" at bounding box center [800, 202] width 59 height 10
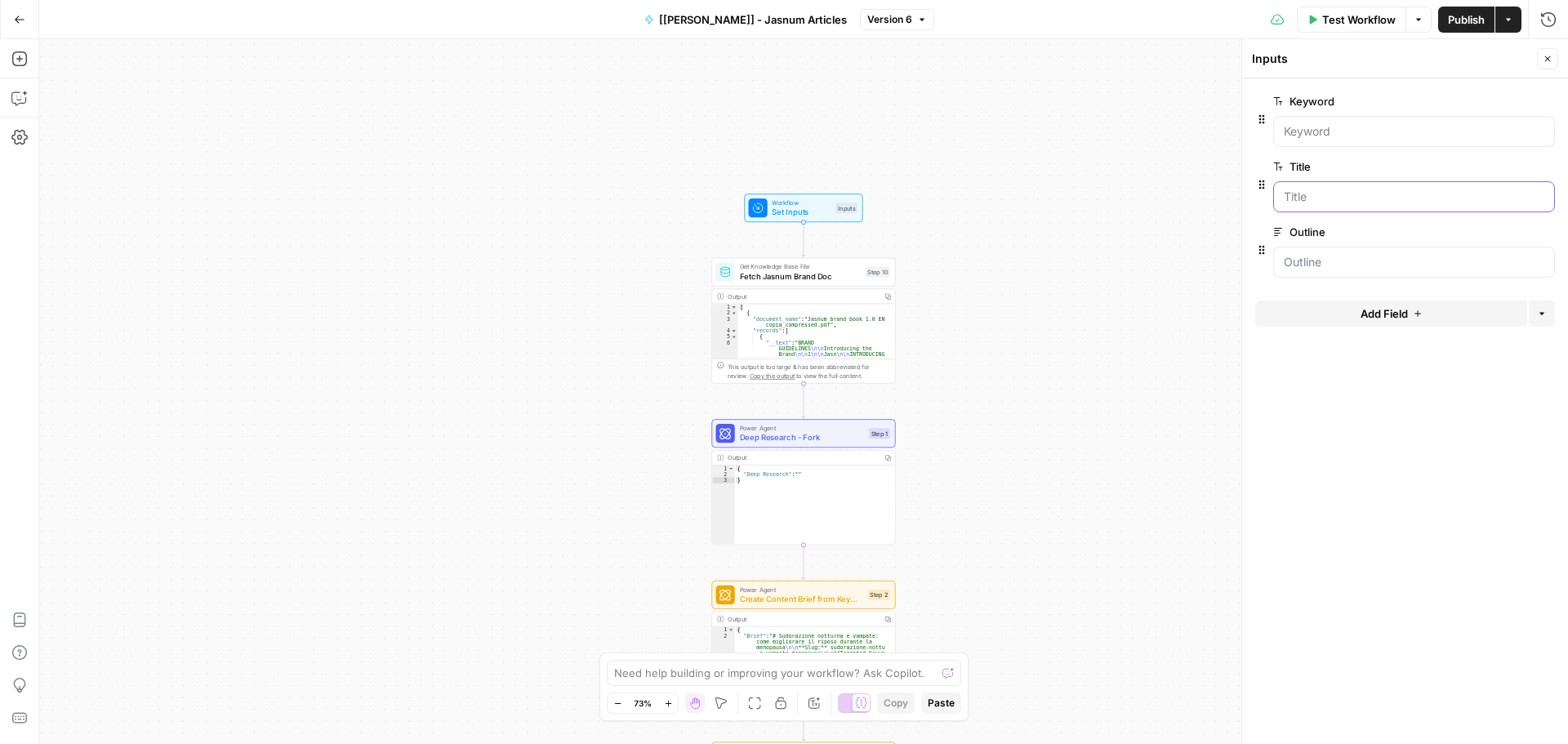
click at [1308, 195] on input "Title" at bounding box center [1414, 196] width 261 height 16
click at [1500, 165] on span "edit field" at bounding box center [1493, 167] width 36 height 13
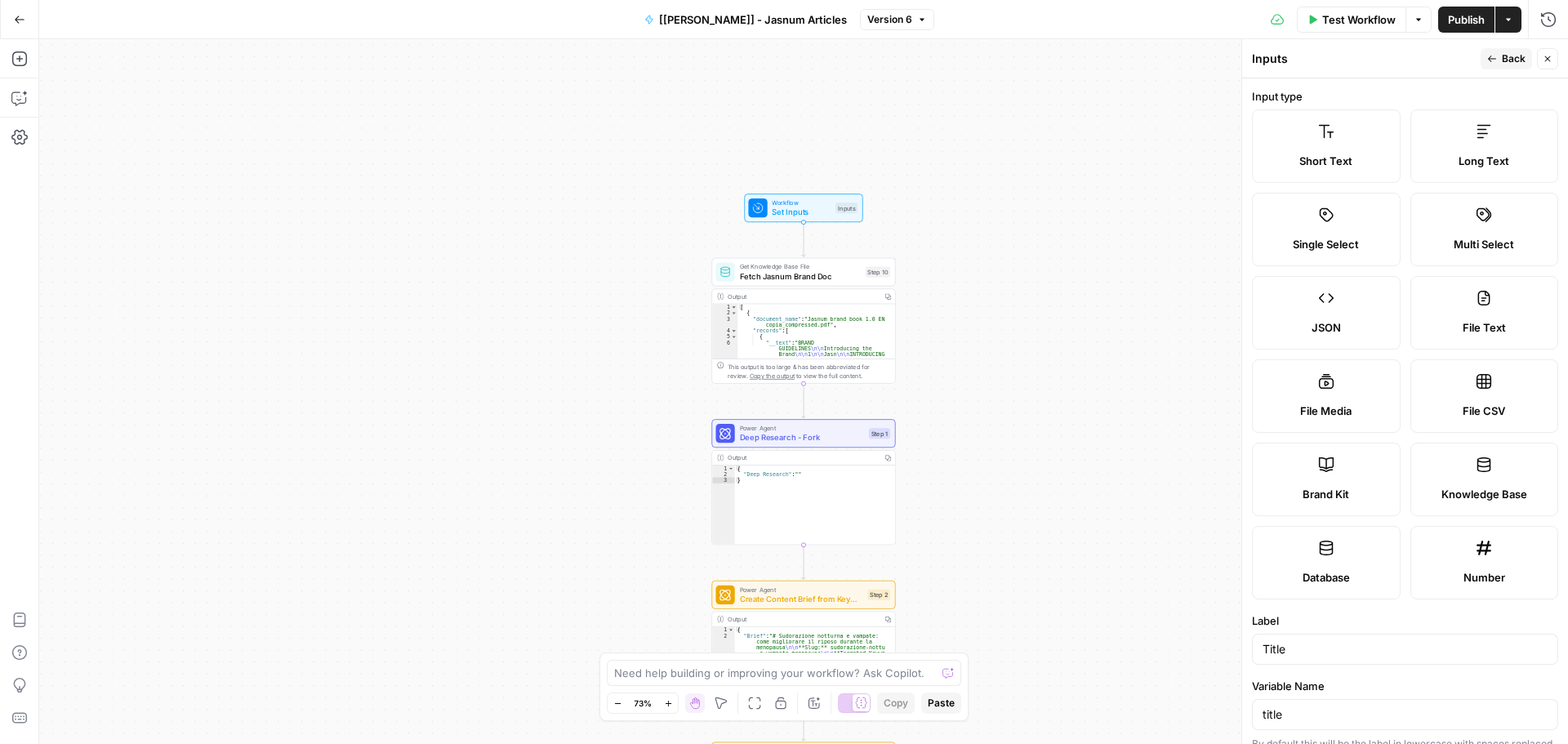
click at [1546, 51] on button "Close" at bounding box center [1548, 59] width 21 height 21
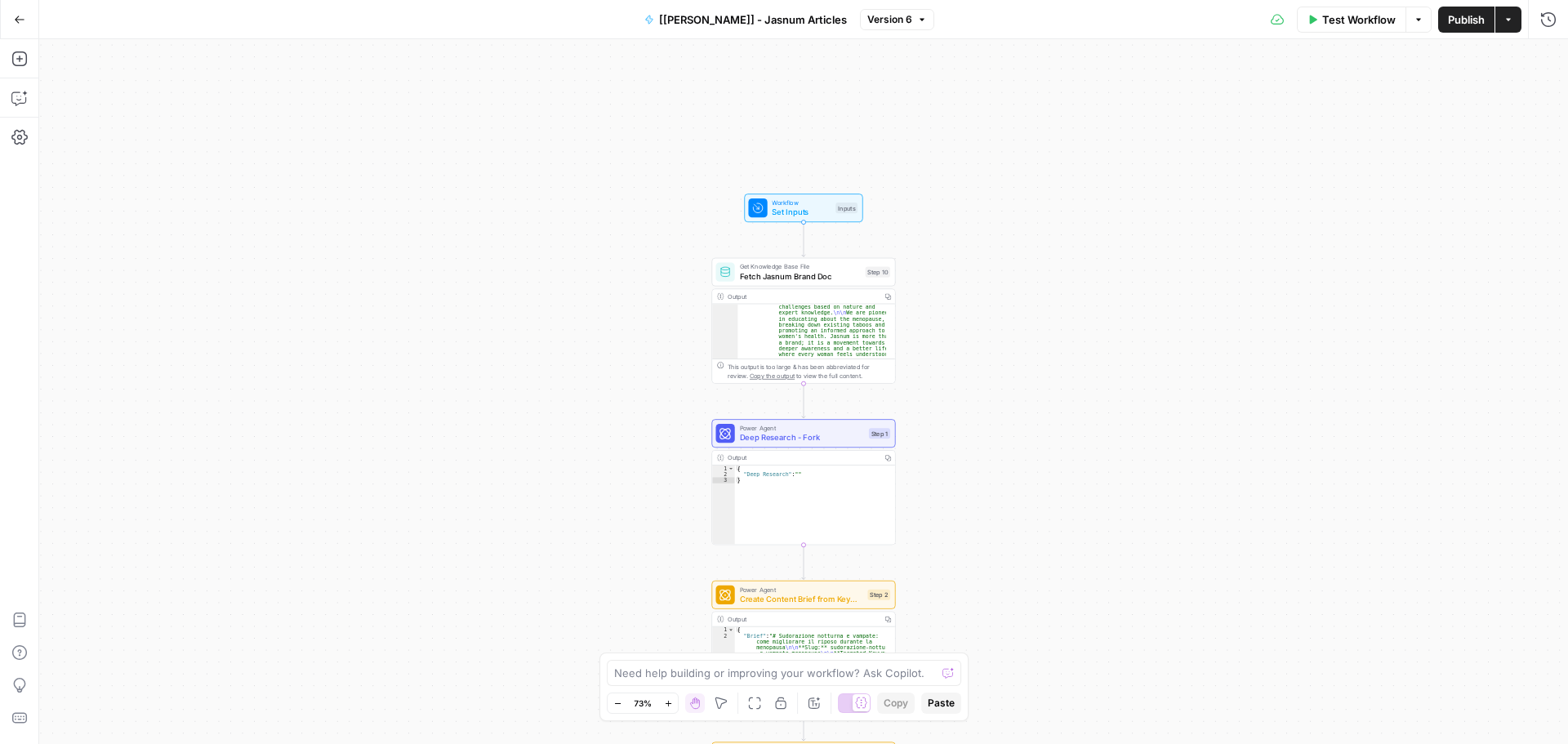
scroll to position [147, 0]
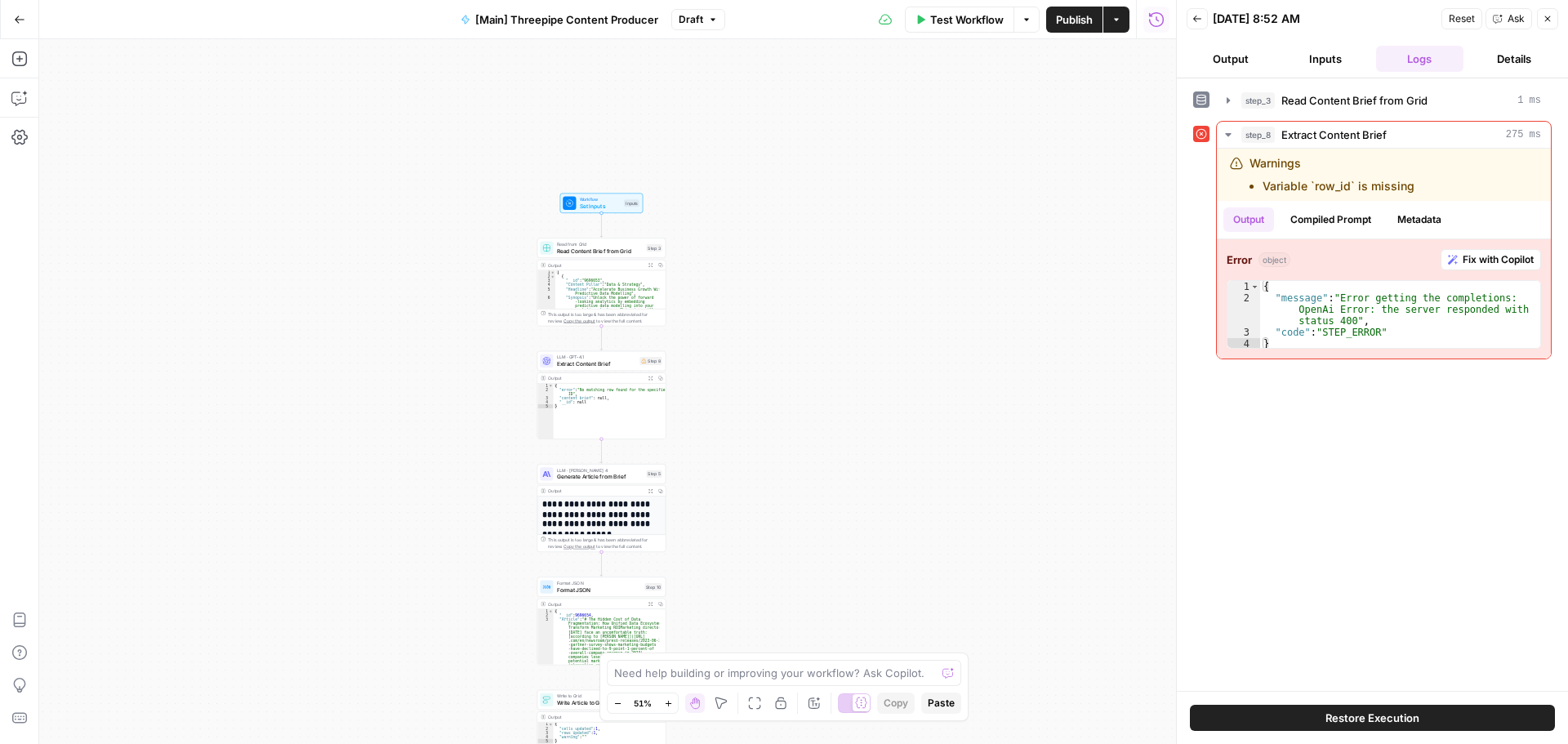
click at [714, 19] on icon "button" at bounding box center [713, 19] width 10 height 10
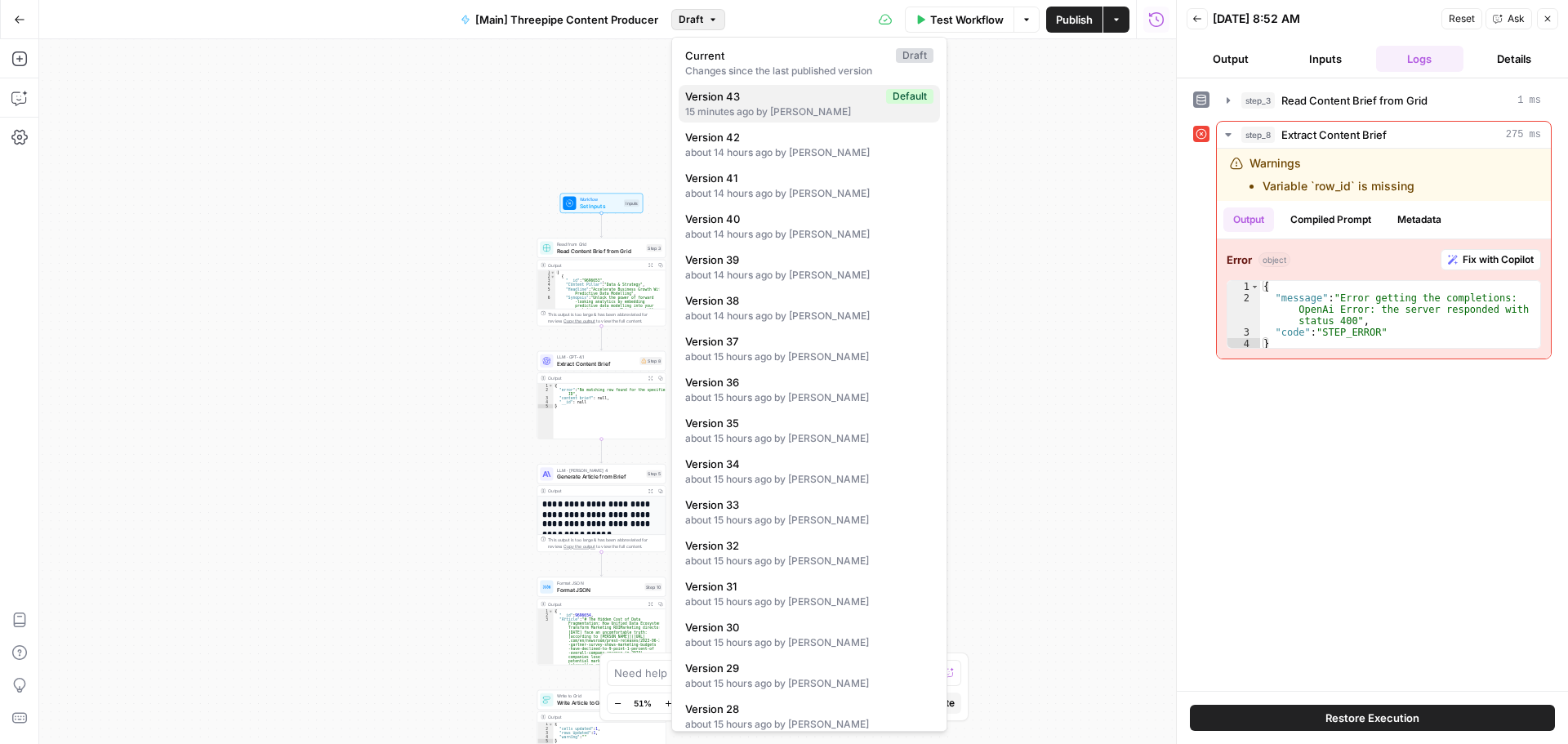
click at [750, 106] on div "15 minutes ago by Luigi Romagnuolo" at bounding box center [809, 112] width 248 height 14
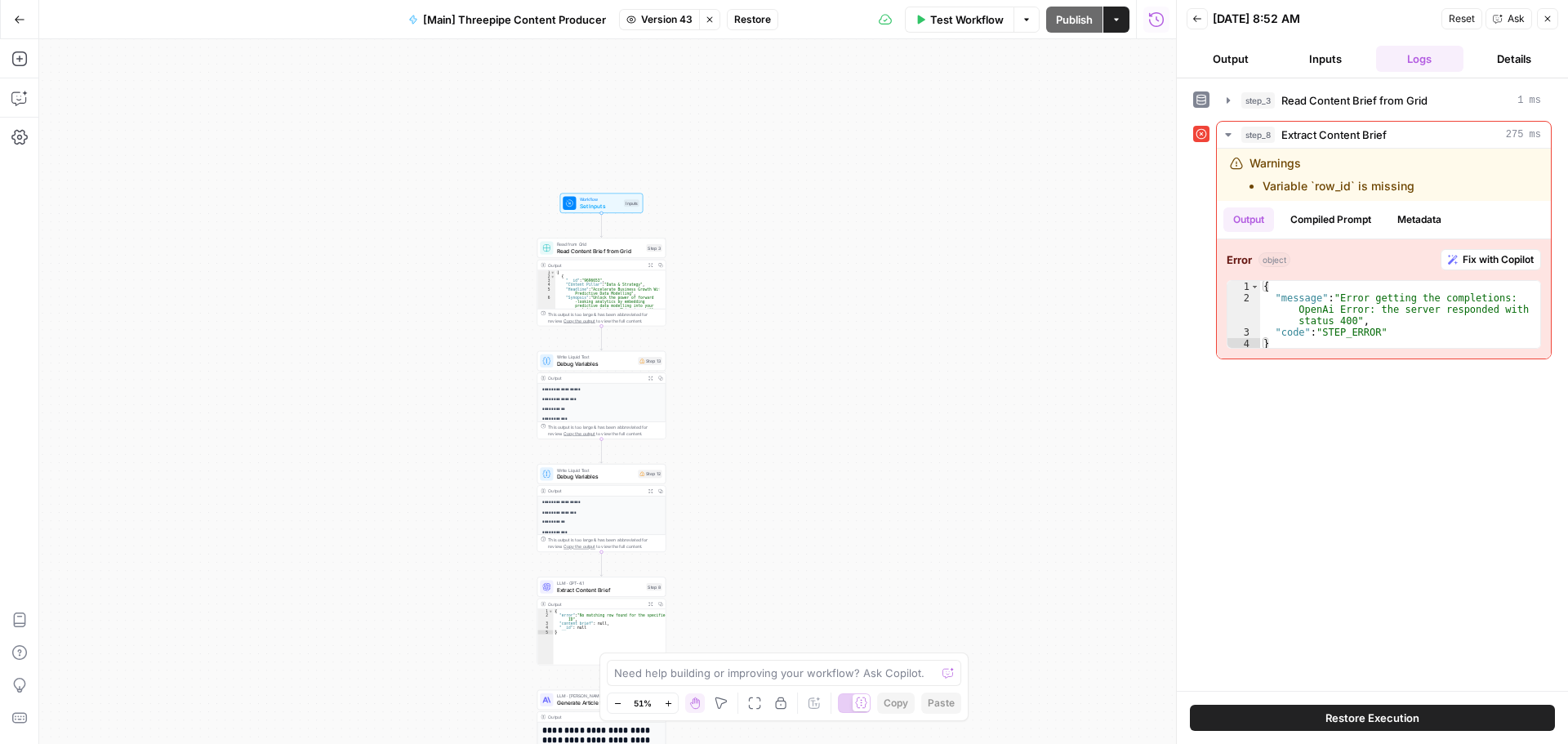
click at [750, 24] on span "Restore" at bounding box center [752, 19] width 37 height 14
click at [747, 187] on span "Restore" at bounding box center [729, 189] width 43 height 16
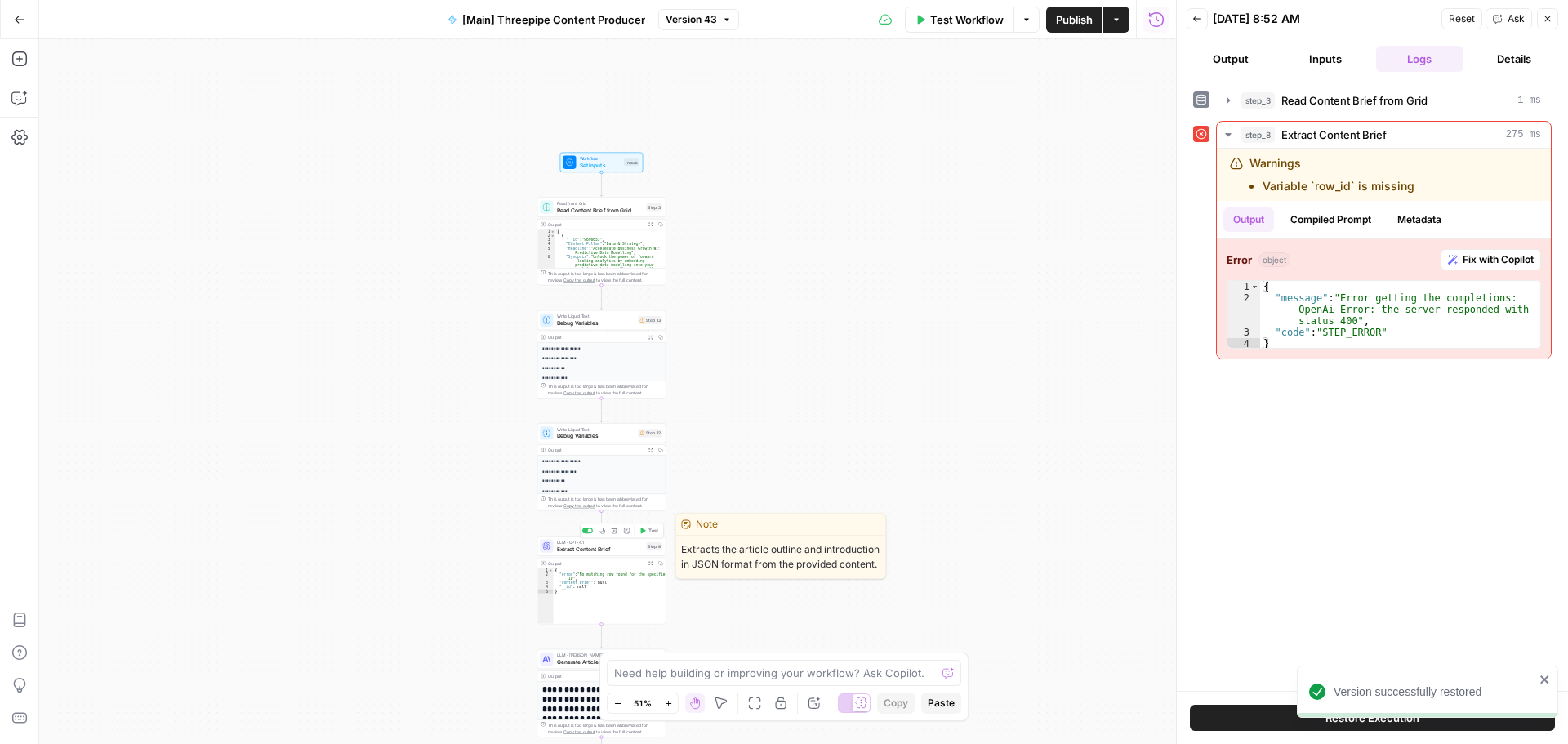
click at [587, 553] on span "Extract Content Brief" at bounding box center [600, 549] width 87 height 8
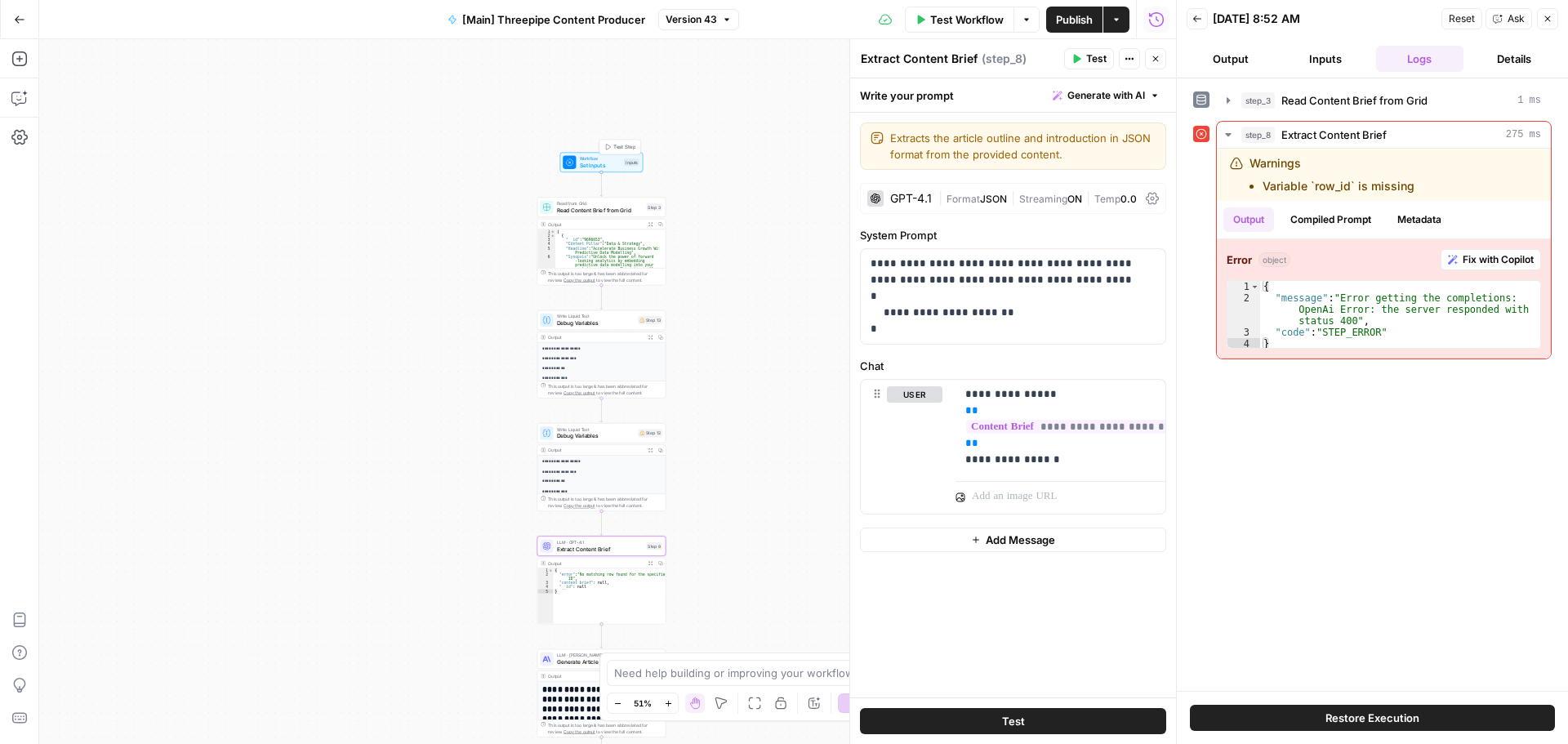
click at [602, 165] on span "Set Inputs" at bounding box center [600, 165] width 40 height 8
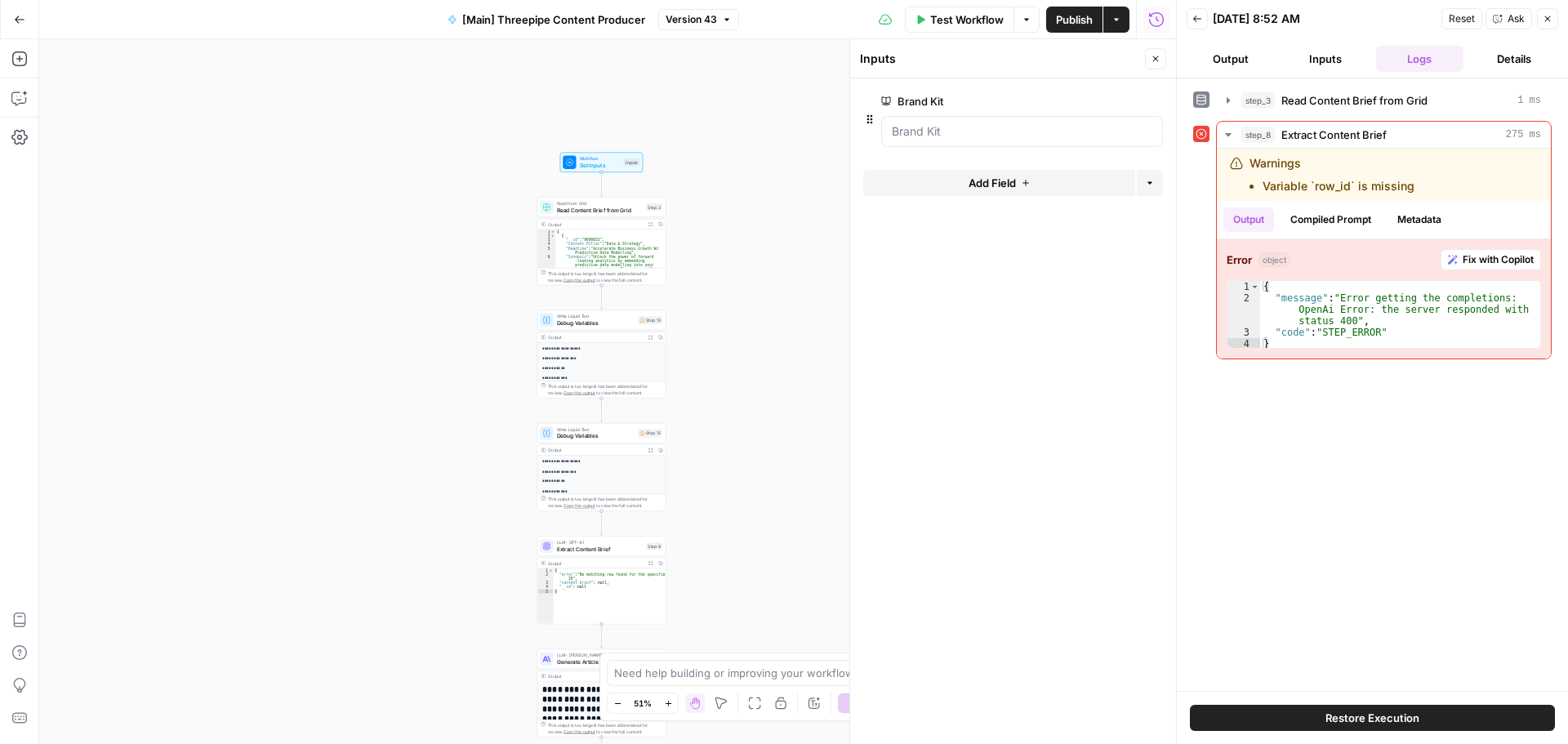
click at [1037, 194] on button "Add Field" at bounding box center [999, 183] width 272 height 26
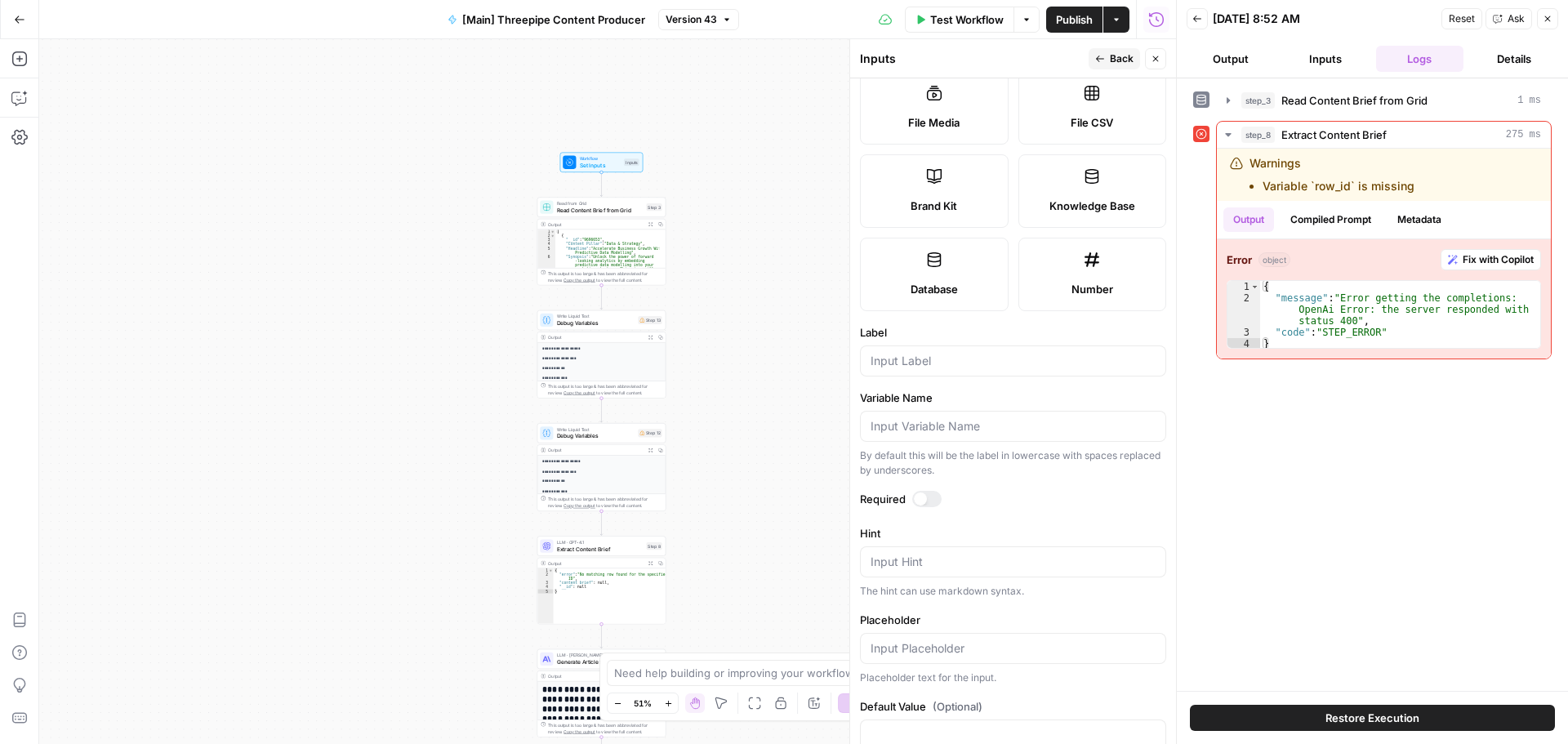
scroll to position [327, 0]
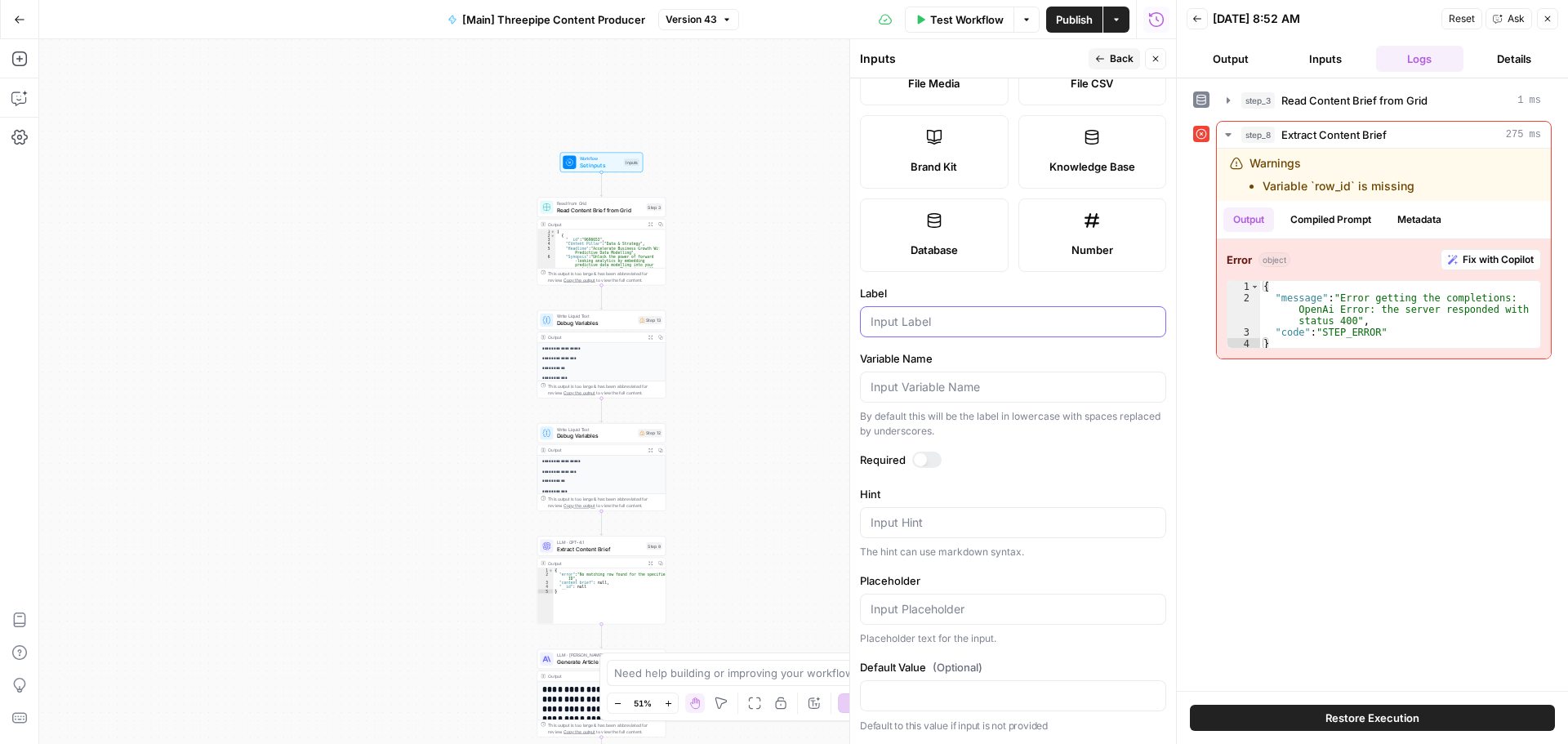
click at [927, 322] on input "Label" at bounding box center [1013, 321] width 285 height 16
type input "Content Brief"
click at [1552, 17] on icon "button" at bounding box center [1548, 18] width 10 height 10
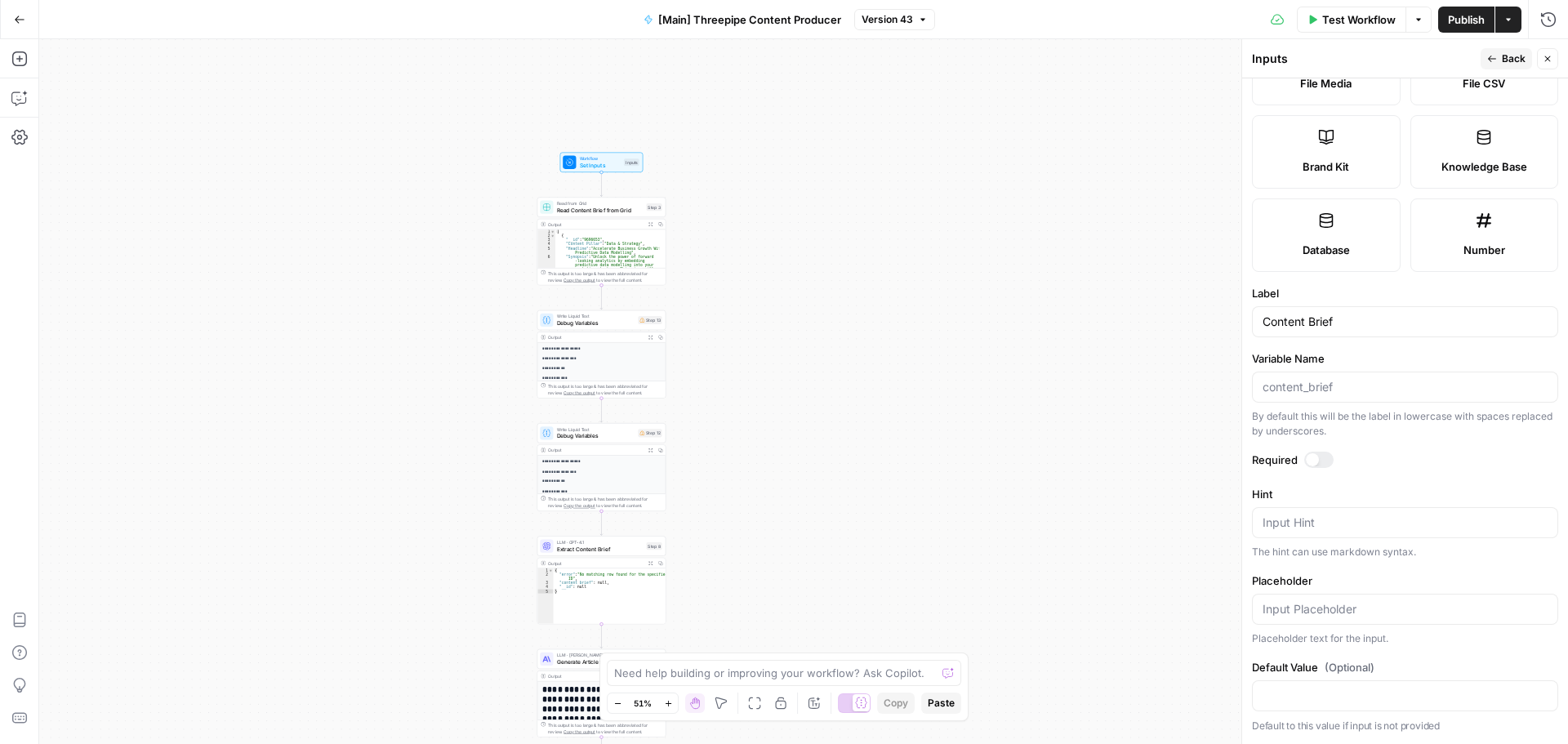
click at [602, 210] on span "Read Content Brief from Grid" at bounding box center [600, 210] width 87 height 8
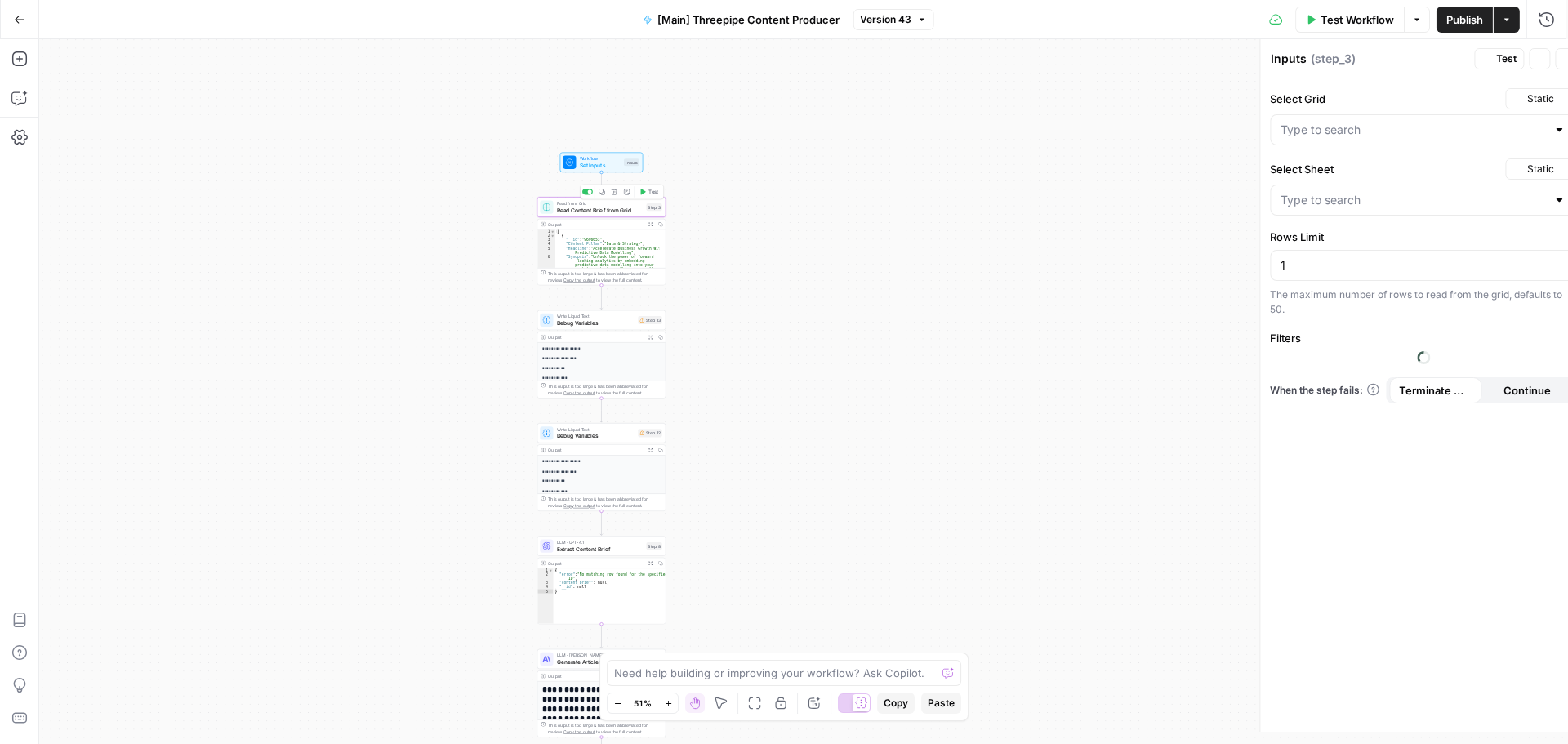
type textarea "Read Content Brief from Grid"
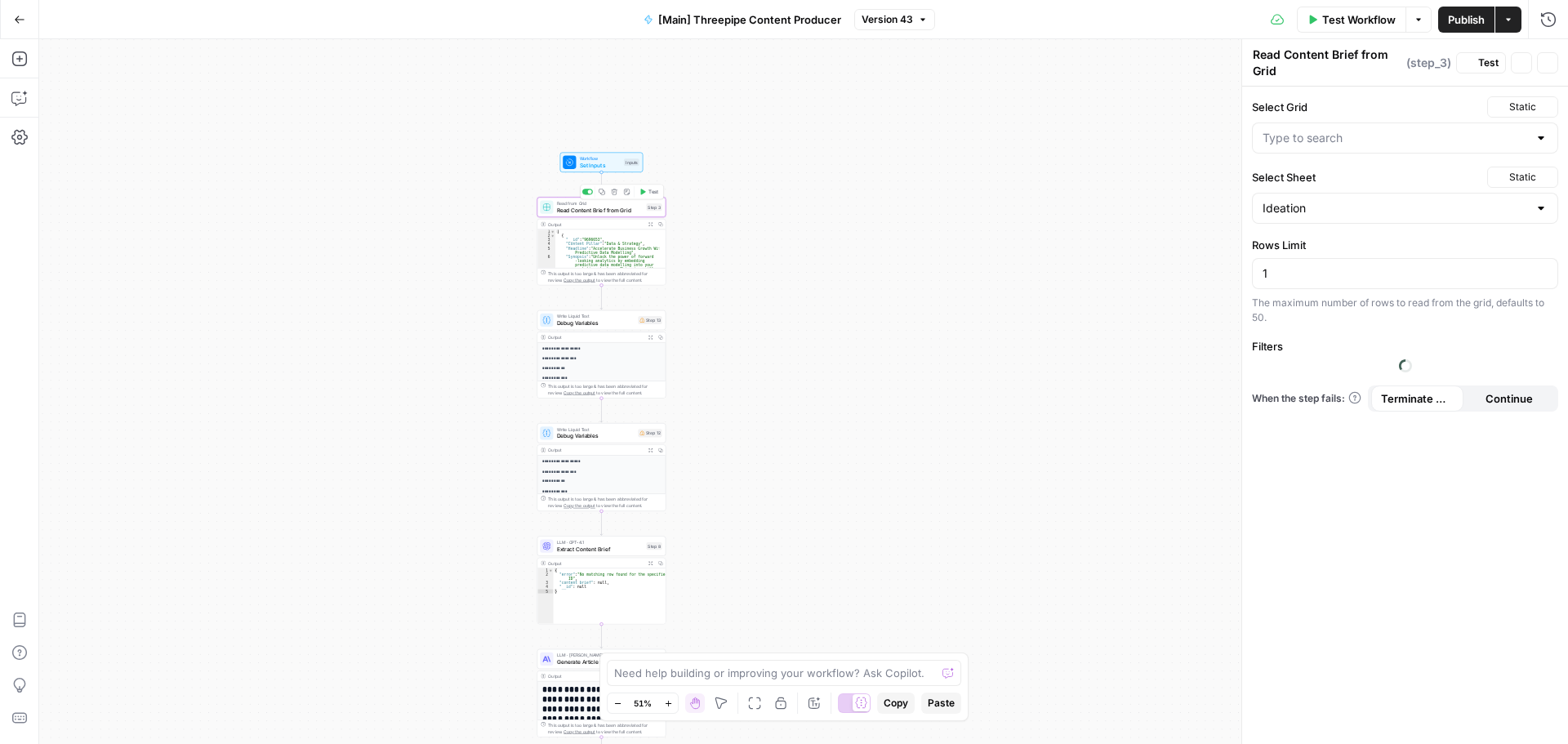
type input "Threepipe Content Ideation Grid"
type input "Ideation"
click at [670, 704] on icon "button" at bounding box center [668, 704] width 6 height 6
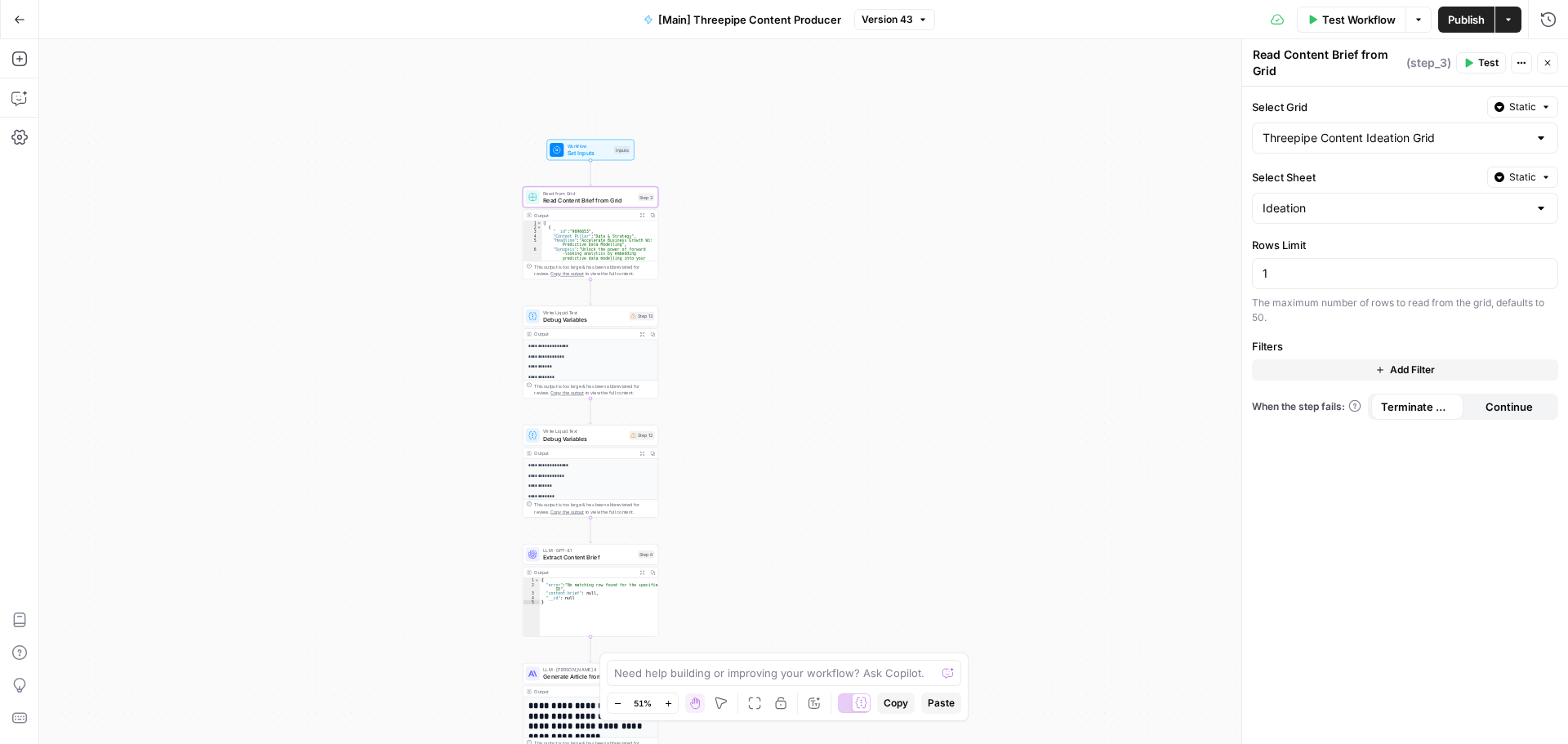
click at [670, 704] on icon "button" at bounding box center [668, 704] width 6 height 6
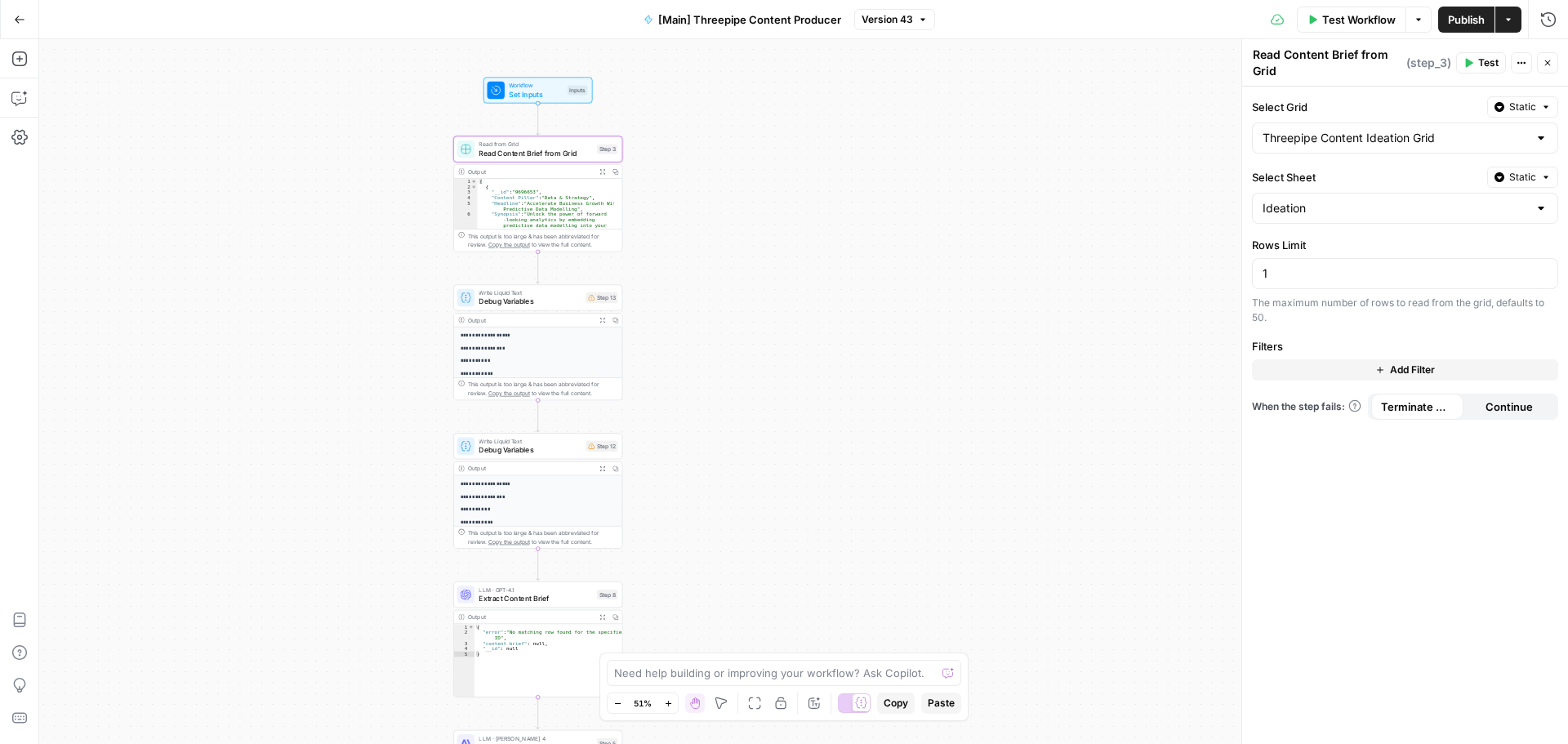
click at [670, 704] on icon "button" at bounding box center [668, 704] width 6 height 6
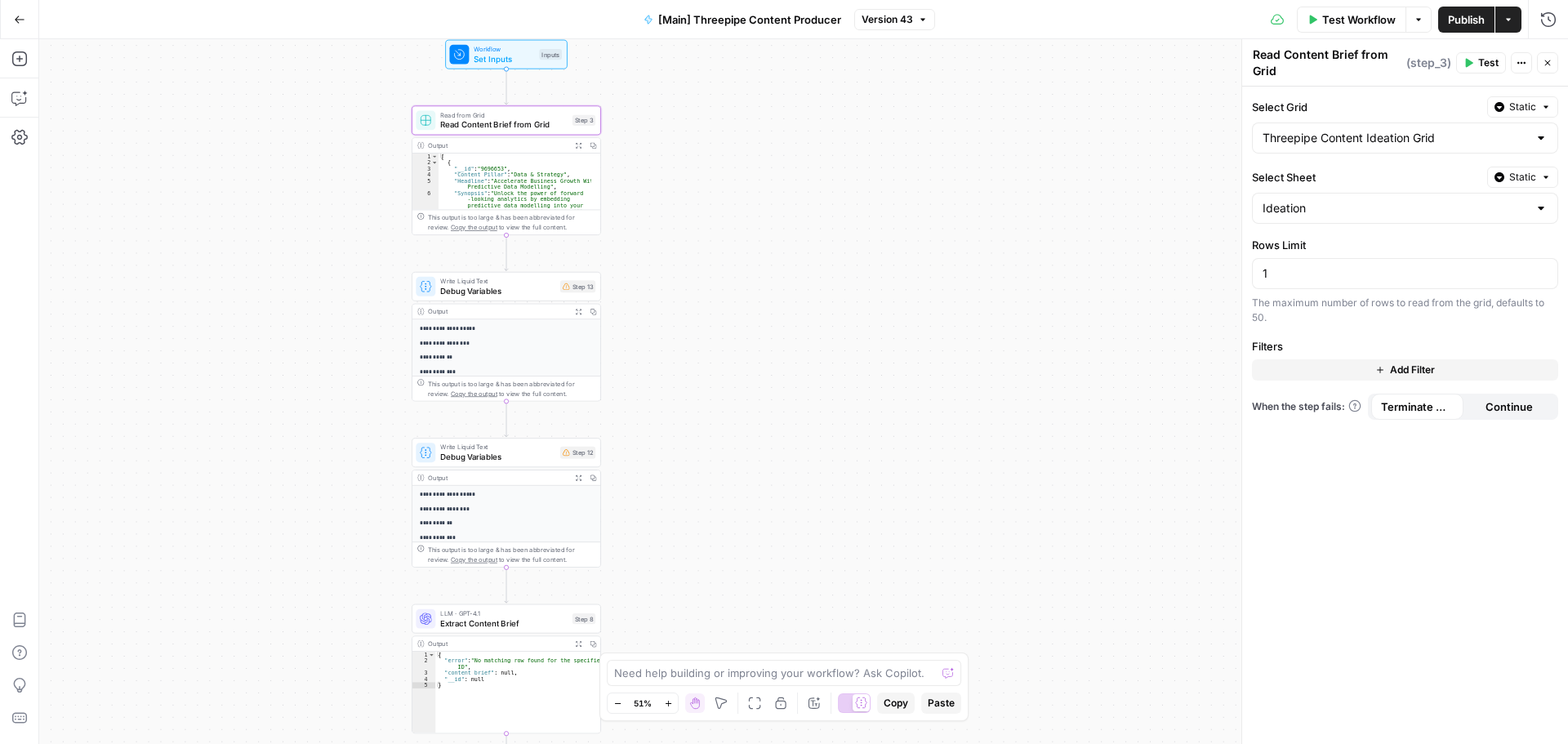
click at [670, 704] on icon "button" at bounding box center [668, 704] width 6 height 6
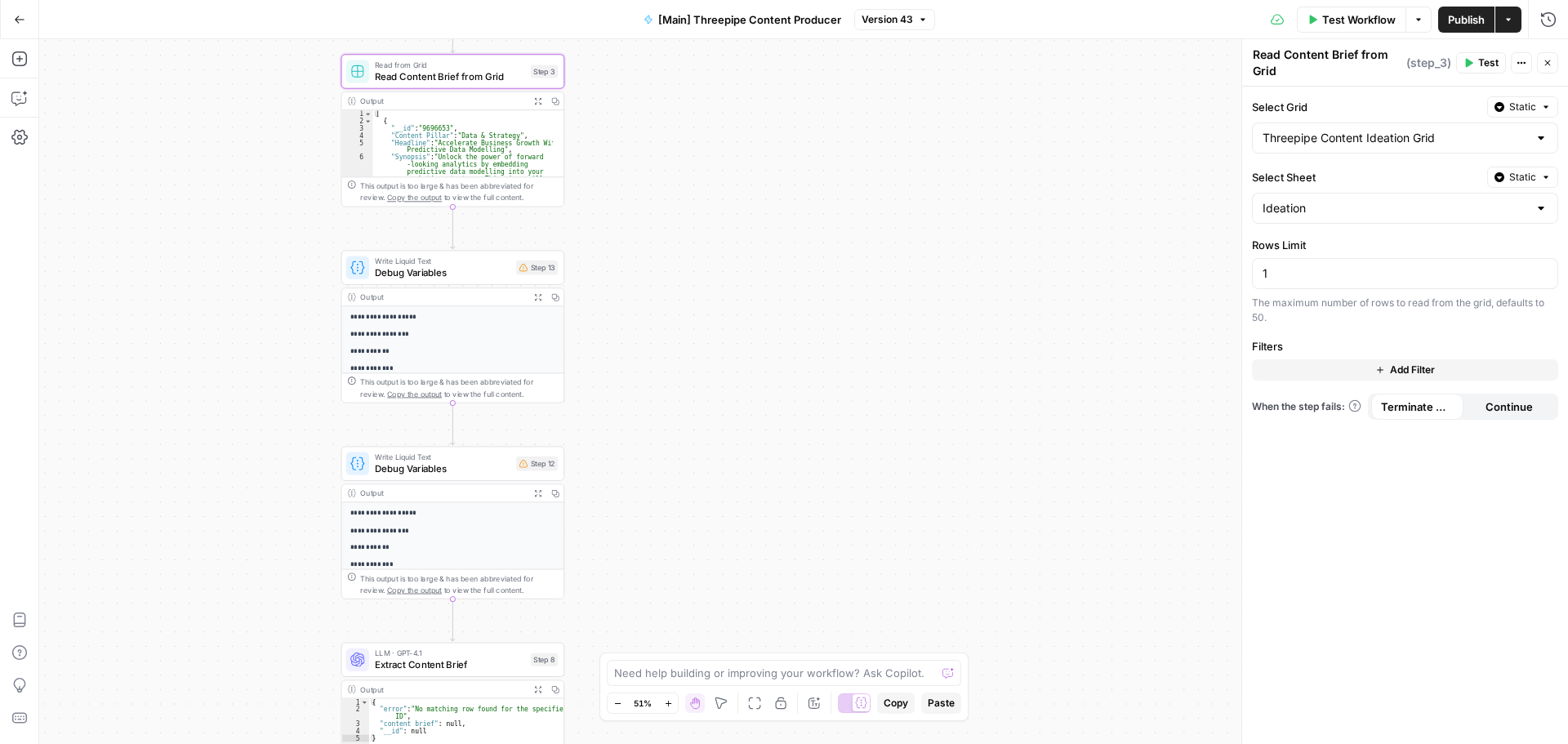
click at [670, 704] on icon "button" at bounding box center [668, 704] width 6 height 6
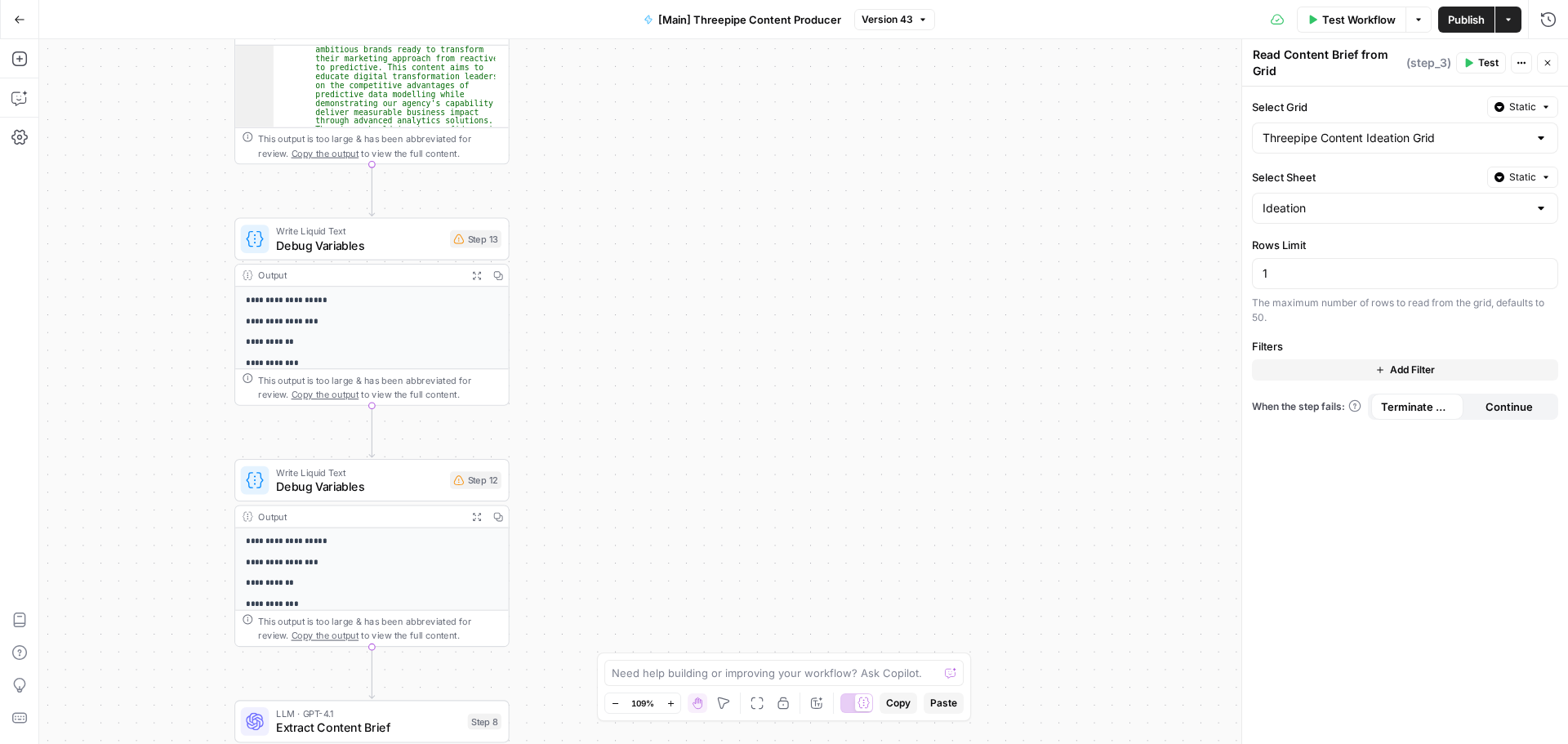
scroll to position [295, 0]
click at [1543, 63] on icon "button" at bounding box center [1548, 63] width 10 height 10
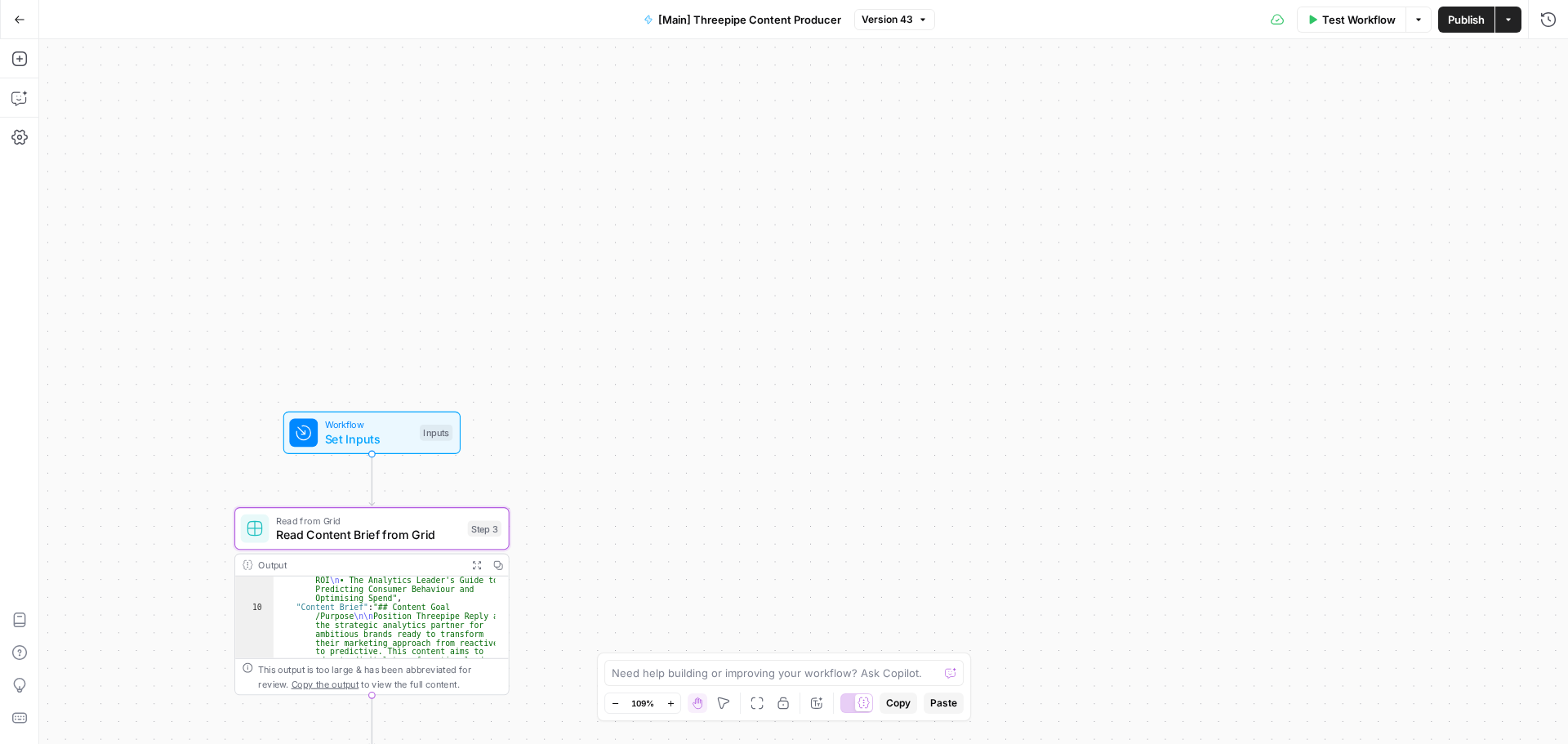
click at [390, 432] on span "Set Inputs" at bounding box center [369, 439] width 89 height 18
click at [1371, 376] on form "Brand Kit edit field Delete group Content Brief (Optional) edit field Delete gr…" at bounding box center [1404, 411] width 326 height 666
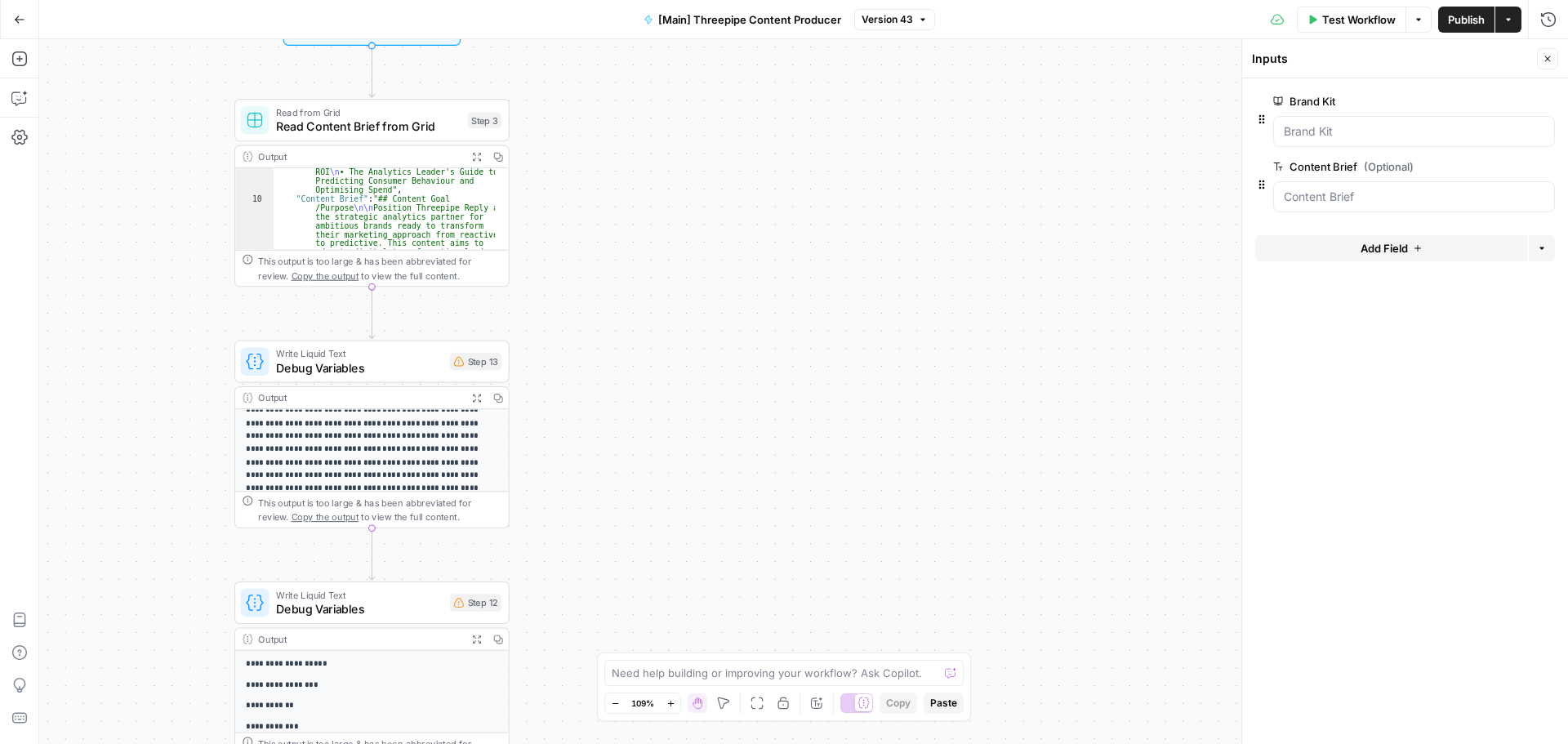
scroll to position [55, 0]
click at [399, 334] on icon "button" at bounding box center [399, 329] width 13 height 13
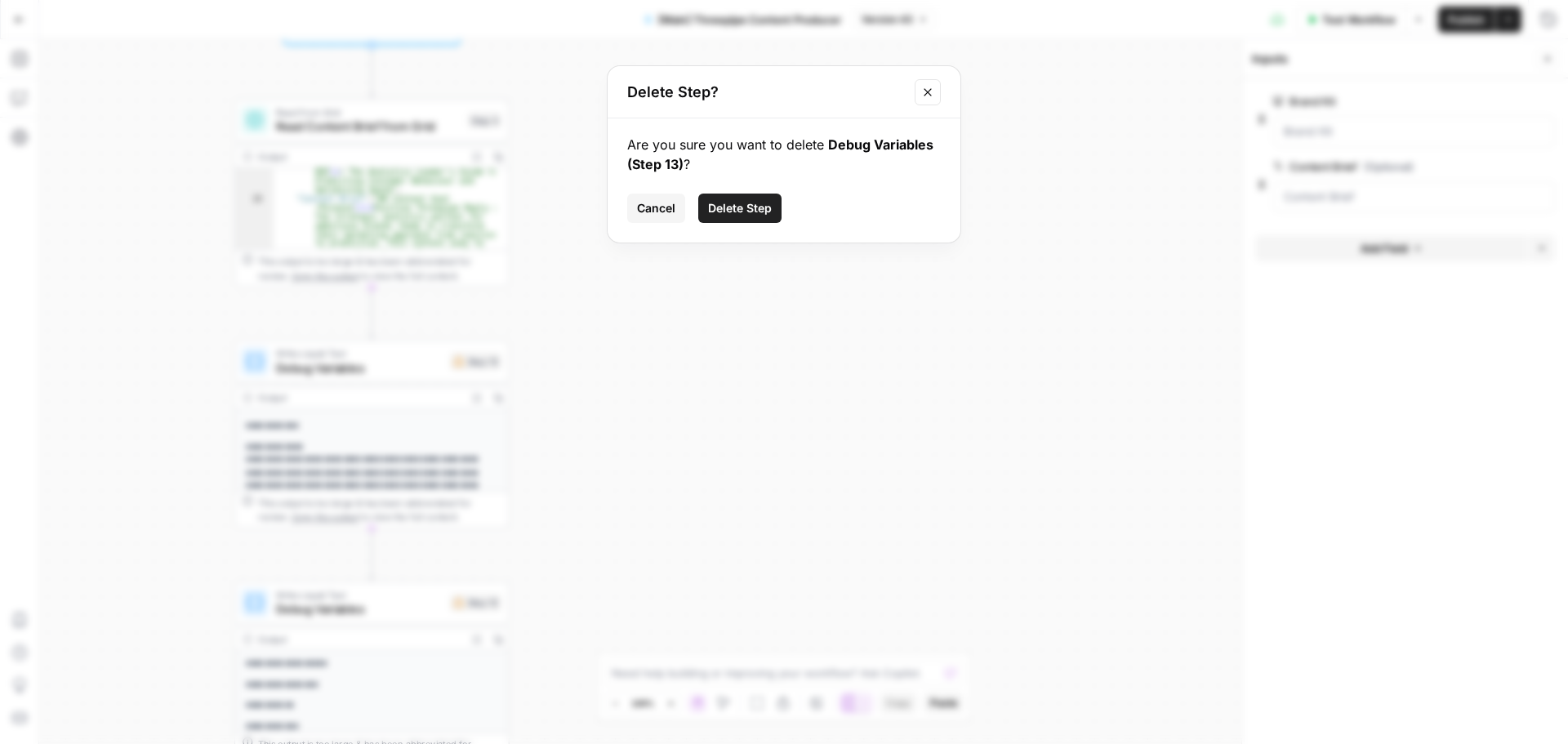
click at [765, 217] on button "Delete Step" at bounding box center [740, 208] width 84 height 30
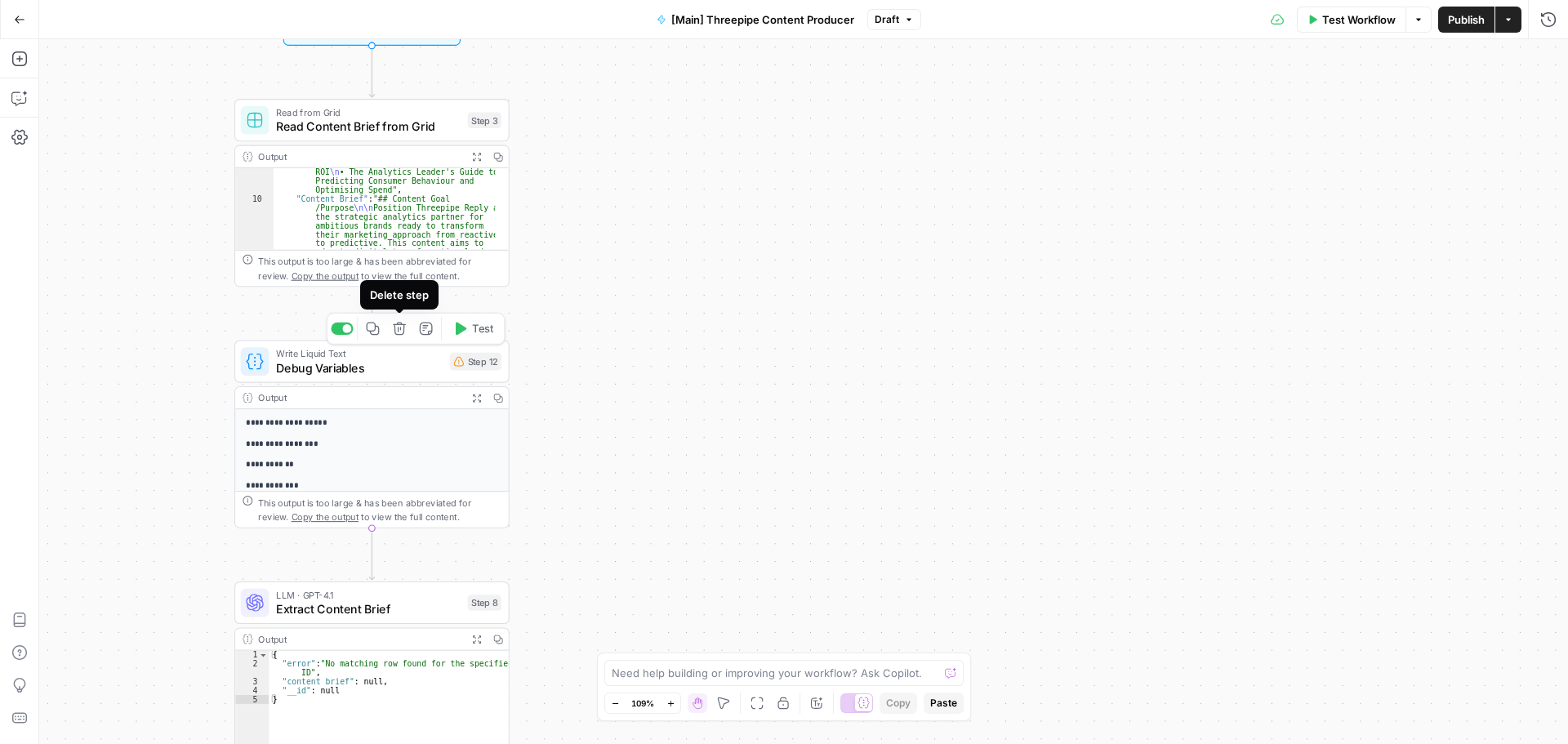
click at [400, 330] on icon "button" at bounding box center [399, 329] width 13 height 13
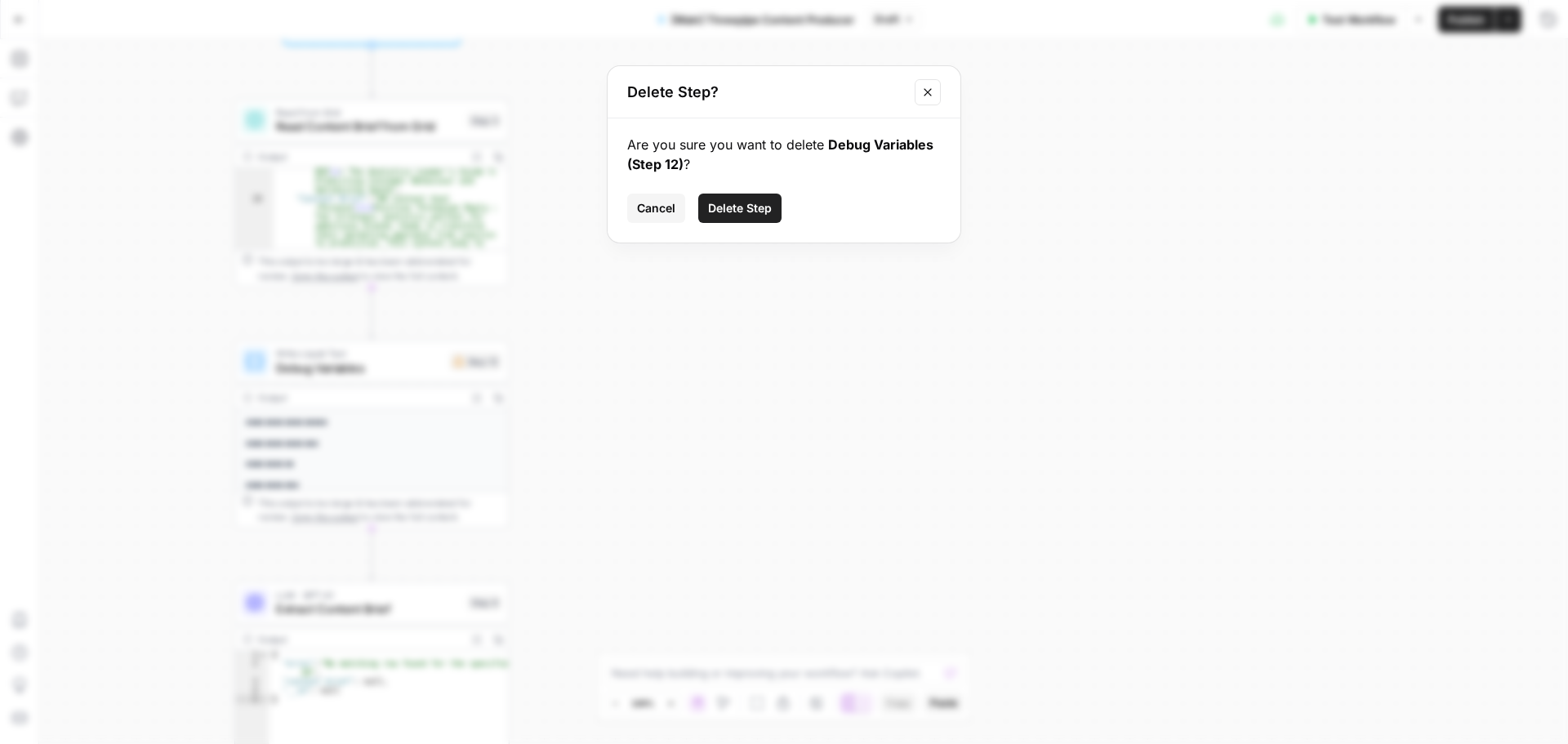
click at [746, 214] on span "Delete Step" at bounding box center [740, 208] width 63 height 16
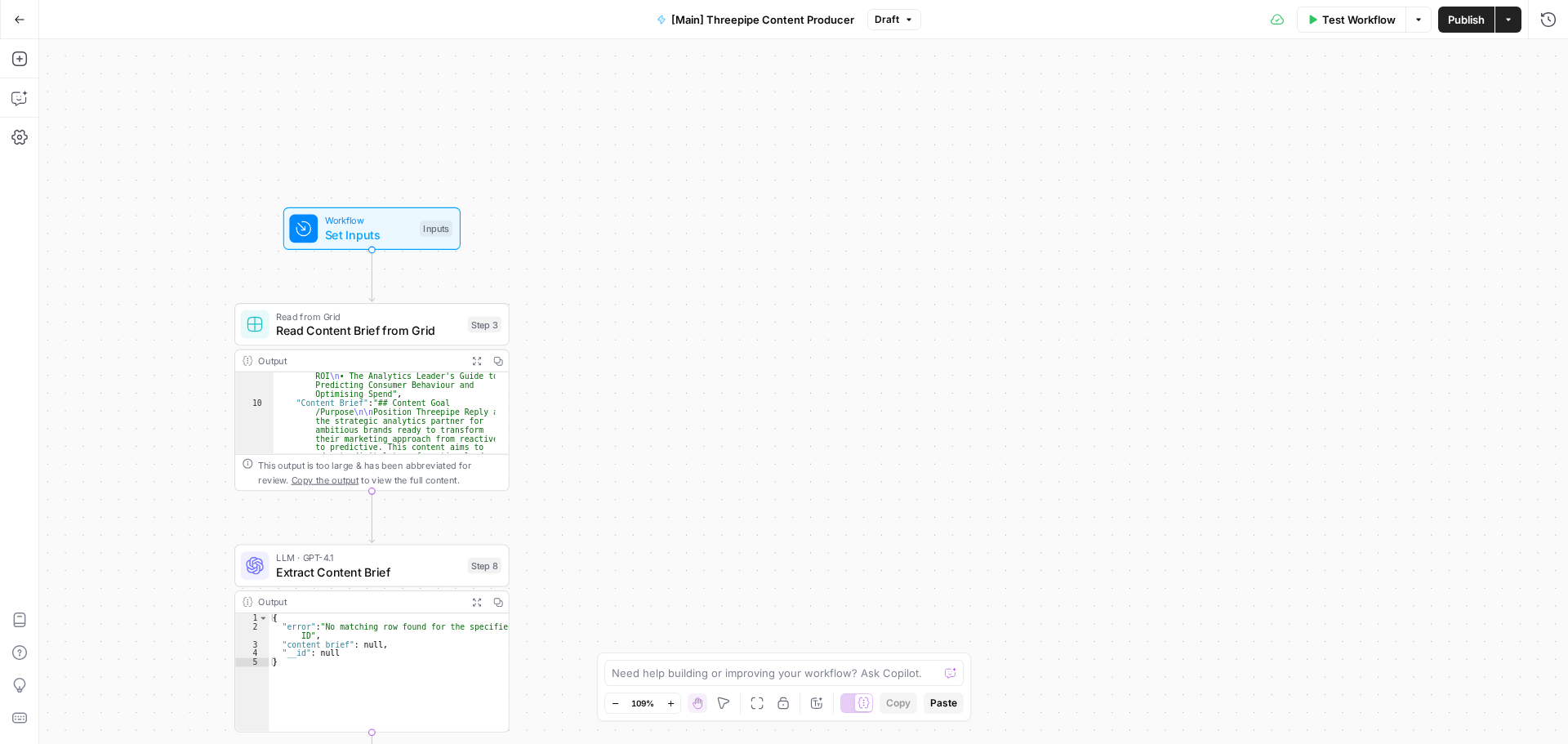
click at [1477, 34] on div "Test Workflow Options Publish Actions Run History" at bounding box center [1245, 19] width 646 height 38
click at [1465, 16] on span "Publish" at bounding box center [1466, 19] width 37 height 16
click at [397, 226] on span "Set Inputs" at bounding box center [369, 235] width 89 height 18
click at [1502, 165] on span "edit field" at bounding box center [1493, 167] width 36 height 13
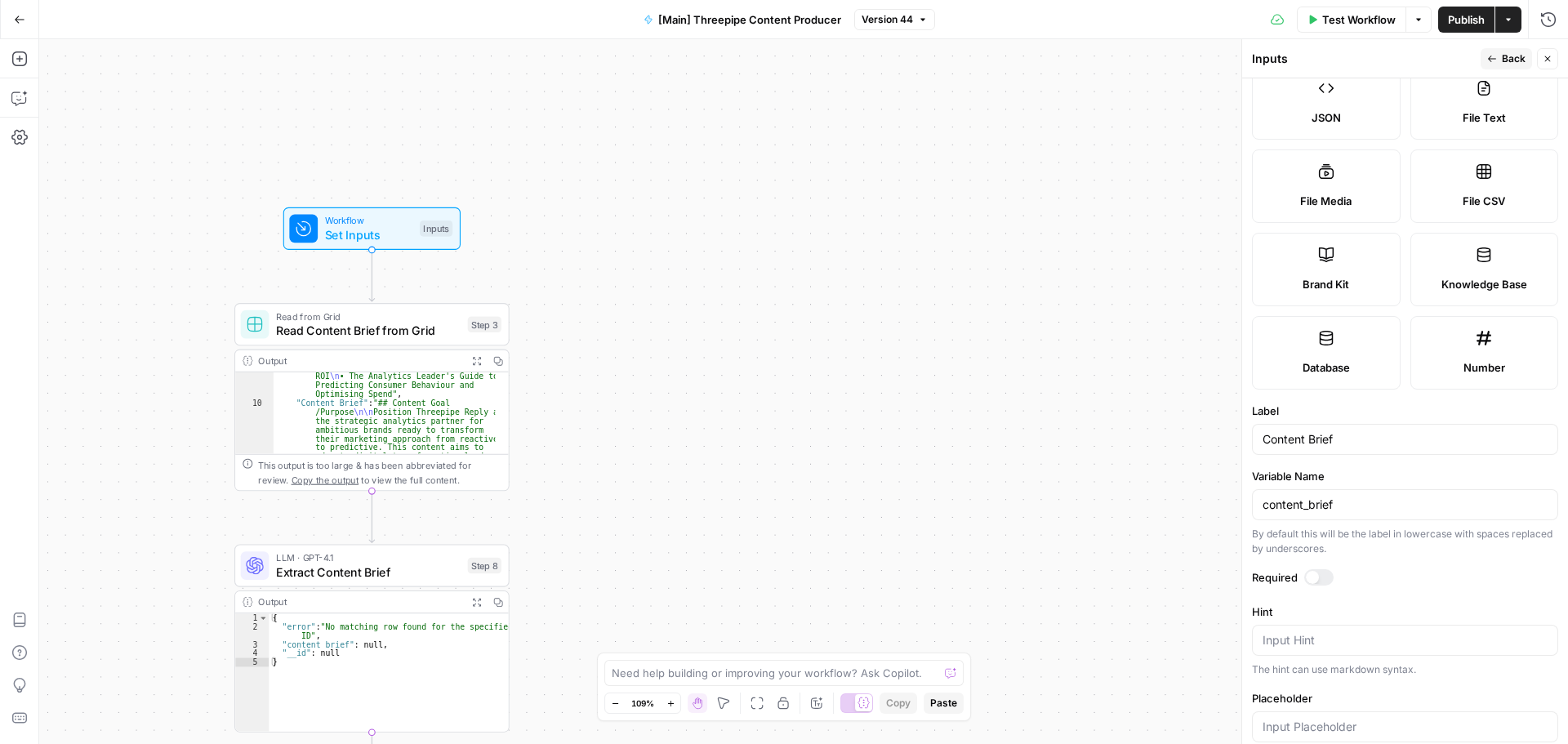
scroll to position [327, 0]
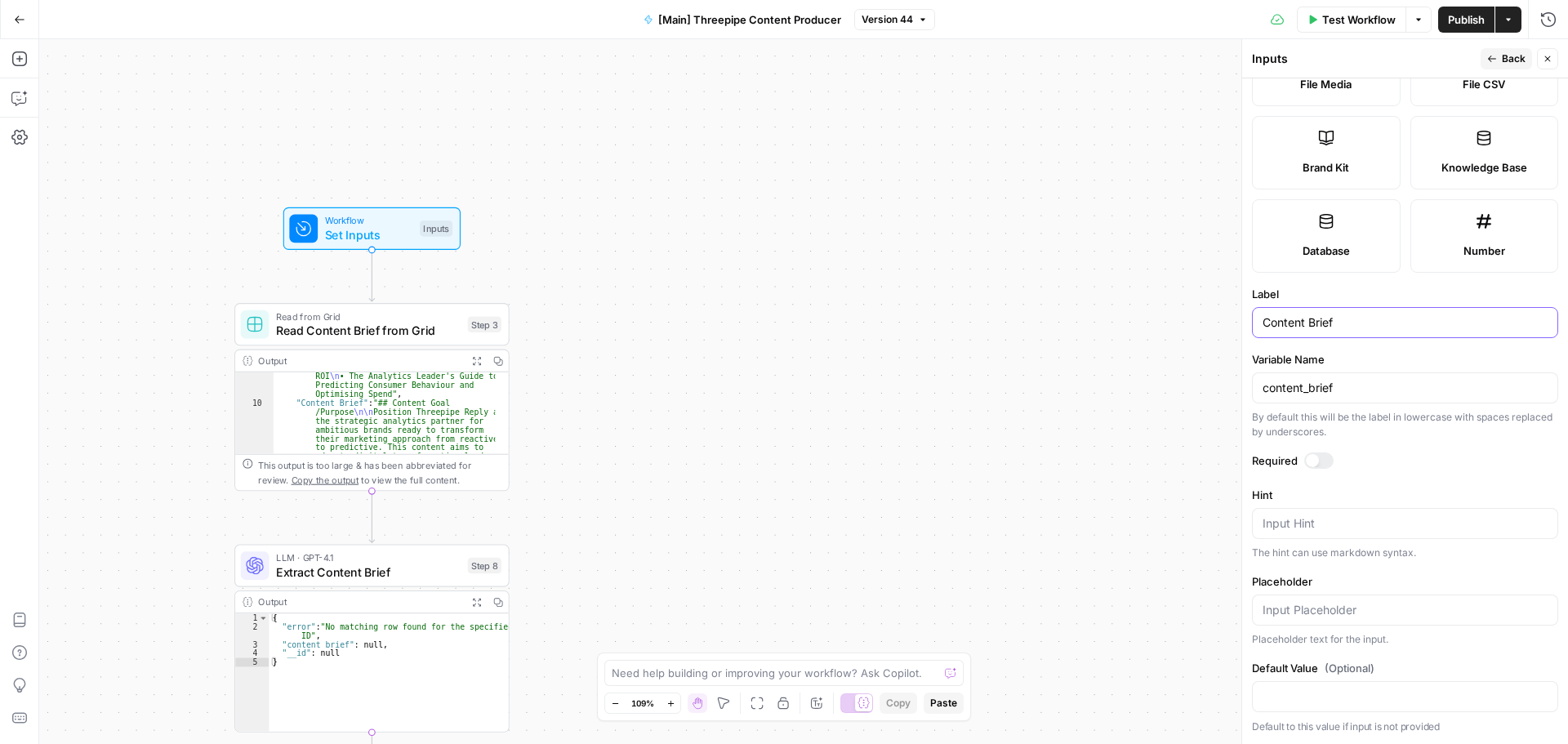
click at [1268, 322] on input "Content Brief" at bounding box center [1404, 322] width 285 height 16
click at [1311, 321] on input "content Brief" at bounding box center [1404, 322] width 285 height 16
type input "content brief"
click at [1319, 459] on div at bounding box center [1319, 460] width 30 height 16
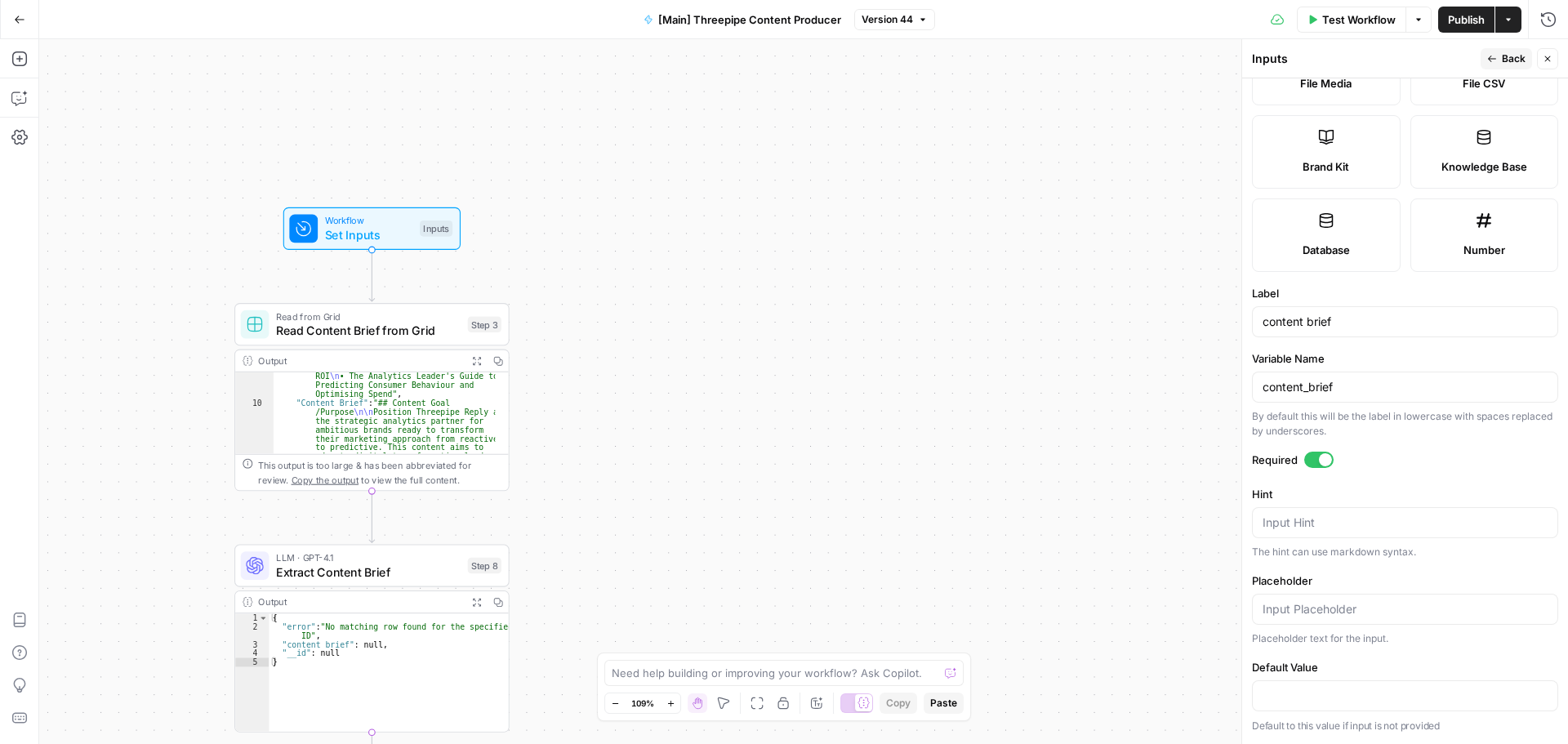
click at [1310, 683] on div at bounding box center [1404, 696] width 306 height 31
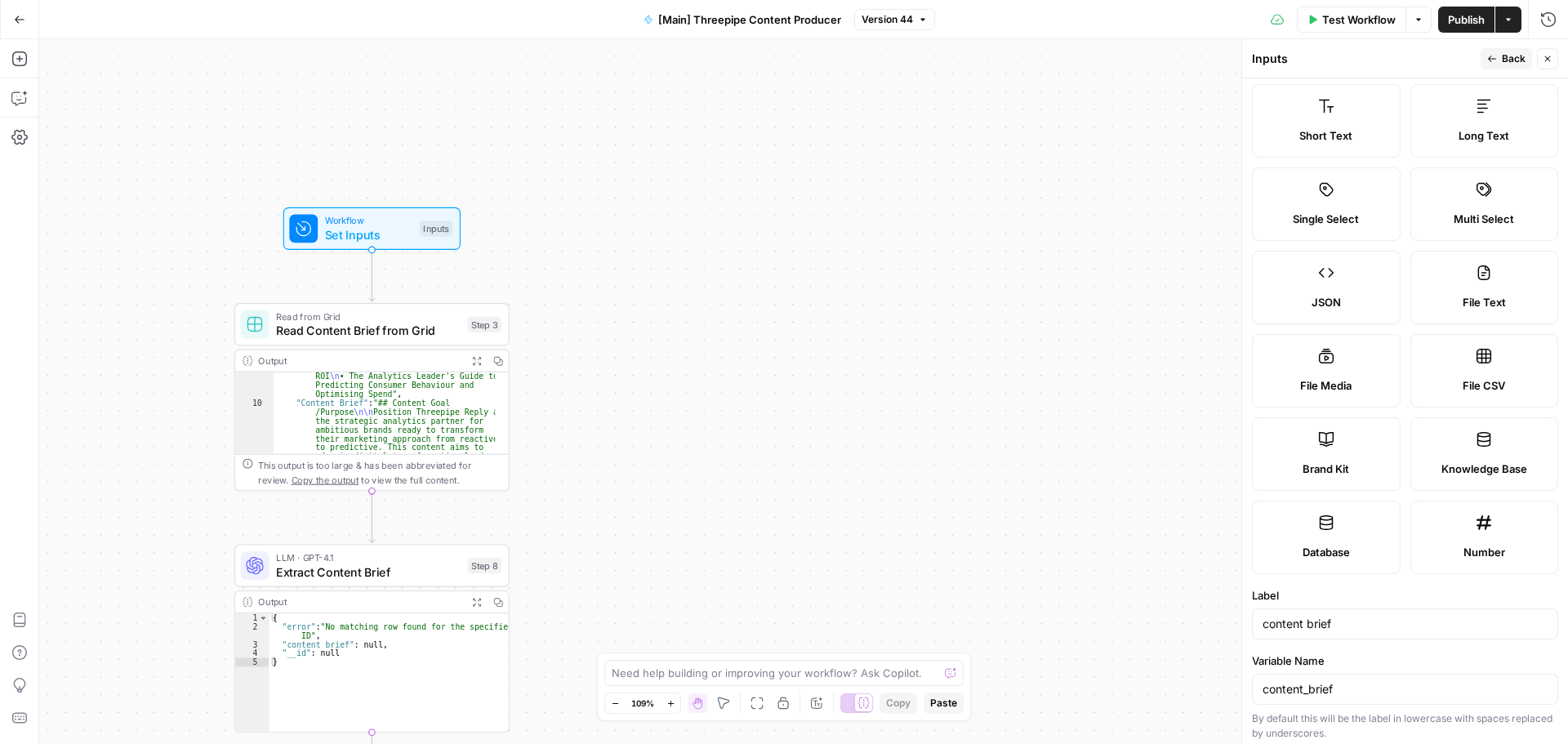
scroll to position [0, 0]
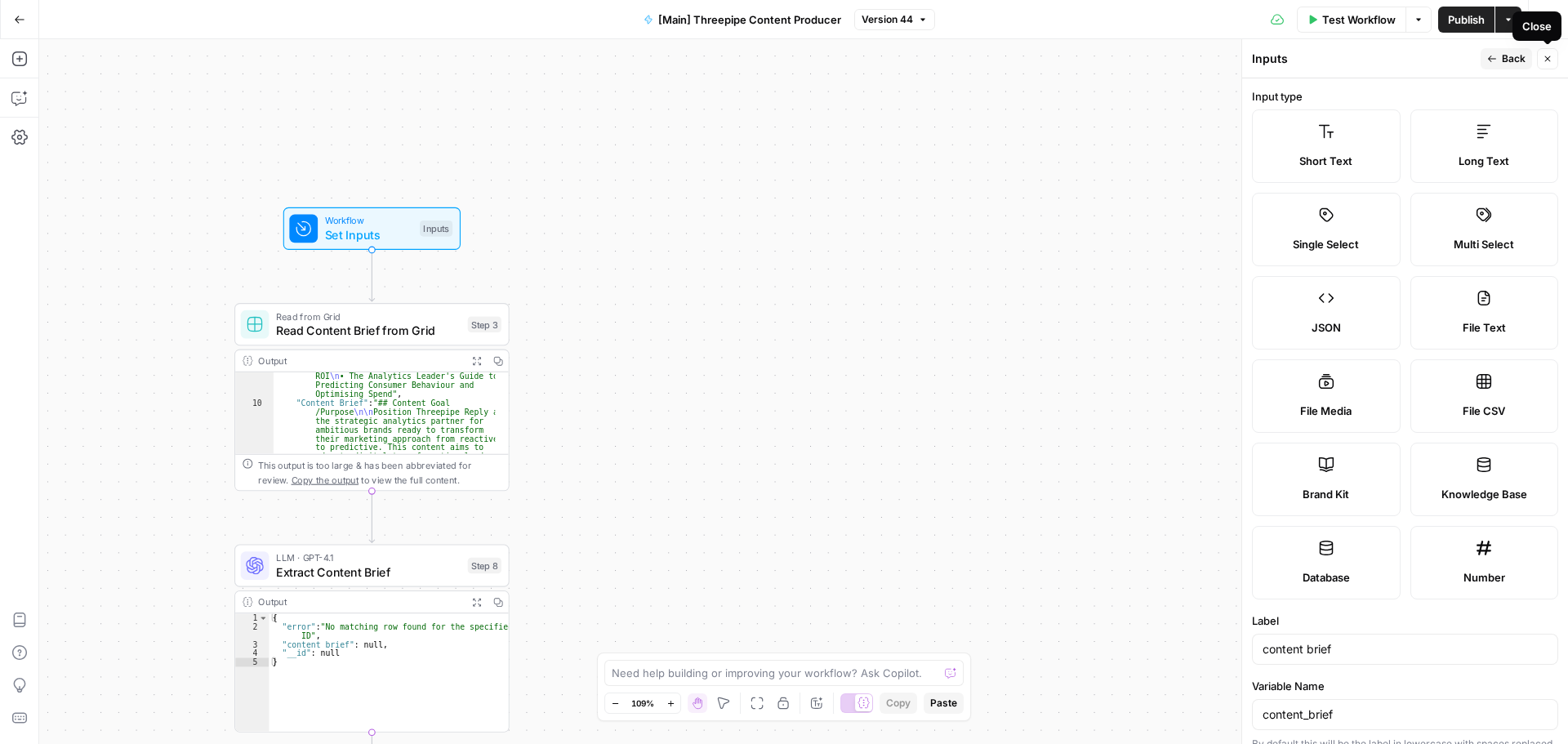
click at [1547, 56] on icon "button" at bounding box center [1548, 59] width 10 height 10
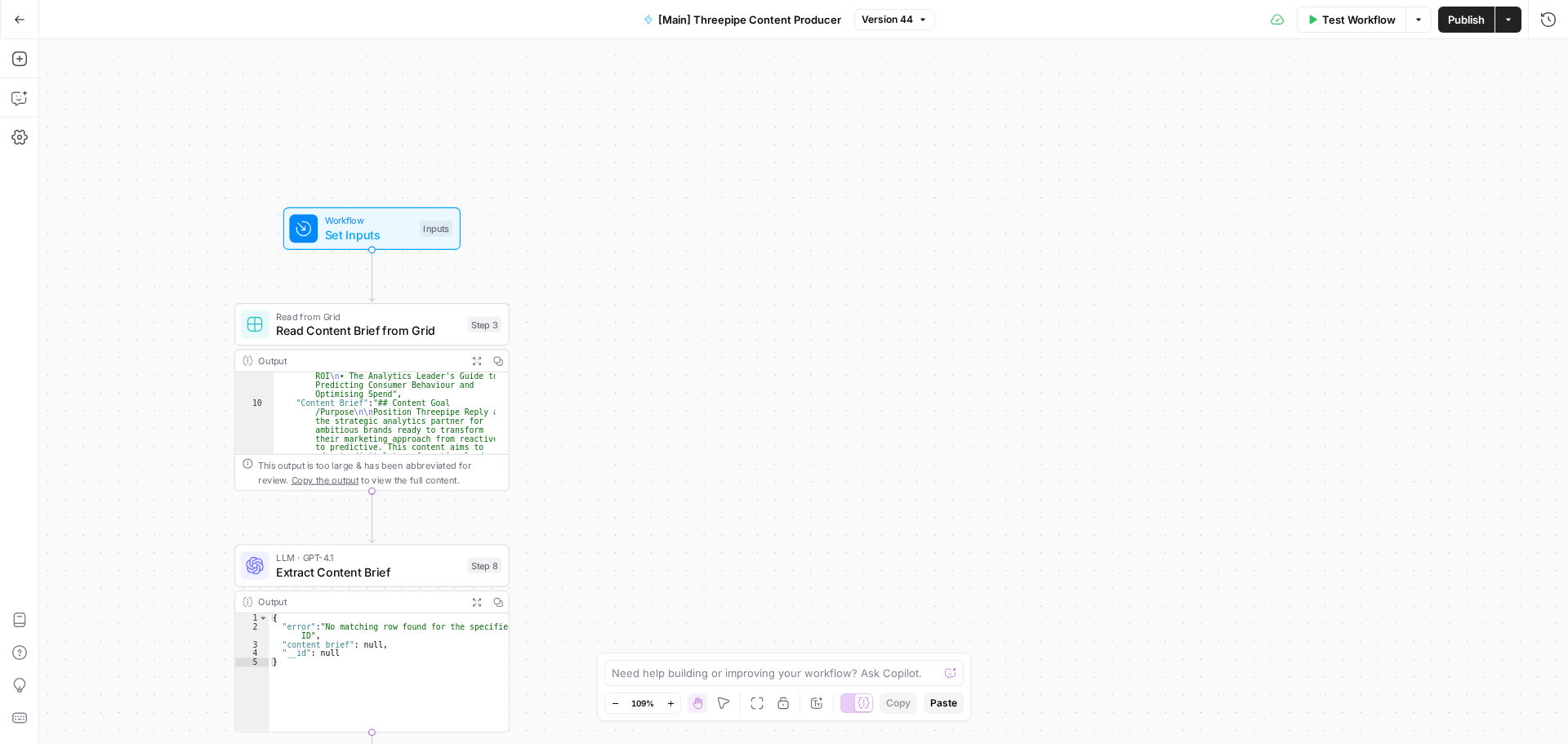
click at [1460, 23] on span "Publish" at bounding box center [1466, 19] width 37 height 16
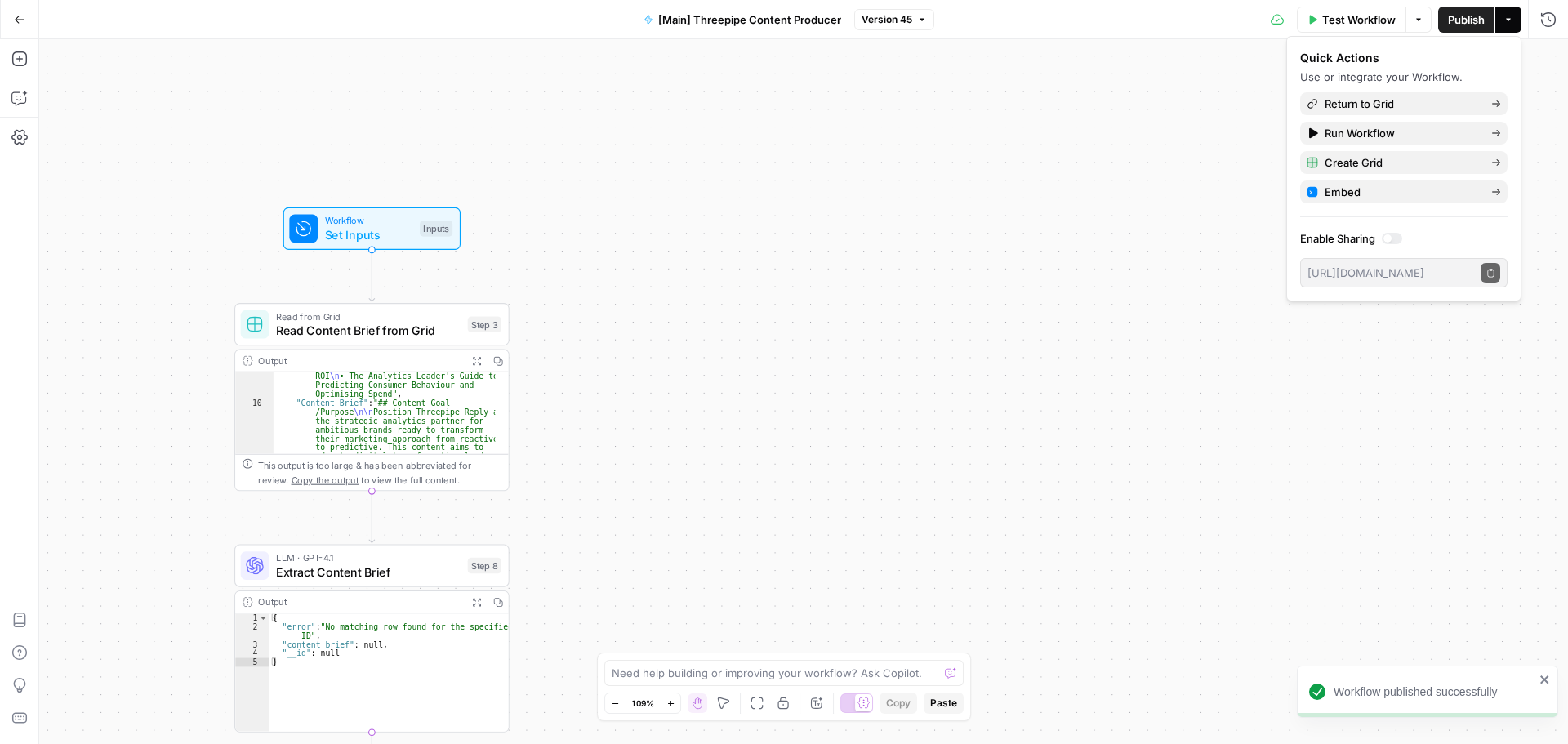
click at [1349, 26] on button "Test Workflow" at bounding box center [1352, 19] width 110 height 26
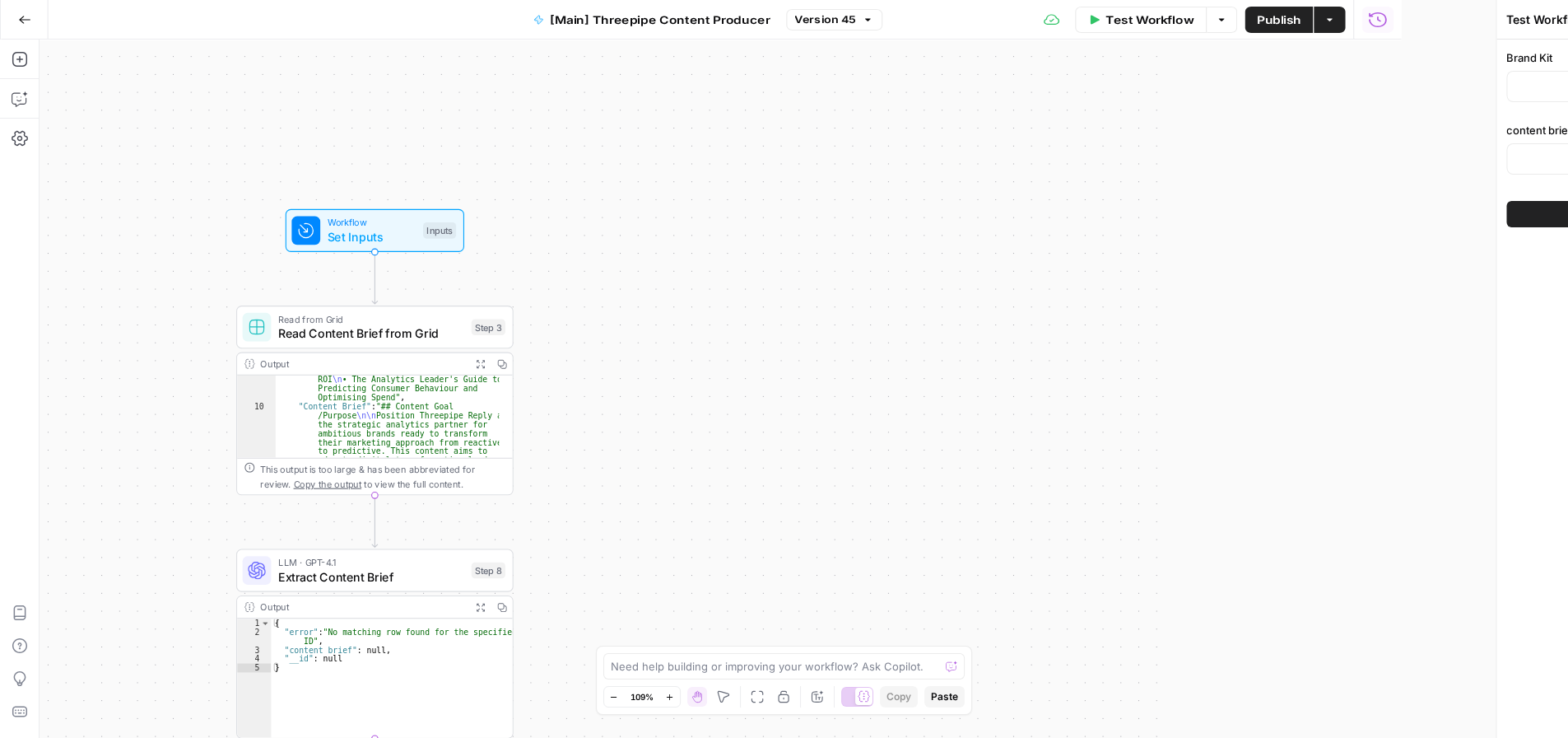
type input "Threepipe Reply"
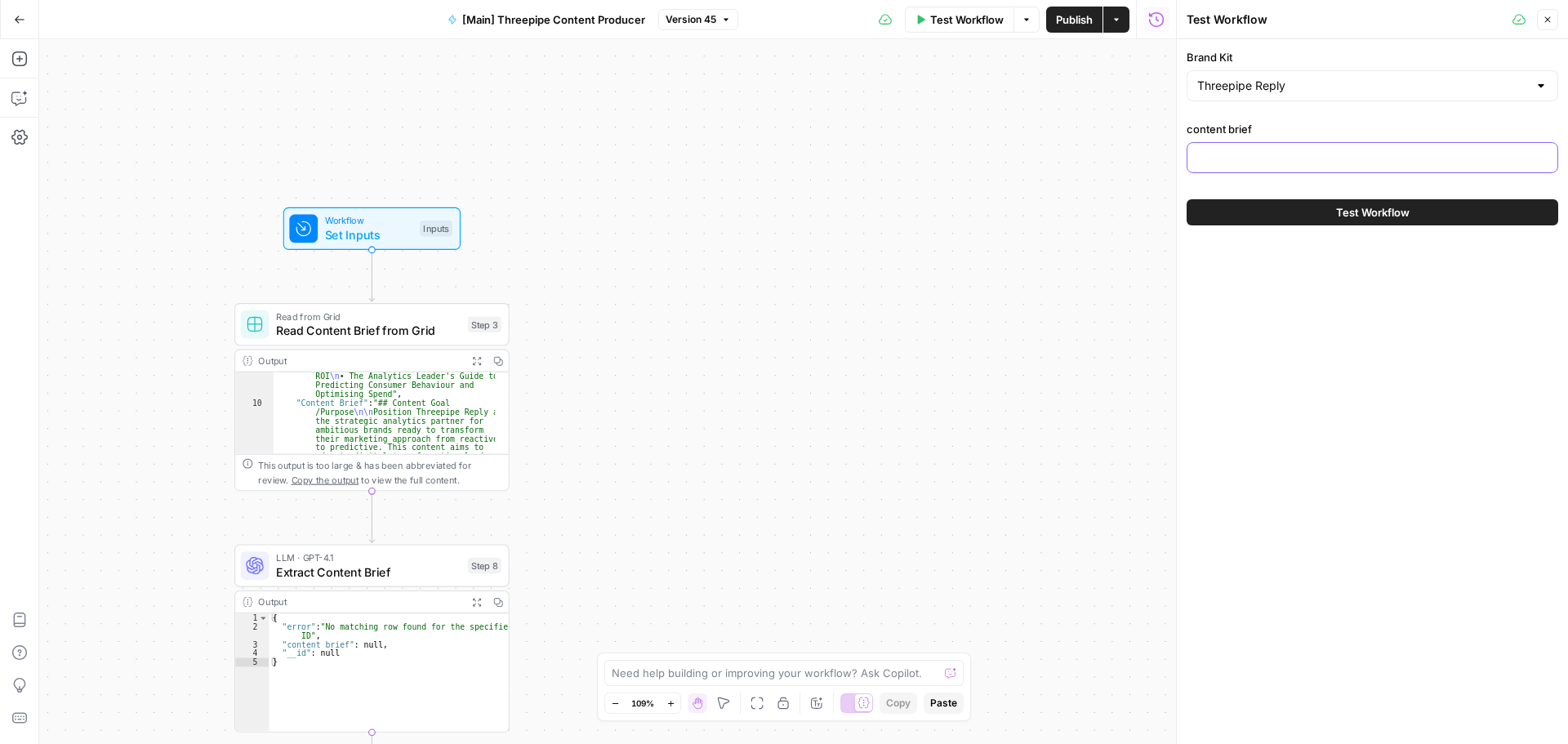
click at [1343, 162] on input "content brief" at bounding box center [1373, 157] width 350 height 16
click at [1543, 18] on icon "button" at bounding box center [1548, 19] width 10 height 10
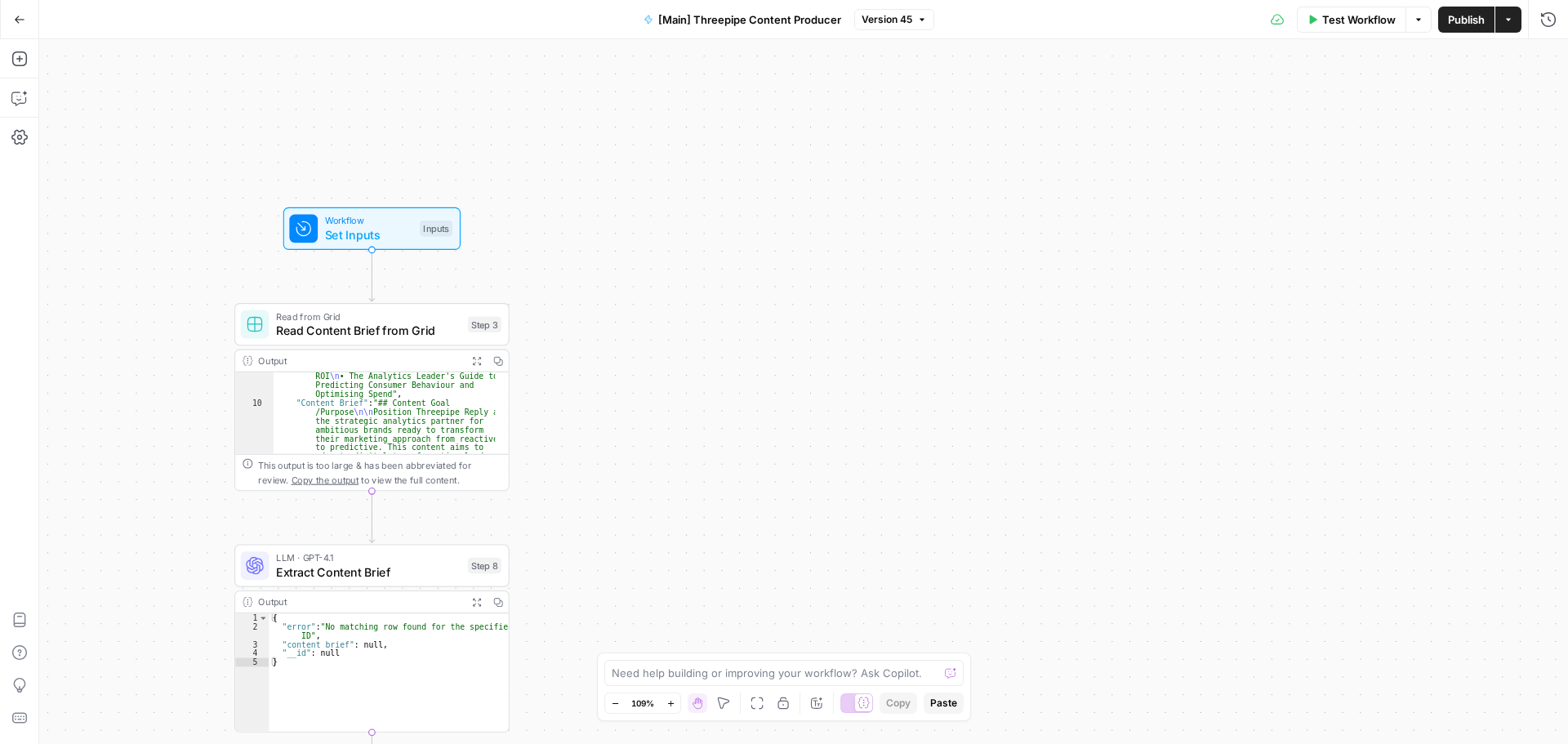
click at [348, 238] on span "Set Inputs" at bounding box center [369, 235] width 89 height 18
click at [1500, 165] on span "edit field" at bounding box center [1493, 167] width 36 height 13
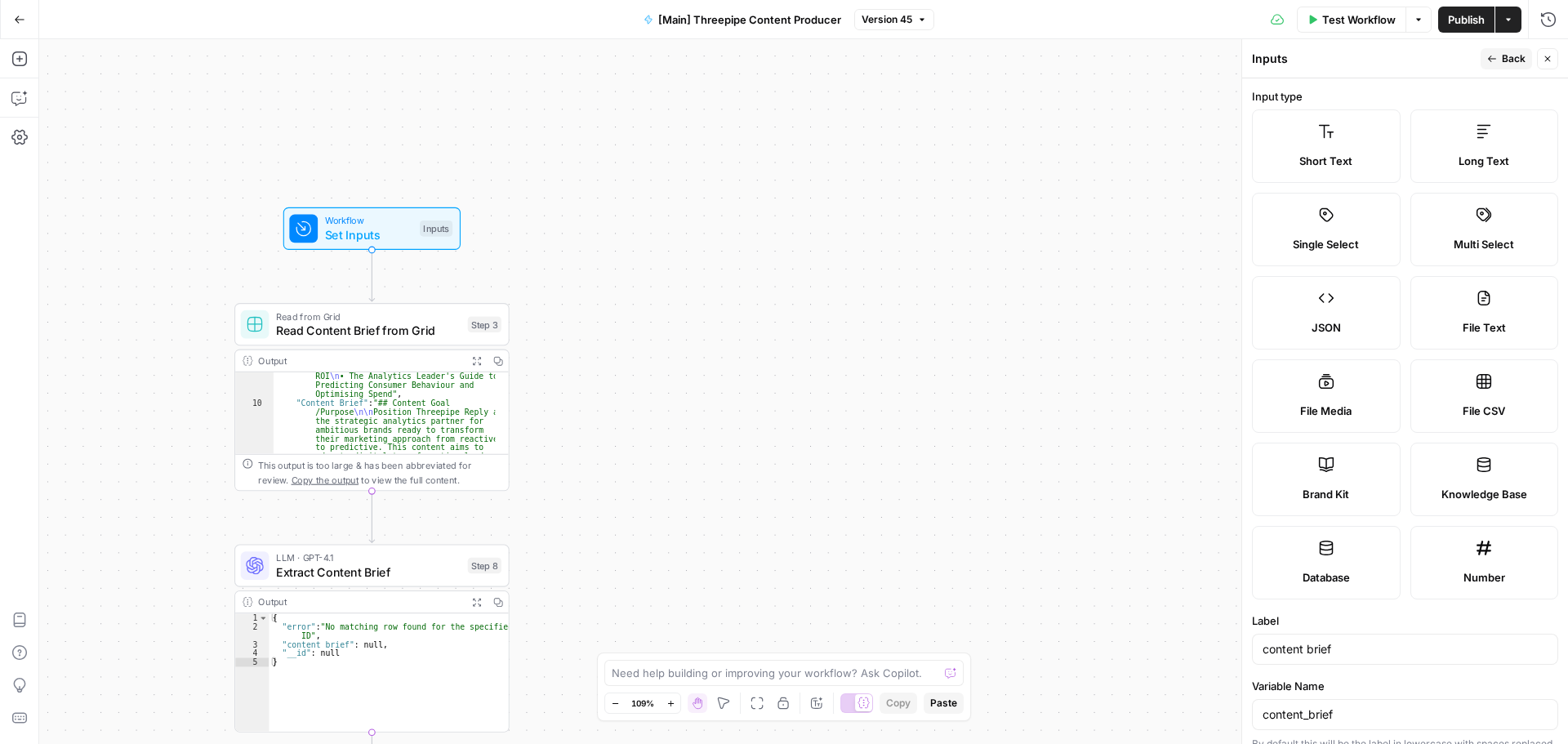
scroll to position [327, 0]
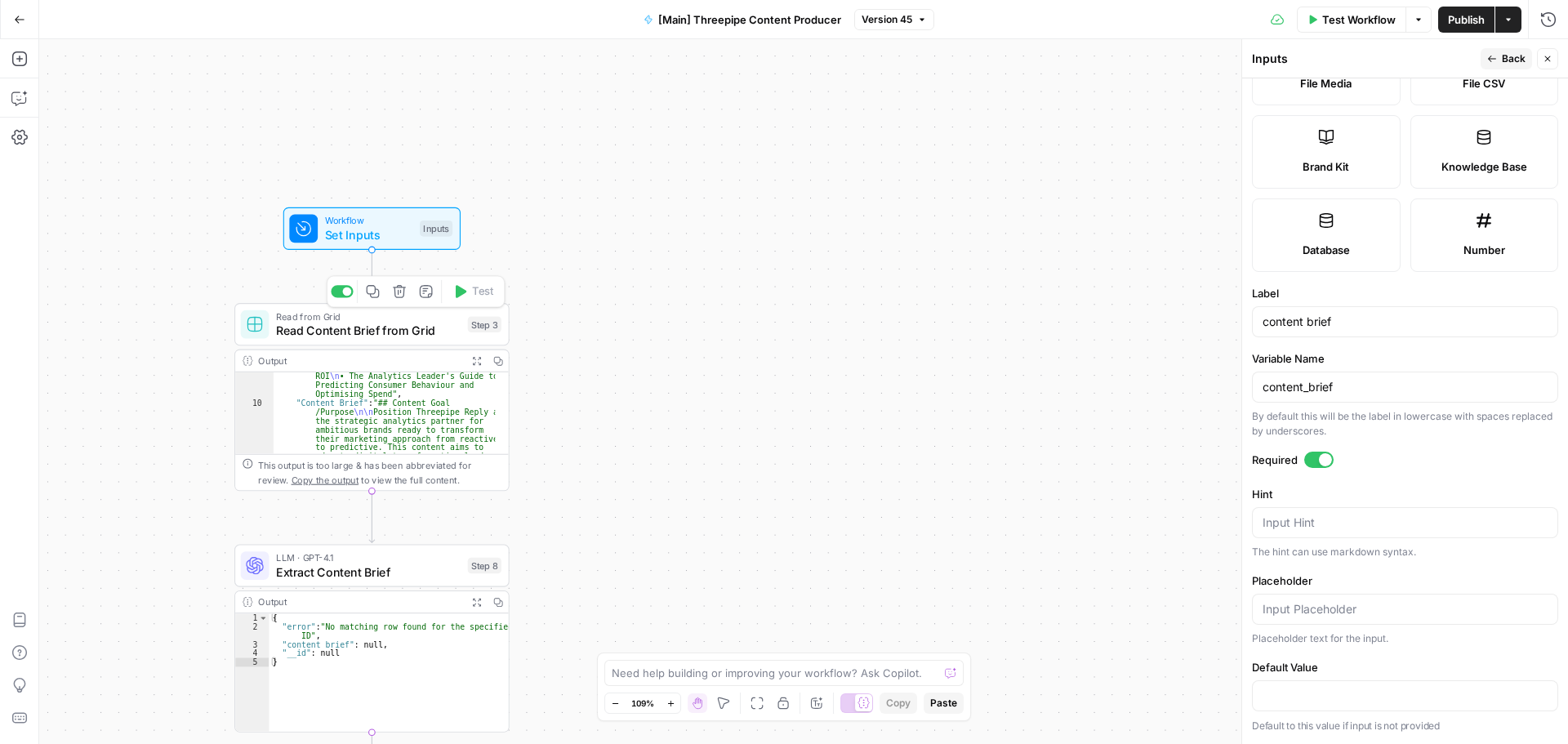
click at [348, 295] on div at bounding box center [347, 292] width 9 height 9
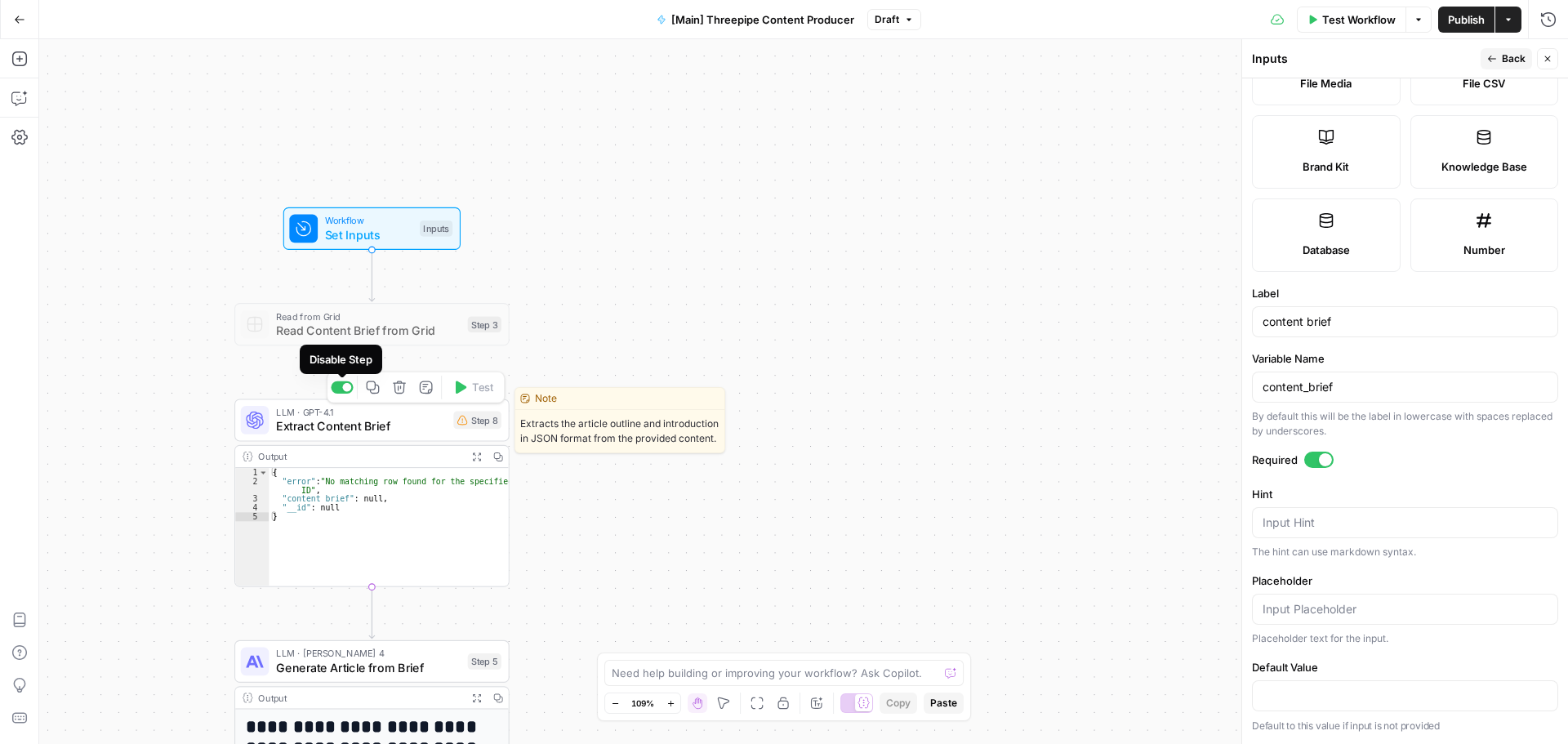
click at [344, 390] on div at bounding box center [347, 387] width 9 height 9
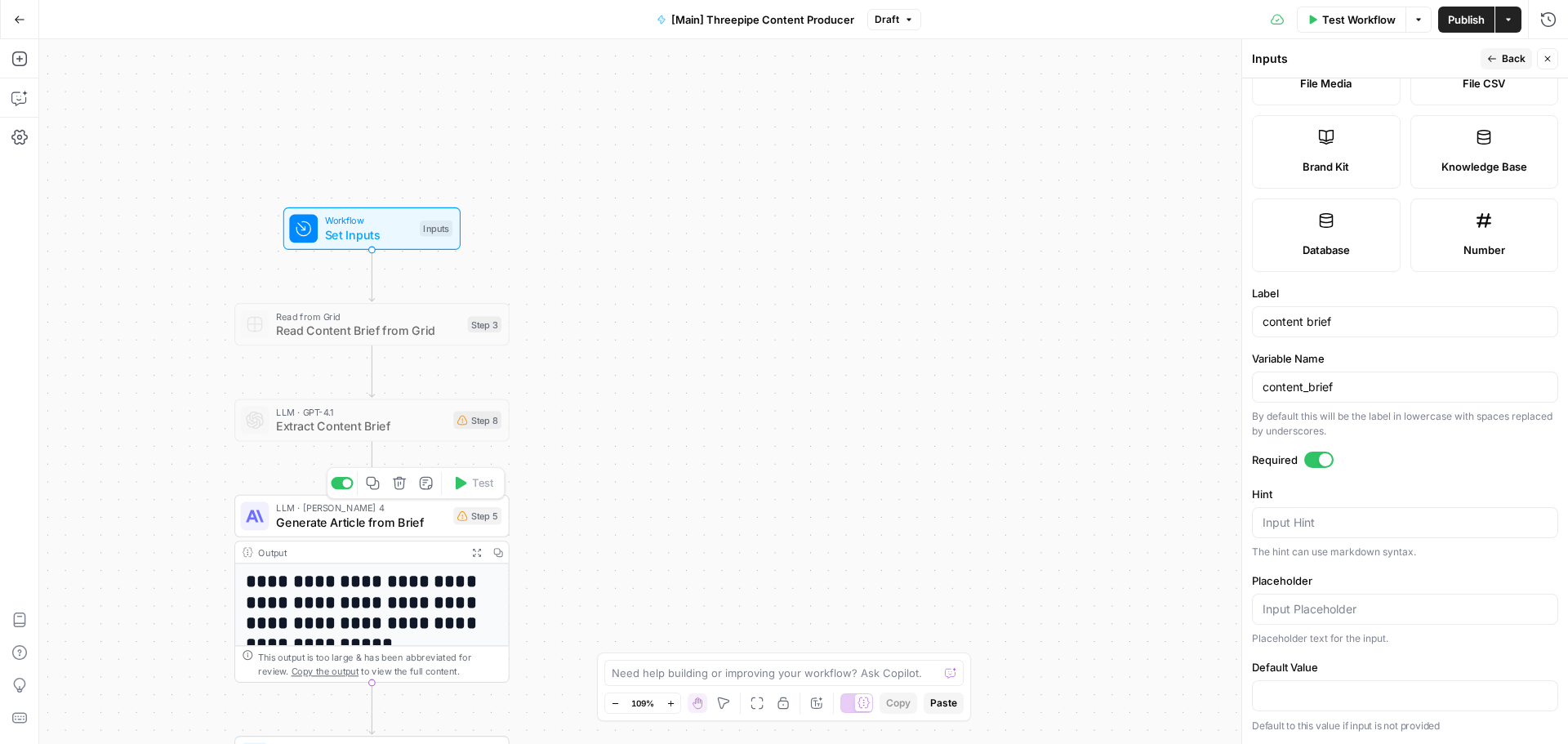
click at [354, 517] on span "Generate Article from Brief" at bounding box center [361, 523] width 170 height 18
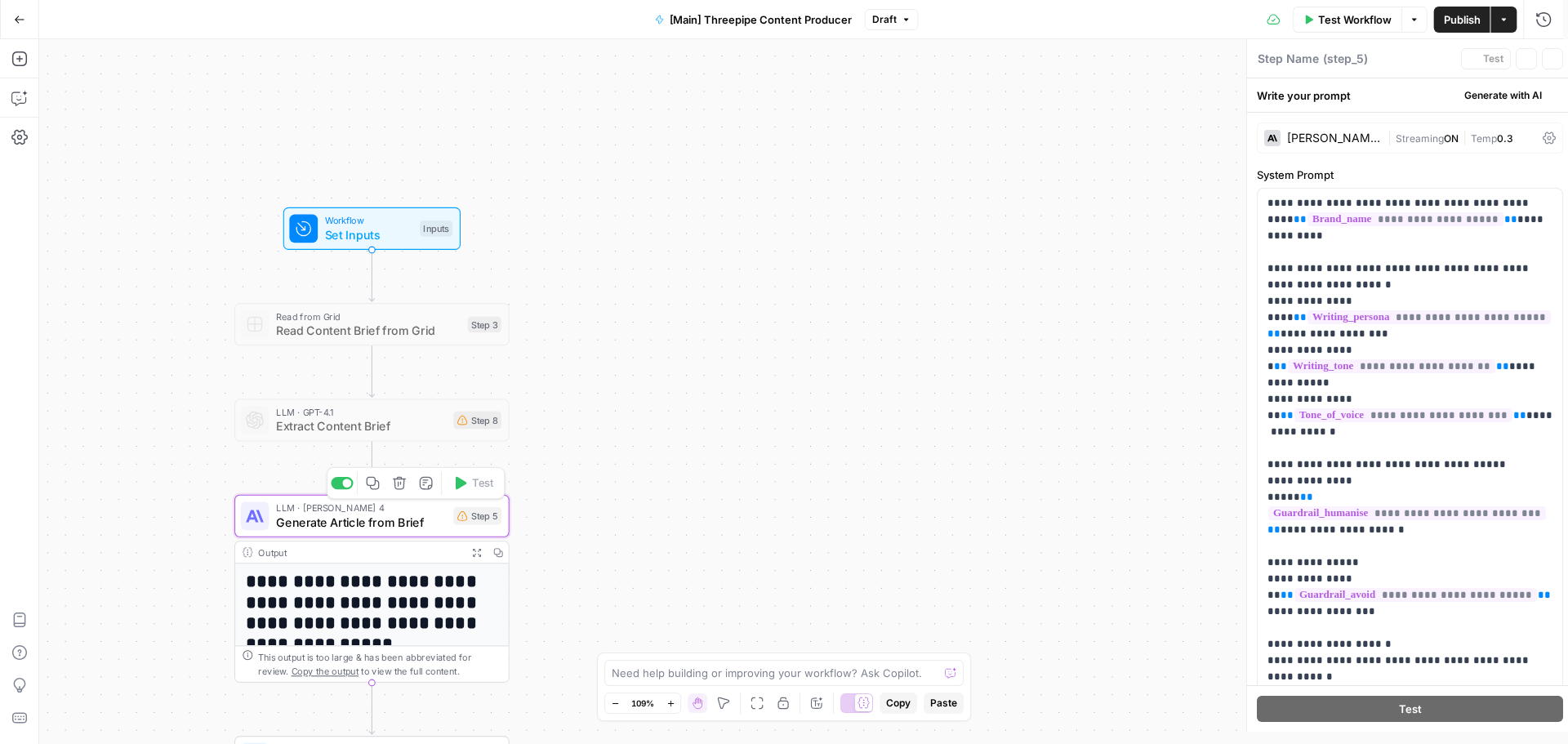
type textarea "Generate Article from Brief"
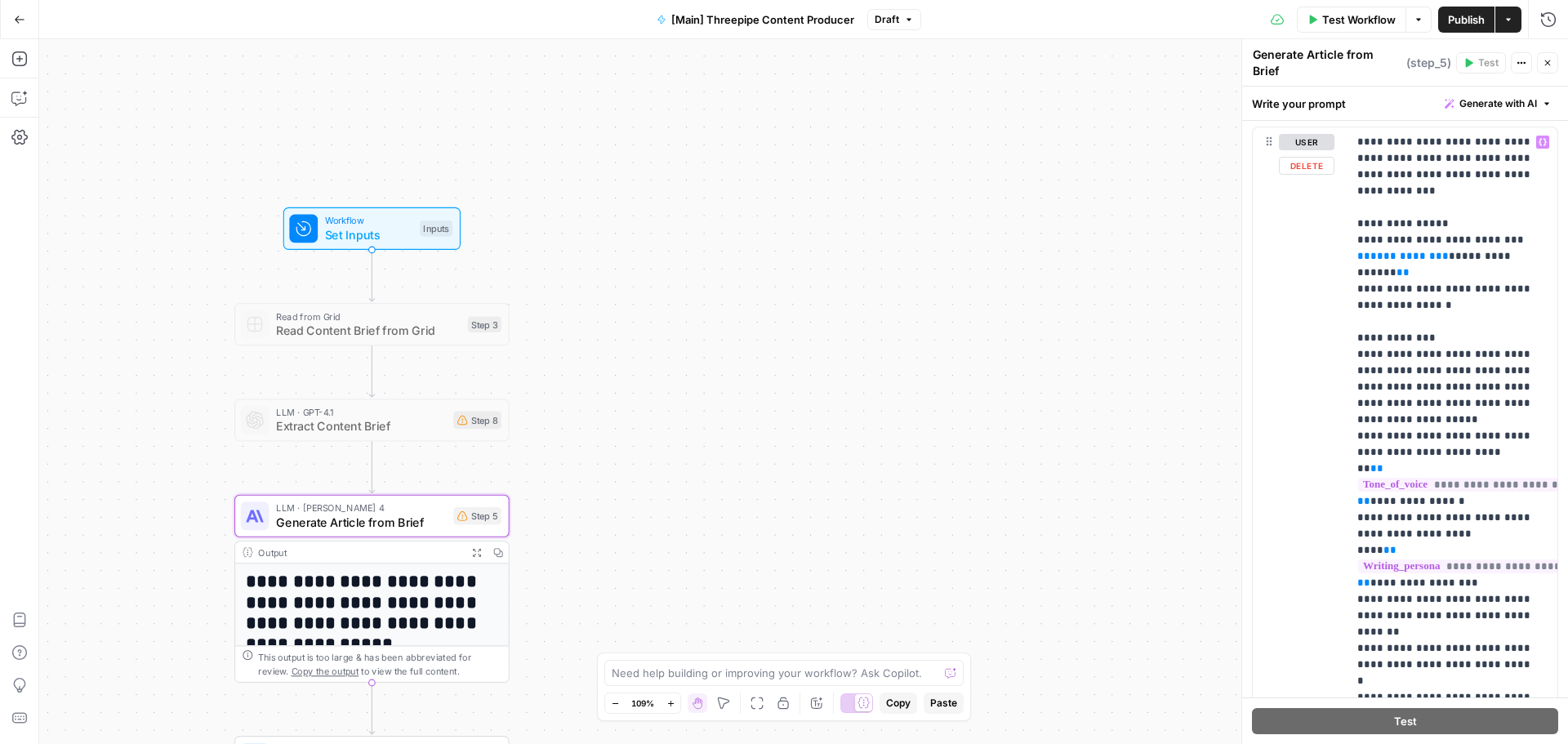
scroll to position [746, 0]
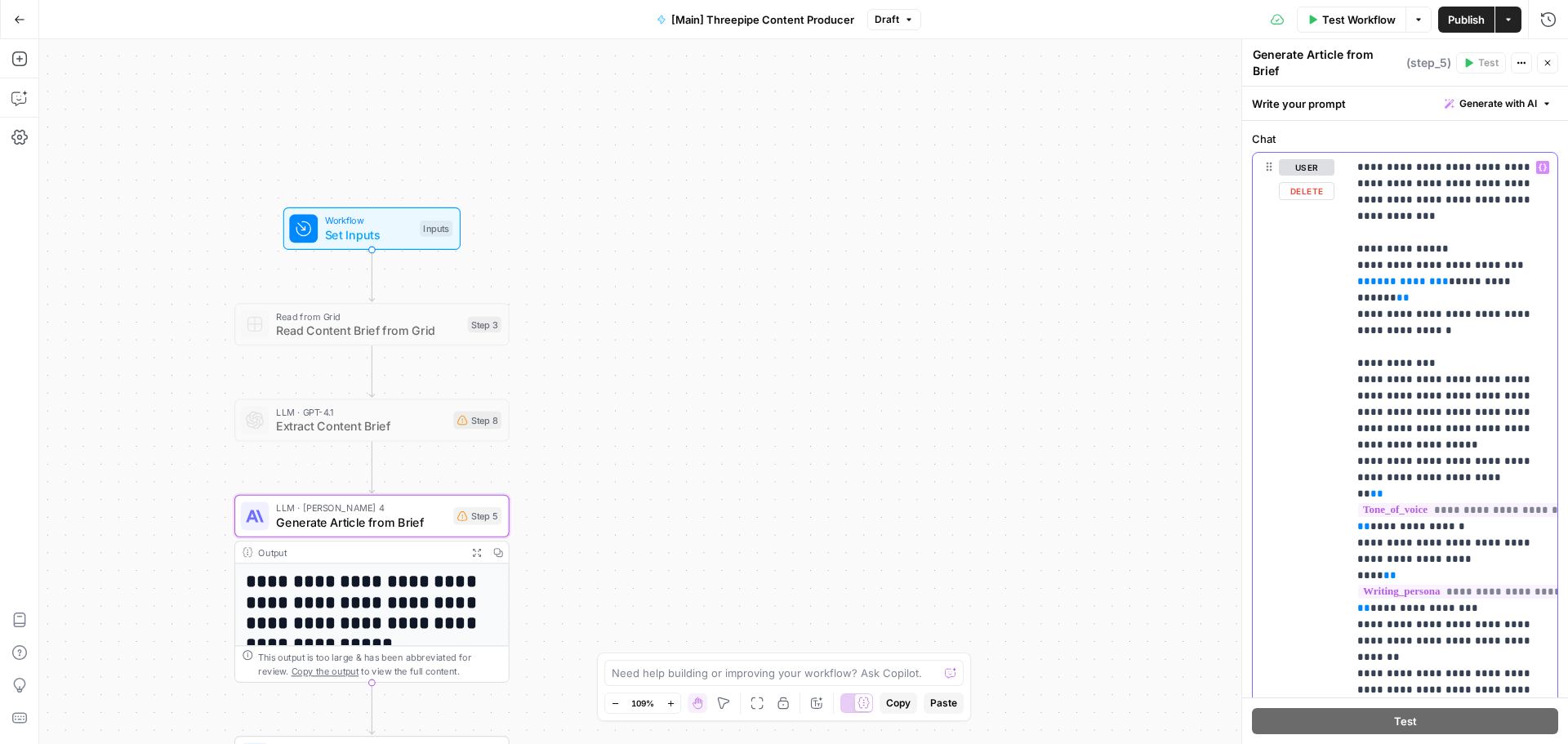
drag, startPoint x: 1355, startPoint y: 259, endPoint x: 1505, endPoint y: 294, distance: 154.0
click at [1505, 294] on div "**********" at bounding box center [1453, 462] width 210 height 618
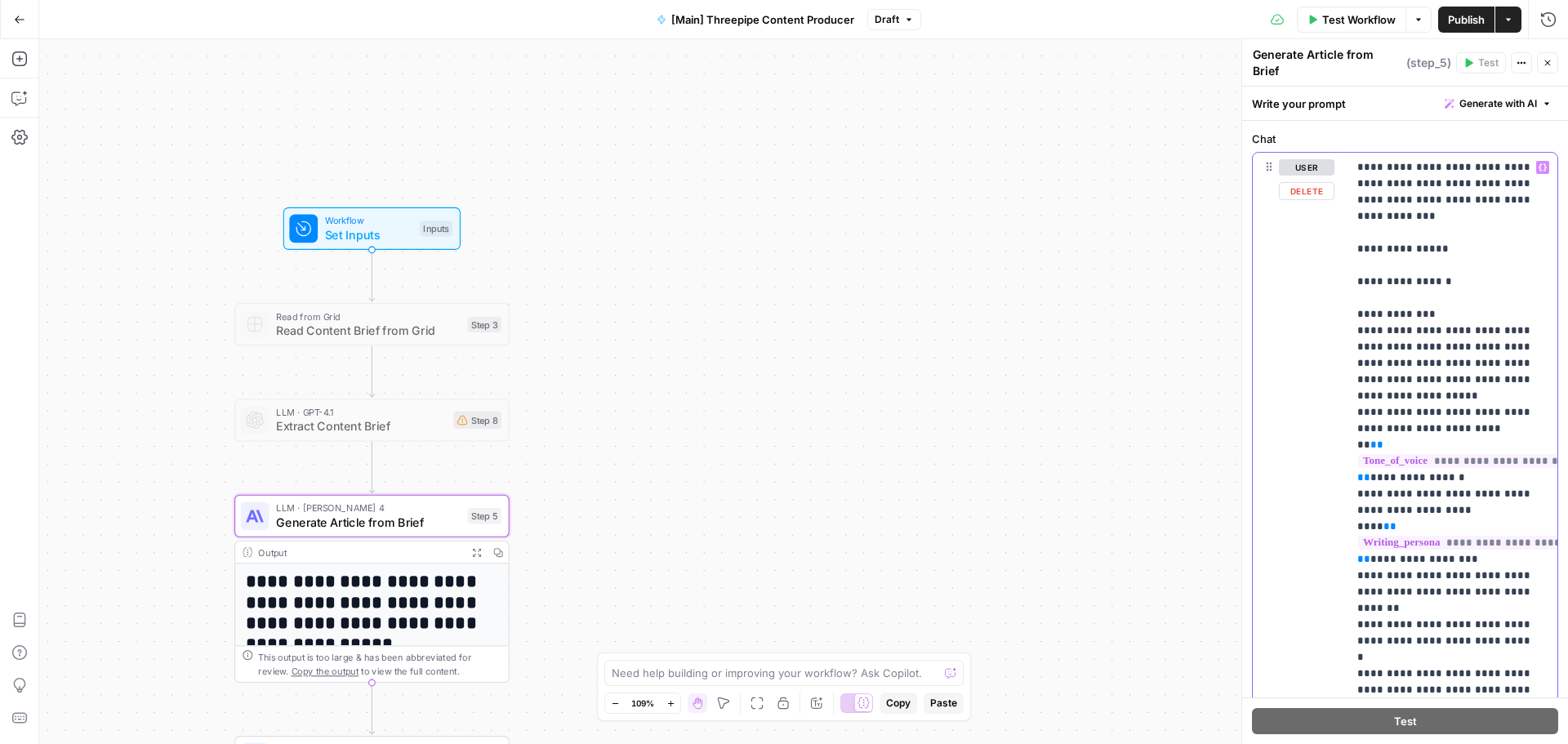
click at [1538, 164] on icon "button" at bounding box center [1542, 167] width 8 height 8
click at [869, 251] on button "Select variable content brief" at bounding box center [873, 247] width 204 height 26
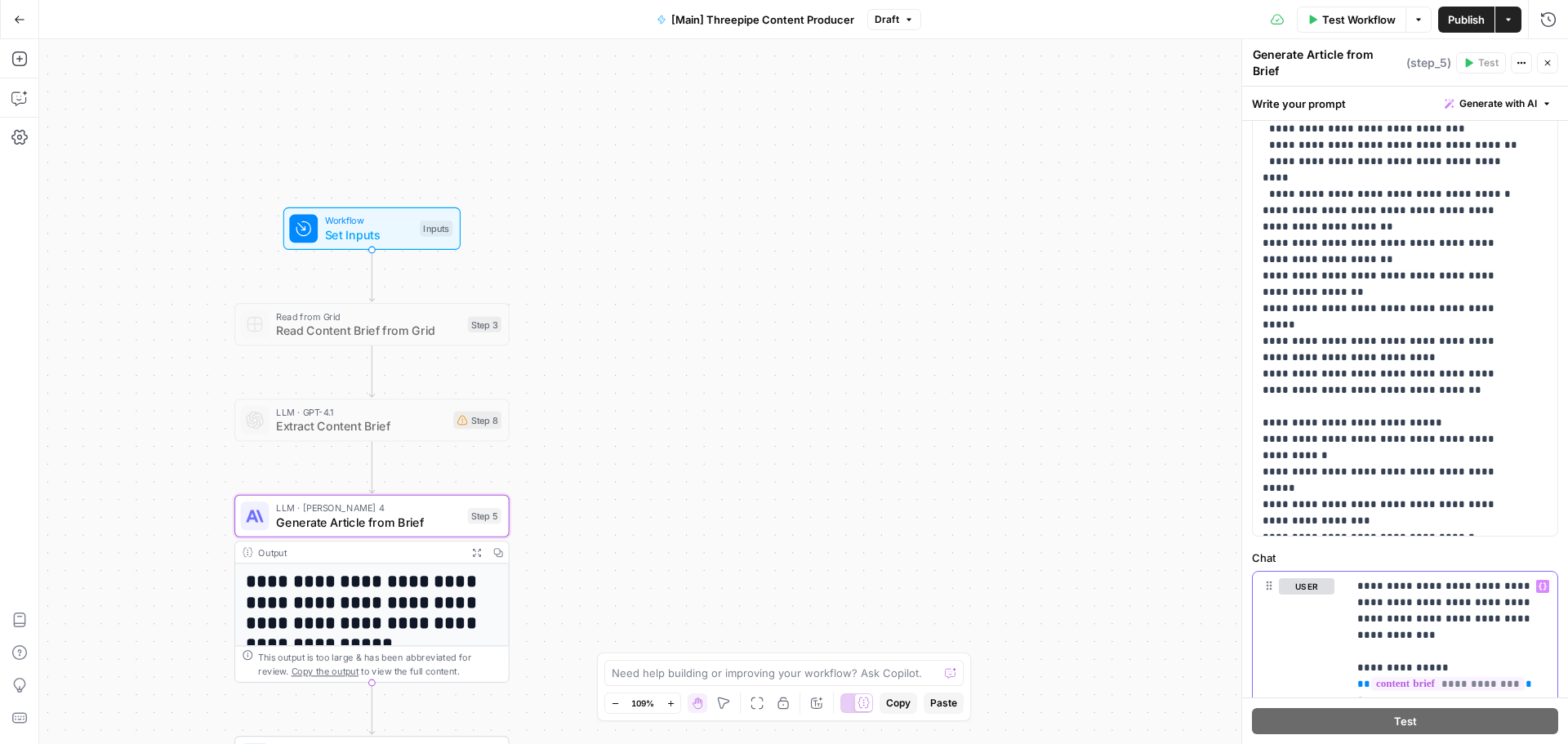
scroll to position [490, 0]
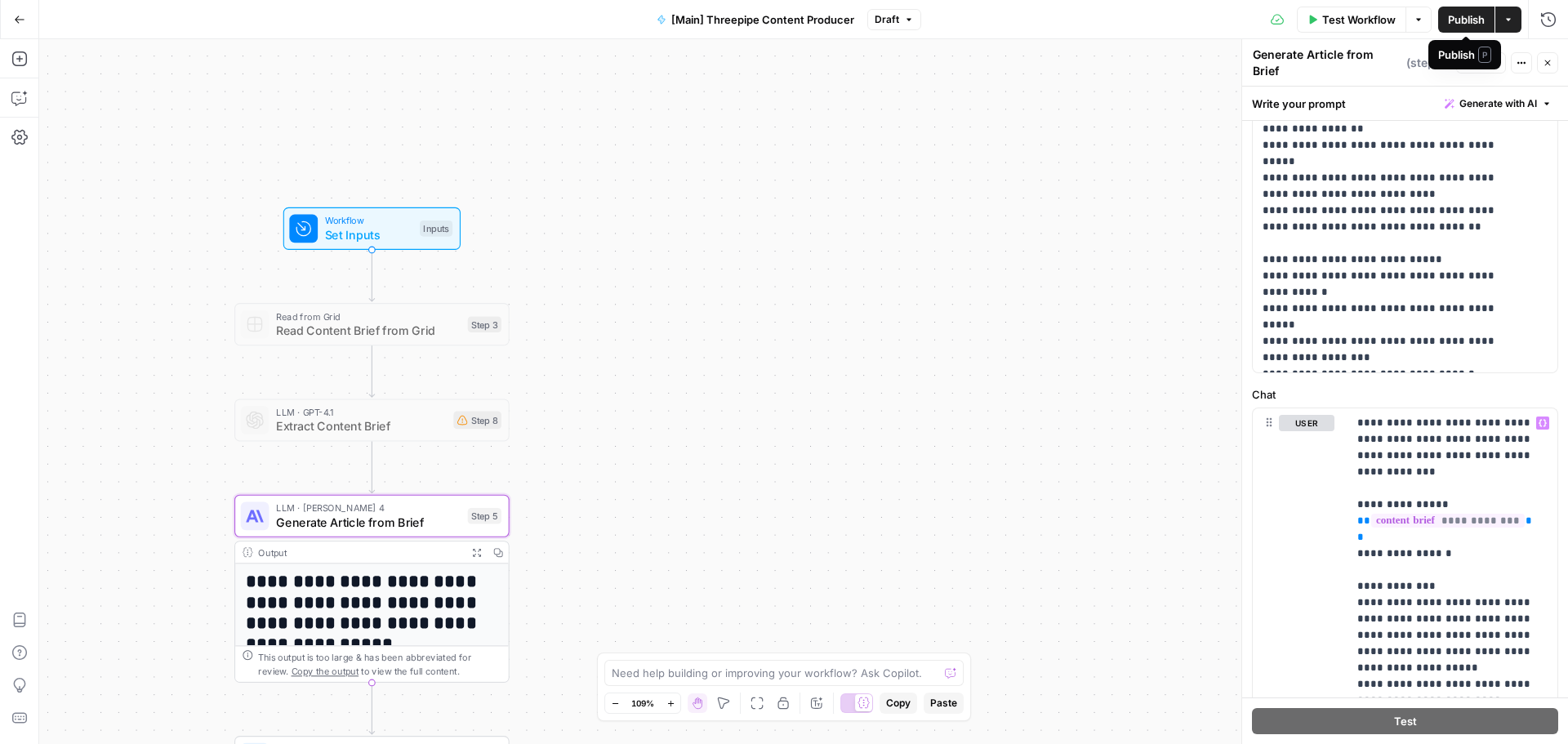
click at [1468, 15] on span "Publish" at bounding box center [1466, 19] width 37 height 16
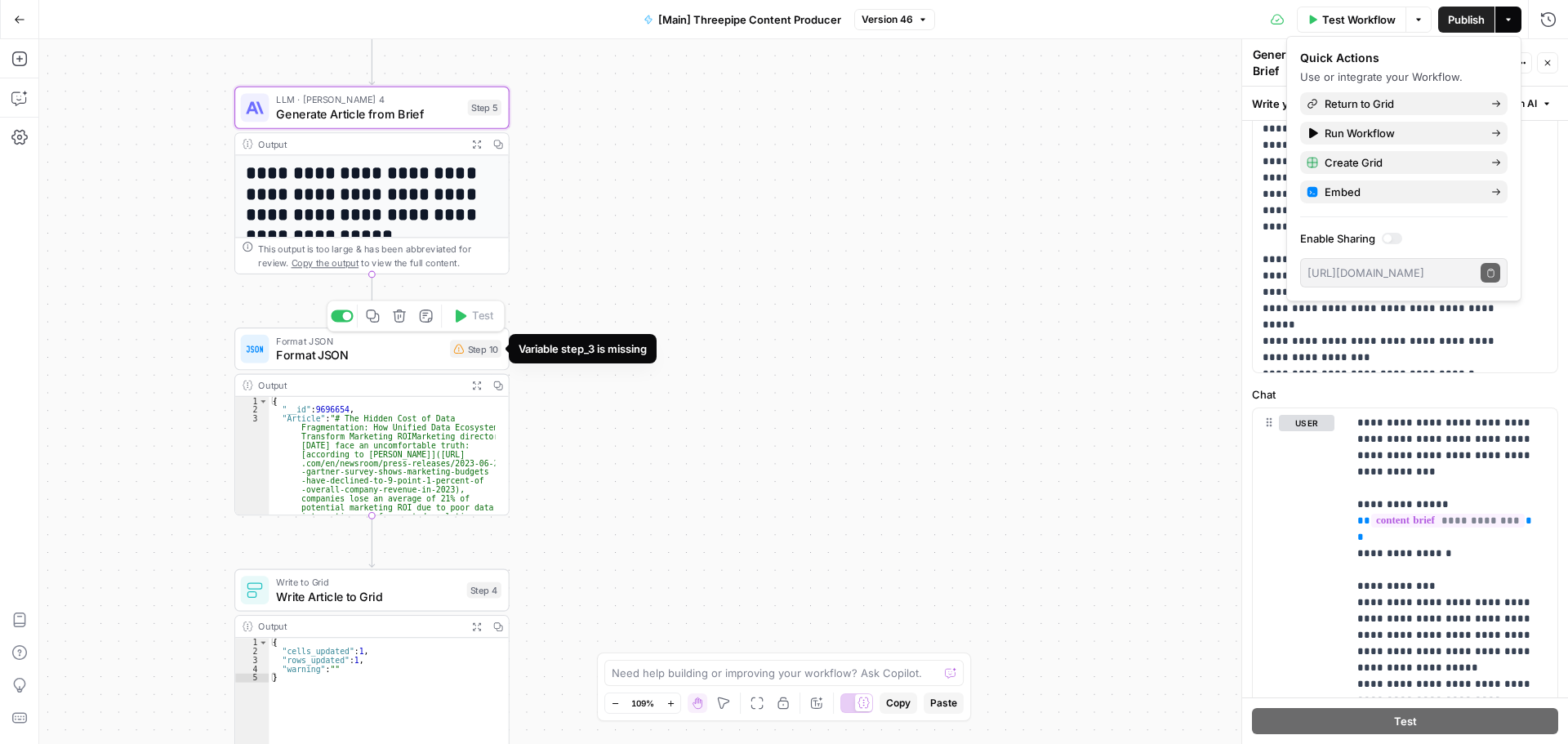
click at [468, 354] on div "Step 10" at bounding box center [475, 348] width 51 height 18
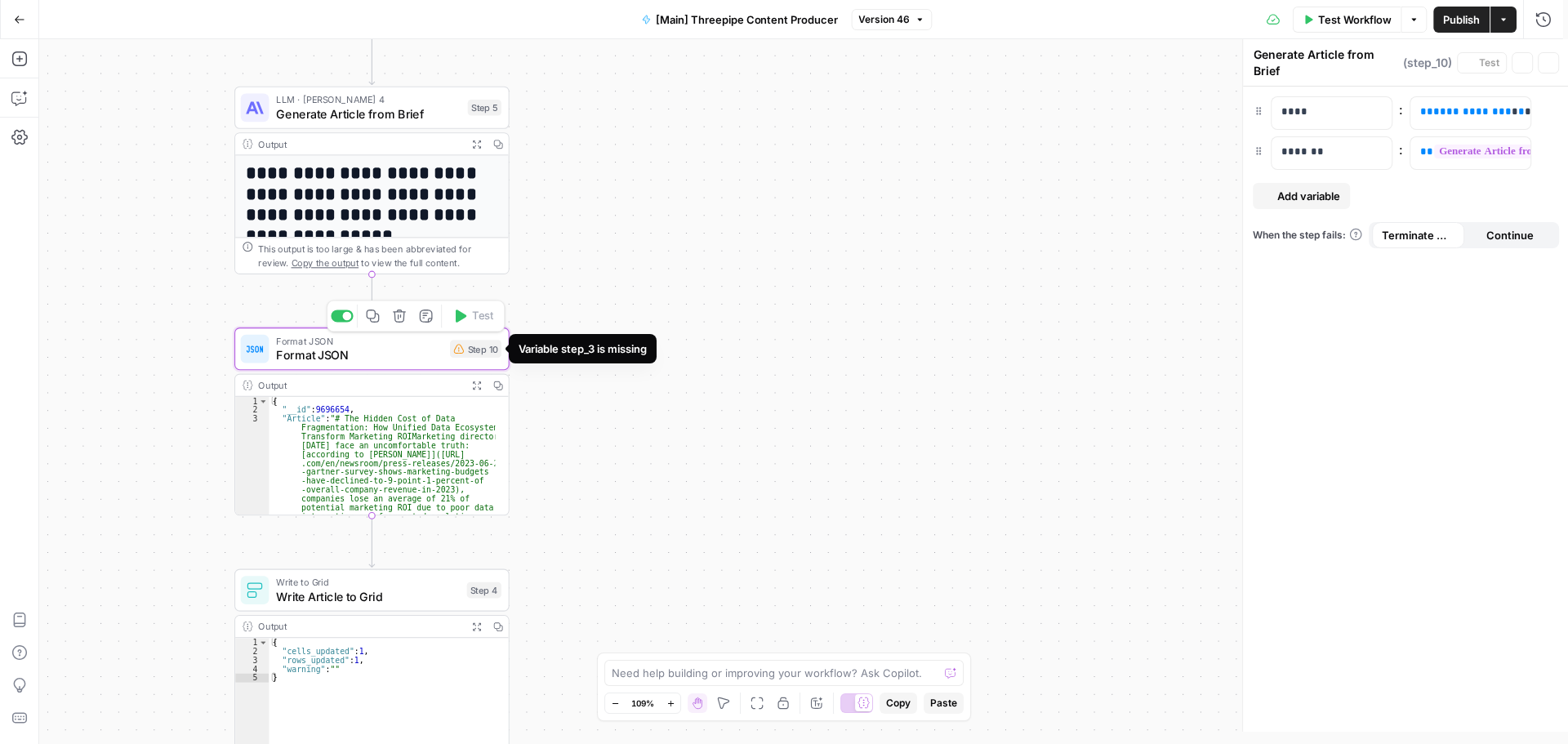
type textarea "Format JSON"
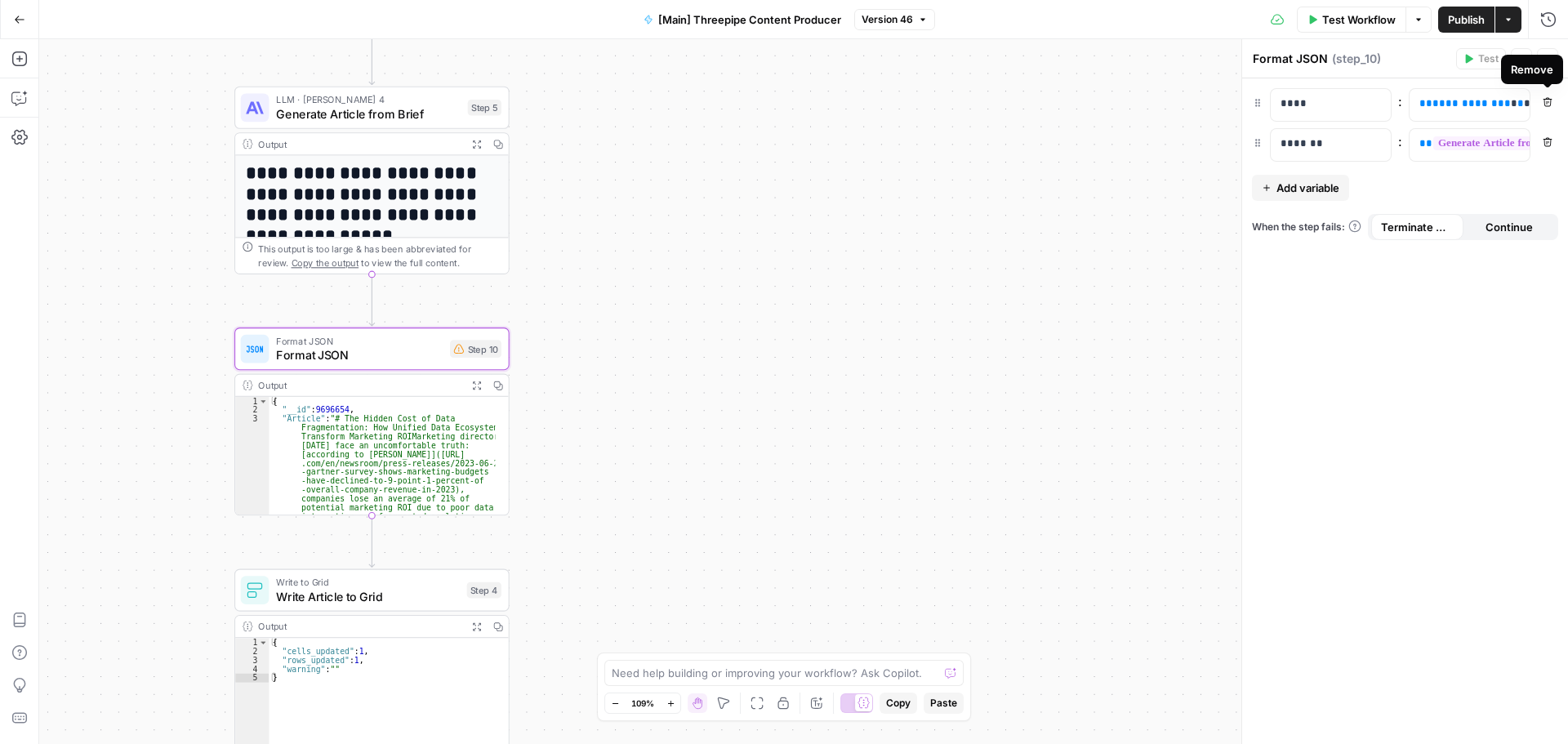
click at [1552, 100] on icon "button" at bounding box center [1548, 102] width 10 height 10
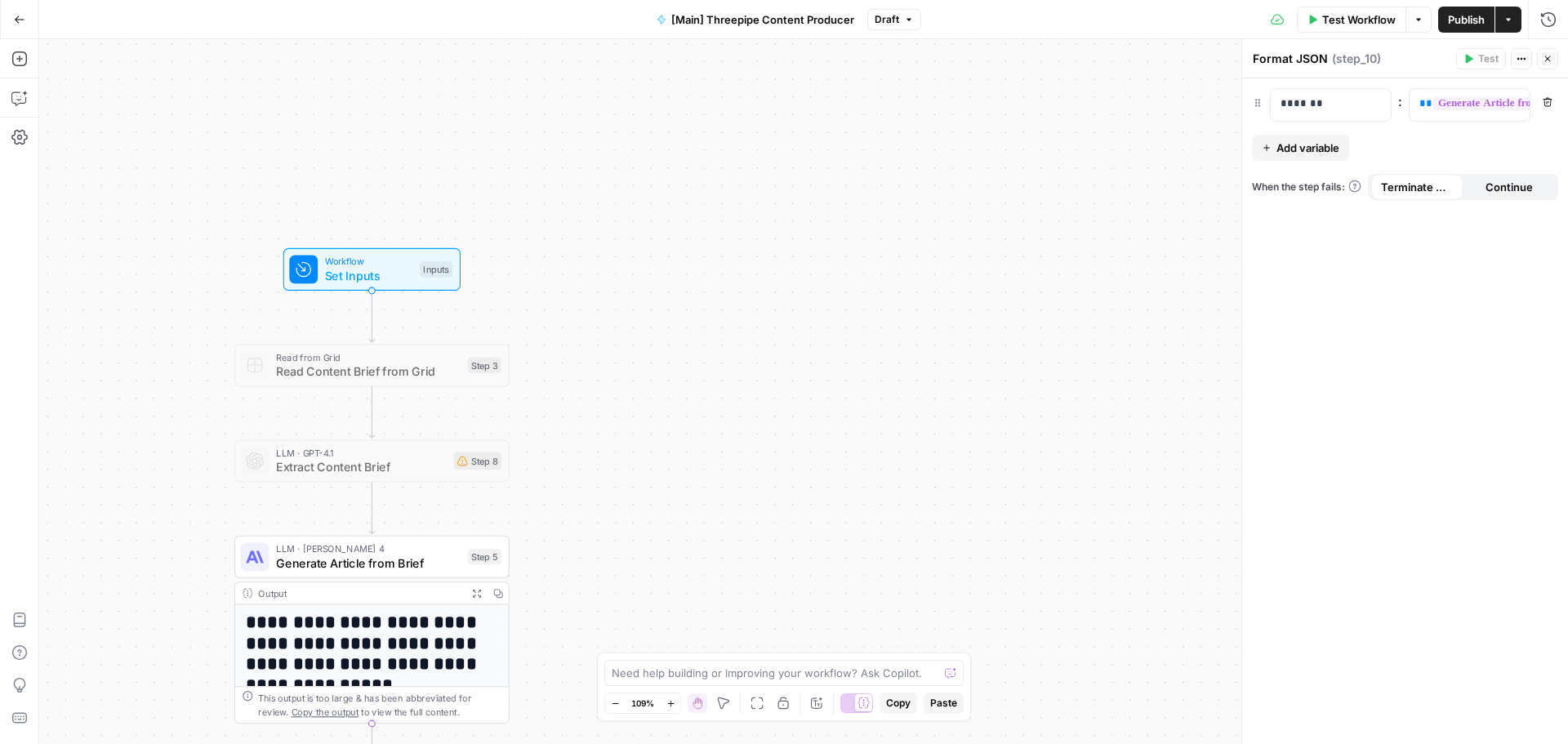
click at [1463, 24] on span "Publish" at bounding box center [1466, 19] width 37 height 16
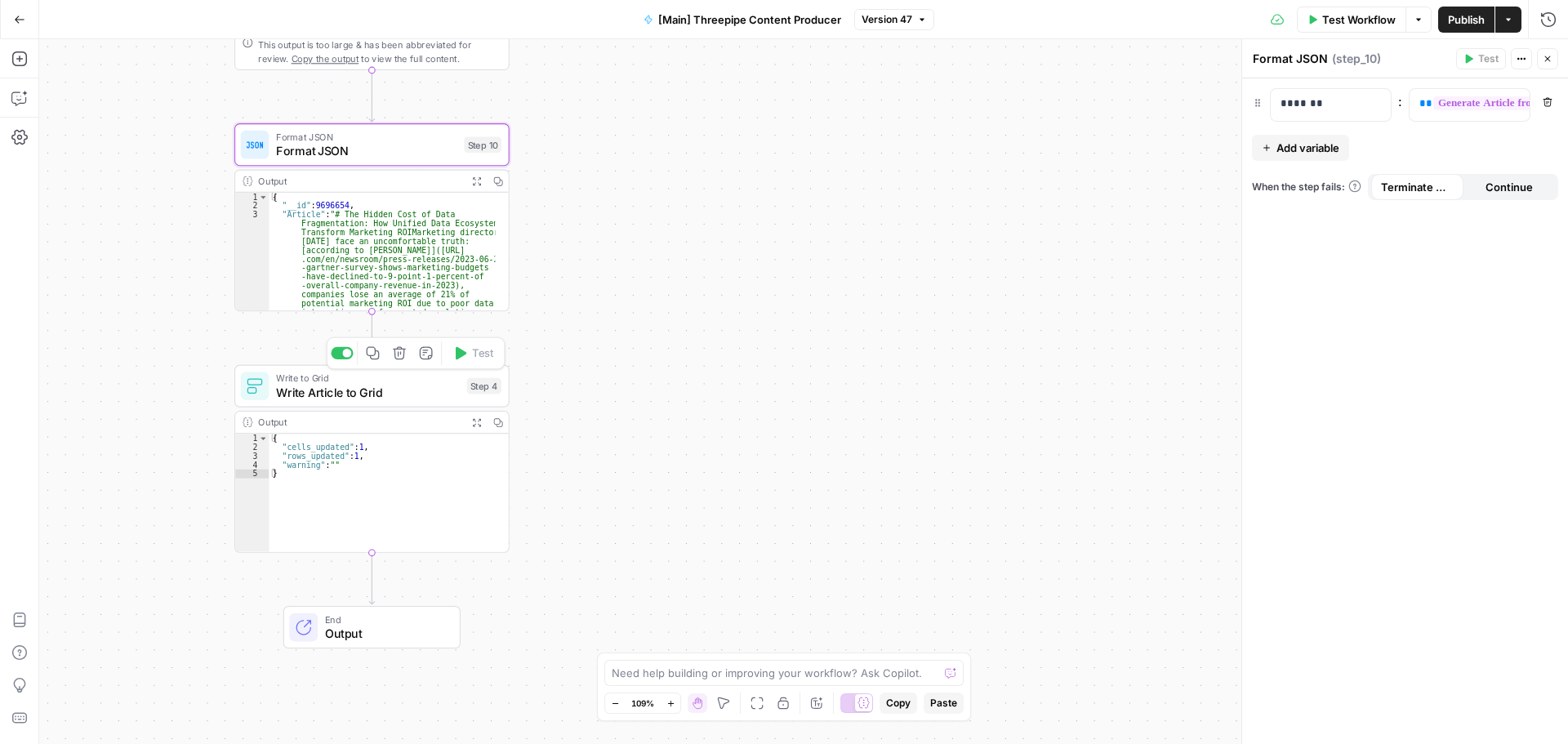
click at [403, 402] on div "Write to Grid Write Article to Grid Step 4 Copy step Delete step Add Note Test" at bounding box center [372, 386] width 275 height 42
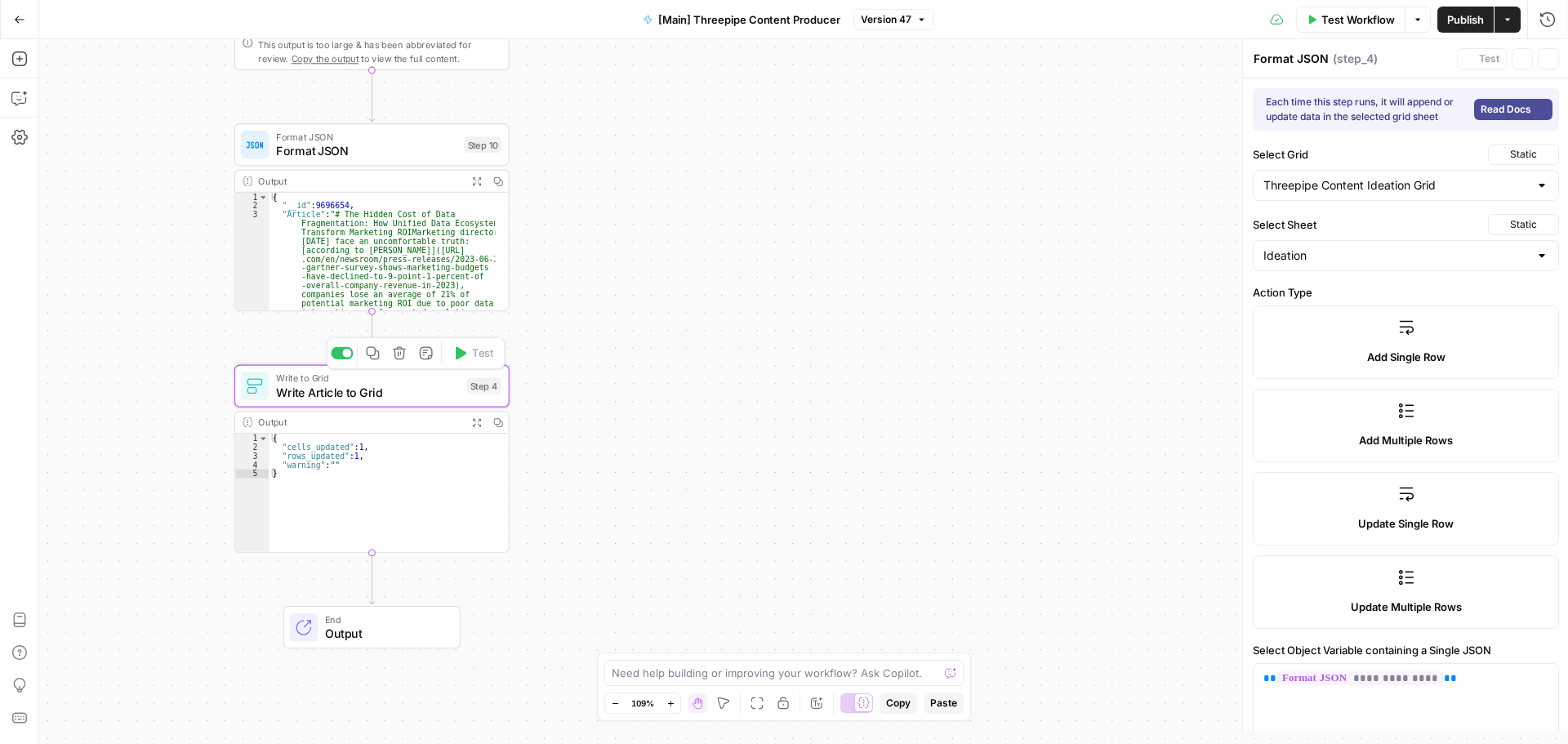
type textarea "Write Article to Grid"
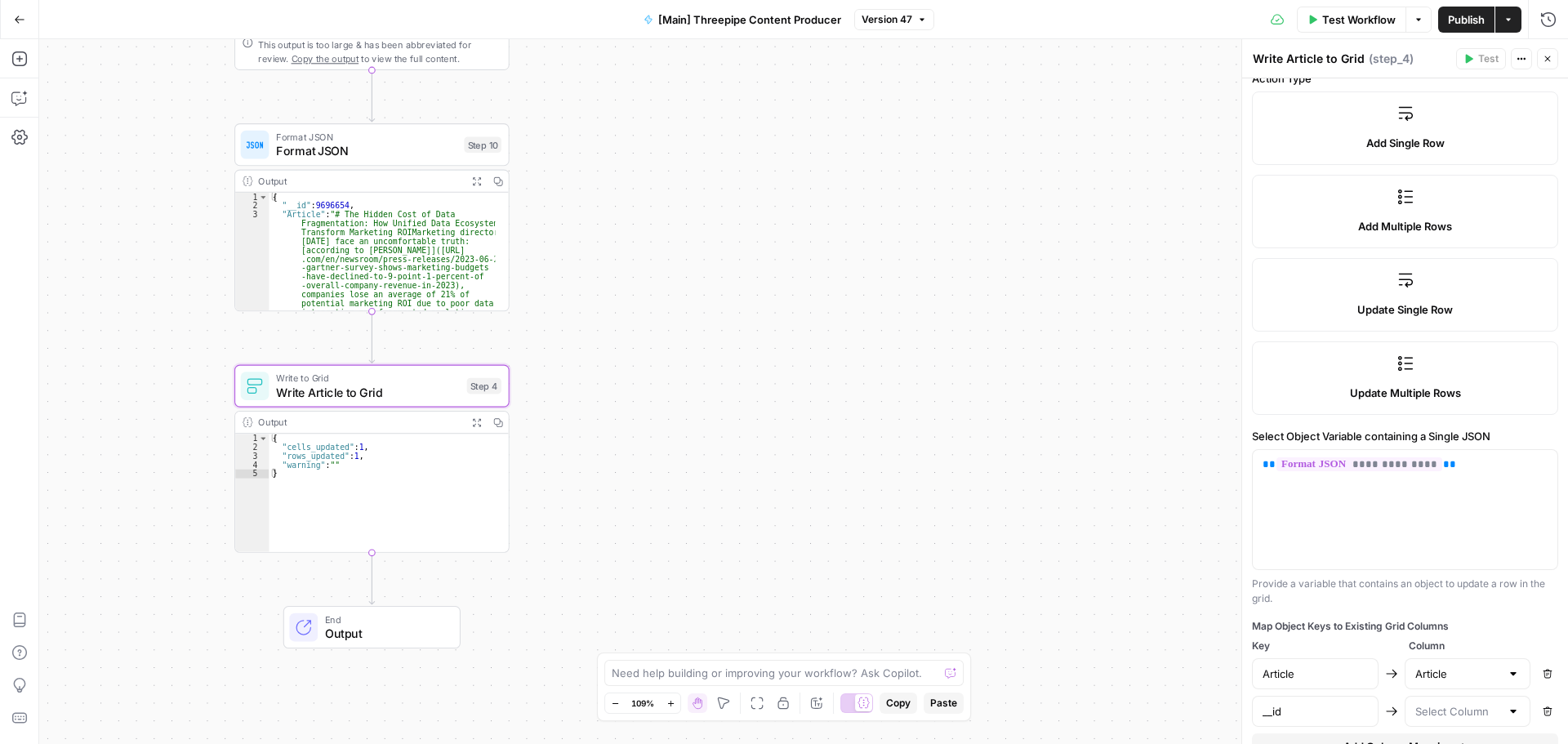
scroll to position [278, 0]
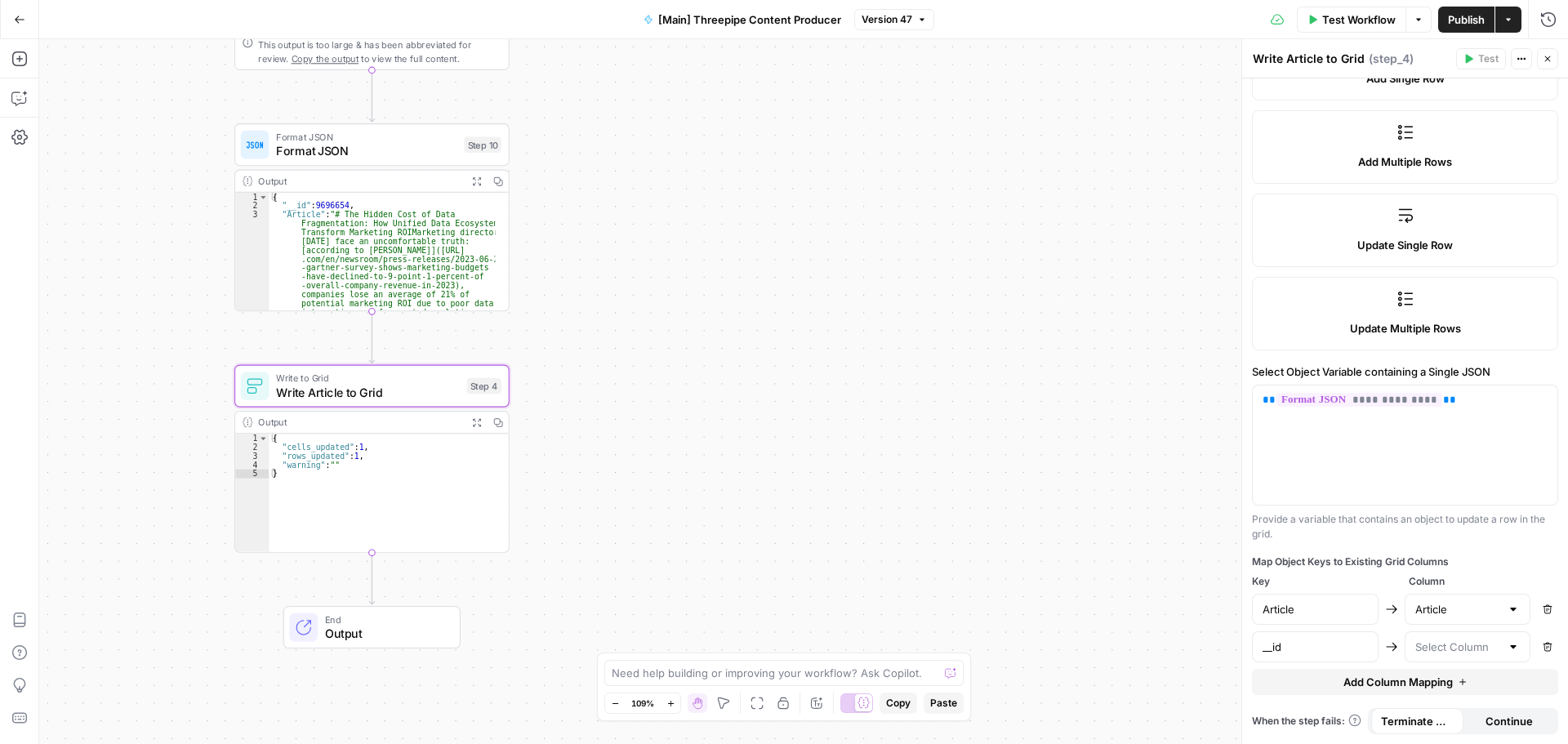
click at [1543, 652] on icon "button" at bounding box center [1548, 647] width 10 height 10
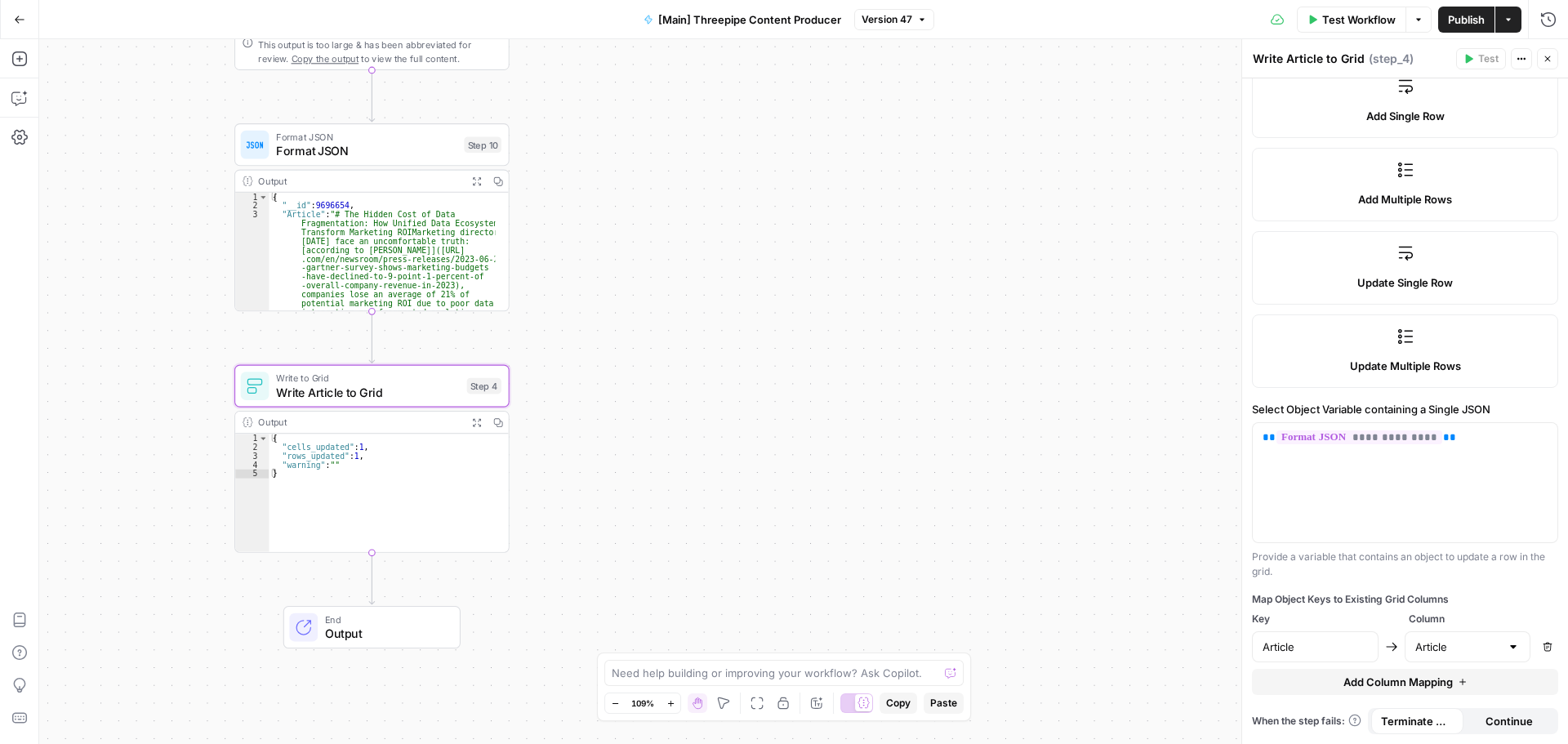
scroll to position [241, 0]
click at [1470, 19] on span "Publish" at bounding box center [1466, 19] width 37 height 16
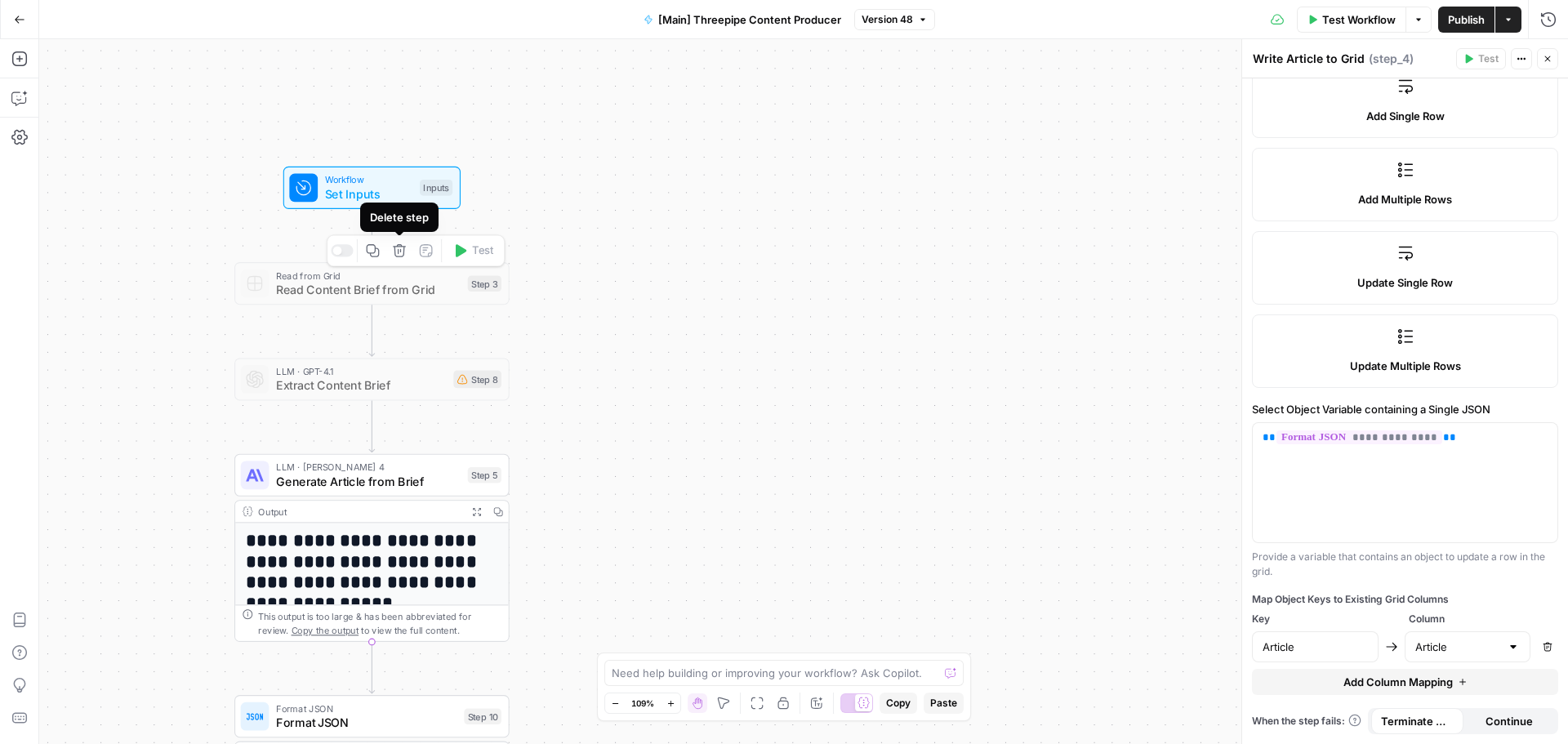
click at [401, 246] on icon "button" at bounding box center [399, 251] width 13 height 13
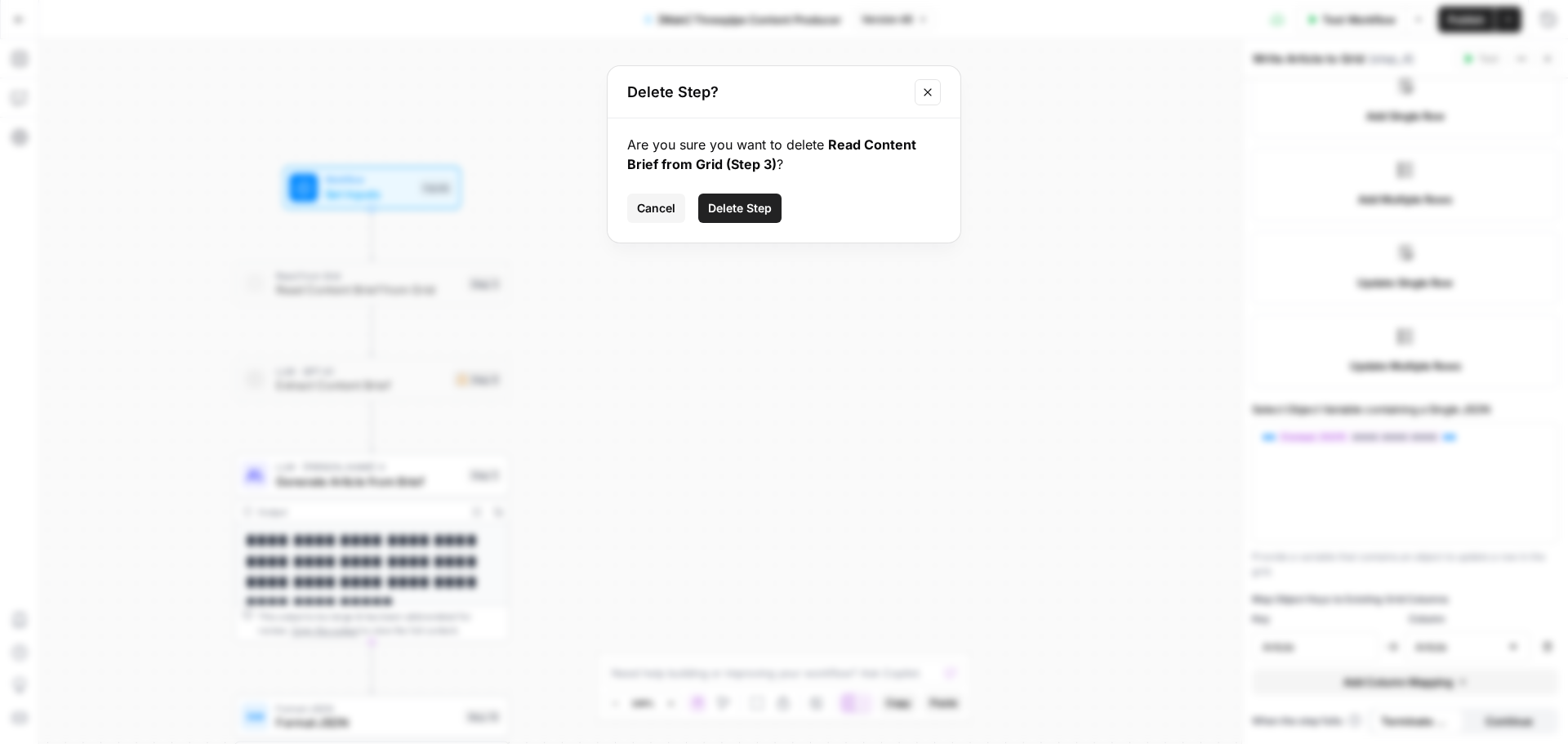
click at [767, 198] on button "Delete Step" at bounding box center [740, 208] width 84 height 30
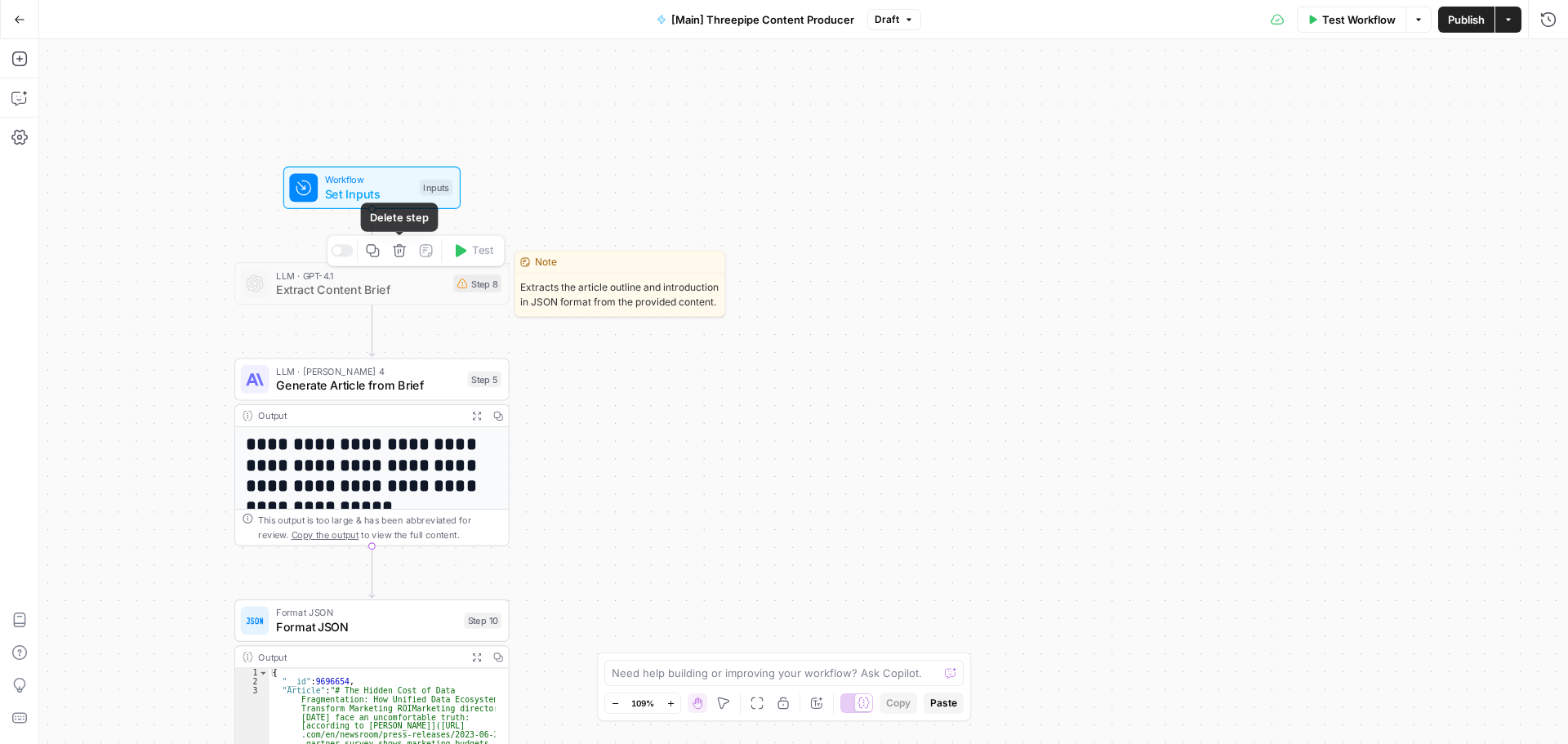
click at [395, 256] on icon "button" at bounding box center [399, 251] width 13 height 13
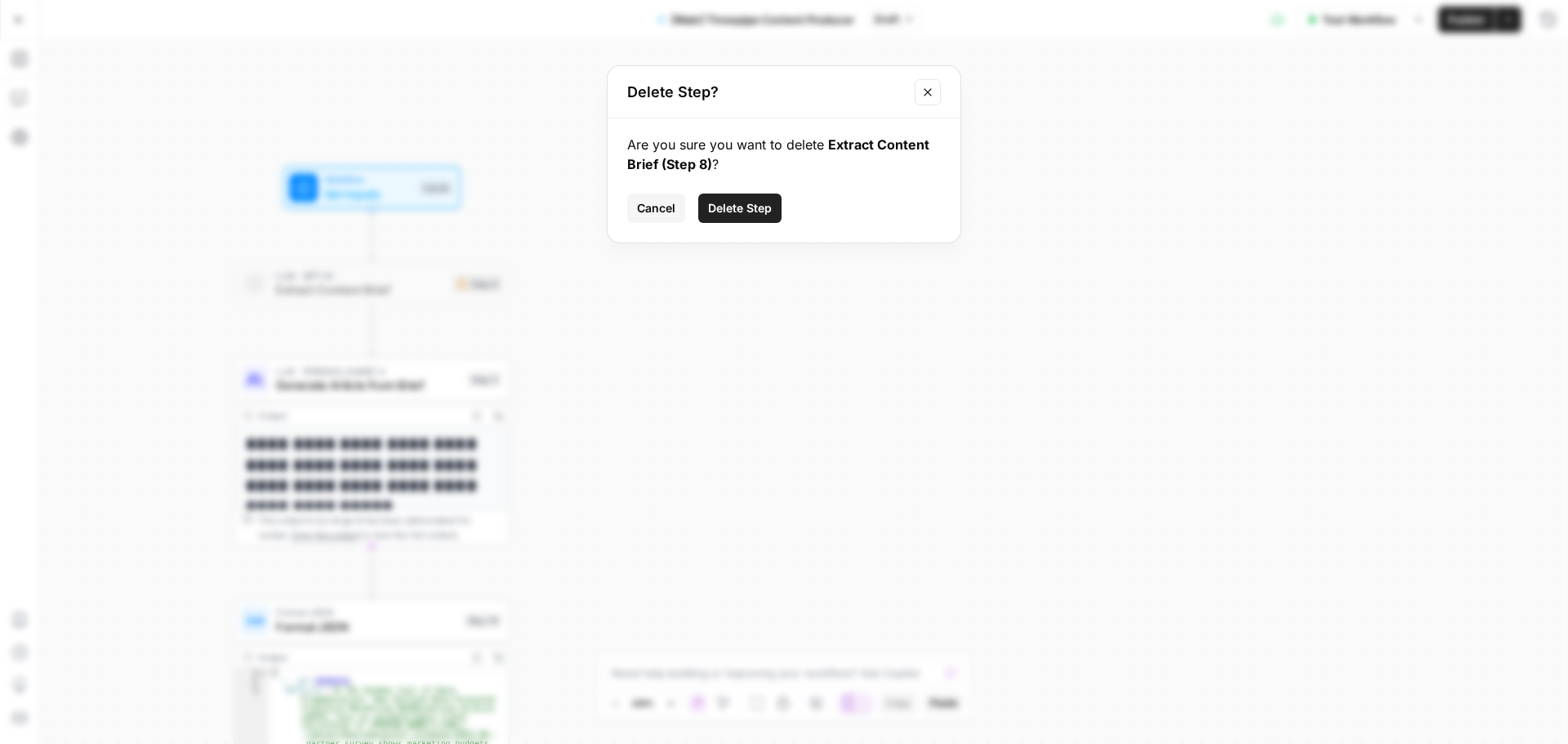
click at [743, 207] on span "Delete Step" at bounding box center [740, 208] width 63 height 16
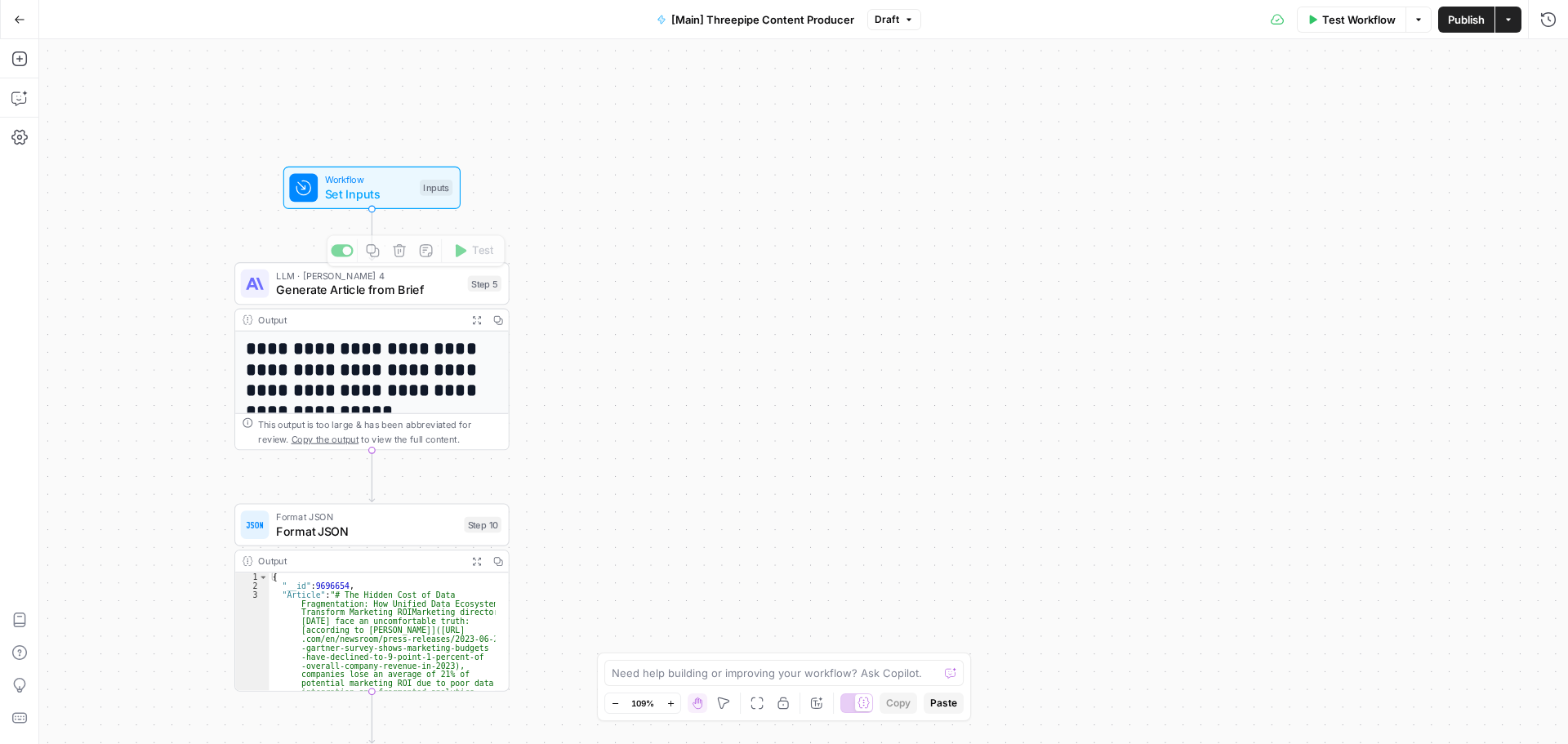
click at [364, 290] on span "Generate Article from Brief" at bounding box center [368, 290] width 185 height 18
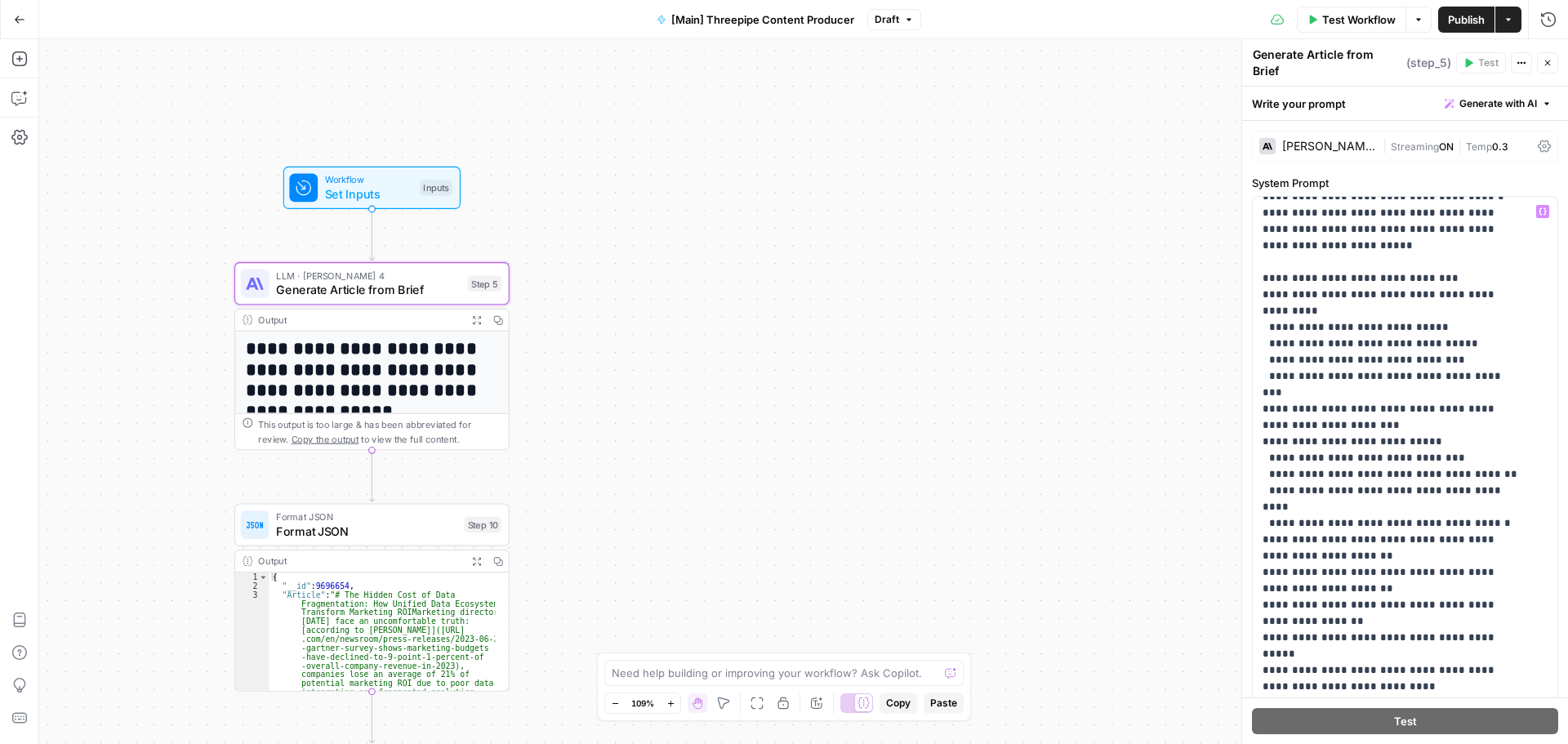
scroll to position [1128, 0]
click at [1549, 58] on icon "button" at bounding box center [1548, 63] width 10 height 10
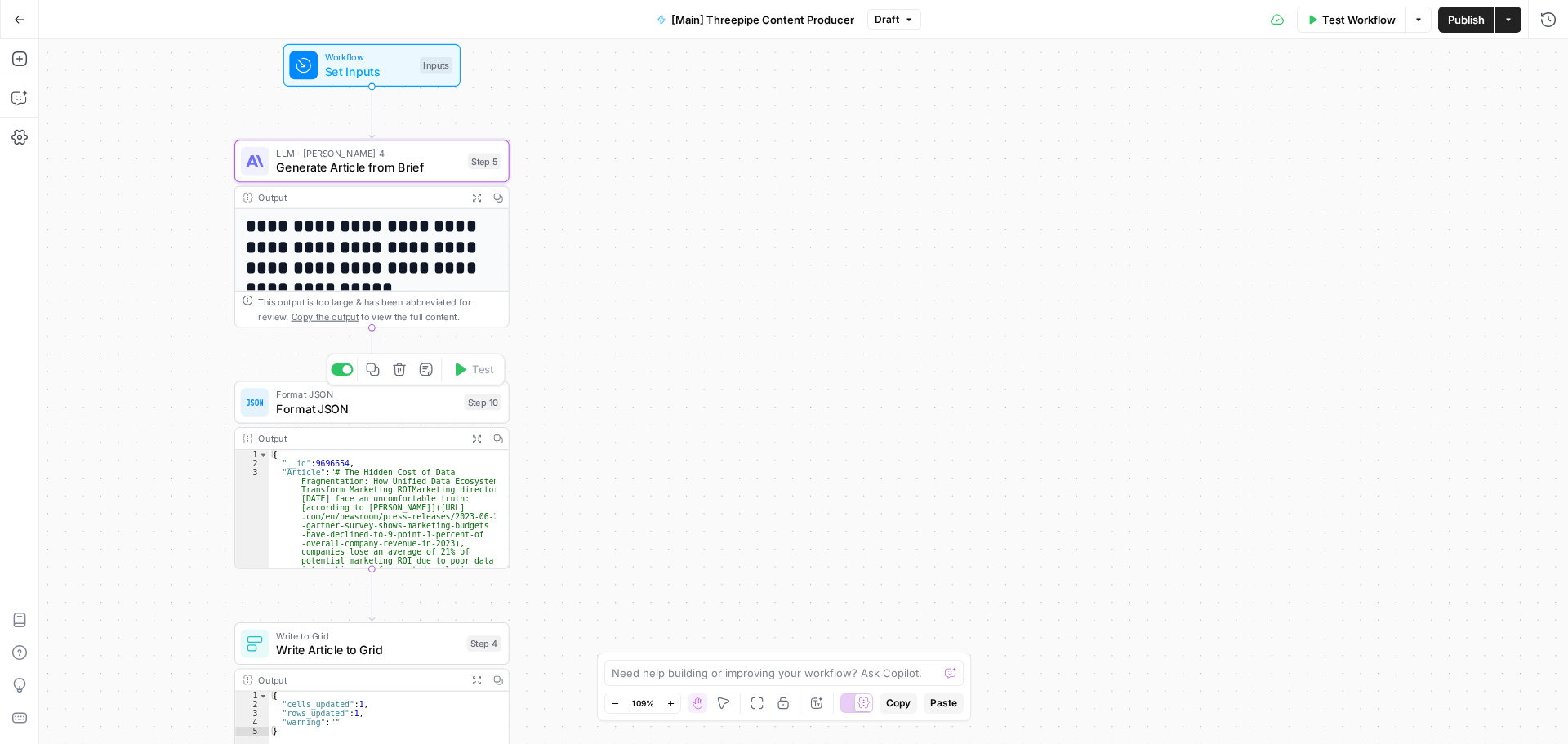
click at [420, 408] on span "Format JSON" at bounding box center [367, 408] width 181 height 18
click at [1547, 57] on icon "button" at bounding box center [1548, 59] width 10 height 10
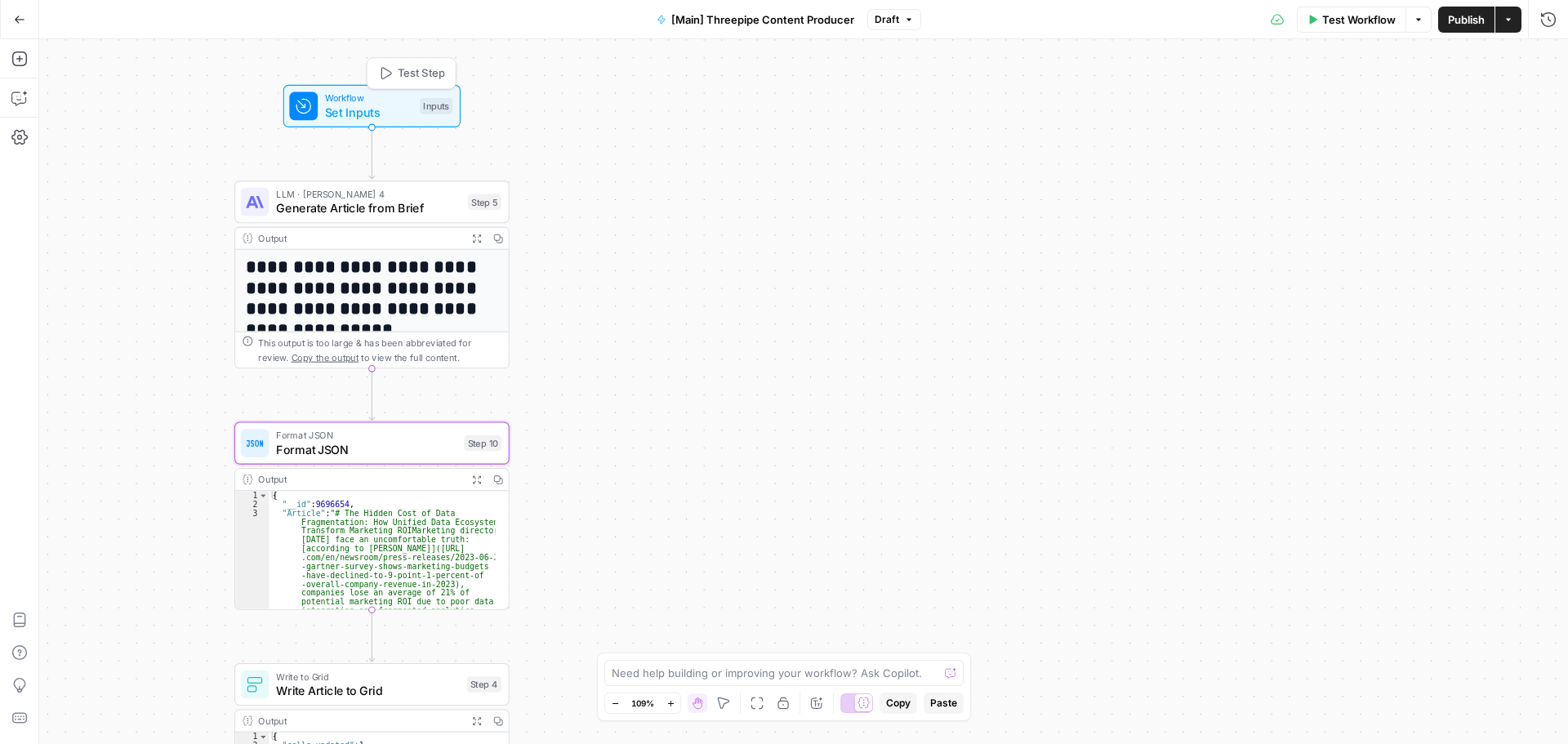
click at [417, 78] on span "Test Step" at bounding box center [420, 73] width 47 height 16
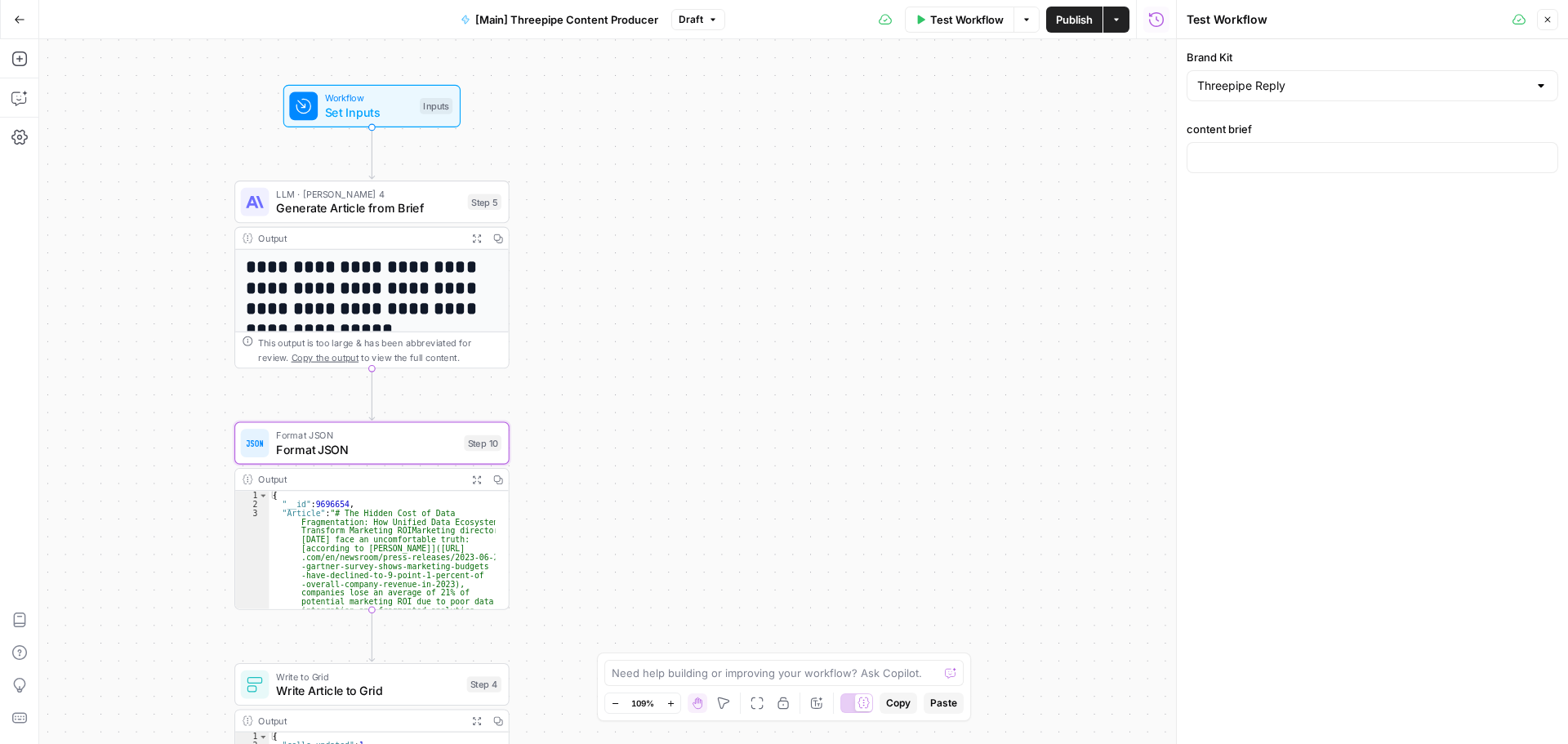
click at [1555, 13] on button "Close" at bounding box center [1548, 19] width 21 height 21
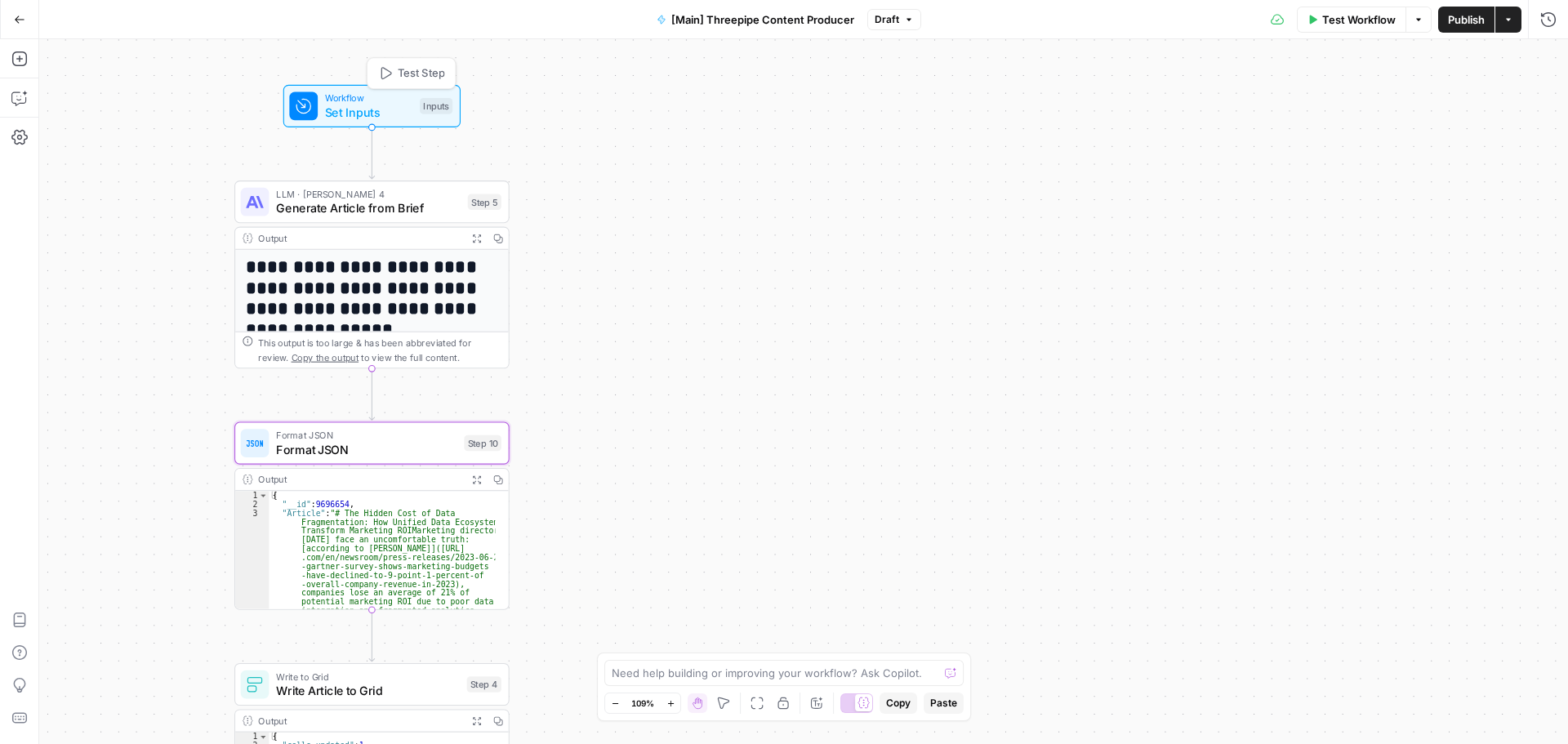
click at [350, 113] on span "Set Inputs" at bounding box center [369, 113] width 89 height 18
click at [1483, 171] on span "edit field" at bounding box center [1493, 167] width 36 height 13
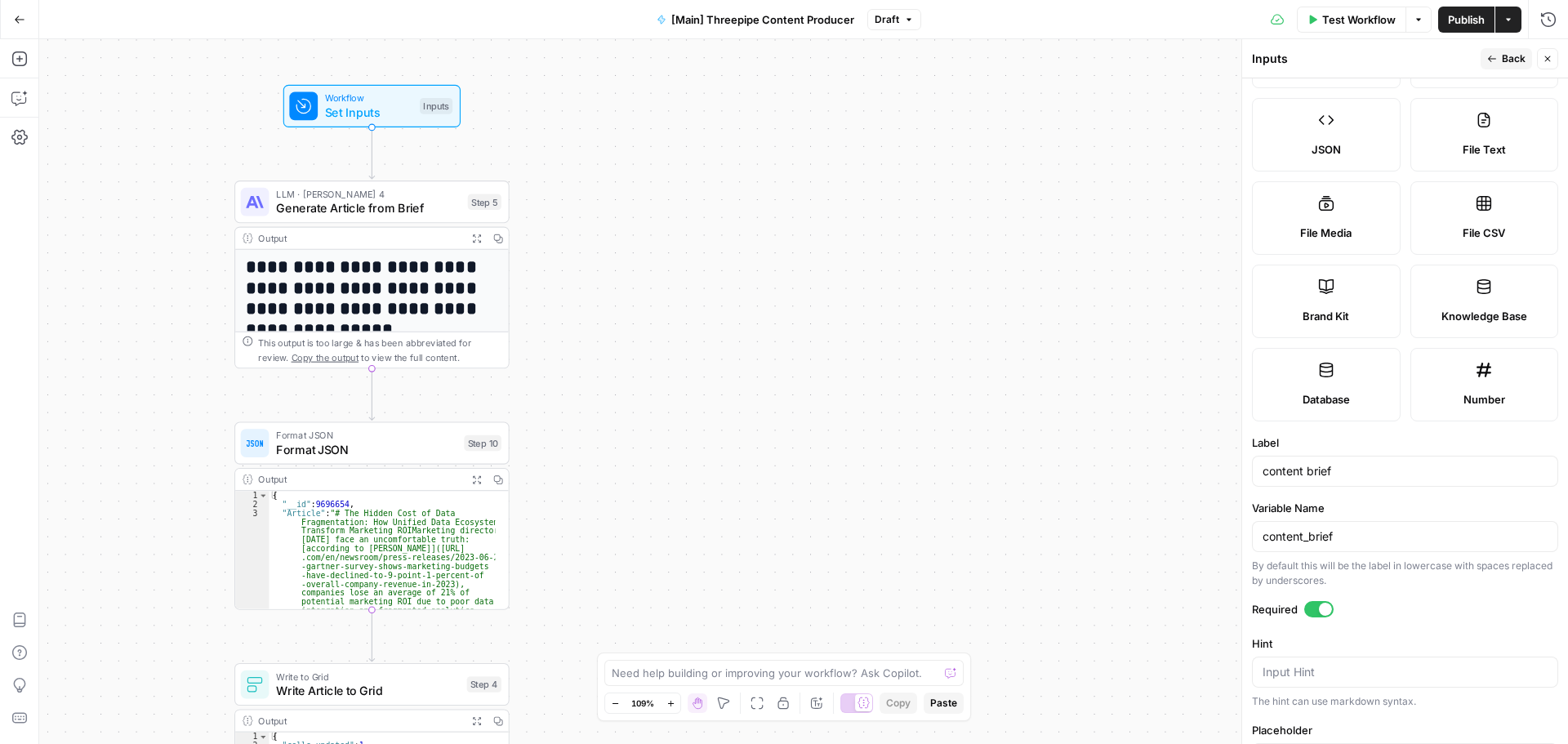
scroll to position [327, 0]
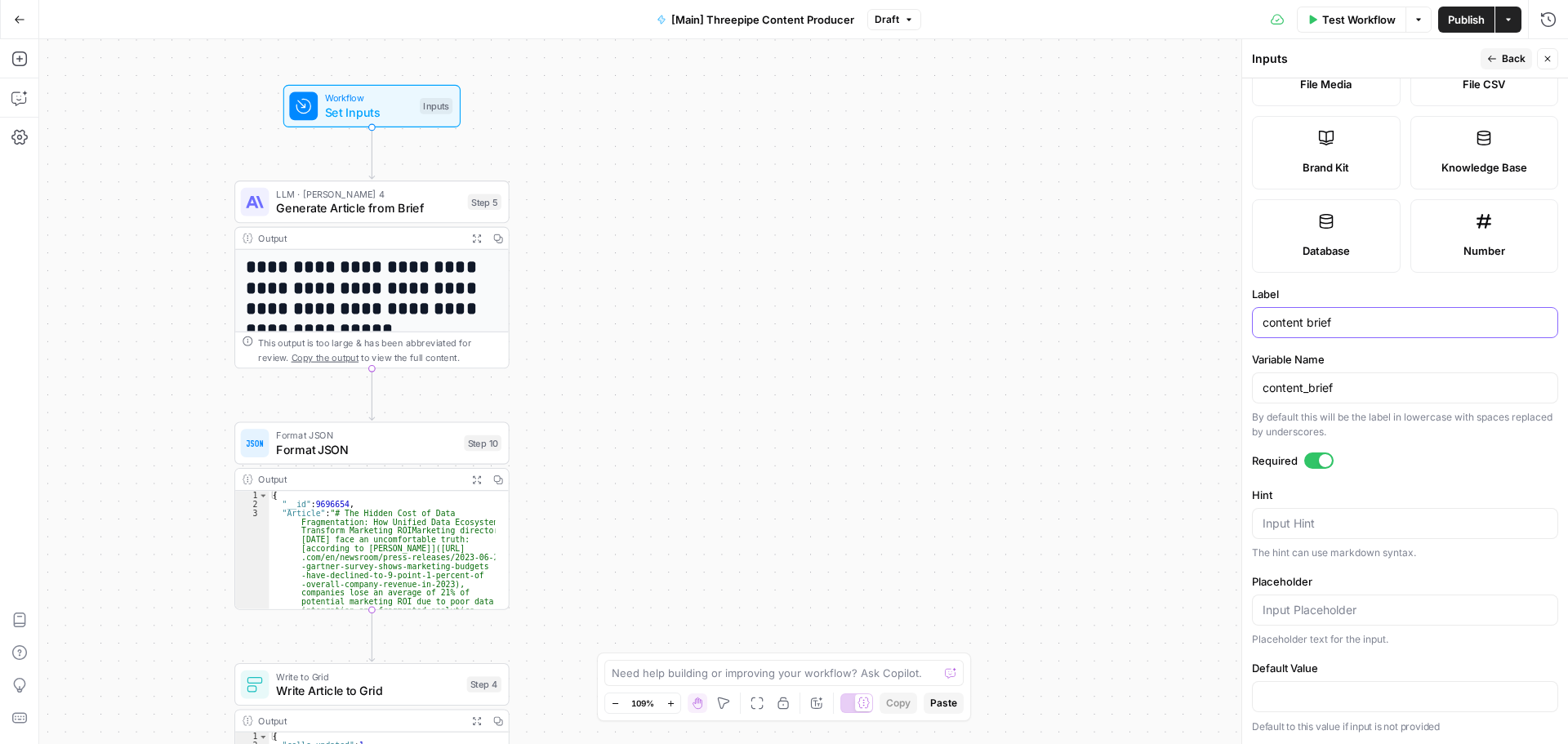
click at [1306, 321] on input "content brief" at bounding box center [1404, 322] width 285 height 16
type input "content_brief"
click at [1388, 396] on input "content_brief" at bounding box center [1404, 388] width 285 height 16
click at [1464, 17] on span "Publish" at bounding box center [1466, 19] width 37 height 16
click at [392, 93] on span "Workflow" at bounding box center [369, 97] width 89 height 13
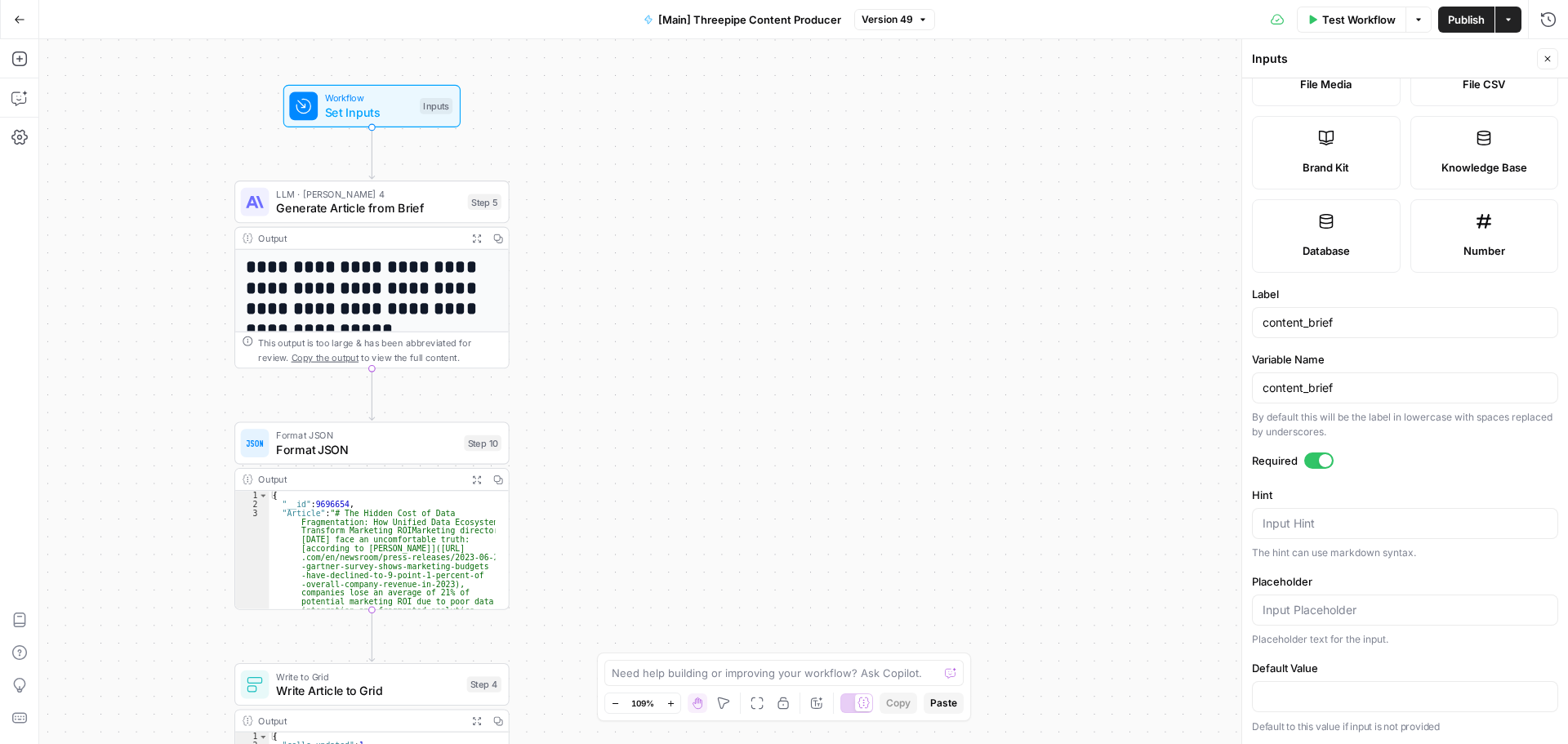
click at [1543, 64] on button "Close" at bounding box center [1548, 59] width 21 height 21
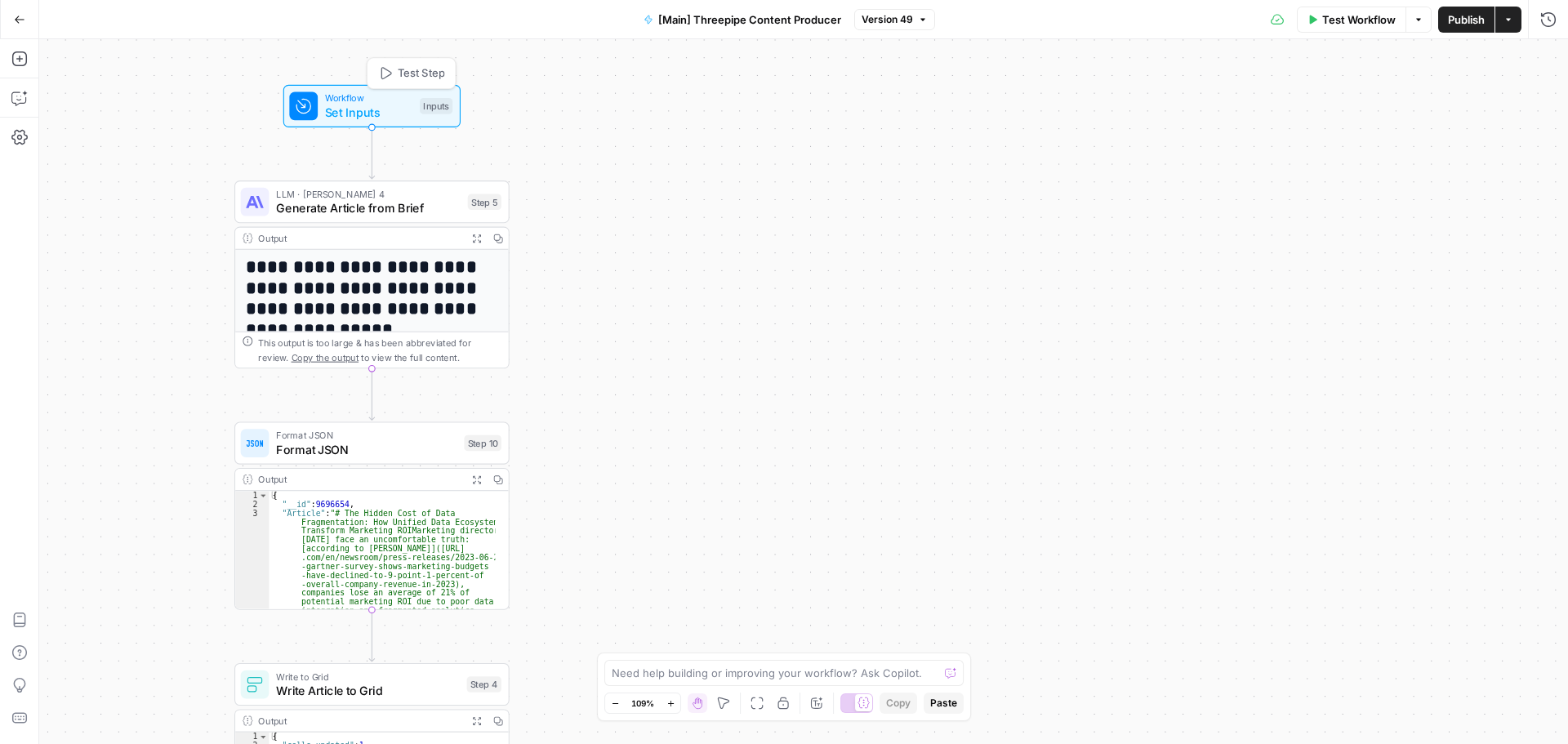
click at [417, 67] on span "Test Step" at bounding box center [420, 73] width 47 height 16
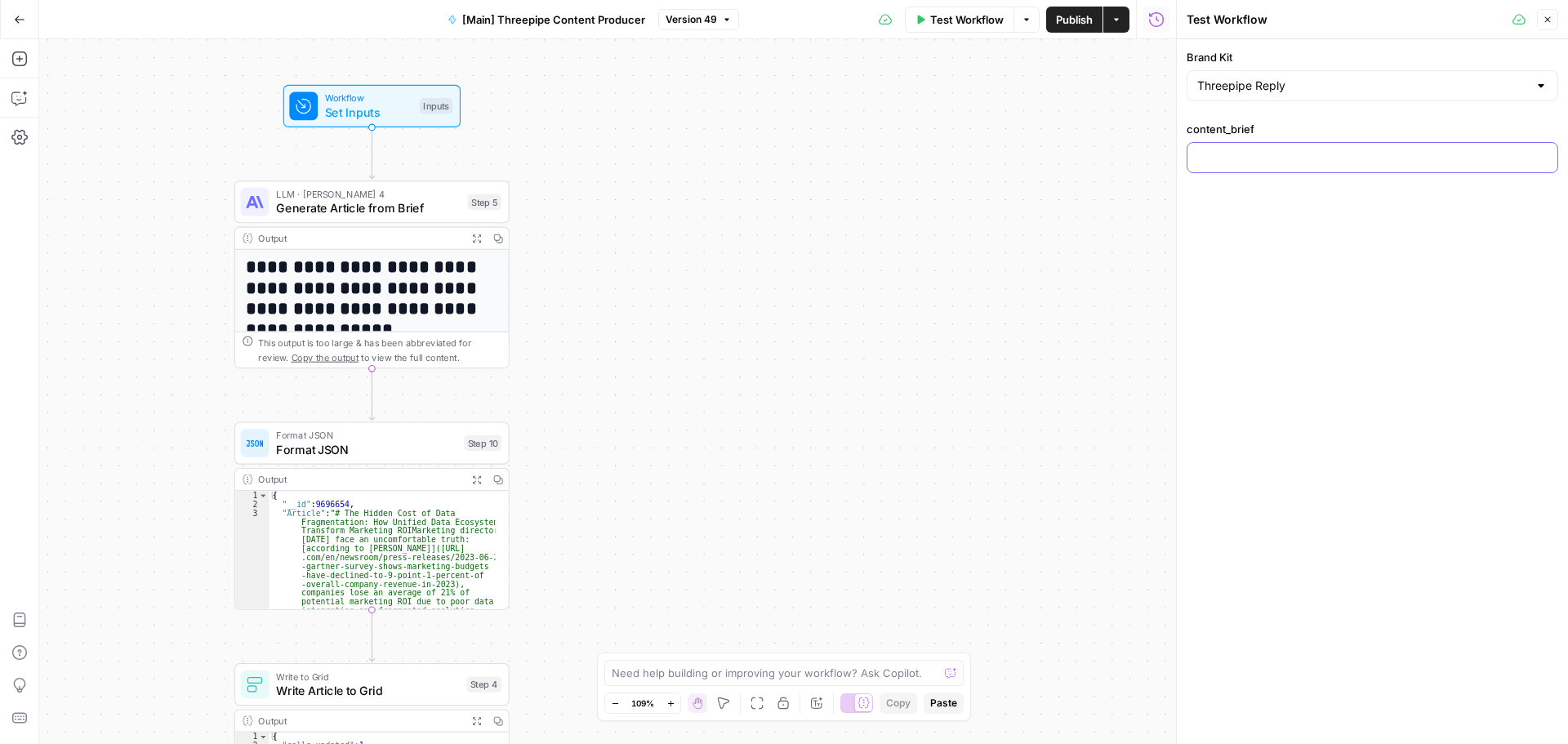
click at [1271, 154] on input "content_brief" at bounding box center [1373, 157] width 350 height 16
paste input ""## Content Goal/Purpose Position Threepipe Reply as the strategic analytics pa…"
type input ""## Content Goal/Purpose Position Threepipe Reply as the strategic analytics pa…"
click at [475, 167] on span "Test" at bounding box center [483, 168] width 21 height 16
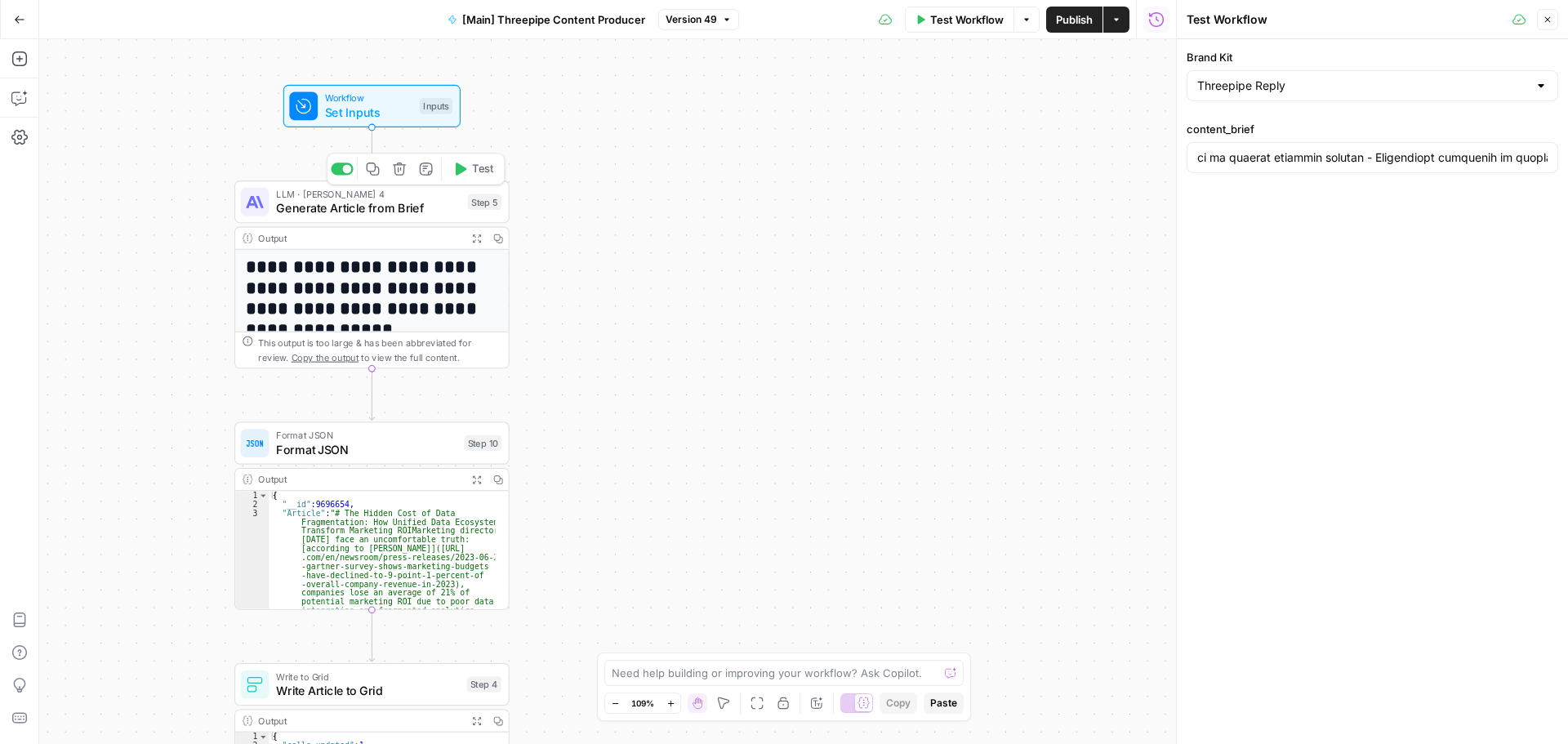
scroll to position [0, 0]
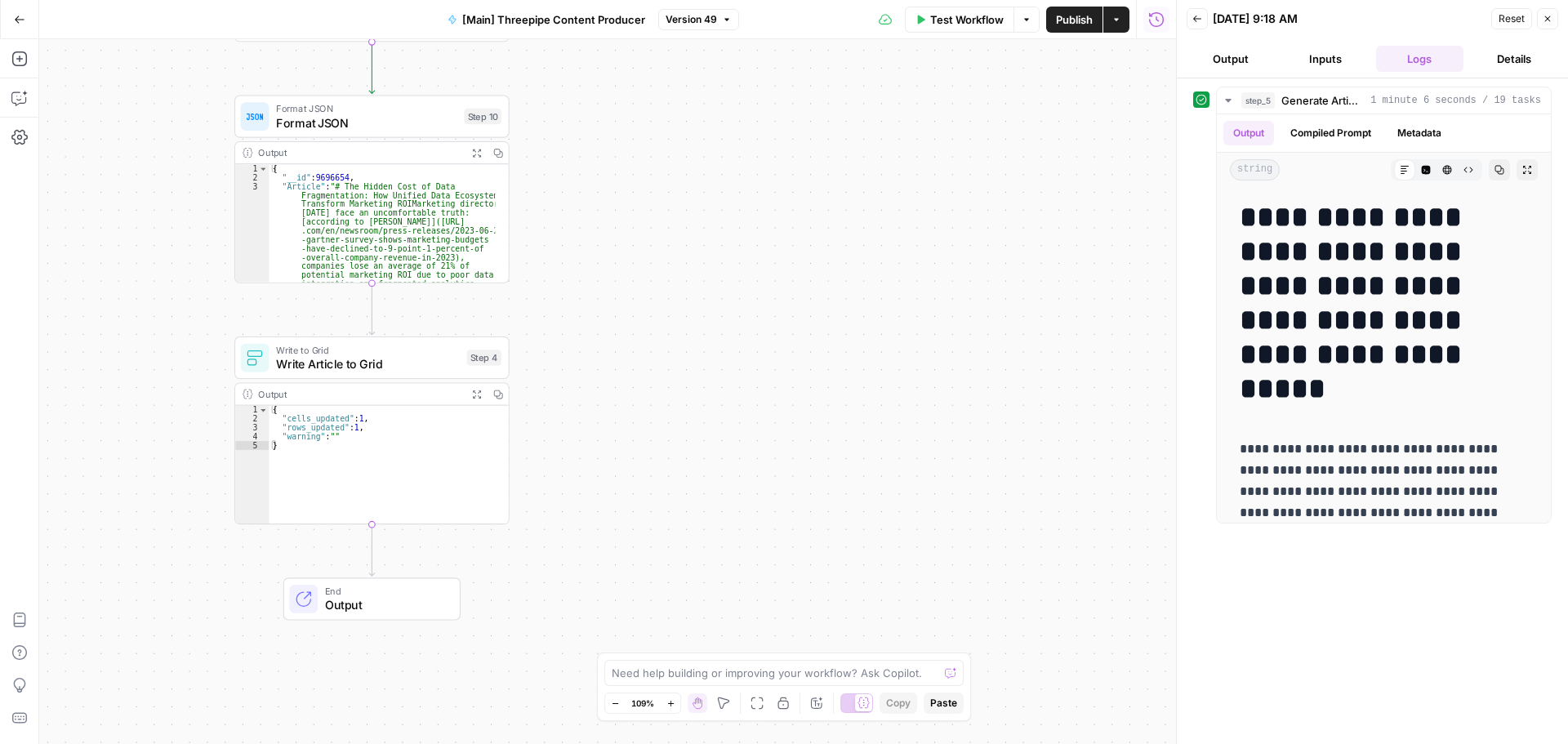
click at [406, 586] on span "End" at bounding box center [386, 591] width 121 height 13
click at [692, 382] on div "**********" at bounding box center [608, 392] width 1137 height 706
click at [1548, 13] on icon "button" at bounding box center [1548, 18] width 10 height 10
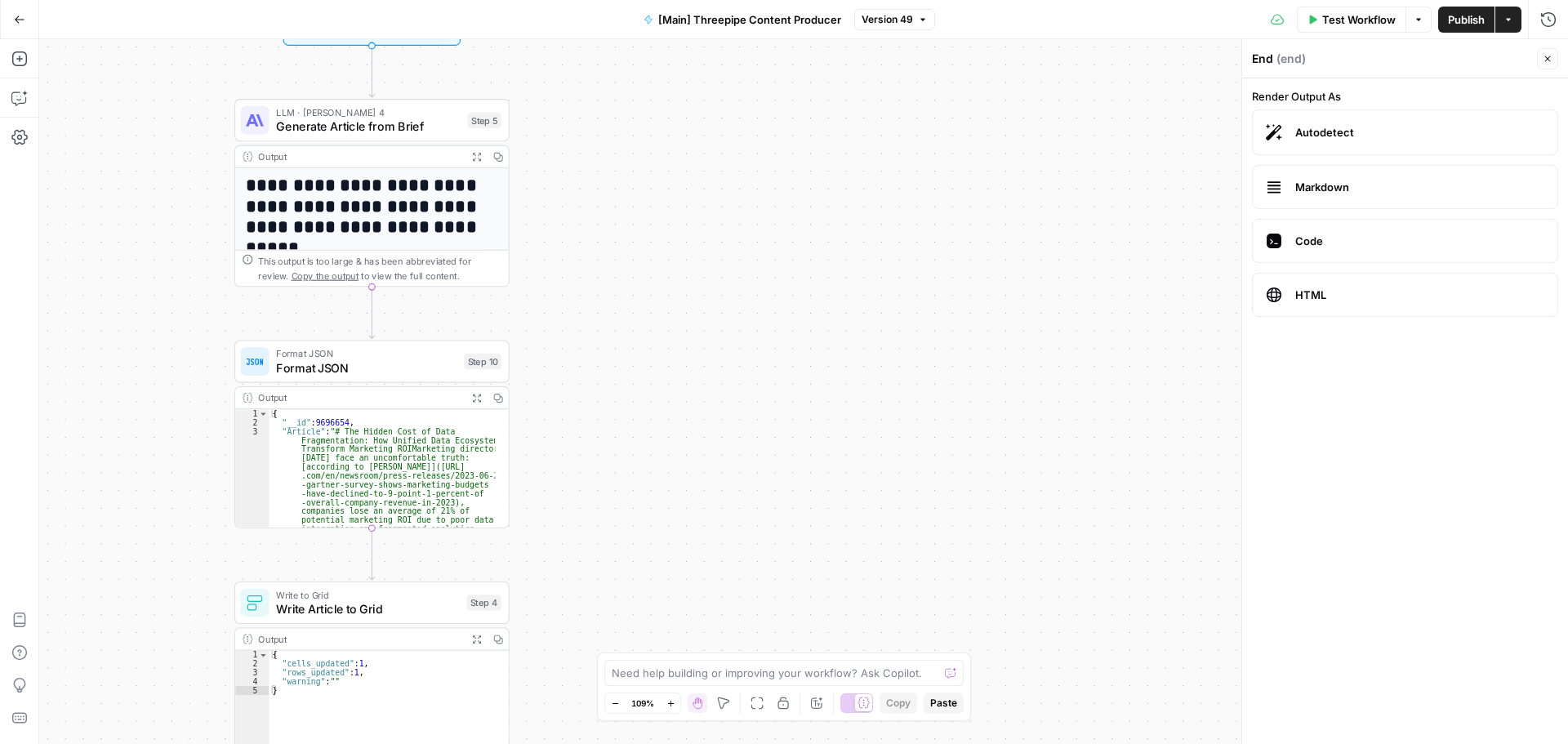
click at [1553, 57] on button "Close" at bounding box center [1548, 59] width 21 height 21
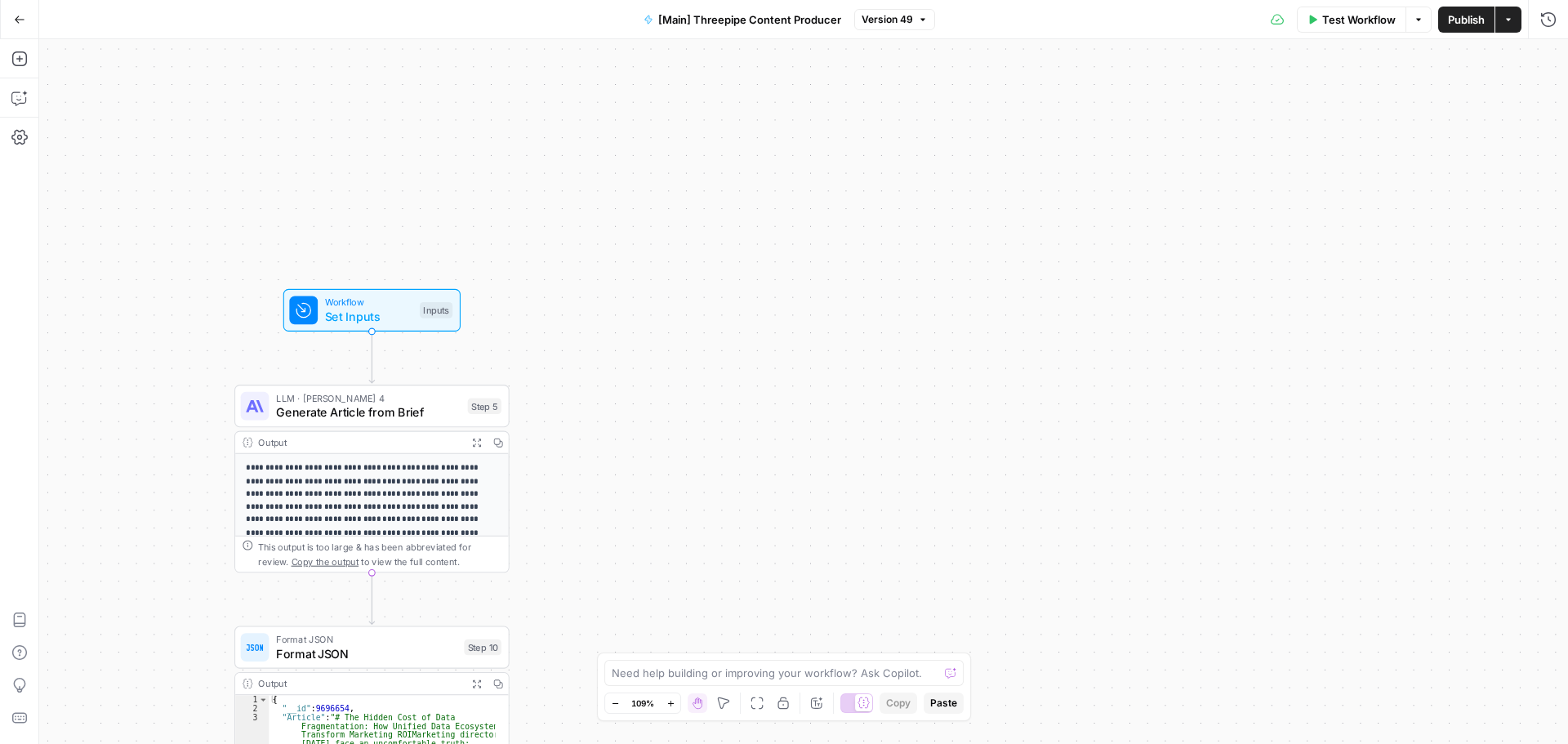
scroll to position [164, 0]
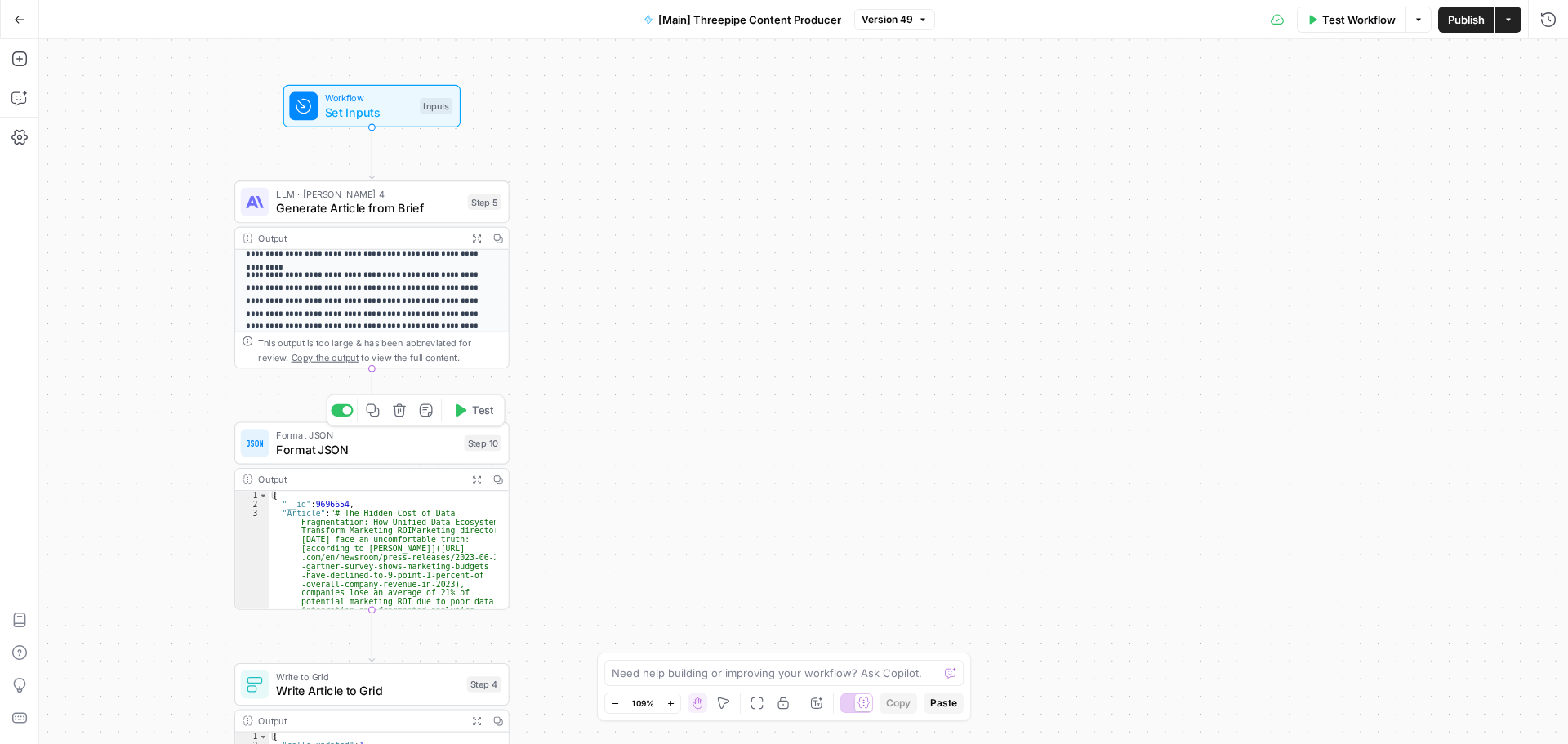
click at [484, 411] on span "Test" at bounding box center [483, 411] width 21 height 16
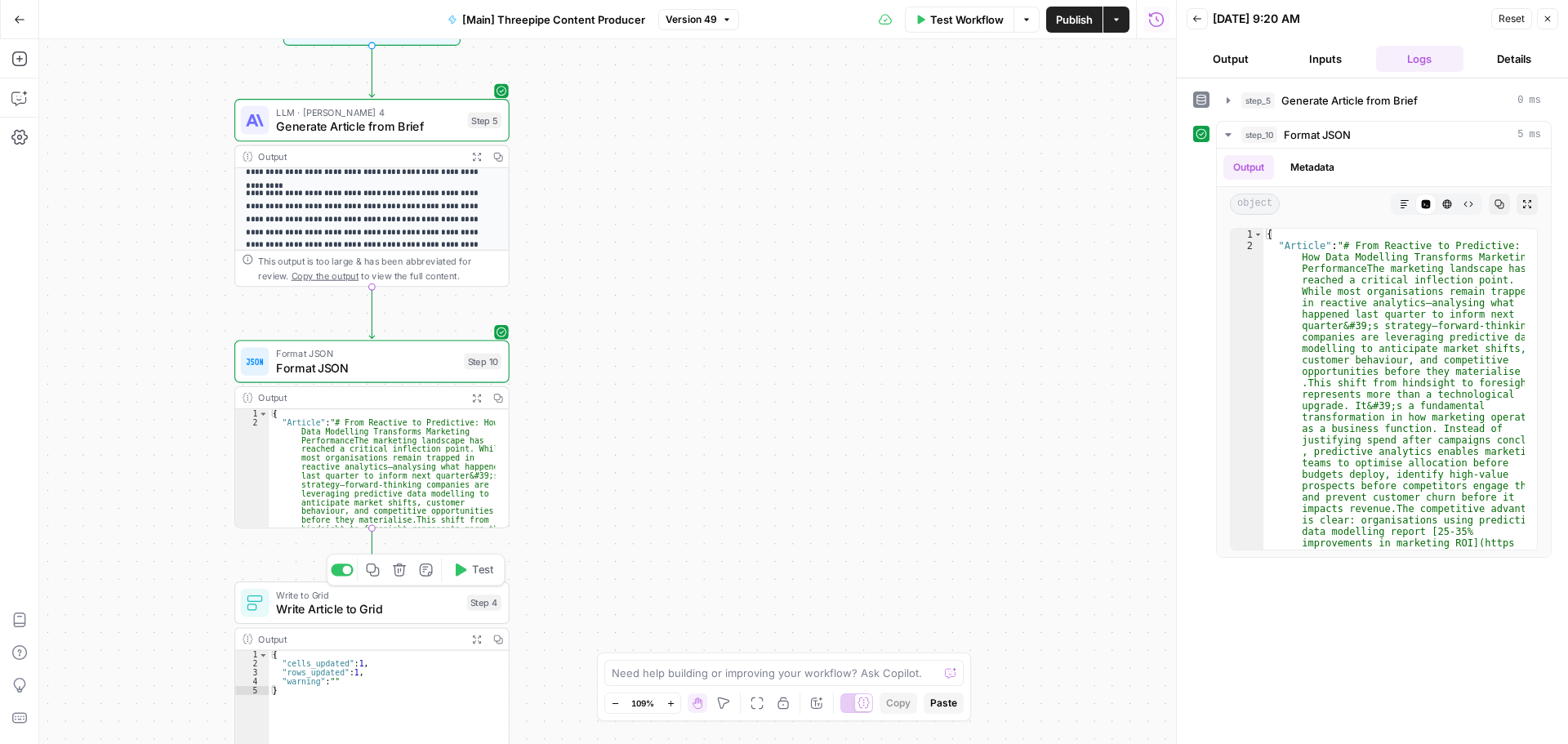
click at [337, 572] on div at bounding box center [341, 570] width 22 height 13
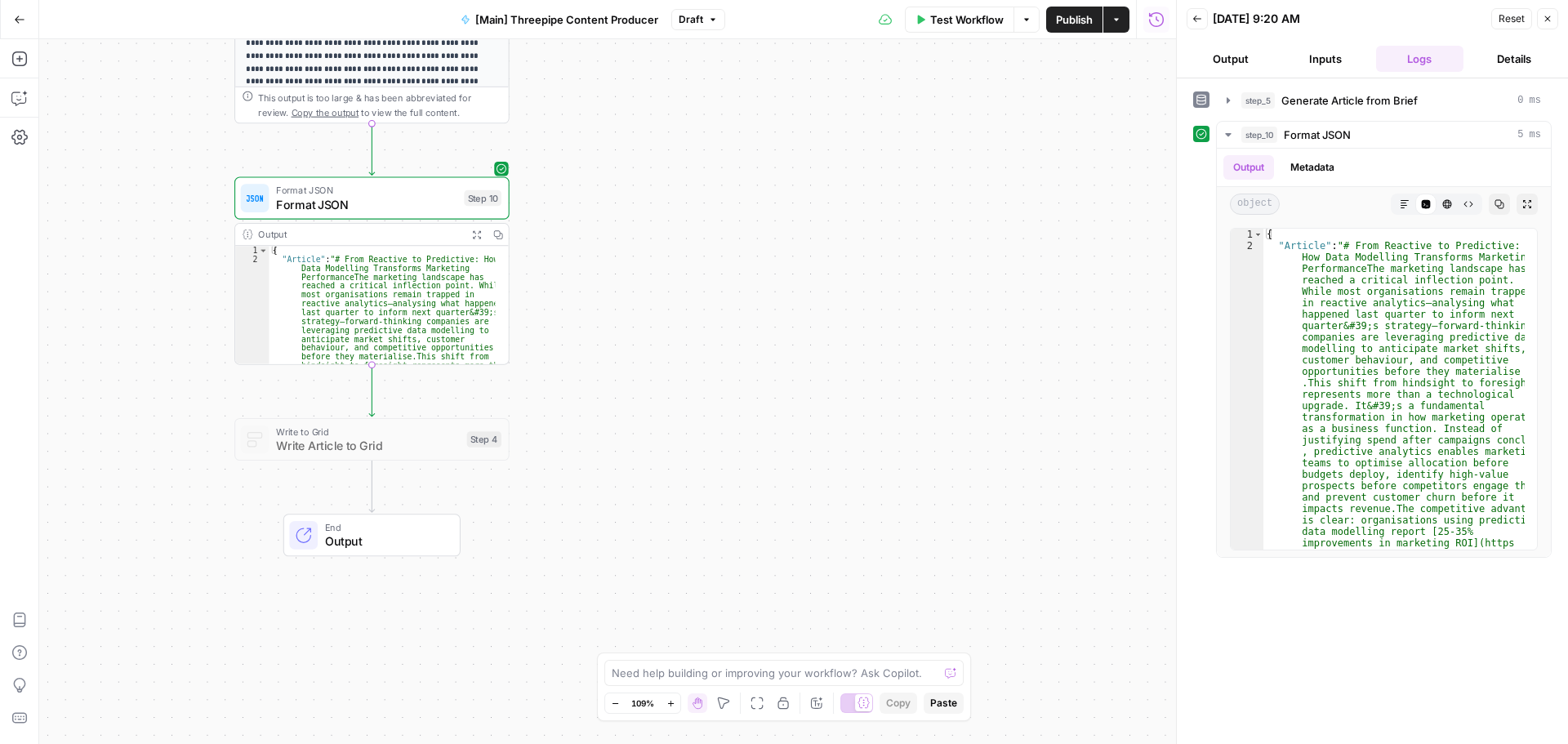
click at [377, 534] on span "Output" at bounding box center [386, 542] width 121 height 18
click at [1554, 13] on button "Close" at bounding box center [1548, 18] width 21 height 21
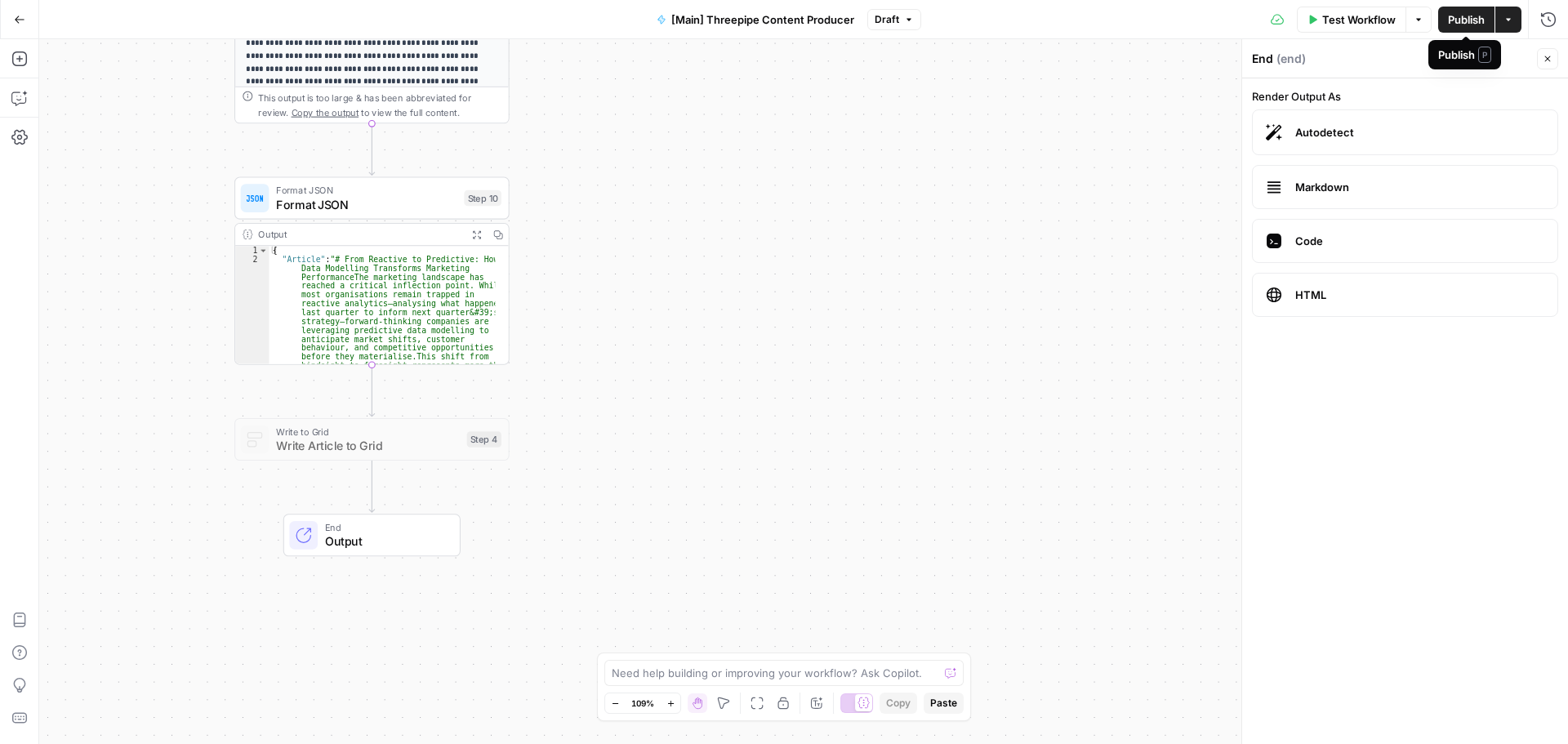
click at [1469, 22] on span "Publish" at bounding box center [1466, 19] width 37 height 16
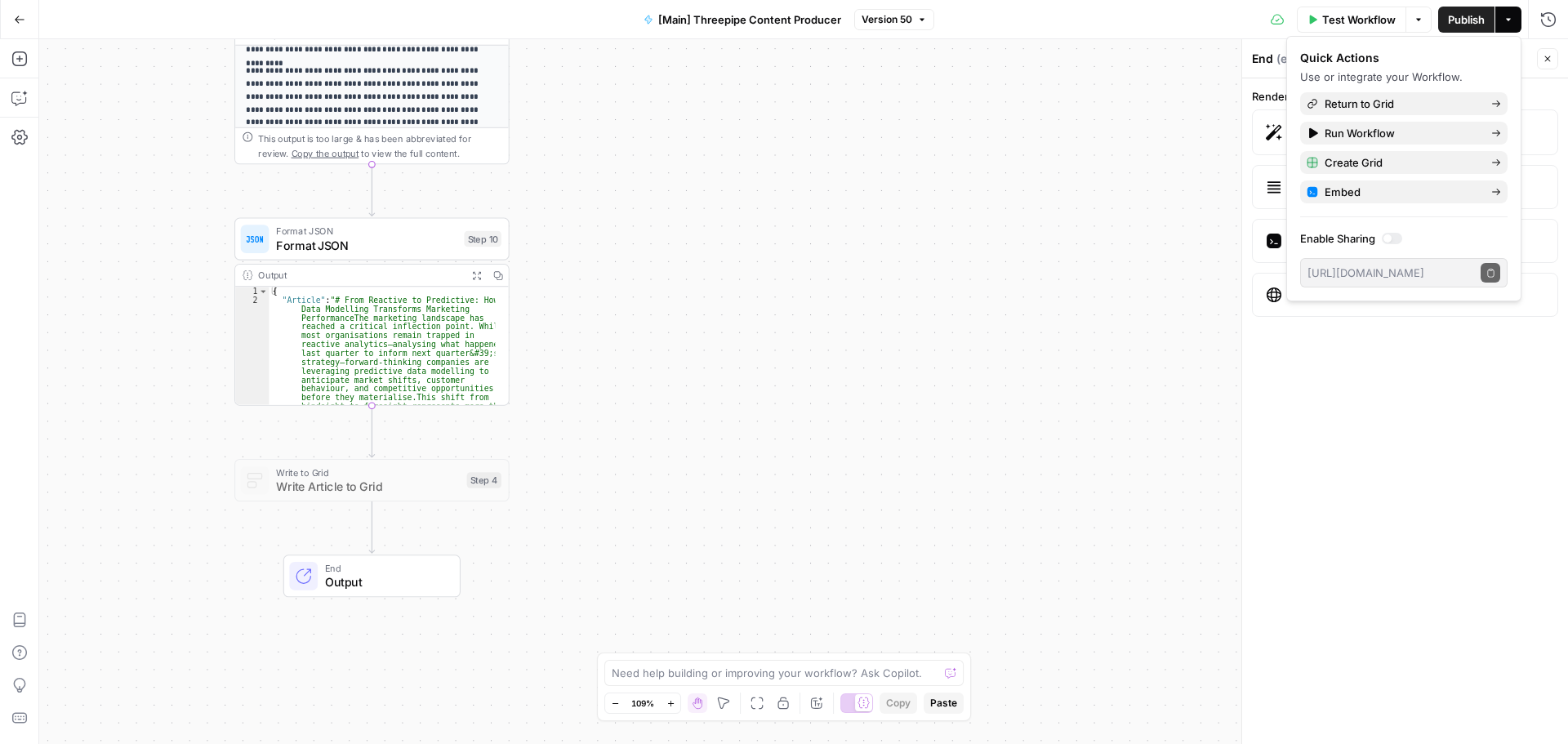
scroll to position [164, 0]
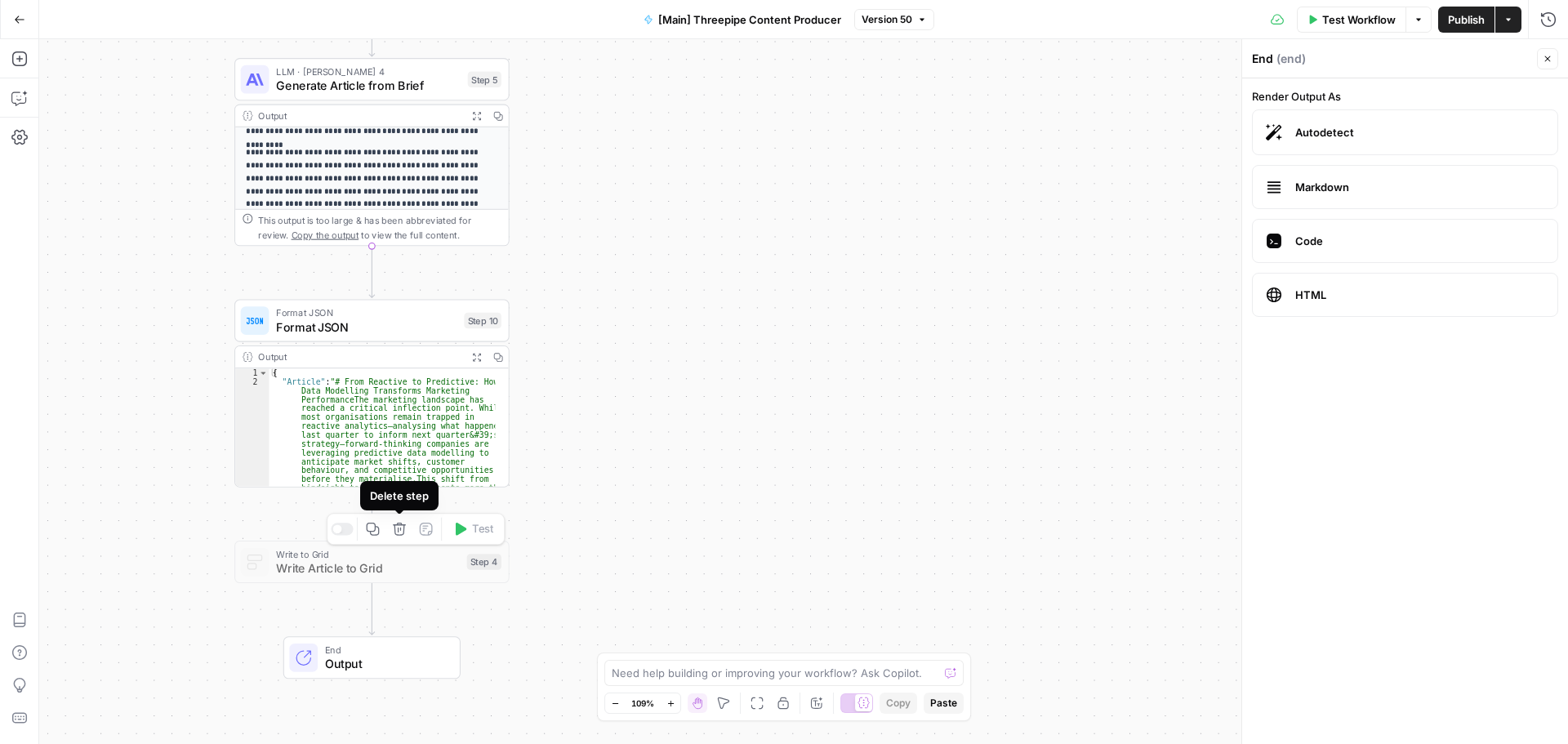
click at [401, 533] on icon "button" at bounding box center [398, 528] width 13 height 13
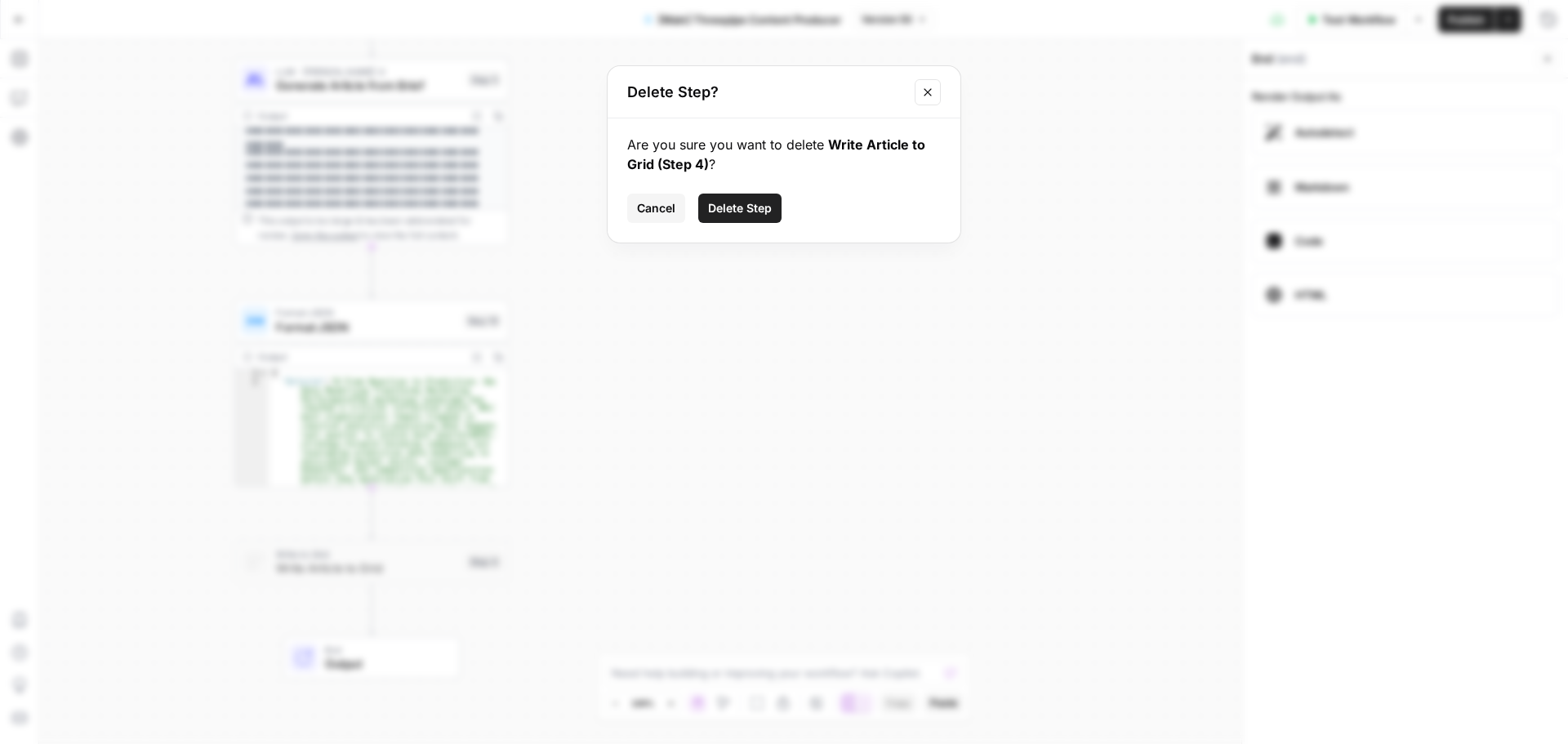
click at [738, 203] on span "Delete Step" at bounding box center [740, 208] width 63 height 16
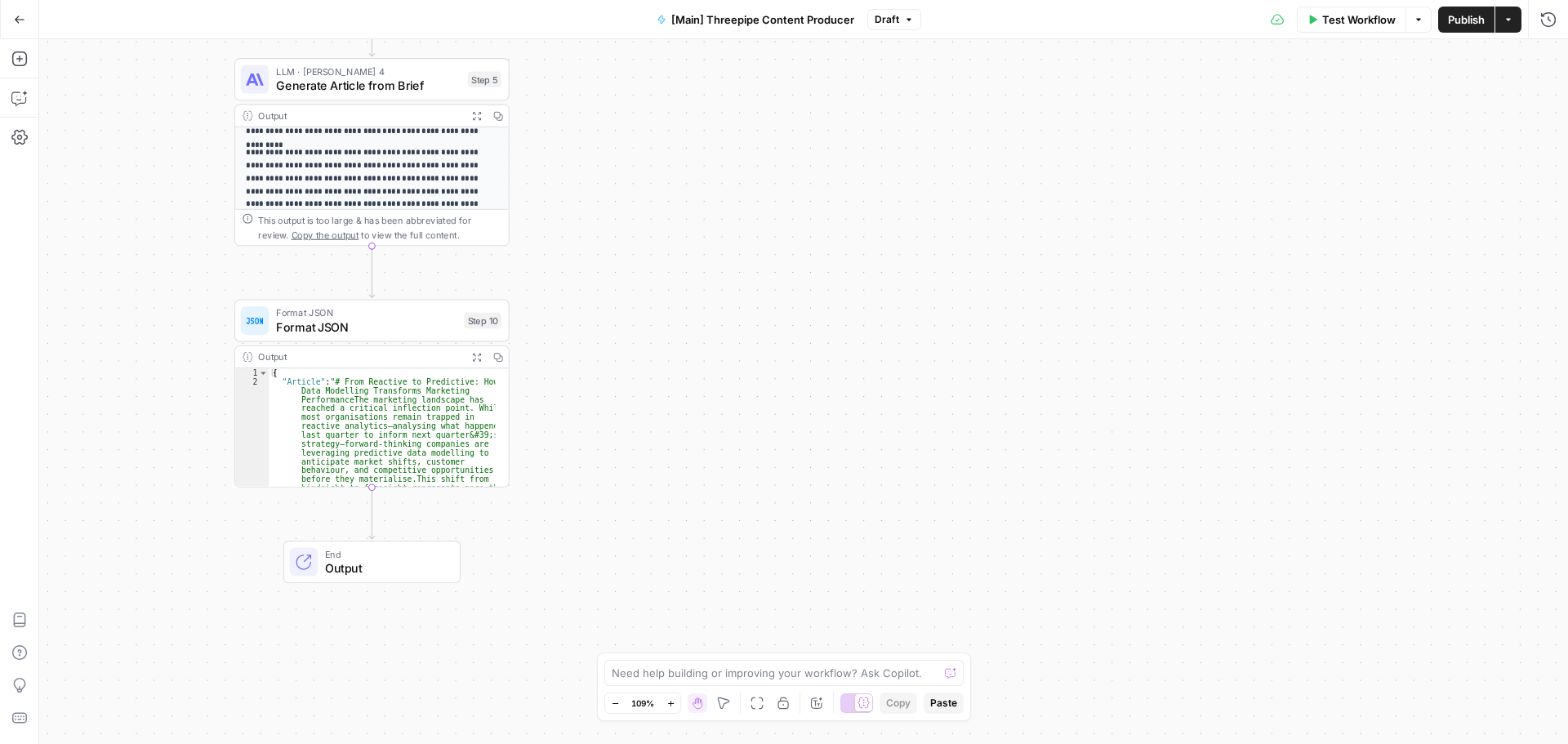
click at [1464, 28] on button "Publish" at bounding box center [1466, 19] width 57 height 26
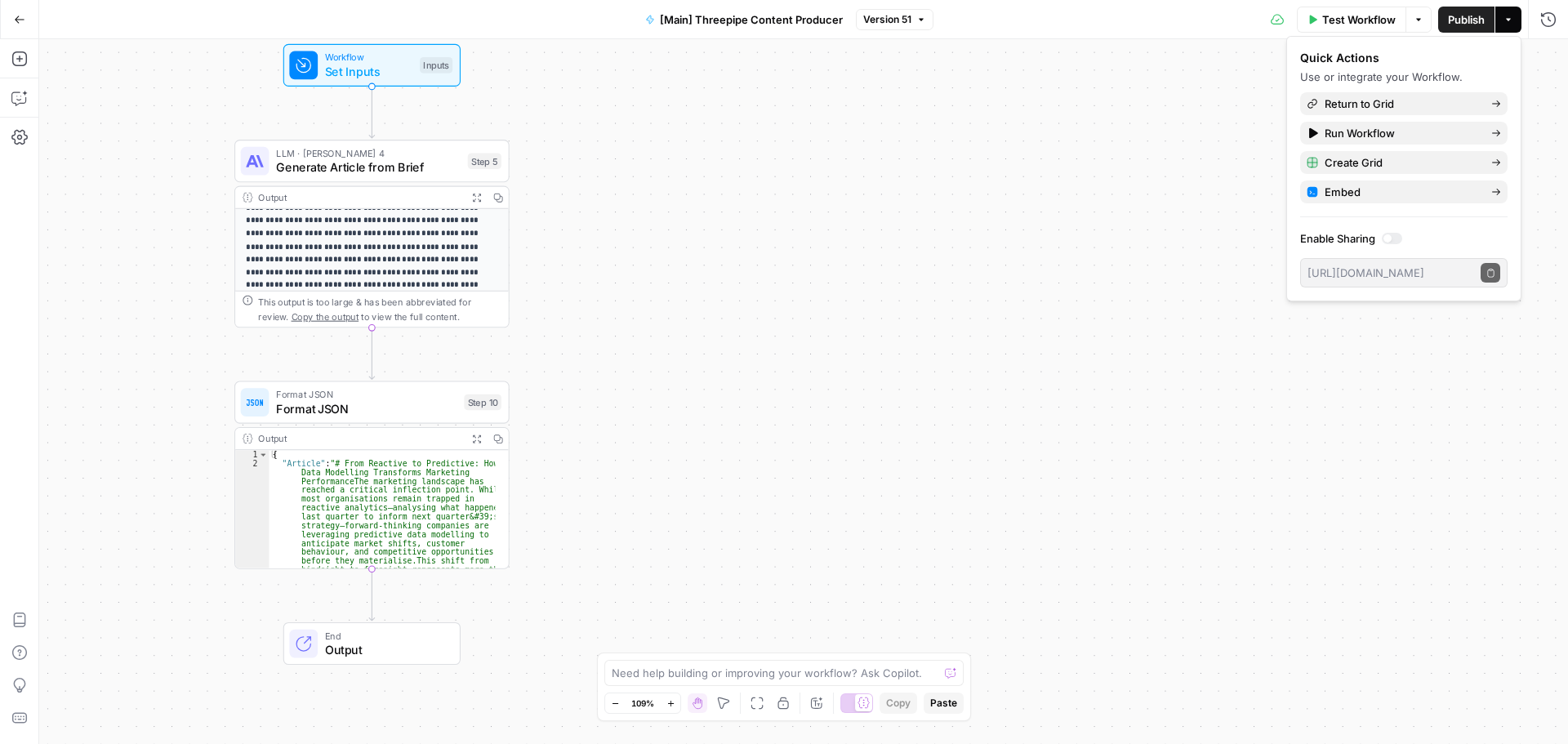
scroll to position [227, 0]
click at [787, 422] on div "**********" at bounding box center [803, 392] width 1529 height 706
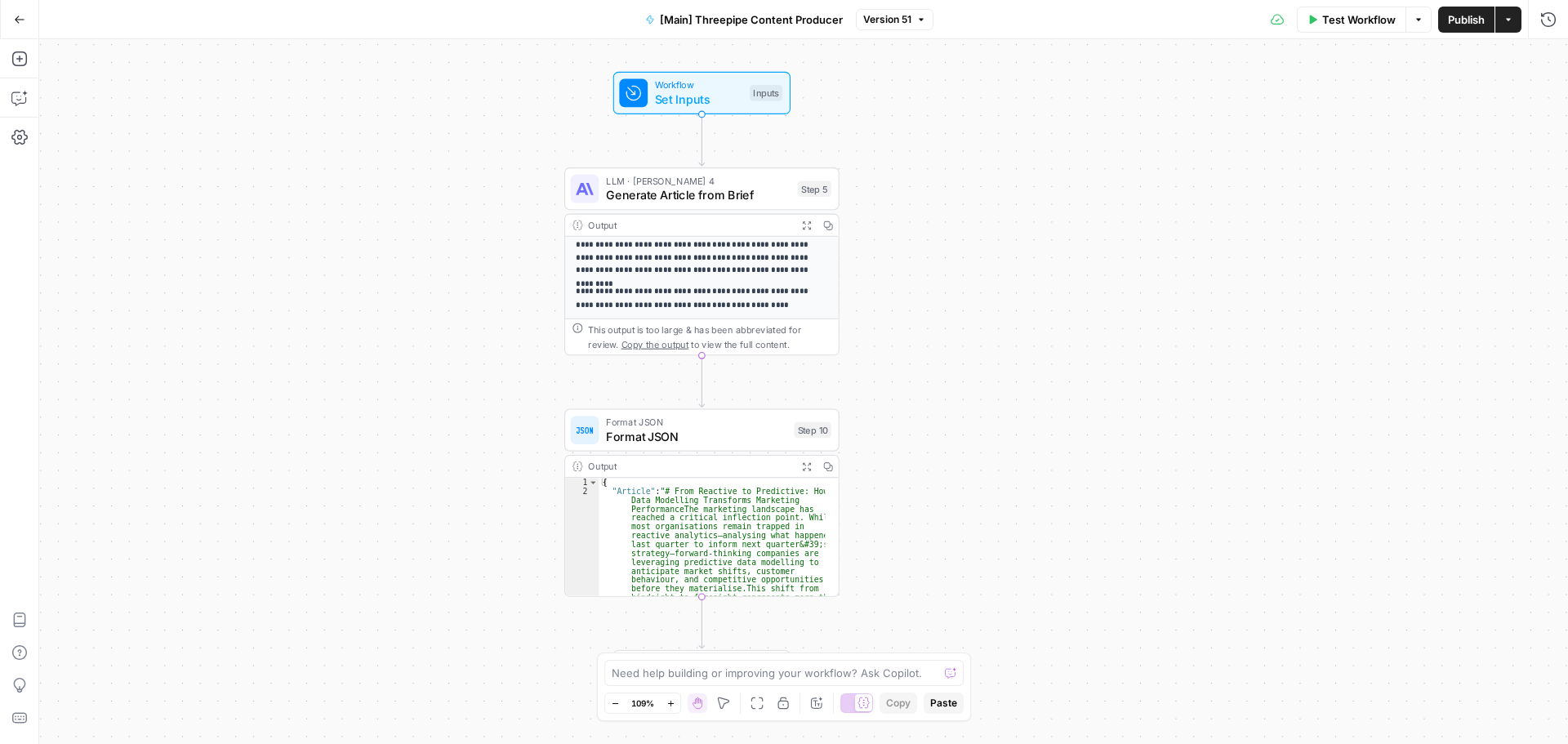
drag, startPoint x: 726, startPoint y: 362, endPoint x: 1045, endPoint y: 389, distance: 320.1
click at [1045, 389] on div "**********" at bounding box center [803, 392] width 1529 height 706
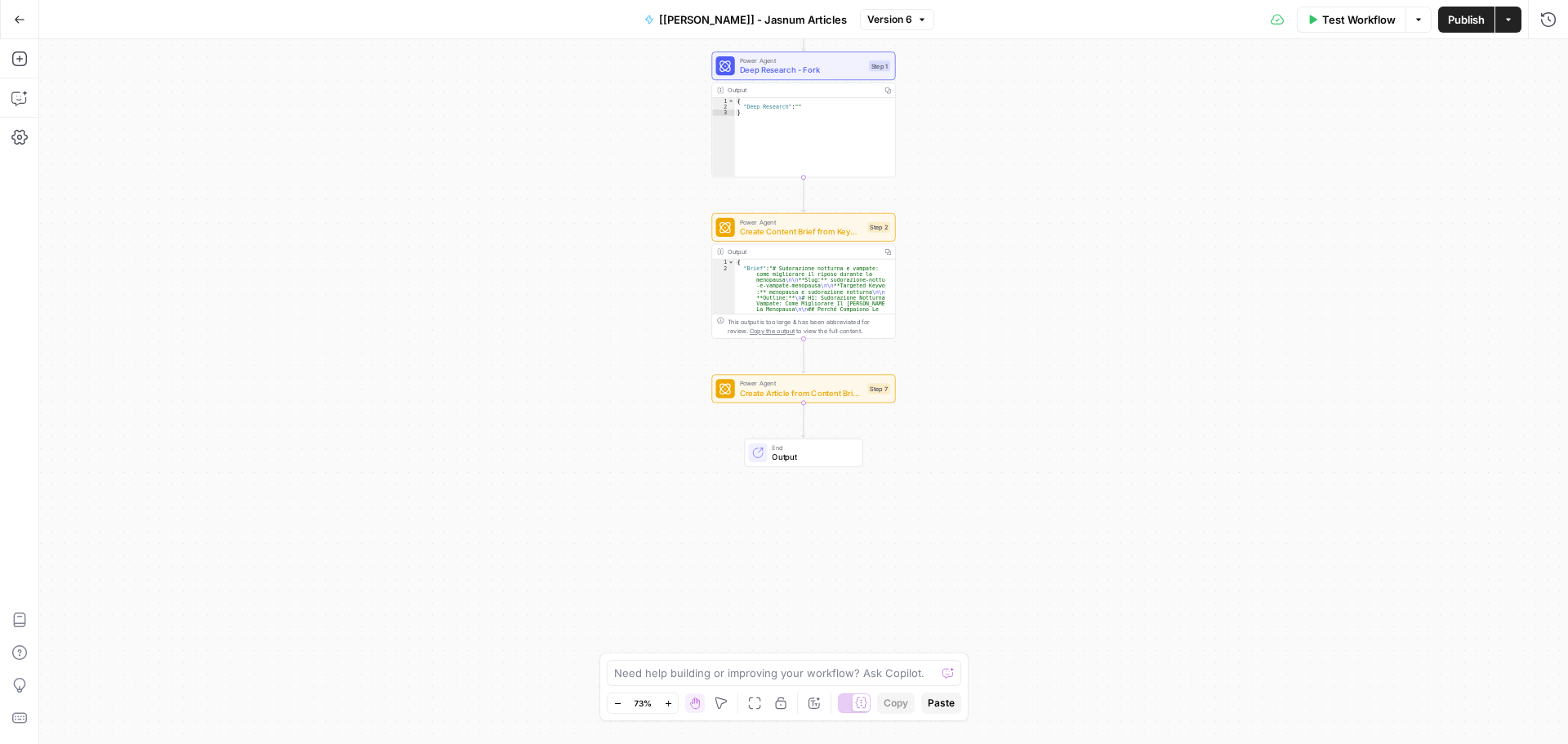
click at [804, 457] on span "Output" at bounding box center [812, 457] width 81 height 13
click at [819, 396] on span "Create Article from Content Brief - Fork" at bounding box center [801, 393] width 123 height 13
type textarea "Create Article from Content Brief - Fork"
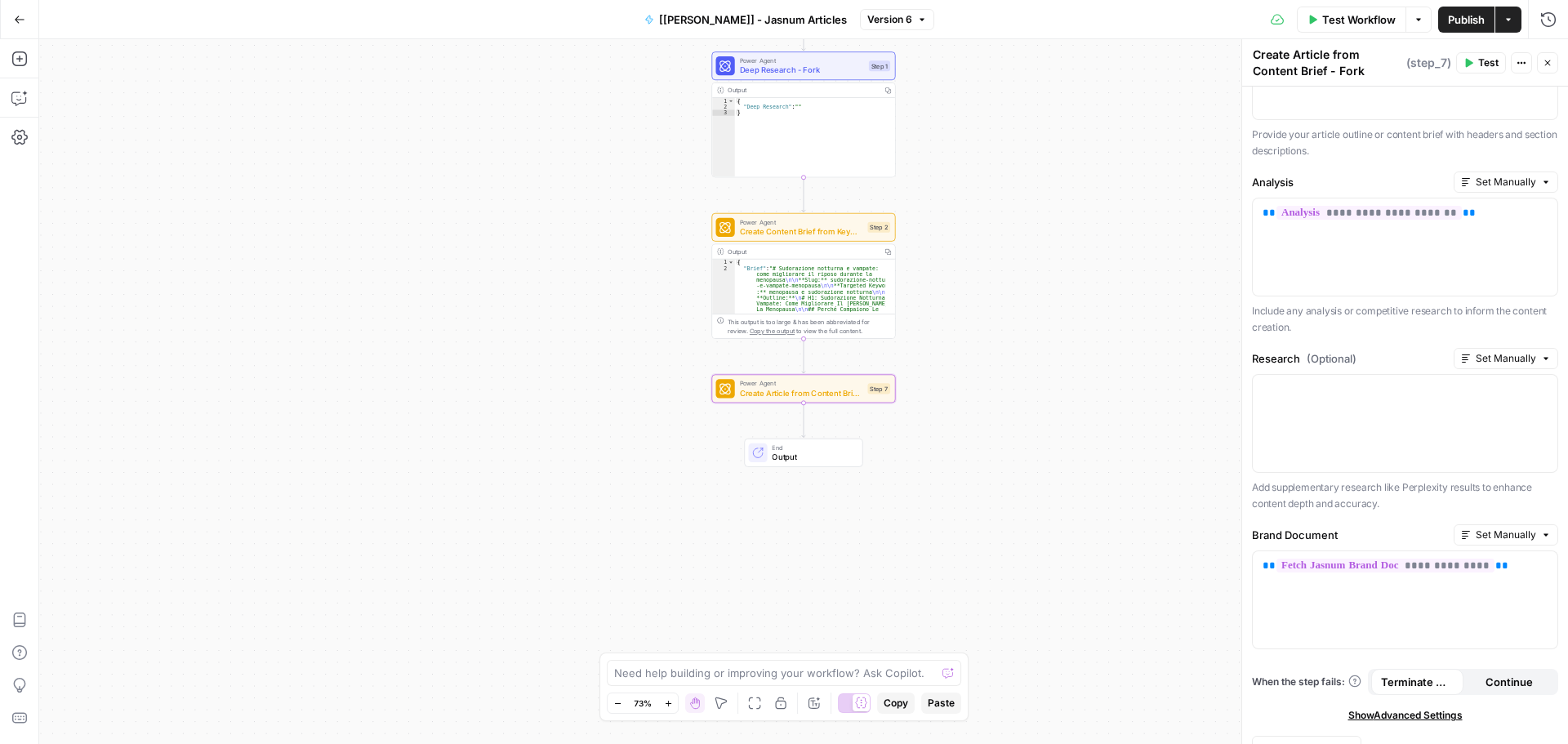
scroll to position [224, 0]
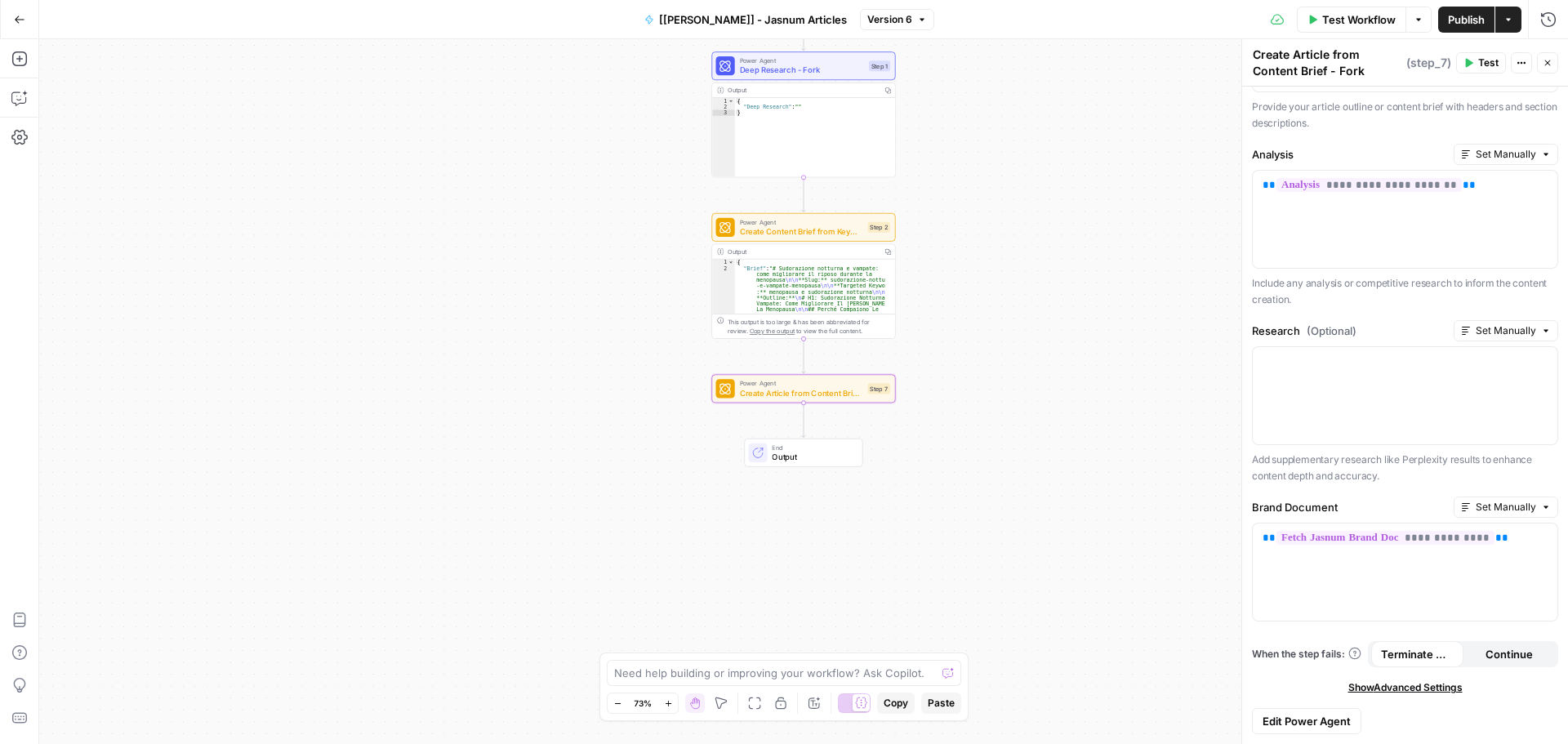
click at [1322, 713] on span "Edit Power Agent" at bounding box center [1306, 721] width 89 height 16
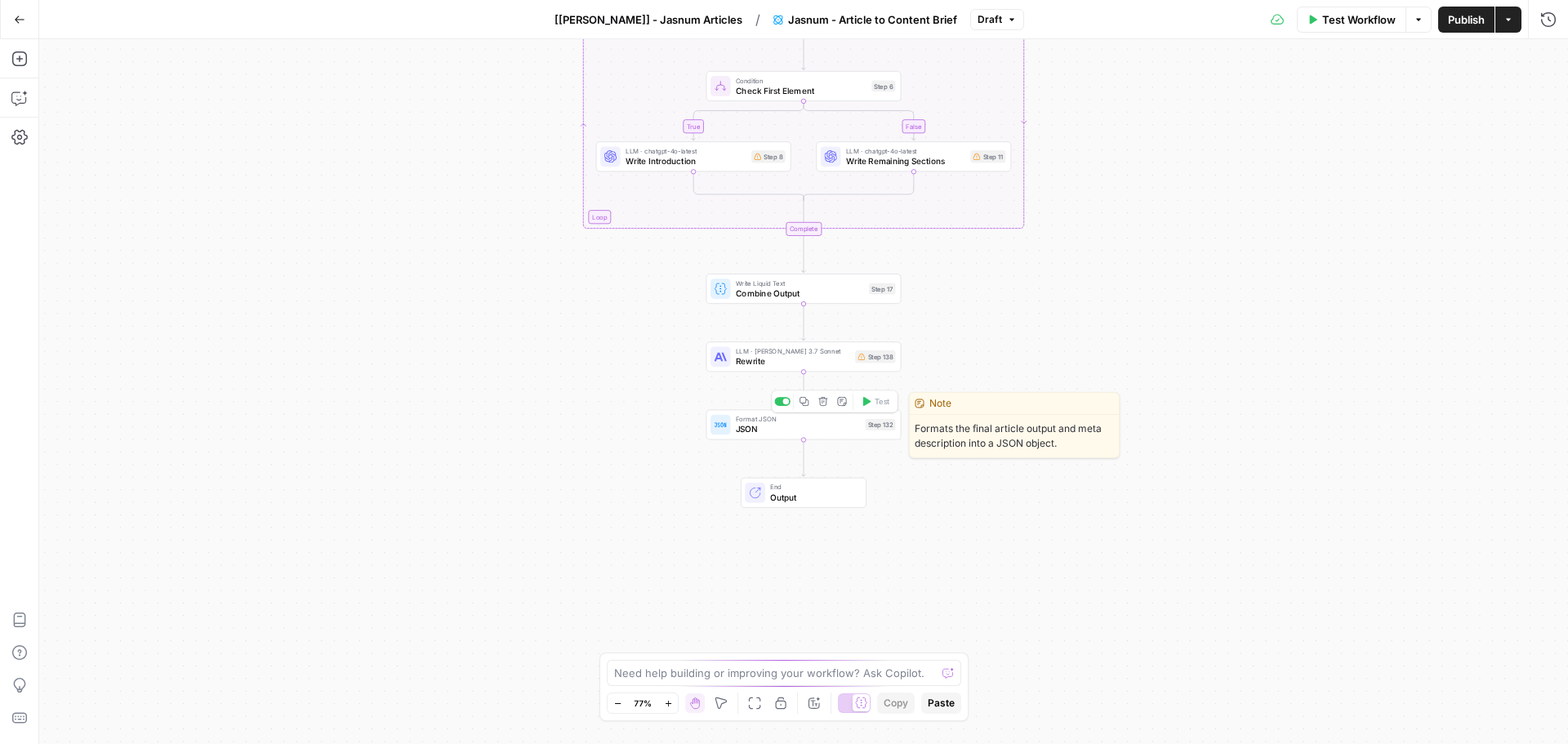
click at [793, 434] on span "JSON" at bounding box center [798, 429] width 125 height 13
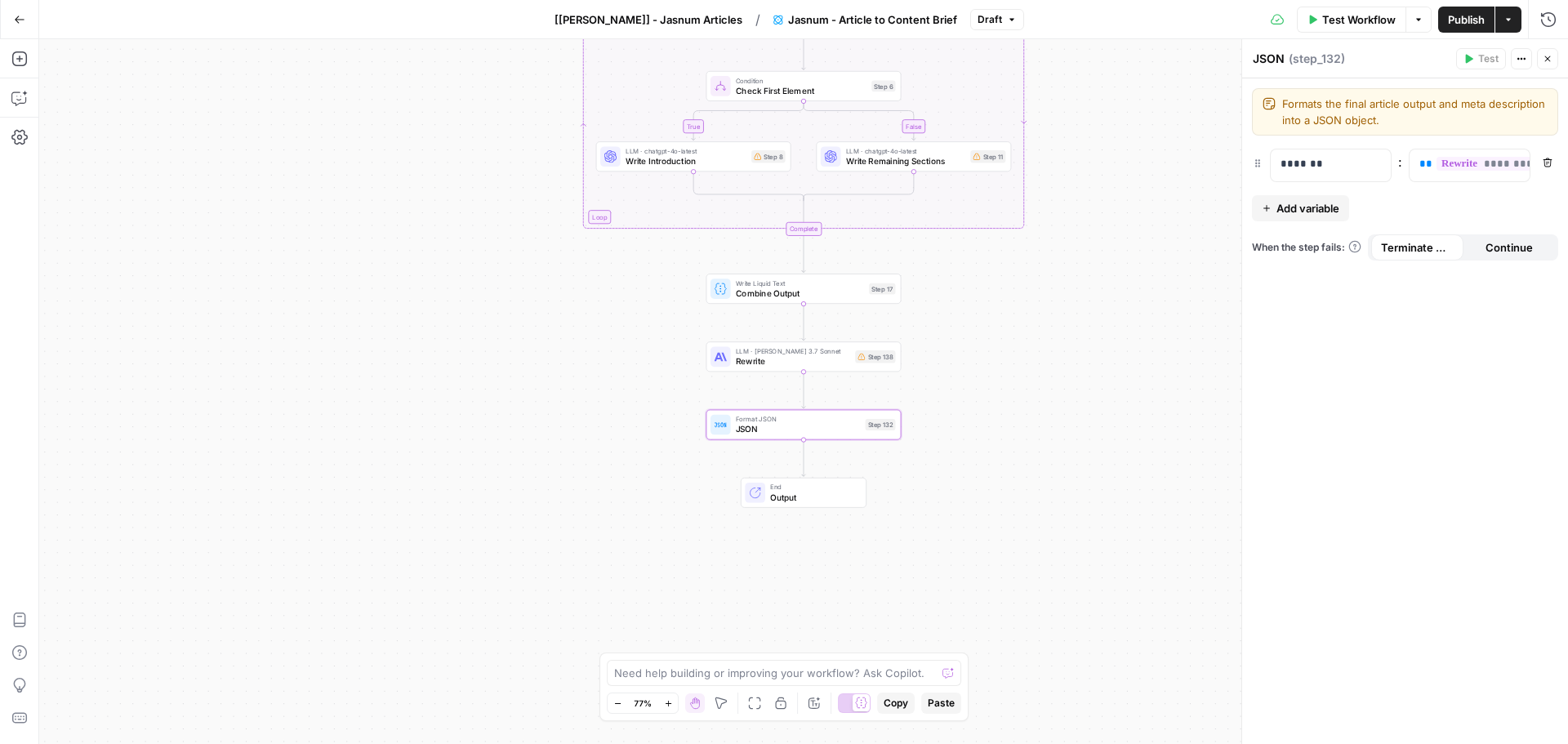
click at [803, 496] on span "Output" at bounding box center [813, 497] width 86 height 13
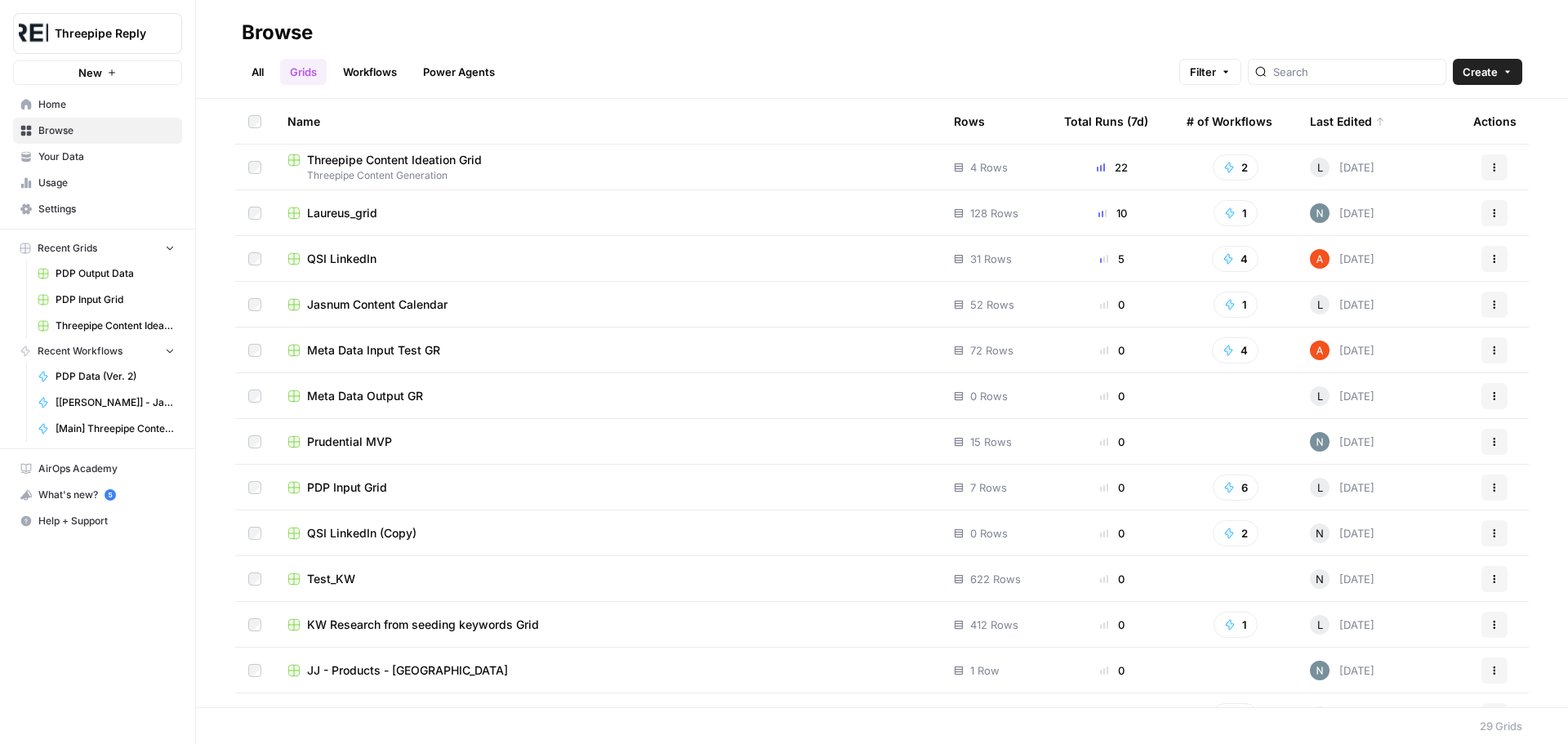
click at [392, 307] on span "Jasnum Content Calendar" at bounding box center [377, 304] width 140 height 16
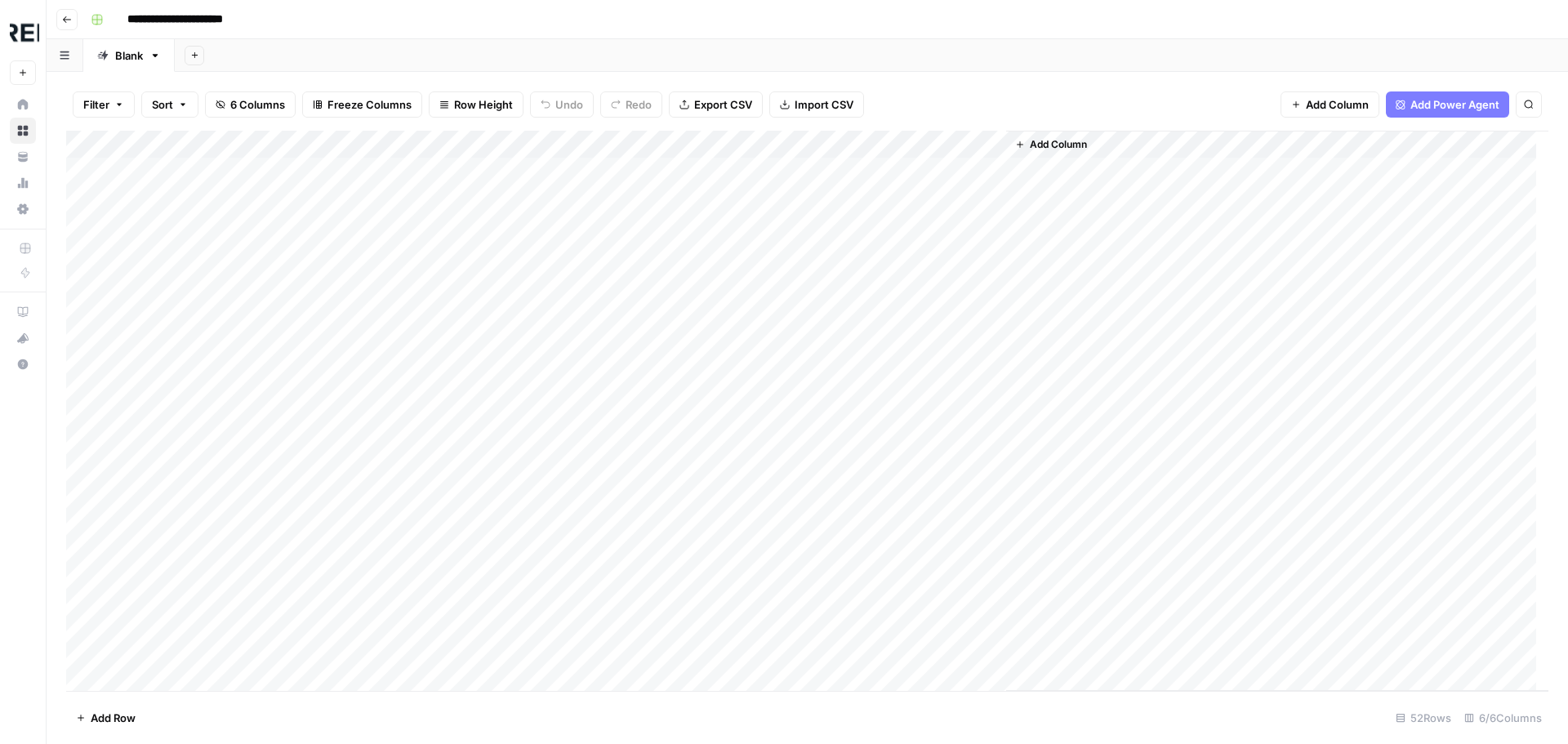
click at [948, 167] on div "Add Column" at bounding box center [807, 411] width 1482 height 560
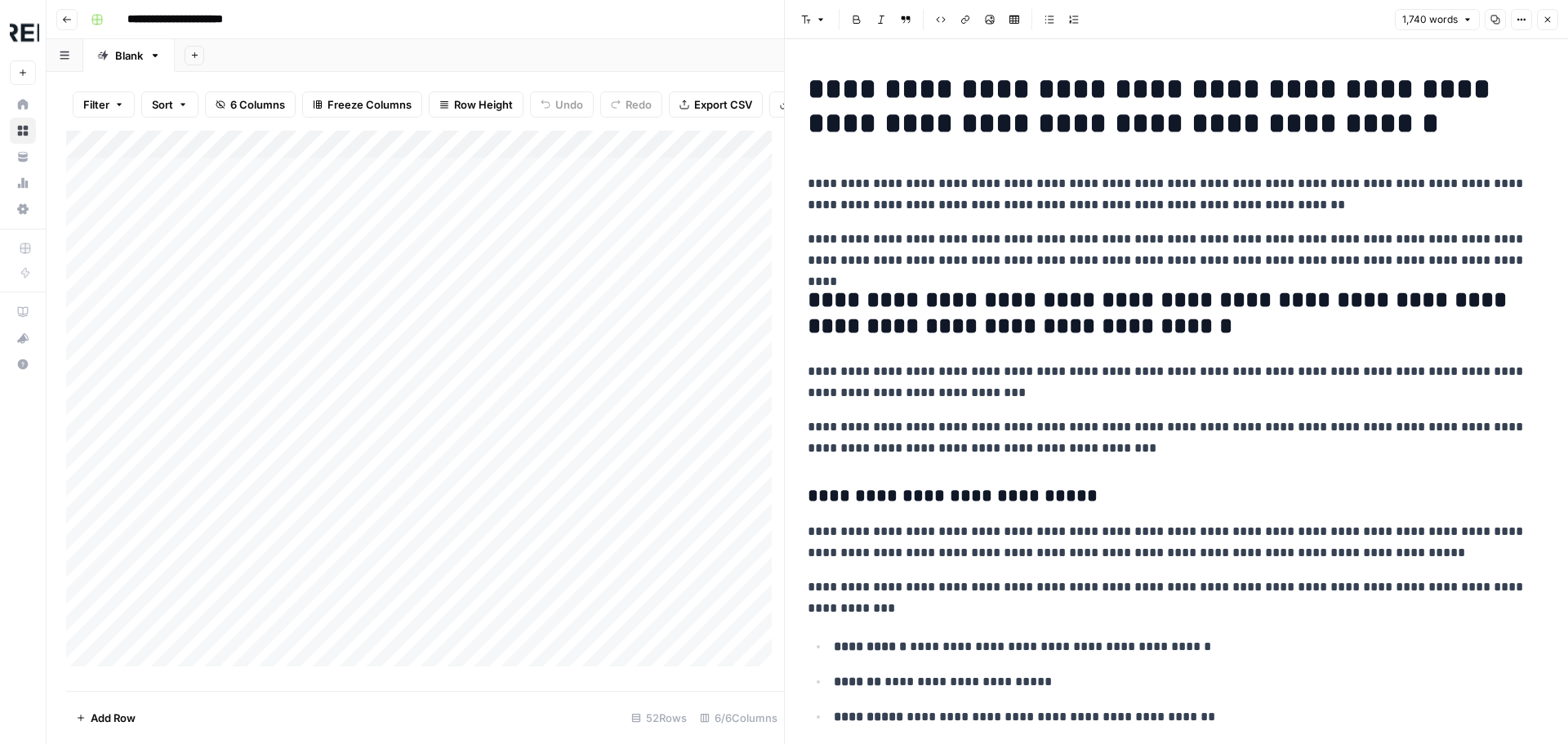
click at [1523, 19] on icon "button" at bounding box center [1521, 19] width 10 height 10
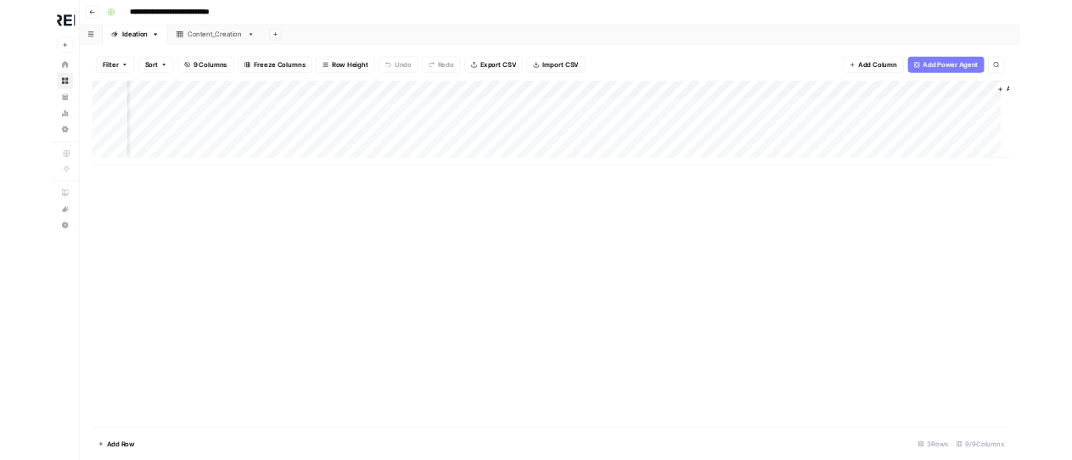
scroll to position [0, 864]
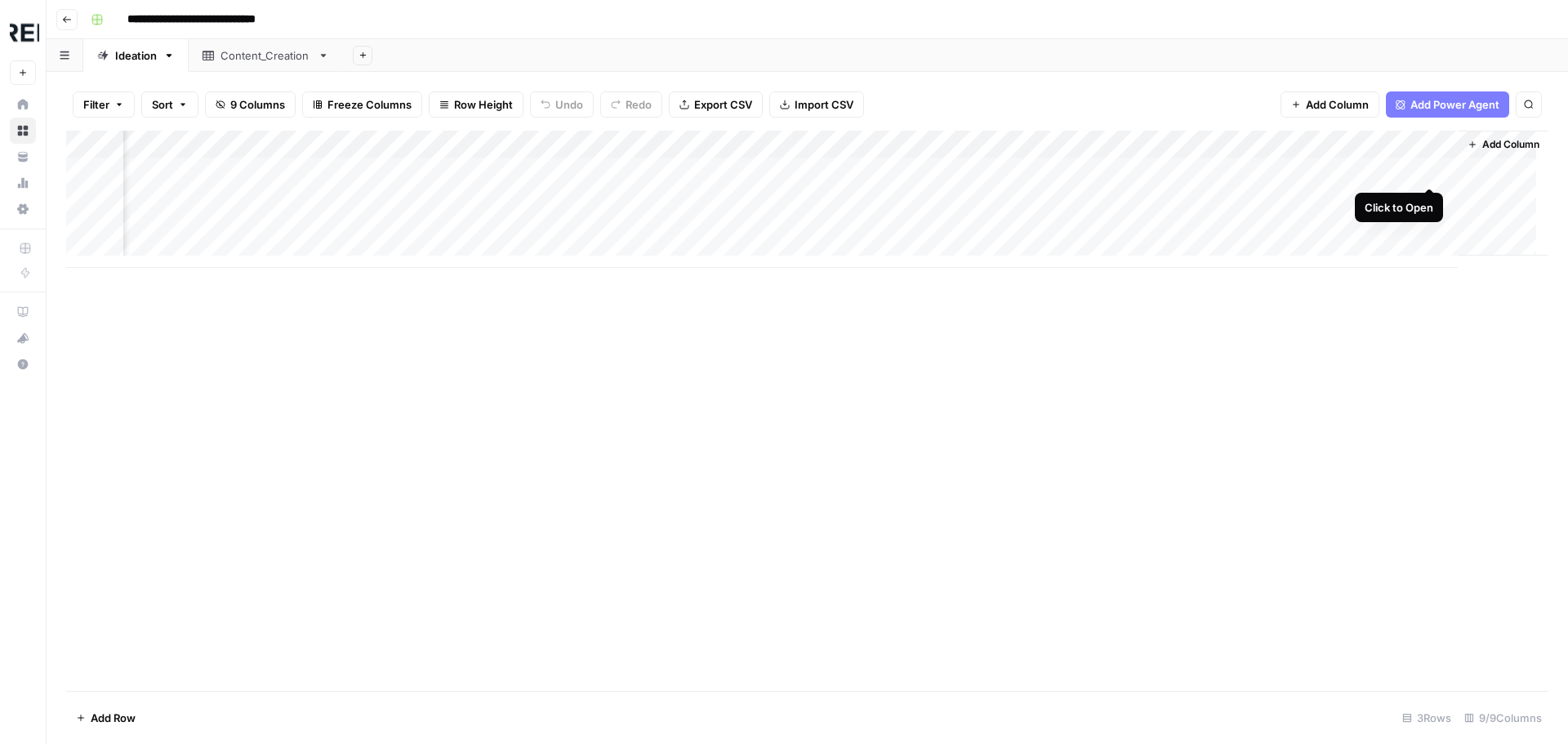
click at [1429, 169] on div "Add Column" at bounding box center [807, 199] width 1482 height 138
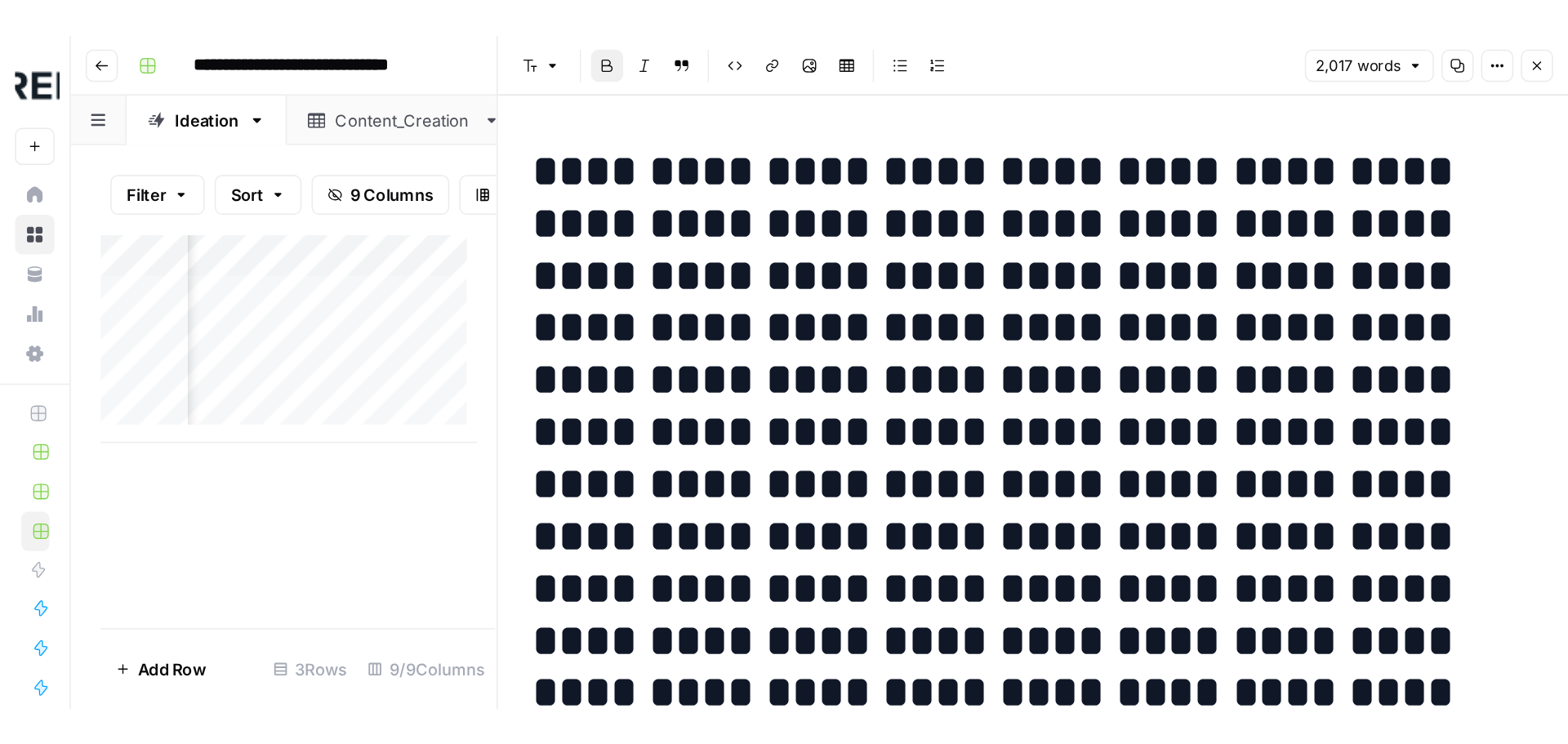
scroll to position [0, 831]
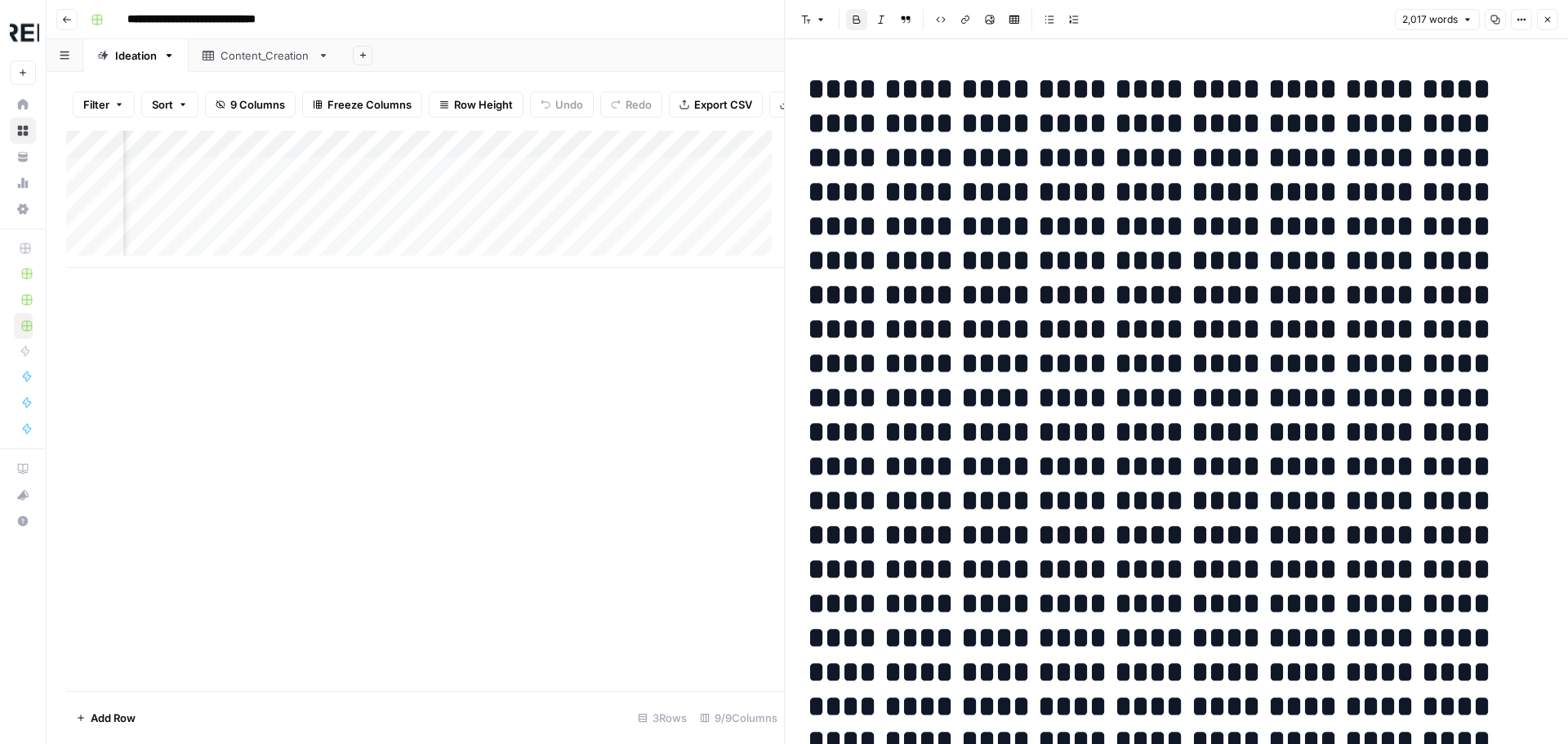
click at [1553, 17] on button "Close" at bounding box center [1548, 19] width 21 height 21
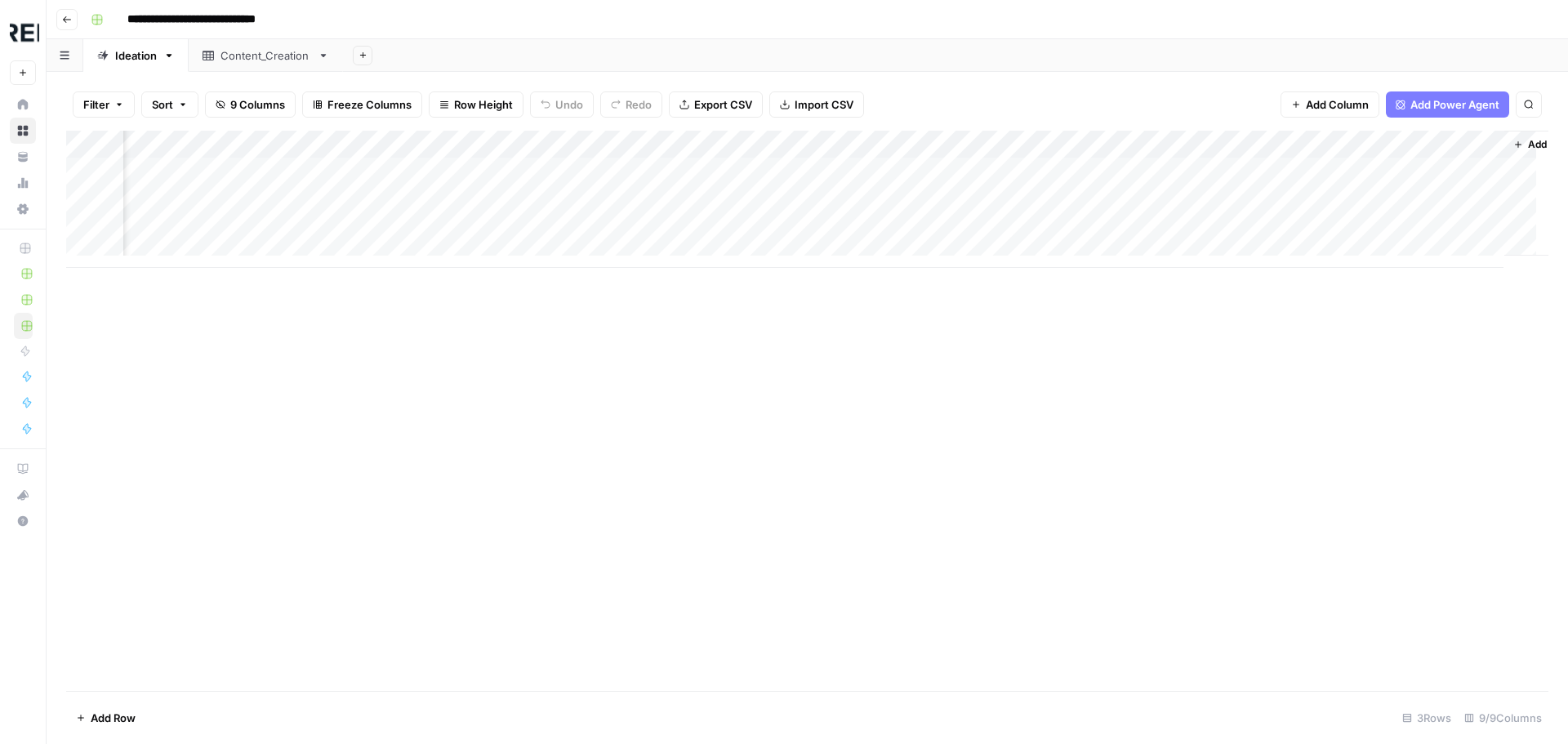
scroll to position [0, 831]
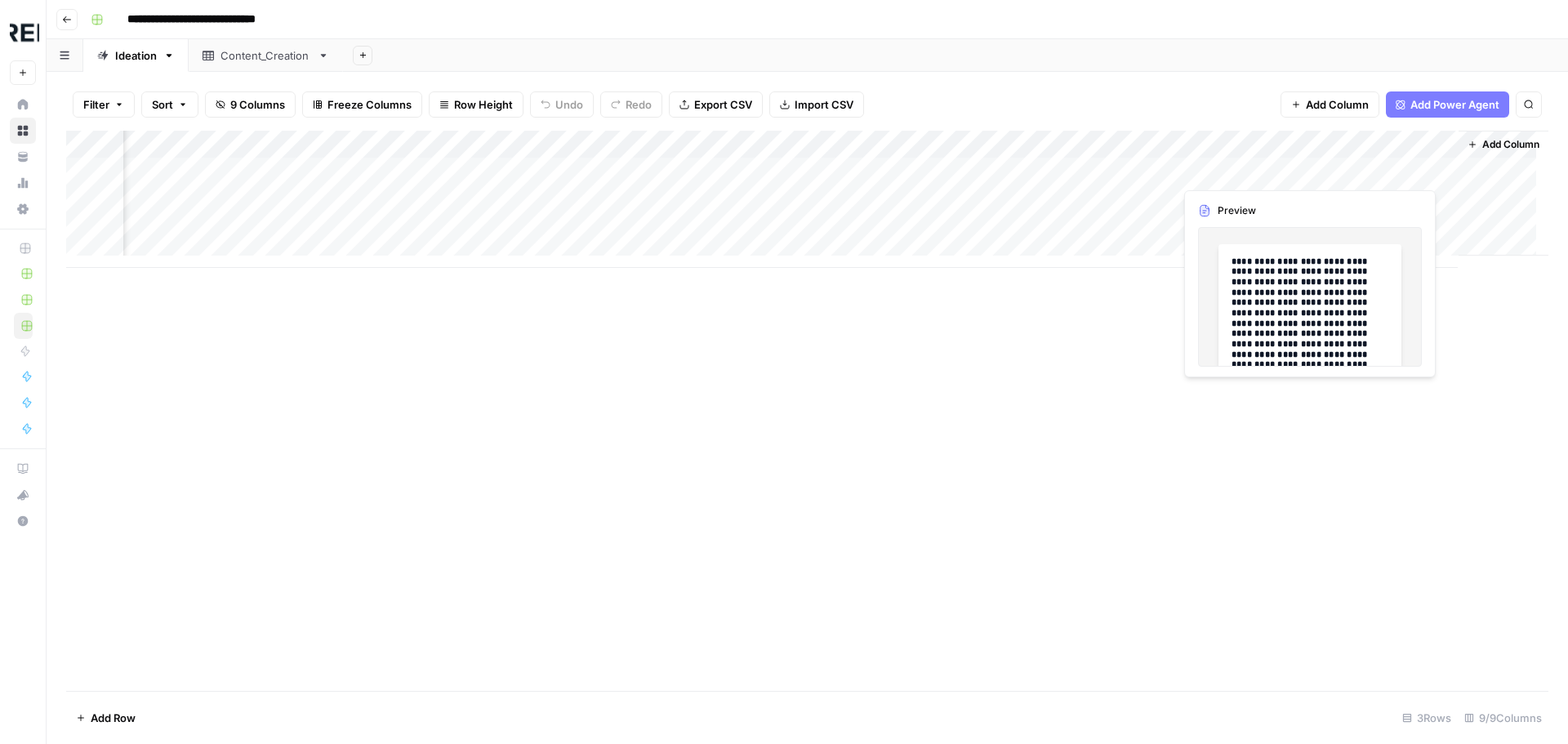
click at [1330, 169] on div "Add Column" at bounding box center [807, 199] width 1482 height 138
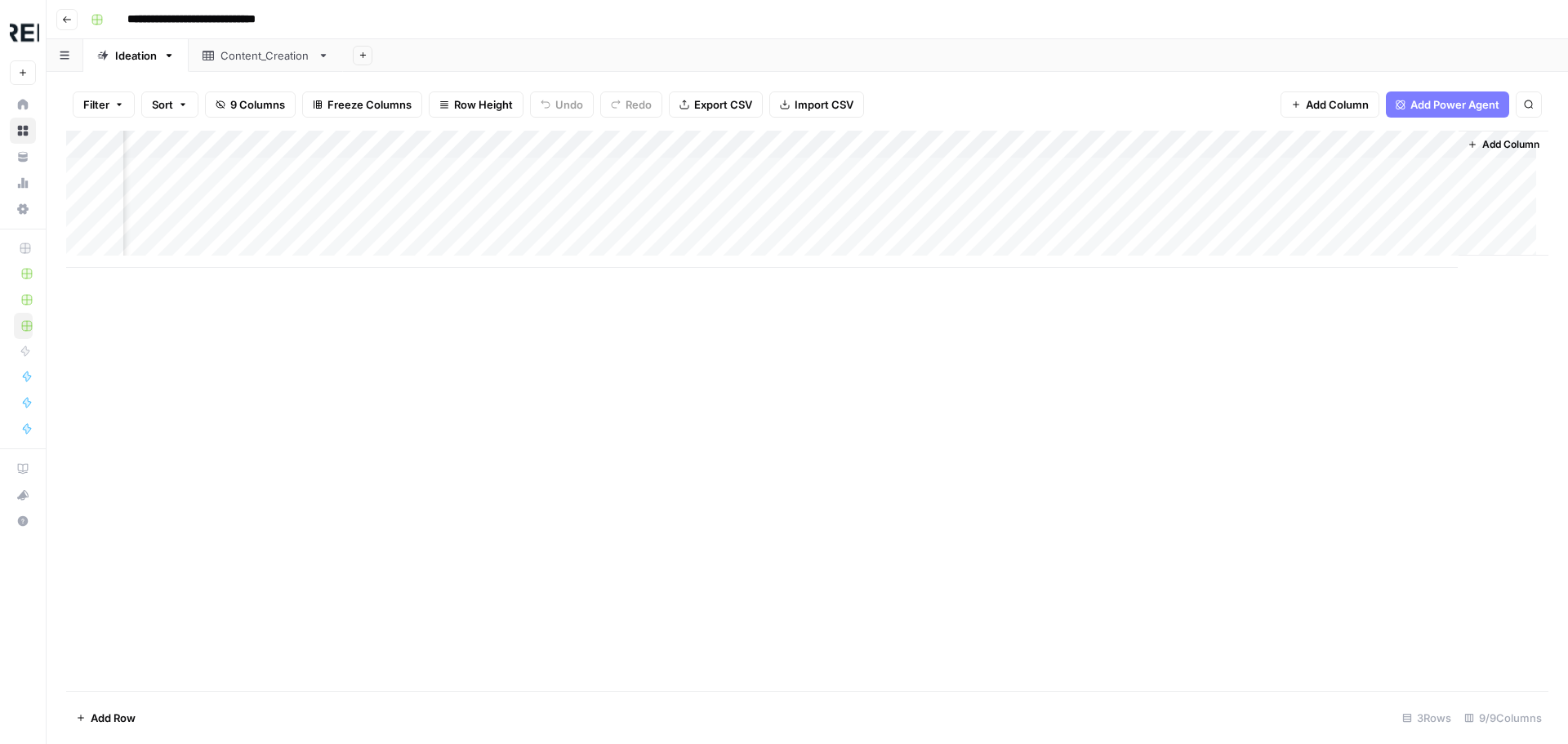
click at [1330, 169] on body "**********" at bounding box center [784, 372] width 1568 height 744
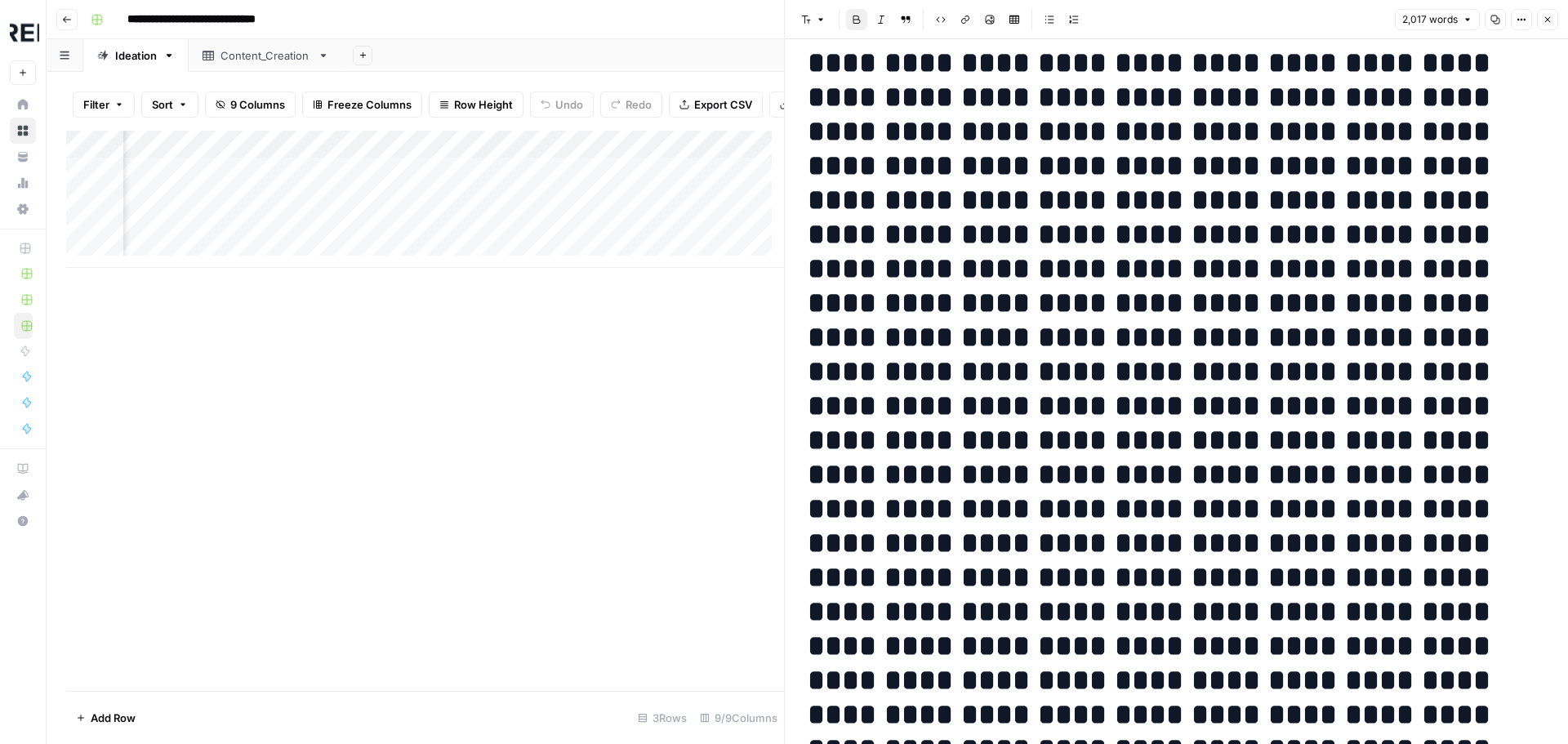
scroll to position [82, 0]
